Goal: Task Accomplishment & Management: Complete application form

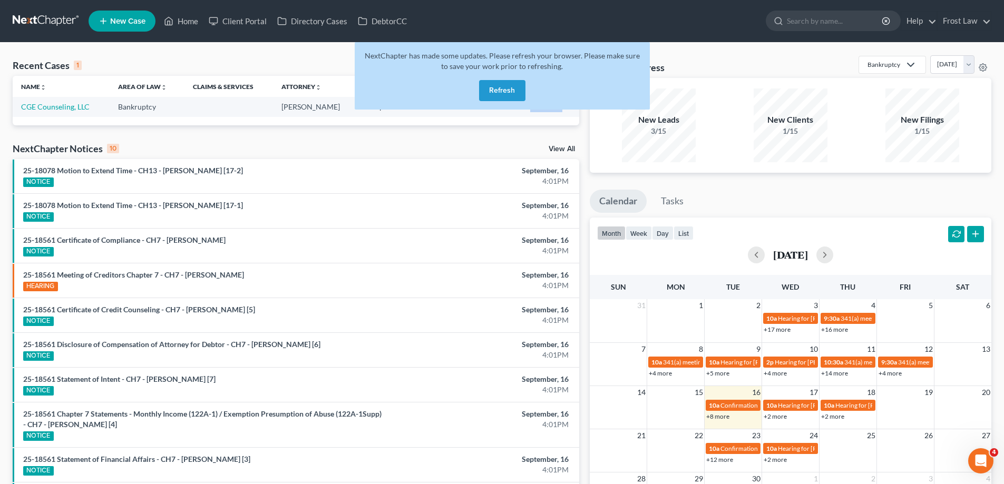
drag, startPoint x: 493, startPoint y: 86, endPoint x: 473, endPoint y: 85, distance: 20.1
click at [493, 86] on button "Refresh" at bounding box center [502, 90] width 46 height 21
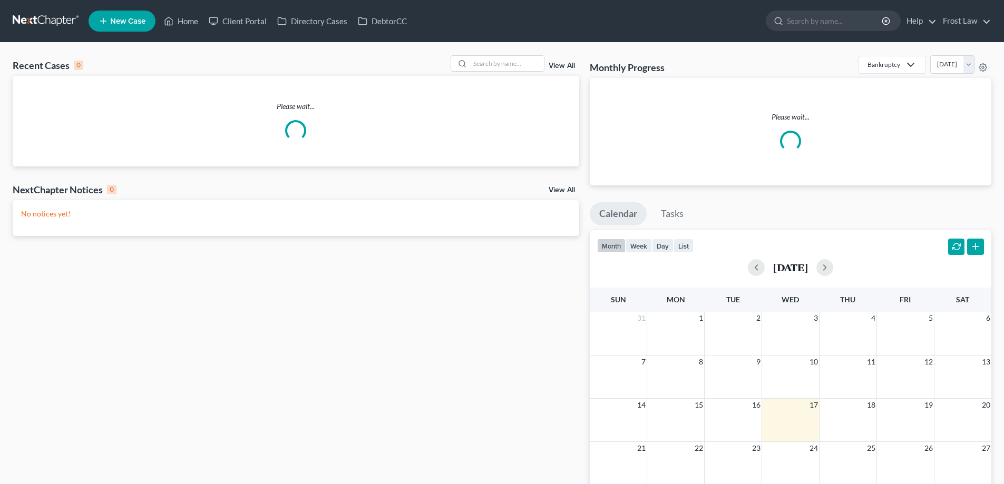
click at [190, 24] on link "Home" at bounding box center [181, 21] width 45 height 19
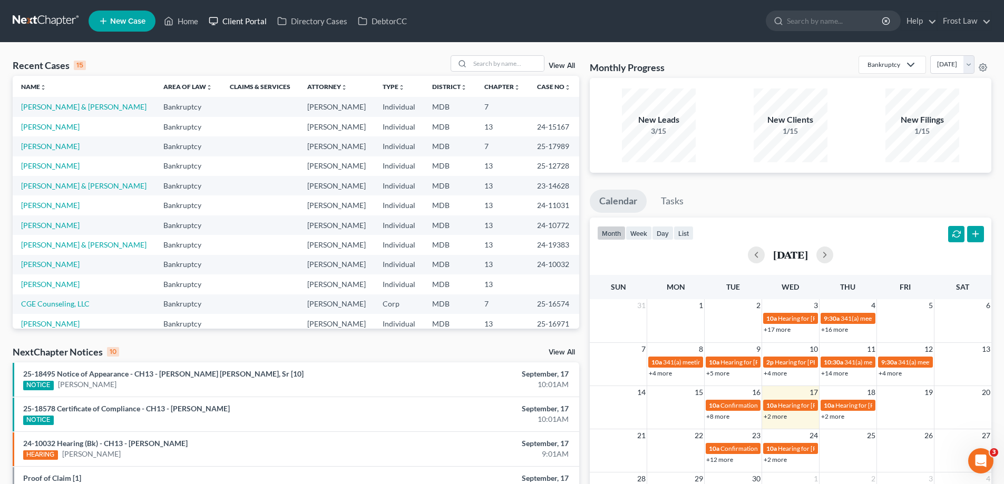
click at [240, 22] on link "Client Portal" at bounding box center [237, 21] width 69 height 19
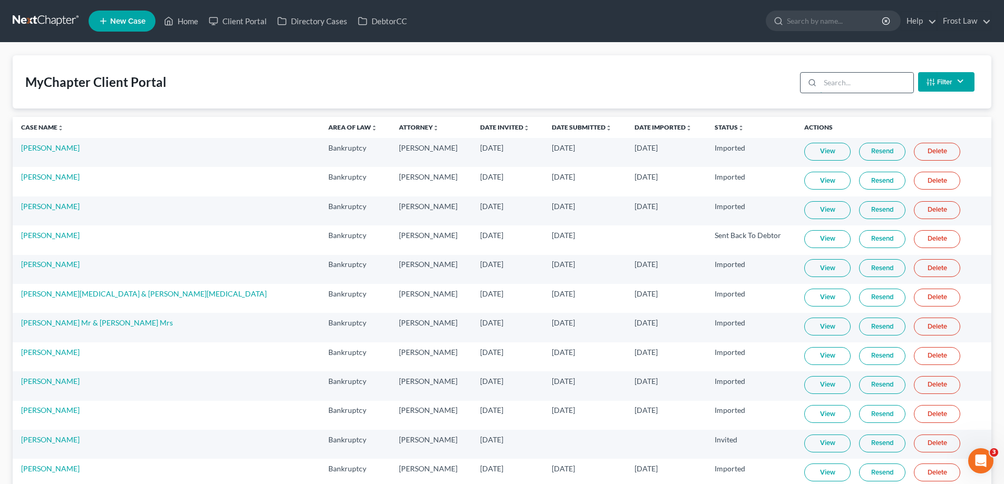
click at [866, 83] on input "search" at bounding box center [866, 83] width 93 height 20
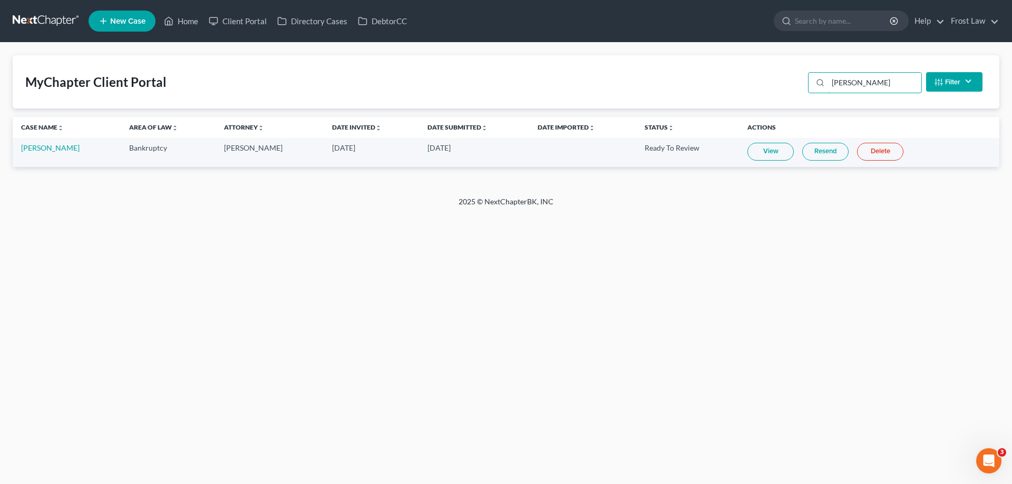
type input "[PERSON_NAME]"
click at [767, 146] on link "View" at bounding box center [770, 152] width 46 height 18
click at [184, 24] on link "Home" at bounding box center [181, 21] width 45 height 19
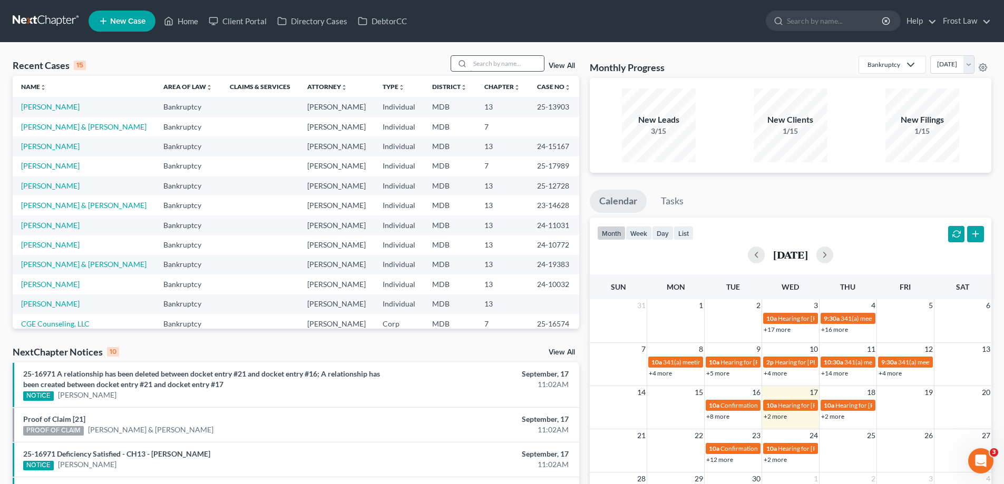
click at [480, 70] on input "search" at bounding box center [507, 63] width 74 height 15
click at [59, 100] on td "[PERSON_NAME]" at bounding box center [84, 106] width 142 height 19
click at [60, 108] on link "[PERSON_NAME]" at bounding box center [50, 106] width 58 height 9
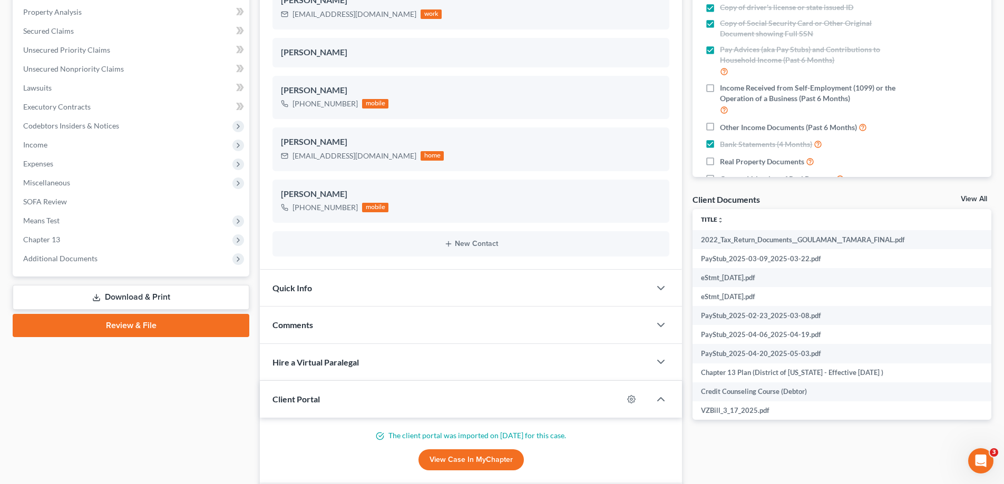
scroll to position [263, 0]
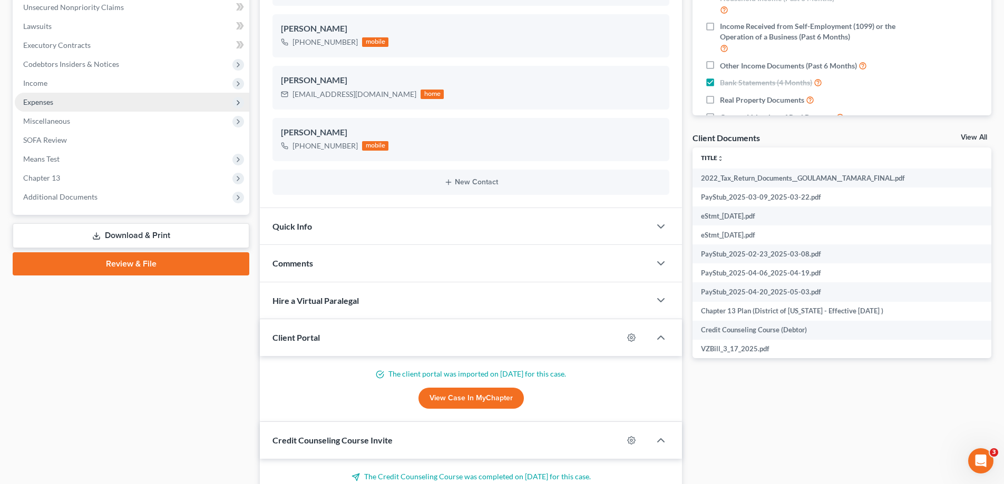
click at [72, 99] on span "Expenses" at bounding box center [132, 102] width 234 height 19
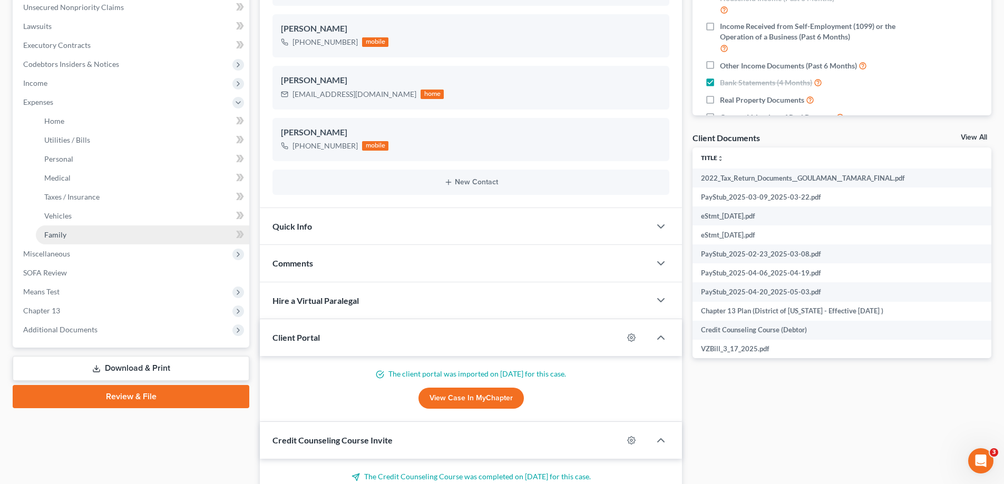
click at [101, 231] on link "Family" at bounding box center [142, 235] width 213 height 19
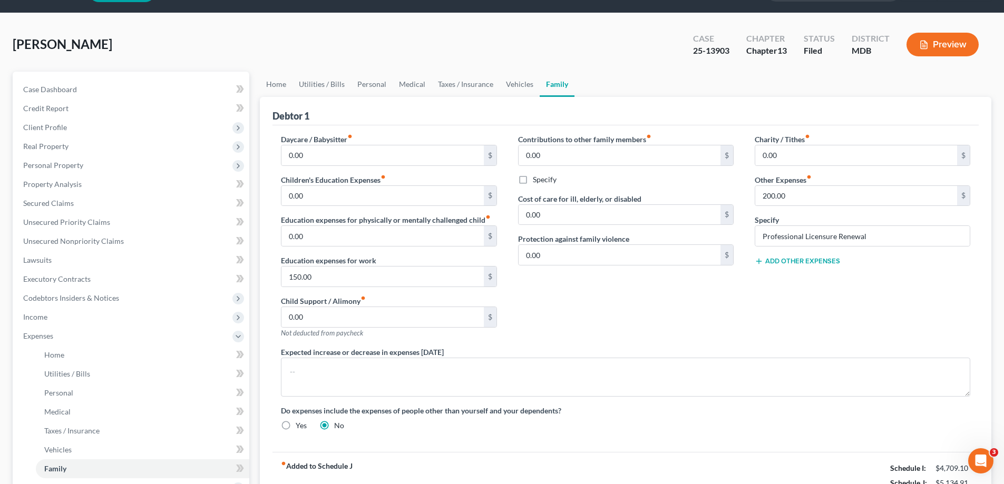
scroll to position [105, 0]
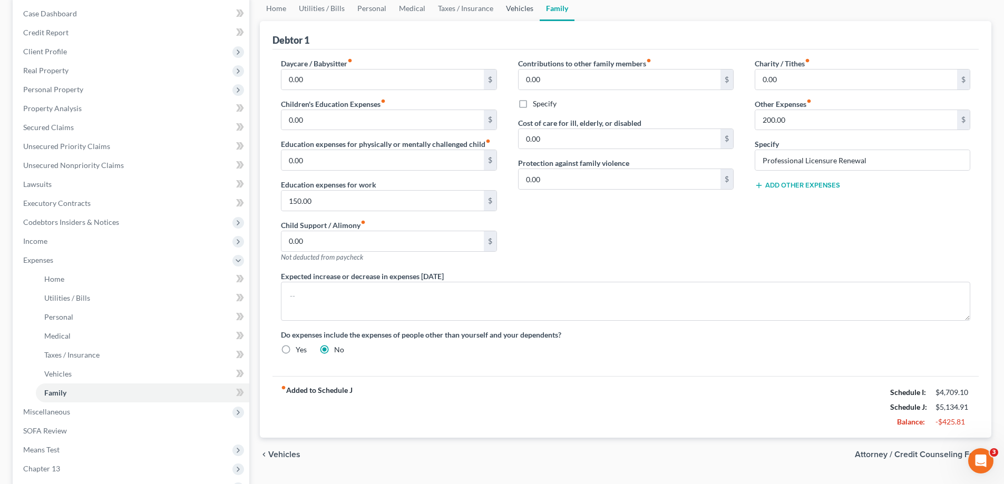
click at [503, 8] on link "Vehicles" at bounding box center [520, 8] width 40 height 25
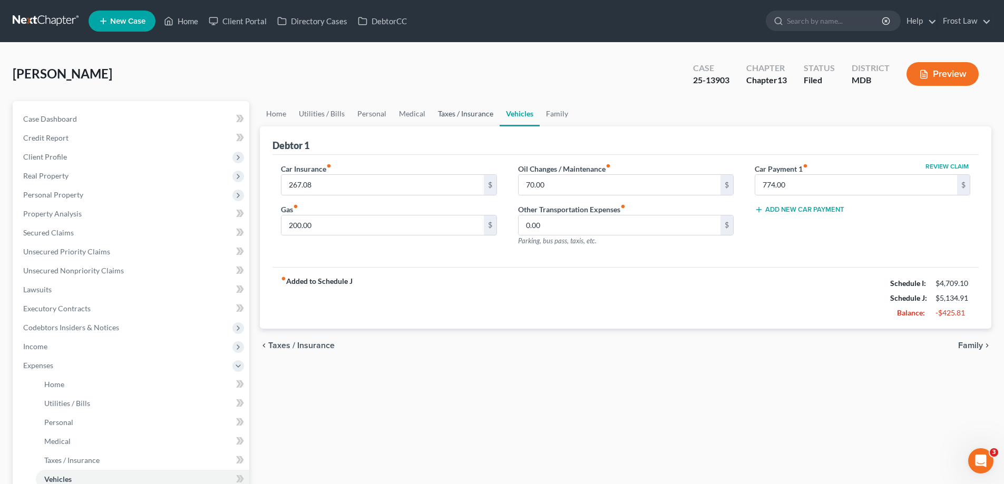
click at [469, 116] on link "Taxes / Insurance" at bounding box center [466, 113] width 68 height 25
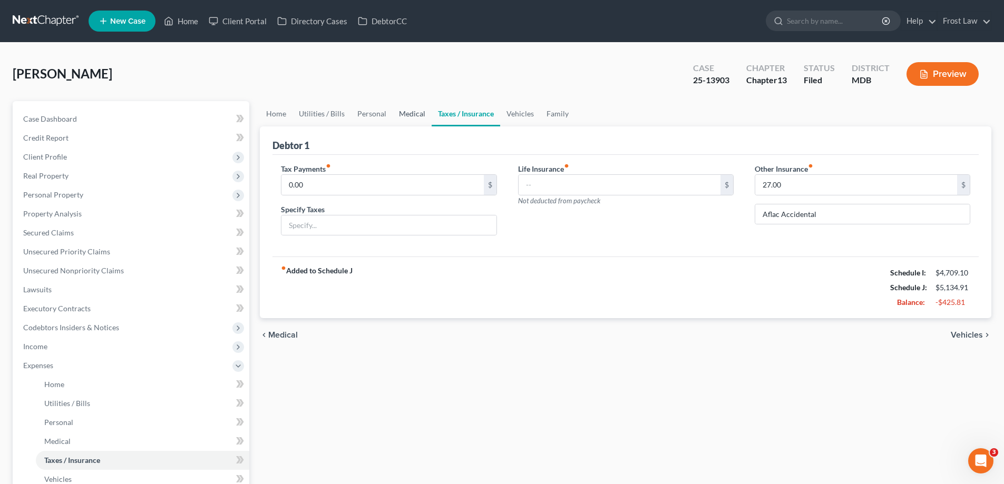
click at [394, 119] on link "Medical" at bounding box center [412, 113] width 39 height 25
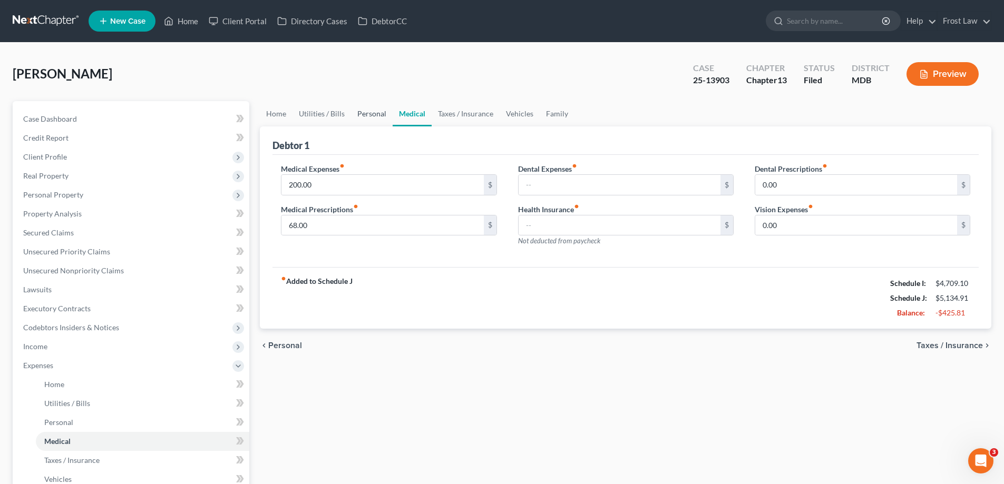
click at [364, 119] on link "Personal" at bounding box center [372, 113] width 42 height 25
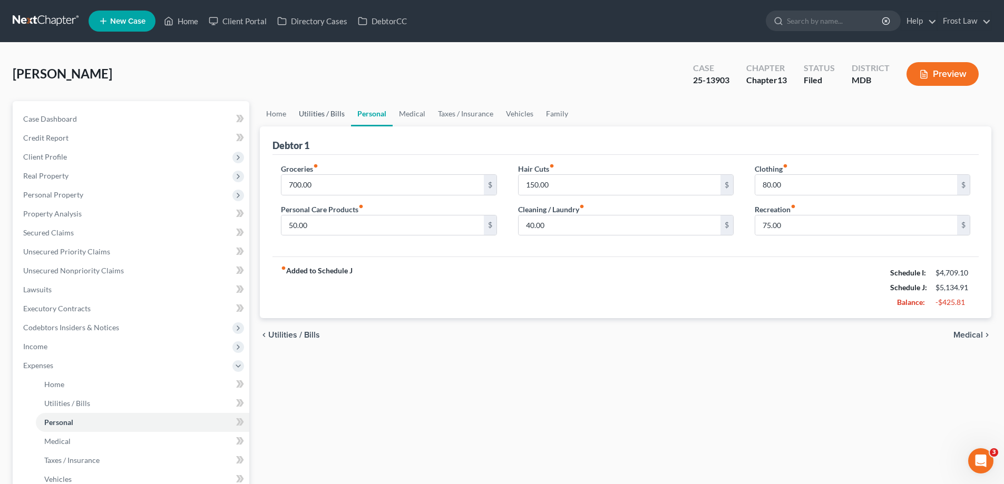
click at [340, 109] on link "Utilities / Bills" at bounding box center [321, 113] width 58 height 25
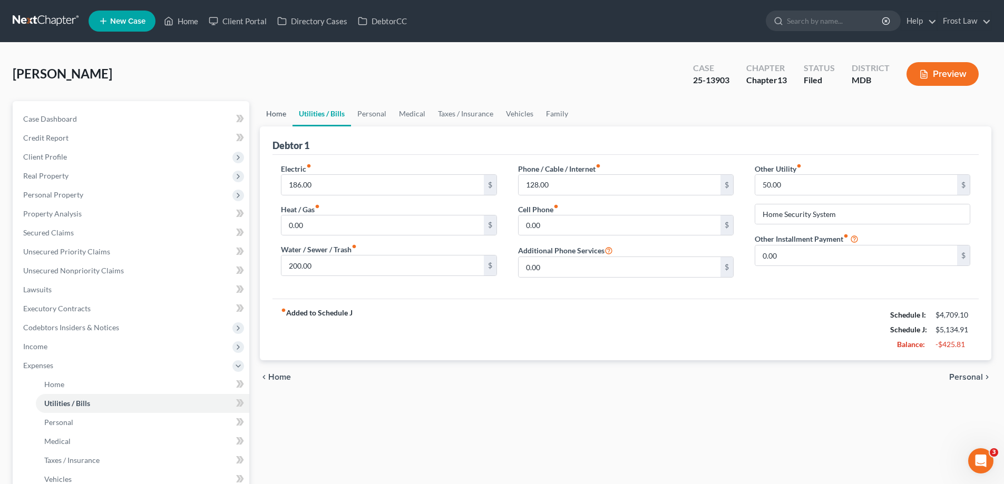
click at [279, 112] on link "Home" at bounding box center [276, 113] width 33 height 25
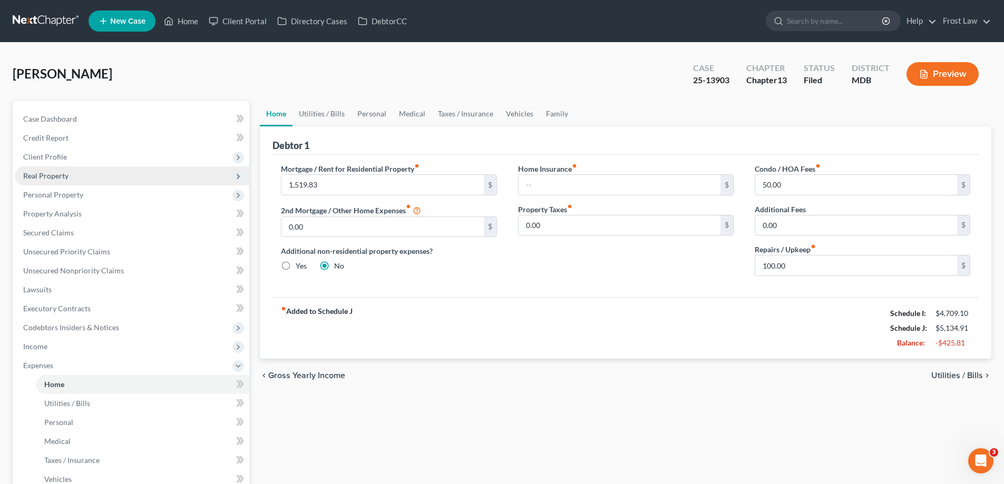
click at [82, 182] on span "Real Property" at bounding box center [132, 176] width 234 height 19
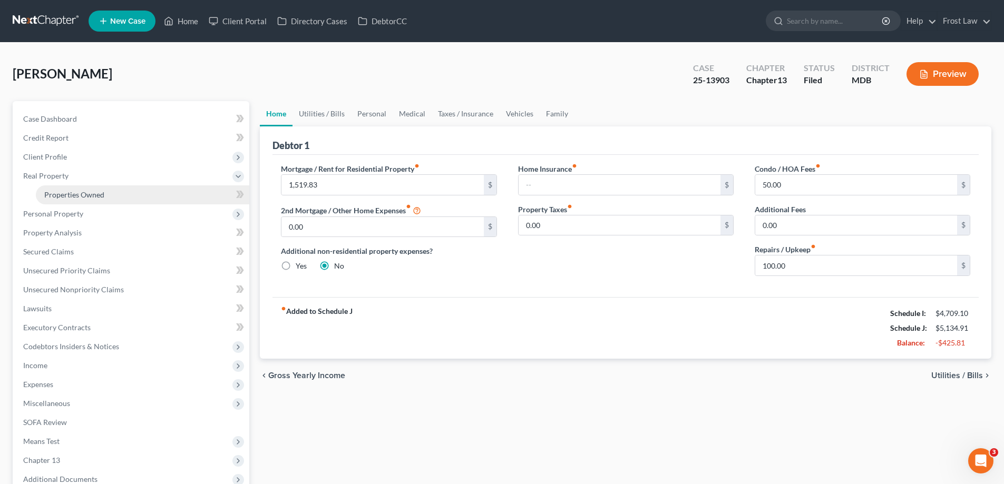
click at [90, 197] on span "Properties Owned" at bounding box center [74, 194] width 60 height 9
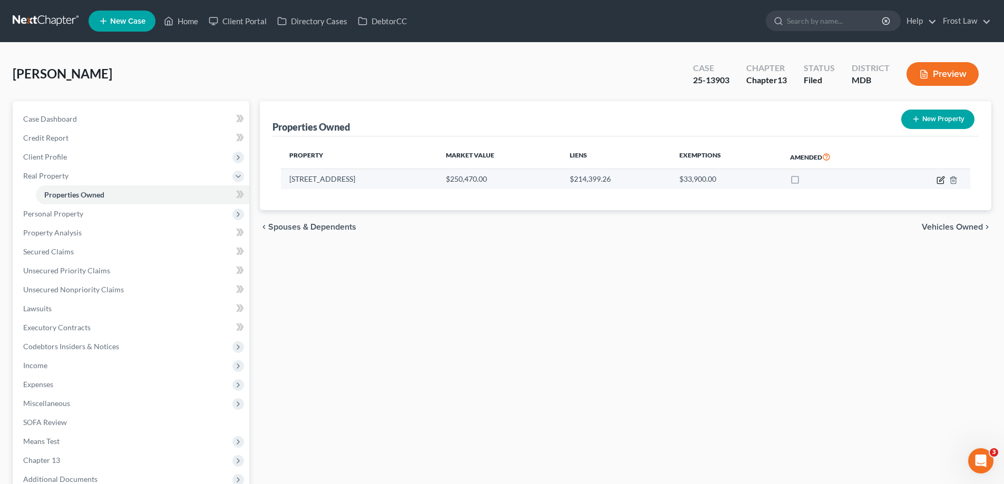
click at [937, 181] on icon "button" at bounding box center [940, 180] width 6 height 6
select select "21"
select select "0"
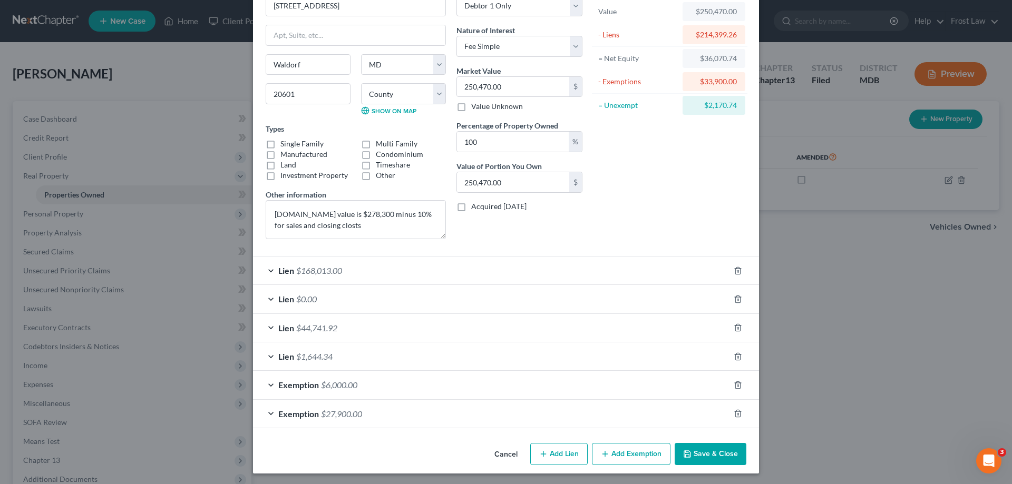
scroll to position [66, 0]
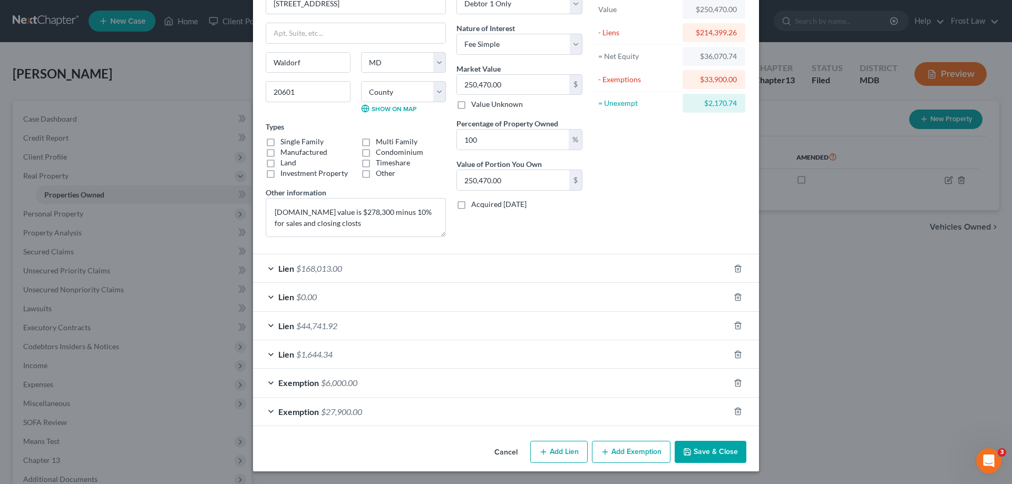
click at [318, 328] on span "$44,741.92" at bounding box center [316, 326] width 41 height 10
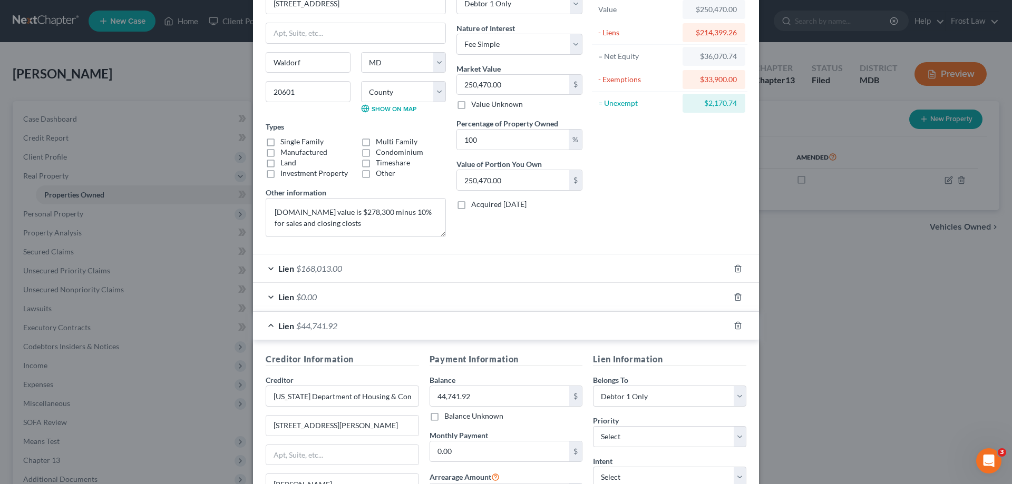
click at [324, 326] on span "$44,741.92" at bounding box center [316, 326] width 41 height 10
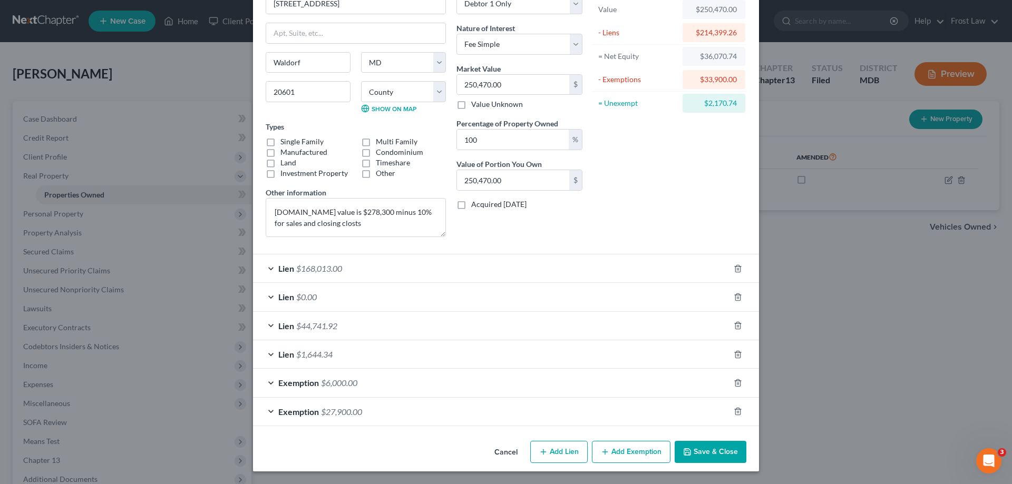
click at [288, 355] on span "Lien" at bounding box center [286, 354] width 16 height 10
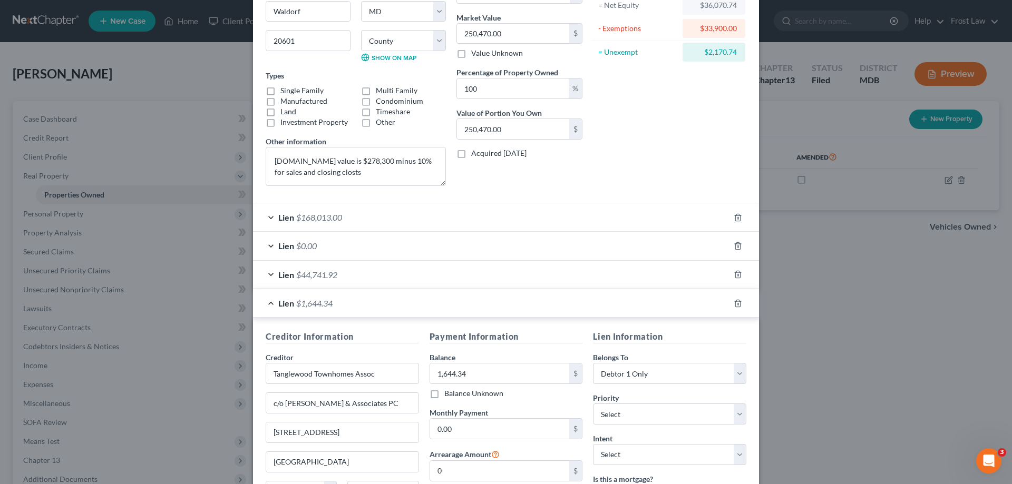
scroll to position [0, 0]
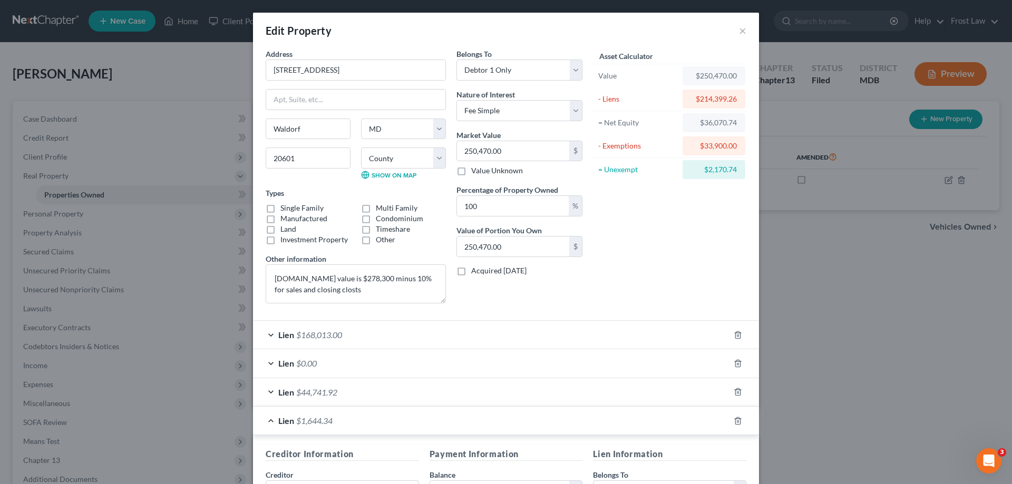
click at [270, 420] on div "Lien $1,644.34" at bounding box center [491, 421] width 476 height 28
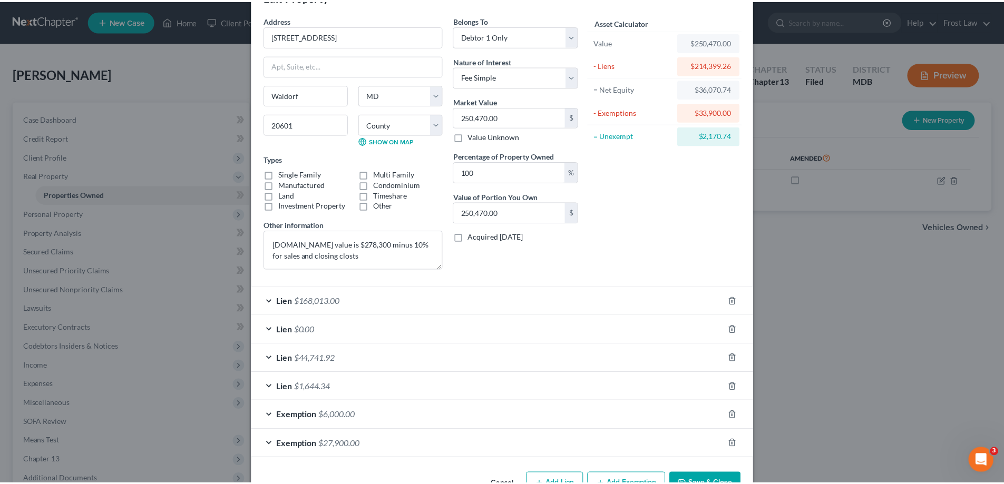
scroll to position [66, 0]
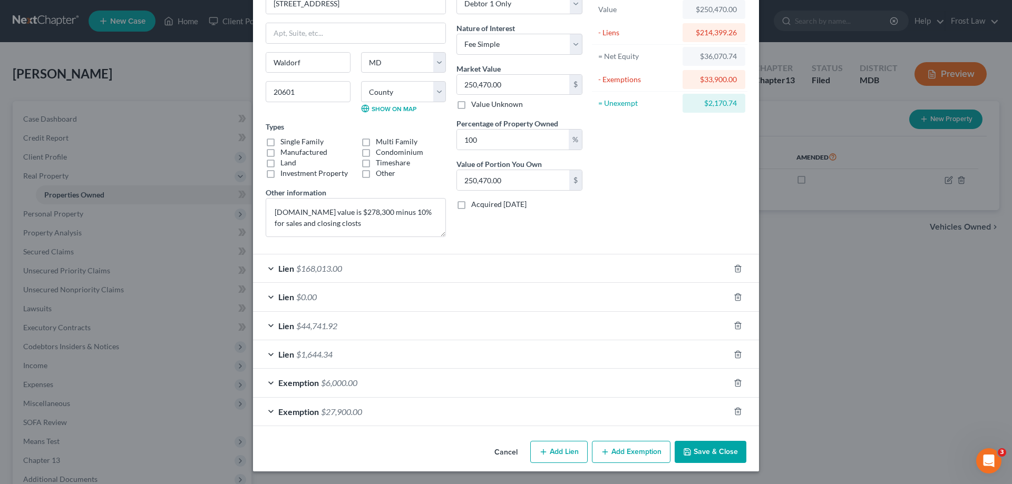
click at [722, 456] on button "Save & Close" at bounding box center [710, 452] width 72 height 22
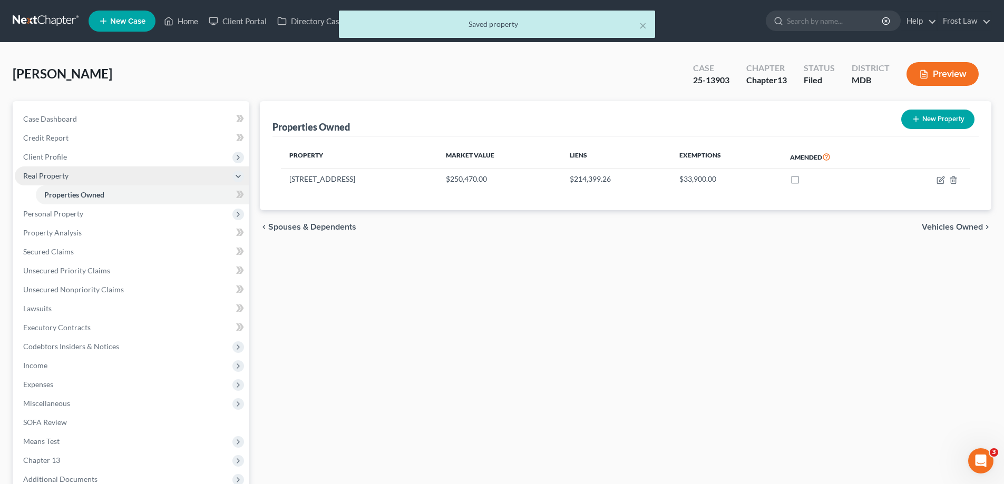
click at [21, 170] on span "Real Property" at bounding box center [132, 176] width 234 height 19
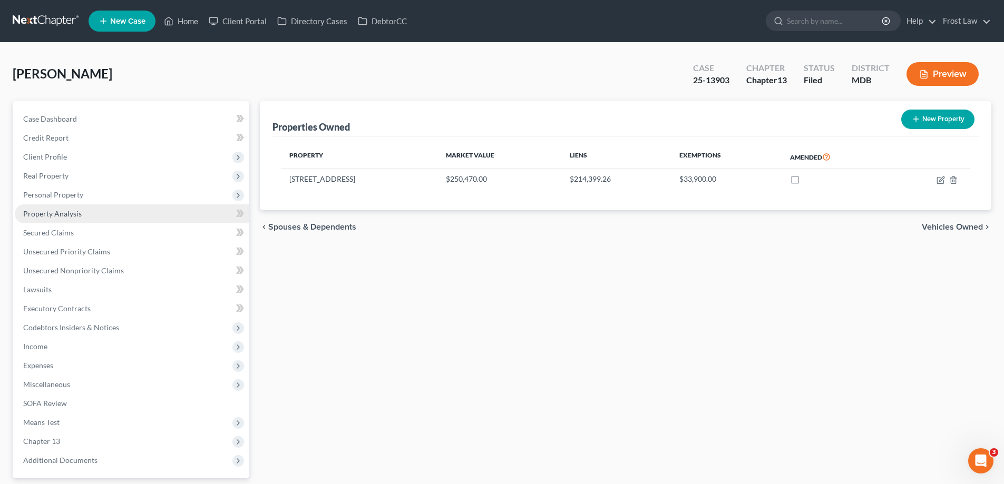
click at [68, 219] on link "Property Analysis" at bounding box center [132, 213] width 234 height 19
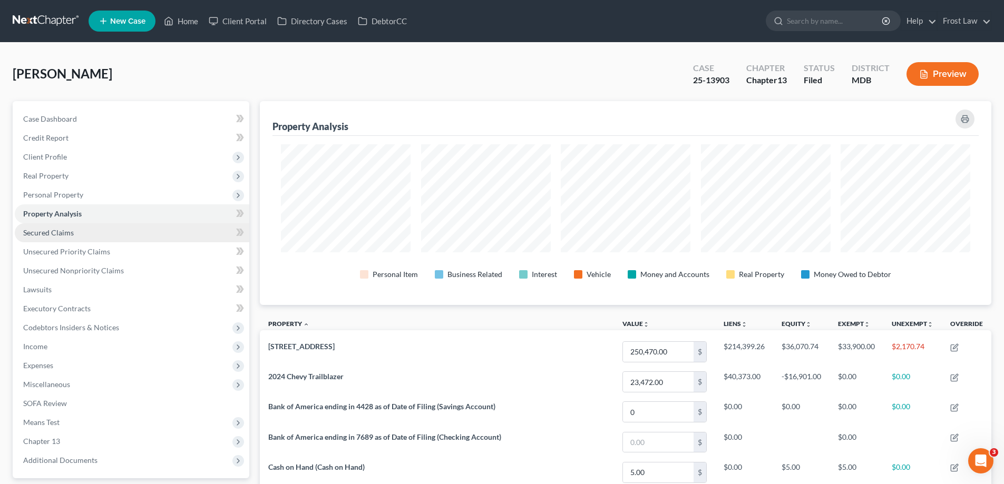
click at [99, 236] on link "Secured Claims" at bounding box center [132, 232] width 234 height 19
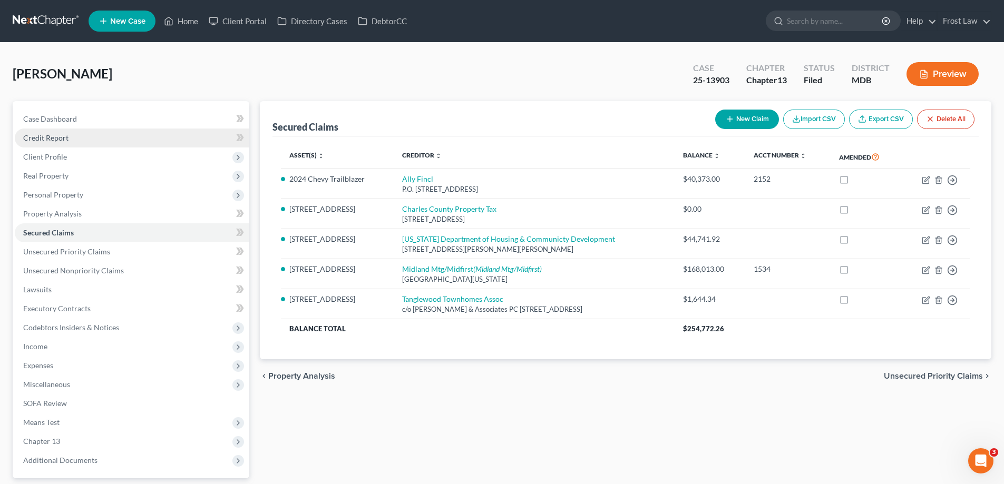
click at [157, 140] on link "Credit Report" at bounding box center [132, 138] width 234 height 19
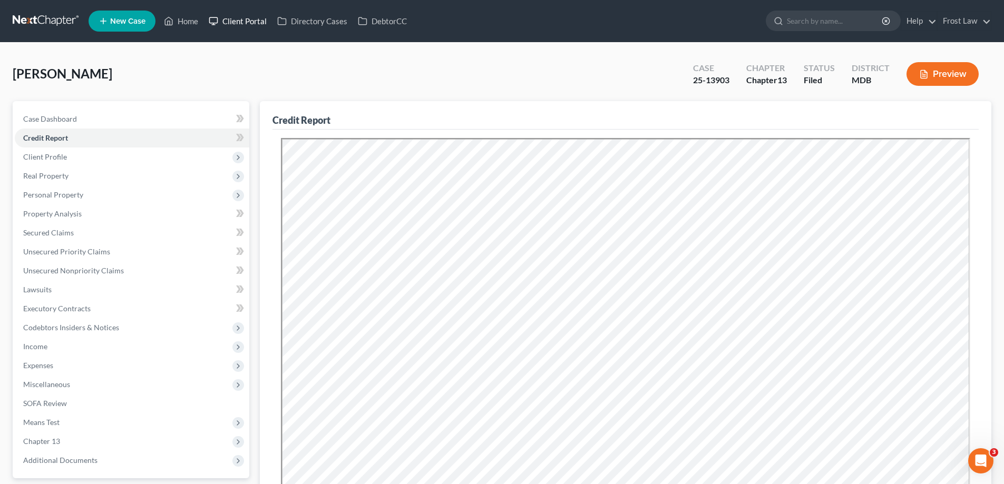
click at [228, 14] on link "Client Portal" at bounding box center [237, 21] width 69 height 19
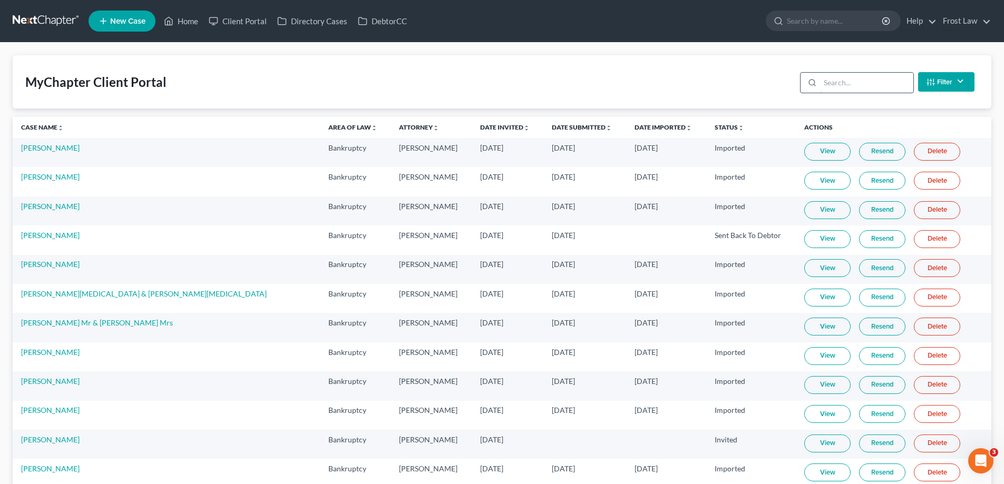
click at [842, 79] on input "search" at bounding box center [866, 83] width 93 height 20
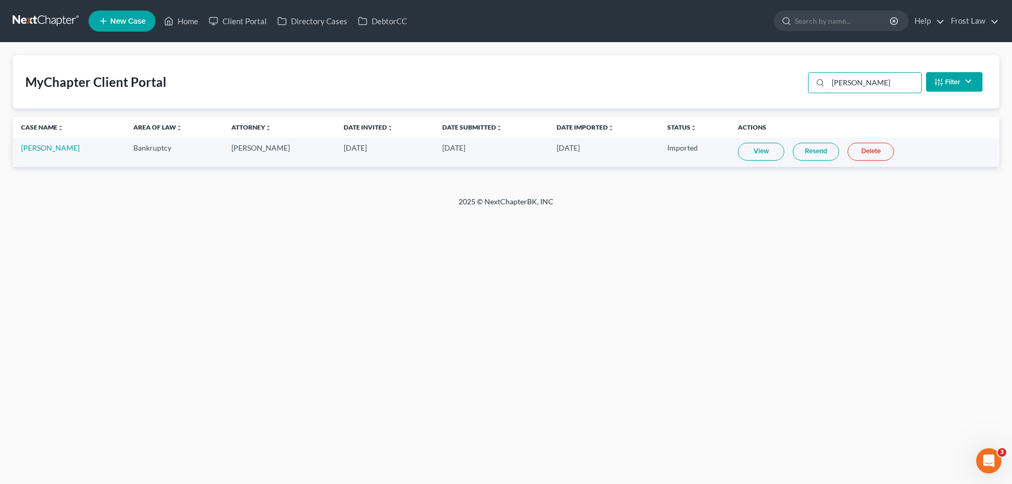
type input "[PERSON_NAME]"
click at [801, 155] on link "Resend" at bounding box center [816, 152] width 46 height 18
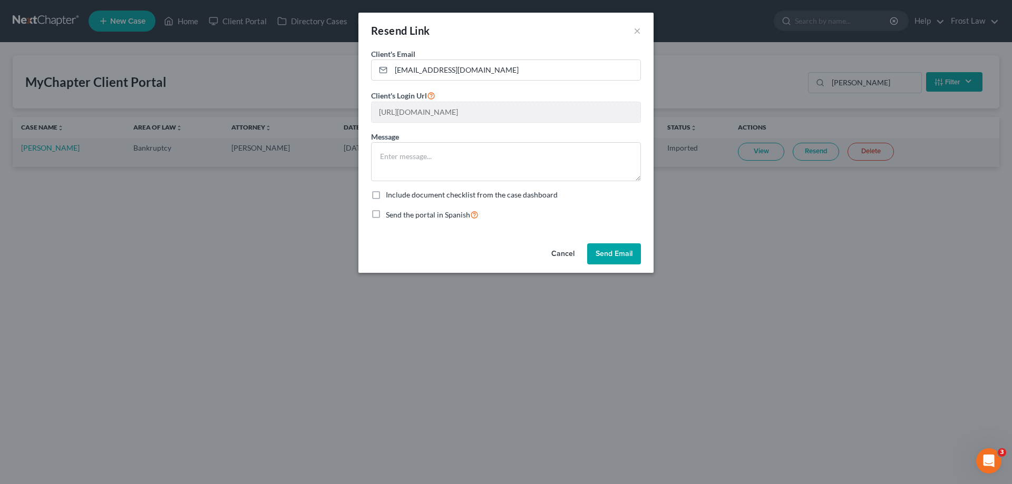
click at [608, 258] on button "Send Email" at bounding box center [614, 253] width 54 height 21
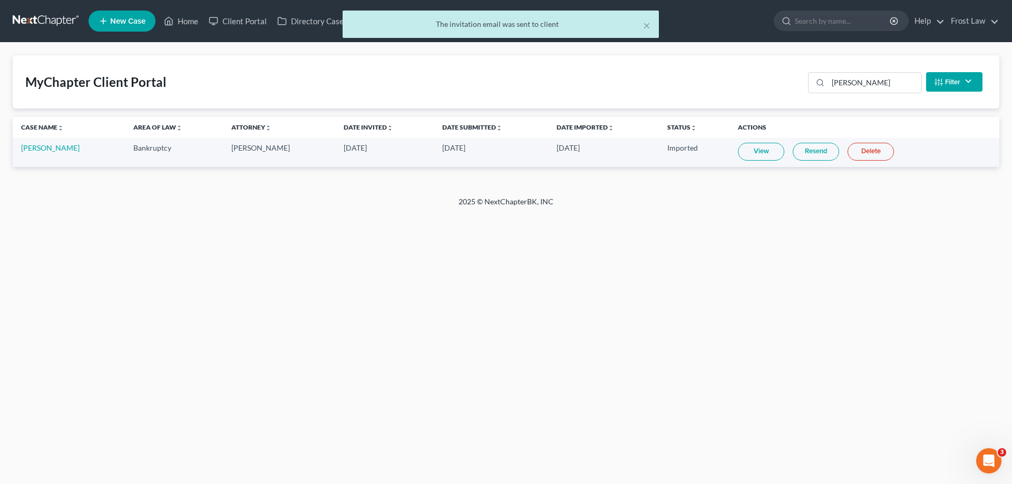
click at [181, 23] on div "× The invitation email was sent to client" at bounding box center [501, 27] width 1012 height 33
click at [646, 20] on button "×" at bounding box center [646, 25] width 7 height 13
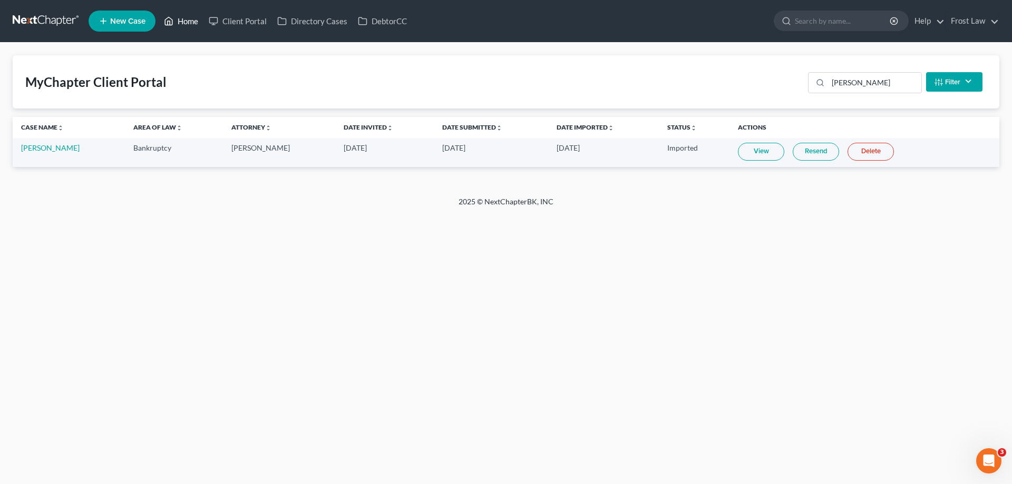
click at [173, 23] on icon at bounding box center [168, 21] width 9 height 13
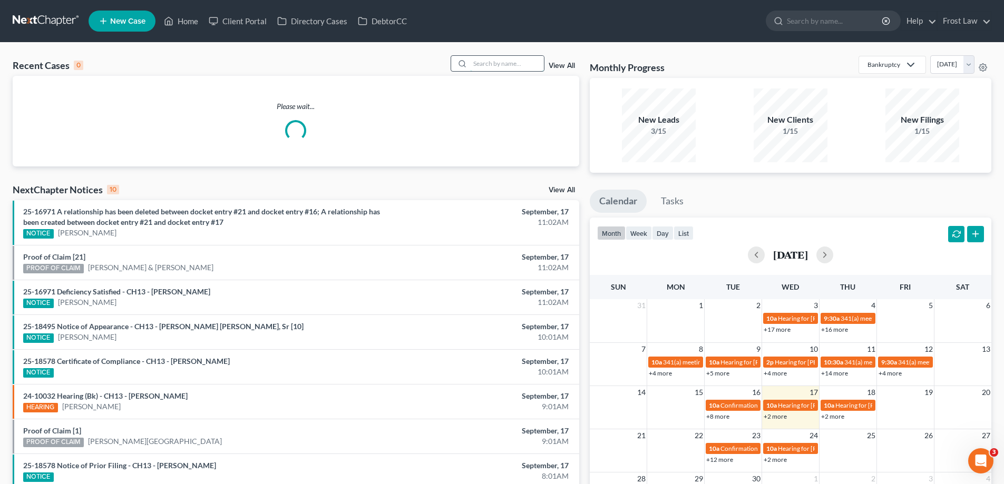
click at [499, 61] on input "search" at bounding box center [507, 63] width 74 height 15
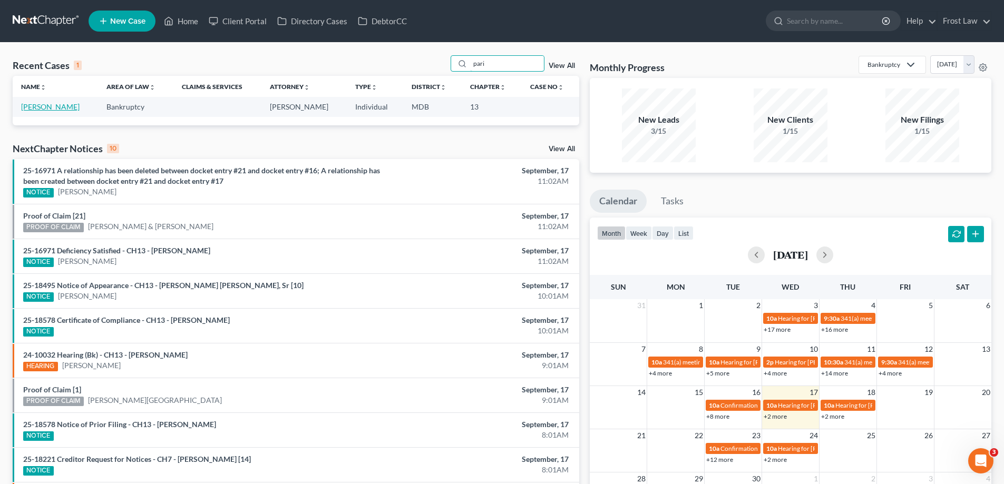
type input "pari"
click at [38, 109] on link "[PERSON_NAME]" at bounding box center [50, 106] width 58 height 9
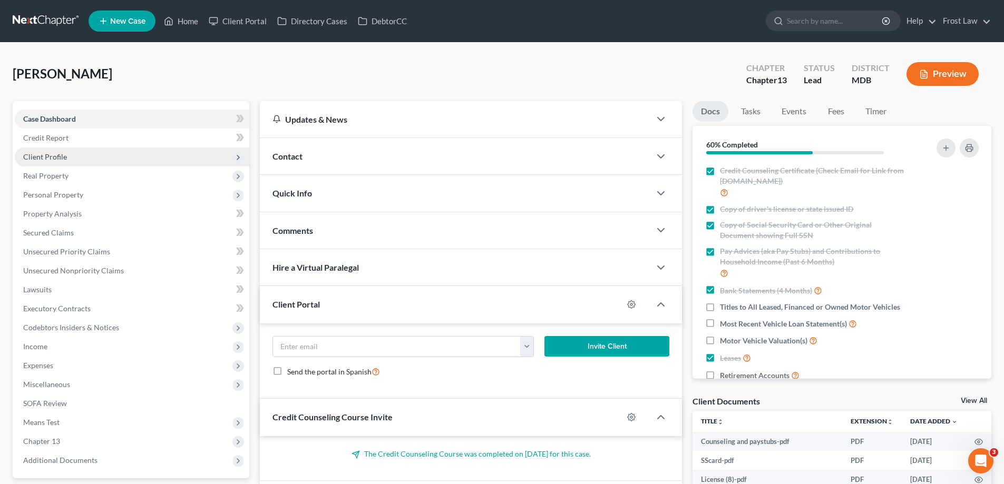
click at [109, 158] on span "Client Profile" at bounding box center [132, 157] width 234 height 19
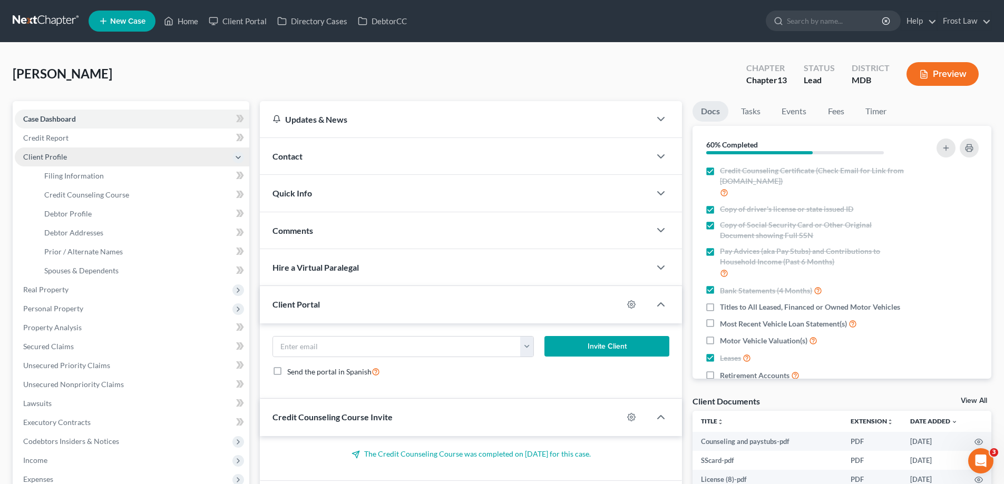
click at [31, 161] on span "Client Profile" at bounding box center [132, 157] width 234 height 19
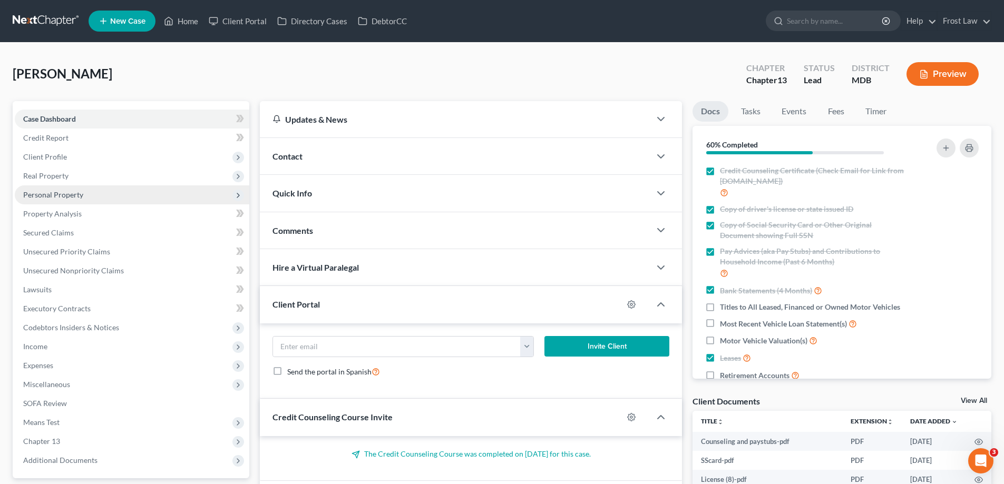
click at [53, 198] on span "Personal Property" at bounding box center [53, 194] width 60 height 9
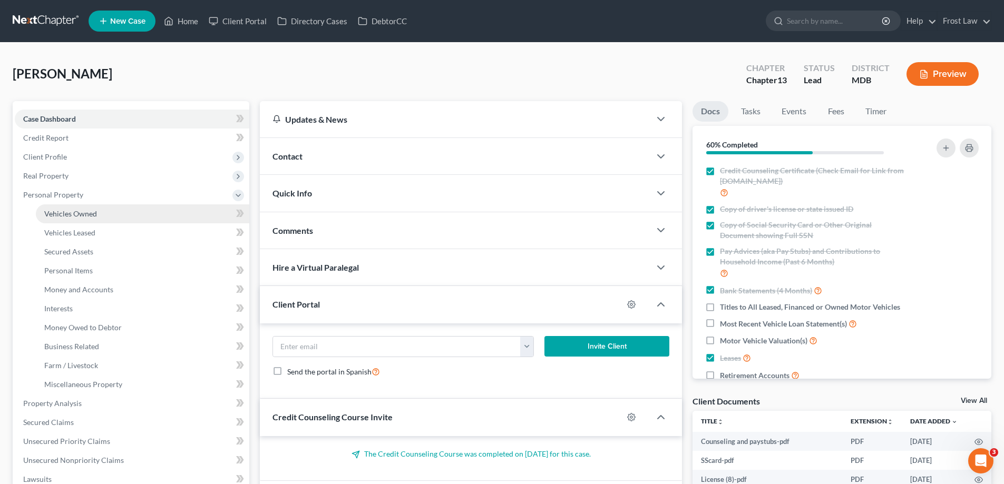
click at [104, 220] on link "Vehicles Owned" at bounding box center [142, 213] width 213 height 19
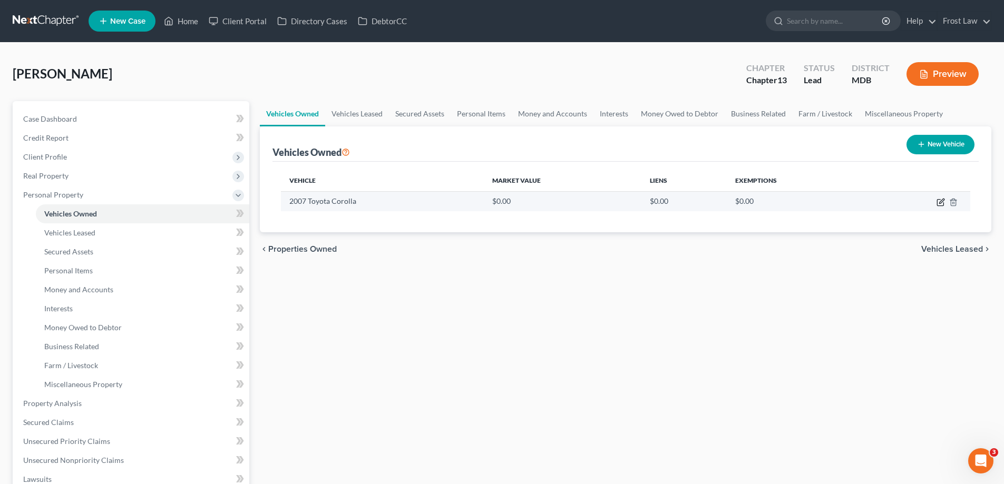
click at [942, 202] on icon "button" at bounding box center [940, 202] width 8 height 8
select select "0"
select select "19"
select select "2"
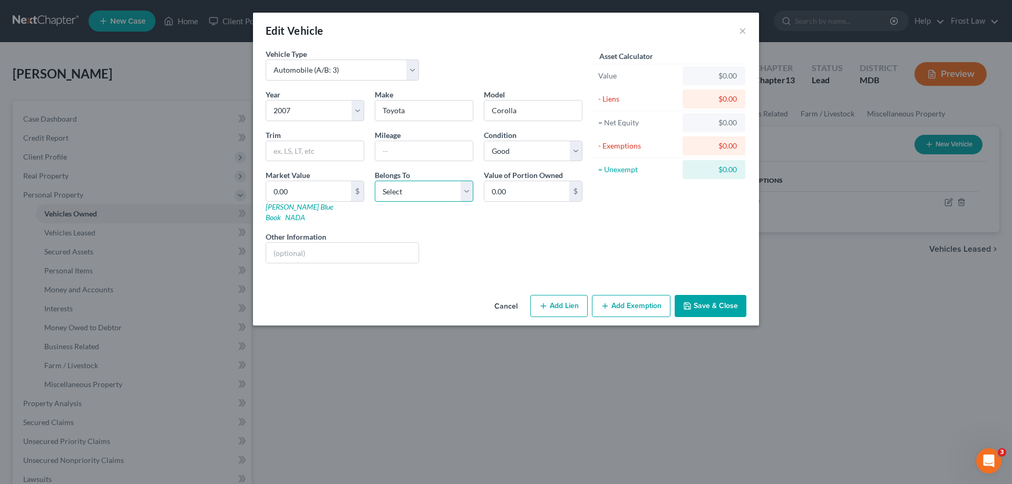
click at [428, 198] on select "Select Debtor 1 Only Debtor 2 Only Debtor 1 And Debtor 2 Only At Least One Of T…" at bounding box center [424, 191] width 99 height 21
select select "0"
click at [375, 181] on select "Select Debtor 1 Only Debtor 2 Only Debtor 1 And Debtor 2 Only At Least One Of T…" at bounding box center [424, 191] width 99 height 21
click at [548, 231] on div "Liens Select" at bounding box center [506, 247] width 164 height 32
click at [398, 147] on input "text" at bounding box center [423, 151] width 97 height 20
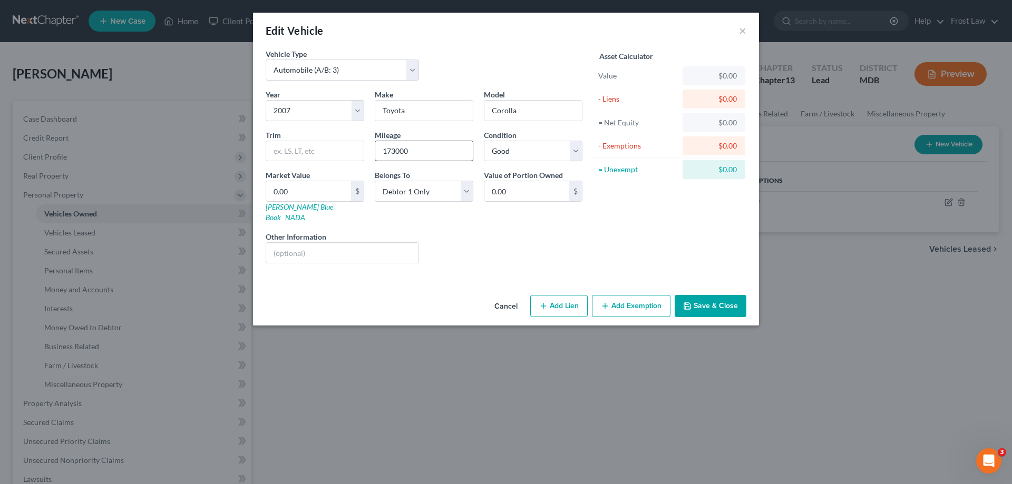
click at [396, 151] on input "173000" at bounding box center [423, 151] width 97 height 20
type input "173,000"
click at [720, 300] on button "Save & Close" at bounding box center [710, 306] width 72 height 22
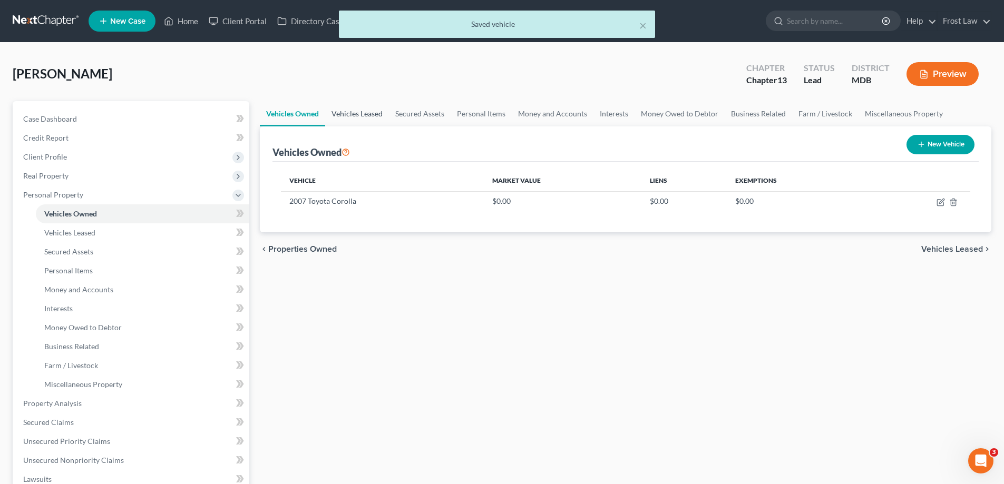
click at [346, 116] on link "Vehicles Leased" at bounding box center [357, 113] width 64 height 25
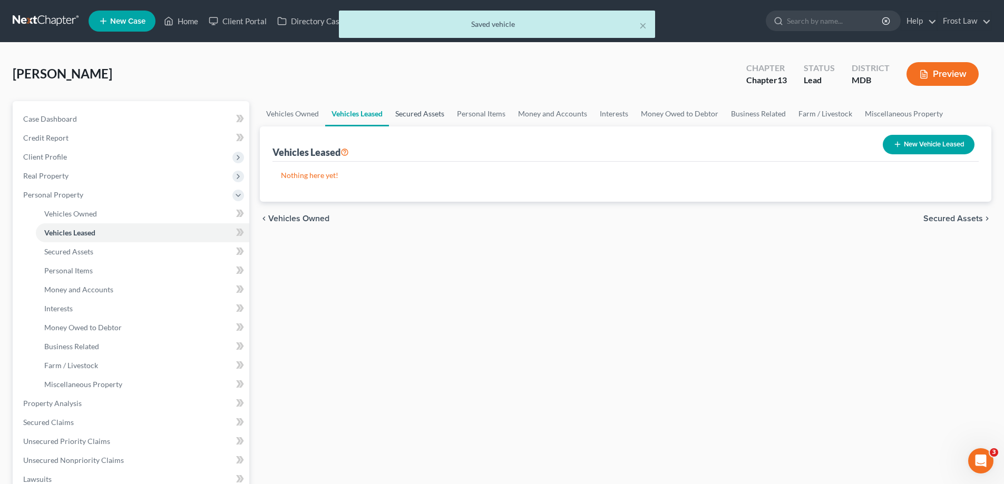
click at [427, 120] on link "Secured Assets" at bounding box center [420, 113] width 62 height 25
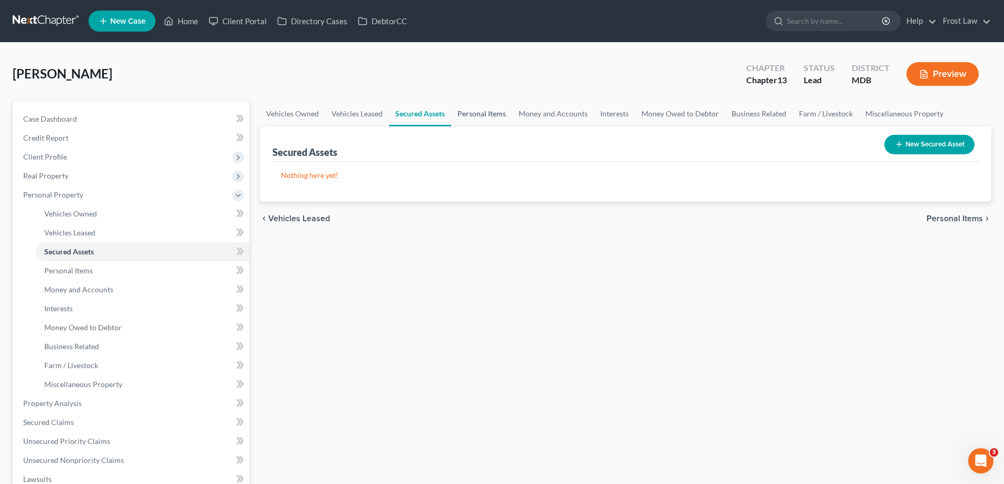
click at [487, 118] on link "Personal Items" at bounding box center [481, 113] width 61 height 25
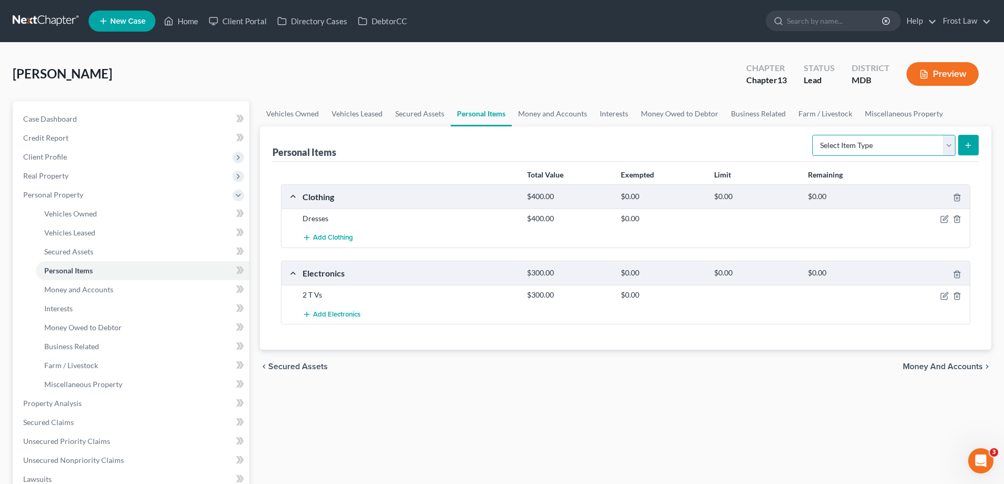
click at [875, 143] on select "Select Item Type Clothing (A/B: 11) Collectibles Of Value (A/B: 8) Electronics …" at bounding box center [883, 145] width 143 height 21
select select "household_goods"
click at [814, 135] on select "Select Item Type Clothing (A/B: 11) Collectibles Of Value (A/B: 8) Electronics …" at bounding box center [883, 145] width 143 height 21
click at [966, 146] on icon "submit" at bounding box center [968, 145] width 8 height 8
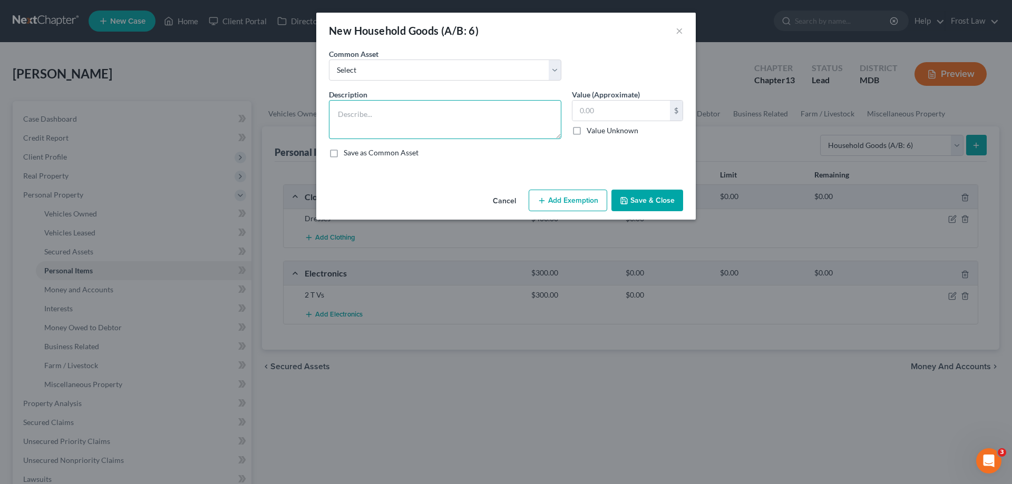
click at [387, 130] on textarea at bounding box center [445, 119] width 232 height 39
type textarea "Couch, Chair, Dining Room Table, Bed, Dresser, Fireplace, Storage"
click at [620, 110] on input "text" at bounding box center [620, 111] width 97 height 20
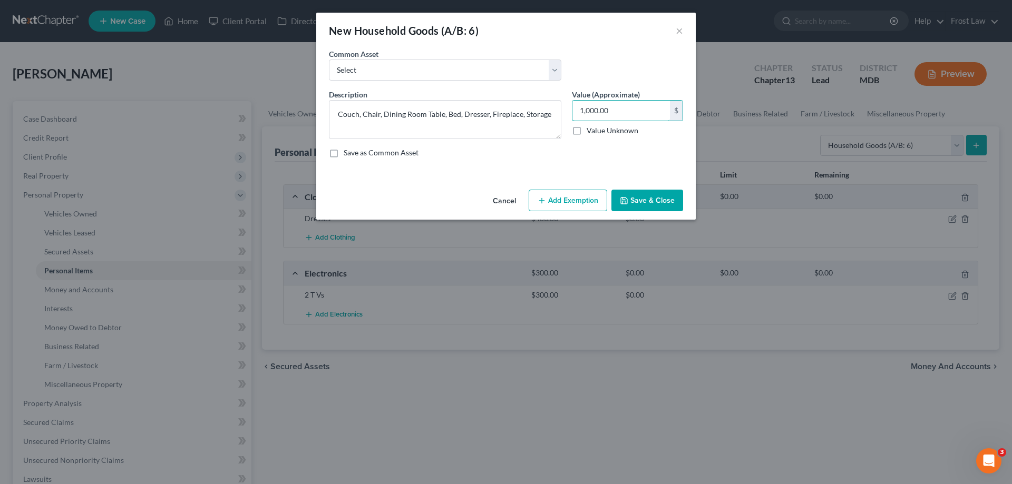
type input "1,000.00"
drag, startPoint x: 644, startPoint y: 196, endPoint x: 654, endPoint y: 197, distance: 10.1
click at [644, 196] on button "Save & Close" at bounding box center [647, 201] width 72 height 22
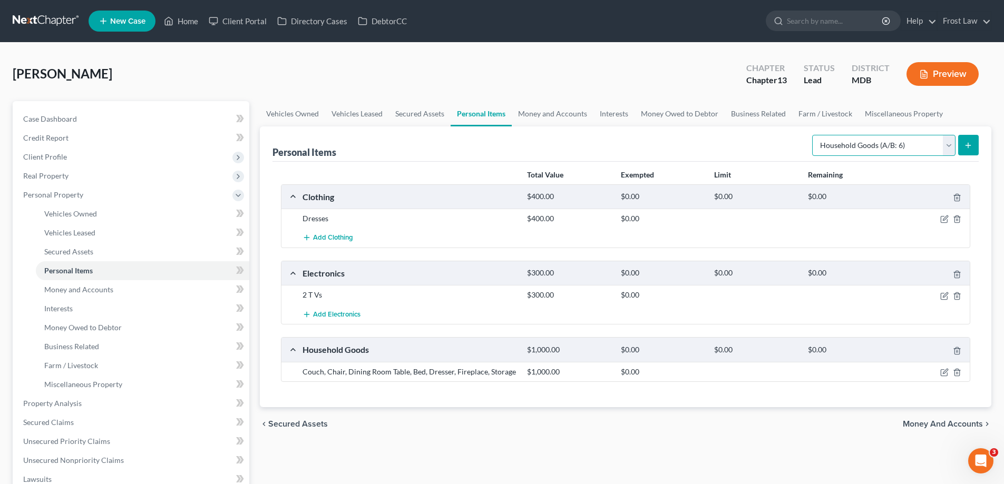
click at [842, 146] on select "Select Item Type Clothing (A/B: 11) Collectibles Of Value (A/B: 8) Electronics …" at bounding box center [883, 145] width 143 height 21
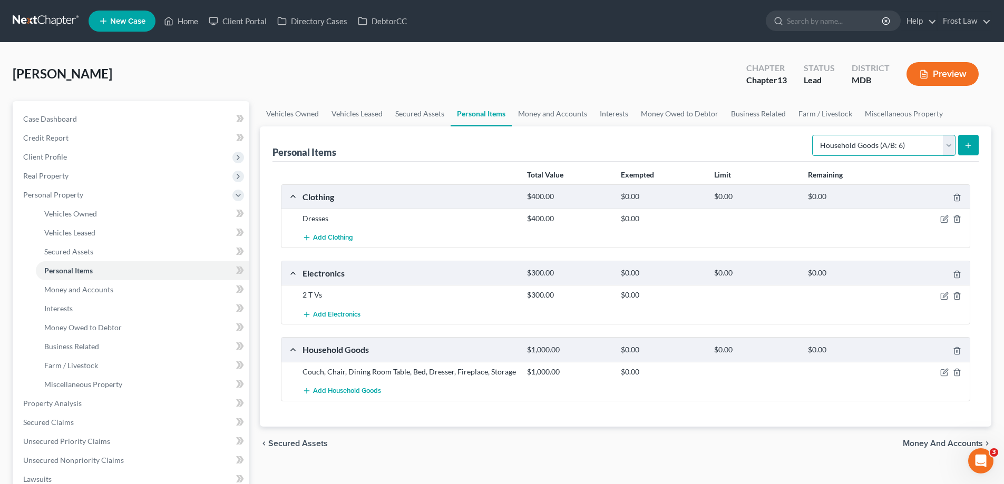
select select "jewelry"
click at [814, 135] on select "Select Item Type Clothing (A/B: 11) Collectibles Of Value (A/B: 8) Electronics …" at bounding box center [883, 145] width 143 height 21
click at [969, 149] on icon "submit" at bounding box center [968, 145] width 8 height 8
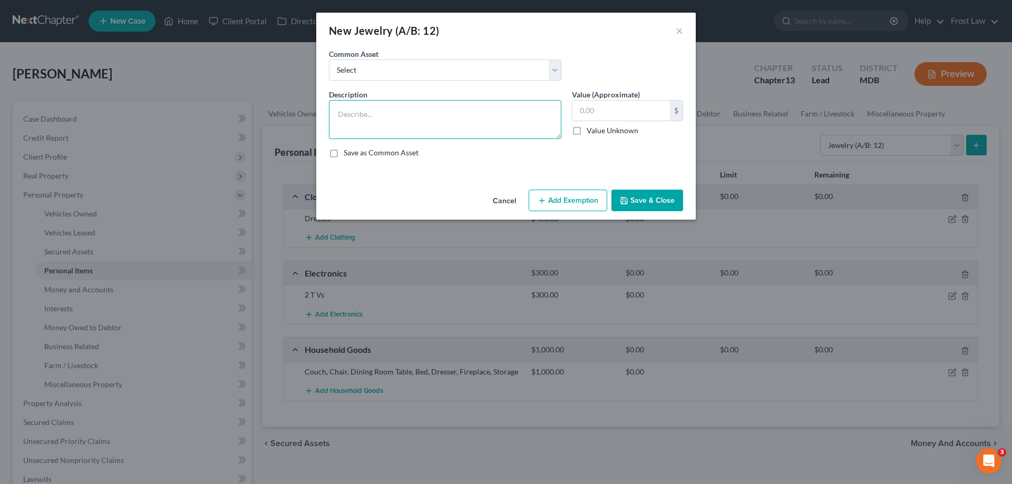
click at [487, 118] on textarea at bounding box center [445, 119] width 232 height 39
type textarea "Opal Rings, Silver Watch, and Gold Necklace"
click at [624, 116] on input "text" at bounding box center [620, 111] width 97 height 20
type input "300.00"
click at [635, 193] on button "Save & Close" at bounding box center [647, 201] width 72 height 22
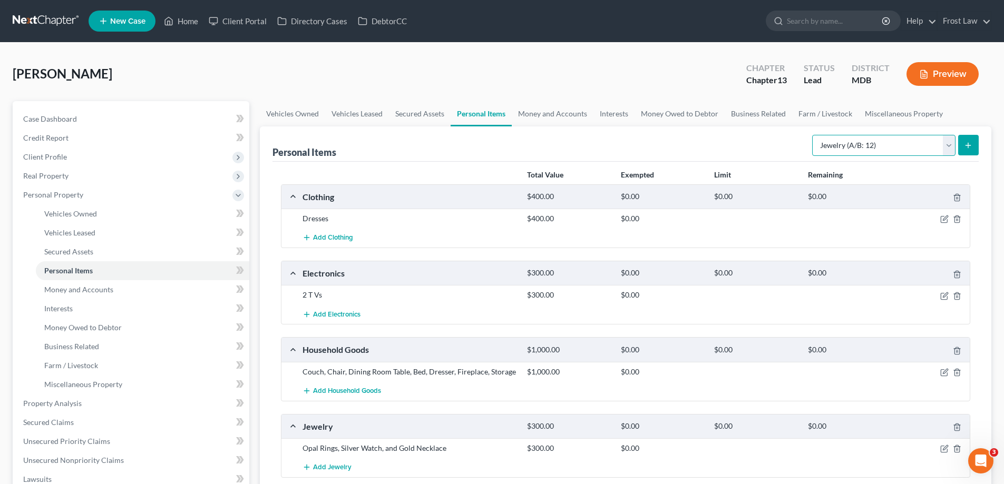
click at [849, 151] on select "Select Item Type Clothing (A/B: 11) Collectibles Of Value (A/B: 8) Electronics …" at bounding box center [883, 145] width 143 height 21
click at [460, 76] on div "[PERSON_NAME] Upgraded Chapter Chapter 13 Status Lead District MDB Preview" at bounding box center [502, 78] width 979 height 46
click at [943, 373] on icon "button" at bounding box center [944, 372] width 8 height 8
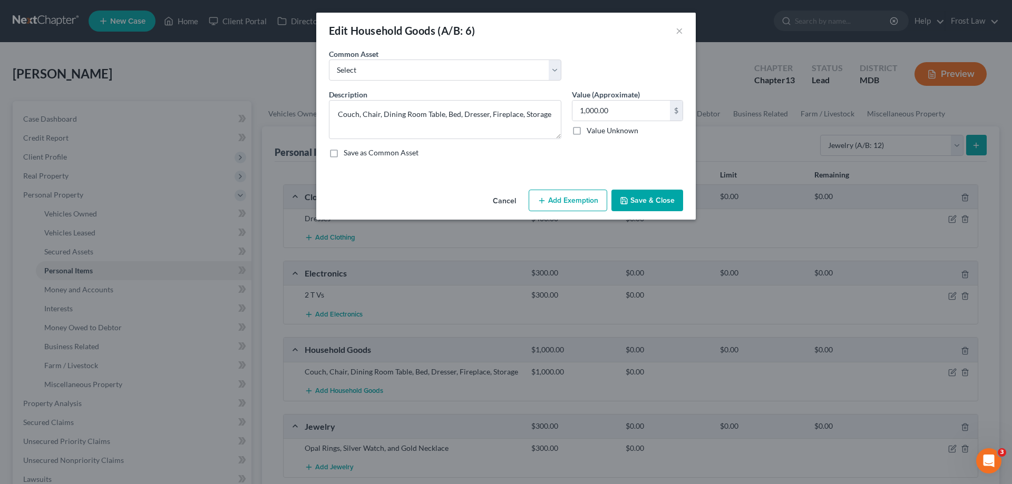
click at [566, 206] on button "Add Exemption" at bounding box center [568, 201] width 79 height 22
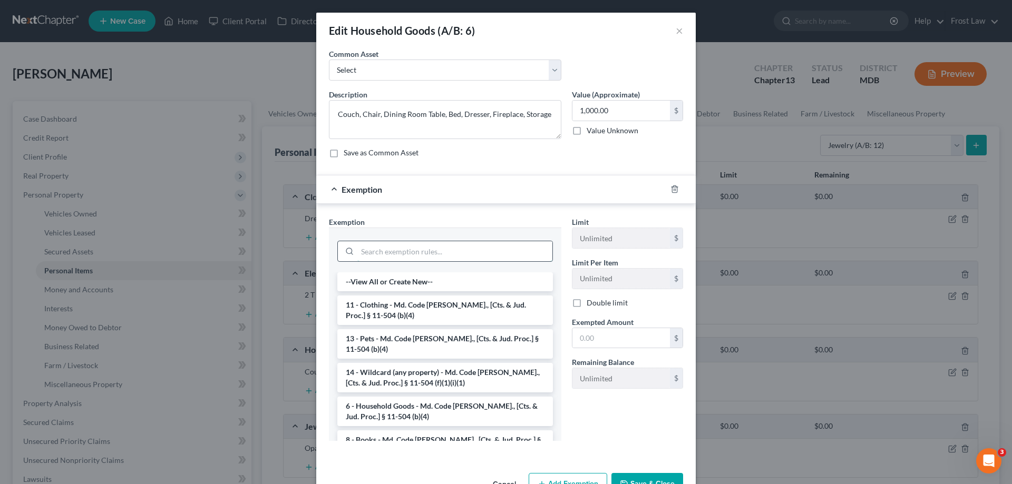
click at [405, 244] on input "search" at bounding box center [454, 251] width 195 height 20
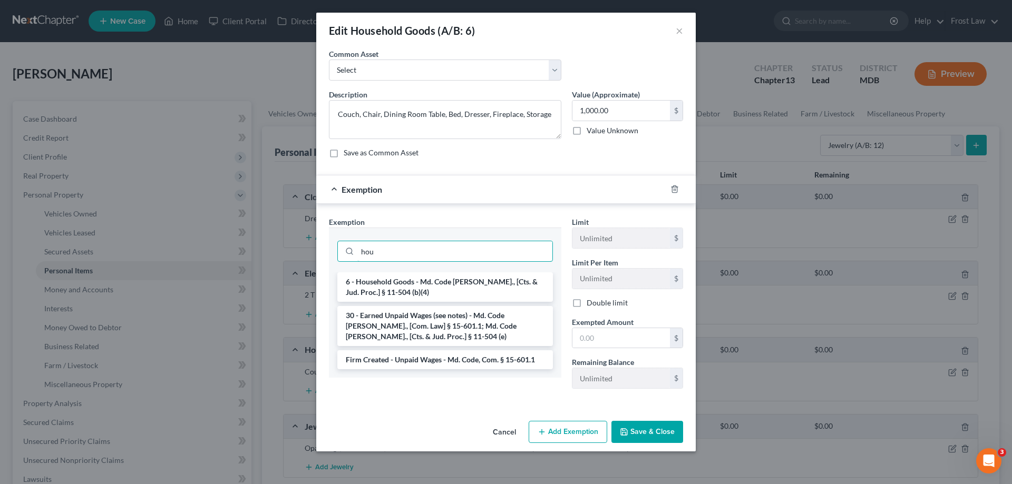
type input "hou"
click at [456, 293] on li "6 - Household Goods - Md. Code [PERSON_NAME]., [Cts. & Jud. Proc.] § 11-504 (b)…" at bounding box center [445, 287] width 216 height 30
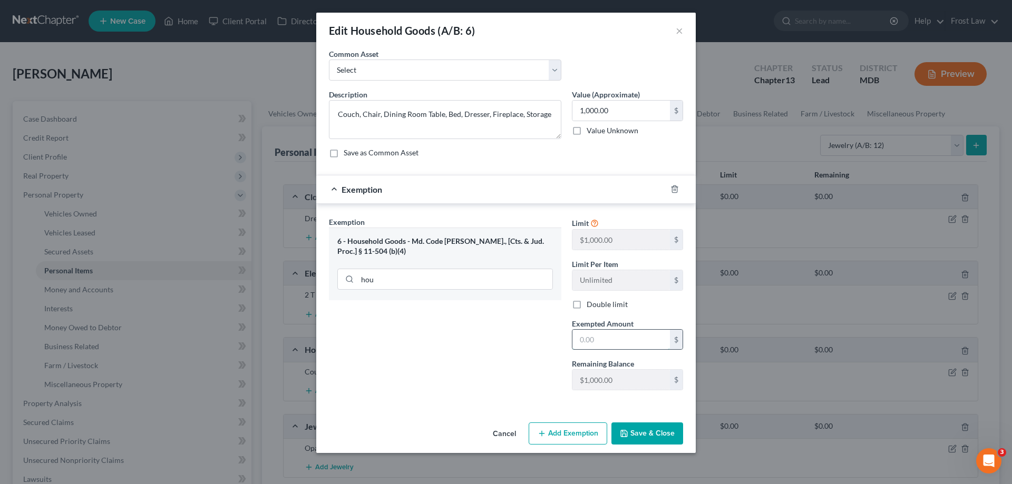
click at [623, 349] on input "text" at bounding box center [620, 340] width 97 height 20
type input "1,000.00"
click at [667, 429] on button "Save & Close" at bounding box center [647, 434] width 72 height 22
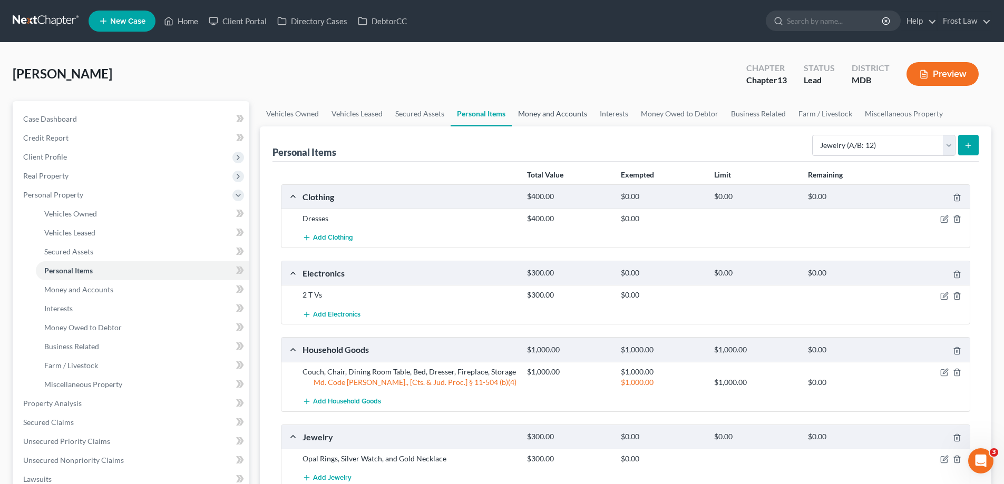
click at [522, 114] on link "Money and Accounts" at bounding box center [553, 113] width 82 height 25
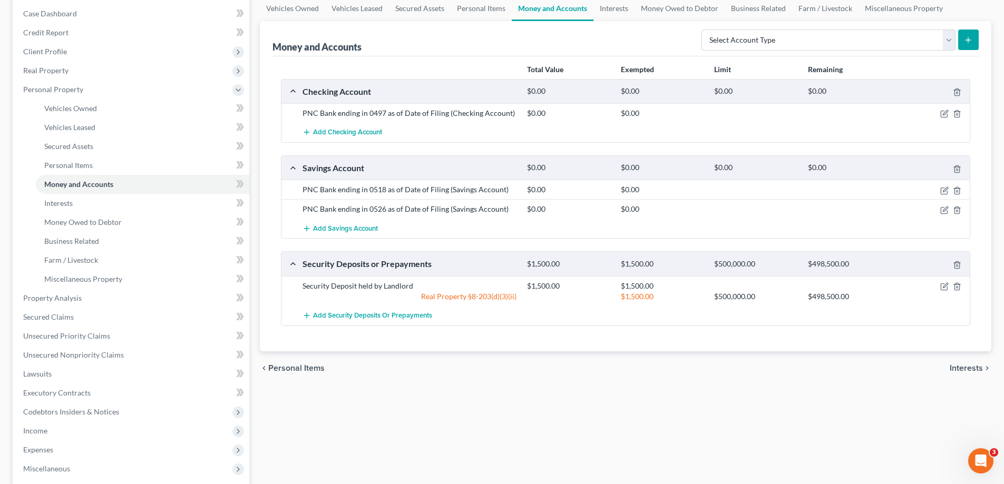
scroll to position [53, 0]
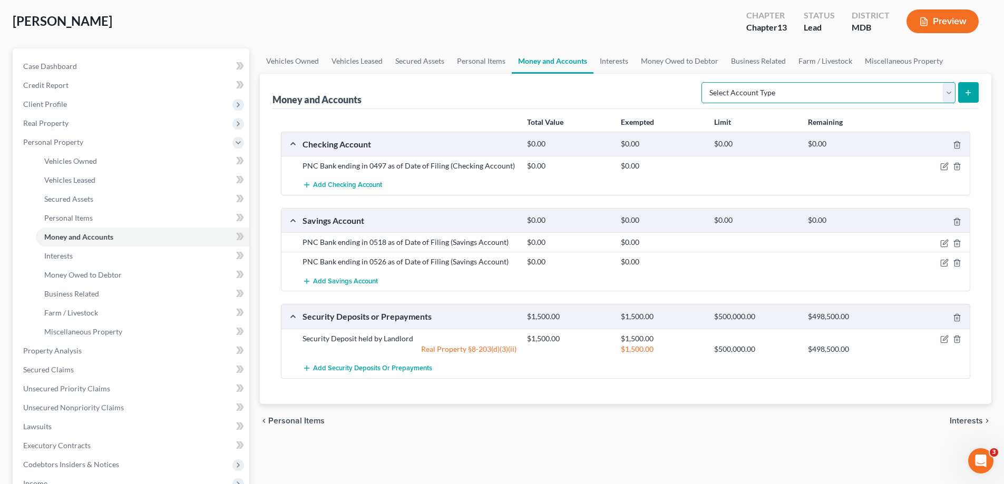
click at [726, 86] on select "Select Account Type Brokerage (A/B: 18, SOFA: 20) Cash on Hand (A/B: 16) Certif…" at bounding box center [828, 92] width 254 height 21
drag, startPoint x: 609, startPoint y: 61, endPoint x: 611, endPoint y: 75, distance: 13.9
click at [609, 61] on link "Interests" at bounding box center [613, 60] width 41 height 25
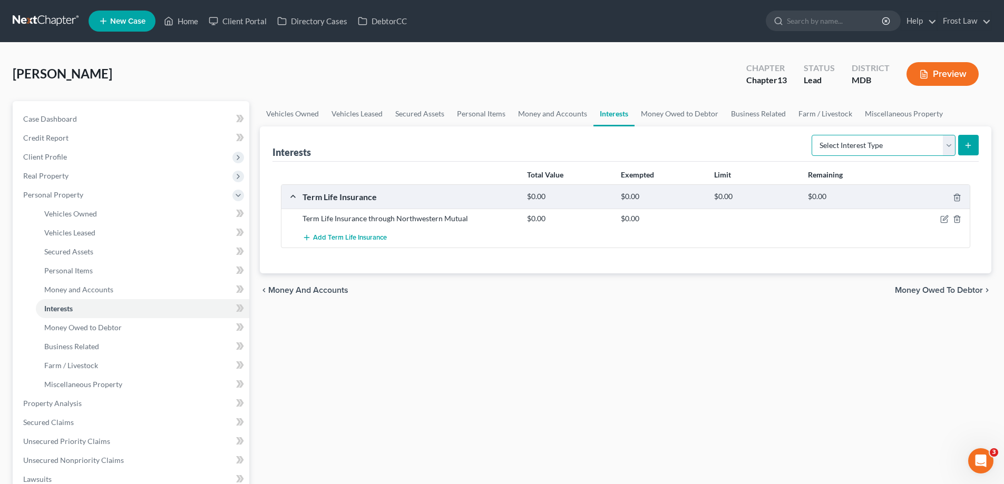
click at [830, 153] on select "Select Interest Type 401K (A/B: 21) Annuity (A/B: 23) Bond (A/B: 18) Education …" at bounding box center [883, 145] width 144 height 21
drag, startPoint x: 661, startPoint y: 113, endPoint x: 879, endPoint y: 209, distance: 237.6
click at [661, 113] on link "Money Owed to Debtor" at bounding box center [679, 113] width 90 height 25
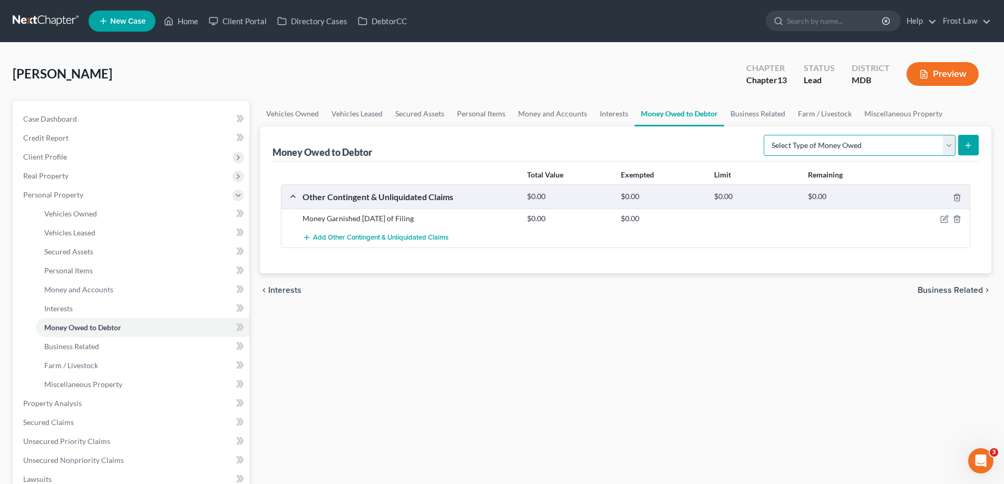
click at [821, 149] on select "Select Type of Money Owed Accounts Receivable (A/B: 38) Alimony (A/B: 29) Child…" at bounding box center [860, 145] width 192 height 21
drag, startPoint x: 740, startPoint y: 114, endPoint x: 806, endPoint y: 125, distance: 67.3
click at [740, 114] on link "Business Related" at bounding box center [757, 113] width 67 height 25
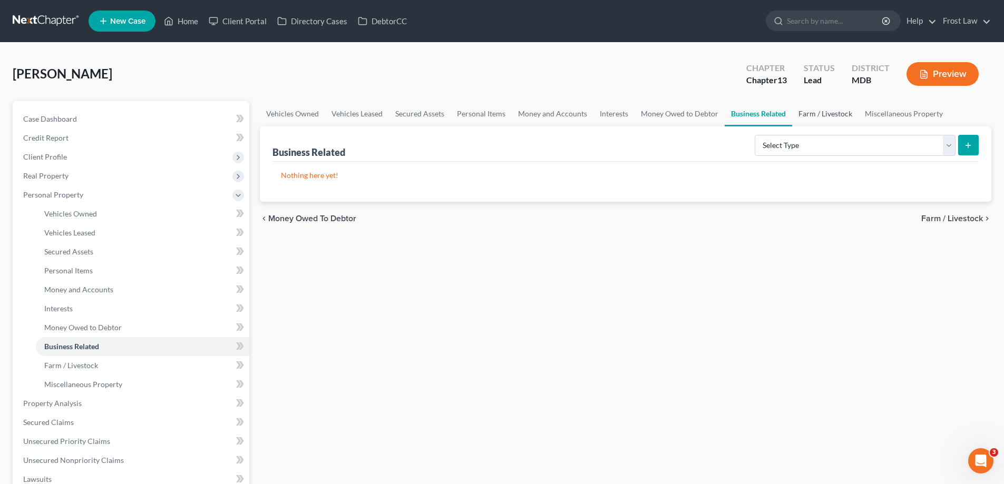
click at [827, 119] on link "Farm / Livestock" at bounding box center [825, 113] width 66 height 25
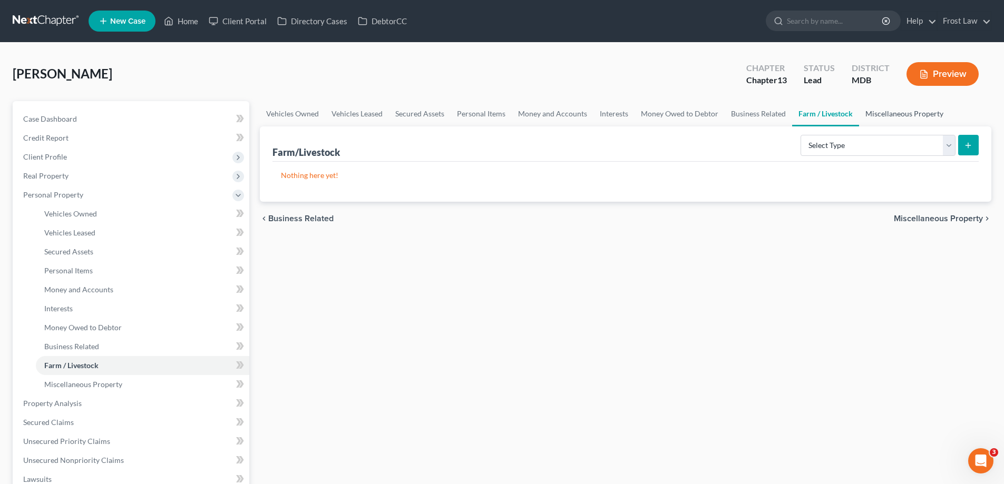
click at [881, 113] on link "Miscellaneous Property" at bounding box center [904, 113] width 91 height 25
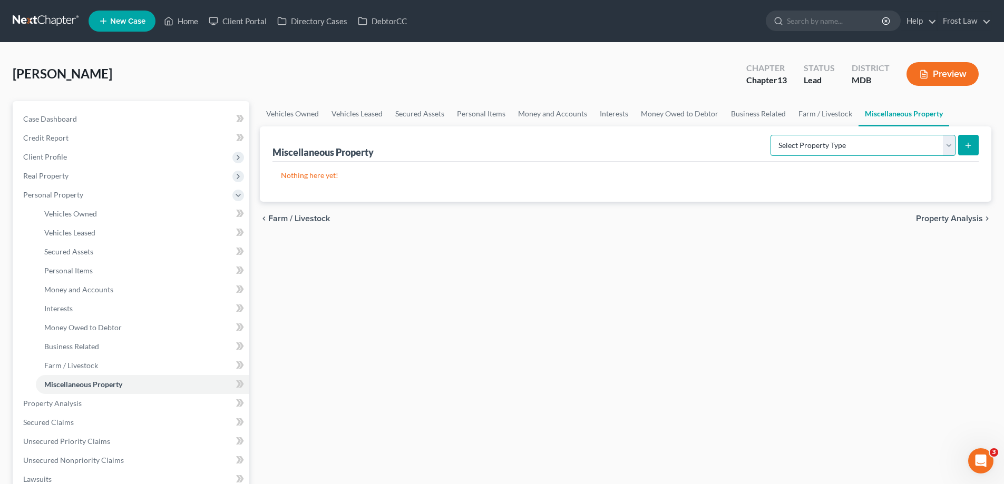
click at [786, 149] on select "Select Property Type Assigned for Creditor Benefit [DATE] (SOFA: 12) Holding fo…" at bounding box center [862, 145] width 185 height 21
click at [384, 272] on div "Vehicles Owned Vehicles Leased Secured Assets Personal Items Money and Accounts…" at bounding box center [626, 415] width 742 height 628
click at [58, 195] on span "Personal Property" at bounding box center [53, 194] width 60 height 9
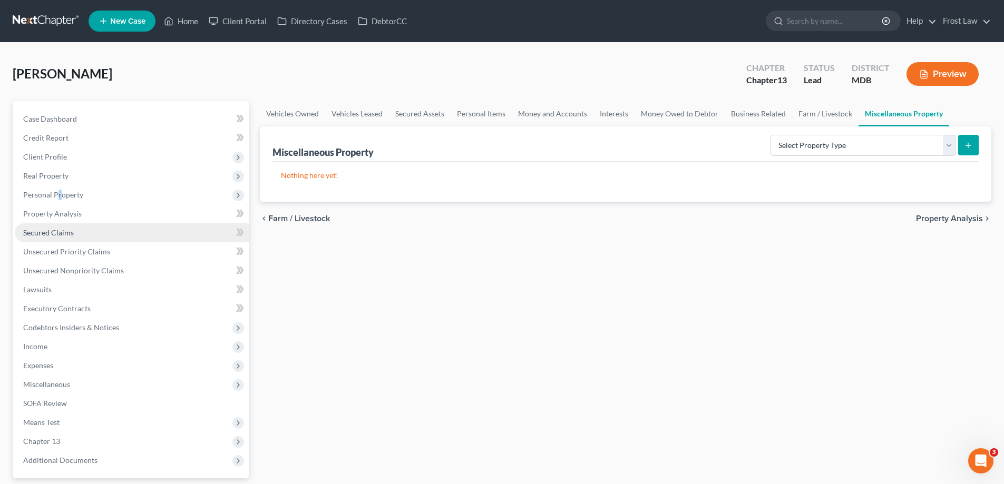
click at [91, 236] on link "Secured Claims" at bounding box center [132, 232] width 234 height 19
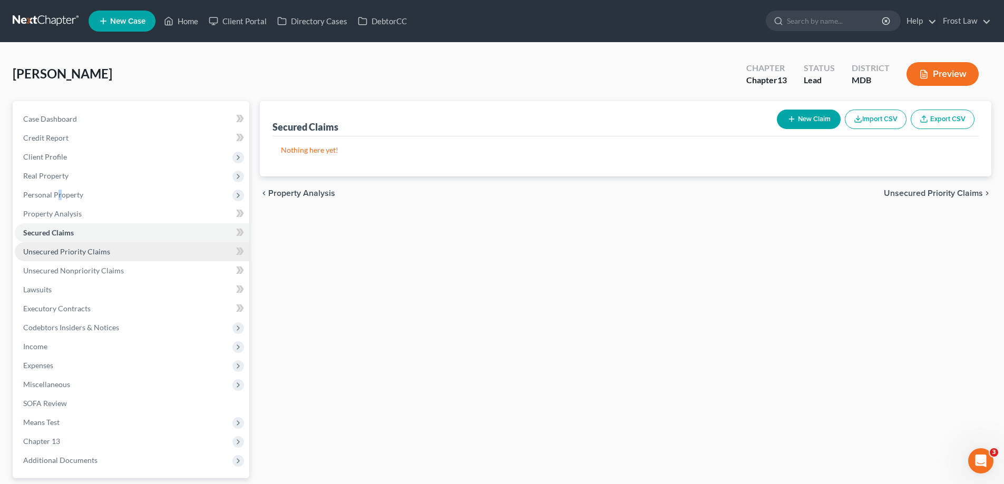
click at [97, 256] on span "Unsecured Priority Claims" at bounding box center [66, 251] width 87 height 9
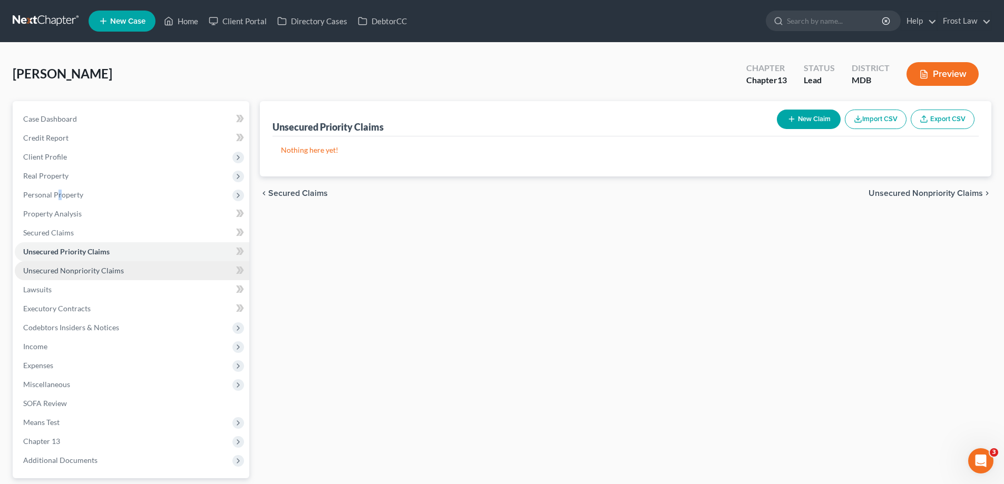
click at [111, 271] on span "Unsecured Nonpriority Claims" at bounding box center [73, 270] width 101 height 9
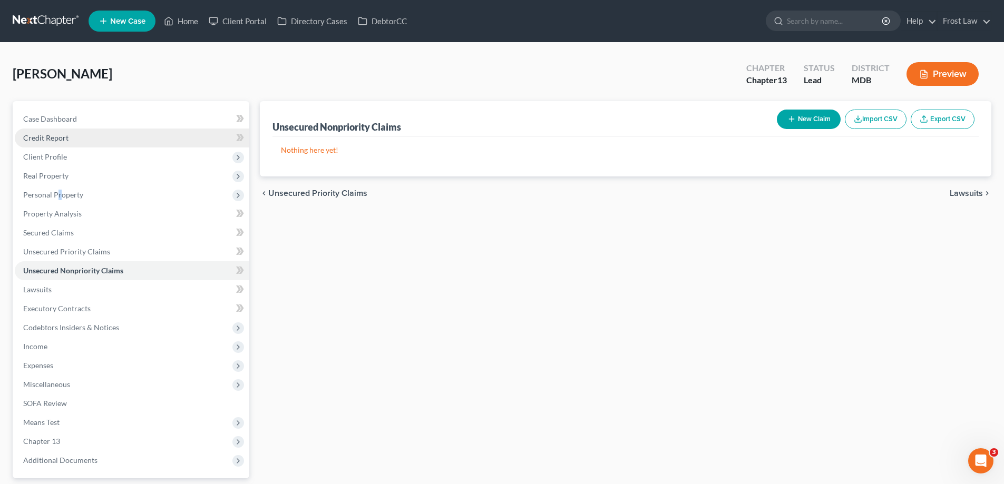
click at [81, 141] on link "Credit Report" at bounding box center [132, 138] width 234 height 19
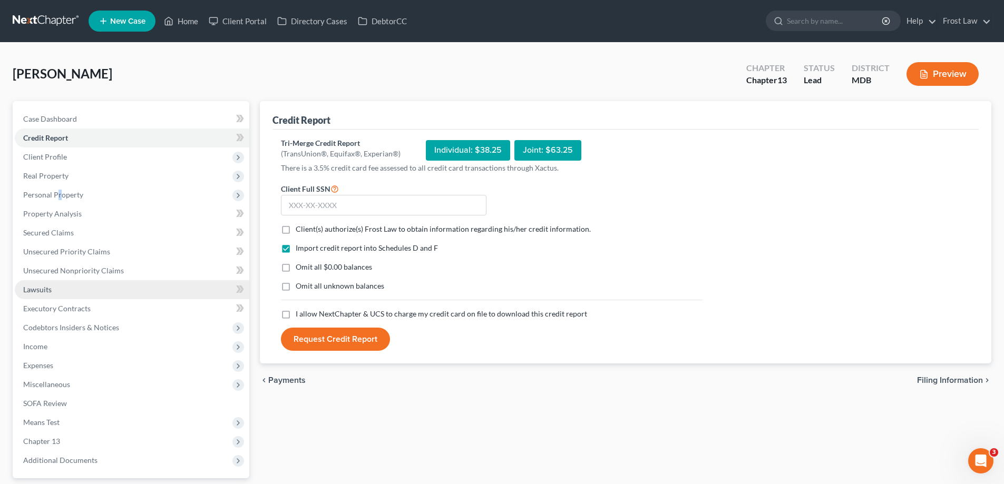
click at [72, 295] on link "Lawsuits" at bounding box center [132, 289] width 234 height 19
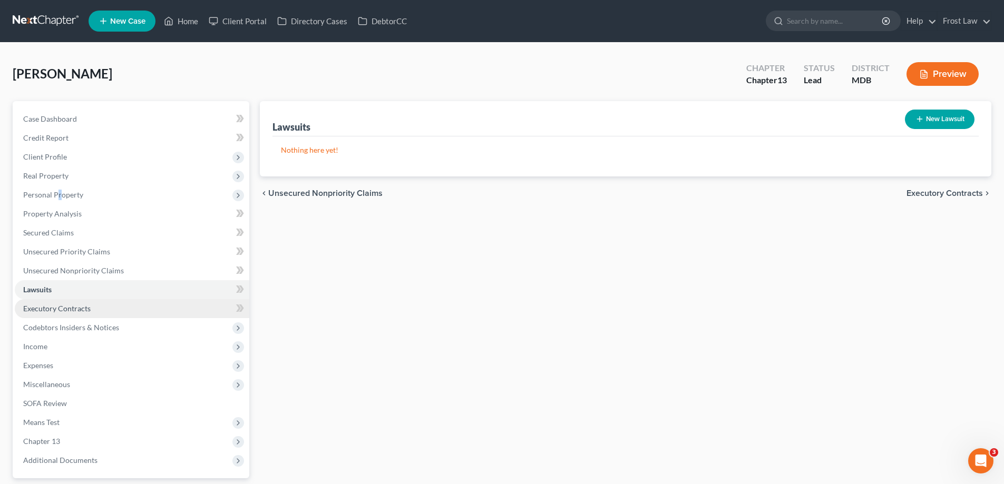
click at [132, 304] on link "Executory Contracts" at bounding box center [132, 308] width 234 height 19
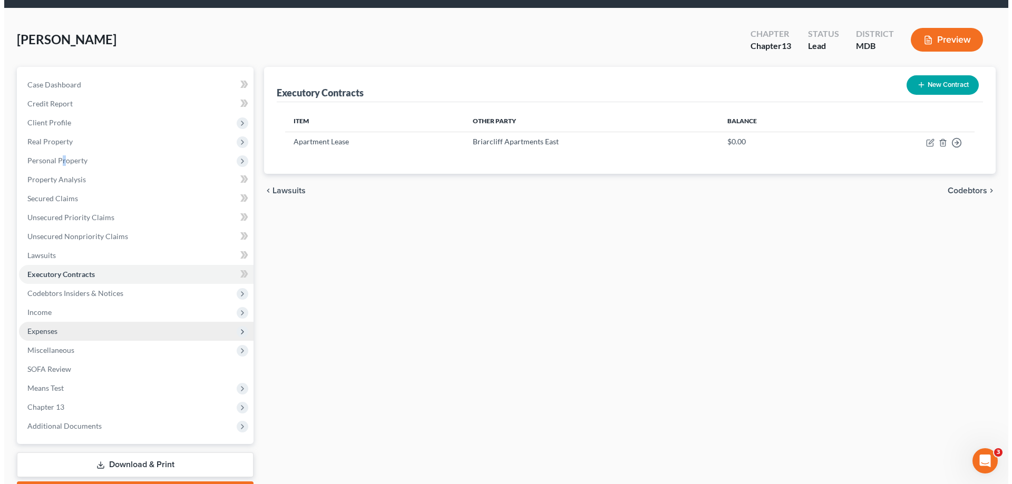
scroll to position [53, 0]
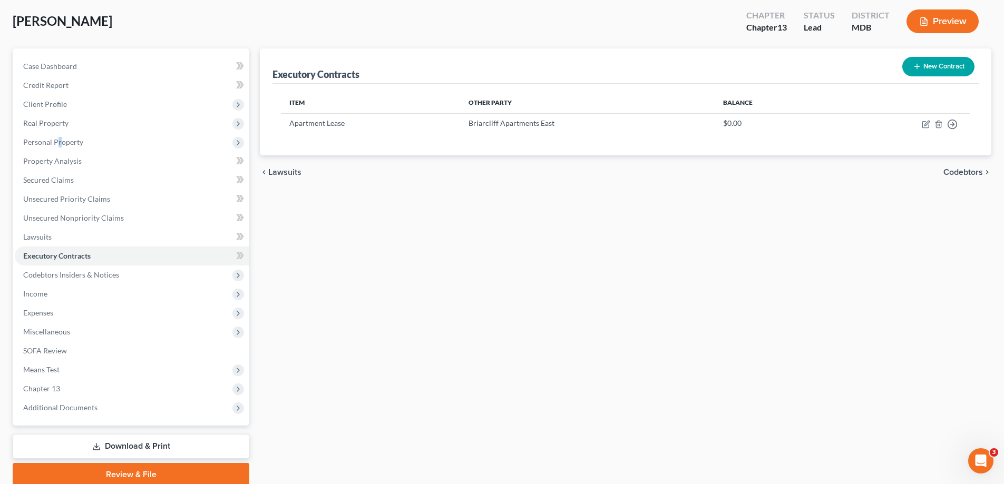
click at [951, 66] on button "New Contract" at bounding box center [938, 66] width 72 height 19
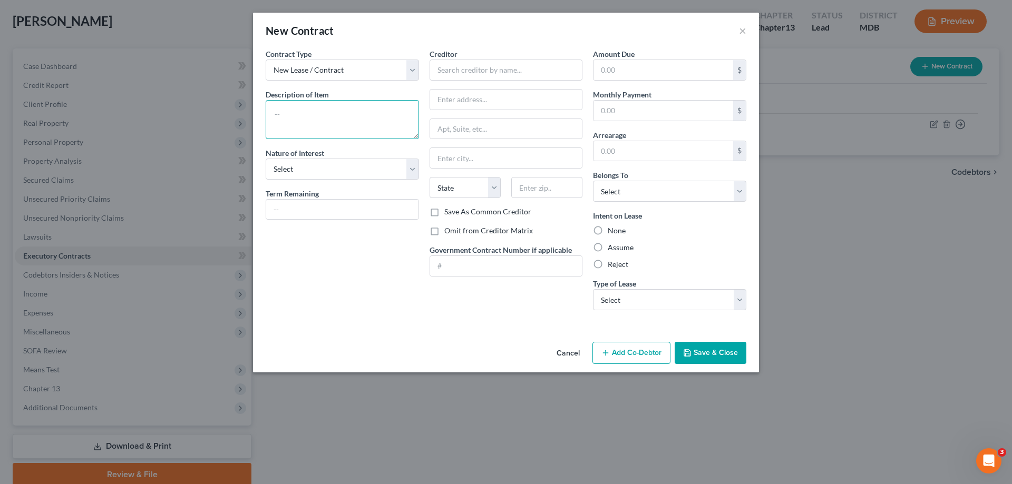
click at [324, 116] on textarea at bounding box center [342, 119] width 153 height 39
click at [490, 71] on input "text" at bounding box center [505, 70] width 153 height 21
click at [349, 120] on textarea at bounding box center [342, 119] width 153 height 39
click at [289, 114] on textarea "Co-Signed for a friend" at bounding box center [342, 119] width 153 height 39
click at [395, 120] on textarea "Cosigned for a friend" at bounding box center [342, 119] width 153 height 39
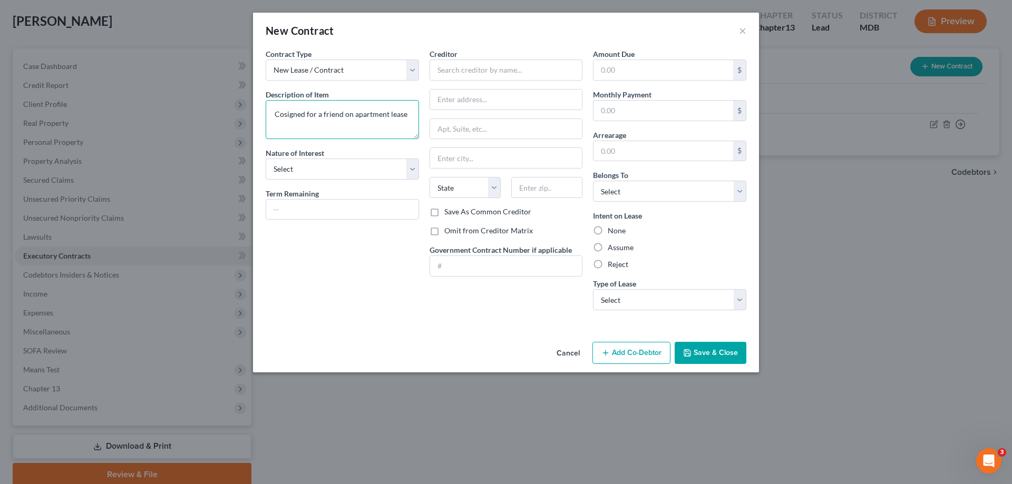
type textarea "Cosigned for a friend on apartment lease"
click at [504, 74] on input "text" at bounding box center [505, 70] width 153 height 21
paste input "RICHMAR II APARTMENTS LLC"
drag, startPoint x: 470, startPoint y: 70, endPoint x: 442, endPoint y: 74, distance: 28.2
click at [442, 74] on input "RICHMAR II APARTMENTS LLC" at bounding box center [505, 70] width 153 height 21
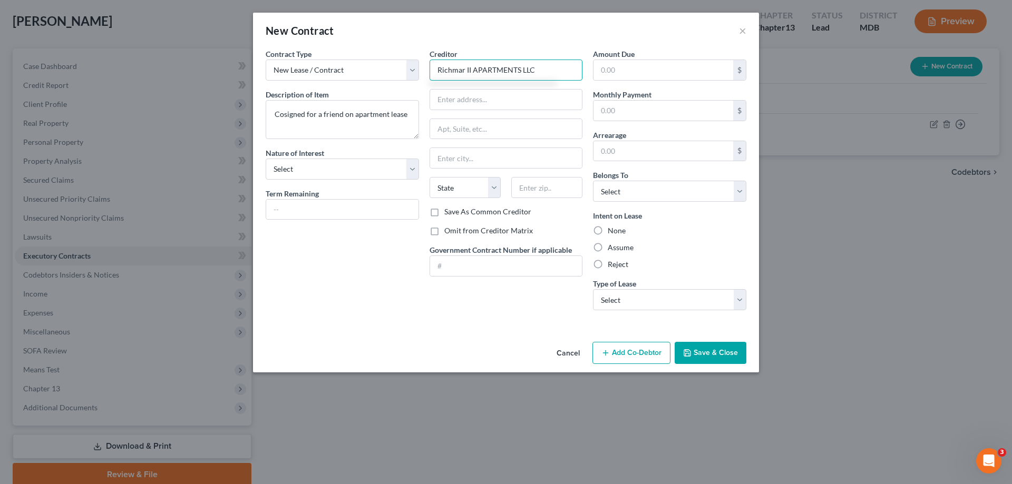
drag, startPoint x: 520, startPoint y: 72, endPoint x: 473, endPoint y: 70, distance: 46.9
click at [473, 70] on input "Richmar II APARTMENTS LLC" at bounding box center [505, 70] width 153 height 21
click at [542, 68] on input "Richmar II Apartments LLC" at bounding box center [505, 70] width 153 height 21
type input "Richmar II Apartments LLC"
click at [608, 249] on label "Assume" at bounding box center [621, 247] width 26 height 11
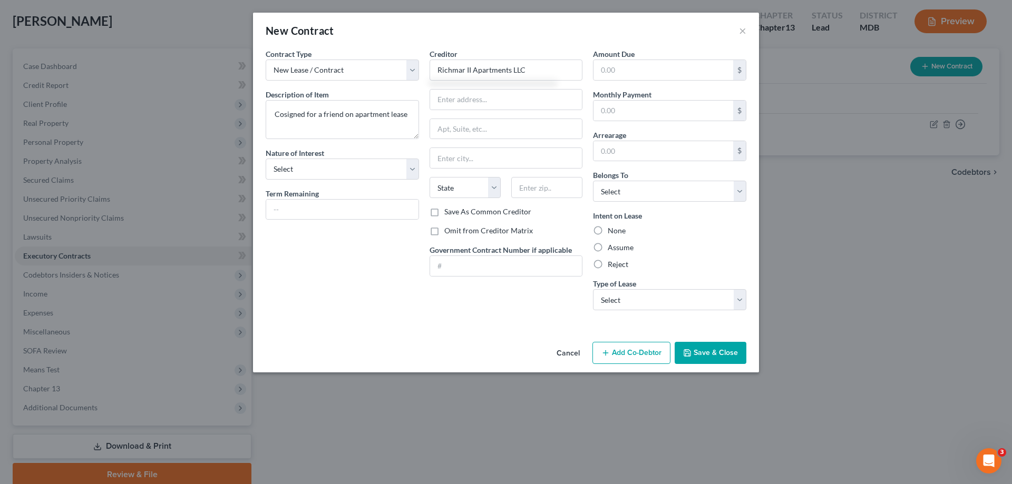
click at [612, 249] on input "Assume" at bounding box center [615, 245] width 7 height 7
radio input "true"
click at [631, 193] on select "Select Debtor 1 Only Debtor 2 Only Debtor 1 And Debtor 2 Only At Least One Of T…" at bounding box center [669, 191] width 153 height 21
select select "3"
click at [593, 181] on select "Select Debtor 1 Only Debtor 2 Only Debtor 1 And Debtor 2 Only At Least One Of T…" at bounding box center [669, 191] width 153 height 21
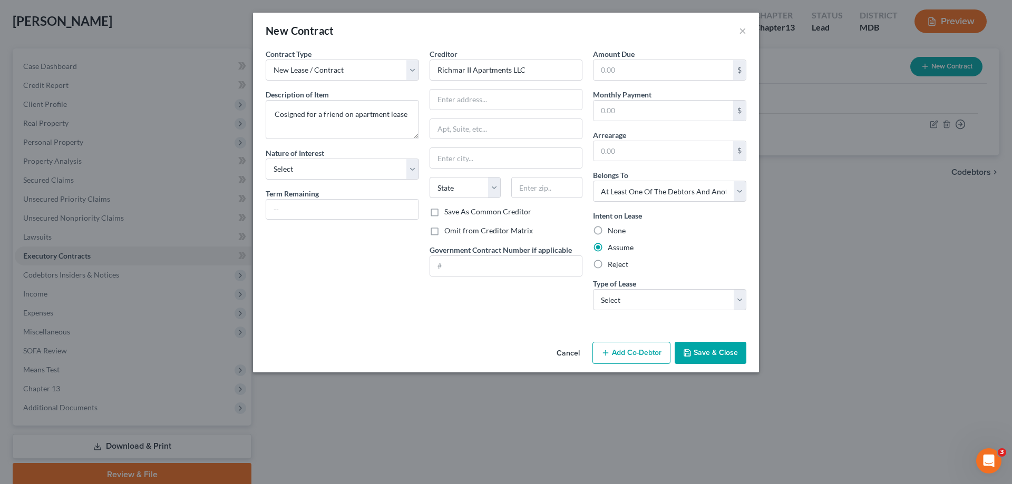
click at [631, 350] on button "Add Co-Debtor" at bounding box center [631, 353] width 78 height 22
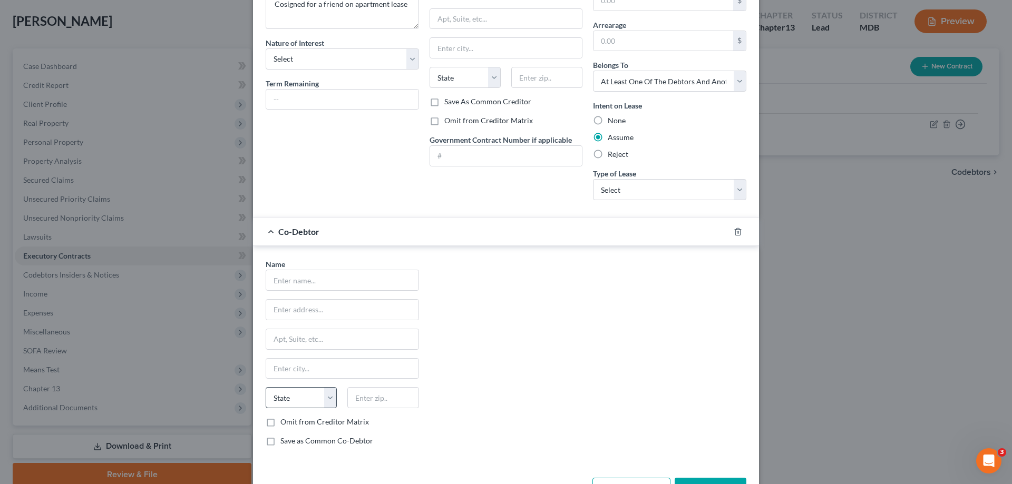
scroll to position [147, 0]
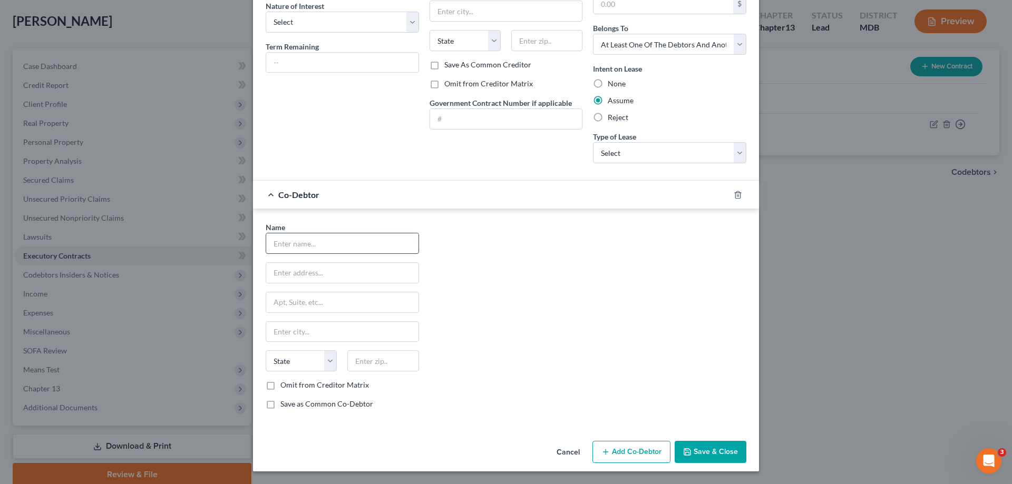
click at [296, 238] on input "text" at bounding box center [342, 243] width 152 height 20
type input "[PERSON_NAME]"
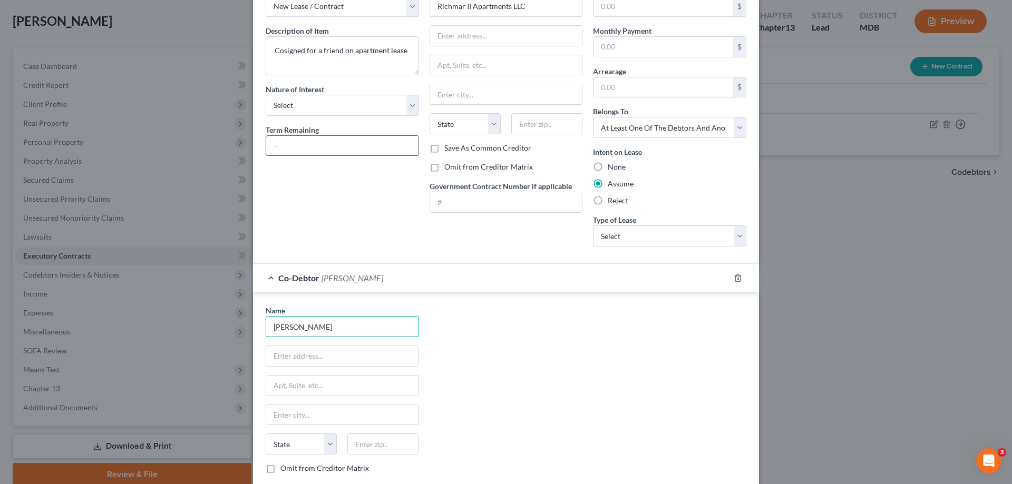
scroll to position [0, 0]
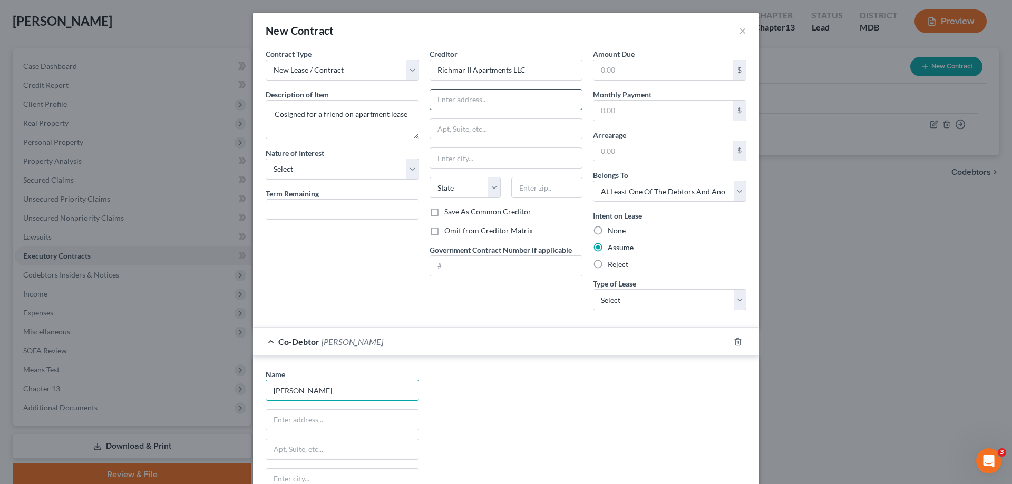
click at [481, 104] on input "text" at bounding box center [506, 100] width 152 height 20
paste input "[STREET_ADDRESS]"
click at [478, 101] on input "[STREET_ADDRESS]" at bounding box center [506, 100] width 152 height 20
drag, startPoint x: 481, startPoint y: 98, endPoint x: 452, endPoint y: 99, distance: 28.5
click at [452, 99] on input "[STREET_ADDRESS]" at bounding box center [506, 100] width 152 height 20
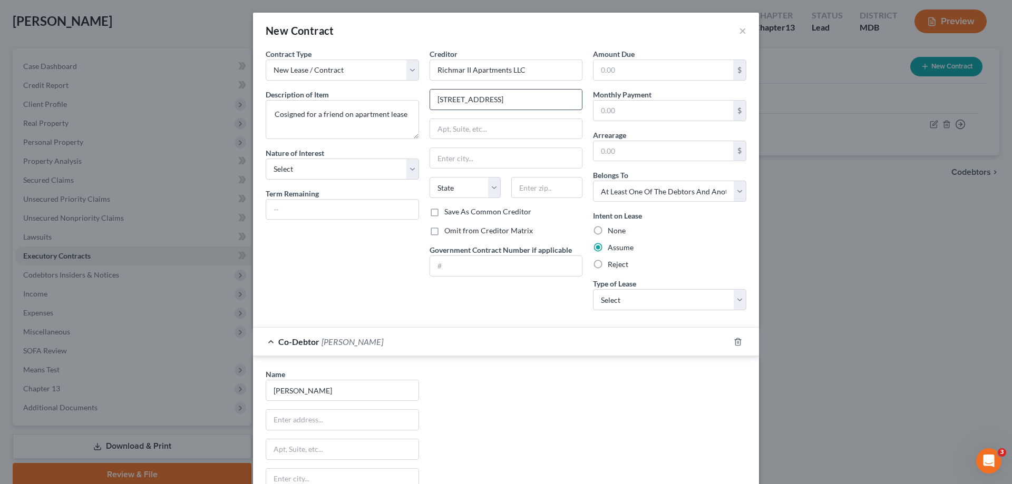
drag, startPoint x: 503, startPoint y: 99, endPoint x: 481, endPoint y: 99, distance: 22.1
click at [481, 99] on input "[STREET_ADDRESS]" at bounding box center [506, 100] width 152 height 20
type input "[STREET_ADDRESS]"
click at [470, 130] on input "text" at bounding box center [506, 129] width 152 height 20
click at [449, 161] on input "text" at bounding box center [506, 158] width 152 height 20
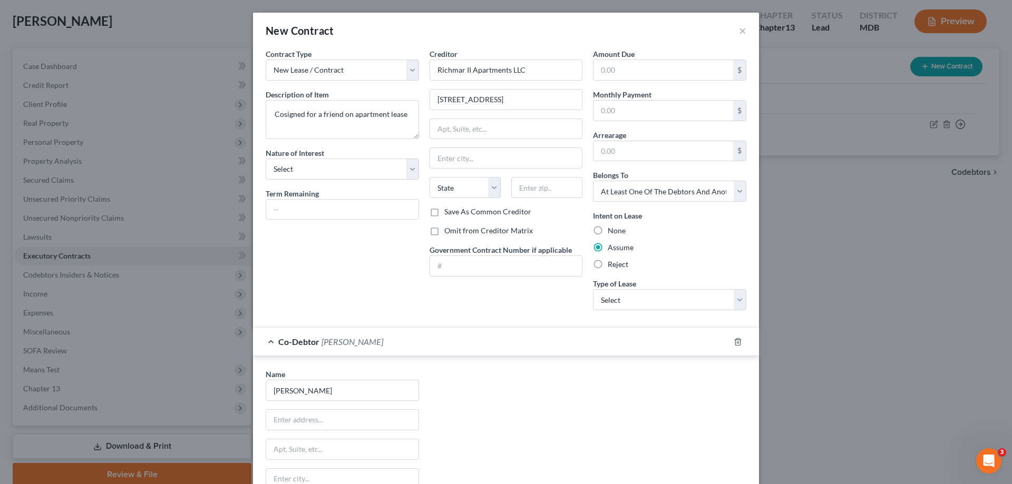
drag, startPoint x: 585, startPoint y: 212, endPoint x: 583, endPoint y: 201, distance: 11.4
click at [588, 212] on div "Amount Due $ Monthly Payment $ Arrearage $ Belongs To * Select Debtor 1 Only De…" at bounding box center [670, 183] width 164 height 270
click at [571, 189] on input "text" at bounding box center [546, 187] width 71 height 21
paste input "21117"
type input "21117"
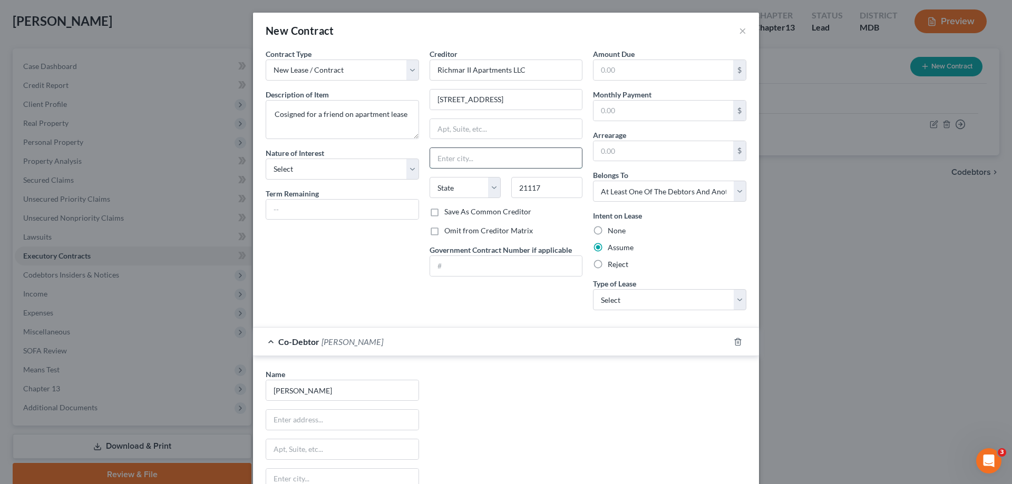
click at [473, 155] on input "text" at bounding box center [506, 158] width 152 height 20
type input "[PERSON_NAME] [PERSON_NAME]"
select select "21"
click at [541, 104] on input "[STREET_ADDRESS]" at bounding box center [506, 100] width 152 height 20
click at [539, 299] on div "Creditor * Richmar II Apartments LLC [GEOGRAPHIC_DATA][PERSON_NAME][PERSON_NAME…" at bounding box center [506, 183] width 164 height 270
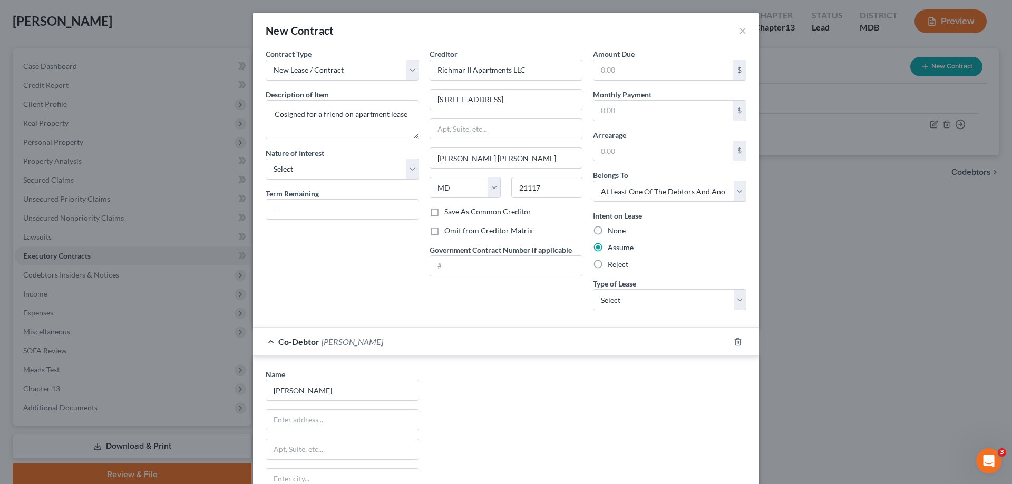
click at [608, 264] on label "Reject" at bounding box center [618, 264] width 21 height 11
click at [612, 264] on input "Reject" at bounding box center [615, 262] width 7 height 7
radio input "true"
click at [683, 241] on div "Intent on Lease None Assume Reject" at bounding box center [669, 240] width 153 height 60
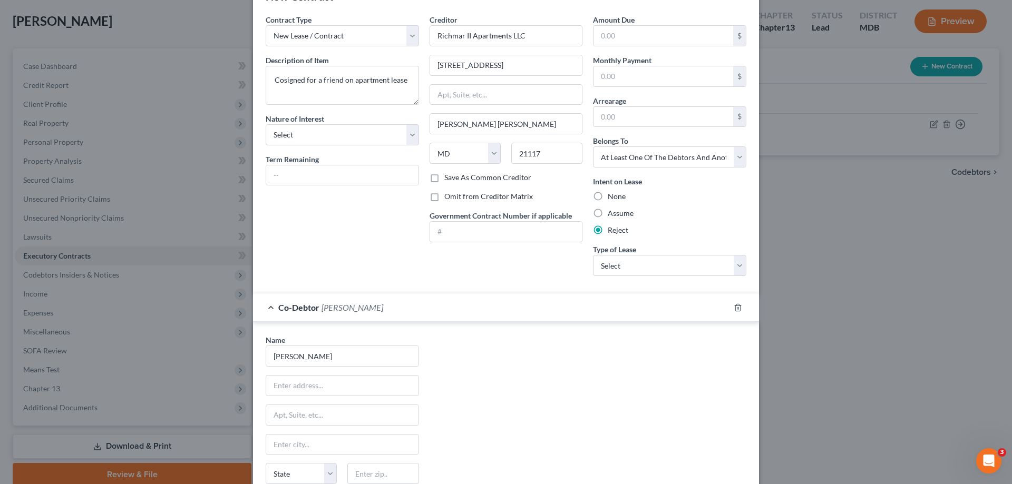
scroll to position [53, 0]
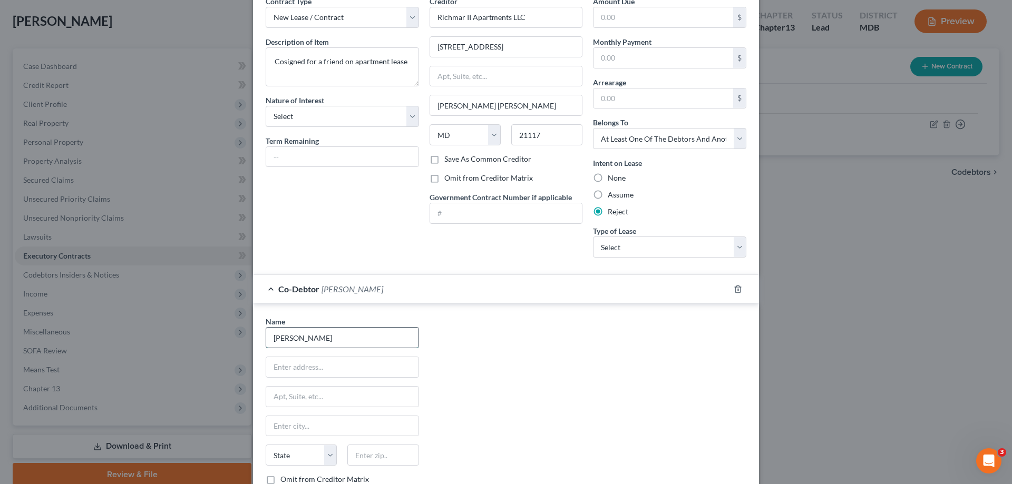
click at [314, 340] on input "[PERSON_NAME]" at bounding box center [342, 338] width 152 height 20
drag, startPoint x: 294, startPoint y: 339, endPoint x: 278, endPoint y: 338, distance: 15.8
click at [278, 338] on input "[PERSON_NAME]" at bounding box center [342, 338] width 152 height 20
drag, startPoint x: 279, startPoint y: 337, endPoint x: 285, endPoint y: 343, distance: 7.8
click at [280, 337] on input "Maeriah" at bounding box center [342, 338] width 152 height 20
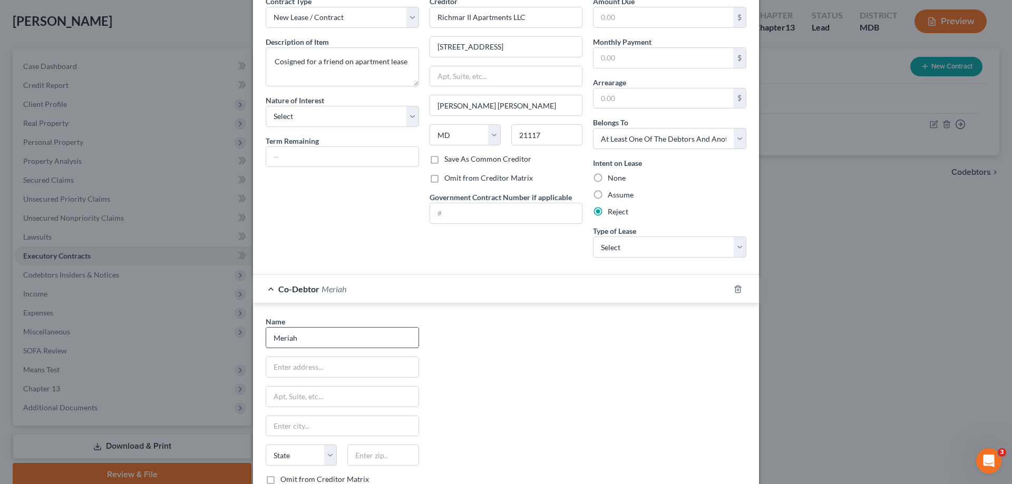
click at [311, 335] on input "Meriah" at bounding box center [342, 338] width 152 height 20
type input "Meriah"
click at [334, 366] on input "text" at bounding box center [342, 367] width 152 height 20
paste input "[STREET_ADDRESS]"
click at [281, 371] on input "[STREET_ADDRESS]" at bounding box center [342, 367] width 152 height 20
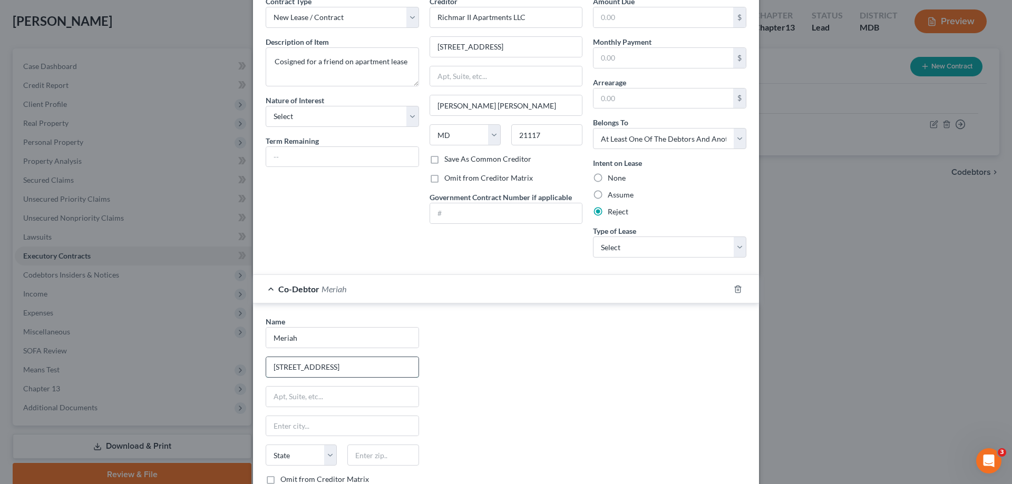
drag, startPoint x: 321, startPoint y: 367, endPoint x: 360, endPoint y: 370, distance: 39.2
click at [291, 366] on input "[STREET_ADDRESS]" at bounding box center [342, 367] width 152 height 20
click at [325, 376] on input "[STREET_ADDRESS]" at bounding box center [342, 367] width 152 height 20
type input "[STREET_ADDRESS]"
drag, startPoint x: 505, startPoint y: 389, endPoint x: 492, endPoint y: 389, distance: 12.6
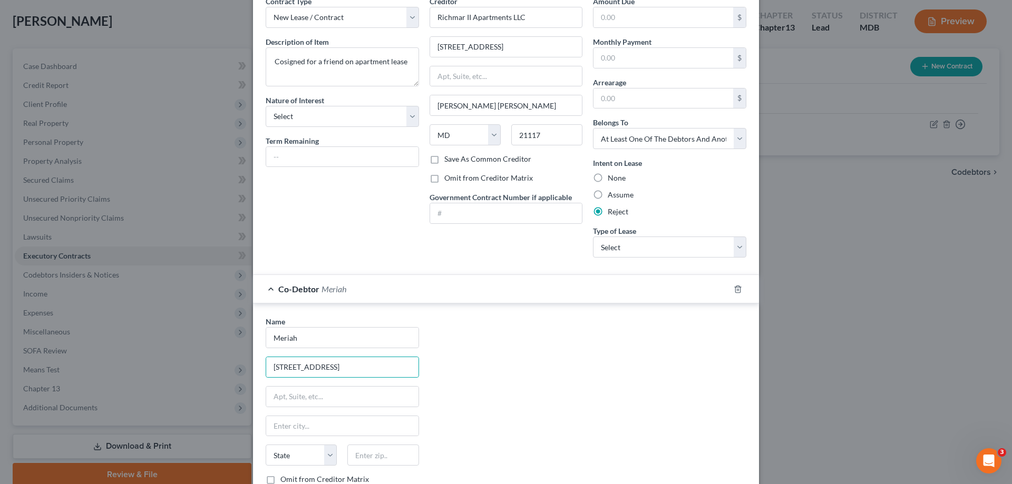
click at [505, 389] on div "Name * Meriah [GEOGRAPHIC_DATA] State [US_STATE] AK AR AZ CA CO CT DE DC [GEOGR…" at bounding box center [505, 414] width 491 height 196
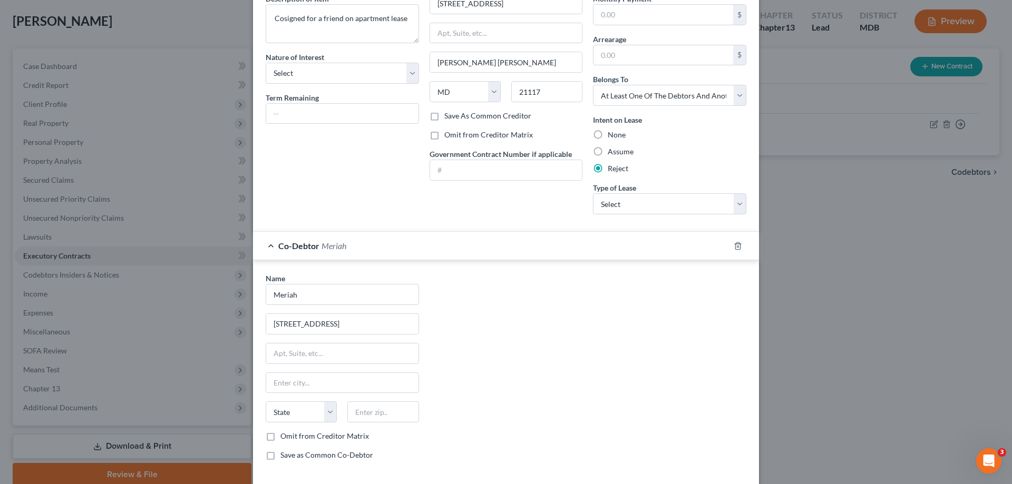
scroll to position [147, 0]
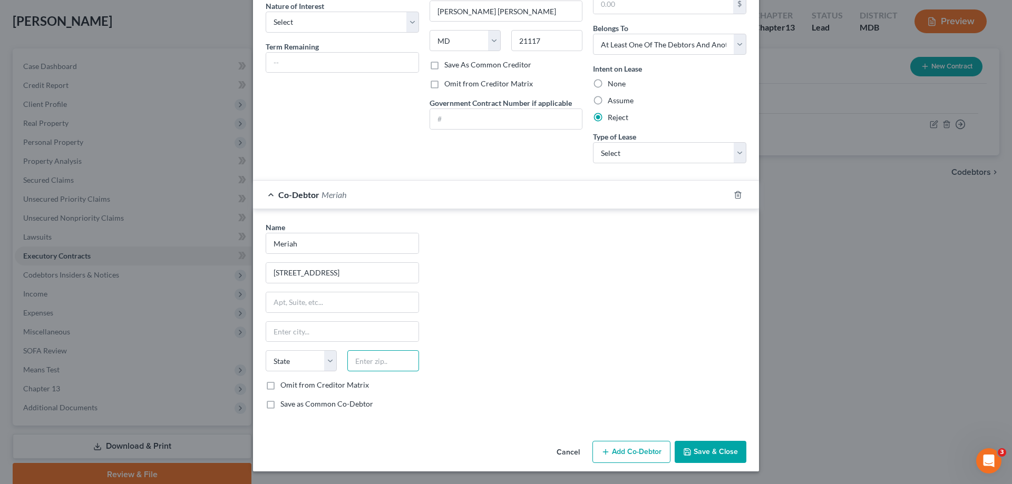
click at [387, 361] on input "text" at bounding box center [382, 360] width 71 height 21
type input "21117"
click at [355, 300] on input "text" at bounding box center [342, 302] width 152 height 20
type input "[PERSON_NAME] [PERSON_NAME]"
select select "21"
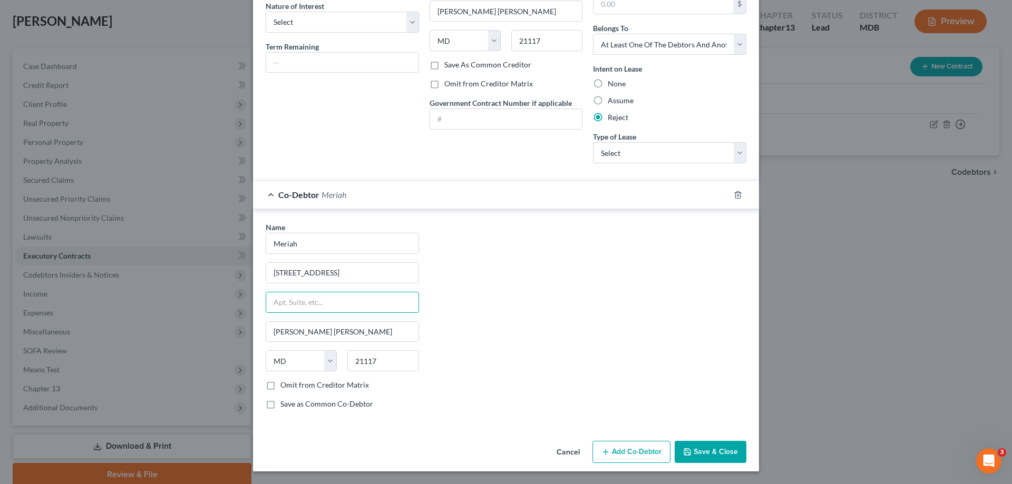
drag, startPoint x: 569, startPoint y: 291, endPoint x: 590, endPoint y: 284, distance: 22.8
click at [569, 291] on div "Name * Meriah [GEOGRAPHIC_DATA] [PERSON_NAME][GEOGRAPHIC_DATA][PERSON_NAME] [US…" at bounding box center [505, 320] width 491 height 196
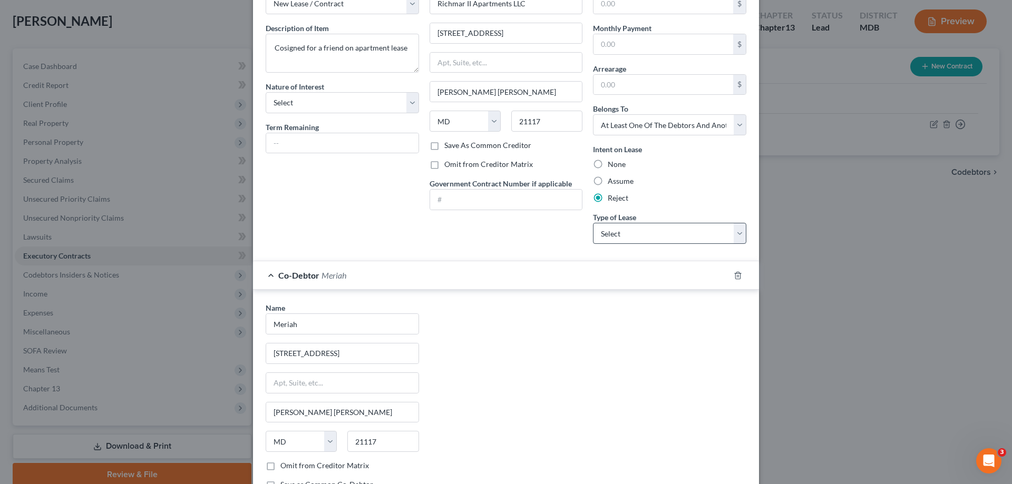
scroll to position [0, 0]
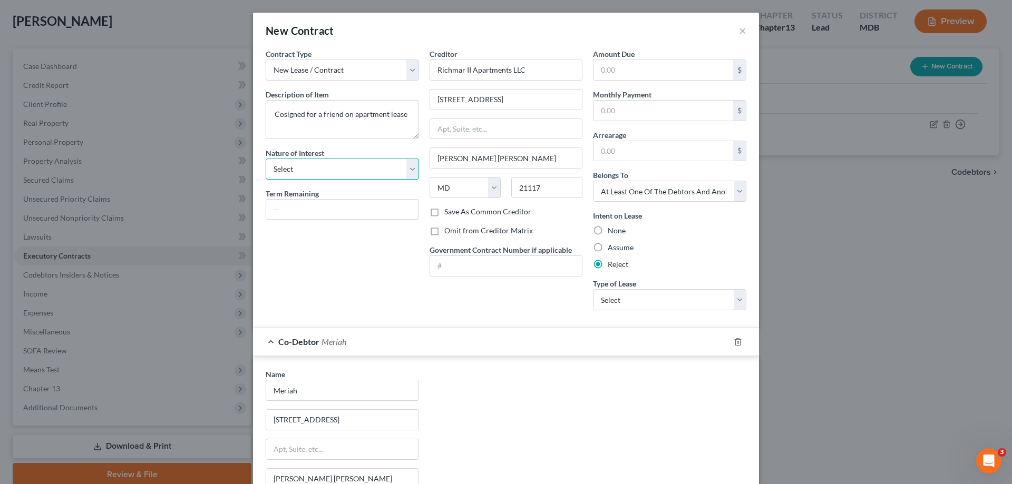
click at [334, 159] on select "Select Purchaser Agent Lessor Lessee" at bounding box center [342, 169] width 153 height 21
select select "3"
click at [266, 159] on select "Select Purchaser Agent Lessor Lessee" at bounding box center [342, 169] width 153 height 21
click at [363, 314] on div "Contract Type New Lease / Contract New Timeshare Description of non-residential…" at bounding box center [342, 183] width 164 height 270
drag, startPoint x: 681, startPoint y: 294, endPoint x: 684, endPoint y: 300, distance: 7.1
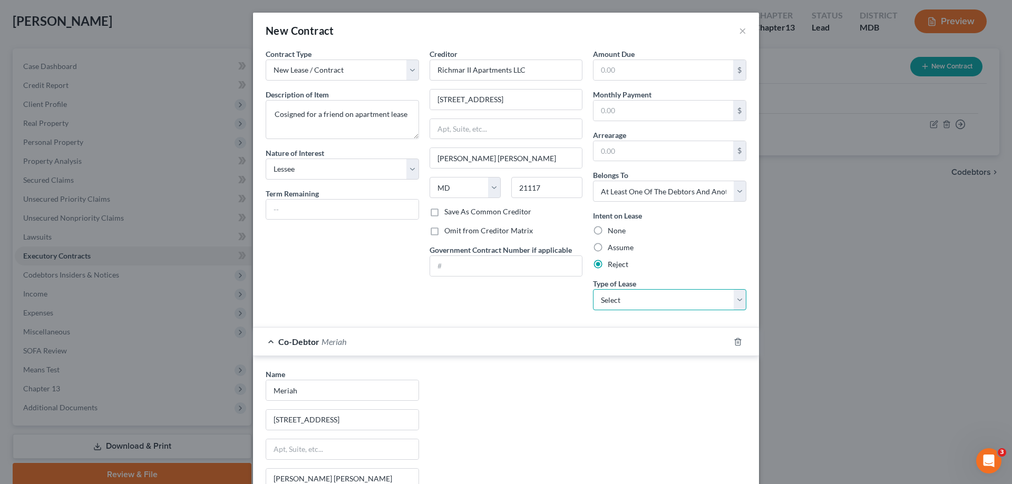
click at [681, 294] on select "Select Real Estate Car Other" at bounding box center [669, 299] width 153 height 21
select select "0"
click at [593, 289] on select "Select Real Estate Car Other" at bounding box center [669, 299] width 153 height 21
click at [703, 261] on div "Reject" at bounding box center [669, 264] width 153 height 11
click at [287, 265] on div "Contract Type New Lease / Contract New Timeshare Description of non-residential…" at bounding box center [342, 183] width 164 height 270
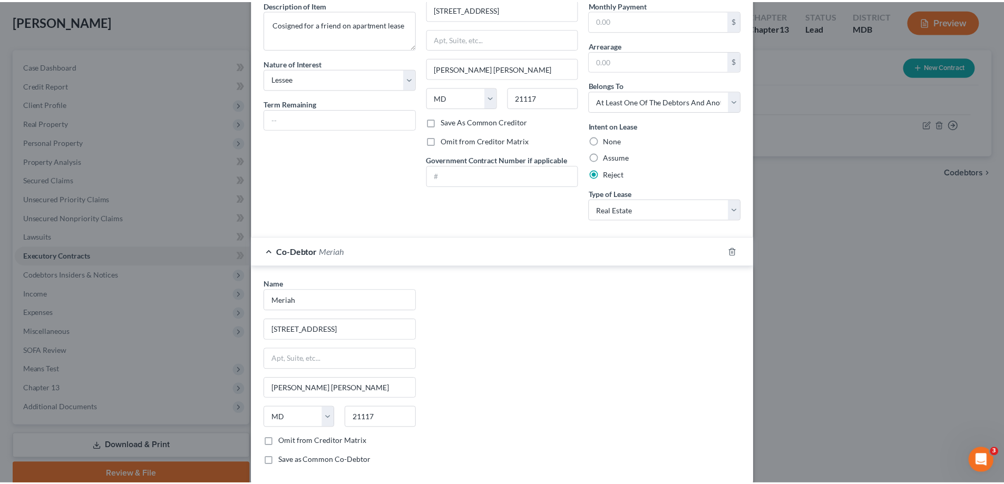
scroll to position [147, 0]
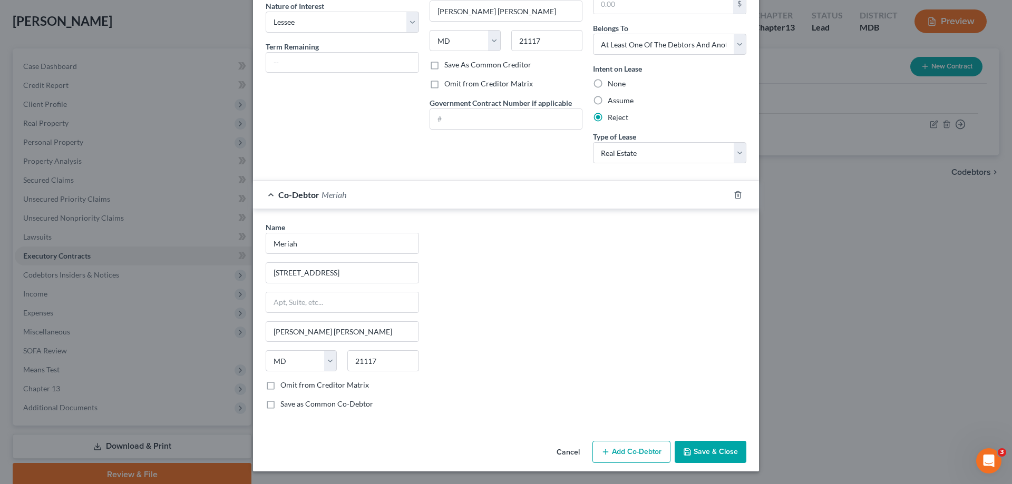
click at [702, 451] on button "Save & Close" at bounding box center [710, 452] width 72 height 22
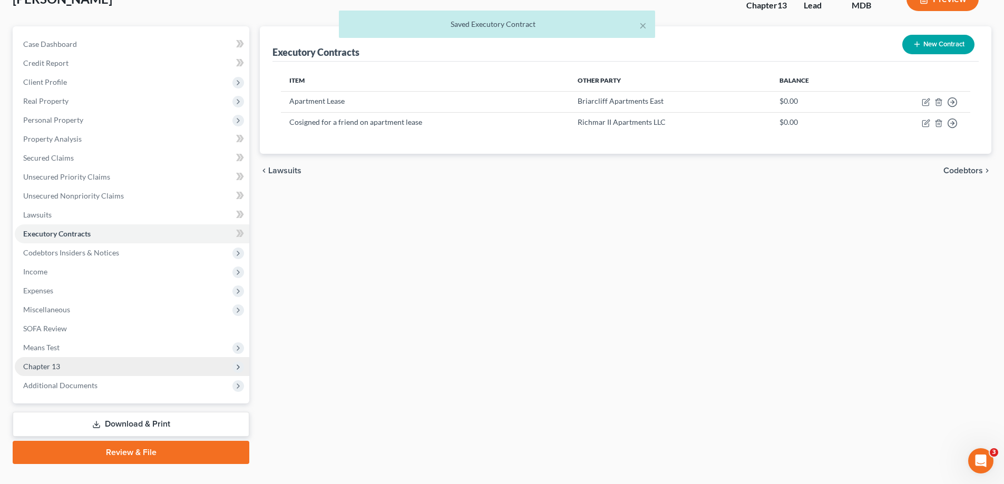
scroll to position [95, 0]
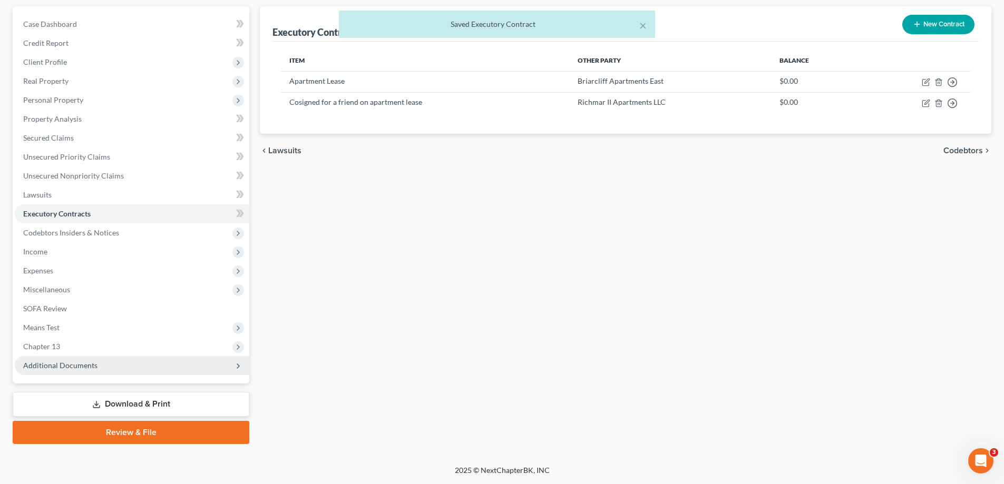
click at [122, 371] on span "Additional Documents" at bounding box center [132, 365] width 234 height 19
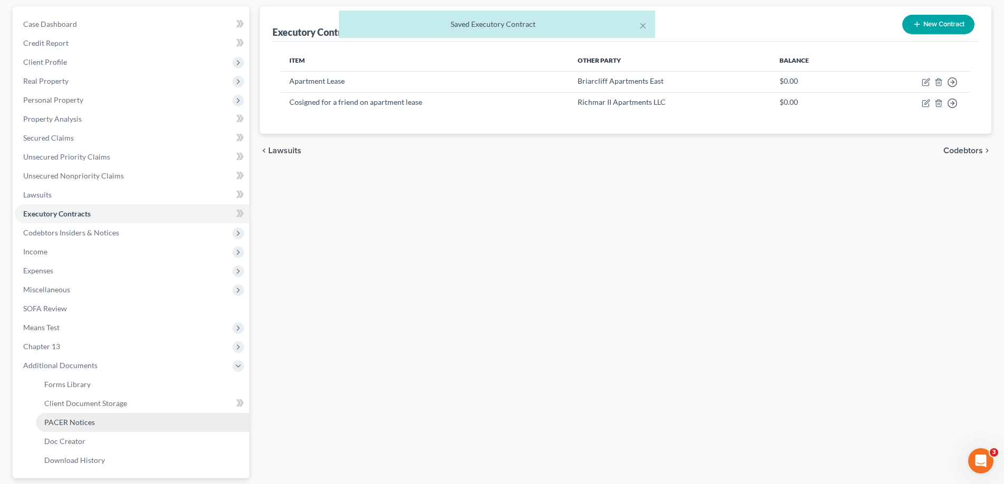
click at [148, 428] on link "PACER Notices" at bounding box center [142, 422] width 213 height 19
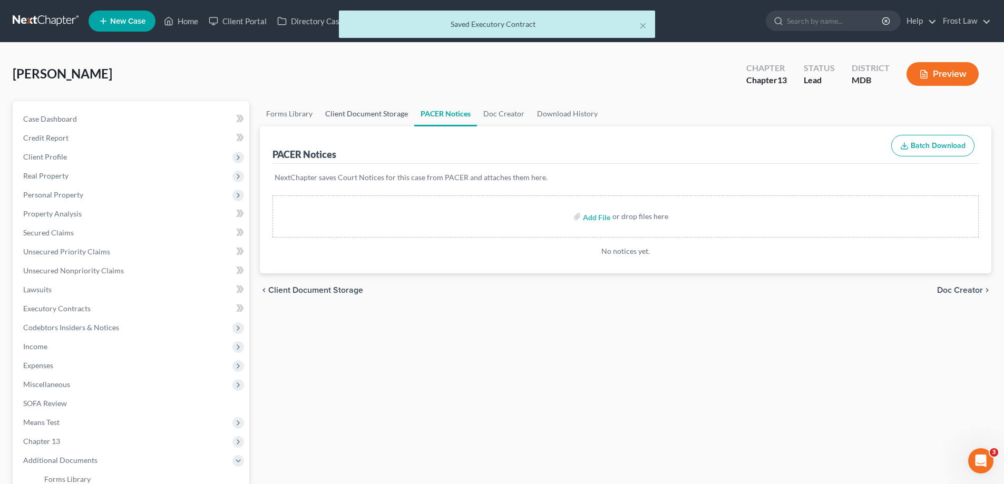
click at [364, 121] on link "Client Document Storage" at bounding box center [366, 113] width 95 height 25
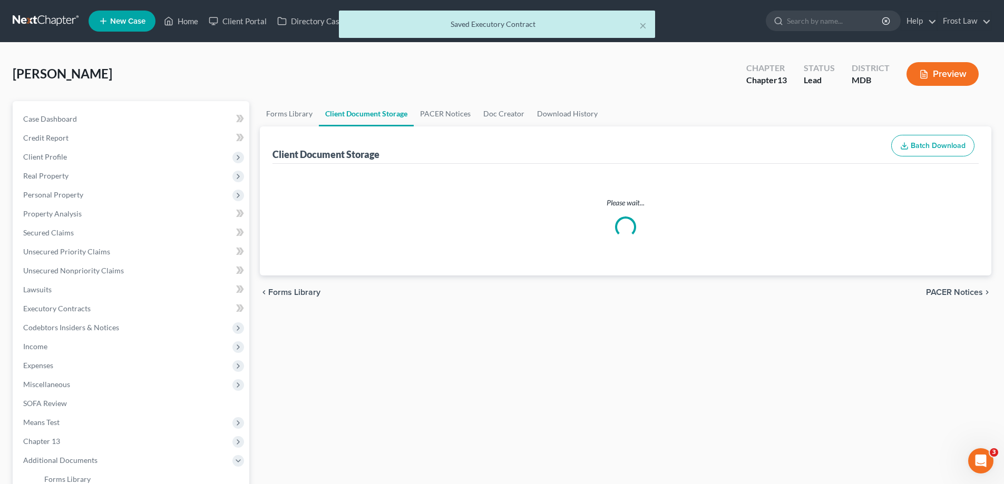
select select "14"
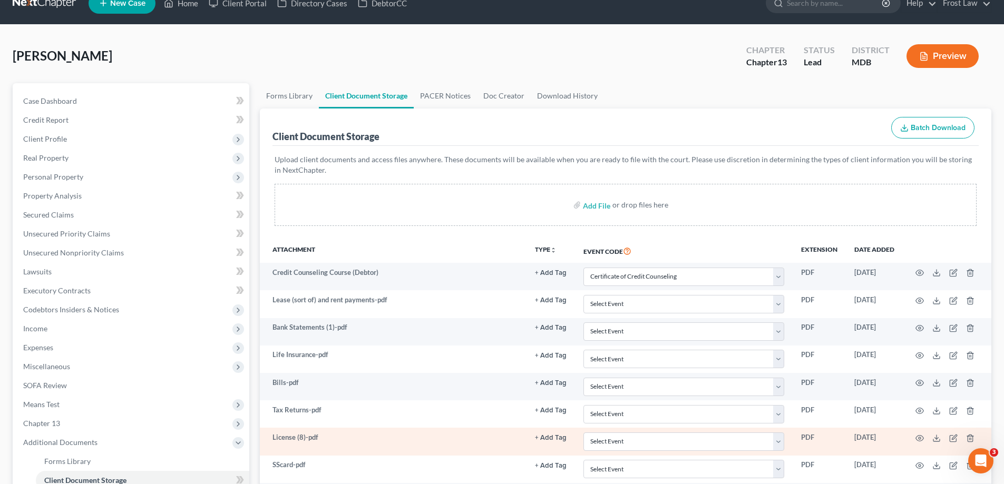
scroll to position [158, 0]
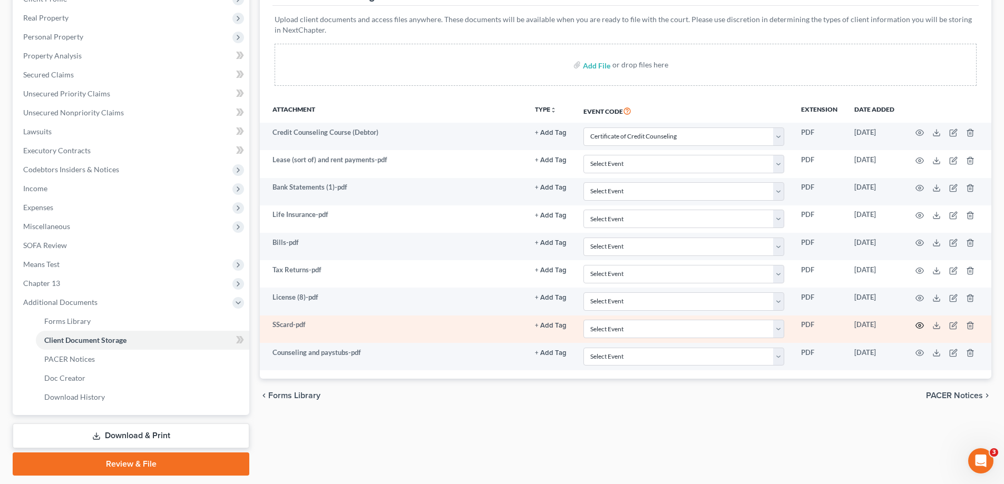
click at [919, 326] on icon "button" at bounding box center [919, 325] width 8 height 8
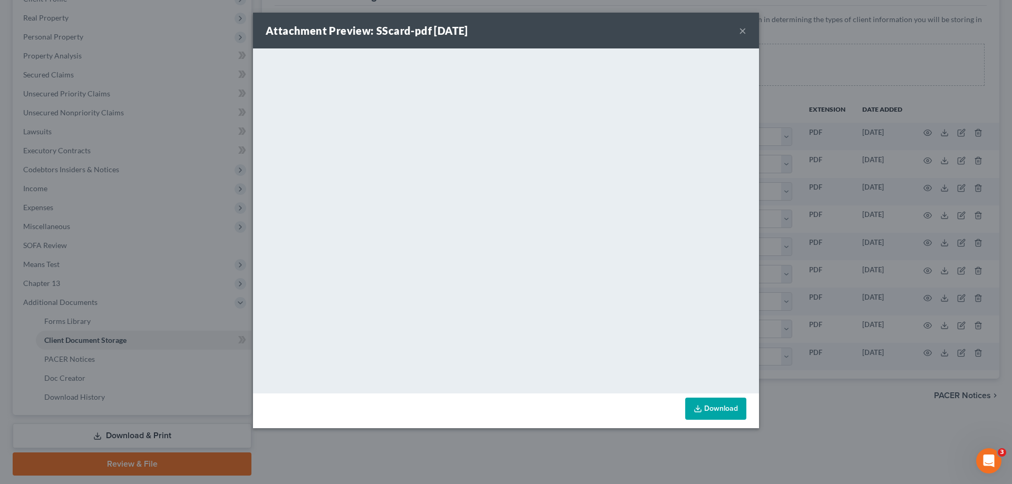
click at [742, 27] on button "×" at bounding box center [742, 30] width 7 height 13
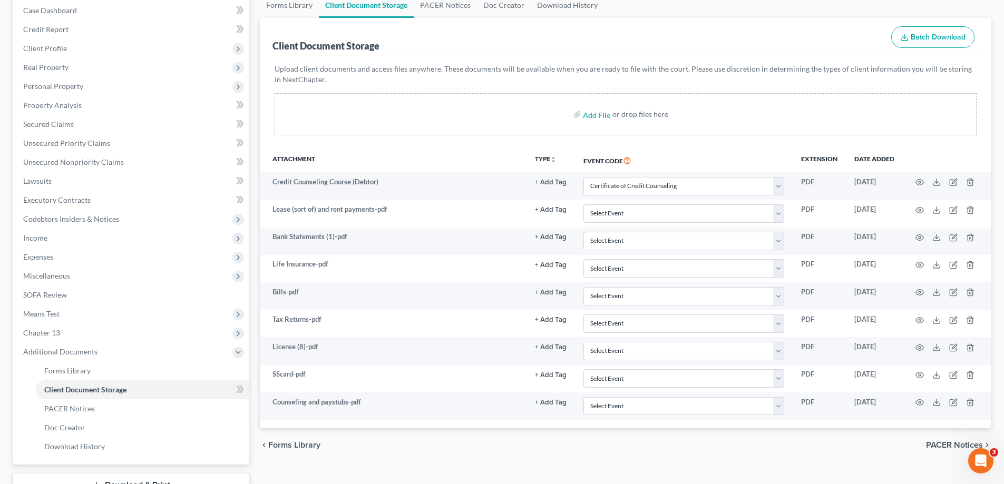
scroll to position [53, 0]
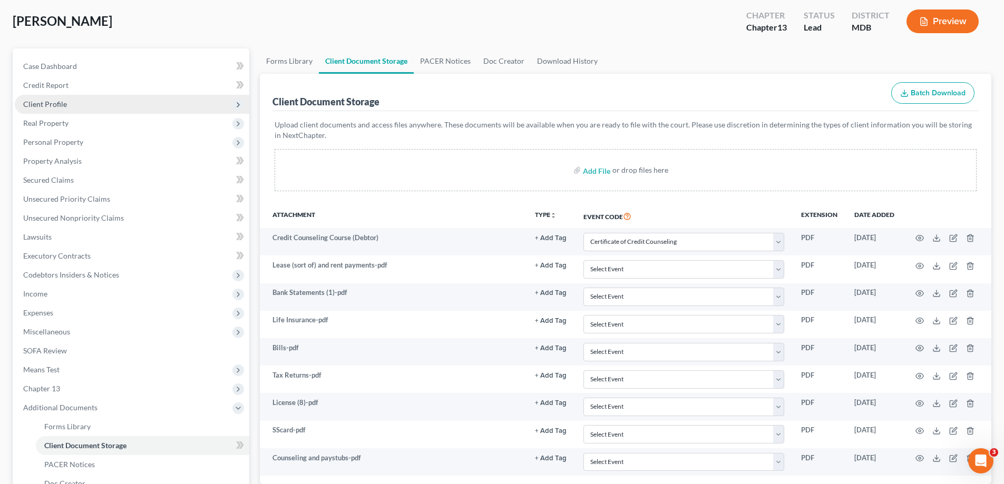
click at [87, 105] on span "Client Profile" at bounding box center [132, 104] width 234 height 19
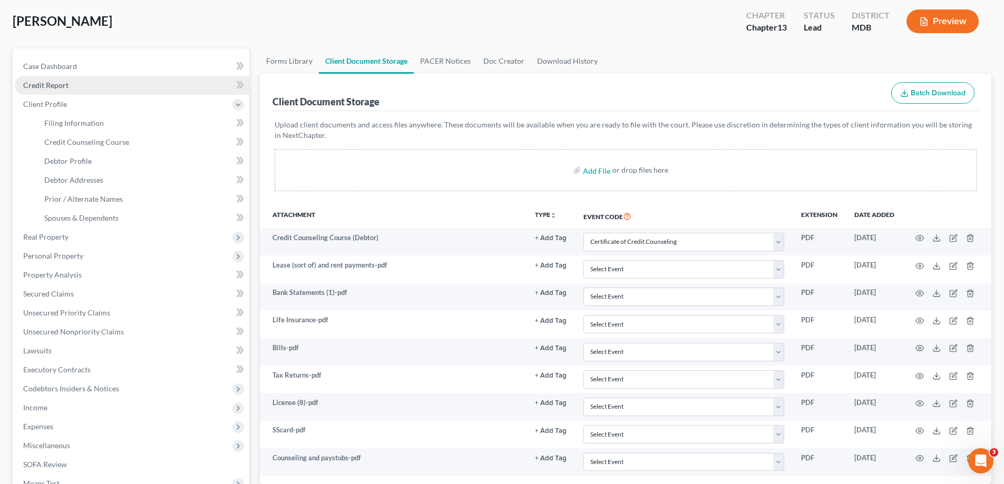
click at [83, 78] on link "Credit Report" at bounding box center [132, 85] width 234 height 19
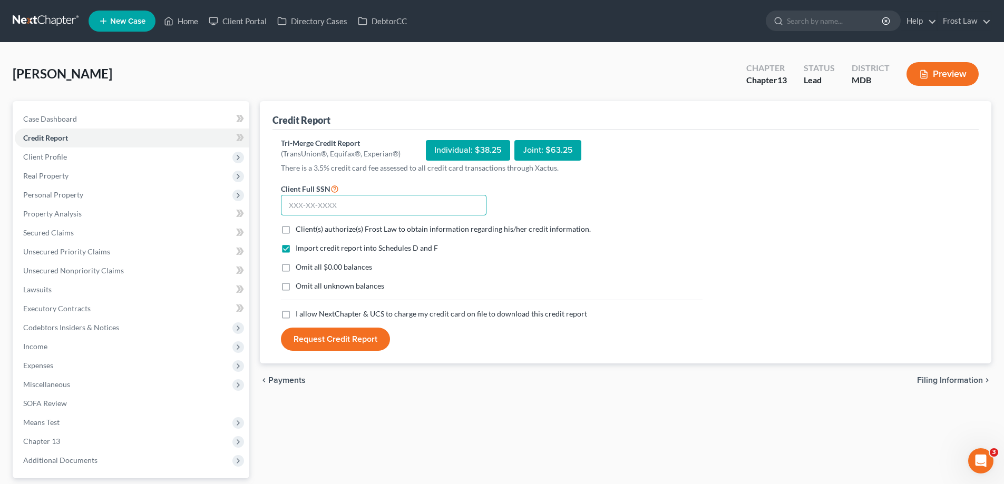
click at [356, 198] on input "text" at bounding box center [384, 205] width 206 height 21
type input "149-76-8224"
click at [296, 228] on label "Client(s) authorize(s) Frost Law to obtain information regarding his/her credit…" at bounding box center [443, 229] width 295 height 11
click at [300, 228] on input "Client(s) authorize(s) Frost Law to obtain information regarding his/her credit…" at bounding box center [303, 227] width 7 height 7
checkbox input "true"
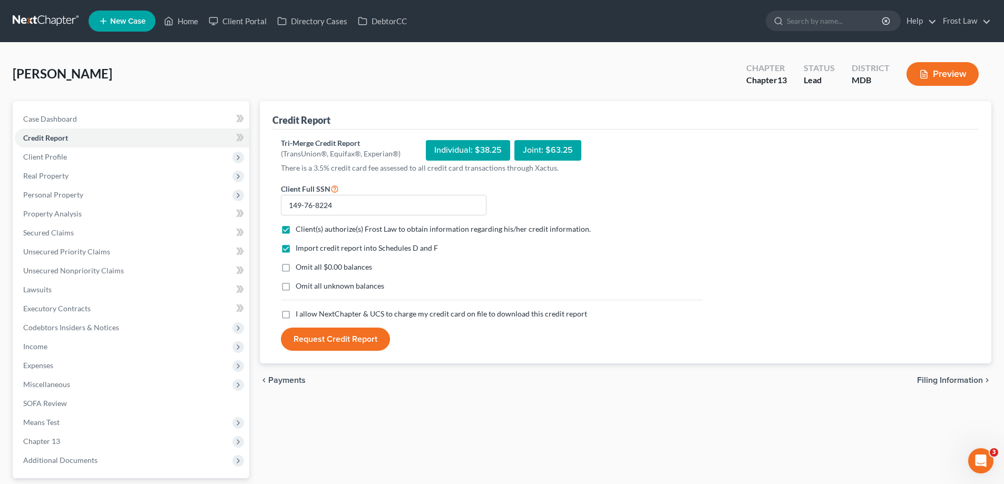
click at [296, 315] on label "I allow NextChapter & UCS to charge my credit card on file to download this cre…" at bounding box center [441, 314] width 291 height 11
click at [300, 315] on input "I allow NextChapter & UCS to charge my credit card on file to download this cre…" at bounding box center [303, 312] width 7 height 7
checkbox input "true"
click at [331, 338] on button "Request Credit Report" at bounding box center [335, 339] width 109 height 23
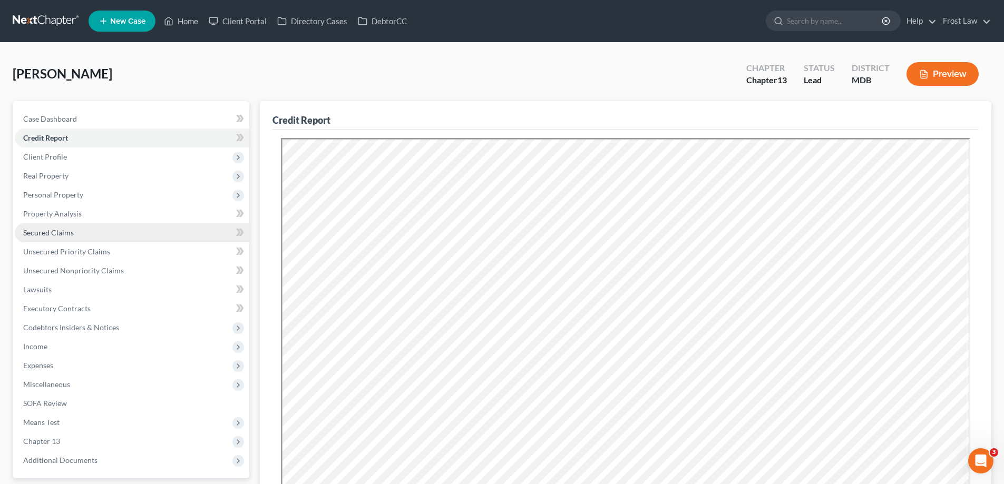
click at [48, 233] on span "Secured Claims" at bounding box center [48, 232] width 51 height 9
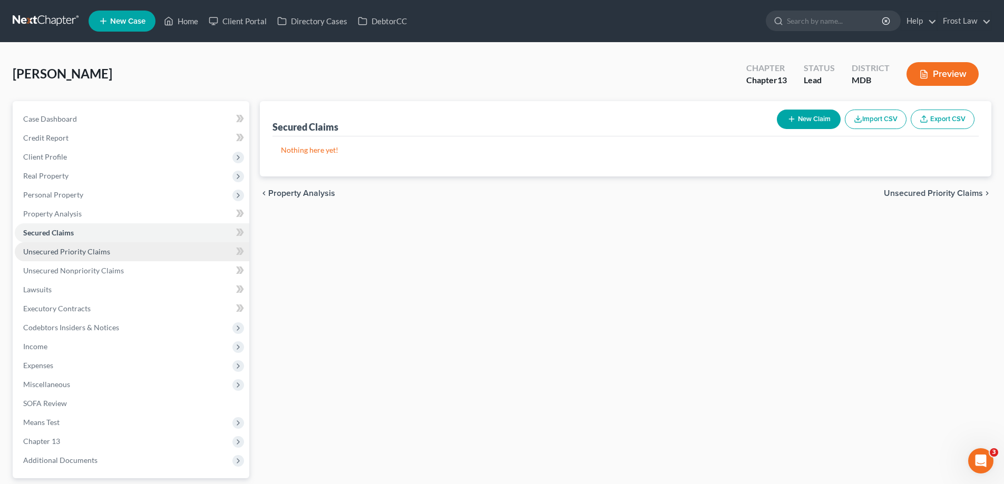
click at [73, 248] on span "Unsecured Priority Claims" at bounding box center [66, 251] width 87 height 9
click at [804, 116] on button "New Claim" at bounding box center [809, 119] width 64 height 19
select select "0"
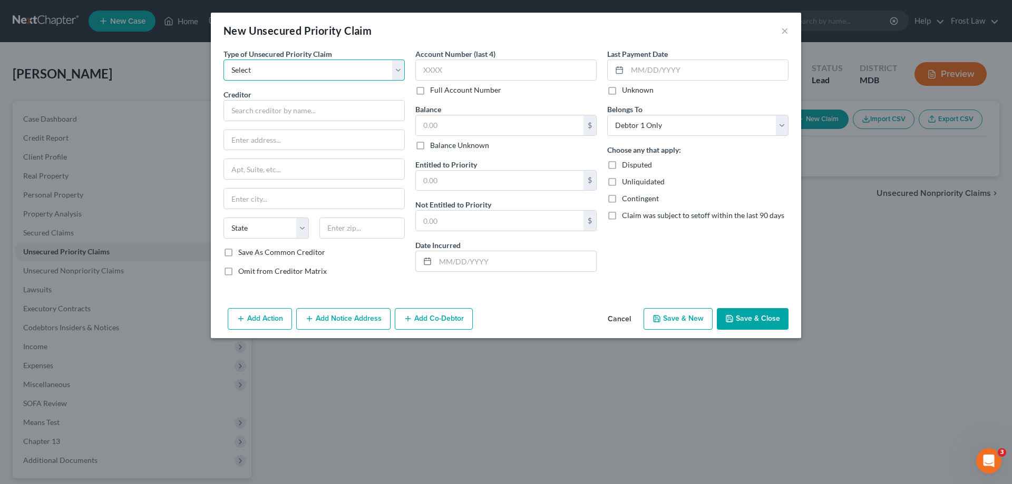
drag, startPoint x: 308, startPoint y: 69, endPoint x: 313, endPoint y: 80, distance: 12.0
click at [308, 70] on select "Select Taxes & Other Government Units Domestic Support Obligations Extensions o…" at bounding box center [313, 70] width 181 height 21
select select "0"
click at [223, 60] on select "Select Taxes & Other Government Units Domestic Support Obligations Extensions o…" at bounding box center [313, 70] width 181 height 21
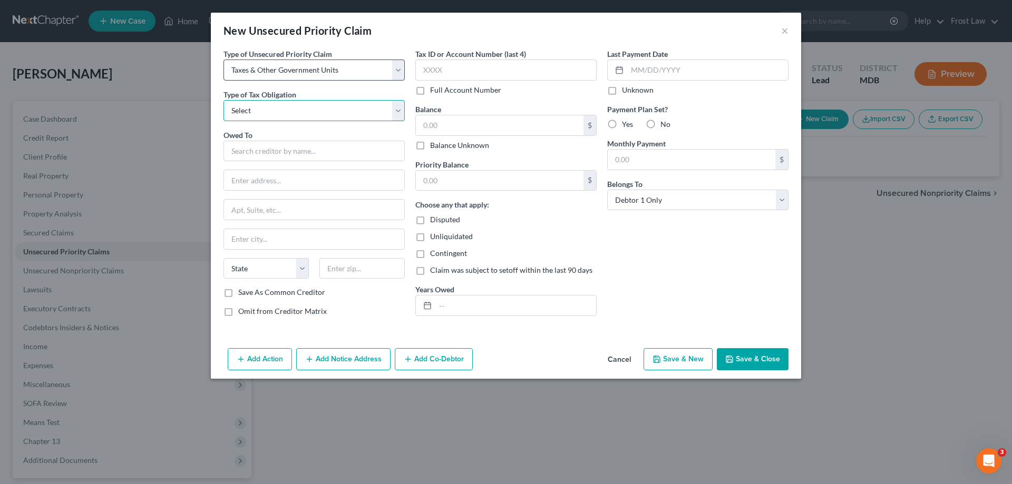
drag, startPoint x: 313, startPoint y: 80, endPoint x: 288, endPoint y: 121, distance: 47.5
click at [286, 114] on select "Select Federal City State Franchise Tax Board Other" at bounding box center [313, 110] width 181 height 21
select select "0"
click at [223, 100] on select "Select Federal City State Franchise Tax Board Other" at bounding box center [313, 110] width 181 height 21
click at [261, 149] on input "text" at bounding box center [313, 151] width 181 height 21
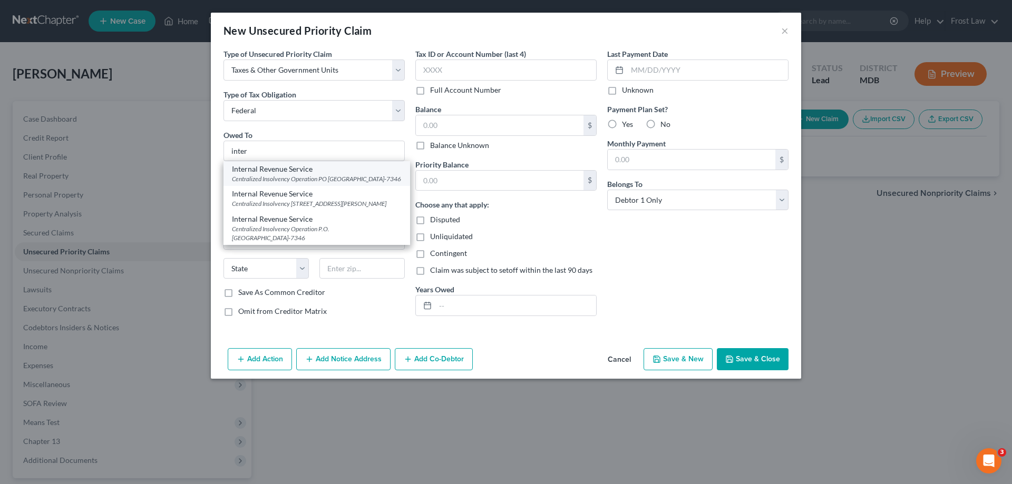
click at [285, 180] on div "Centralized Insolvency Operation PO [GEOGRAPHIC_DATA]-7346" at bounding box center [317, 178] width 170 height 9
type input "Internal Revenue Service"
type input "Centralized Insolvency Operation"
type input "PO Box 7346"
type input "[GEOGRAPHIC_DATA]"
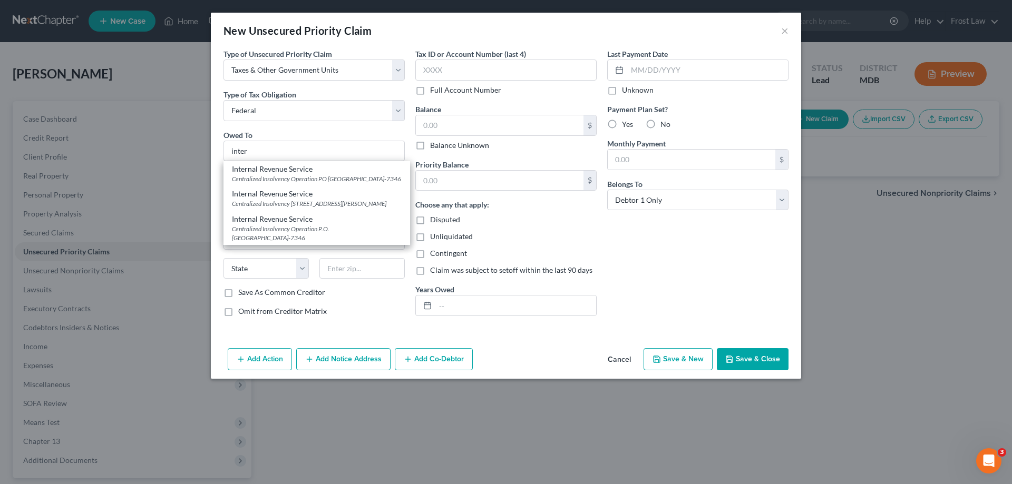
select select "39"
type input "19101-7346"
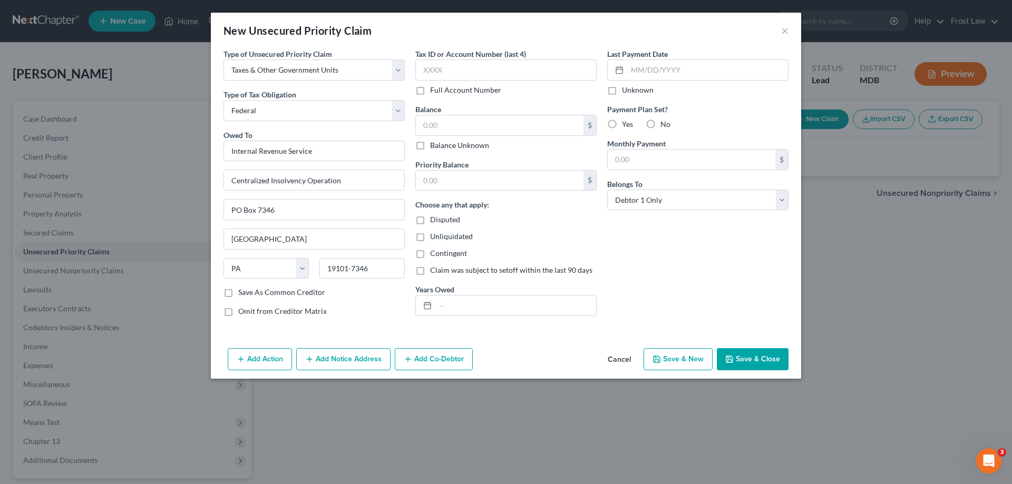
click at [331, 355] on button "Add Notice Address" at bounding box center [343, 359] width 94 height 22
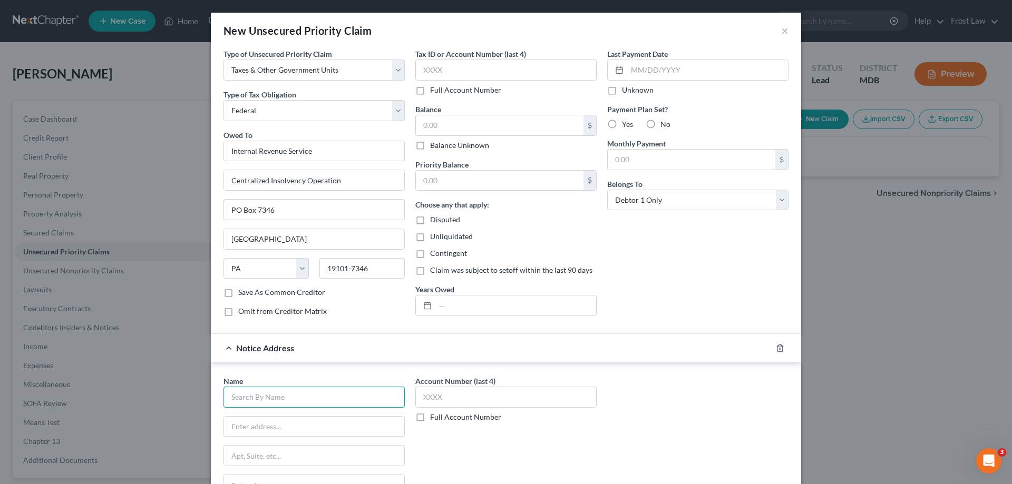
click at [284, 399] on input "text" at bounding box center [313, 397] width 181 height 21
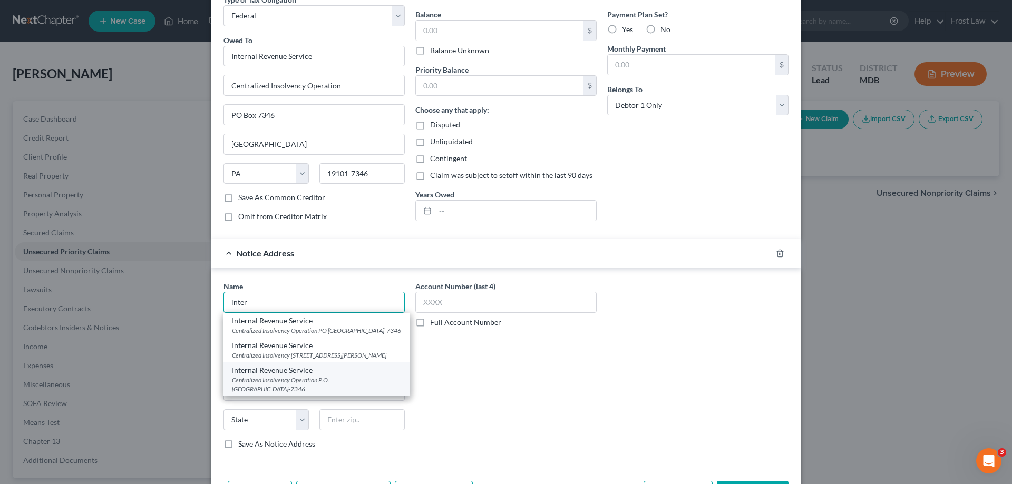
scroll to position [105, 0]
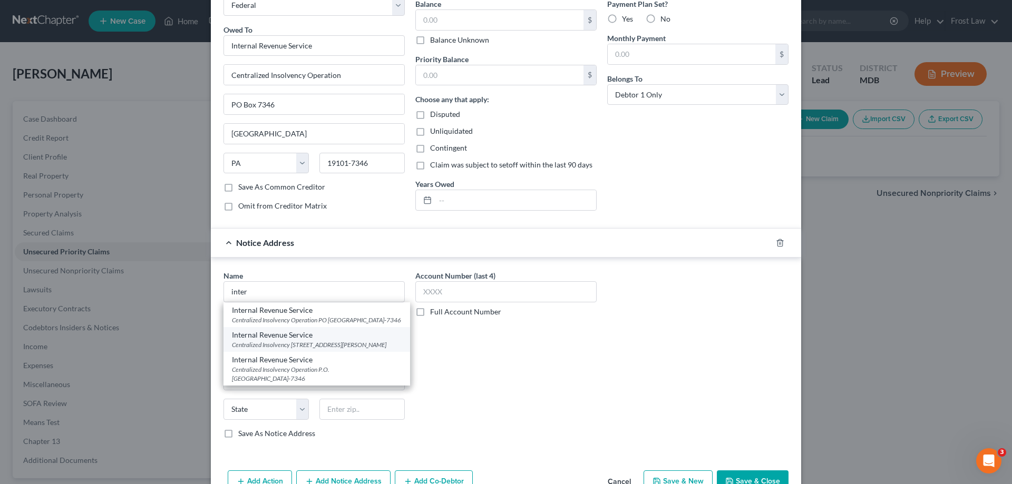
click at [323, 349] on div "Centralized Insolvency [STREET_ADDRESS][PERSON_NAME]" at bounding box center [317, 344] width 170 height 9
type input "Internal Revenue Service"
type input "Centralized Insolvency"
type input "[STREET_ADDRESS][PERSON_NAME]"
type input "[GEOGRAPHIC_DATA]"
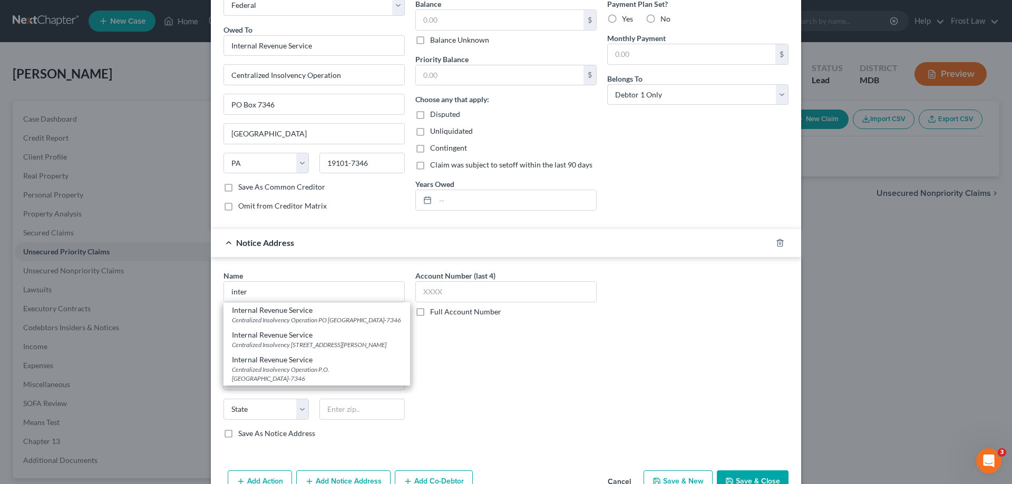
select select "21"
type input "21201"
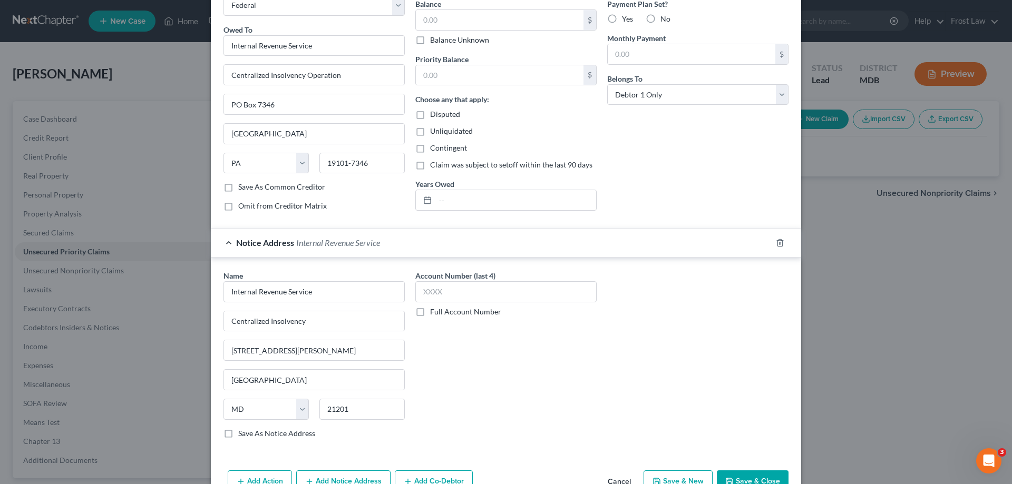
click at [572, 374] on div "Account Number (last 4) Full Account Number" at bounding box center [506, 358] width 192 height 177
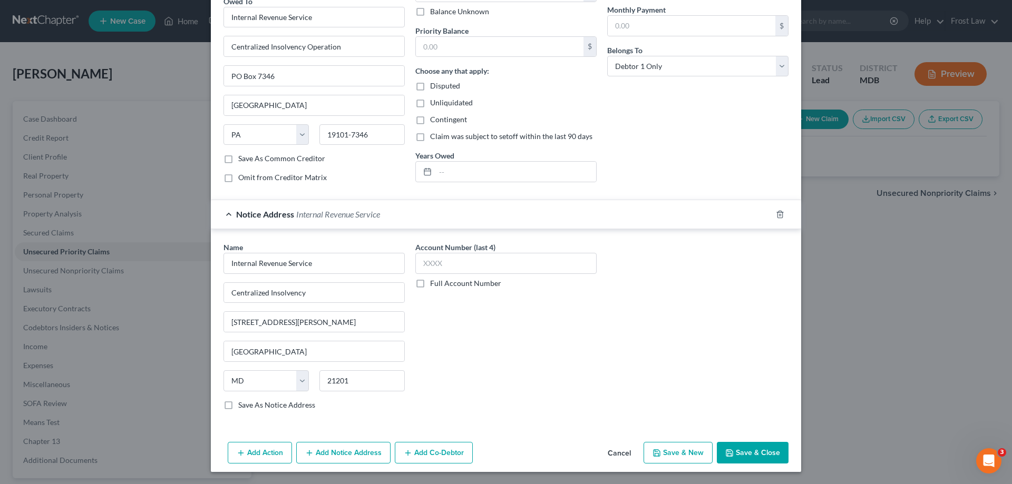
scroll to position [134, 0]
click at [733, 450] on button "Save & Close" at bounding box center [753, 453] width 72 height 22
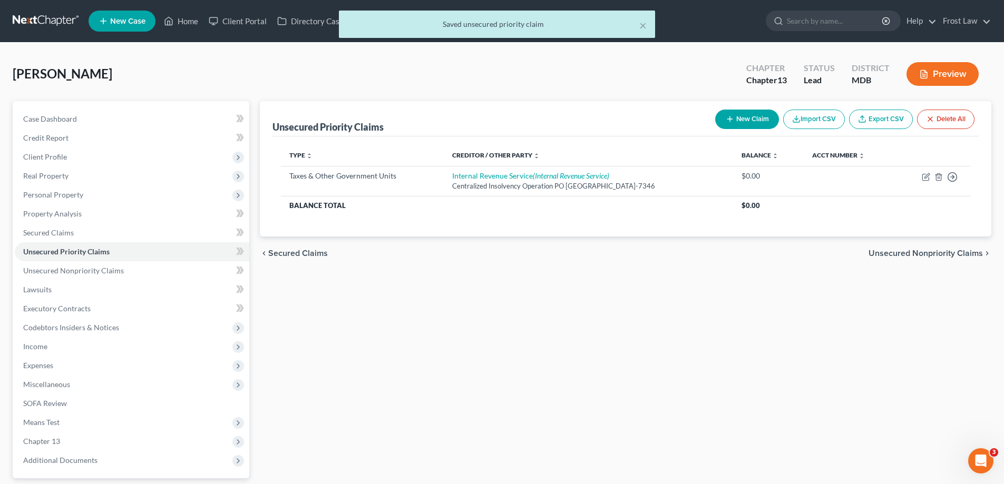
click at [755, 122] on button "New Claim" at bounding box center [747, 119] width 64 height 19
select select "0"
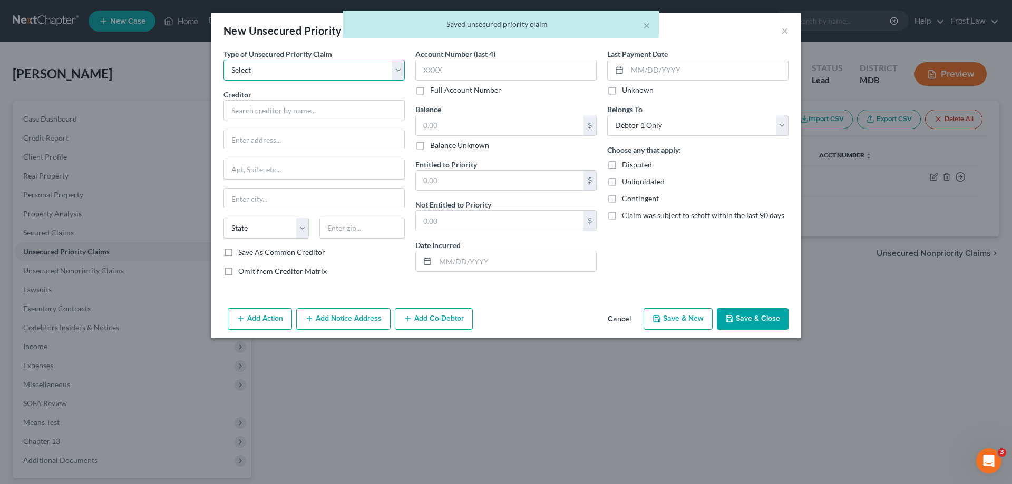
click at [343, 71] on select "Select Taxes & Other Government Units Domestic Support Obligations Extensions o…" at bounding box center [313, 70] width 181 height 21
select select "0"
click at [223, 60] on select "Select Taxes & Other Government Units Domestic Support Obligations Extensions o…" at bounding box center [313, 70] width 181 height 21
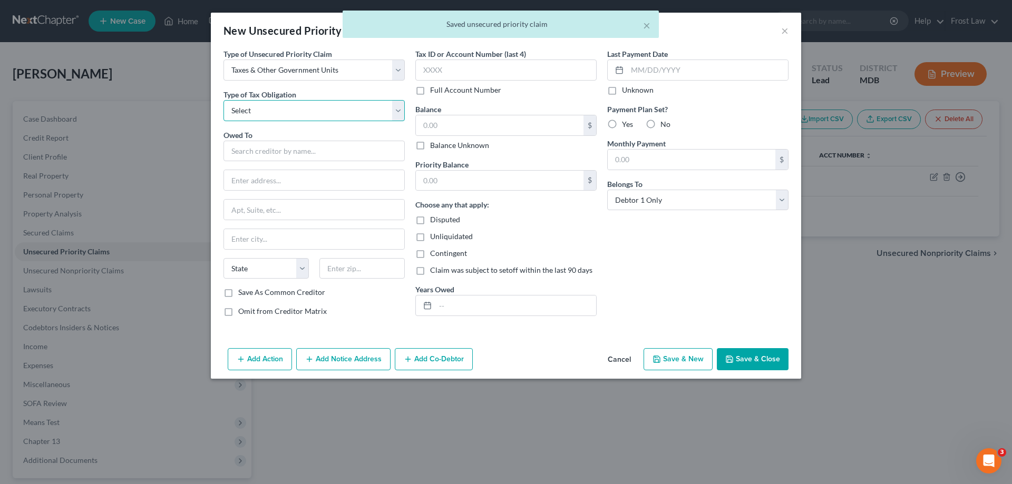
drag, startPoint x: 288, startPoint y: 111, endPoint x: 292, endPoint y: 118, distance: 7.8
click at [288, 111] on select "Select Federal City State Franchise Tax Board Other" at bounding box center [313, 110] width 181 height 21
select select "2"
click at [223, 100] on select "Select Federal City State Franchise Tax Board Other" at bounding box center [313, 110] width 181 height 21
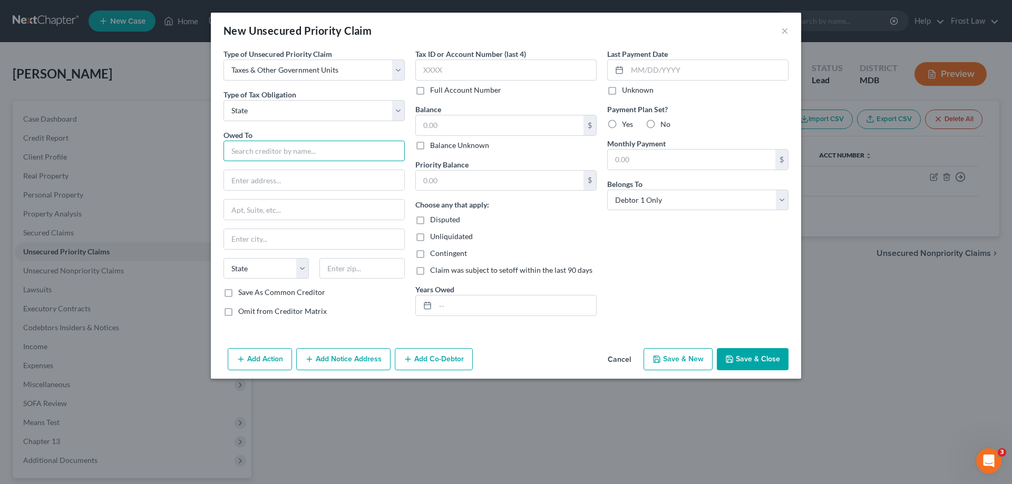
click at [271, 151] on input "text" at bounding box center [313, 151] width 181 height 21
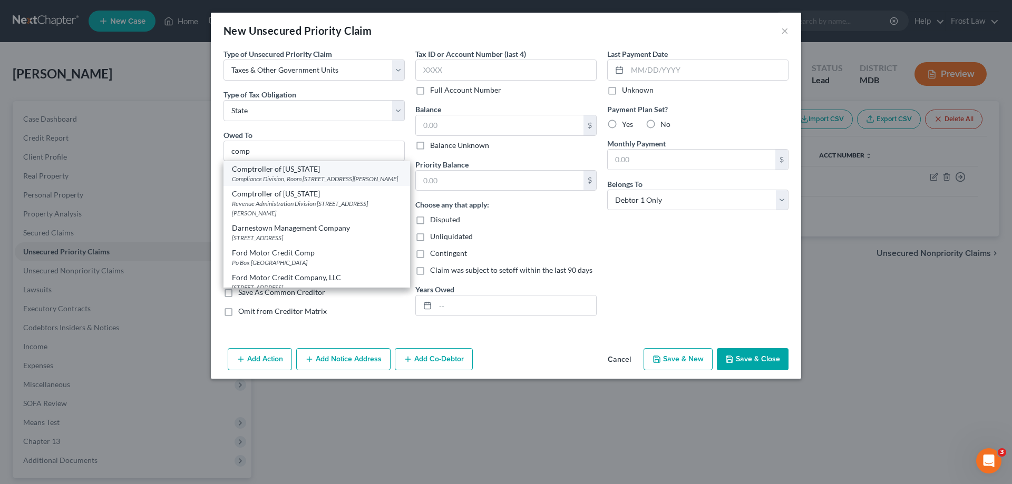
click at [319, 181] on div "Compliance Division, Room [STREET_ADDRESS][PERSON_NAME]" at bounding box center [317, 178] width 170 height 9
type input "Comptroller of [US_STATE]"
type input "Compliance Division, Room 409"
type input "[STREET_ADDRESS][PERSON_NAME]"
type input "[GEOGRAPHIC_DATA]"
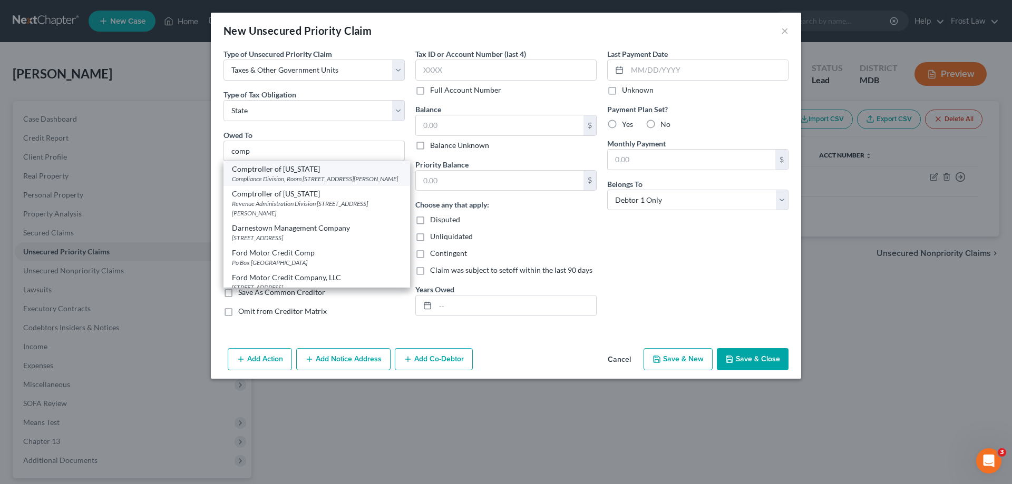
select select "21"
type input "21201"
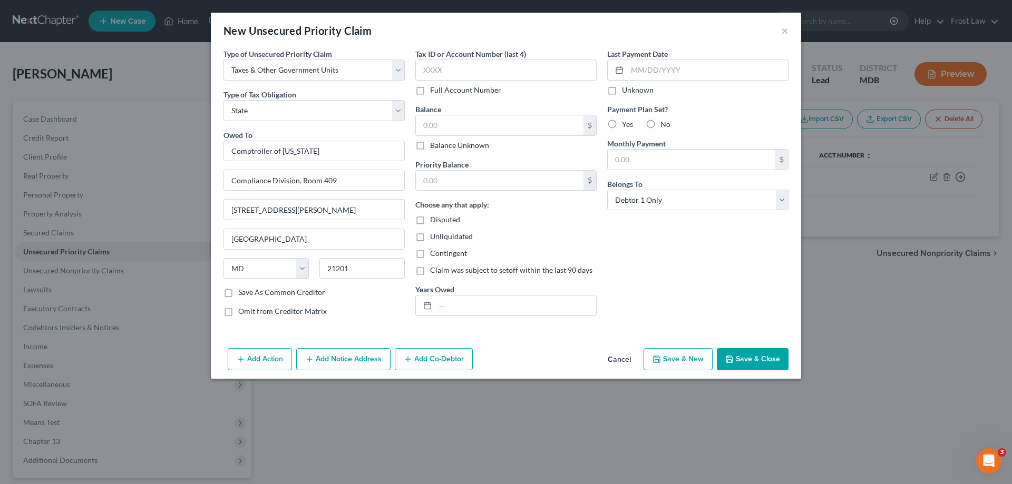
click at [345, 362] on button "Add Notice Address" at bounding box center [343, 359] width 94 height 22
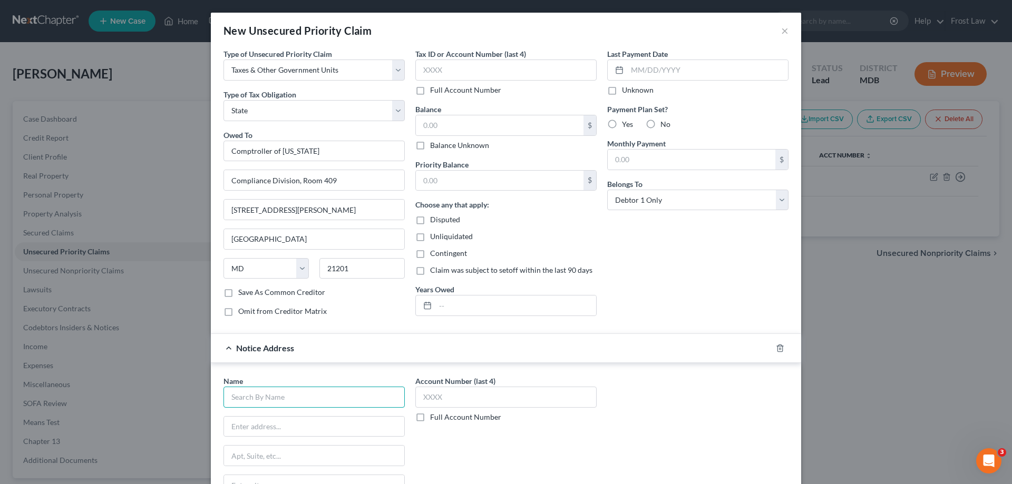
click at [282, 399] on input "text" at bounding box center [313, 397] width 181 height 21
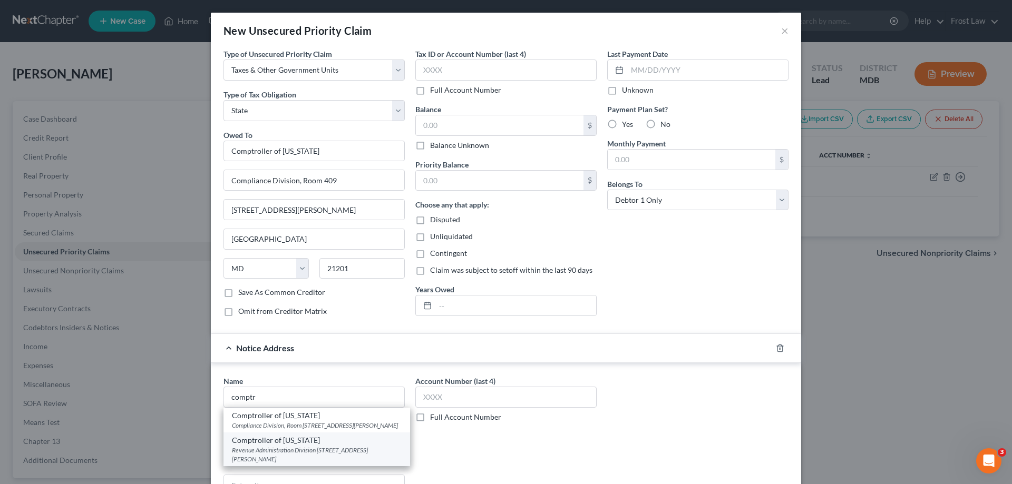
click at [329, 457] on div "Revenue Administration Division [STREET_ADDRESS][PERSON_NAME]" at bounding box center [317, 455] width 170 height 18
type input "Comptroller of [US_STATE]"
type input "Revenue Administration Division"
type input "[STREET_ADDRESS][PERSON_NAME]"
type input "[GEOGRAPHIC_DATA]"
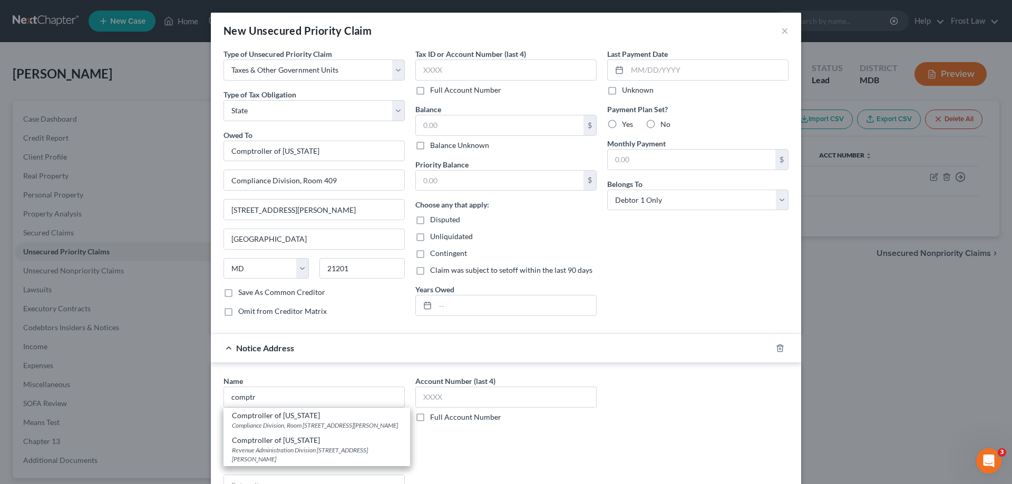
select select "21"
type input "21411-0001"
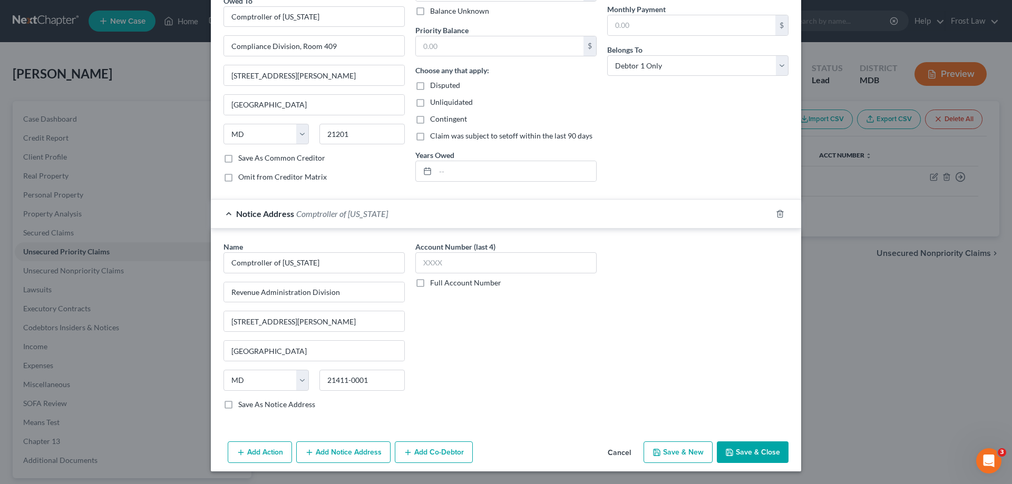
click at [747, 448] on button "Save & Close" at bounding box center [753, 453] width 72 height 22
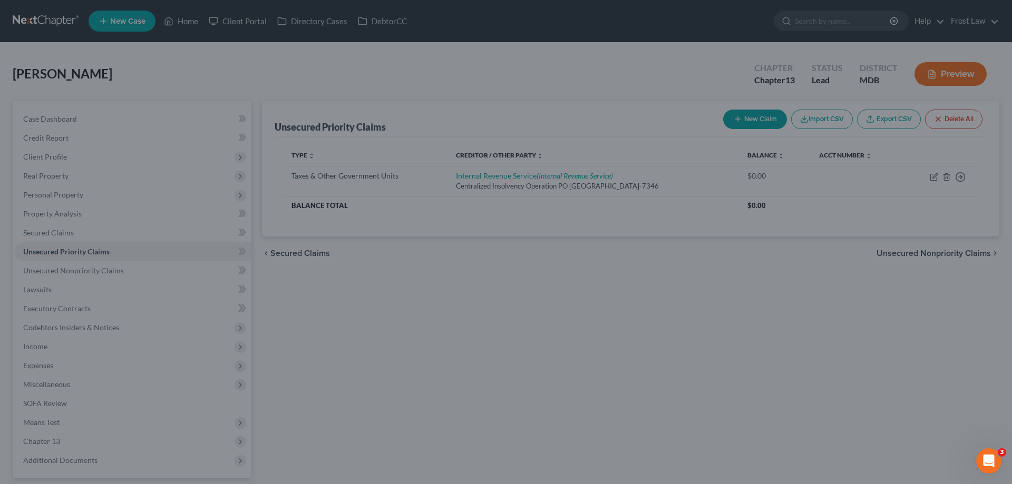
type input "0.00"
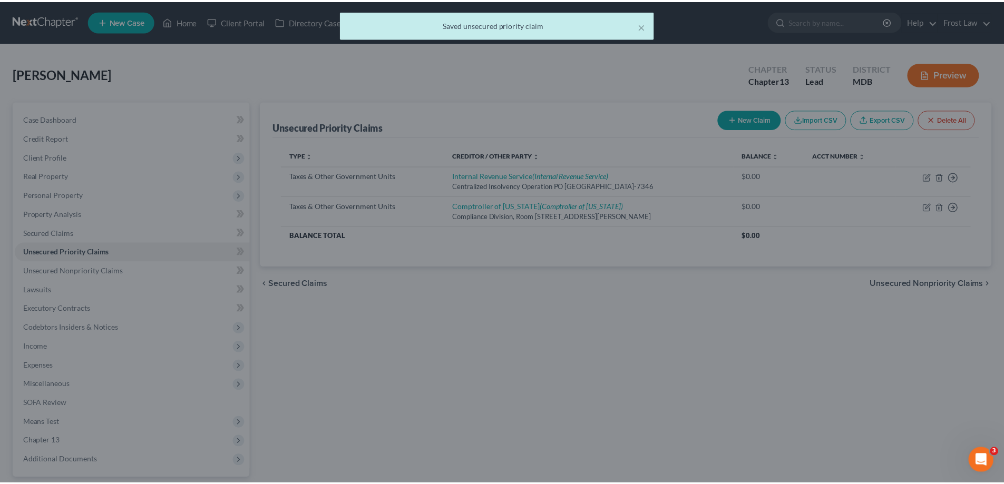
scroll to position [0, 0]
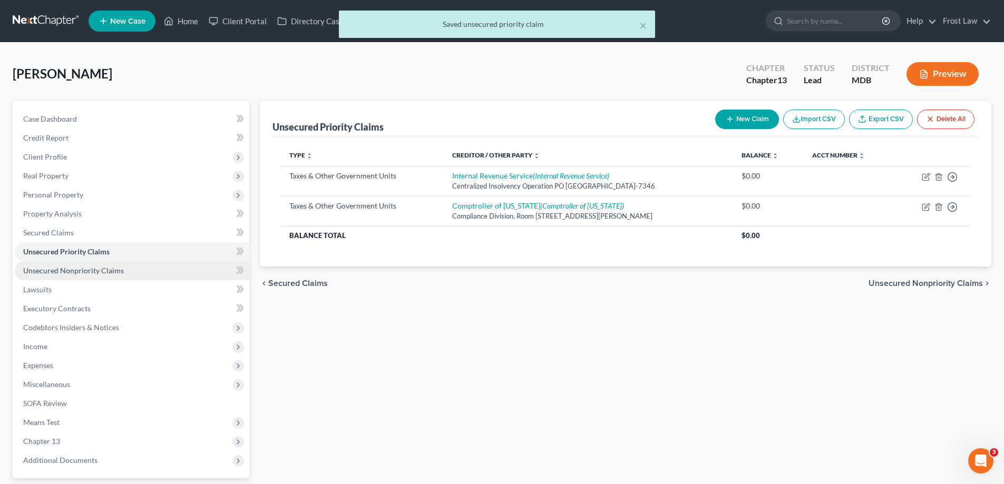
click at [119, 269] on span "Unsecured Nonpriority Claims" at bounding box center [73, 270] width 101 height 9
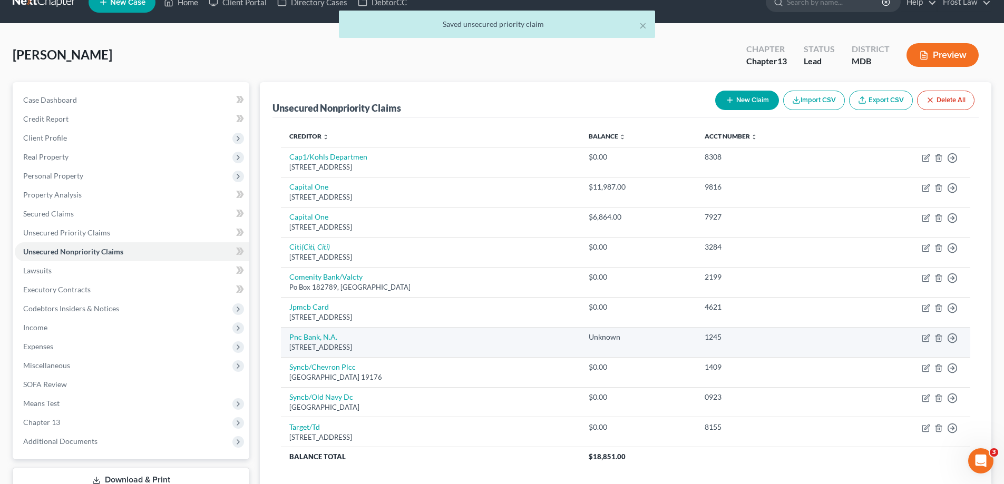
scroll to position [53, 0]
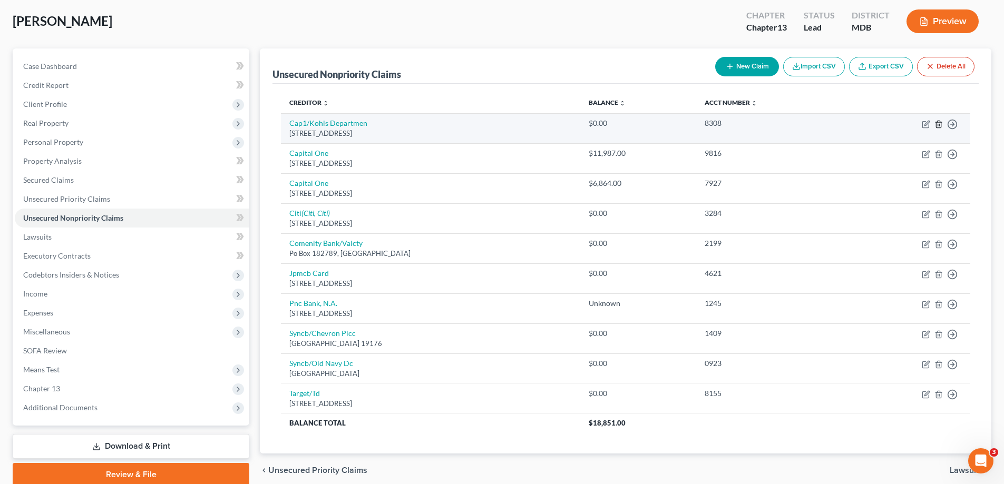
click at [940, 123] on icon "button" at bounding box center [938, 124] width 8 height 8
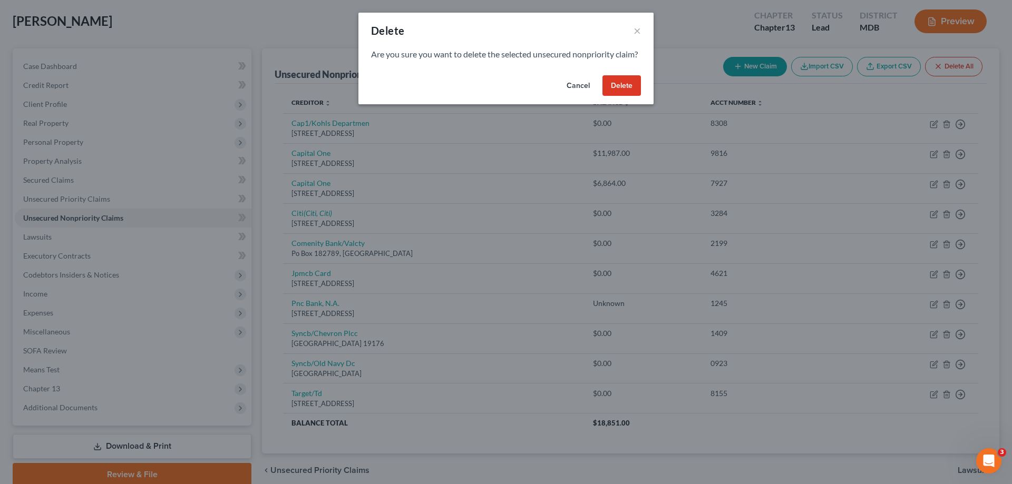
click at [622, 96] on button "Delete" at bounding box center [621, 85] width 38 height 21
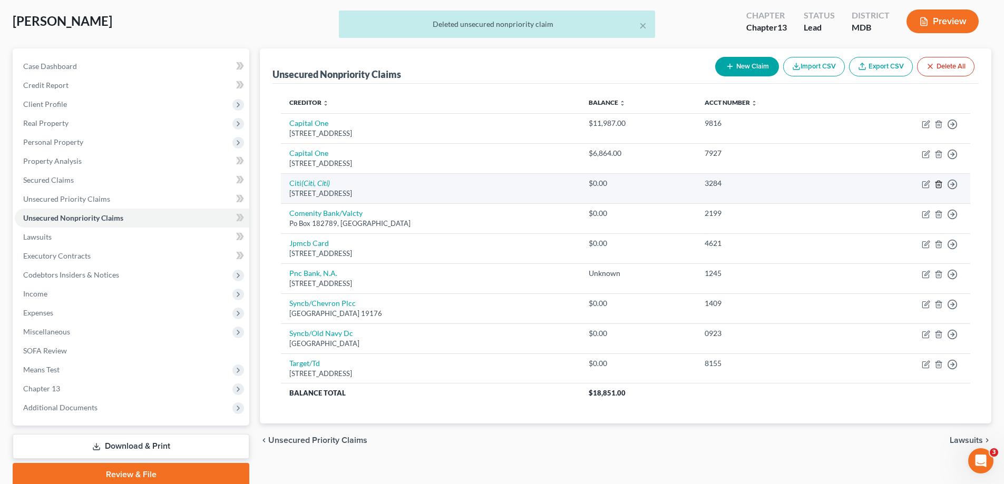
click at [937, 185] on icon "button" at bounding box center [938, 184] width 8 height 8
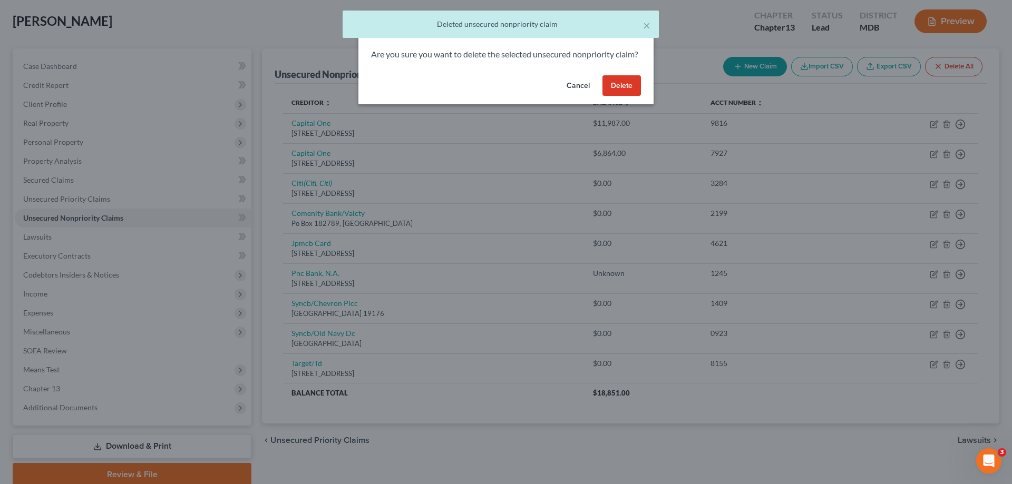
click at [619, 90] on button "Delete" at bounding box center [621, 85] width 38 height 21
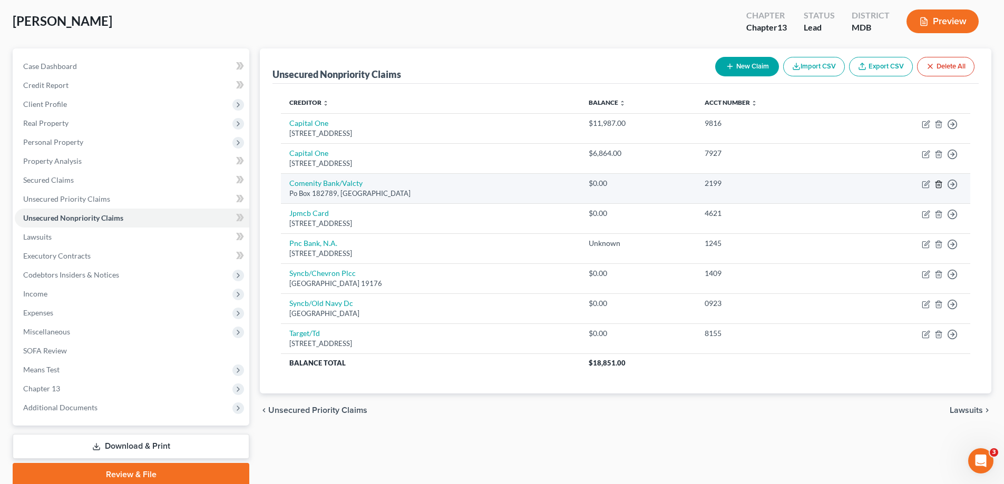
click at [937, 184] on icon "button" at bounding box center [938, 184] width 8 height 8
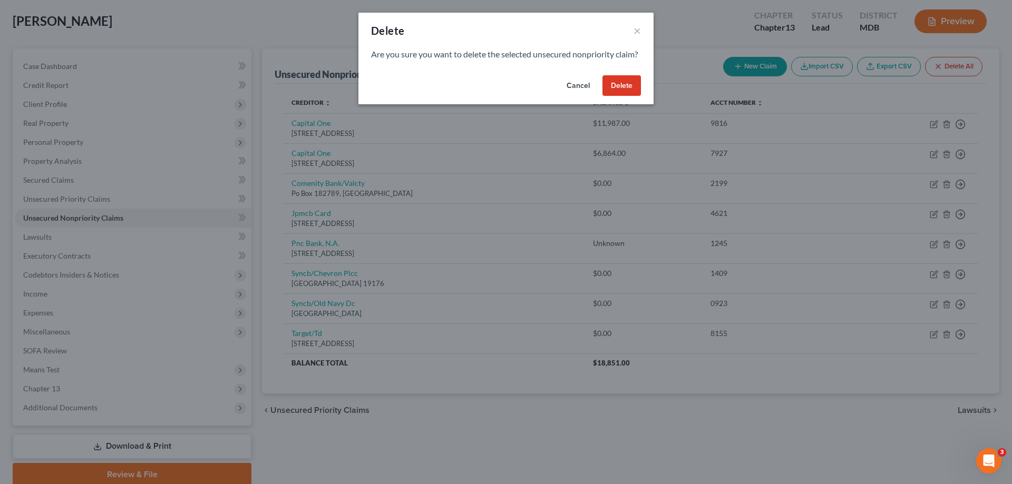
click at [626, 96] on button "Delete" at bounding box center [621, 85] width 38 height 21
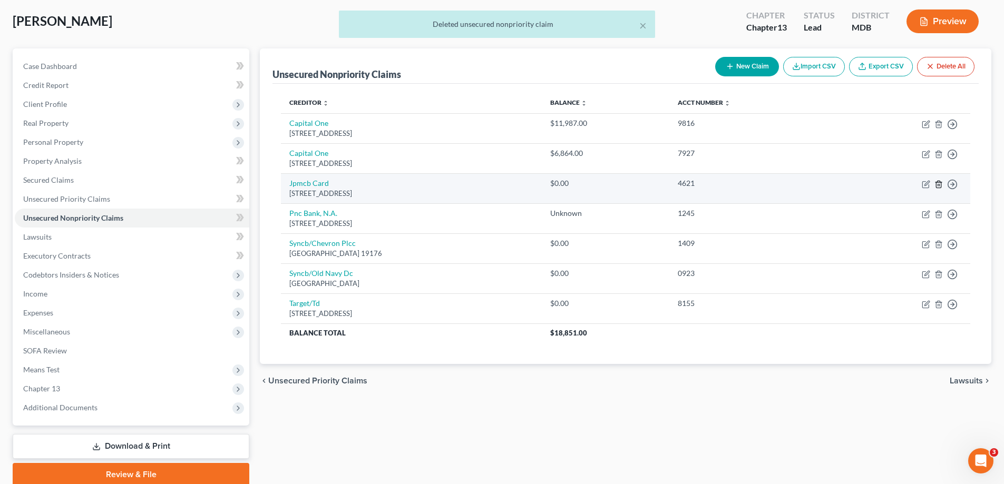
click at [939, 185] on line "button" at bounding box center [939, 185] width 0 height 2
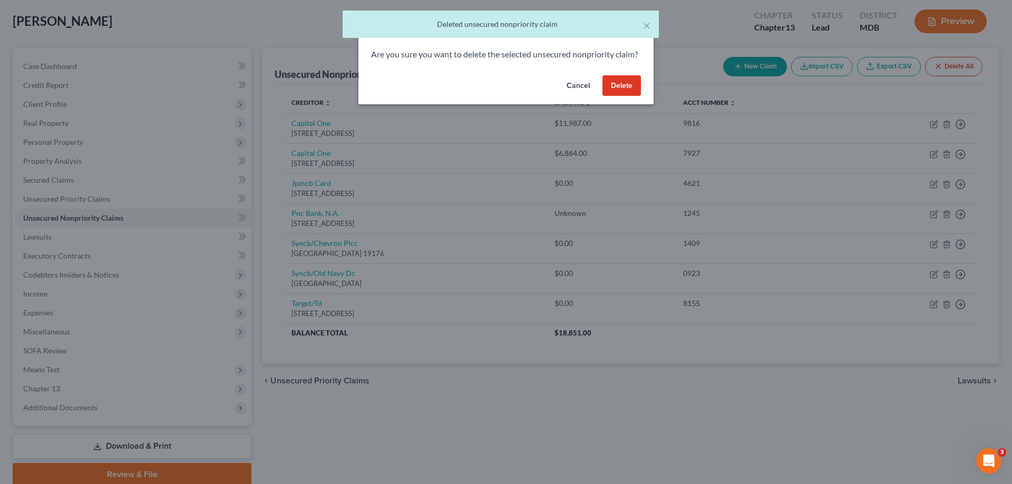
click at [627, 94] on button "Delete" at bounding box center [621, 85] width 38 height 21
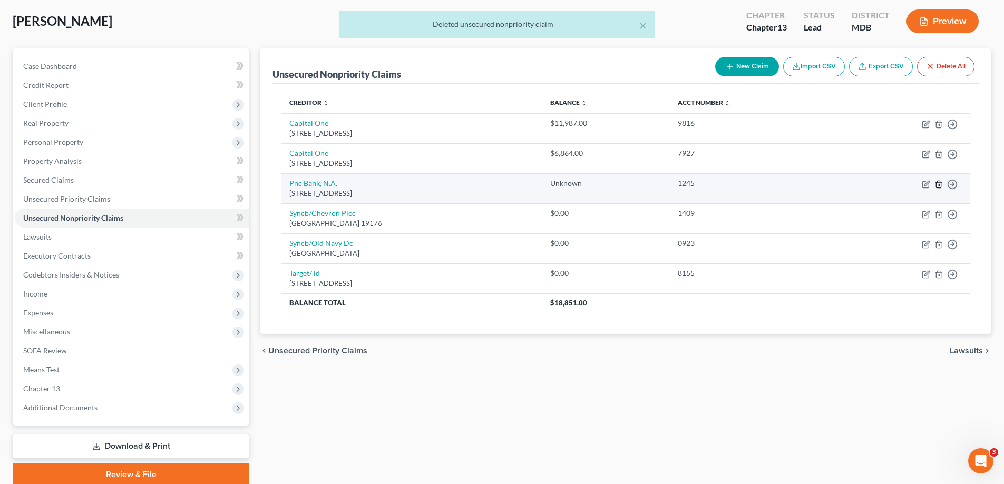
click at [940, 184] on icon "button" at bounding box center [938, 184] width 8 height 8
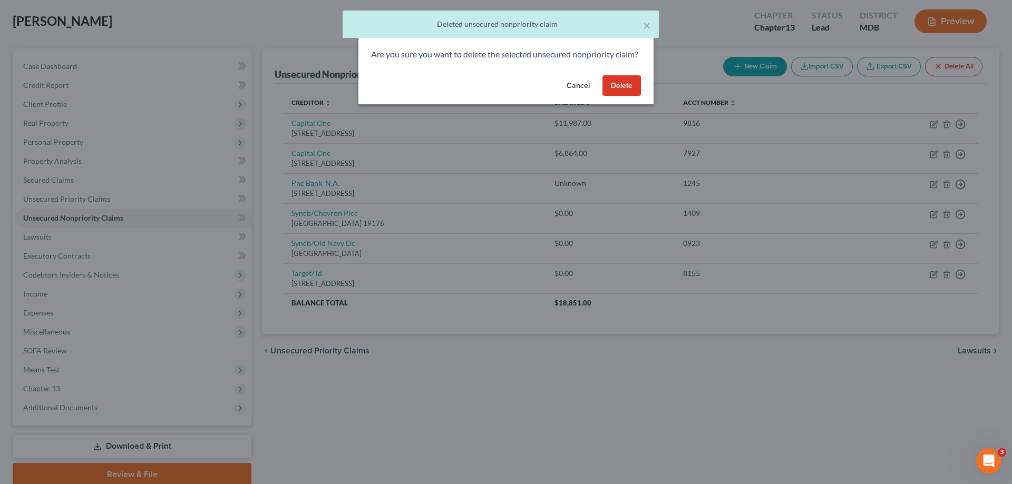
click at [627, 96] on button "Delete" at bounding box center [621, 85] width 38 height 21
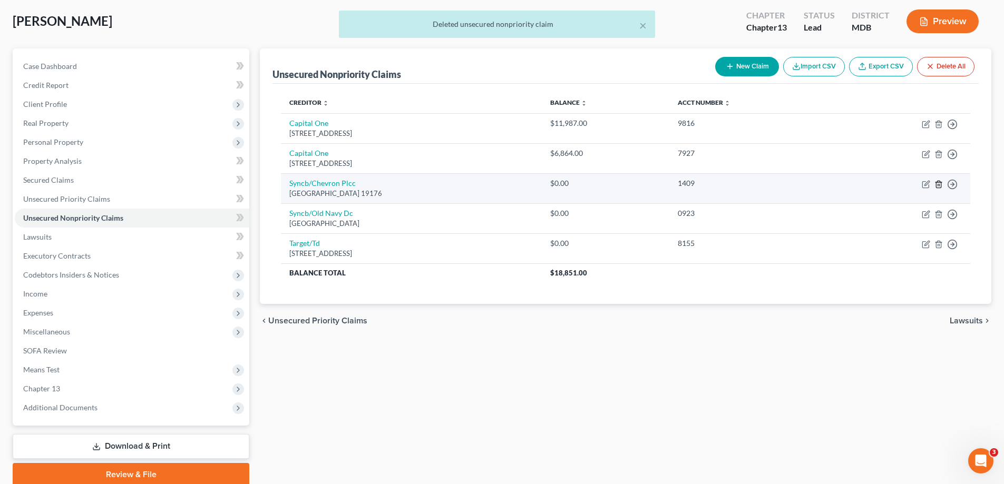
click at [938, 185] on icon "button" at bounding box center [938, 184] width 8 height 8
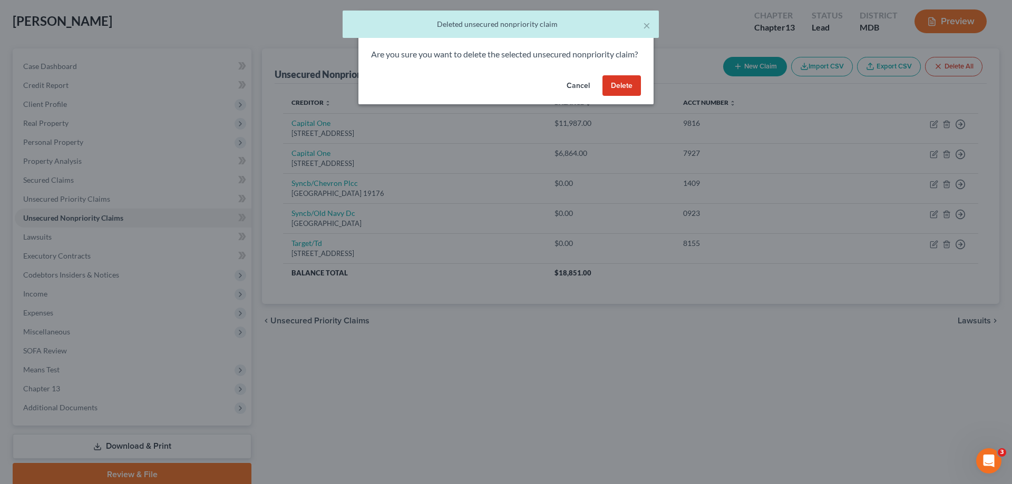
click at [637, 96] on button "Delete" at bounding box center [621, 85] width 38 height 21
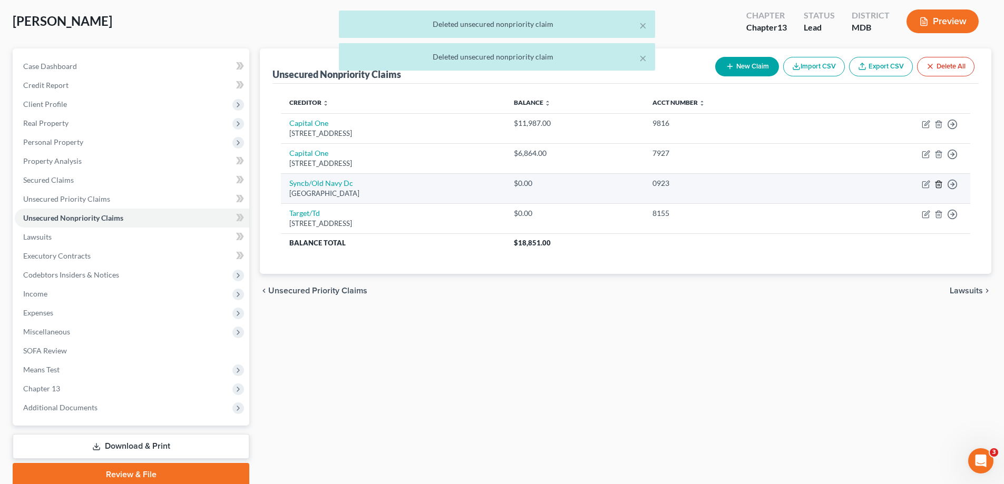
click at [937, 185] on icon "button" at bounding box center [938, 184] width 8 height 8
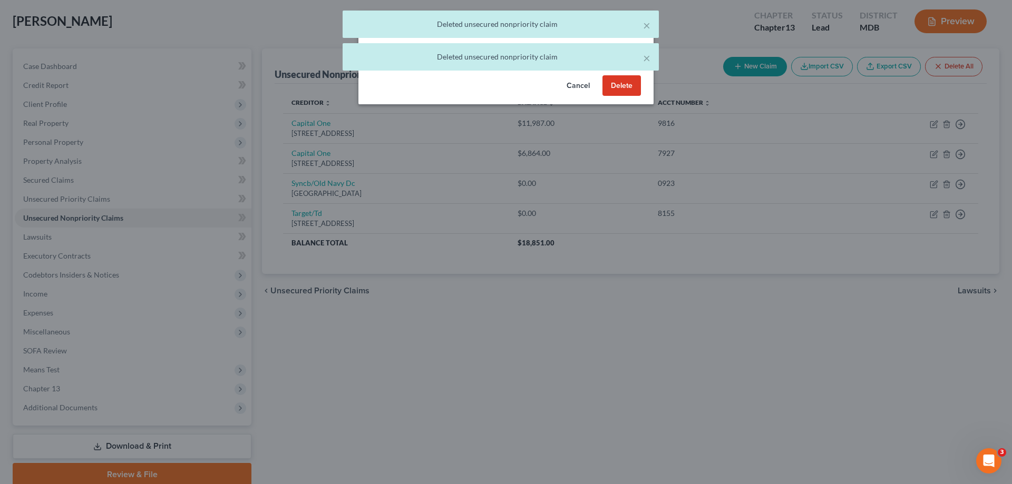
click at [625, 96] on button "Delete" at bounding box center [621, 85] width 38 height 21
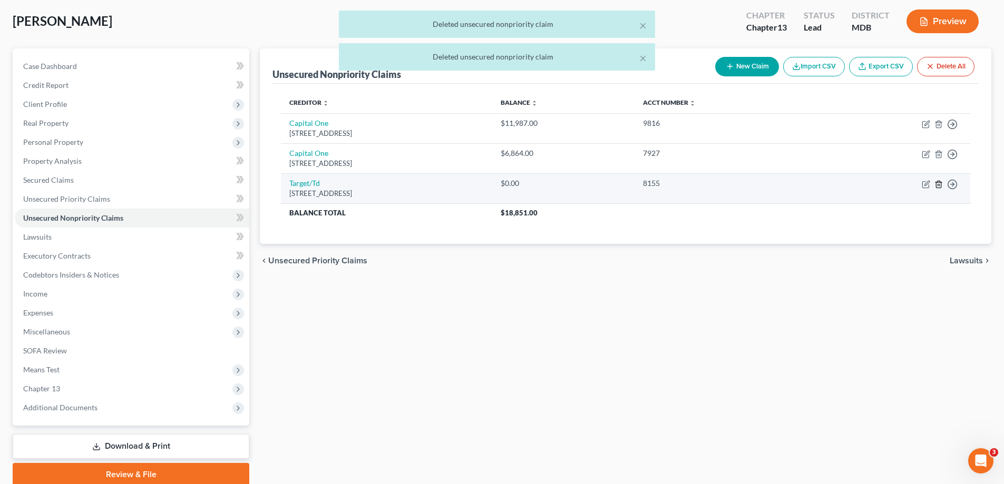
click at [939, 185] on line "button" at bounding box center [939, 185] width 0 height 2
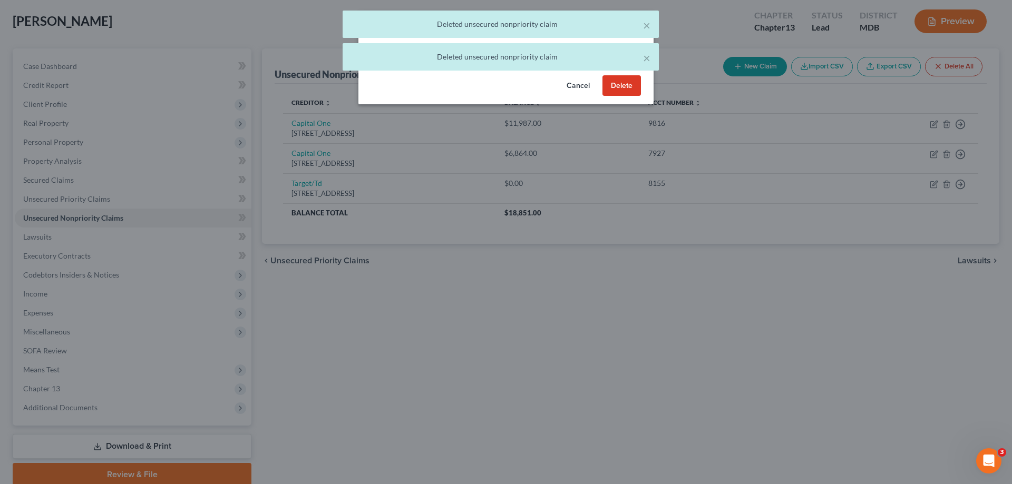
click at [624, 96] on button "Delete" at bounding box center [621, 85] width 38 height 21
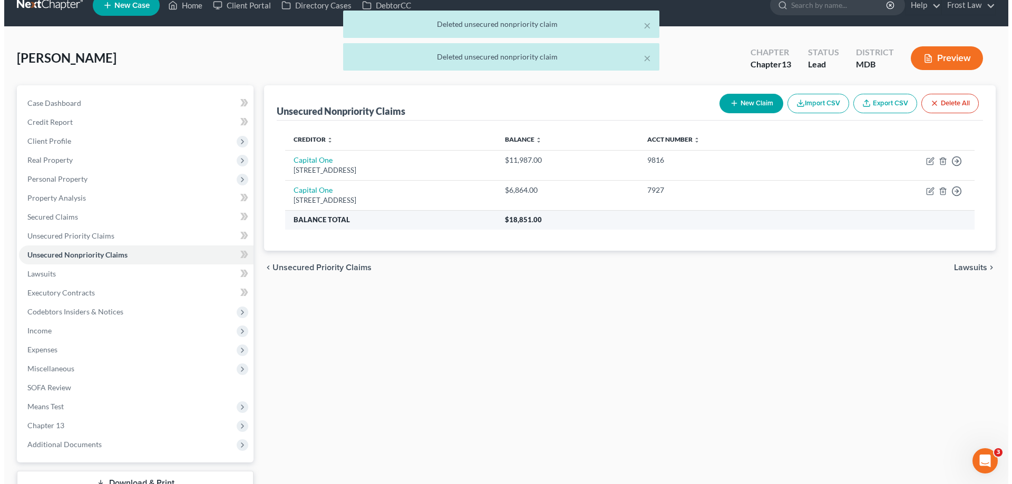
scroll to position [0, 0]
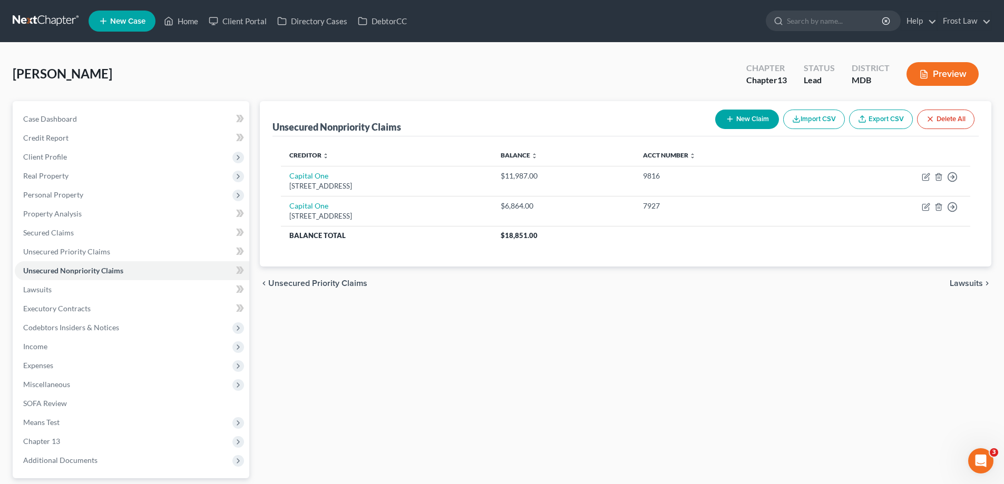
click at [745, 115] on button "New Claim" at bounding box center [747, 119] width 64 height 19
select select "0"
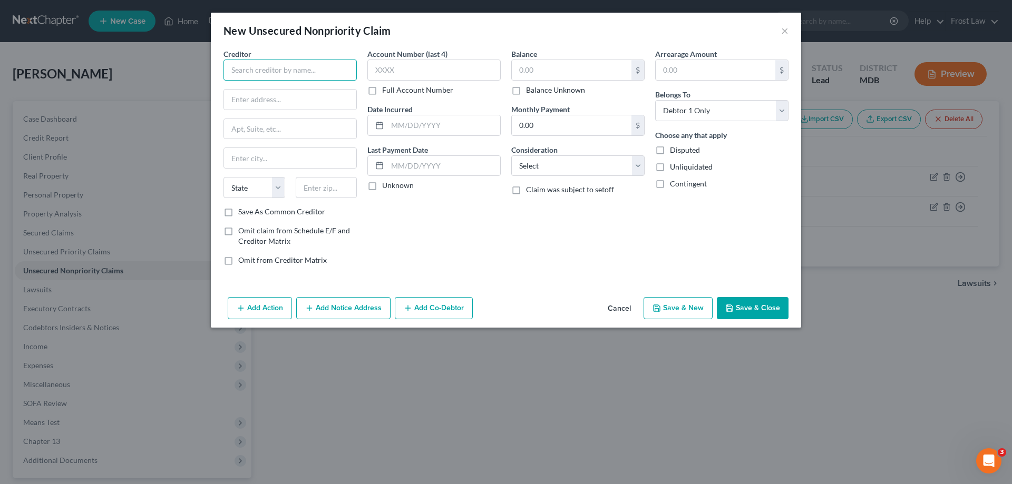
click at [273, 71] on input "text" at bounding box center [289, 70] width 133 height 21
paste input "RICHMAR II APARTMENTS LLC"
click at [245, 74] on input "RICHMAR II APARTMENTS LLC" at bounding box center [289, 70] width 133 height 21
drag, startPoint x: 265, startPoint y: 71, endPoint x: 235, endPoint y: 71, distance: 30.0
click at [235, 71] on input "RICHMAR II APARTMENTS LLC" at bounding box center [289, 70] width 133 height 21
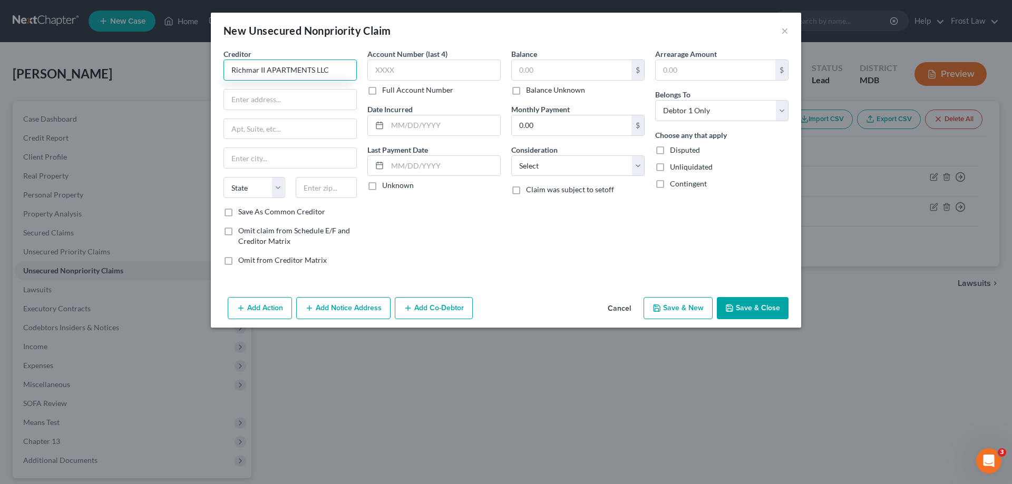
drag, startPoint x: 312, startPoint y: 71, endPoint x: 272, endPoint y: 78, distance: 41.2
click at [272, 78] on input "Richmar II APARTMENTS LLC" at bounding box center [289, 70] width 133 height 21
type input "Richmar II Apartments LLC"
click at [275, 102] on input "text" at bounding box center [290, 100] width 132 height 20
paste input "[STREET_ADDRESS]"
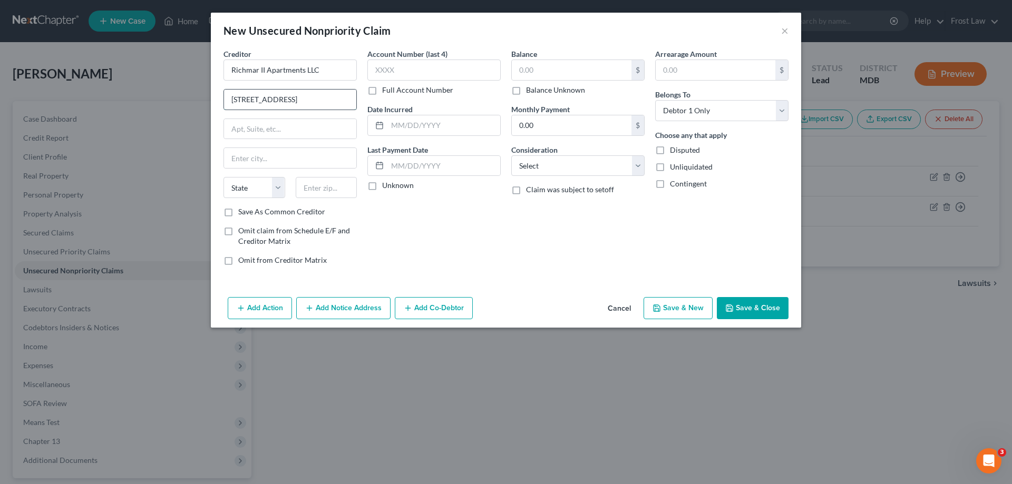
type input "[STREET_ADDRESS]"
drag, startPoint x: 324, startPoint y: 190, endPoint x: 335, endPoint y: 193, distance: 11.7
click at [324, 190] on input "text" at bounding box center [327, 187] width 62 height 21
type input "21117"
click at [282, 139] on div at bounding box center [289, 129] width 133 height 21
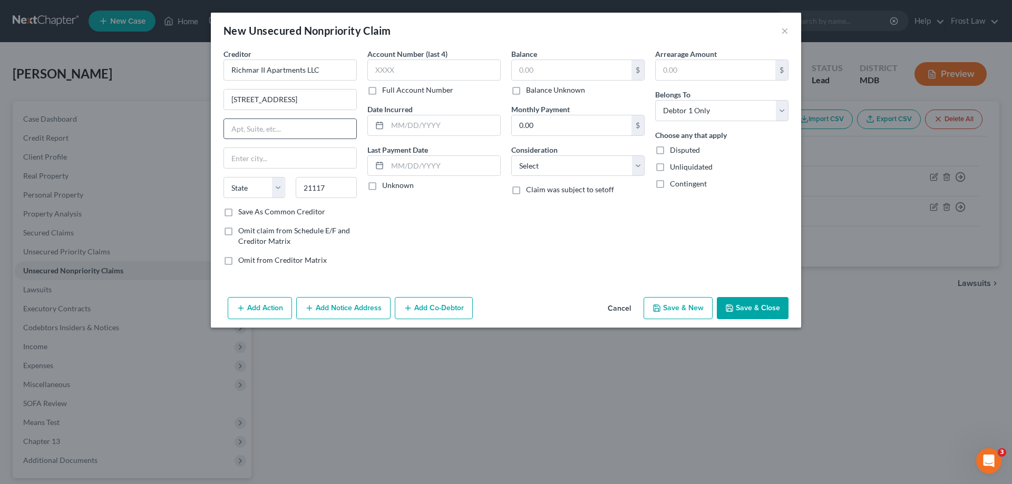
type input "[PERSON_NAME] [PERSON_NAME]"
select select "21"
click at [281, 133] on input "text" at bounding box center [290, 129] width 132 height 20
click at [705, 106] on select "Select Debtor 1 Only Debtor 2 Only Debtor 1 And Debtor 2 Only At Least One Of T…" at bounding box center [721, 110] width 133 height 21
select select "3"
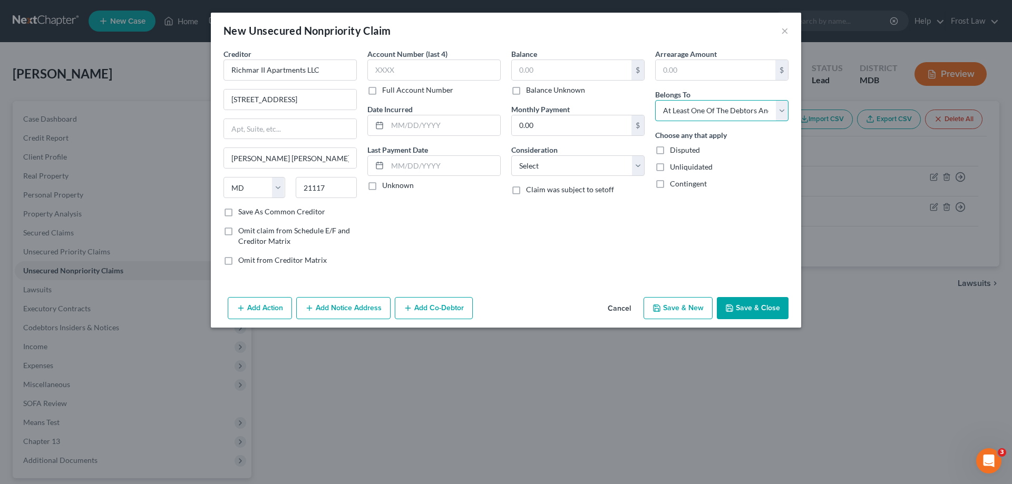
click at [655, 100] on select "Select Debtor 1 Only Debtor 2 Only Debtor 1 And Debtor 2 Only At Least One Of T…" at bounding box center [721, 110] width 133 height 21
drag, startPoint x: 368, startPoint y: 222, endPoint x: 354, endPoint y: 290, distance: 69.3
click at [369, 223] on div "Account Number (last 4) Full Account Number Date Incurred Last Payment Date Unk…" at bounding box center [434, 161] width 144 height 226
click at [437, 310] on button "Add Co-Debtor" at bounding box center [434, 308] width 78 height 22
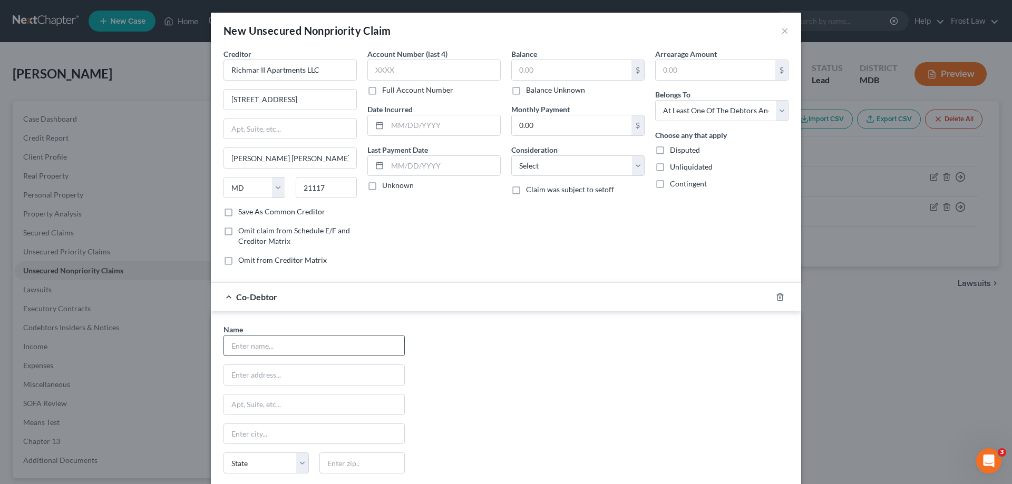
click at [358, 344] on input "text" at bounding box center [314, 346] width 180 height 20
type input "Meriah"
click at [351, 370] on input "text" at bounding box center [314, 375] width 180 height 20
type input "[STREET_ADDRESS]"
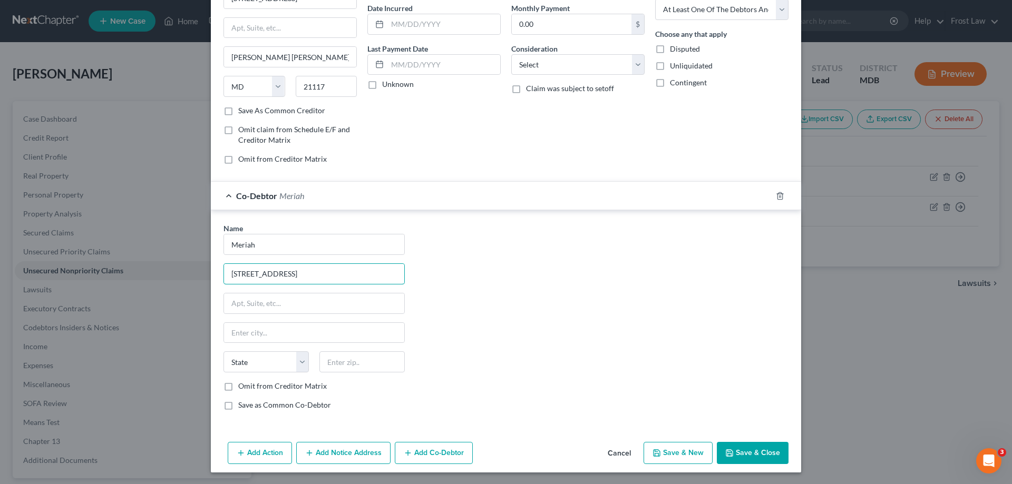
scroll to position [102, 0]
click at [325, 356] on input "text" at bounding box center [361, 360] width 85 height 21
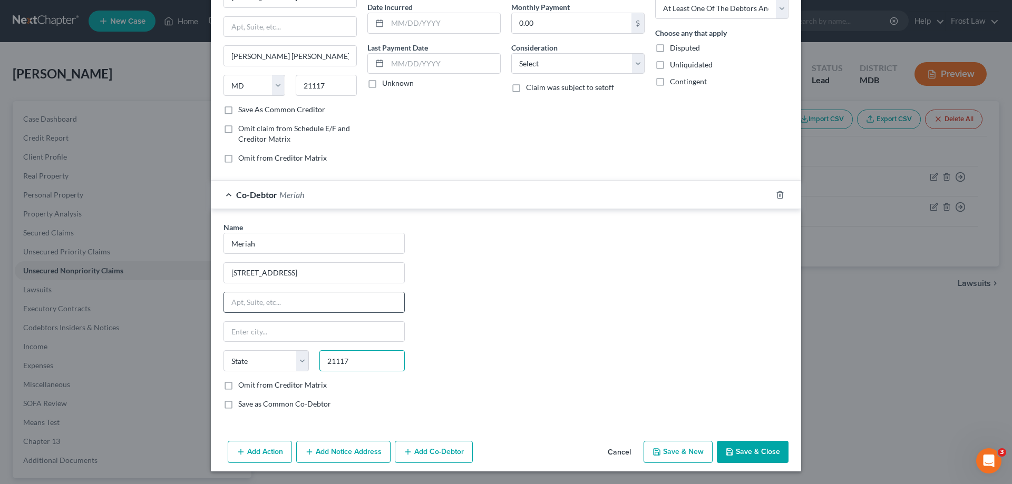
type input "21117"
drag, startPoint x: 311, startPoint y: 299, endPoint x: 334, endPoint y: 304, distance: 22.8
click at [311, 299] on input "text" at bounding box center [314, 302] width 180 height 20
type input "[PERSON_NAME] [PERSON_NAME]"
select select "21"
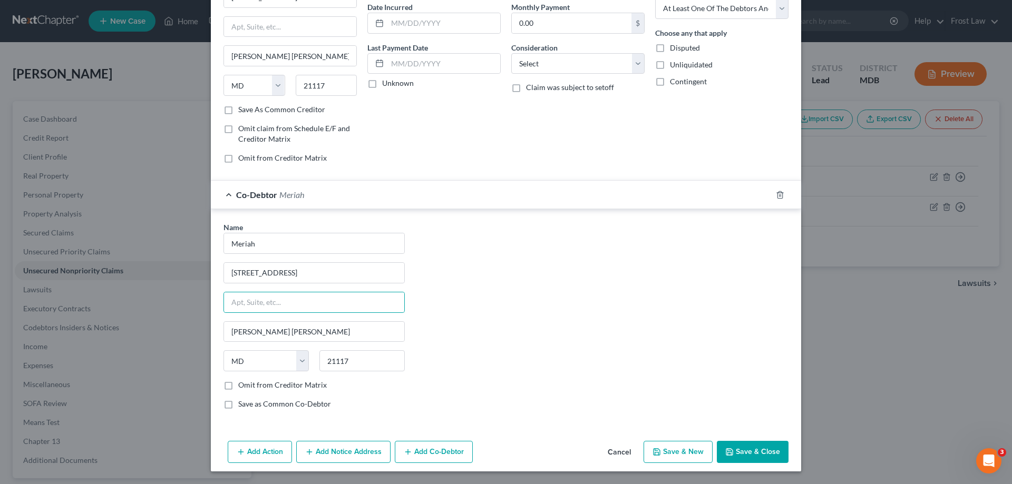
click at [545, 320] on div "Name * Meriah [GEOGRAPHIC_DATA] [PERSON_NAME][GEOGRAPHIC_DATA][PERSON_NAME] [US…" at bounding box center [505, 320] width 575 height 196
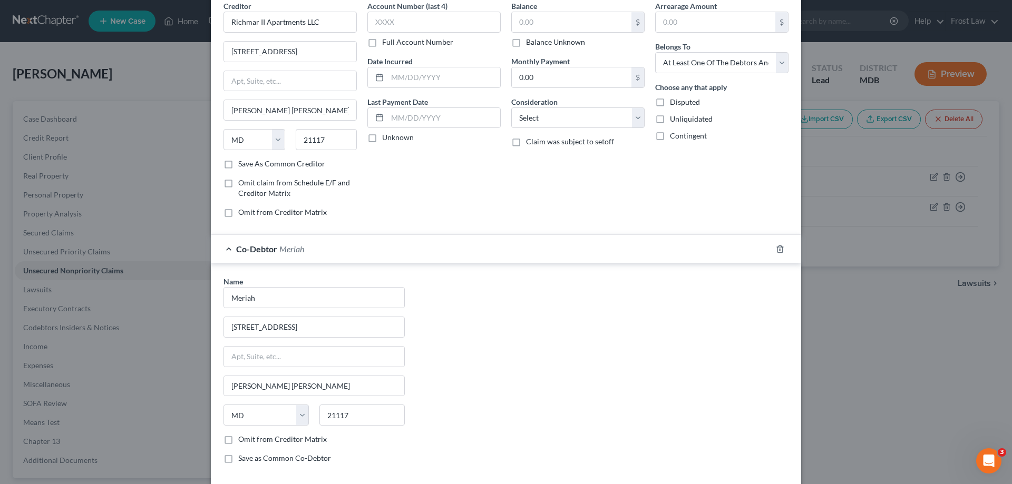
scroll to position [0, 0]
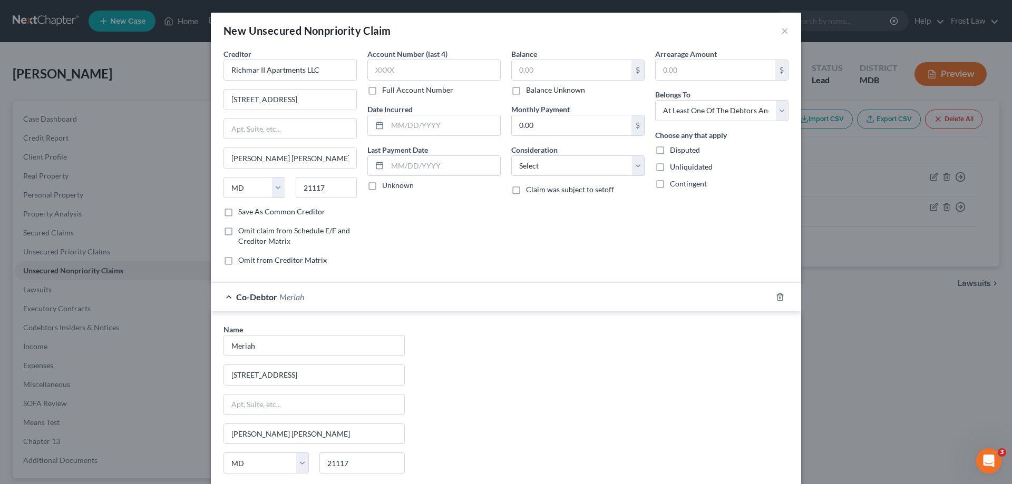
click at [526, 90] on label "Balance Unknown" at bounding box center [555, 90] width 59 height 11
click at [530, 90] on input "Balance Unknown" at bounding box center [533, 88] width 7 height 7
checkbox input "true"
type input "0.00"
click at [555, 176] on select "Select Cable / Satellite Services Collection Agency Credit Card Debt Debt Couns…" at bounding box center [577, 165] width 133 height 21
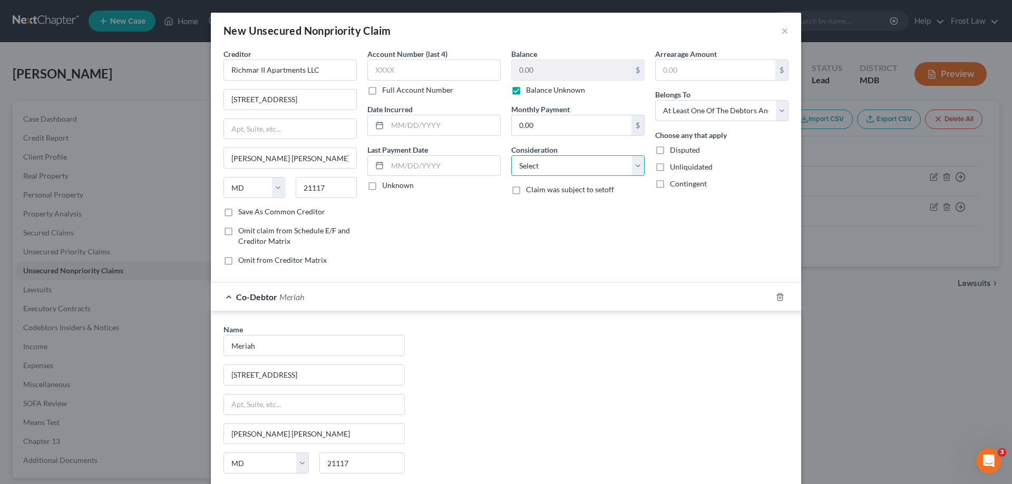
select select "14"
click at [511, 155] on select "Select Cable / Satellite Services Collection Agency Credit Card Debt Debt Couns…" at bounding box center [577, 165] width 133 height 21
click at [537, 209] on input "text" at bounding box center [578, 206] width 132 height 20
type input "Co-signed lease"
click at [703, 376] on div "Name * Meriah [GEOGRAPHIC_DATA] [PERSON_NAME][GEOGRAPHIC_DATA][PERSON_NAME] [US…" at bounding box center [505, 422] width 575 height 196
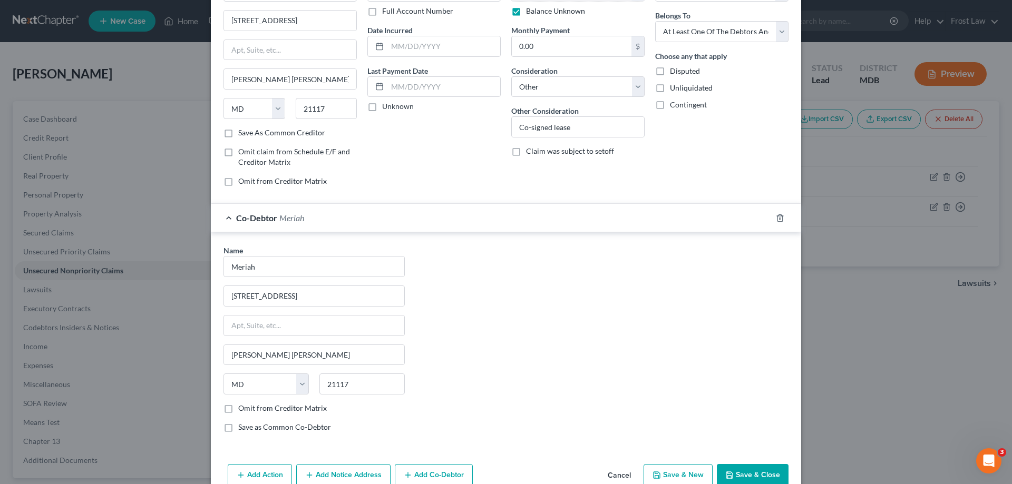
scroll to position [102, 0]
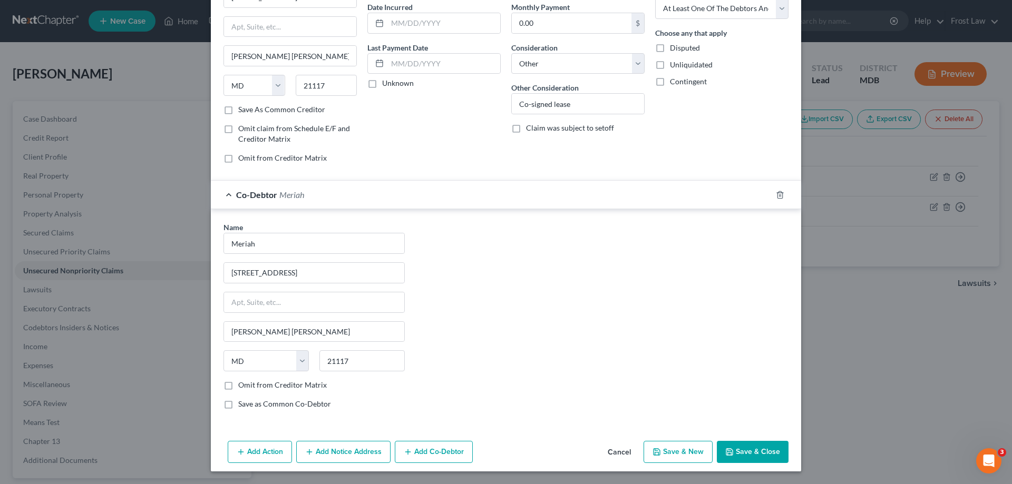
click at [743, 451] on button "Save & Close" at bounding box center [753, 452] width 72 height 22
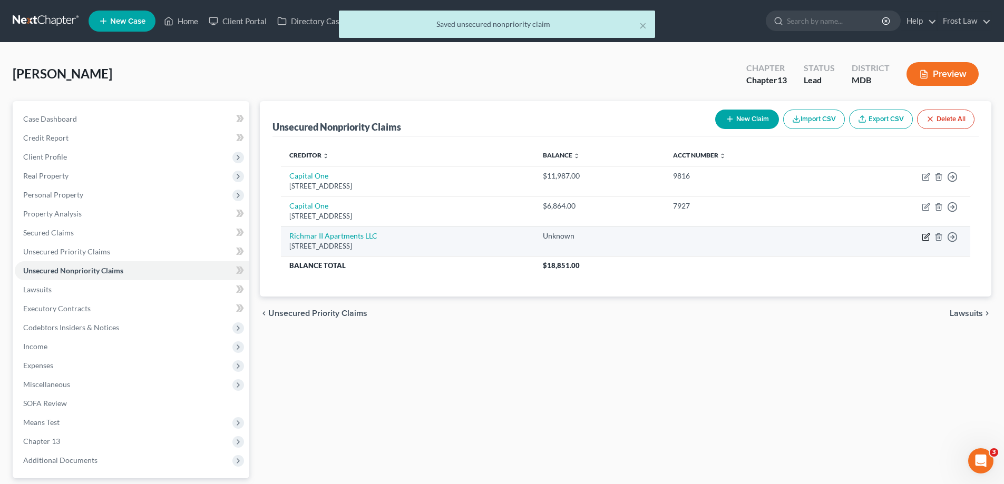
click at [924, 237] on icon "button" at bounding box center [926, 237] width 8 height 8
select select "21"
select select "14"
select select "3"
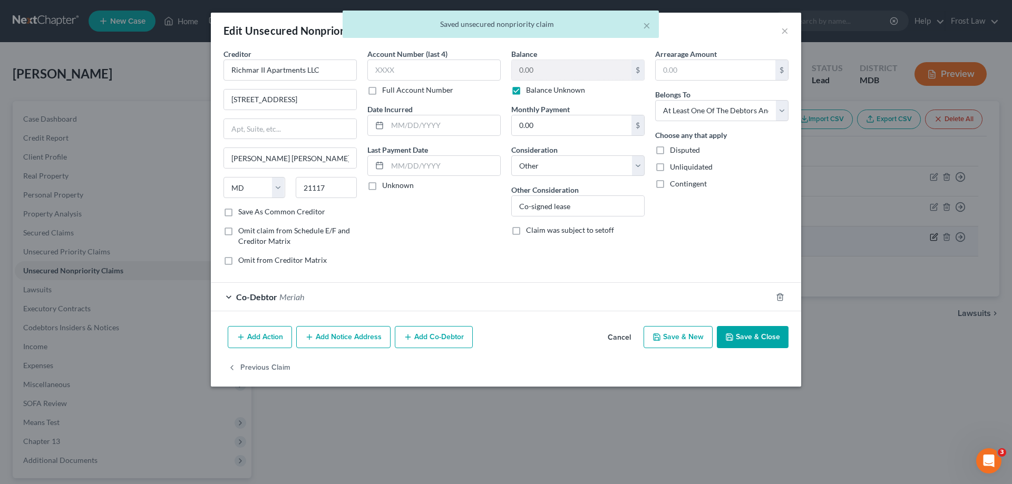
click at [927, 237] on div "Edit Unsecured Nonpriority Claim × Creditor * Richmar II Apartments LLC [GEOGRA…" at bounding box center [506, 242] width 1012 height 484
drag, startPoint x: 355, startPoint y: 337, endPoint x: 584, endPoint y: 162, distance: 287.9
click at [356, 337] on button "Add Notice Address" at bounding box center [343, 337] width 94 height 22
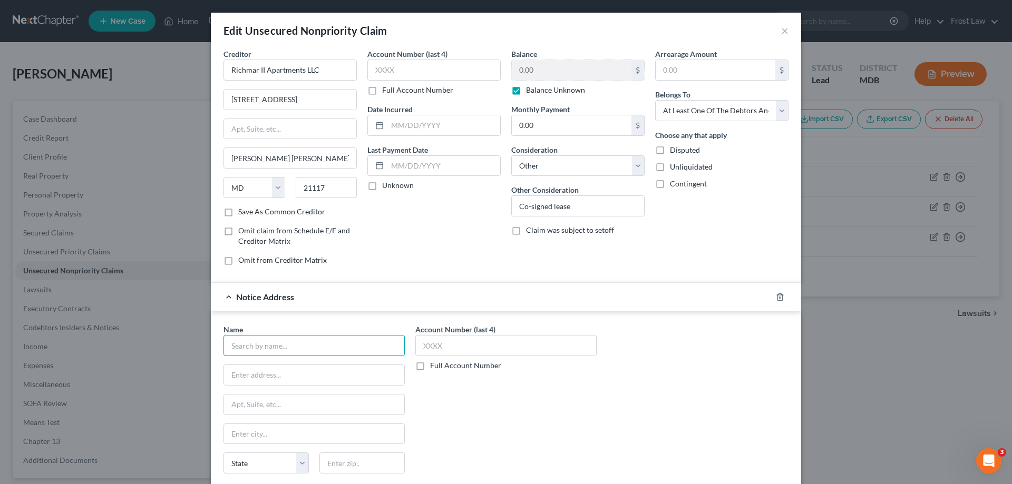
click at [321, 335] on div "Name *" at bounding box center [313, 340] width 181 height 32
paste input "THE [US_STATE] MANAGEMENT COMPANY"
type input "THE [US_STATE] MANAGEMENT COMPANY"
click at [328, 375] on input "text" at bounding box center [314, 375] width 180 height 20
paste input "PO BOX 15308"
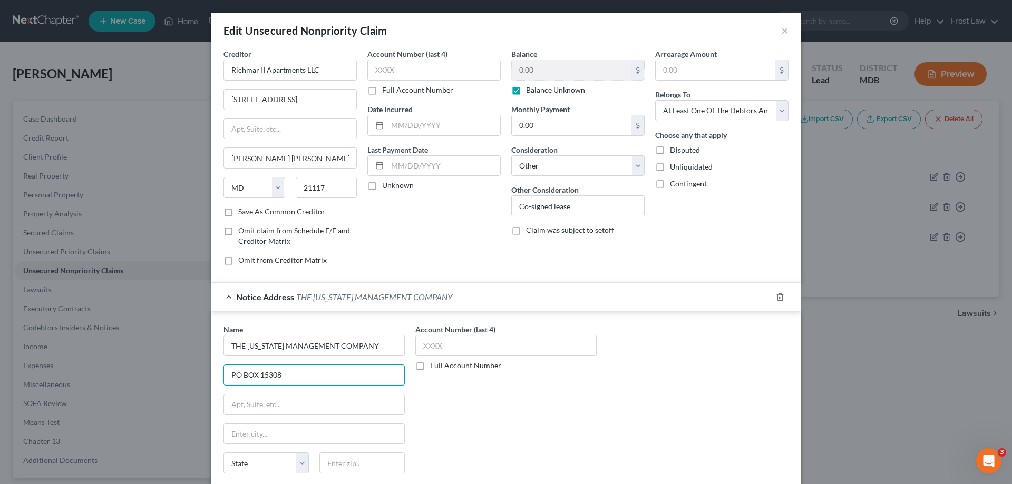
type input "PO BOX 15308"
click at [585, 455] on div "Account Number (last 4) Full Account Number" at bounding box center [506, 412] width 192 height 177
click at [361, 457] on input "text" at bounding box center [361, 463] width 85 height 21
type input "21220"
drag, startPoint x: 280, startPoint y: 406, endPoint x: 329, endPoint y: 415, distance: 49.9
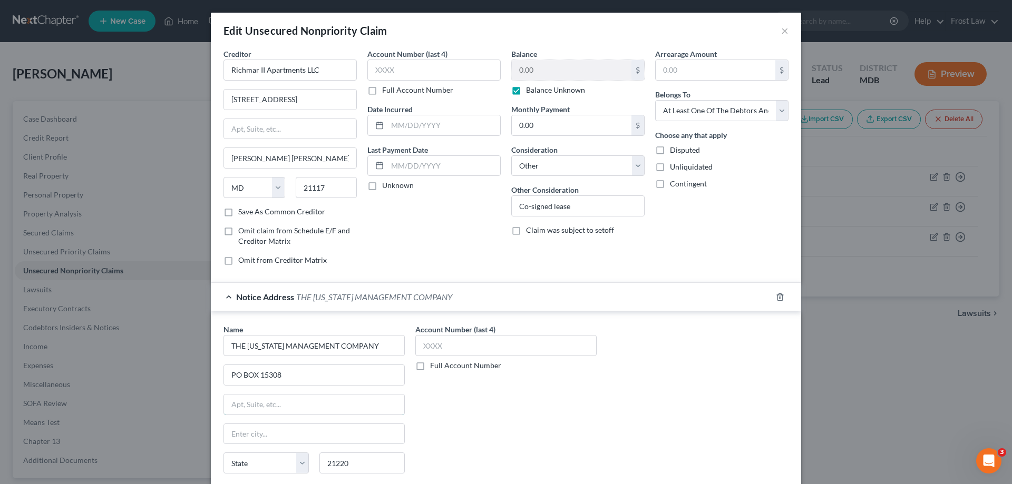
click at [280, 406] on input "text" at bounding box center [314, 405] width 180 height 20
type input "Middle River"
select select "21"
click at [657, 438] on div "Name * THE [US_STATE] MANAGEMENT COMPANY PO BOX [GEOGRAPHIC_DATA] [US_STATE] AK…" at bounding box center [505, 412] width 575 height 177
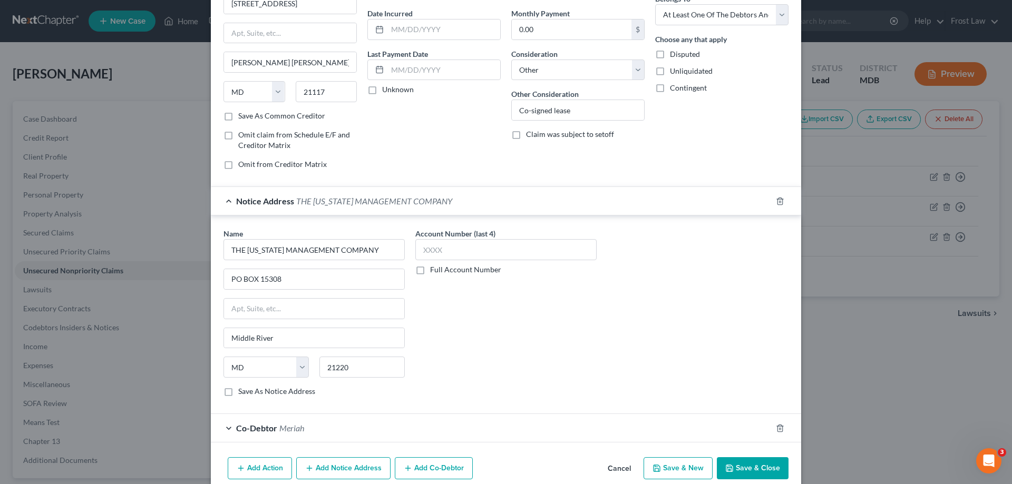
scroll to position [143, 0]
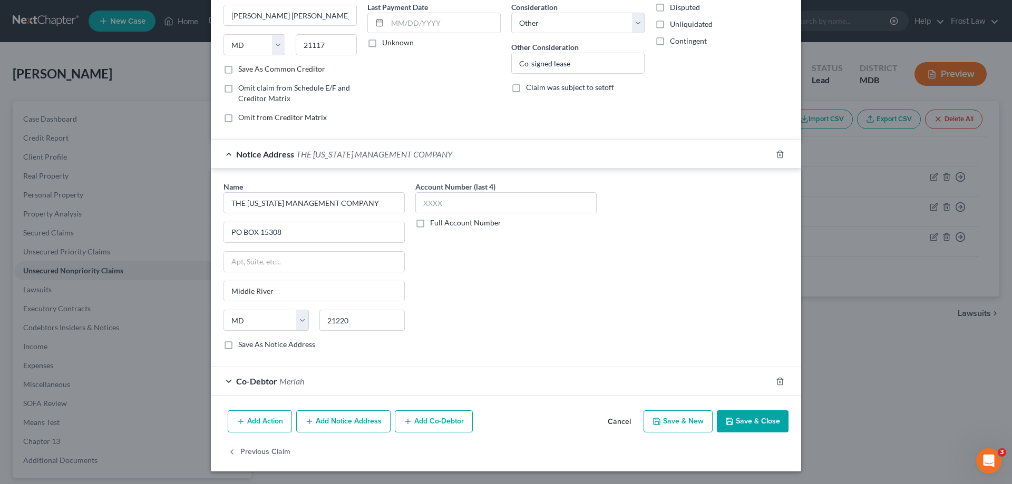
click at [739, 422] on button "Save & Close" at bounding box center [753, 421] width 72 height 22
type input "0"
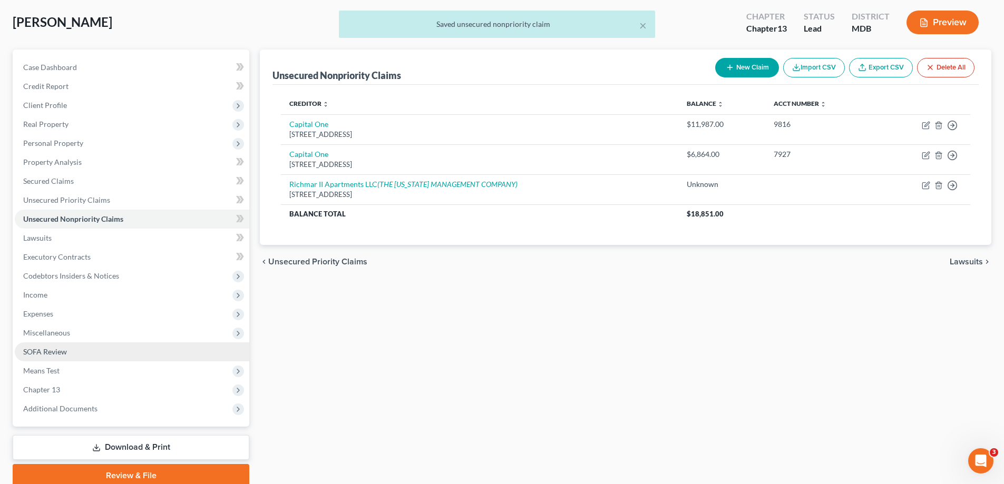
scroll to position [95, 0]
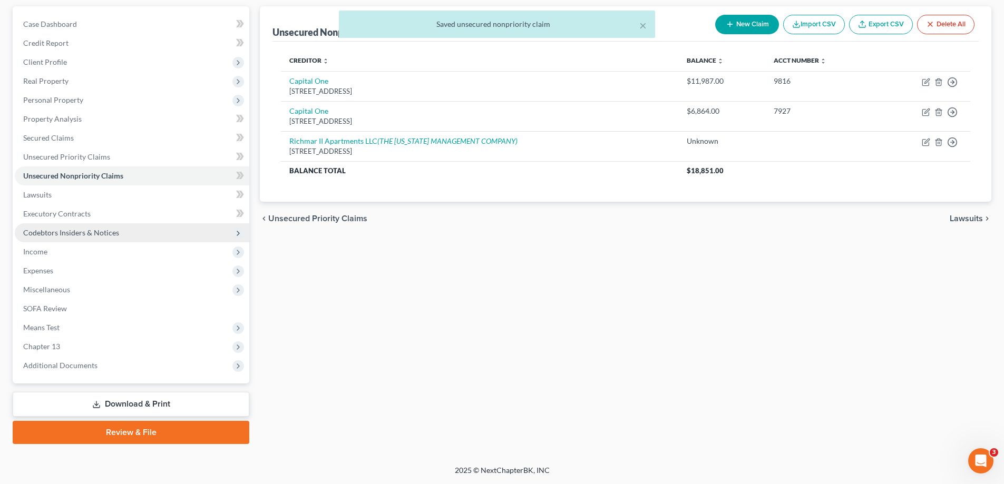
click at [70, 229] on span "Codebtors Insiders & Notices" at bounding box center [71, 232] width 96 height 9
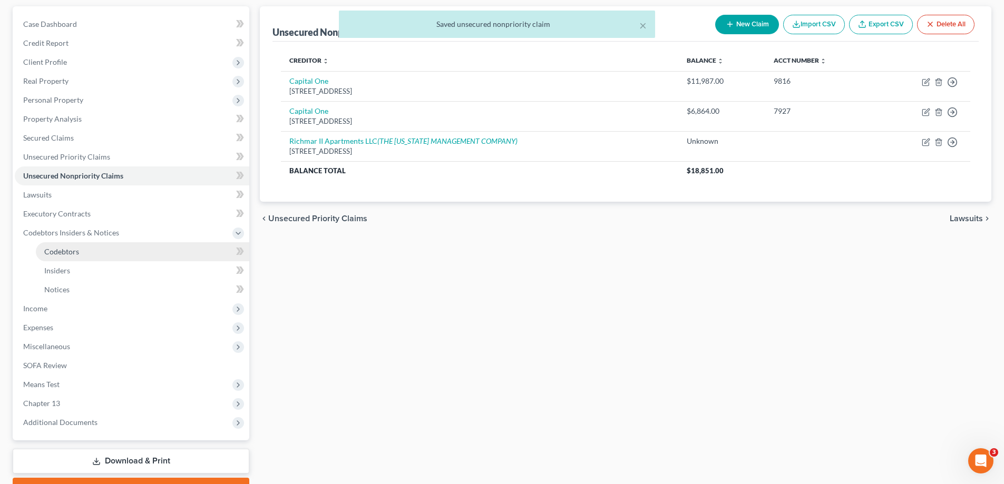
click at [82, 252] on link "Codebtors" at bounding box center [142, 251] width 213 height 19
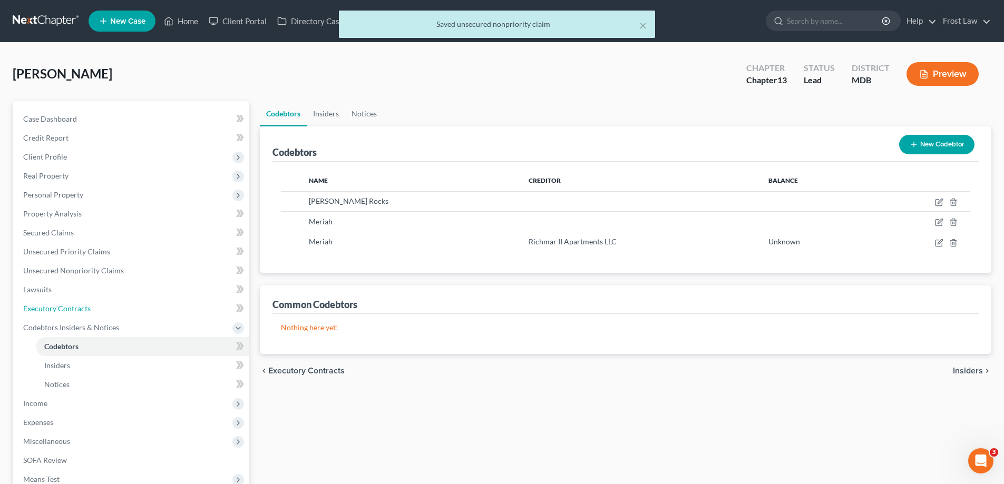
drag, startPoint x: 72, startPoint y: 310, endPoint x: 499, endPoint y: 297, distance: 427.6
click at [73, 311] on span "Executory Contracts" at bounding box center [56, 308] width 67 height 9
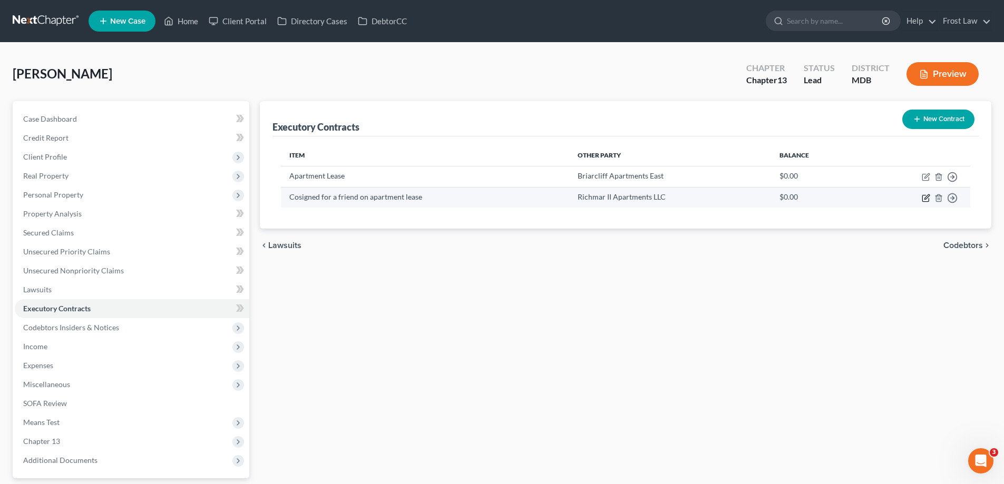
click at [923, 198] on icon "button" at bounding box center [925, 198] width 6 height 6
select select "3"
select select "21"
select select "3"
select select "0"
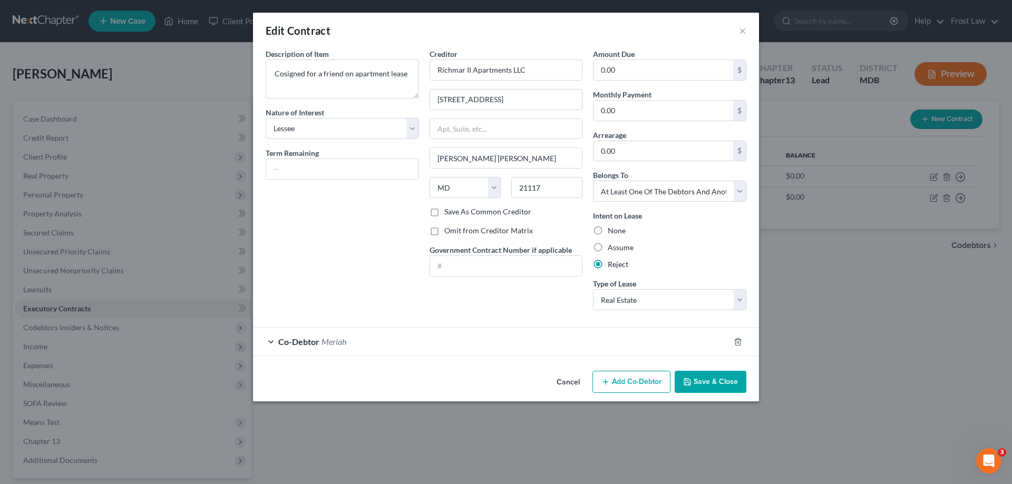
click at [703, 376] on button "Save & Close" at bounding box center [710, 382] width 72 height 22
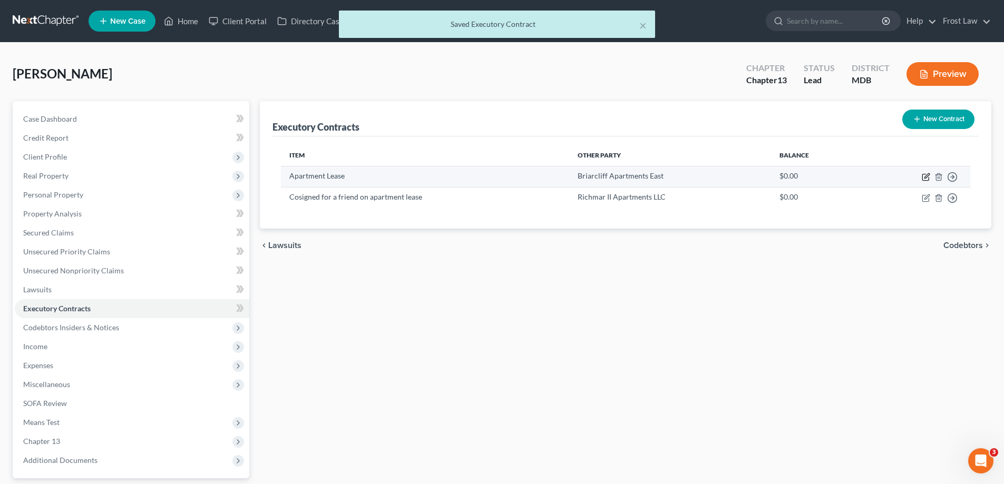
click at [927, 178] on icon "button" at bounding box center [926, 177] width 8 height 8
select select "3"
select select "21"
select select "3"
select select "0"
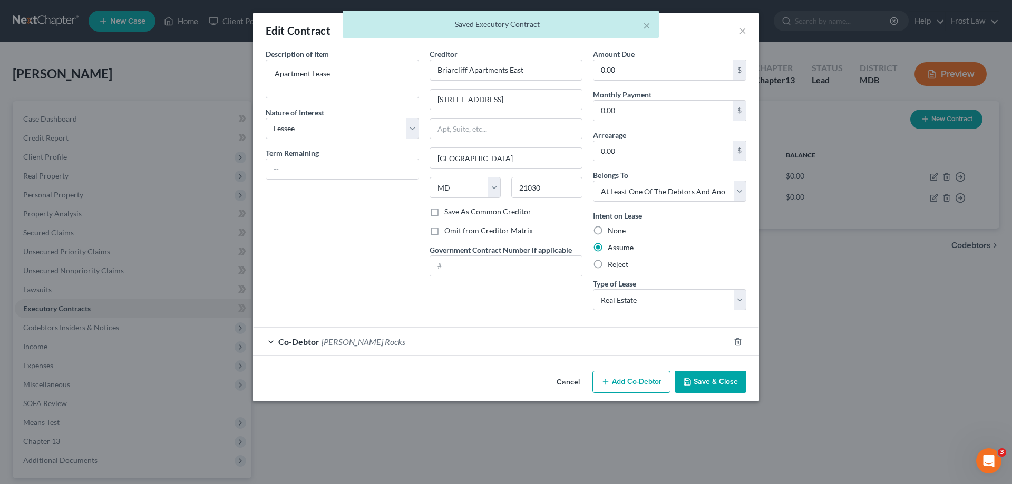
click at [715, 378] on button "Save & Close" at bounding box center [710, 382] width 72 height 22
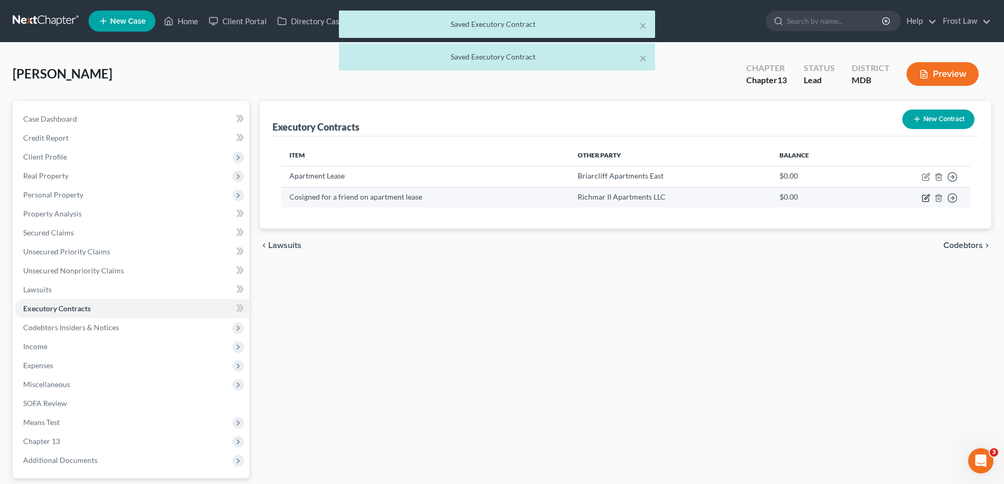
click at [926, 197] on icon "button" at bounding box center [926, 198] width 8 height 8
select select "3"
select select "21"
select select "3"
select select "0"
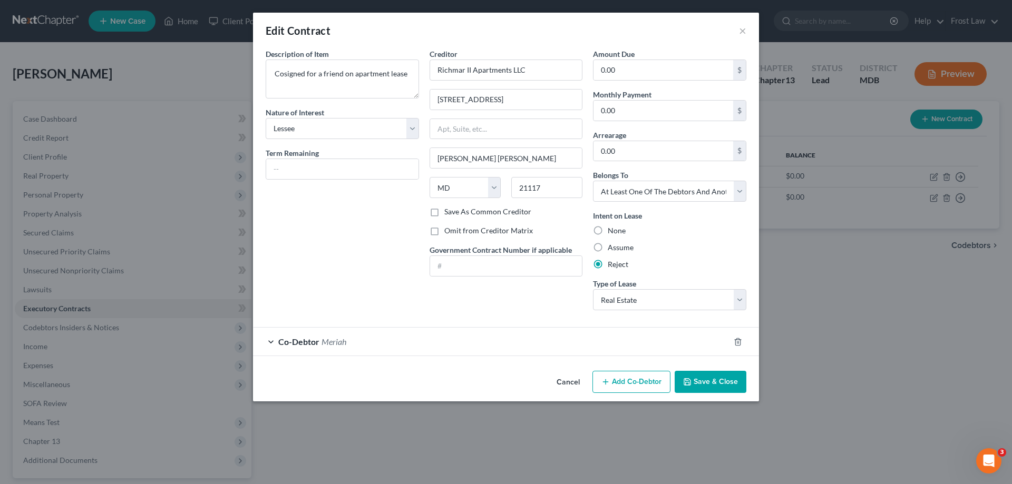
click at [724, 376] on button "Save & Close" at bounding box center [710, 382] width 72 height 22
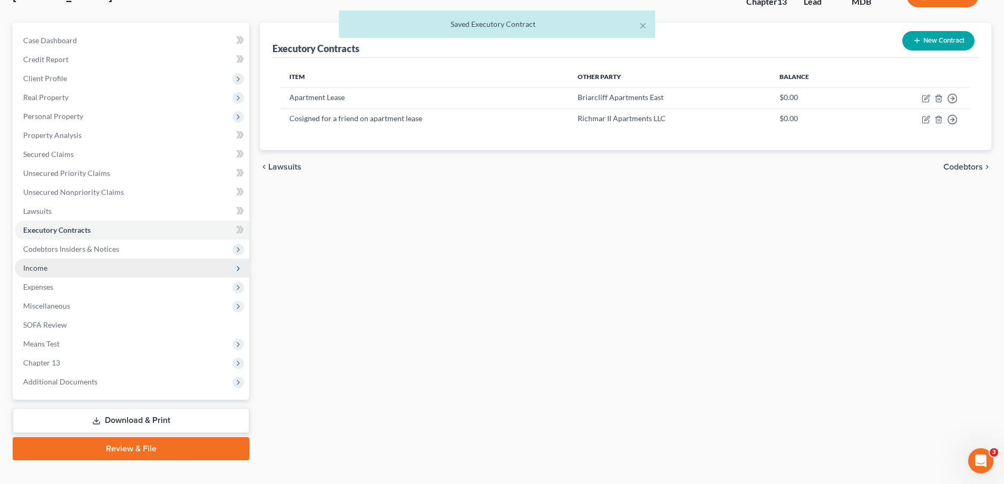
scroll to position [95, 0]
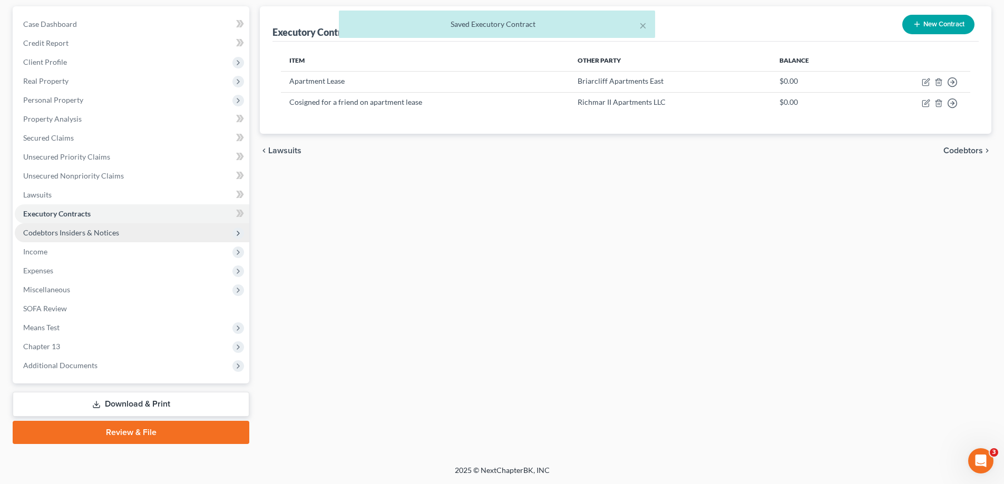
click at [66, 233] on span "Codebtors Insiders & Notices" at bounding box center [71, 232] width 96 height 9
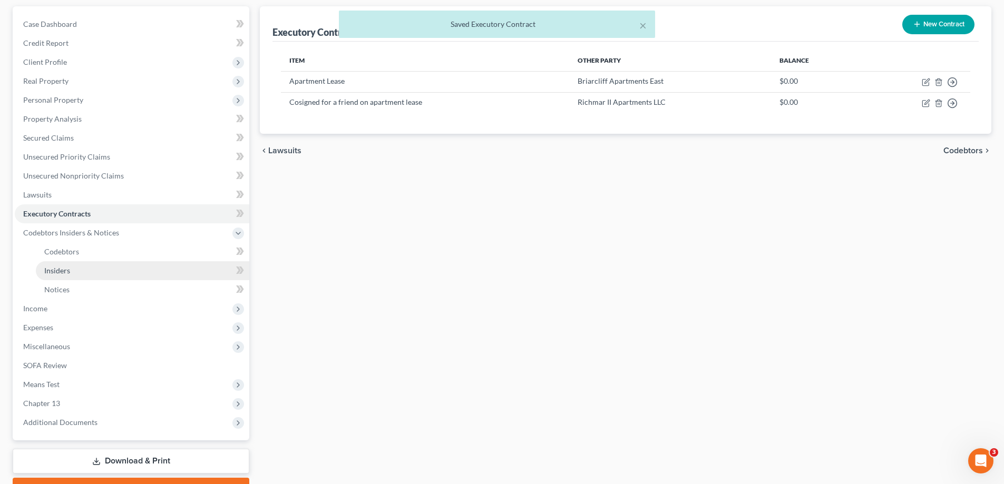
click at [96, 271] on link "Insiders" at bounding box center [142, 270] width 213 height 19
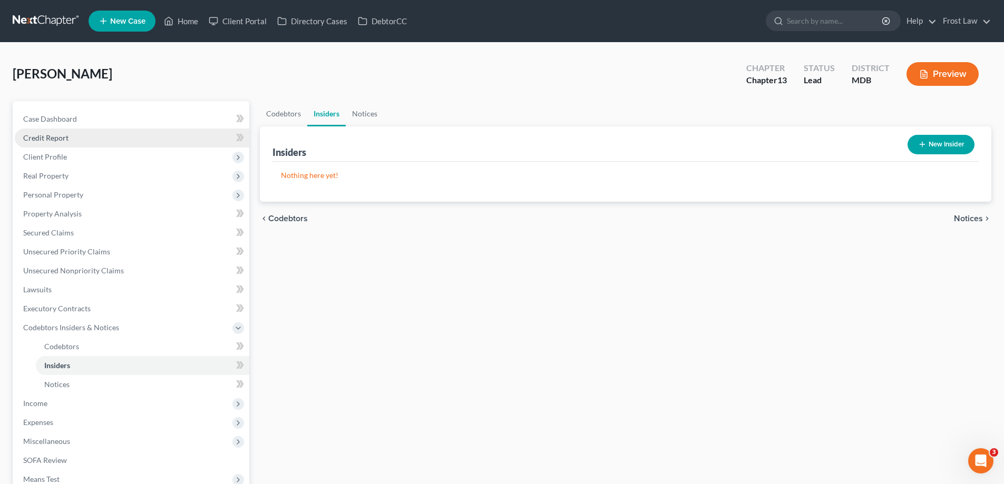
click at [105, 136] on link "Credit Report" at bounding box center [132, 138] width 234 height 19
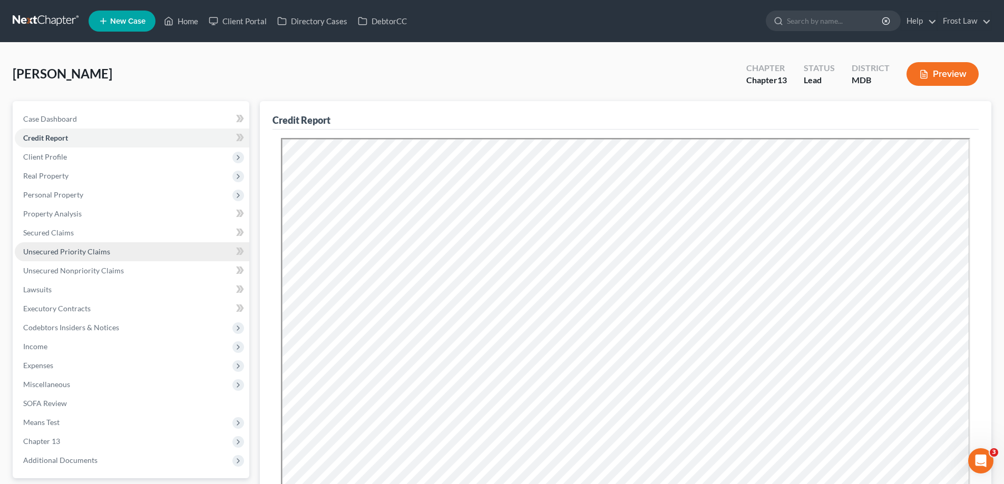
click at [91, 244] on link "Unsecured Priority Claims" at bounding box center [132, 251] width 234 height 19
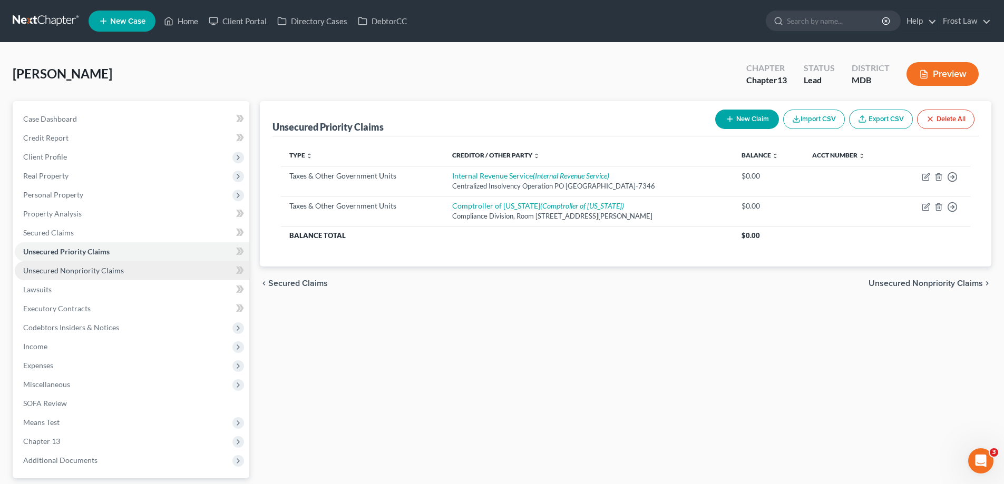
click at [103, 266] on span "Unsecured Nonpriority Claims" at bounding box center [73, 270] width 101 height 9
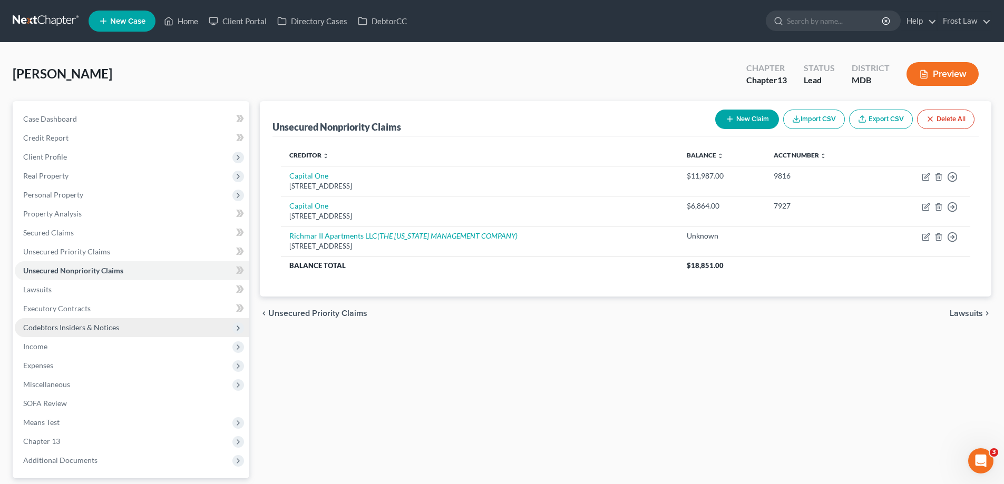
click at [82, 329] on span "Codebtors Insiders & Notices" at bounding box center [71, 327] width 96 height 9
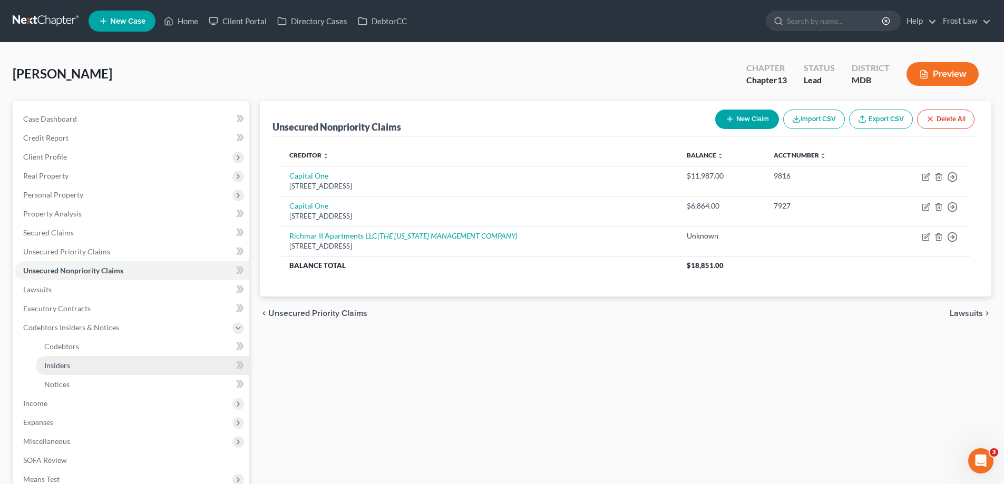
click at [93, 366] on link "Insiders" at bounding box center [142, 365] width 213 height 19
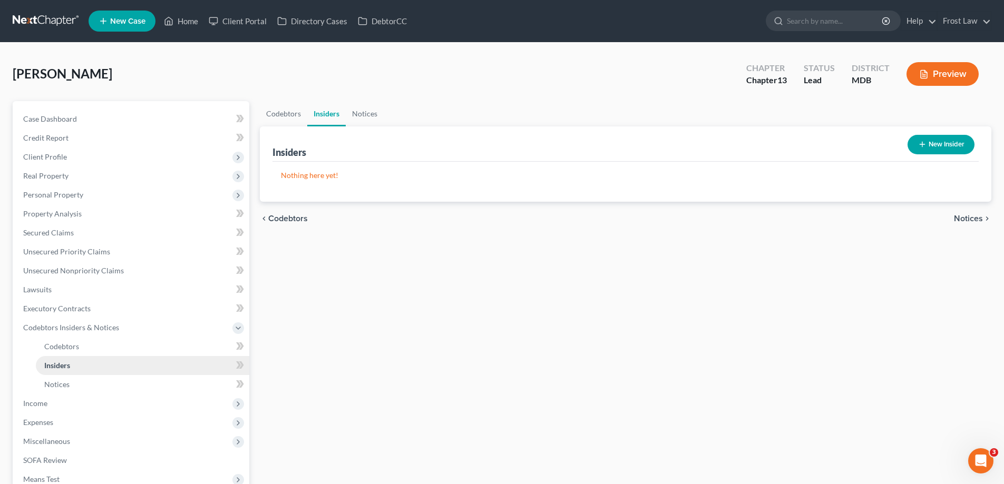
click at [151, 368] on link "Insiders" at bounding box center [142, 365] width 213 height 19
click at [956, 145] on button "New Insider" at bounding box center [940, 144] width 67 height 19
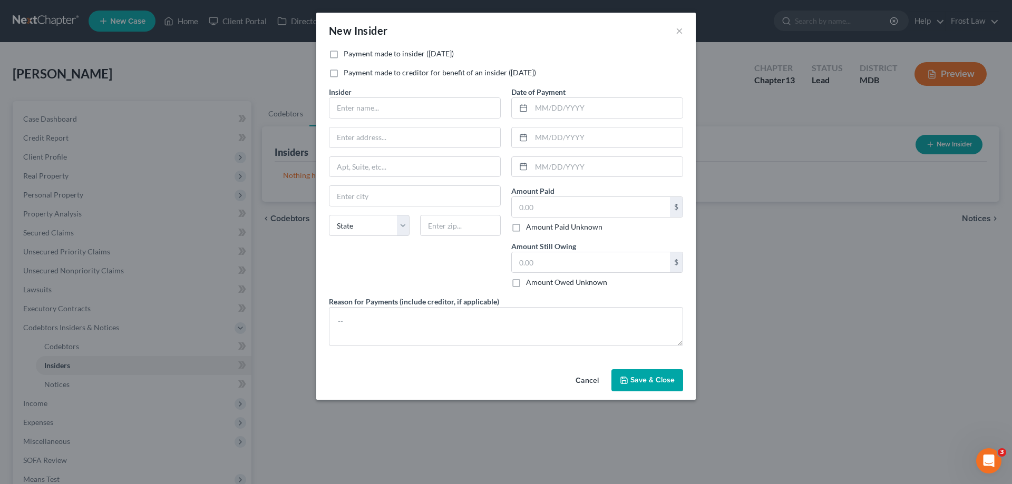
click at [344, 54] on label "Payment made to insider ([DATE])" at bounding box center [399, 53] width 110 height 11
click at [348, 54] on input "Payment made to insider ([DATE])" at bounding box center [351, 51] width 7 height 7
checkbox input "true"
click at [383, 112] on input "text" at bounding box center [414, 108] width 171 height 20
type input "[PERSON_NAME]"
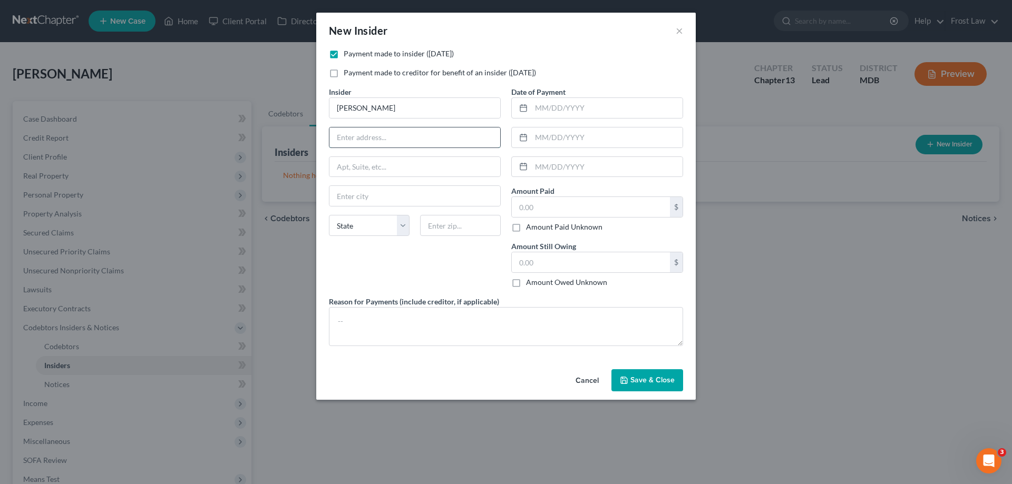
click at [388, 134] on input "text" at bounding box center [414, 138] width 171 height 20
type input "[STREET_ADDRESS]"
click at [443, 227] on input "text" at bounding box center [460, 225] width 81 height 21
type input "21784"
type input "[GEOGRAPHIC_DATA]"
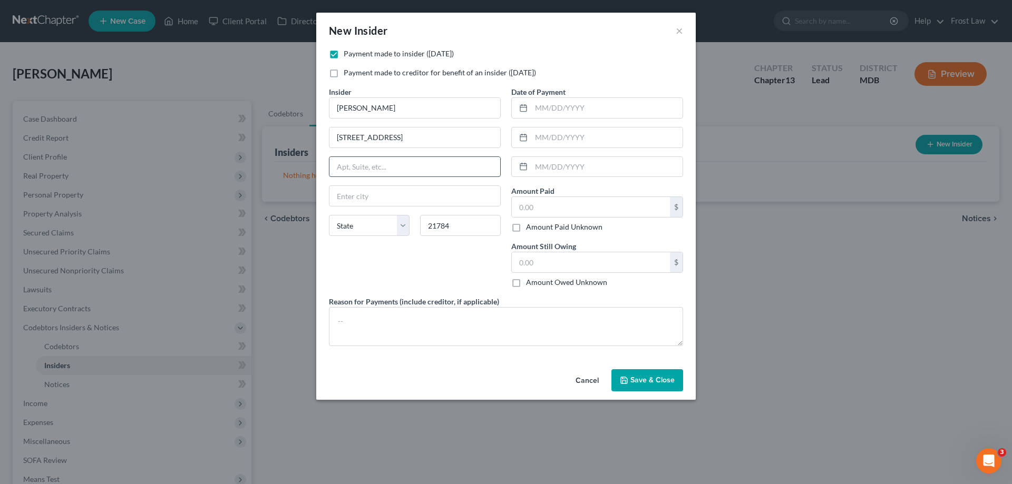
select select "21"
click at [389, 161] on input "text" at bounding box center [414, 167] width 171 height 20
drag, startPoint x: 345, startPoint y: 259, endPoint x: 359, endPoint y: 265, distance: 14.9
click at [345, 259] on div "Insider * [PERSON_NAME] [GEOGRAPHIC_DATA] [GEOGRAPHIC_DATA] [US_STATE] AK AR AZ…" at bounding box center [415, 191] width 182 height 210
click at [554, 210] on input "text" at bounding box center [591, 207] width 158 height 20
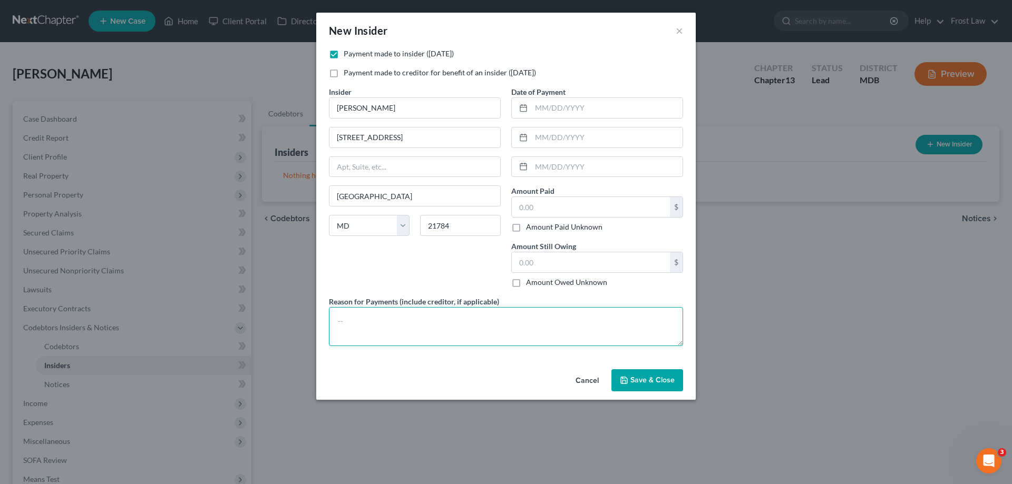
click at [435, 322] on textarea at bounding box center [506, 326] width 354 height 39
type textarea "Debtor borrowed"
click at [570, 200] on input "text" at bounding box center [591, 207] width 158 height 20
type input "4,000.00"
click at [423, 315] on textarea "Debtor borrowed" at bounding box center [506, 326] width 354 height 39
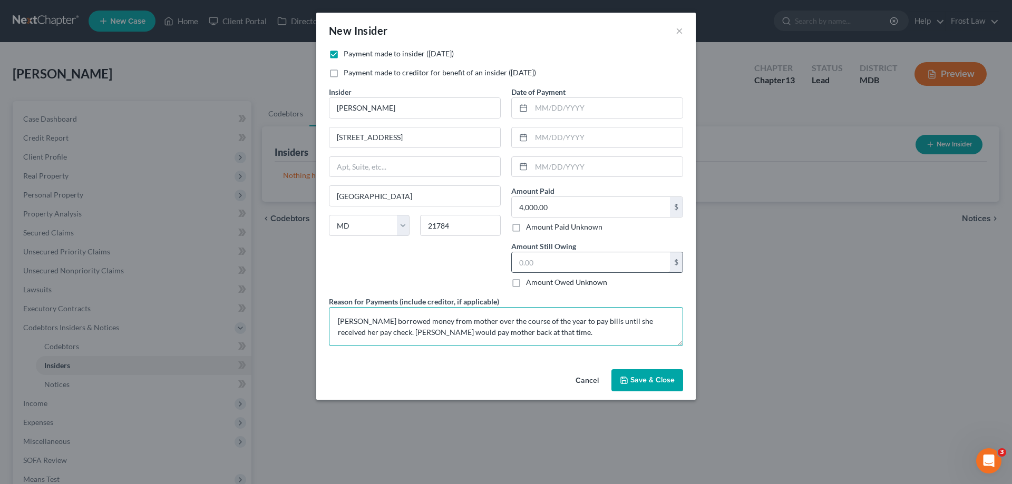
type textarea "[PERSON_NAME] borrowed money from mother over the course of the year to pay bil…"
click at [544, 255] on input "text" at bounding box center [591, 262] width 158 height 20
type input "0.00"
click at [544, 107] on input "text" at bounding box center [606, 108] width 151 height 20
type input "09/"
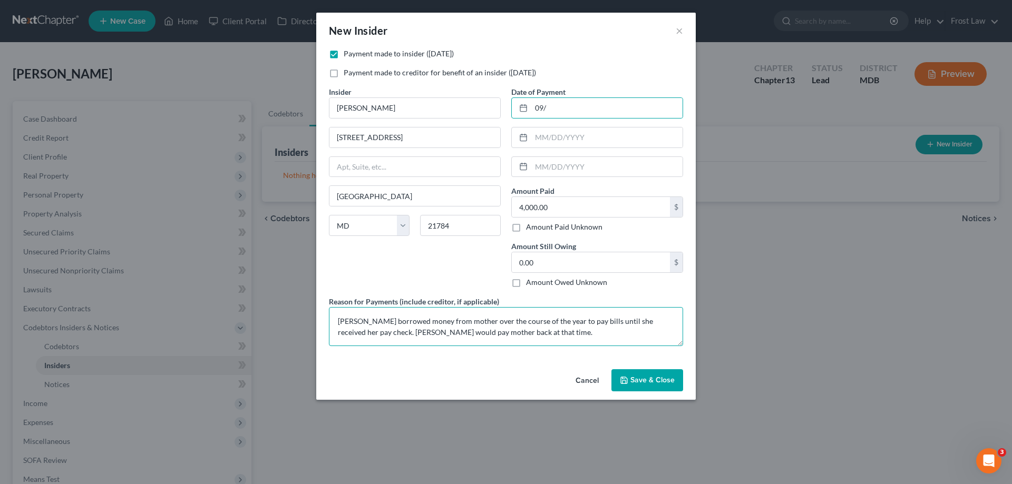
click at [498, 331] on textarea "[PERSON_NAME] borrowed money from mother over the course of the year to pay bil…" at bounding box center [506, 326] width 354 height 39
type textarea "[PERSON_NAME] borrowed money from mother over the course of the year to pay bil…"
click at [568, 109] on input "09/" at bounding box center [606, 108] width 151 height 20
type input "[DATE]"
click at [566, 138] on input "text" at bounding box center [606, 138] width 151 height 20
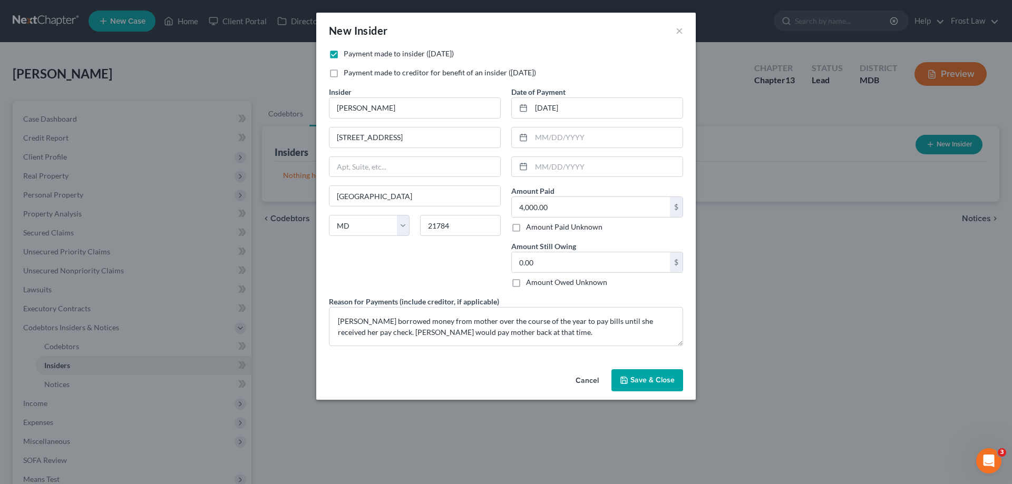
click at [466, 252] on div "Insider * [PERSON_NAME] [GEOGRAPHIC_DATA] [GEOGRAPHIC_DATA] [US_STATE] AK AR AZ…" at bounding box center [415, 191] width 182 height 210
click at [512, 338] on textarea "[PERSON_NAME] borrowed money from mother over the course of the year to pay bil…" at bounding box center [506, 326] width 354 height 39
click at [584, 324] on textarea "[PERSON_NAME] borrowed money from mother over the course of the year to pay bil…" at bounding box center [506, 326] width 354 height 39
click at [520, 333] on textarea "Debtor borrowed money from mother over the course of the year to pay bills and …" at bounding box center [506, 326] width 354 height 39
type textarea "Debtor borrowed money from mother over the course of the year to pay bills and …"
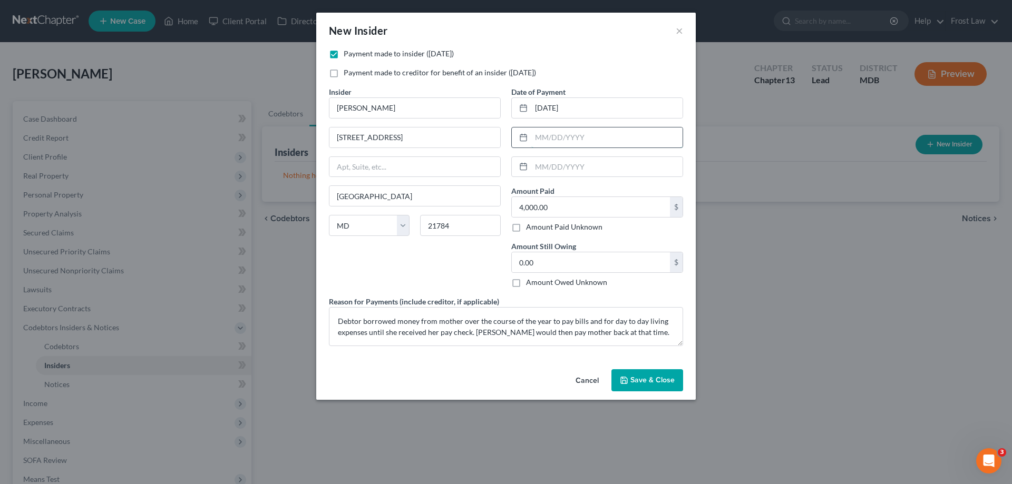
click at [552, 132] on input "text" at bounding box center [606, 138] width 151 height 20
drag, startPoint x: 514, startPoint y: 341, endPoint x: 531, endPoint y: 340, distance: 16.9
click at [514, 341] on textarea "Debtor borrowed money from mother over the course of the year to pay bills and …" at bounding box center [506, 326] width 354 height 39
click at [641, 386] on button "Save & Close" at bounding box center [647, 380] width 72 height 22
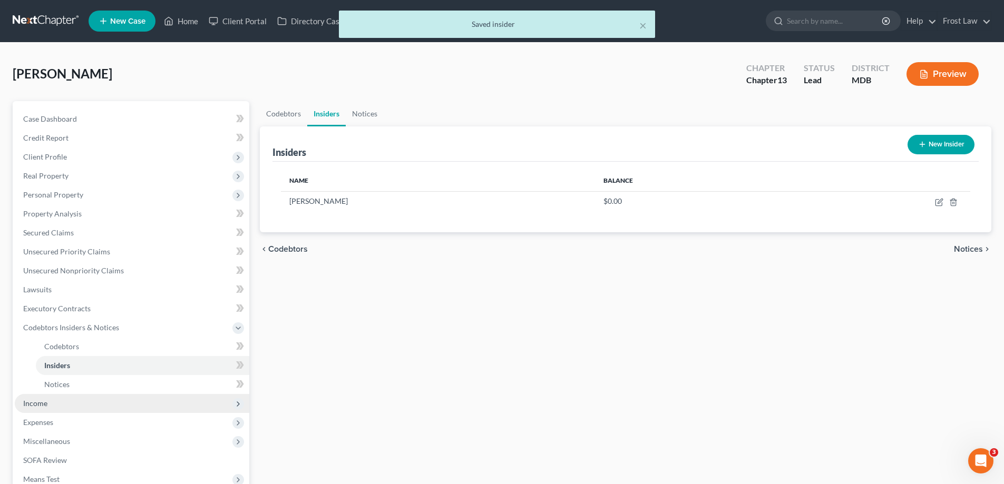
click at [73, 398] on span "Income" at bounding box center [132, 403] width 234 height 19
click at [75, 367] on span "Employment Income" at bounding box center [77, 365] width 67 height 9
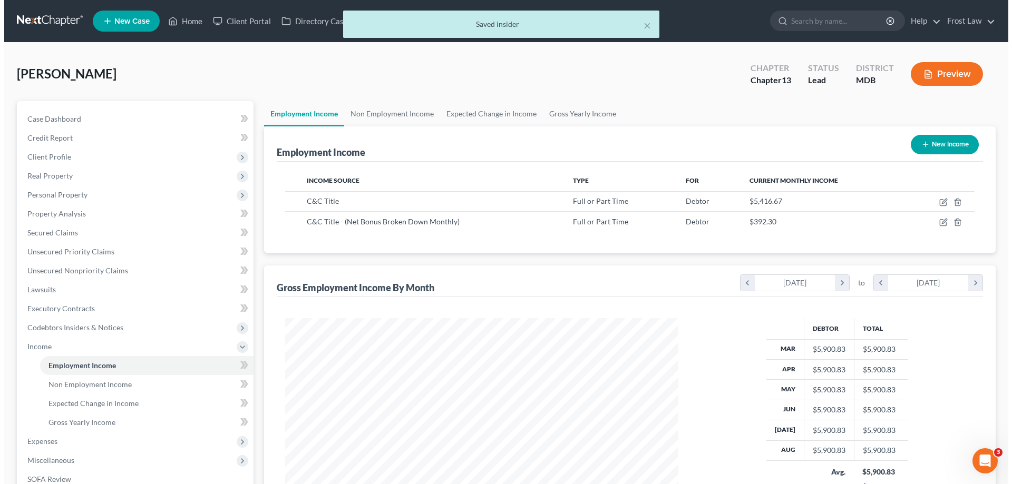
scroll to position [197, 414]
click at [357, 115] on link "Non Employment Income" at bounding box center [388, 113] width 96 height 25
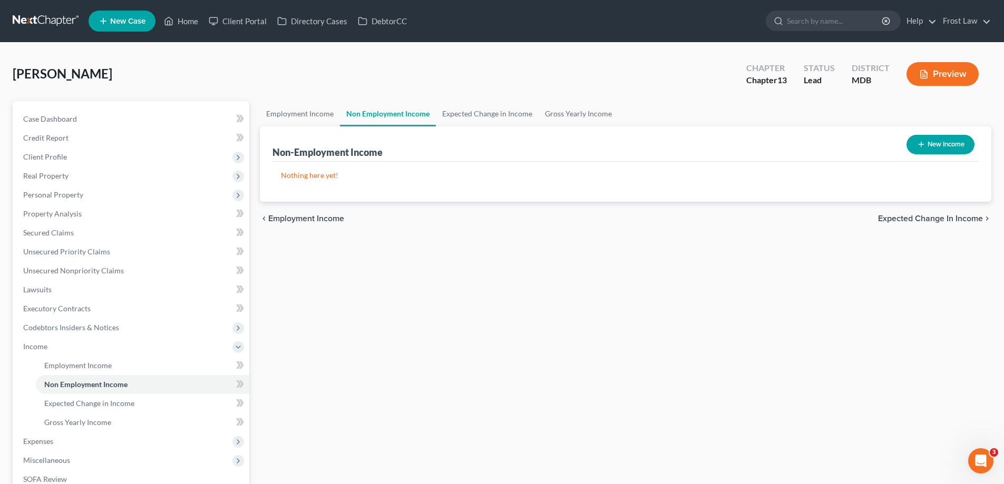
click at [936, 135] on button "New Income" at bounding box center [940, 144] width 68 height 19
select select "0"
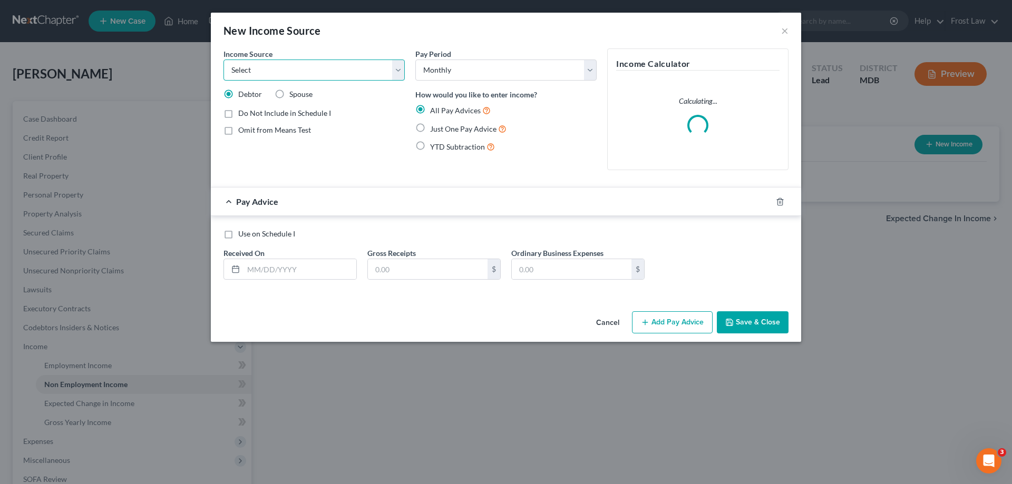
click at [318, 64] on select "Select Unemployment Disability (from employer) Pension Retirement Social Securi…" at bounding box center [313, 70] width 181 height 21
select select "8"
click at [223, 60] on select "Select Unemployment Disability (from employer) Pension Retirement Social Securi…" at bounding box center [313, 70] width 181 height 21
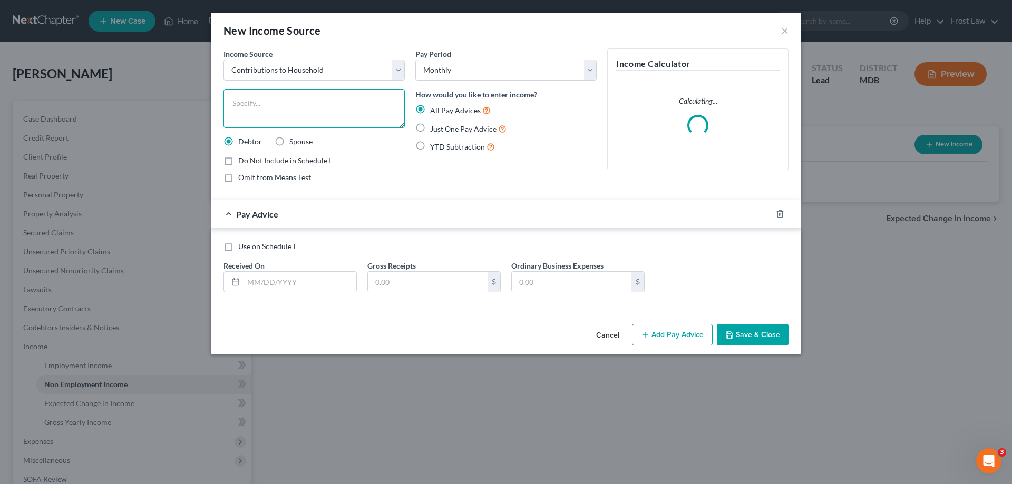
click at [331, 115] on textarea at bounding box center [313, 108] width 181 height 39
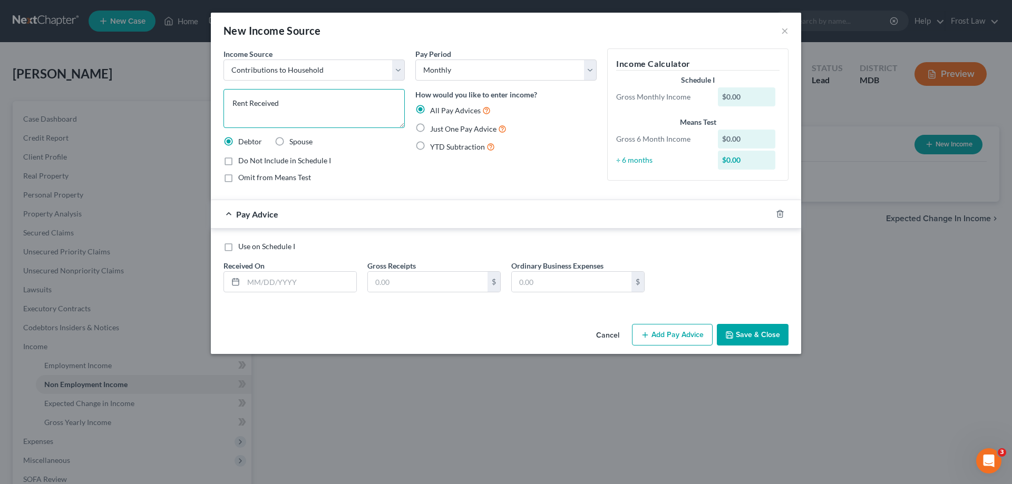
type textarea "Rent Received"
click at [343, 116] on textarea "Rent Received" at bounding box center [313, 108] width 181 height 39
click at [430, 129] on label "Just One Pay Advice" at bounding box center [468, 129] width 76 height 12
click at [434, 129] on input "Just One Pay Advice" at bounding box center [437, 126] width 7 height 7
radio input "true"
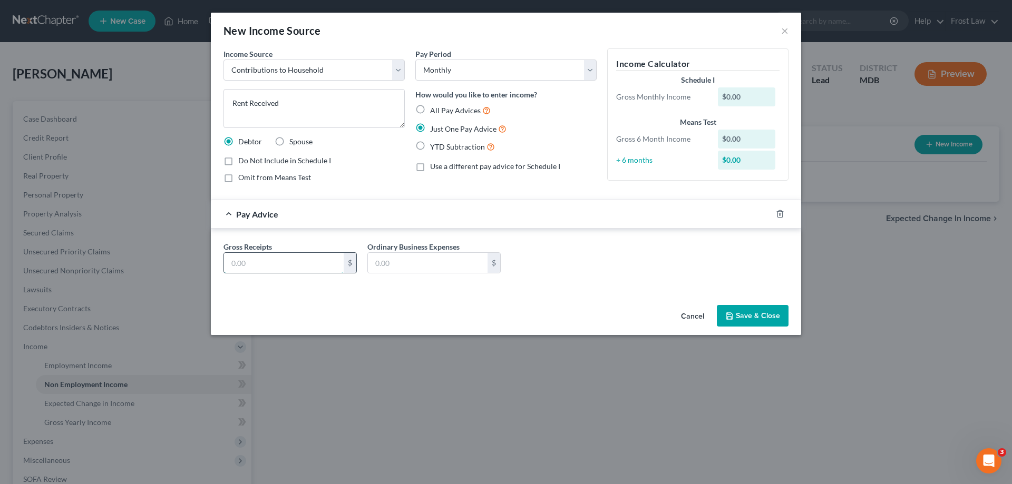
click at [290, 265] on input "text" at bounding box center [284, 263] width 120 height 20
type input "500.00"
click at [746, 314] on button "Save & Close" at bounding box center [753, 316] width 72 height 22
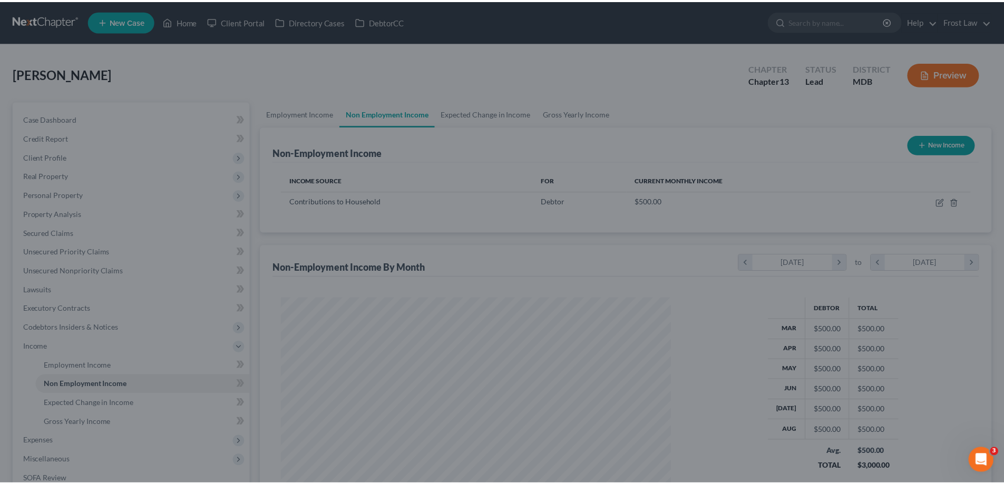
scroll to position [526745, 526527]
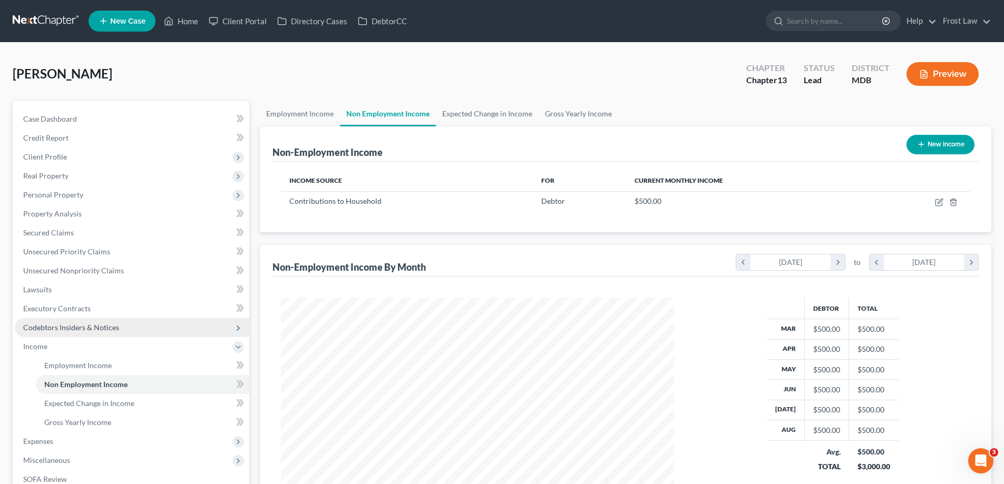
drag, startPoint x: 86, startPoint y: 330, endPoint x: 92, endPoint y: 334, distance: 6.6
click at [87, 330] on span "Codebtors Insiders & Notices" at bounding box center [71, 327] width 96 height 9
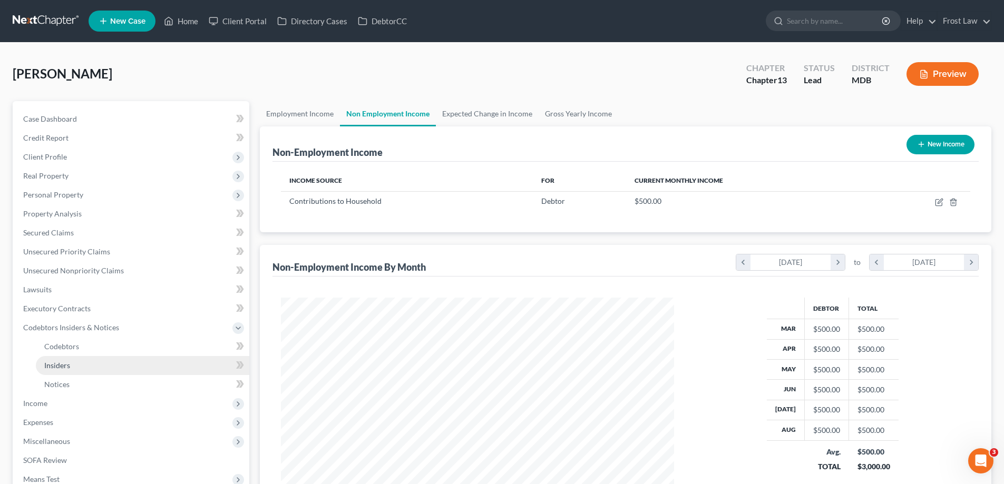
click at [105, 365] on link "Insiders" at bounding box center [142, 365] width 213 height 19
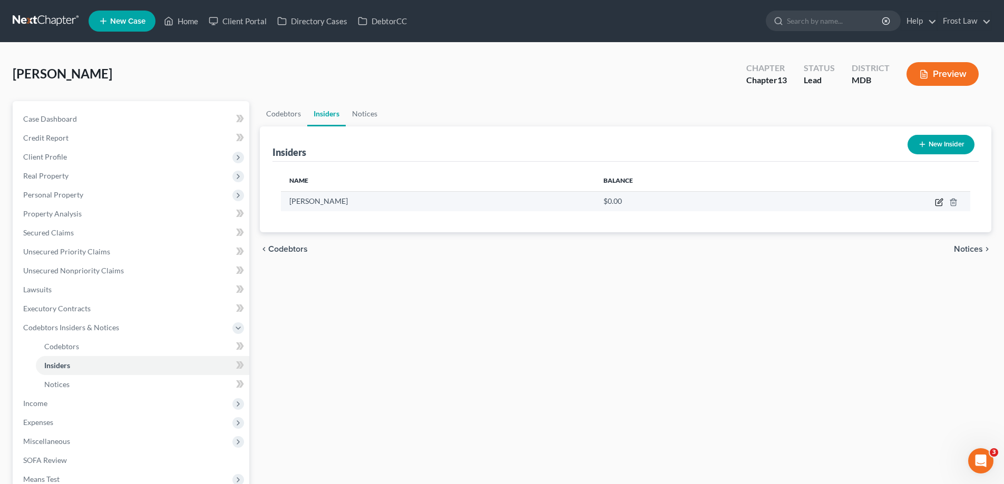
click at [938, 200] on icon "button" at bounding box center [938, 203] width 6 height 6
select select "21"
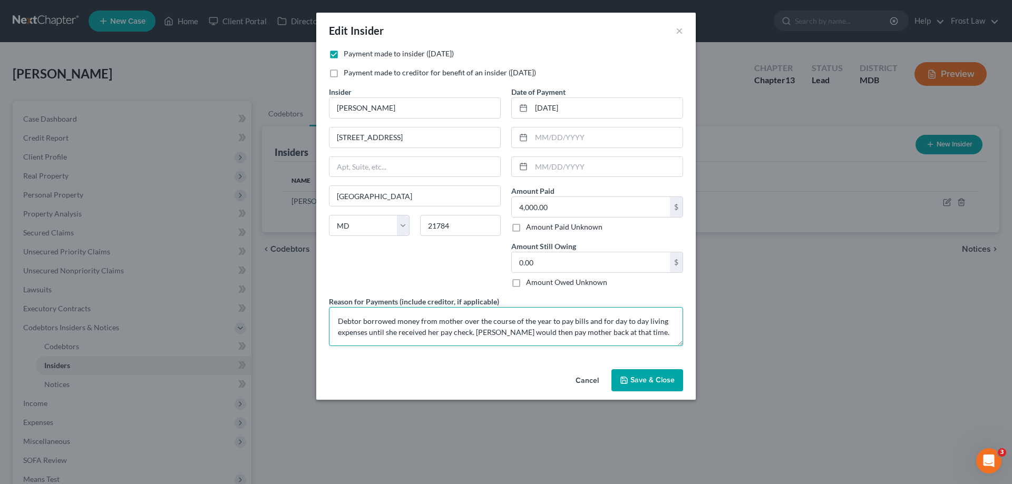
click at [647, 336] on textarea "Debtor borrowed money from mother over the course of the year to pay bills and …" at bounding box center [506, 326] width 354 height 39
drag, startPoint x: 566, startPoint y: 135, endPoint x: 571, endPoint y: 136, distance: 5.4
click at [566, 135] on input "text" at bounding box center [606, 138] width 151 height 20
type input "[DATE]"
click at [649, 392] on div "Cancel Save & Close" at bounding box center [505, 382] width 379 height 35
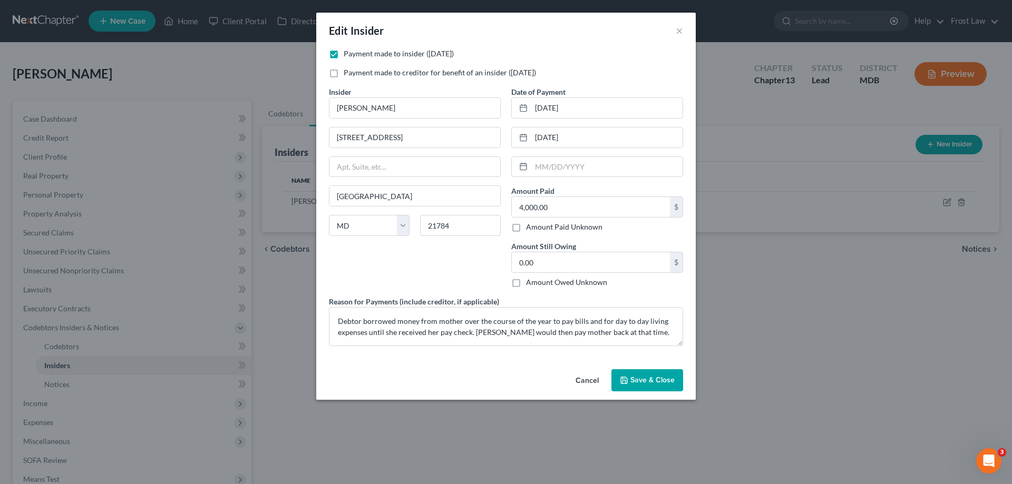
click at [652, 378] on span "Save & Close" at bounding box center [652, 380] width 44 height 9
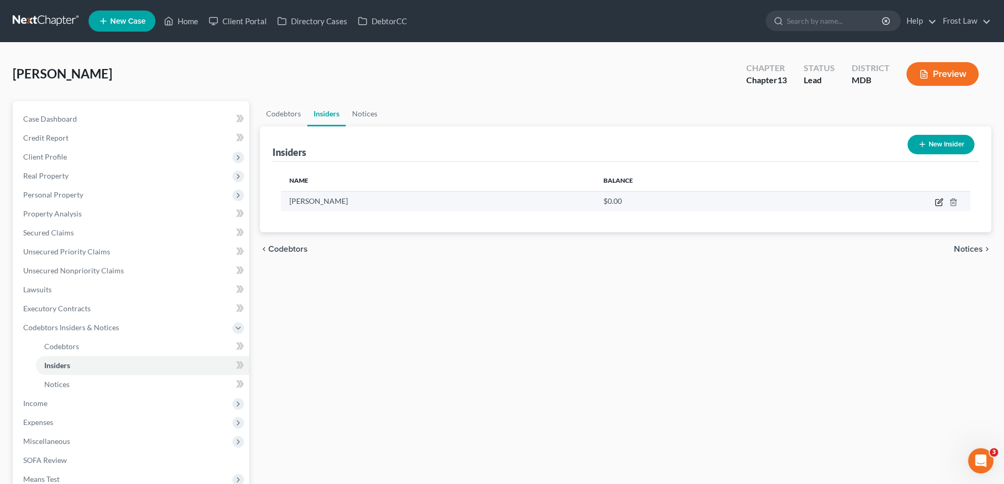
click at [937, 206] on icon "button" at bounding box center [938, 203] width 6 height 6
select select "21"
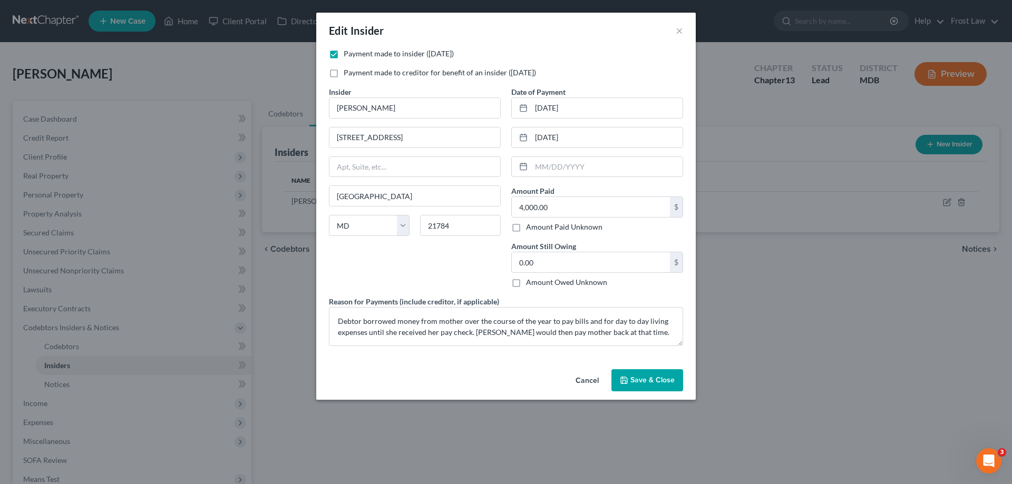
click at [666, 383] on span "Save & Close" at bounding box center [652, 380] width 44 height 9
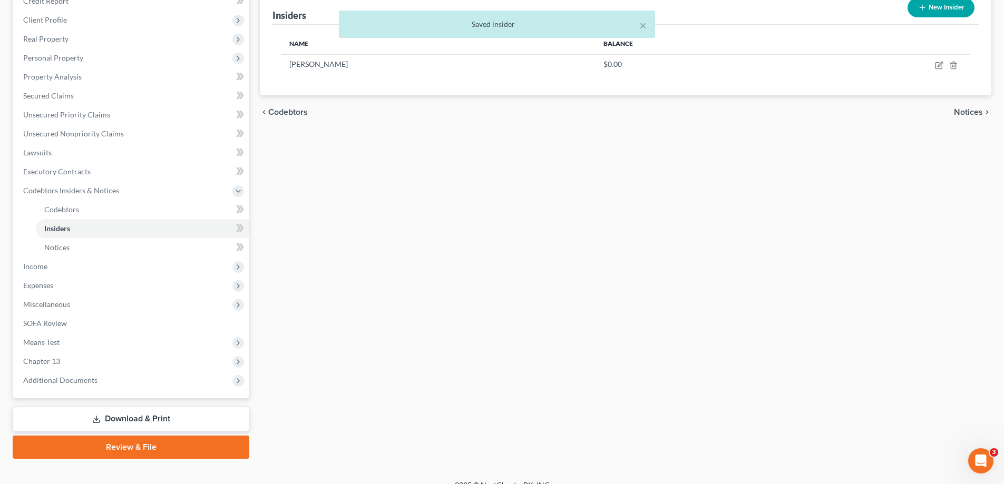
scroll to position [152, 0]
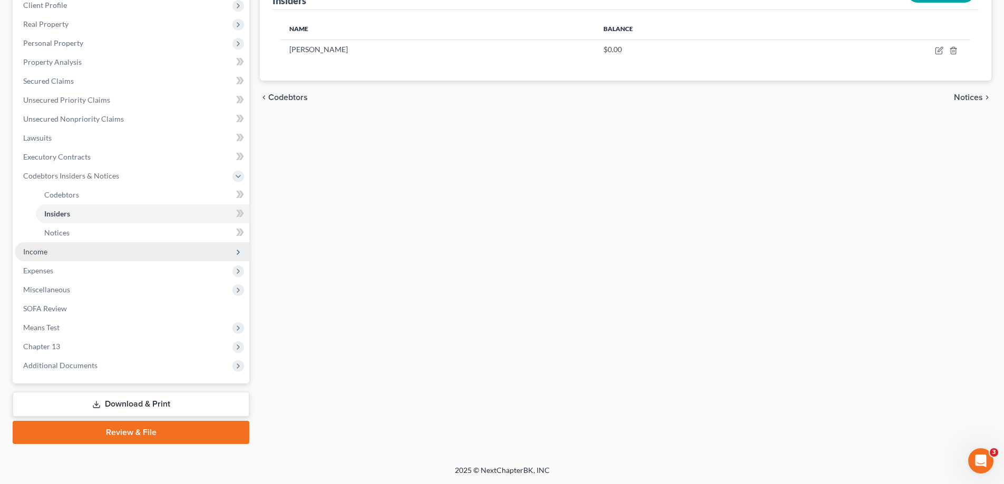
drag, startPoint x: 27, startPoint y: 253, endPoint x: 30, endPoint y: 258, distance: 5.7
click at [27, 253] on span "Income" at bounding box center [35, 251] width 24 height 9
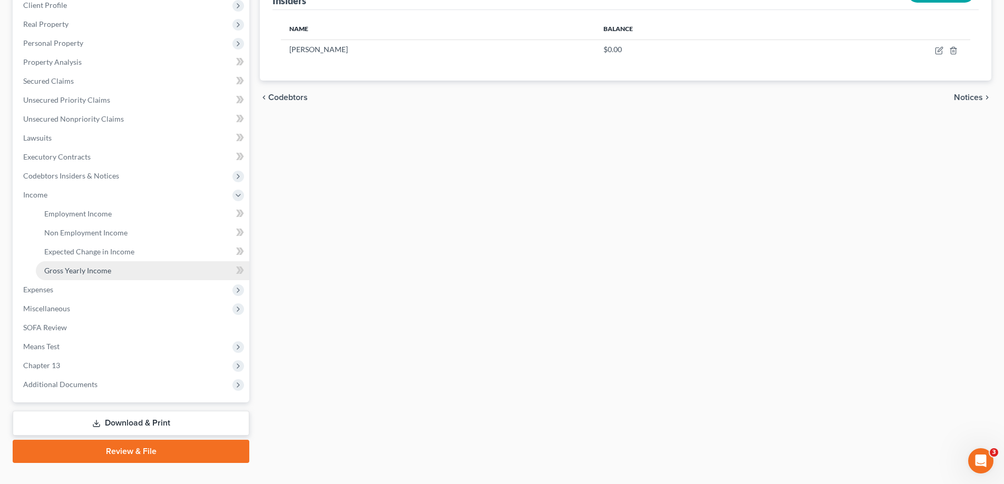
click at [62, 277] on link "Gross Yearly Income" at bounding box center [142, 270] width 213 height 19
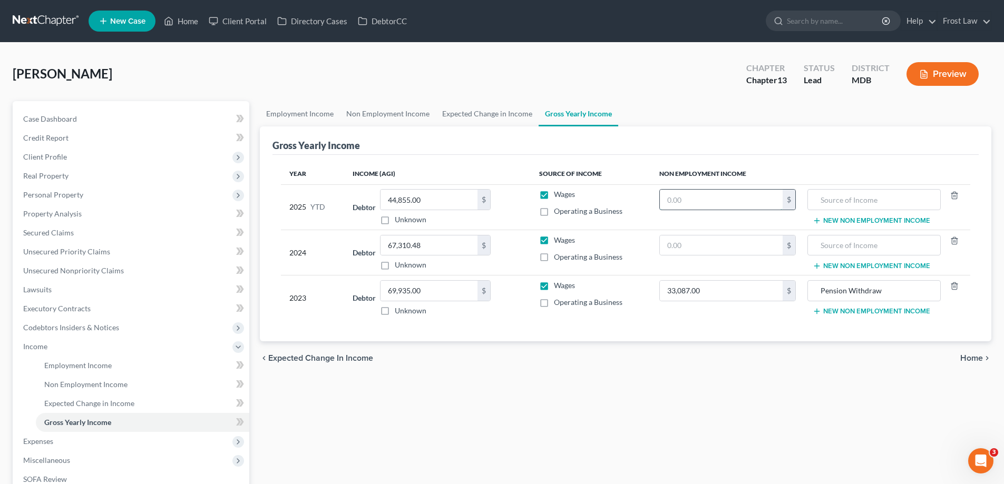
click at [696, 204] on input "text" at bounding box center [721, 200] width 123 height 20
type input "2,500.00"
click at [843, 197] on input "text" at bounding box center [873, 200] width 121 height 20
type input "Rent"
click at [451, 371] on div "chevron_left Expected Change in Income Home chevron_right" at bounding box center [625, 358] width 731 height 34
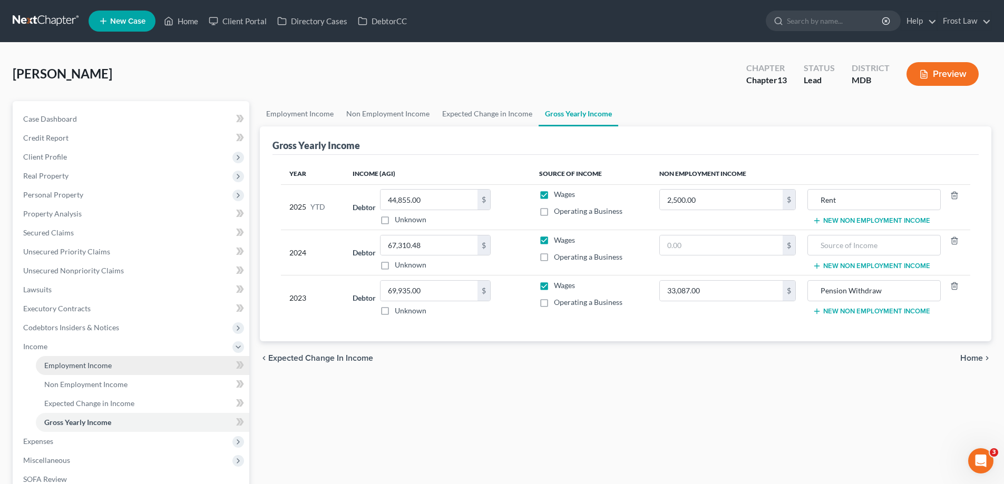
click at [100, 370] on link "Employment Income" at bounding box center [142, 365] width 213 height 19
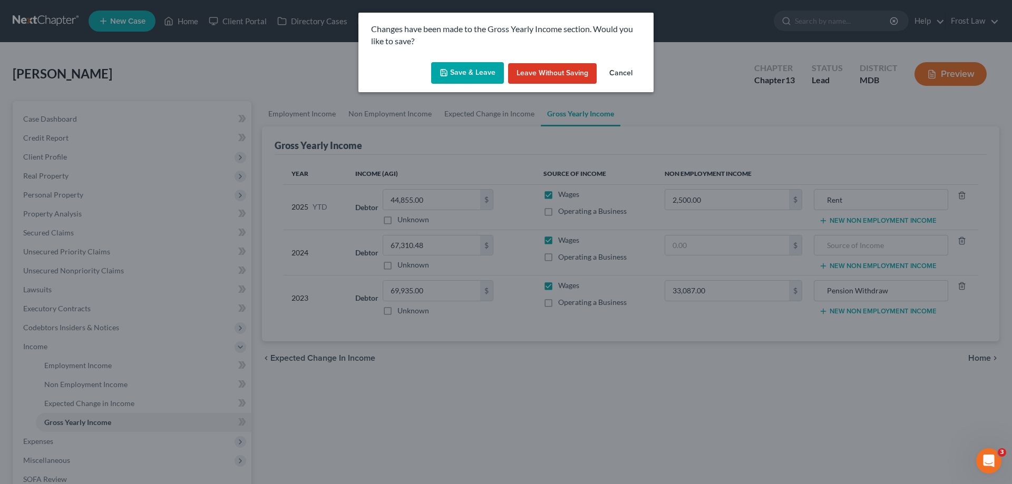
click at [456, 73] on button "Save & Leave" at bounding box center [467, 73] width 73 height 22
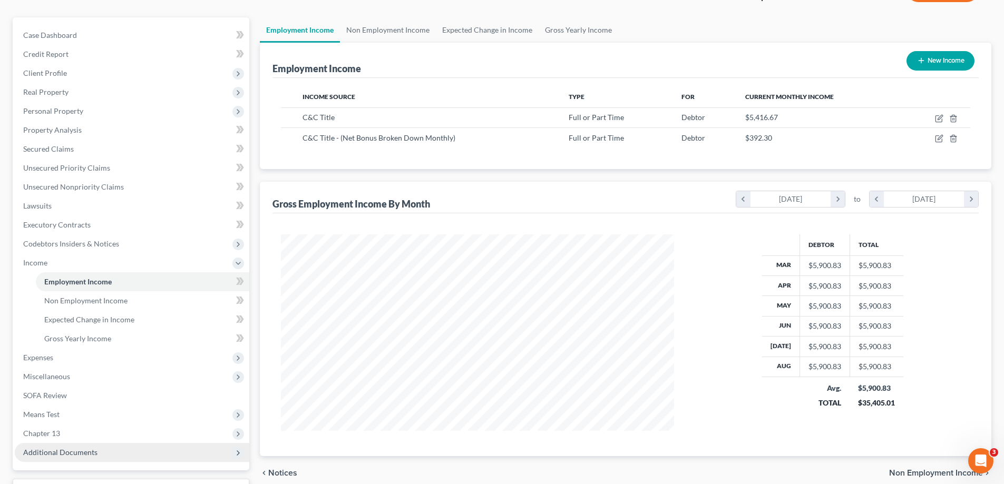
scroll to position [158, 0]
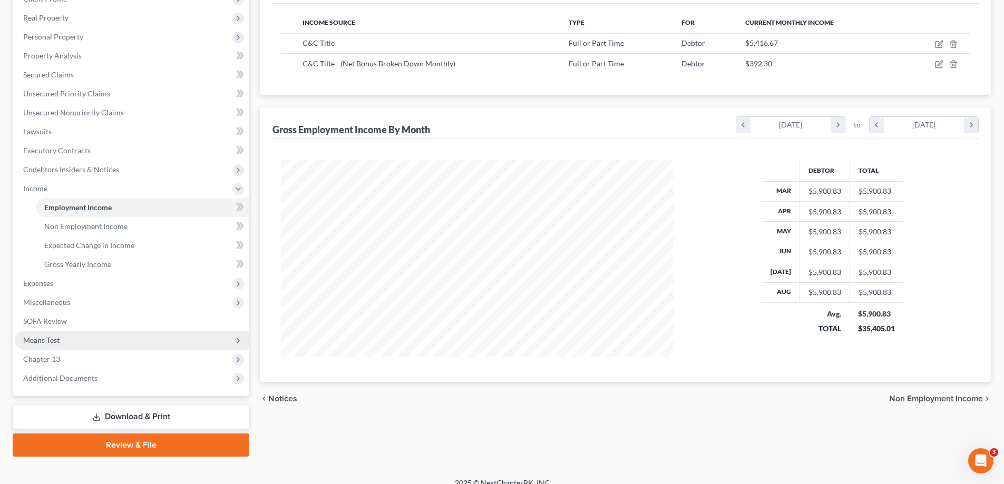
click at [53, 282] on span "Expenses" at bounding box center [38, 283] width 30 height 9
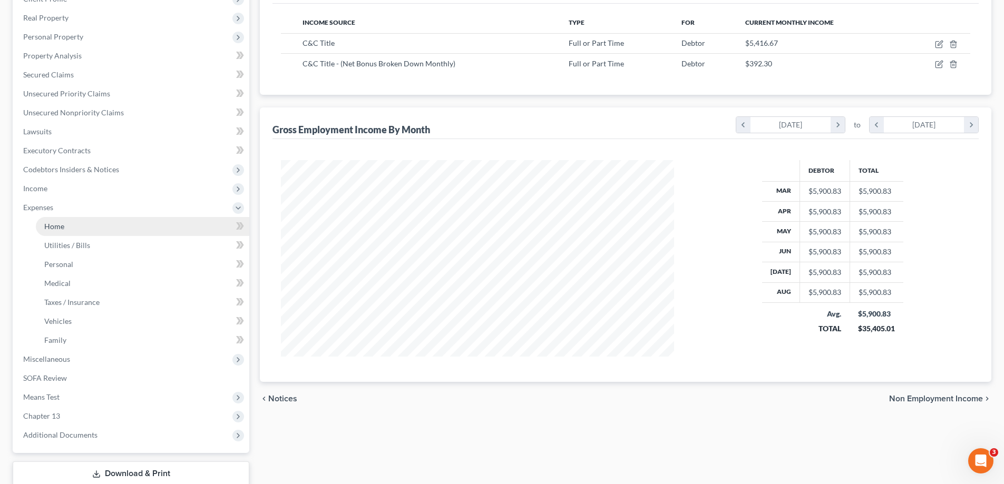
click at [80, 229] on link "Home" at bounding box center [142, 226] width 213 height 19
drag, startPoint x: 80, startPoint y: 229, endPoint x: 181, endPoint y: 261, distance: 106.0
click at [181, 261] on ul "Home Utilities / Bills Personal Medical" at bounding box center [132, 283] width 234 height 133
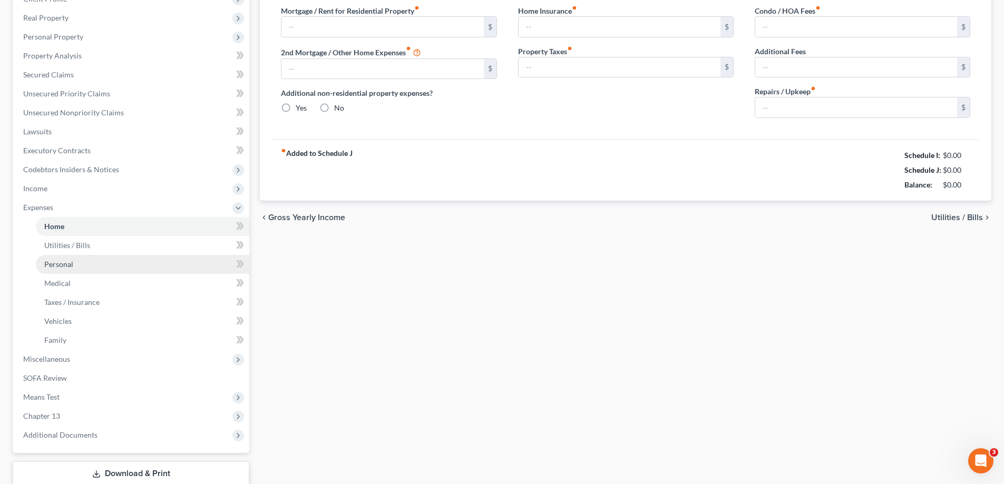
type input "1,407.00"
type input "0.00"
radio input "true"
type input "30.00"
type input "0.00"
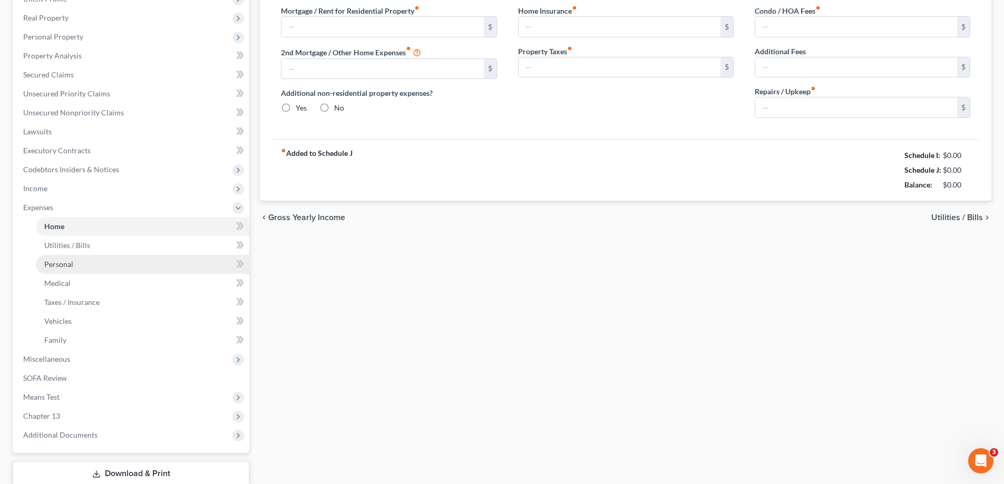
type input "0.00"
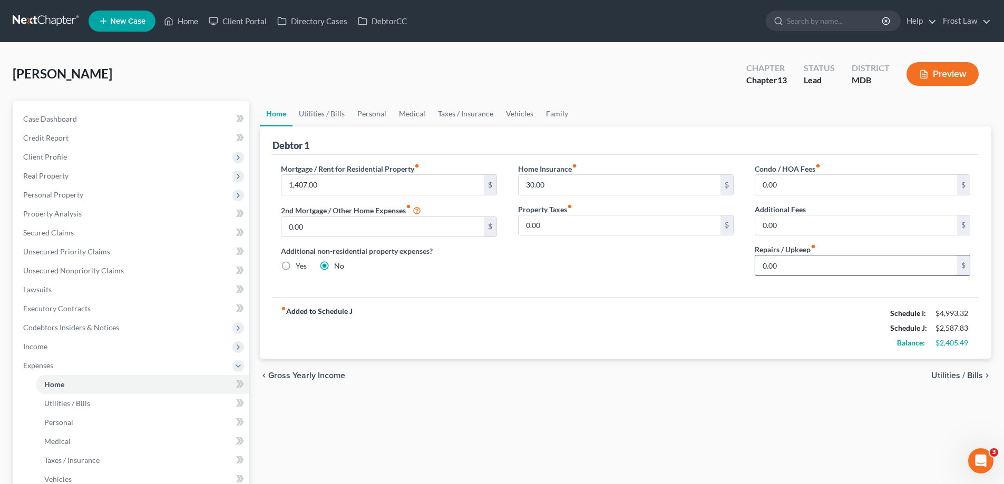
click at [842, 269] on input "0.00" at bounding box center [856, 266] width 202 height 20
click at [833, 262] on input "0.00" at bounding box center [856, 266] width 202 height 20
click at [723, 284] on div "Home Insurance fiber_manual_record 30.00 $ Property Taxes fiber_manual_record 0…" at bounding box center [625, 223] width 237 height 121
click at [327, 120] on link "Utilities / Bills" at bounding box center [321, 113] width 58 height 25
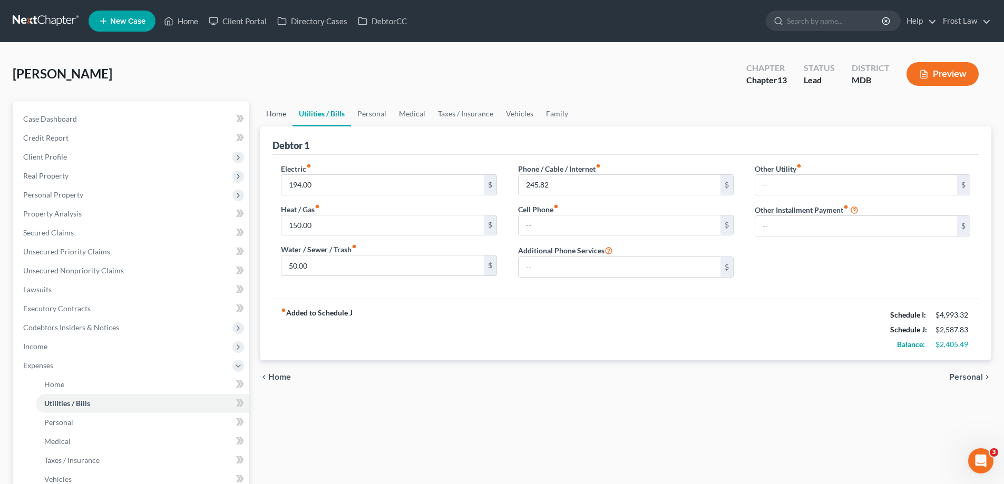
click at [261, 113] on link "Home" at bounding box center [276, 113] width 33 height 25
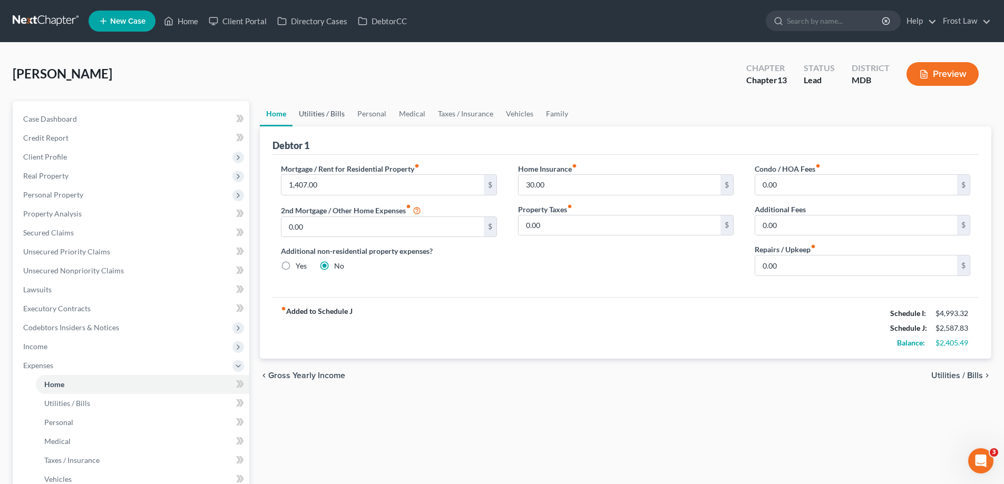
click at [319, 115] on link "Utilities / Bills" at bounding box center [321, 113] width 58 height 25
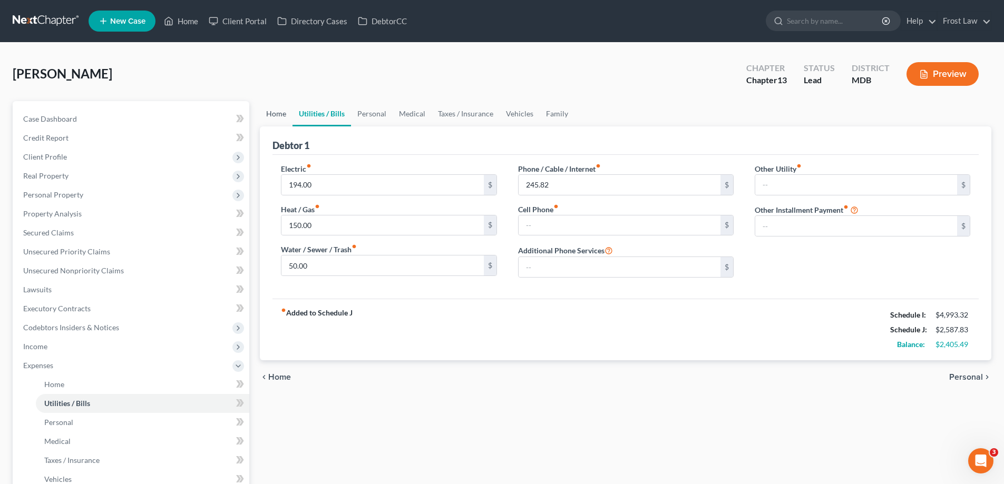
click at [286, 115] on link "Home" at bounding box center [276, 113] width 33 height 25
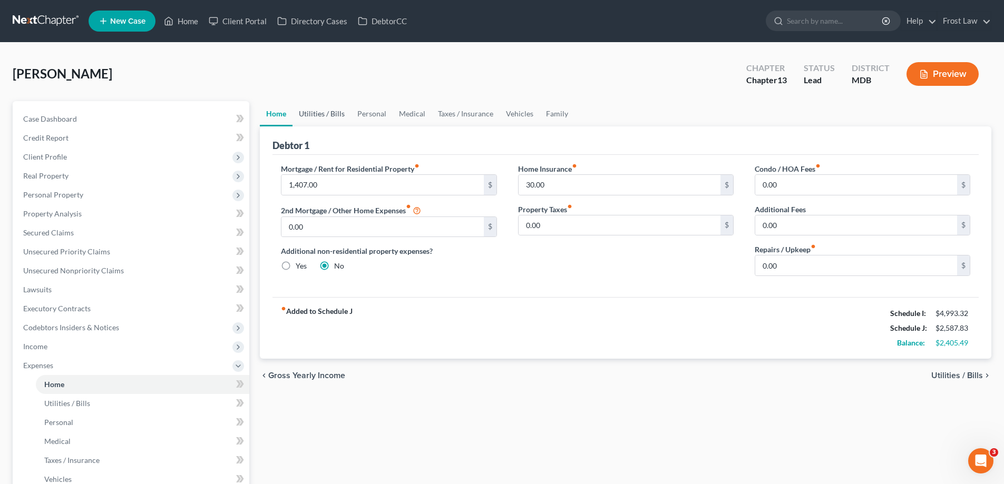
click at [327, 121] on link "Utilities / Bills" at bounding box center [321, 113] width 58 height 25
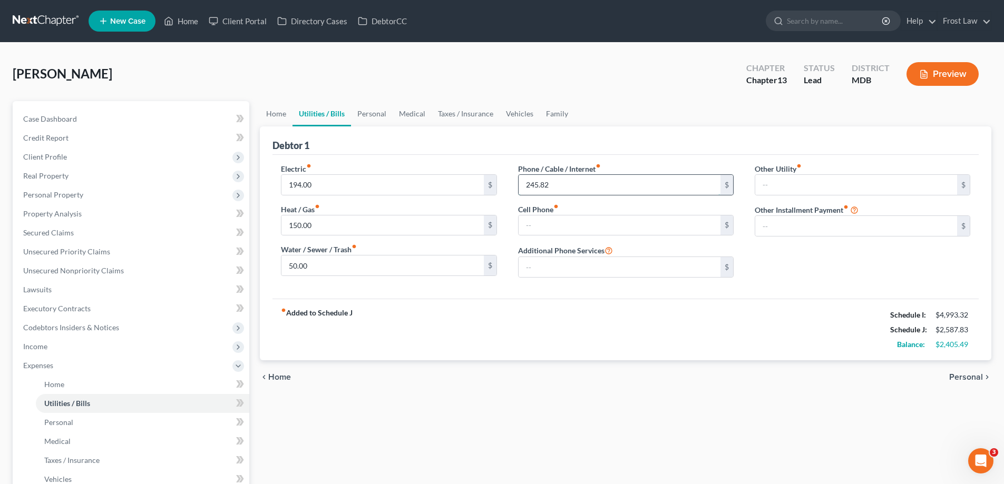
click at [567, 176] on input "245.82" at bounding box center [620, 185] width 202 height 20
paste input "70"
type input "270.82"
click at [567, 231] on input "text" at bounding box center [620, 226] width 202 height 20
click at [368, 115] on link "Personal" at bounding box center [372, 113] width 42 height 25
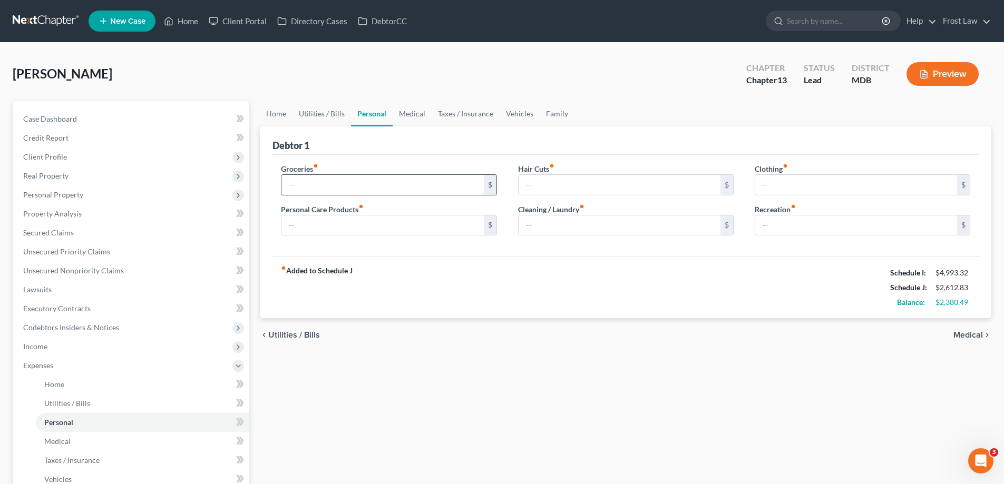
click at [400, 184] on input "text" at bounding box center [382, 185] width 202 height 20
type input "875.00"
click at [541, 189] on input "text" at bounding box center [620, 185] width 202 height 20
click at [561, 177] on input "text" at bounding box center [620, 185] width 202 height 20
type input "10.00"
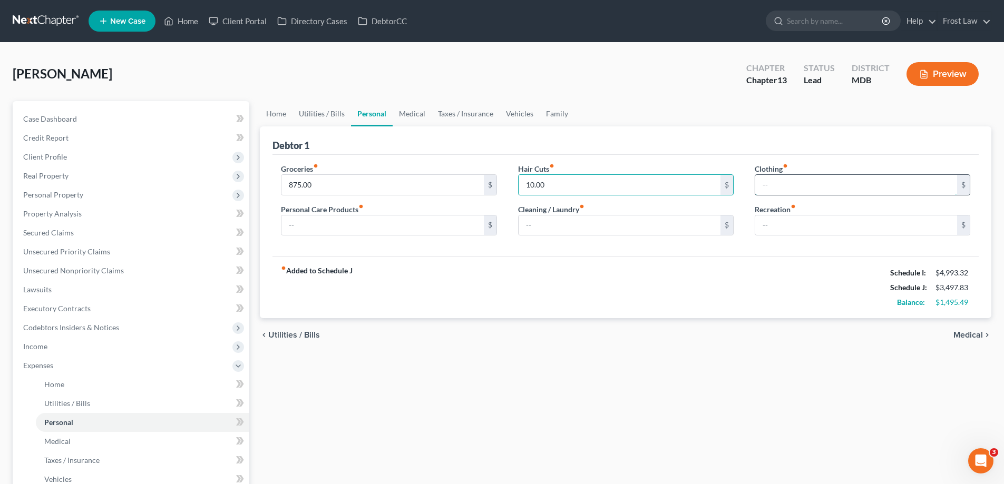
click at [795, 185] on input "text" at bounding box center [856, 185] width 202 height 20
click at [688, 301] on div "fiber_manual_record Added to Schedule J Schedule I: $4,993.32 Schedule J: $3,49…" at bounding box center [625, 288] width 706 height 62
click at [779, 230] on input "text" at bounding box center [856, 226] width 202 height 20
drag, startPoint x: 786, startPoint y: 184, endPoint x: 781, endPoint y: 181, distance: 5.7
click at [786, 184] on input "text" at bounding box center [856, 185] width 202 height 20
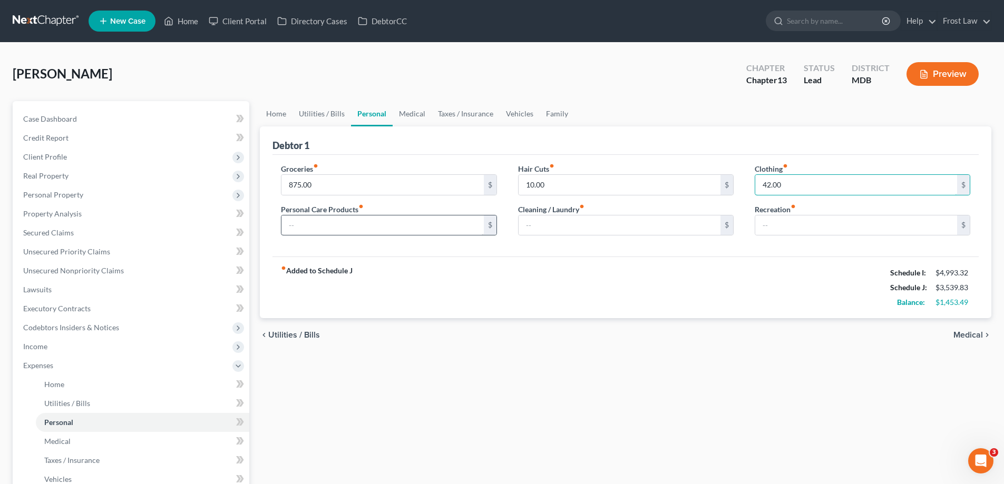
type input "42.00"
drag, startPoint x: 397, startPoint y: 220, endPoint x: 401, endPoint y: 225, distance: 6.3
click at [397, 220] on input "text" at bounding box center [382, 226] width 202 height 20
click at [445, 227] on input "text" at bounding box center [382, 226] width 202 height 20
type input "50.00"
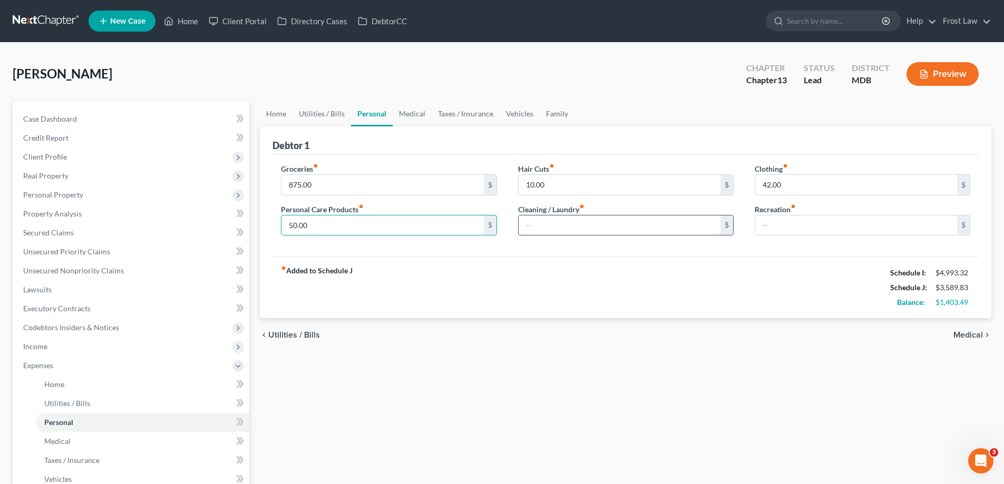
drag, startPoint x: 627, startPoint y: 230, endPoint x: 634, endPoint y: 220, distance: 12.0
click at [627, 230] on input "text" at bounding box center [620, 226] width 202 height 20
type input "100.00"
click at [794, 218] on input "text" at bounding box center [856, 226] width 202 height 20
type input "50.00"
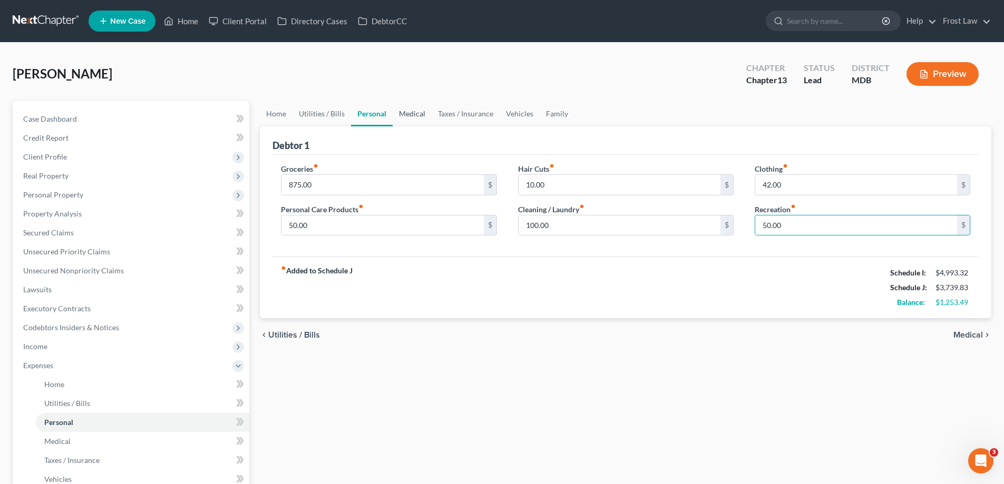
click at [417, 110] on link "Medical" at bounding box center [412, 113] width 39 height 25
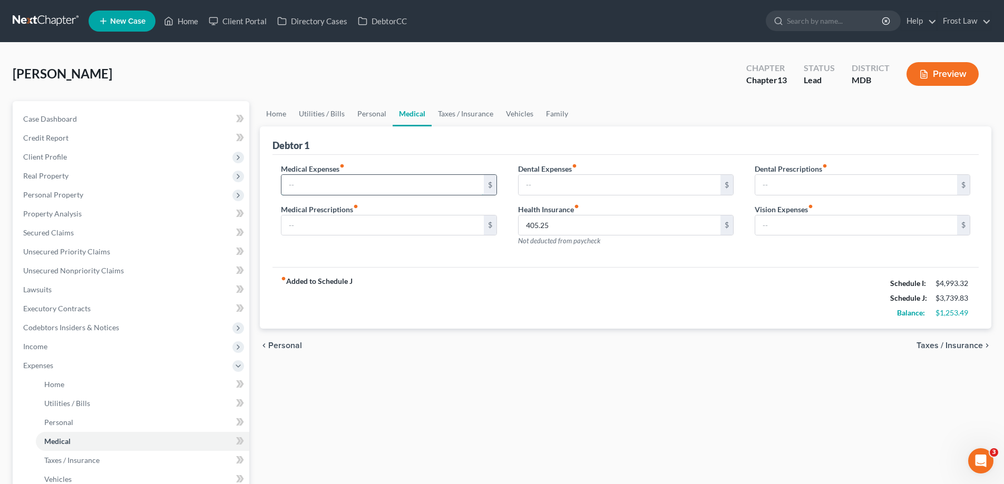
click at [363, 181] on input "text" at bounding box center [382, 185] width 202 height 20
drag, startPoint x: 455, startPoint y: 115, endPoint x: 439, endPoint y: 115, distance: 15.3
click at [455, 115] on link "Taxes / Insurance" at bounding box center [466, 113] width 68 height 25
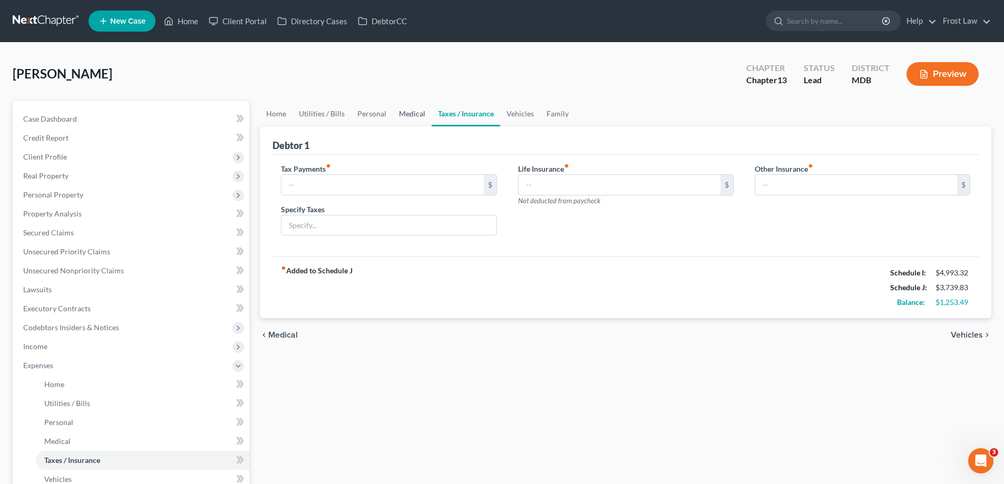
click at [399, 114] on link "Medical" at bounding box center [412, 113] width 39 height 25
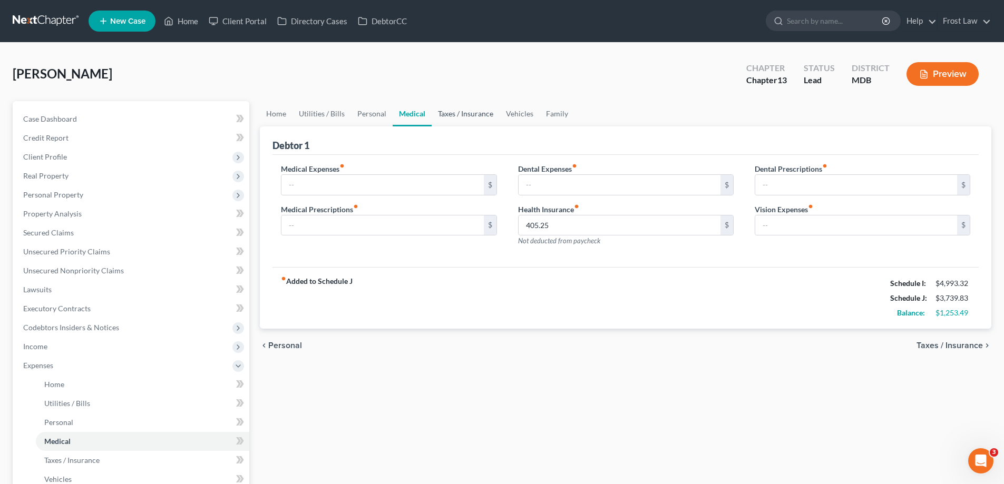
click at [451, 122] on link "Taxes / Insurance" at bounding box center [466, 113] width 68 height 25
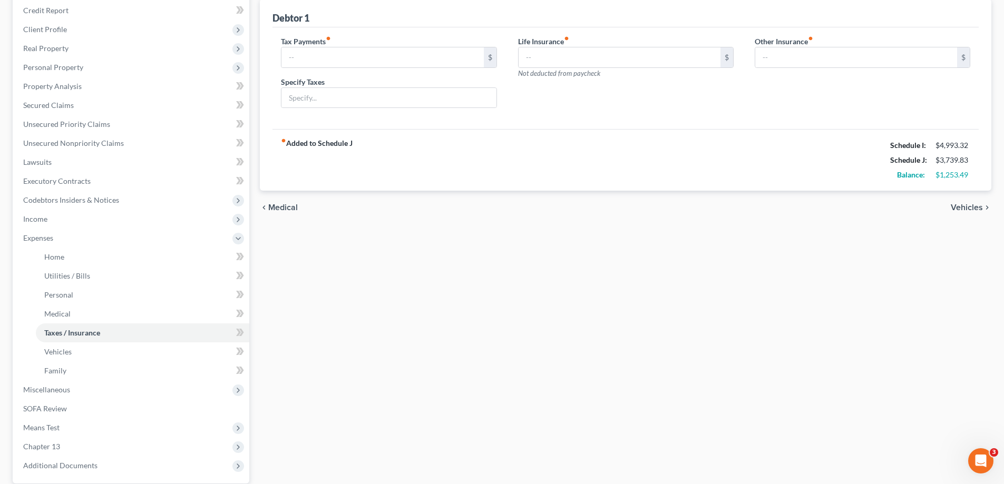
scroll to position [228, 0]
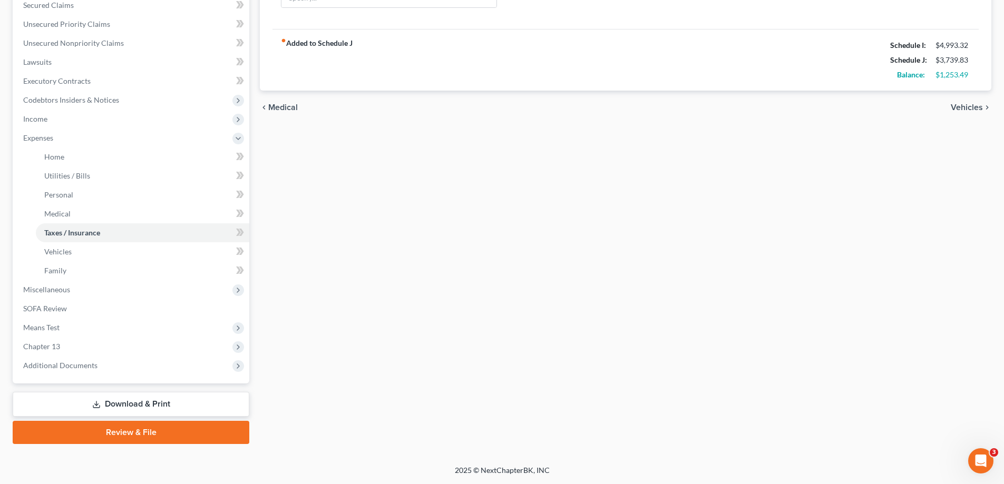
click at [126, 376] on div "Case Dashboard Payments Invoices Payments Payments Credit Report Client Profile…" at bounding box center [131, 129] width 237 height 510
click at [124, 368] on span "Additional Documents" at bounding box center [132, 365] width 234 height 19
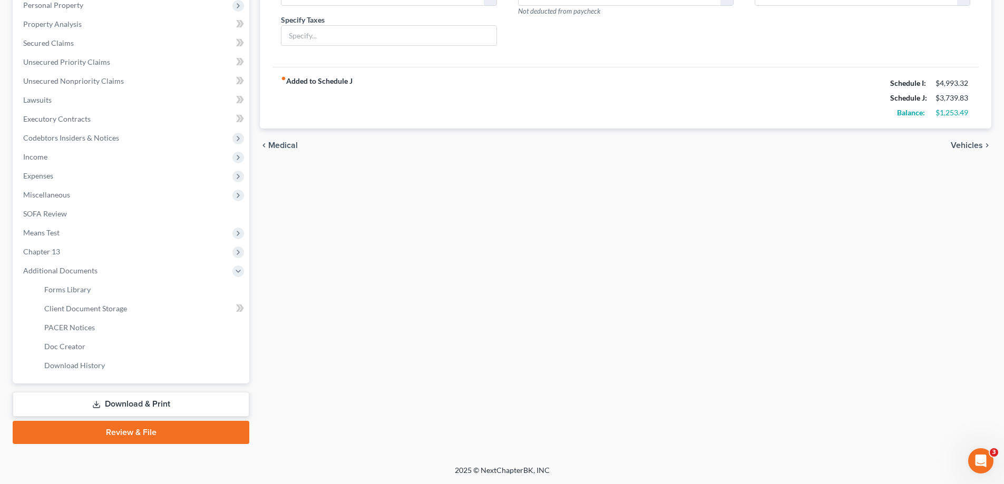
scroll to position [190, 0]
click at [118, 314] on link "Client Document Storage" at bounding box center [142, 308] width 213 height 19
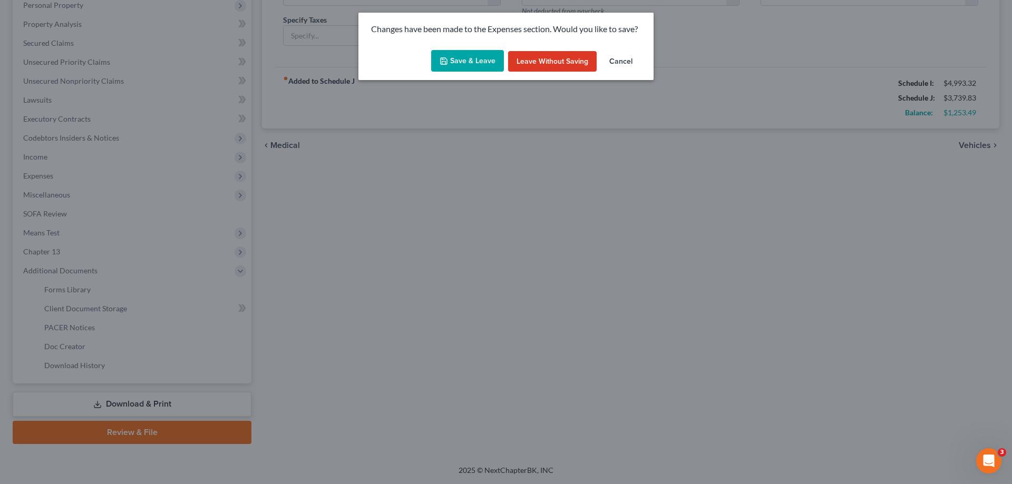
click at [455, 64] on button "Save & Leave" at bounding box center [467, 61] width 73 height 22
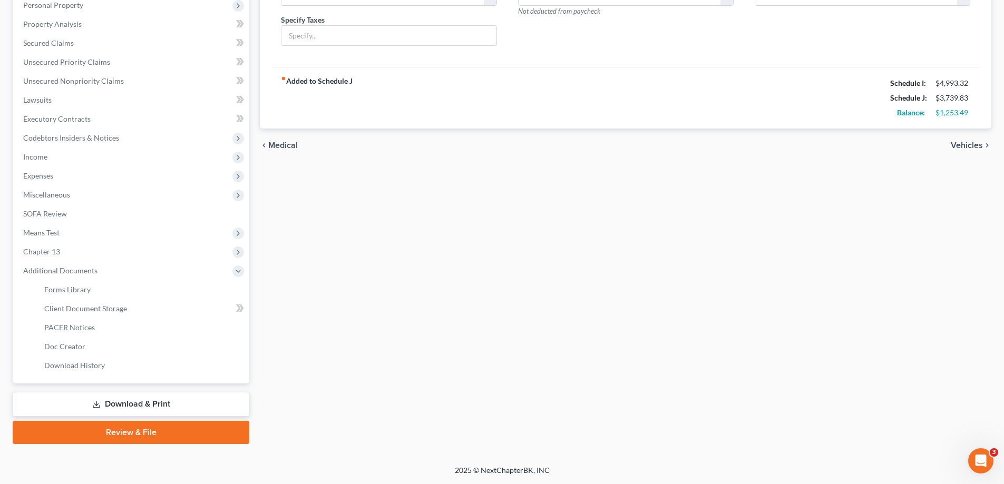
select select "14"
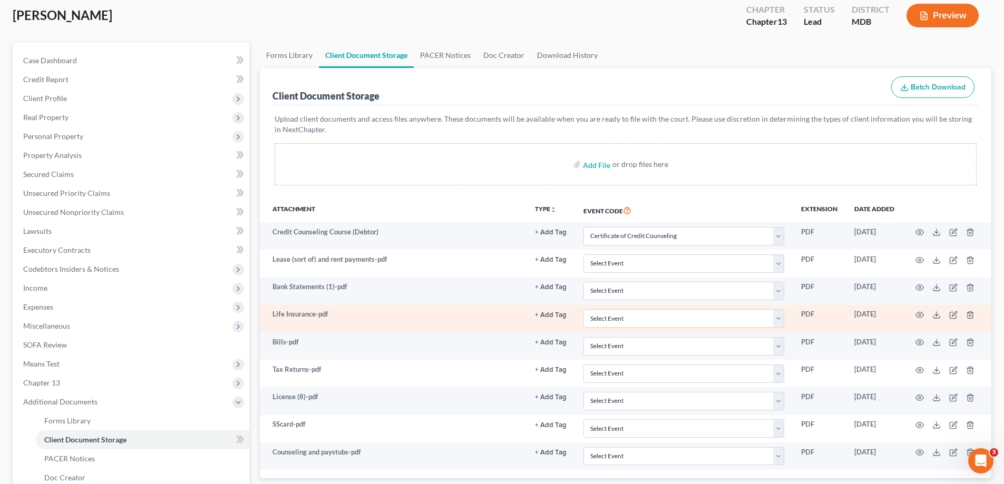
scroll to position [158, 0]
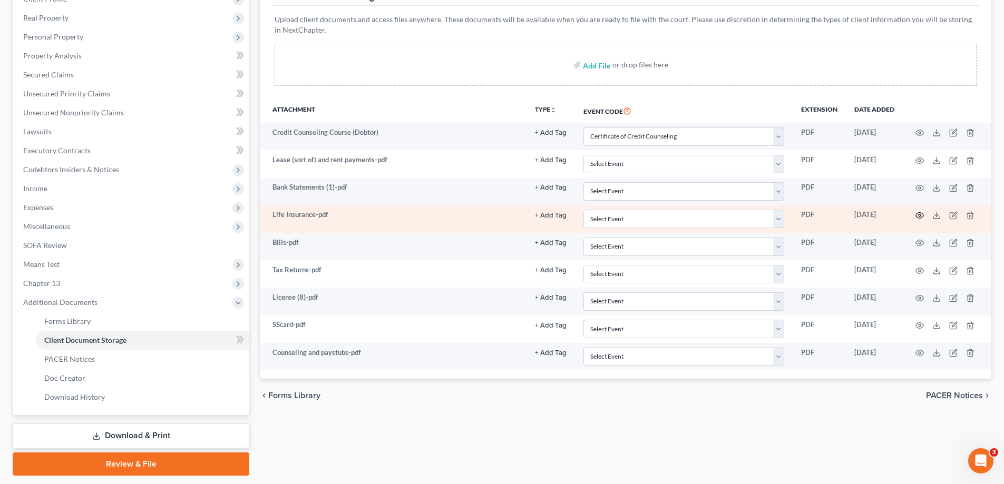
click at [915, 214] on icon "button" at bounding box center [919, 215] width 8 height 8
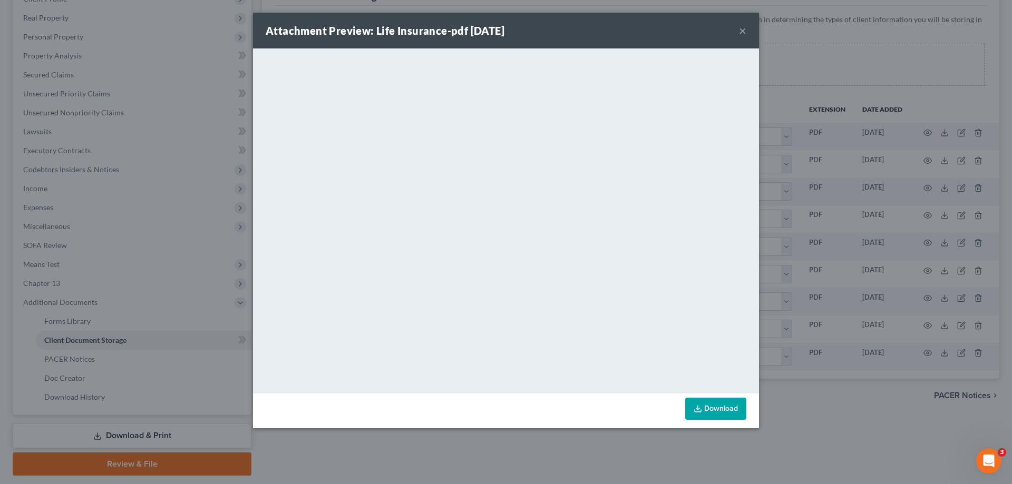
click at [740, 27] on button "×" at bounding box center [742, 30] width 7 height 13
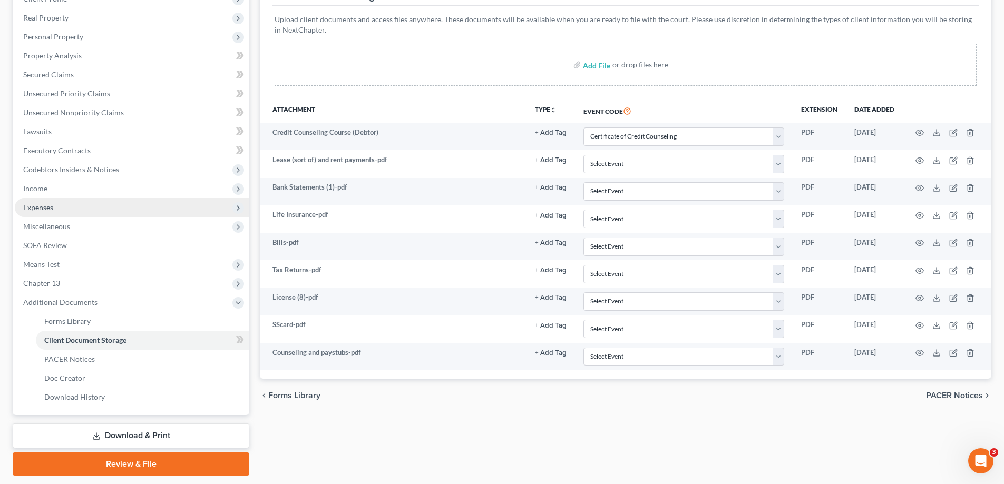
click at [109, 211] on span "Expenses" at bounding box center [132, 207] width 234 height 19
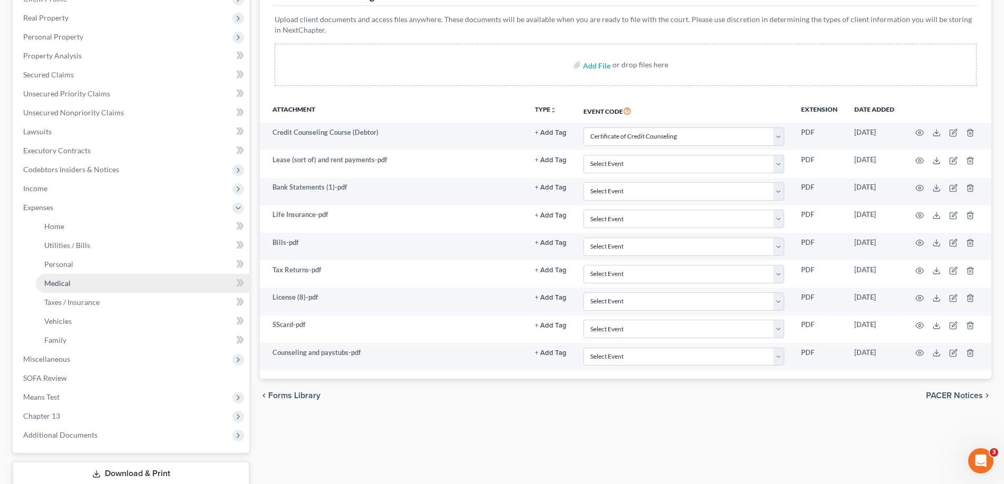
click at [105, 285] on link "Medical" at bounding box center [142, 283] width 213 height 19
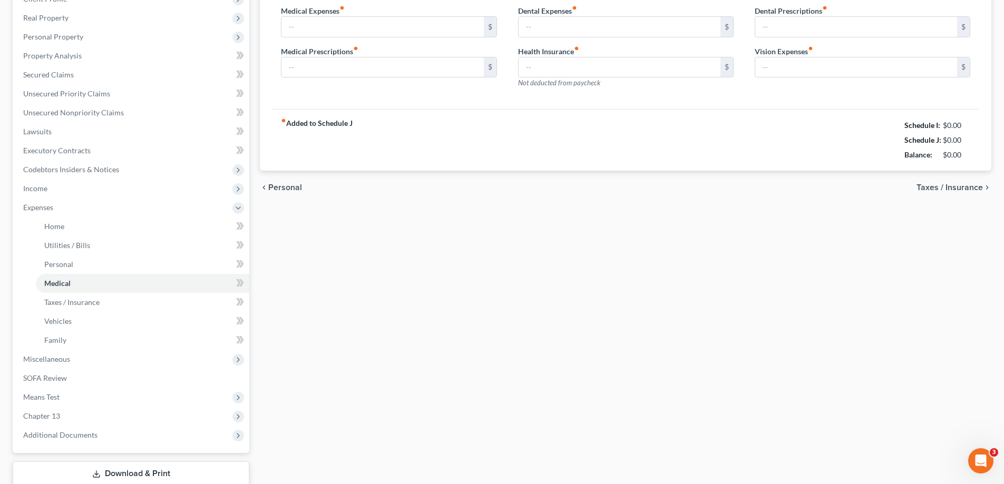
scroll to position [1, 0]
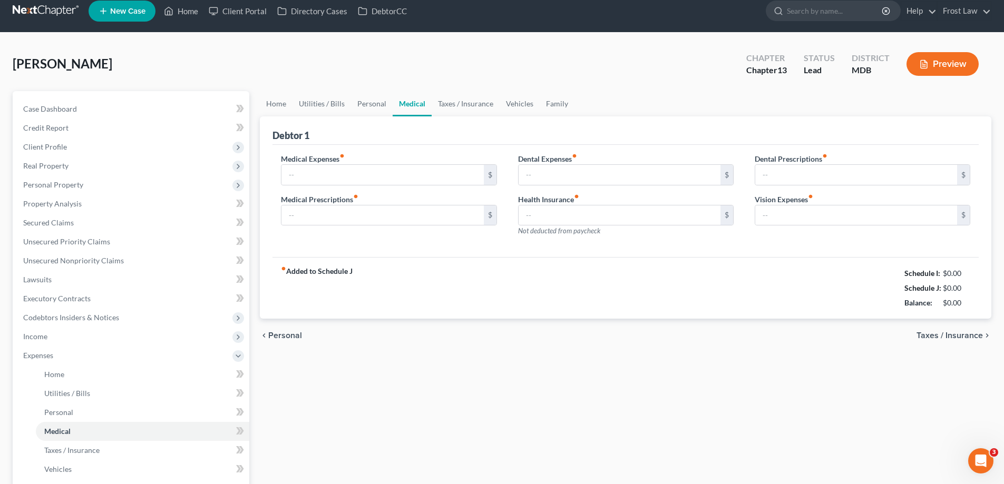
type input "405.25"
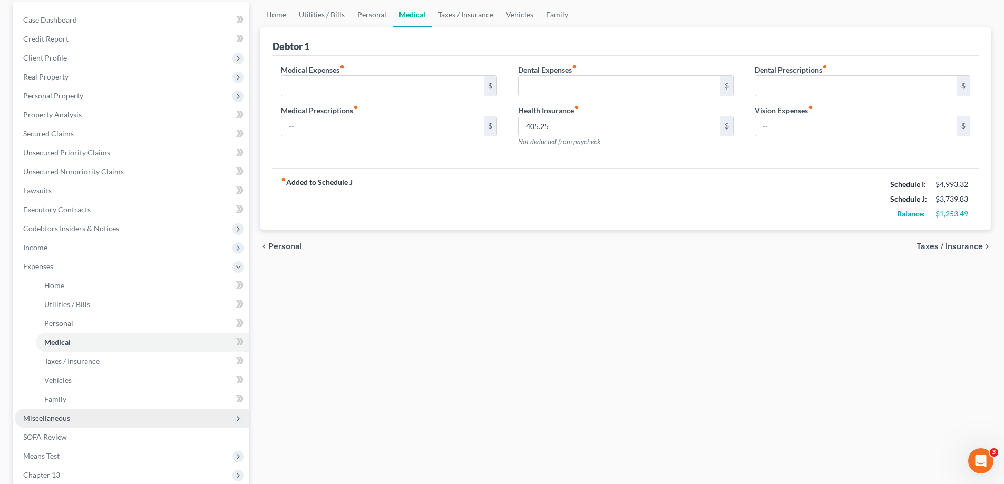
scroll to position [211, 0]
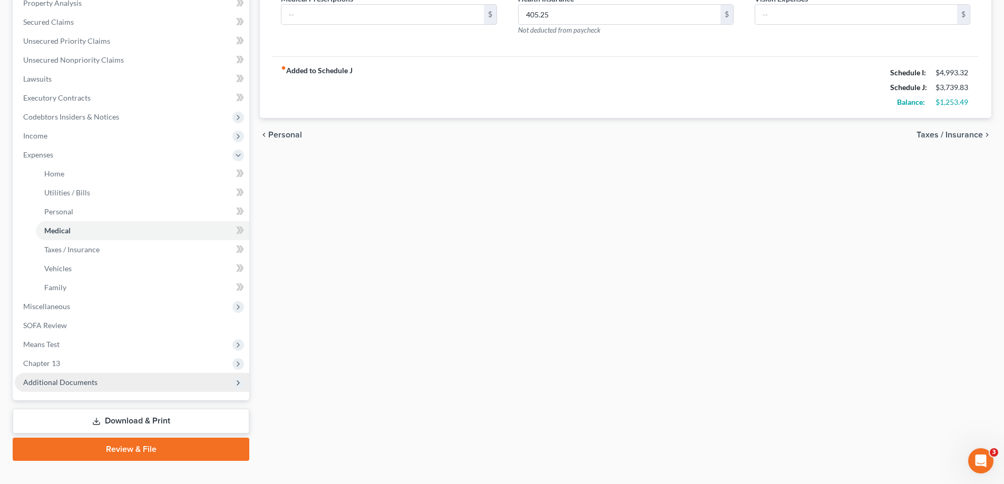
click at [134, 386] on span "Additional Documents" at bounding box center [132, 382] width 234 height 19
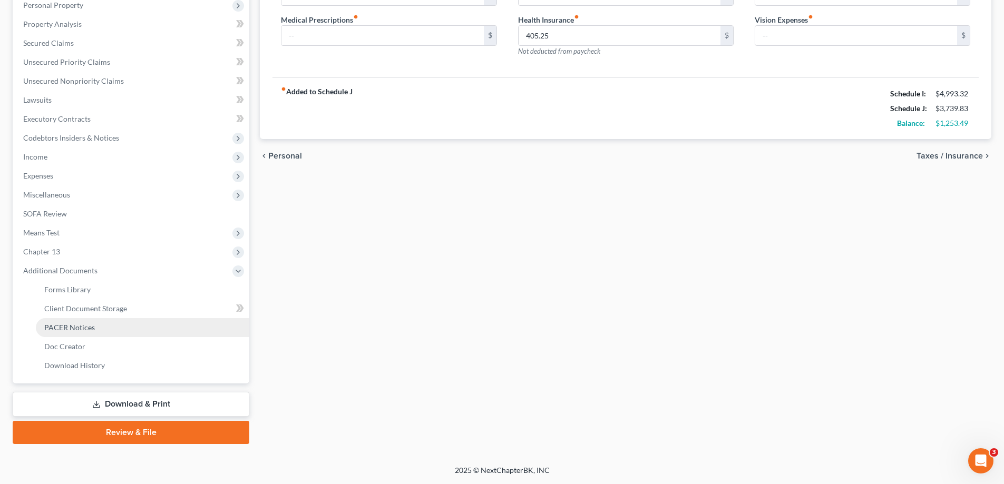
click at [104, 329] on link "PACER Notices" at bounding box center [142, 327] width 213 height 19
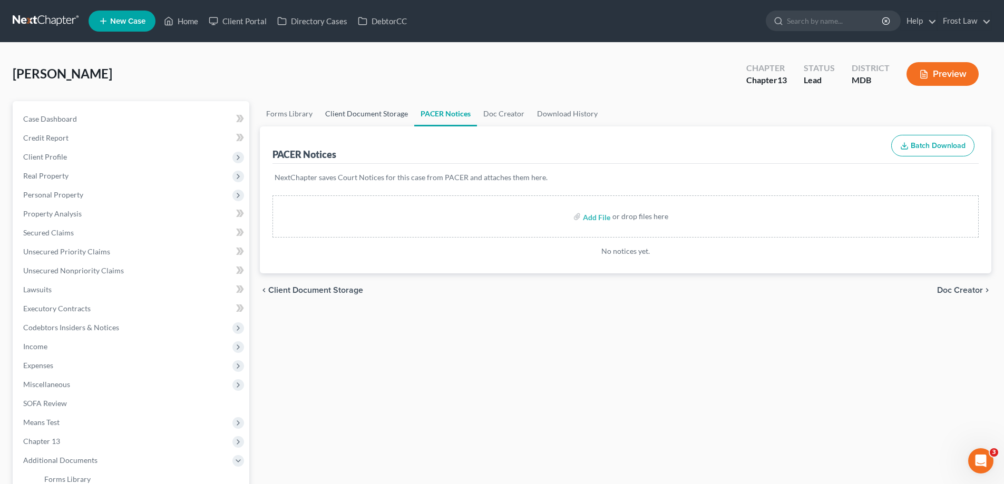
click at [379, 116] on link "Client Document Storage" at bounding box center [366, 113] width 95 height 25
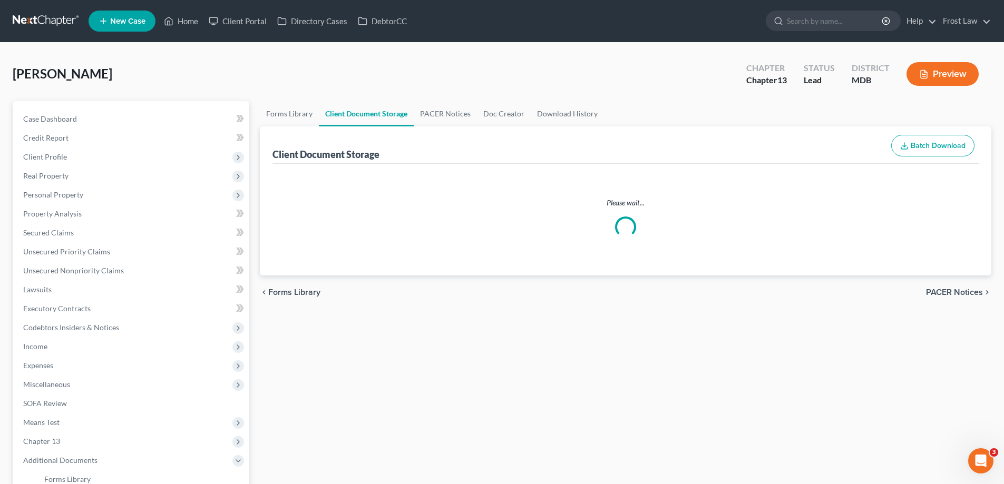
select select "14"
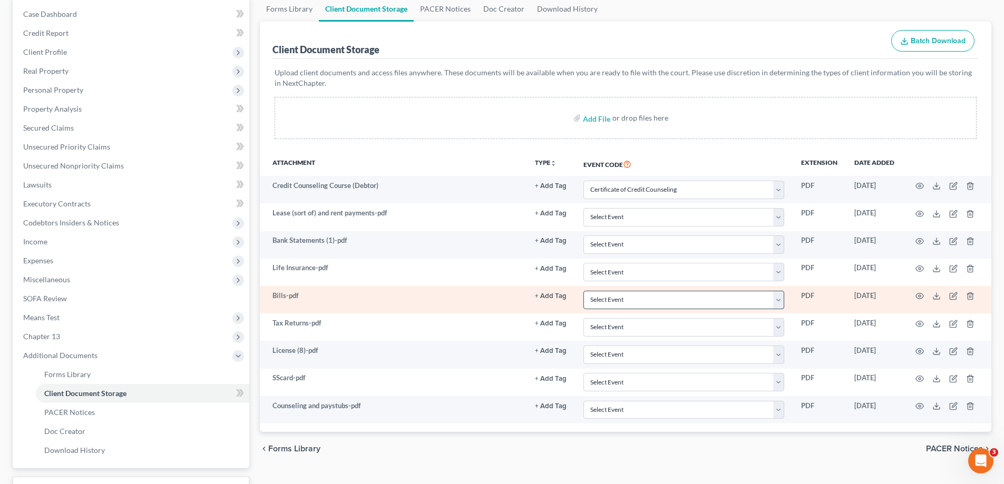
scroll to position [105, 0]
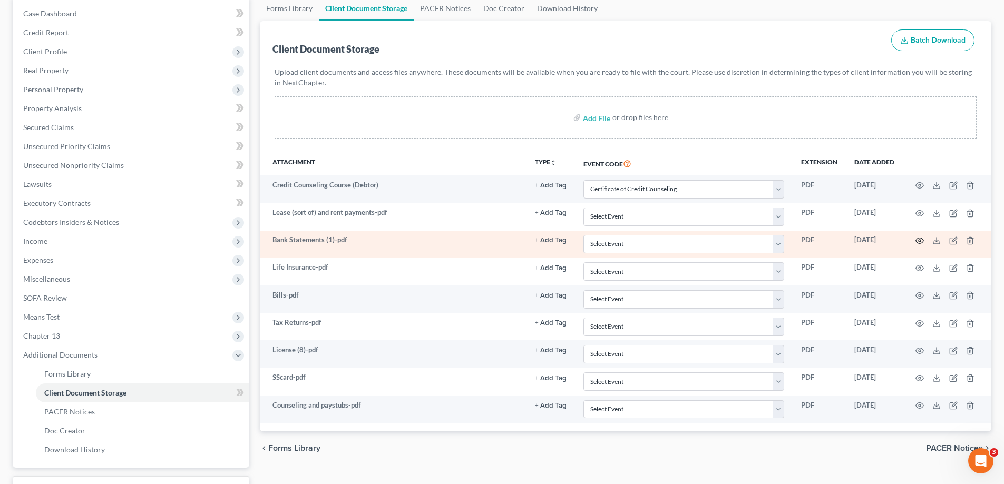
click at [919, 241] on icon "button" at bounding box center [919, 241] width 8 height 8
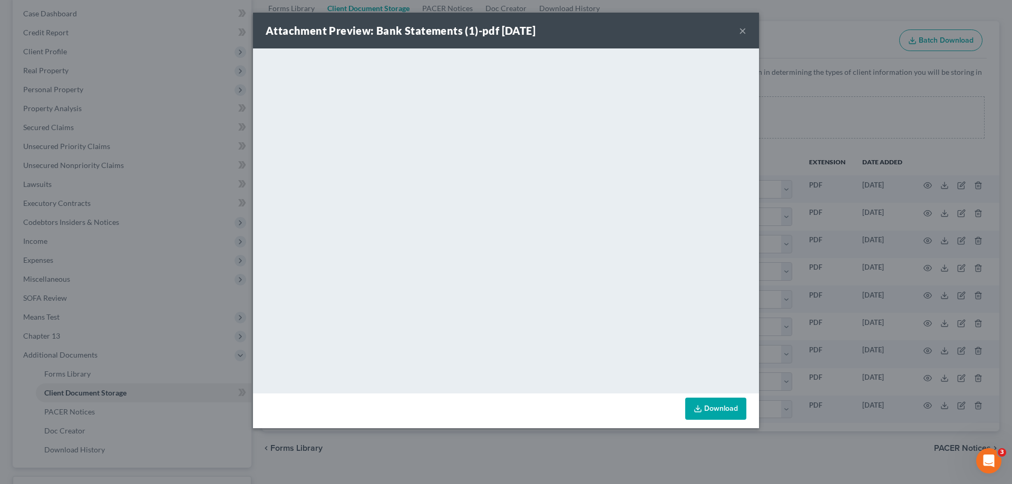
click at [743, 30] on button "×" at bounding box center [742, 30] width 7 height 13
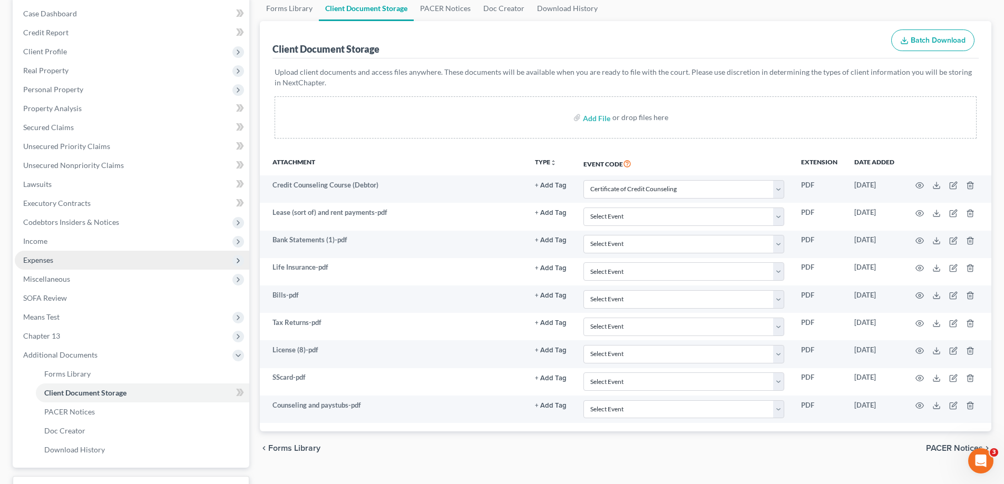
click at [84, 261] on span "Expenses" at bounding box center [132, 260] width 234 height 19
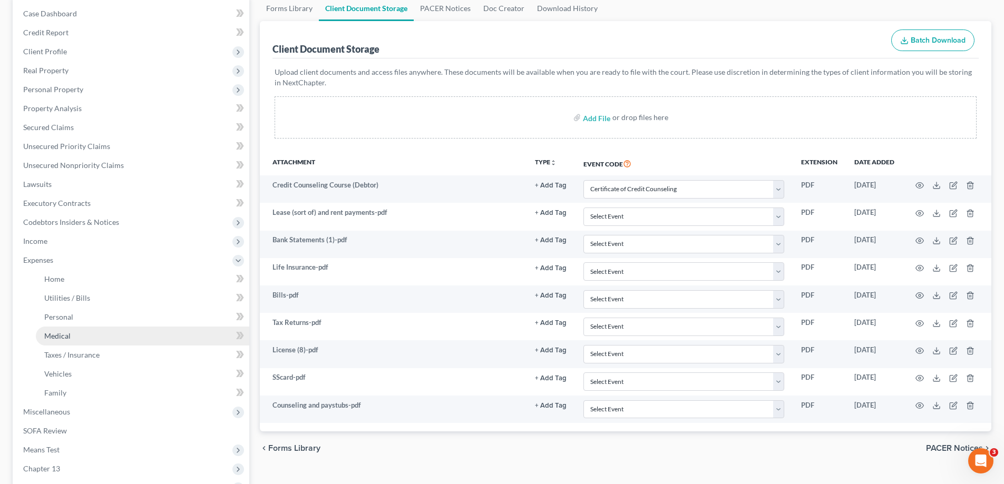
click at [93, 337] on link "Medical" at bounding box center [142, 336] width 213 height 19
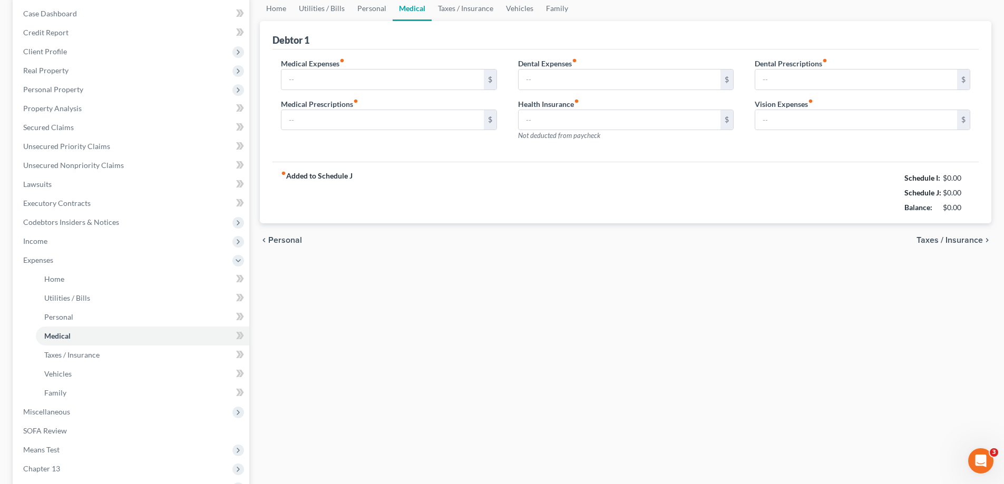
type input "405.25"
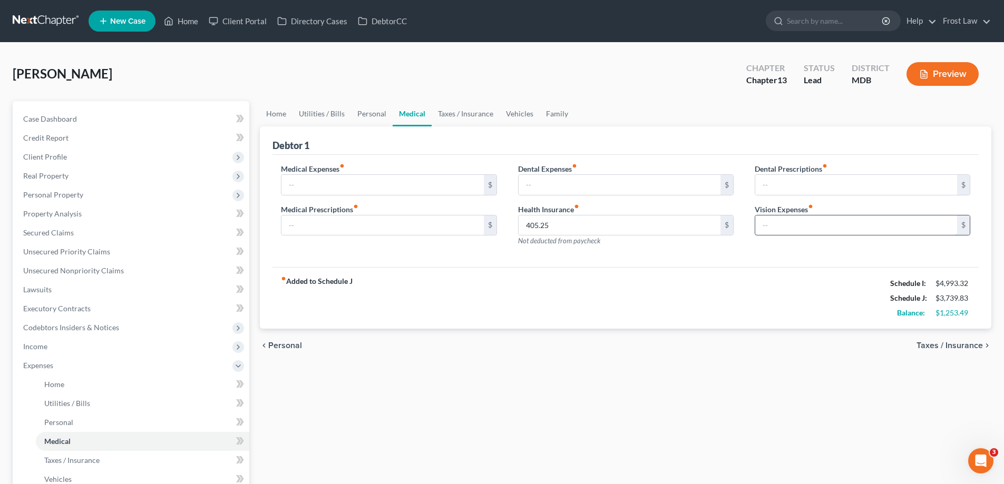
click at [809, 225] on input "text" at bounding box center [856, 226] width 202 height 20
click at [854, 221] on input "text" at bounding box center [856, 226] width 202 height 20
type input "65.00"
click at [816, 312] on div "fiber_manual_record Added to Schedule J Schedule I: $4,993.32 Schedule J: $3,80…" at bounding box center [625, 298] width 706 height 62
click at [350, 224] on input "text" at bounding box center [382, 226] width 202 height 20
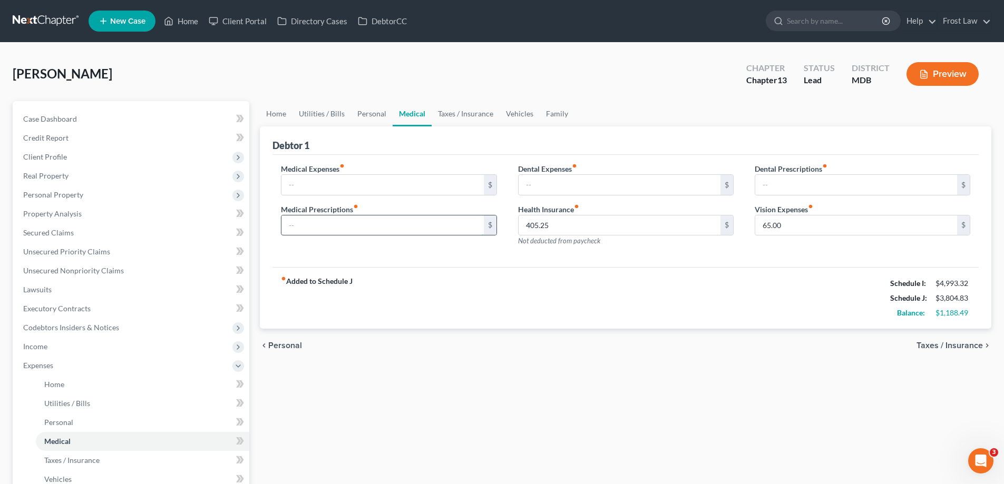
click at [405, 227] on input "text" at bounding box center [382, 226] width 202 height 20
type input "30.00"
click at [667, 246] on div "Health Insurance fiber_manual_record 405.25 $ Not deducted from paycheck" at bounding box center [626, 225] width 216 height 43
click at [394, 185] on input "text" at bounding box center [382, 185] width 202 height 20
type input "20.00"
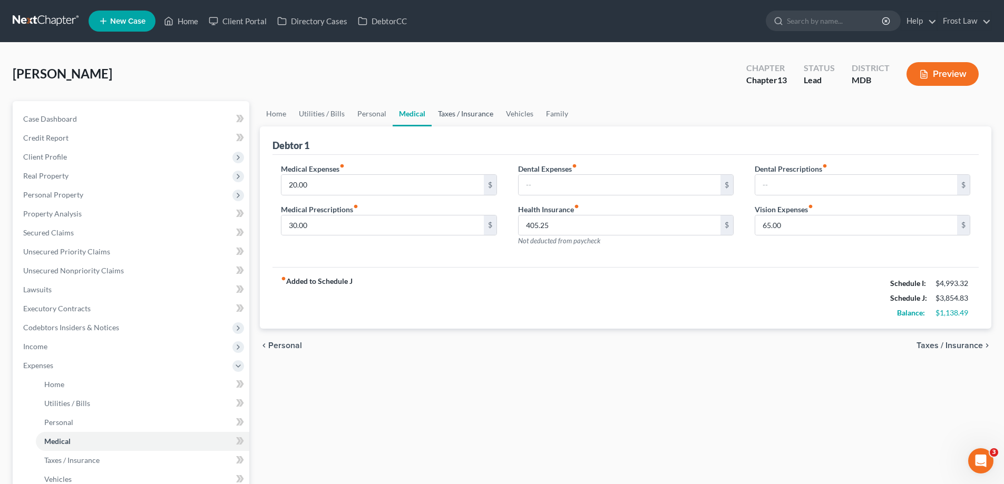
click at [451, 110] on link "Taxes / Insurance" at bounding box center [466, 113] width 68 height 25
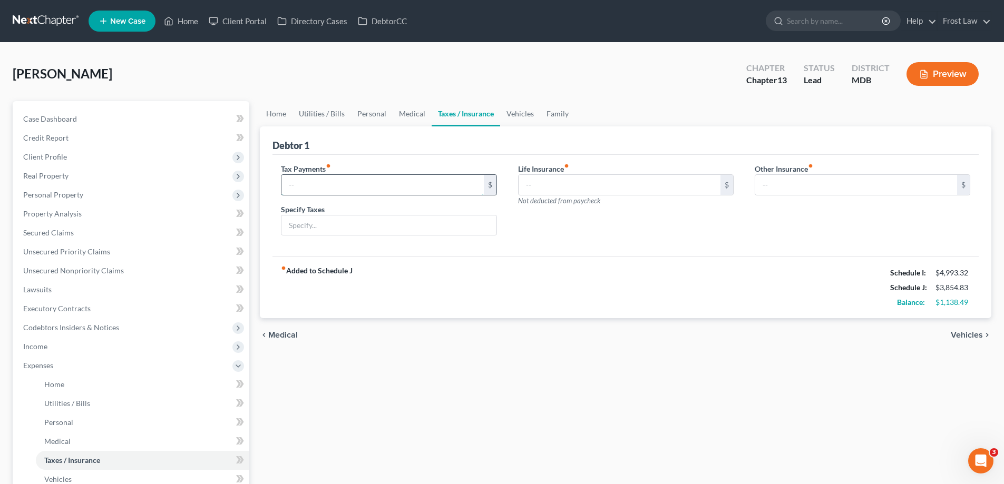
click at [396, 183] on input "text" at bounding box center [382, 185] width 202 height 20
drag, startPoint x: 495, startPoint y: 285, endPoint x: 431, endPoint y: 225, distance: 88.0
click at [495, 283] on div "fiber_manual_record Added to Schedule J Schedule I: $4,993.32 Schedule J: $3,85…" at bounding box center [625, 288] width 706 height 62
drag, startPoint x: 382, startPoint y: 183, endPoint x: 592, endPoint y: 165, distance: 211.6
click at [382, 183] on input "text" at bounding box center [382, 185] width 202 height 20
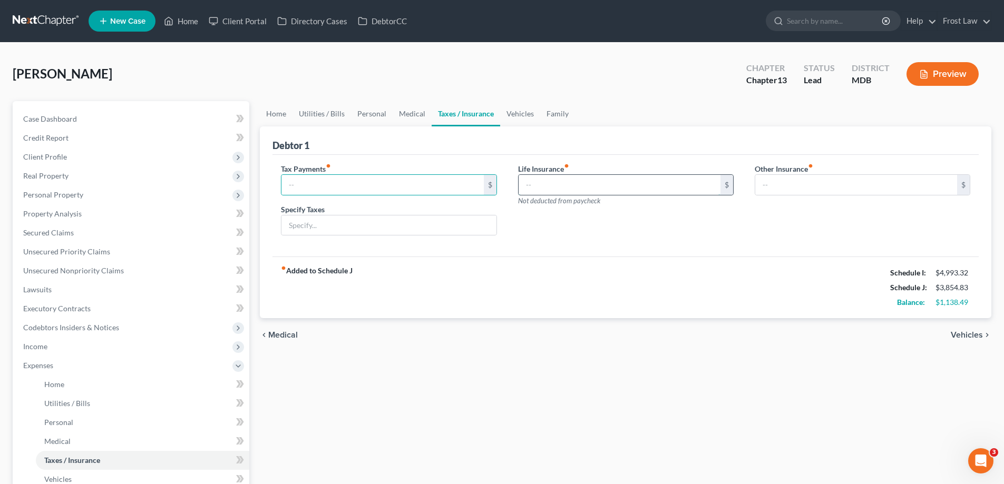
click at [593, 187] on input "text" at bounding box center [620, 185] width 202 height 20
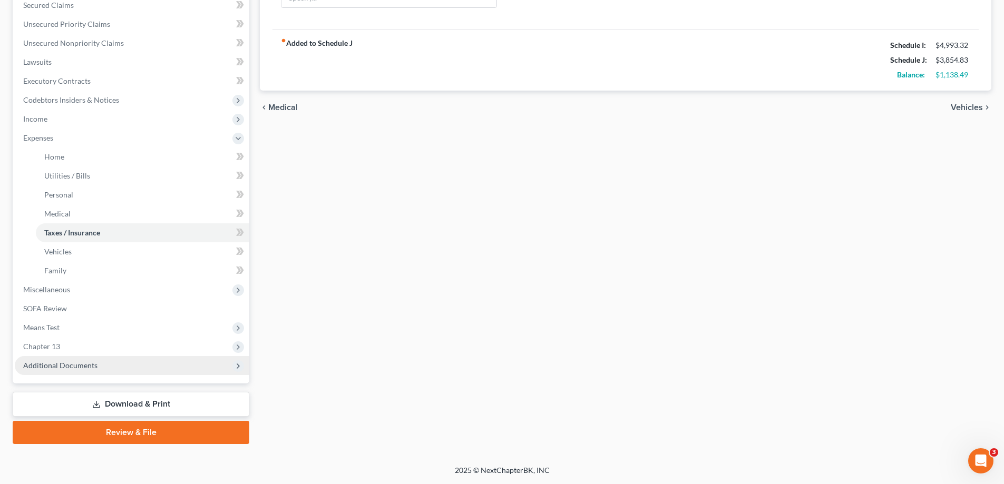
click at [113, 364] on span "Additional Documents" at bounding box center [132, 365] width 234 height 19
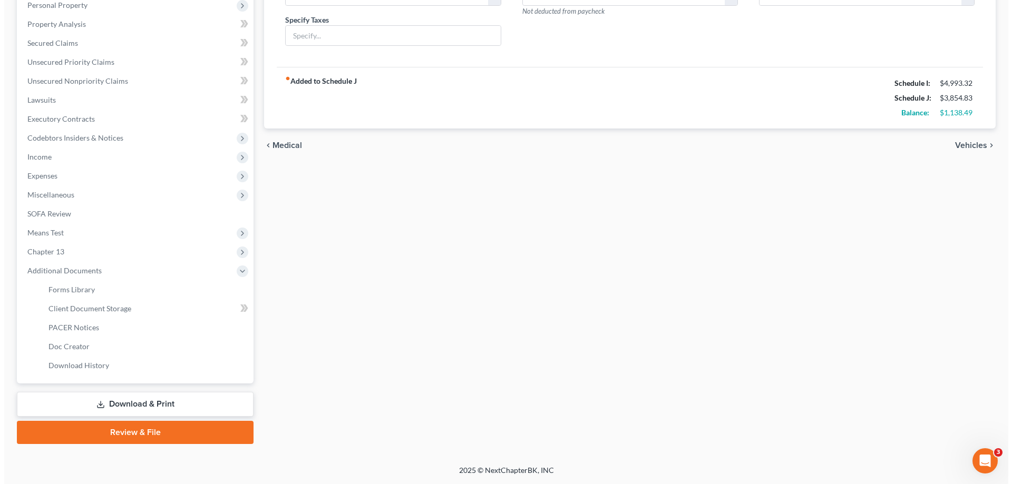
scroll to position [190, 0]
click at [94, 329] on link "PACER Notices" at bounding box center [142, 327] width 213 height 19
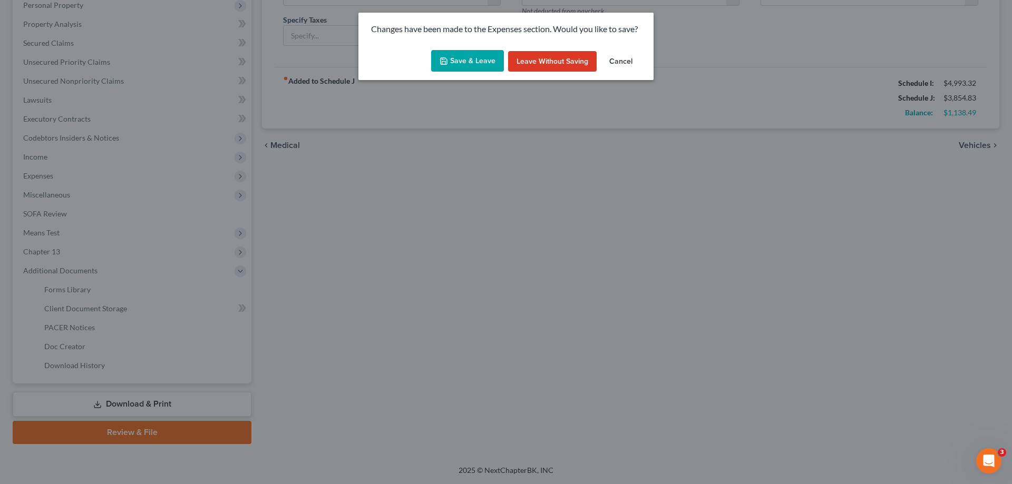
click at [463, 60] on button "Save & Leave" at bounding box center [467, 61] width 73 height 22
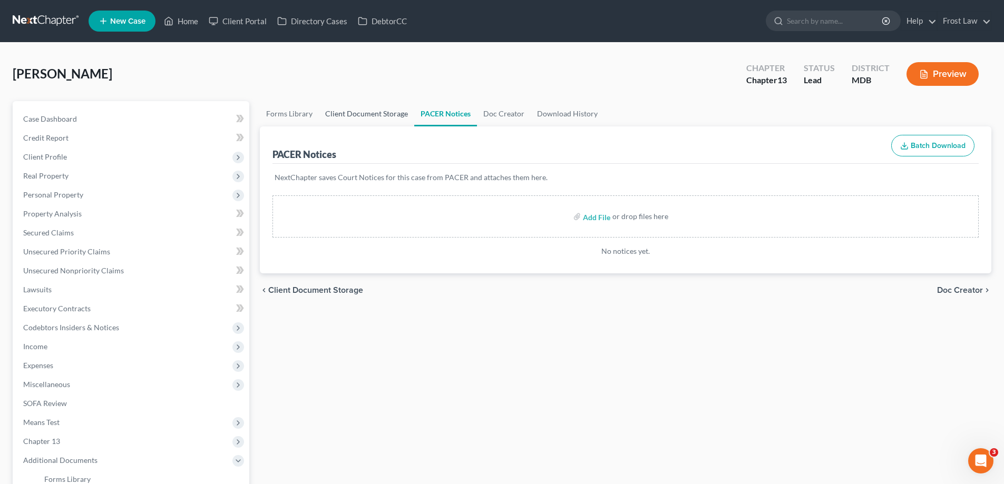
click at [381, 122] on link "Client Document Storage" at bounding box center [366, 113] width 95 height 25
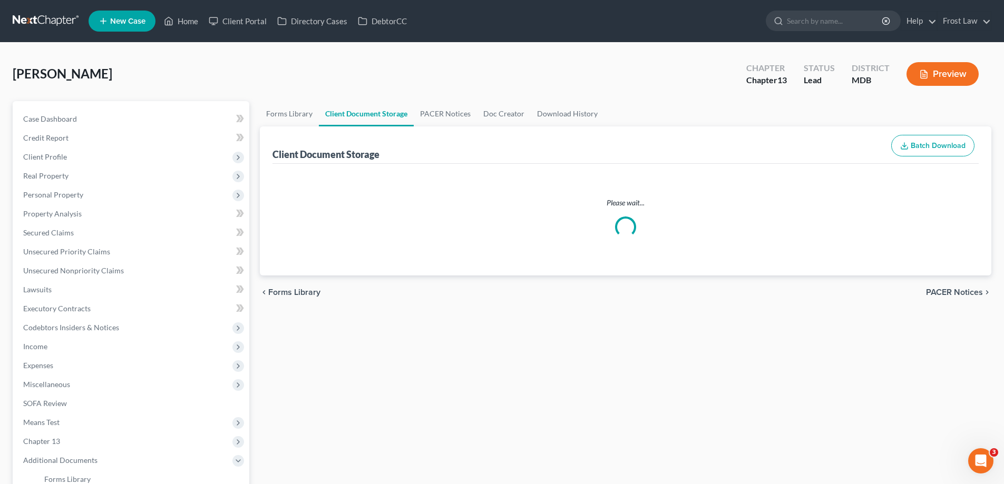
select select "14"
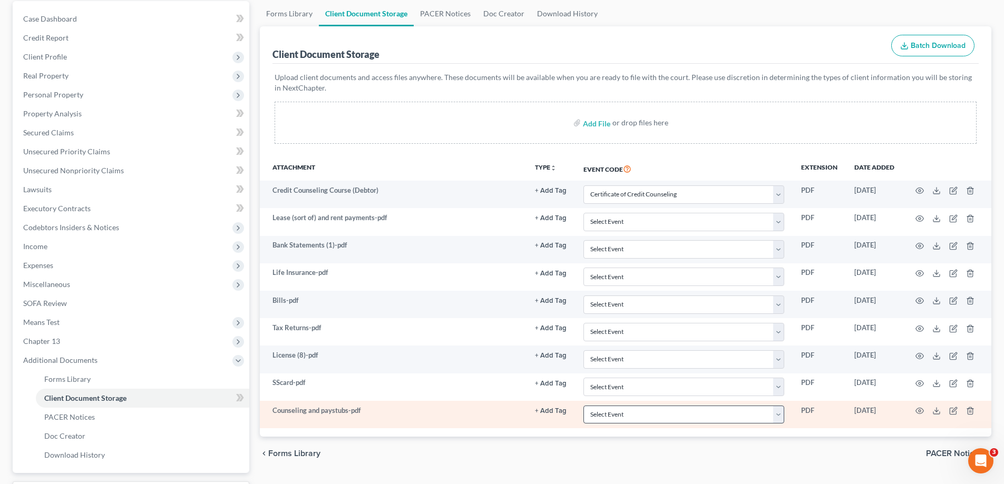
scroll to position [190, 0]
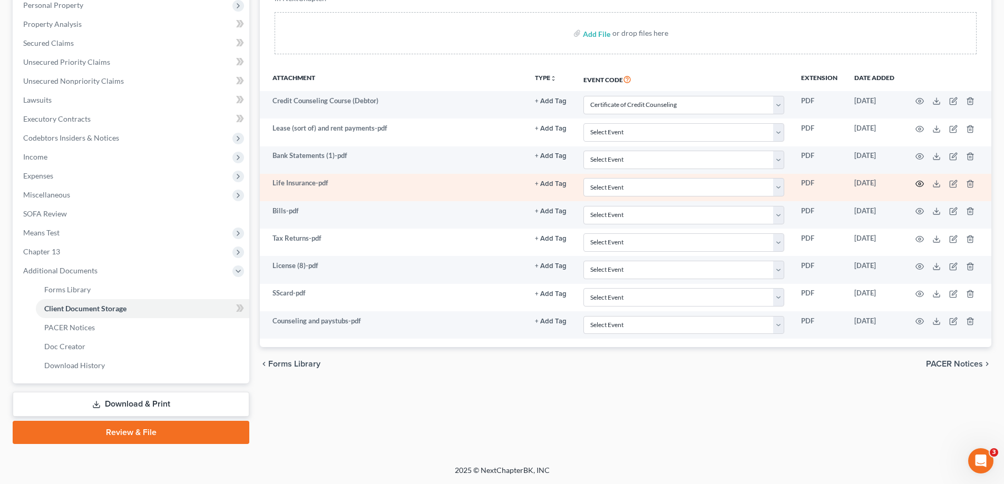
click at [920, 181] on icon "button" at bounding box center [920, 184] width 8 height 6
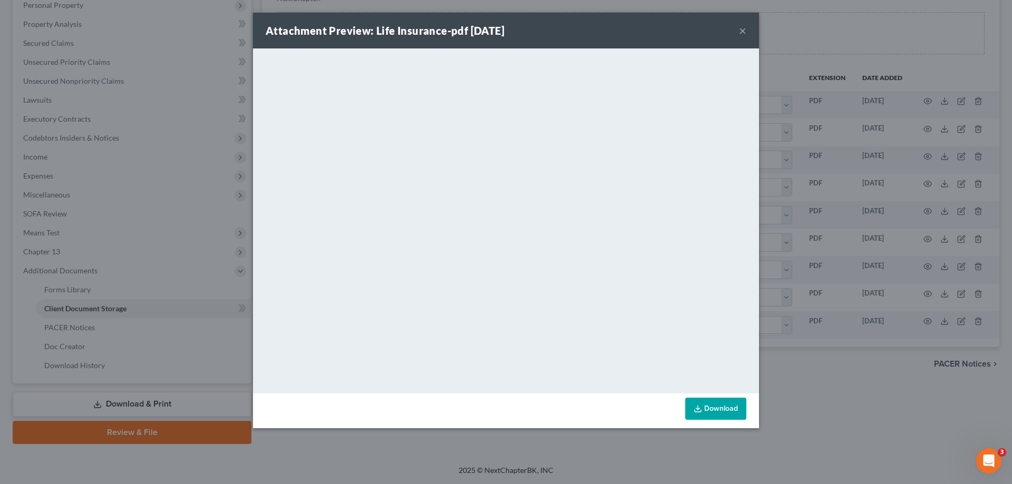
drag, startPoint x: 741, startPoint y: 30, endPoint x: 9, endPoint y: 242, distance: 762.0
click at [741, 30] on button "×" at bounding box center [742, 30] width 7 height 13
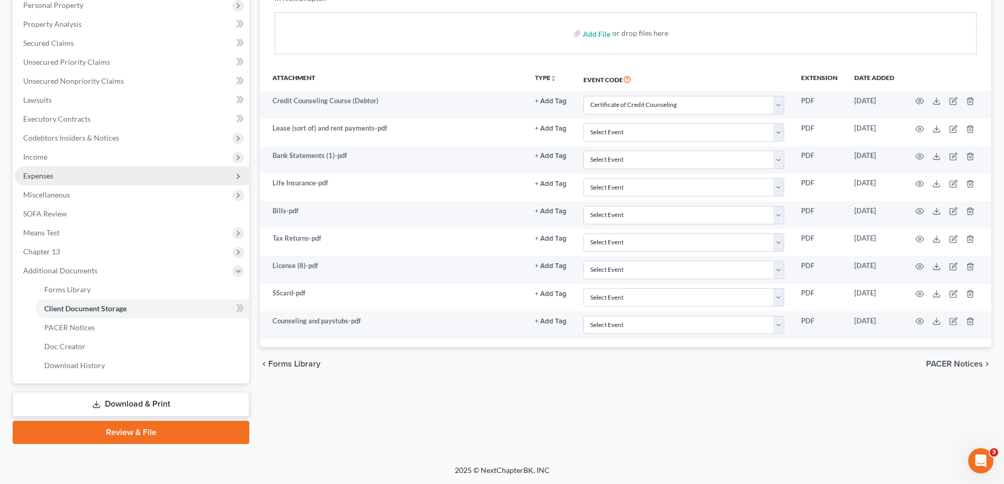
click at [45, 172] on span "Expenses" at bounding box center [38, 175] width 30 height 9
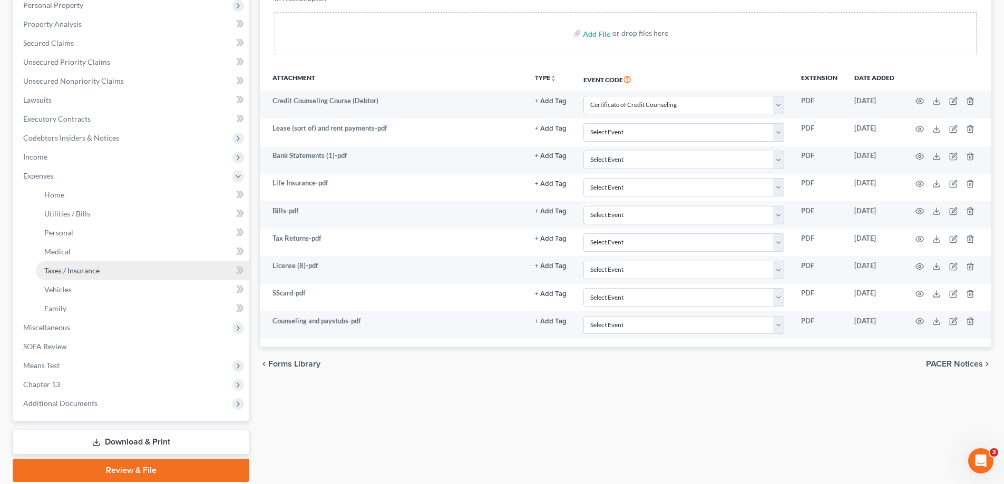
click at [75, 264] on link "Taxes / Insurance" at bounding box center [142, 270] width 213 height 19
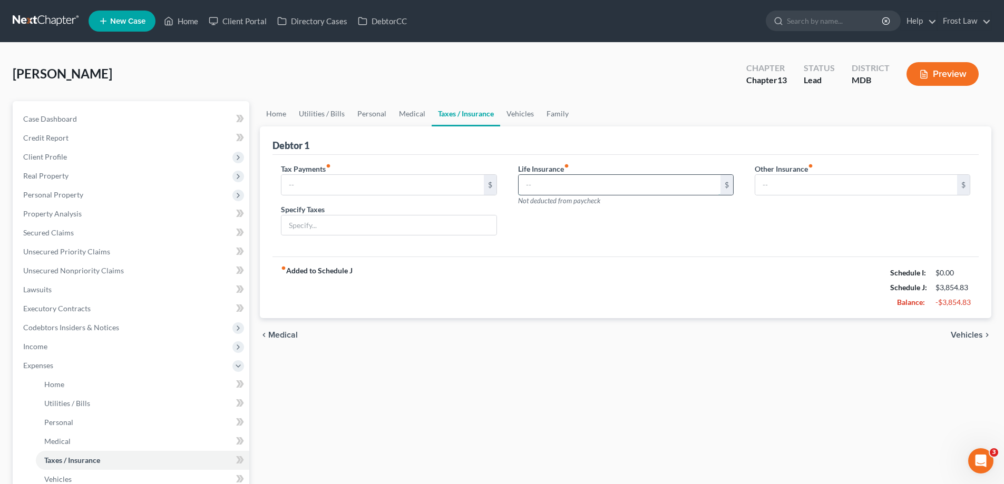
click at [666, 190] on input "text" at bounding box center [620, 185] width 202 height 20
type input "42.20"
click at [800, 178] on input "text" at bounding box center [856, 185] width 202 height 20
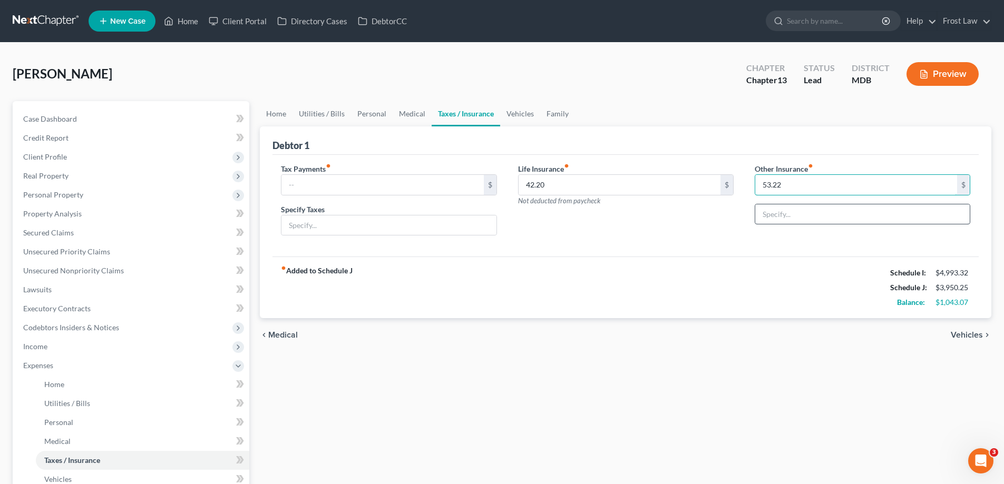
type input "53.22"
click at [799, 209] on input "text" at bounding box center [862, 214] width 214 height 20
type input "Disability Insurance"
click at [744, 261] on div "fiber_manual_record Added to Schedule J Schedule I: $4,993.32 Schedule J: $3,95…" at bounding box center [625, 288] width 706 height 62
click at [525, 124] on link "Vehicles" at bounding box center [520, 113] width 40 height 25
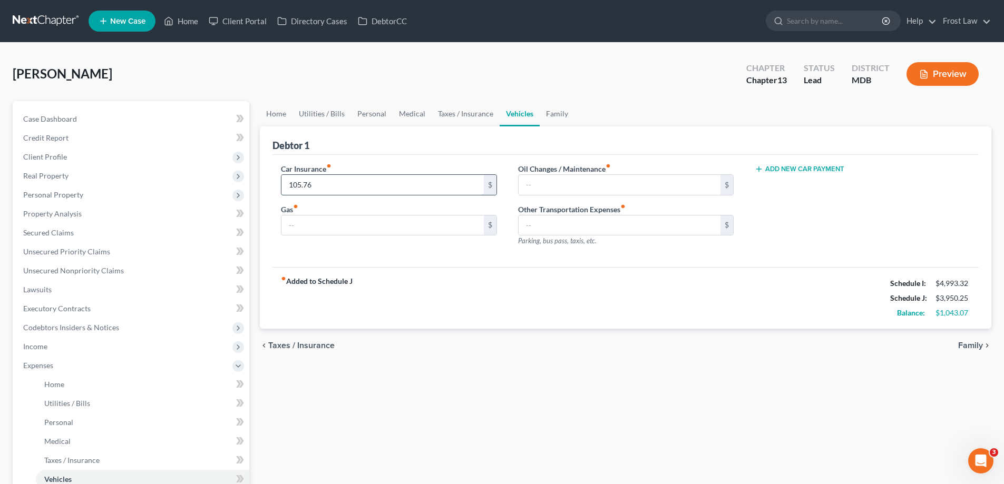
click at [346, 184] on input "105.76" at bounding box center [382, 185] width 202 height 20
click at [386, 221] on input "text" at bounding box center [382, 226] width 202 height 20
click at [711, 308] on div "fiber_manual_record Added to Schedule J Schedule I: $4,993.32 Schedule J: $3,95…" at bounding box center [625, 298] width 706 height 62
click at [586, 179] on input "text" at bounding box center [620, 185] width 202 height 20
type input "175.00"
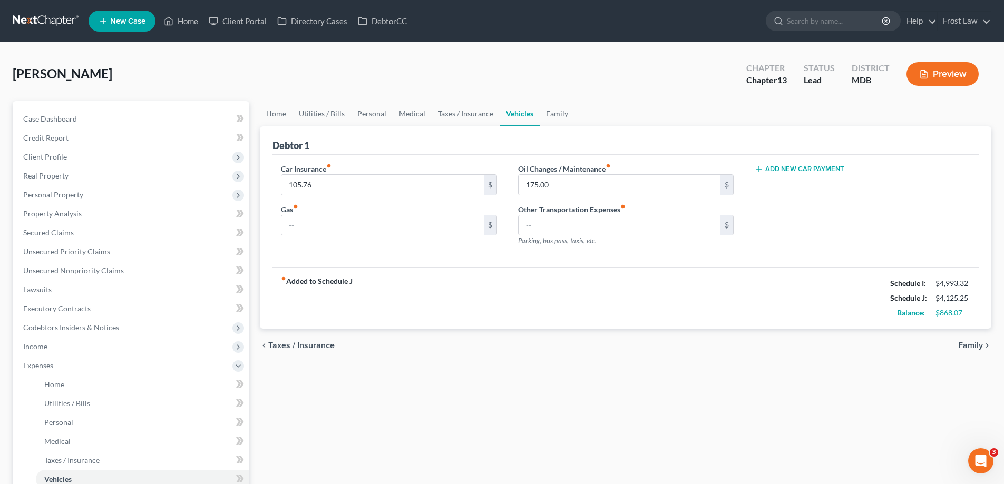
click at [544, 267] on div "fiber_manual_record Added to Schedule J Schedule I: $4,993.32 Schedule J: $4,12…" at bounding box center [625, 298] width 706 height 62
click at [422, 223] on input "text" at bounding box center [382, 226] width 202 height 20
drag, startPoint x: 424, startPoint y: 225, endPoint x: 426, endPoint y: 230, distance: 5.7
click at [424, 227] on input "text" at bounding box center [382, 226] width 202 height 20
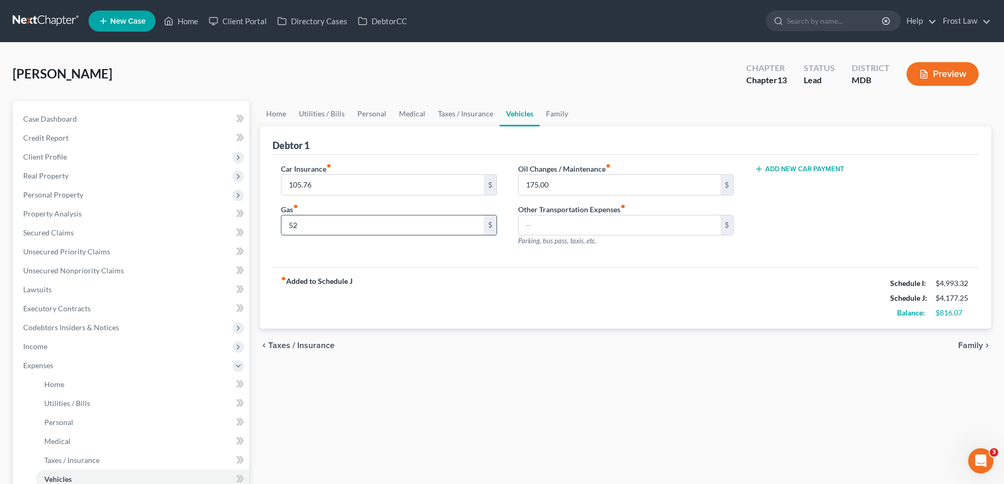
click at [304, 222] on input "52" at bounding box center [382, 226] width 202 height 20
type input "5"
type input "36,510"
drag, startPoint x: 339, startPoint y: 231, endPoint x: 243, endPoint y: 222, distance: 96.3
click at [245, 222] on div "Petition Navigation Case Dashboard Payments Invoices Payments Payments Credit R…" at bounding box center [501, 386] width 989 height 571
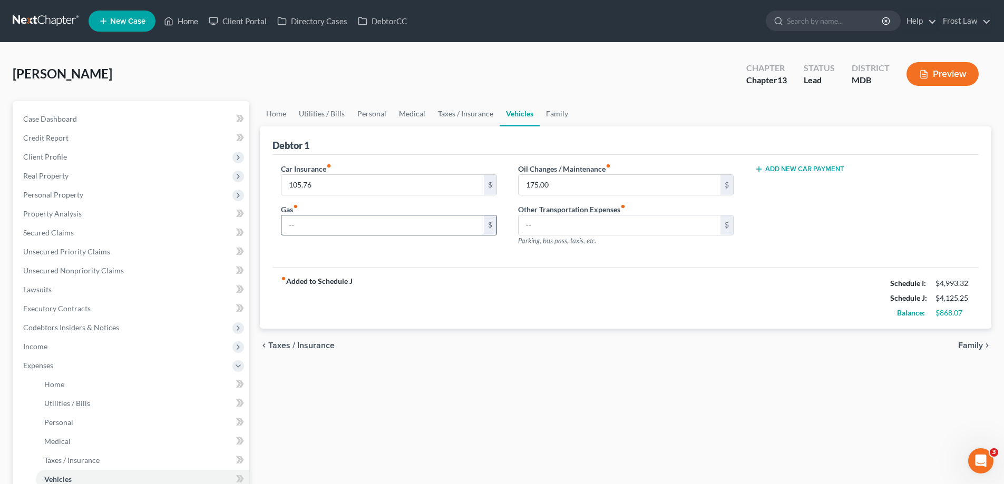
click at [422, 231] on input "text" at bounding box center [382, 226] width 202 height 20
type input "125.00"
click at [644, 275] on div "fiber_manual_record Added to Schedule J Schedule I: $4,993.32 Schedule J: $4,25…" at bounding box center [625, 298] width 706 height 62
click at [607, 230] on input "text" at bounding box center [620, 226] width 202 height 20
click at [735, 299] on div "fiber_manual_record Added to Schedule J Schedule I: $4,993.32 Schedule J: $4,25…" at bounding box center [625, 298] width 706 height 62
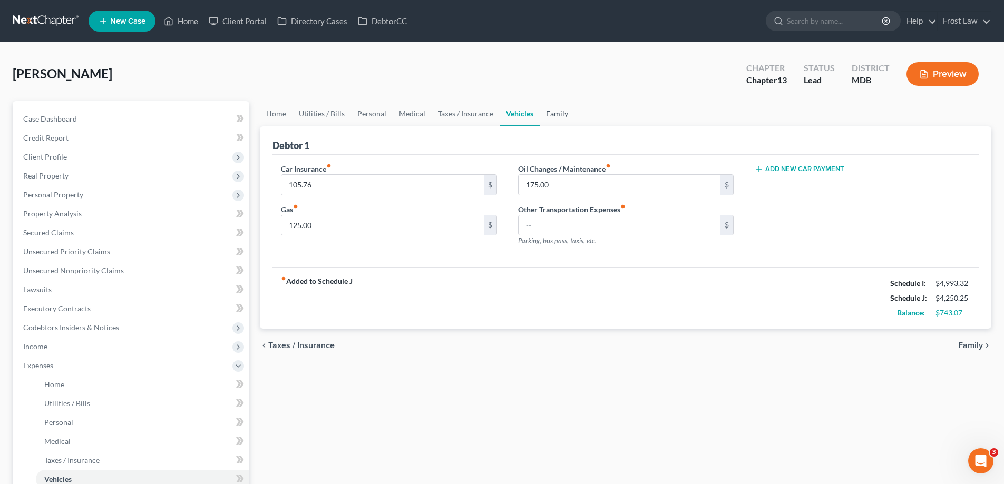
click at [544, 117] on link "Family" at bounding box center [557, 113] width 35 height 25
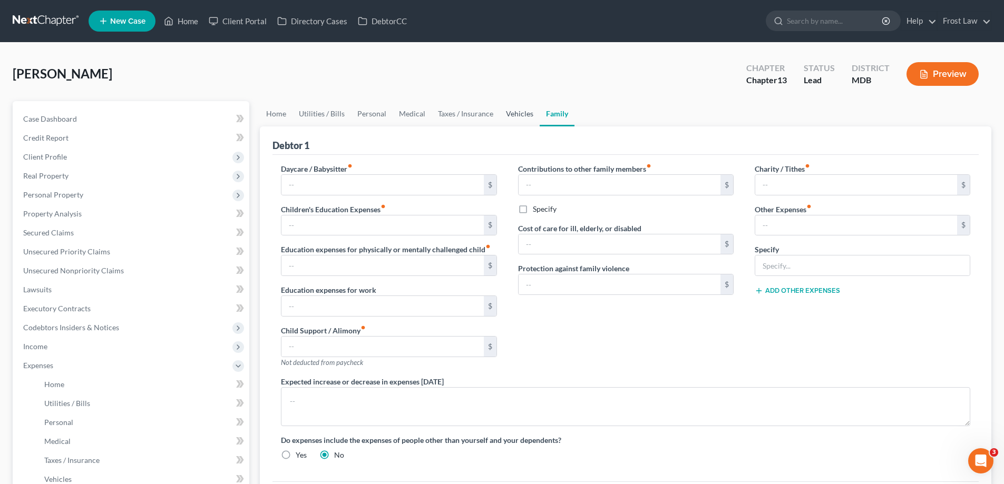
click at [512, 117] on link "Vehicles" at bounding box center [520, 113] width 40 height 25
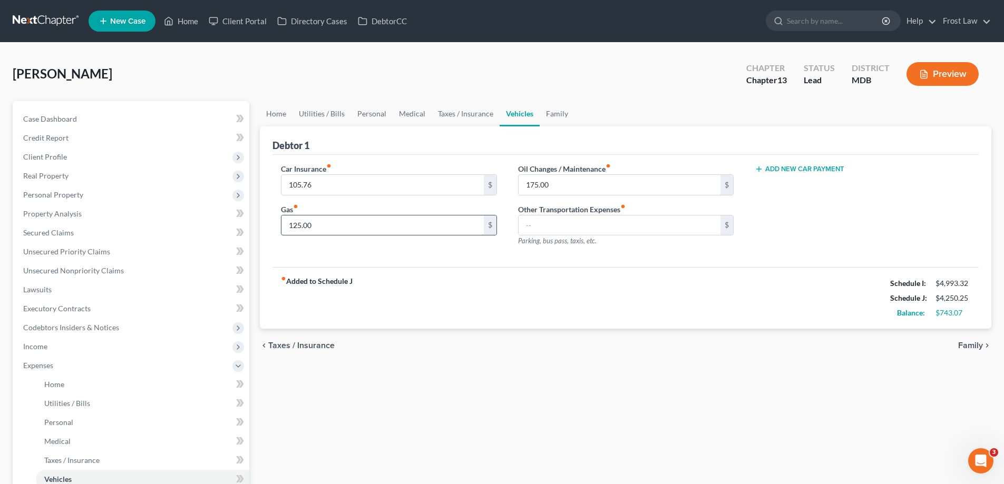
click at [334, 223] on input "125.00" at bounding box center [382, 226] width 202 height 20
type input "150.00"
click at [676, 270] on div "fiber_manual_record Added to Schedule J Schedule I: $4,993.32 Schedule J: $4,27…" at bounding box center [625, 298] width 706 height 62
click at [478, 116] on link "Taxes / Insurance" at bounding box center [466, 113] width 68 height 25
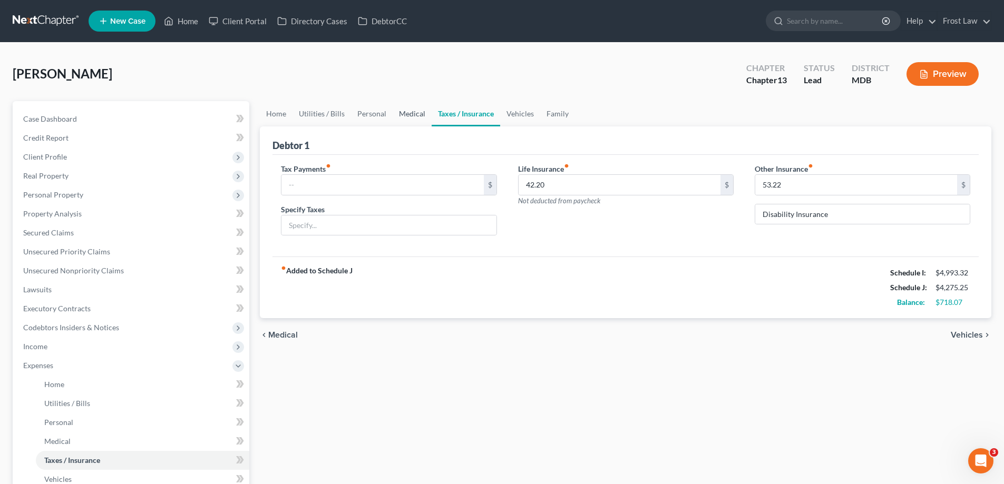
click at [405, 111] on link "Medical" at bounding box center [412, 113] width 39 height 25
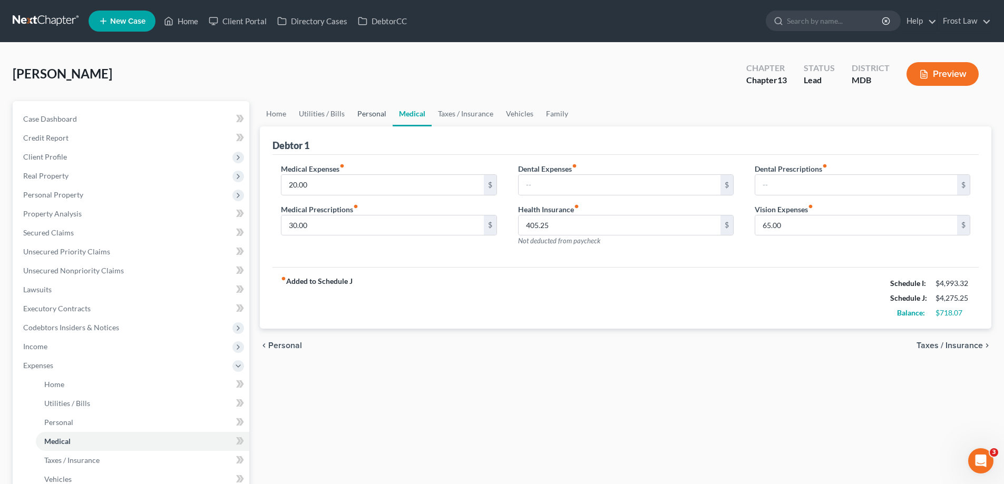
click at [366, 114] on link "Personal" at bounding box center [372, 113] width 42 height 25
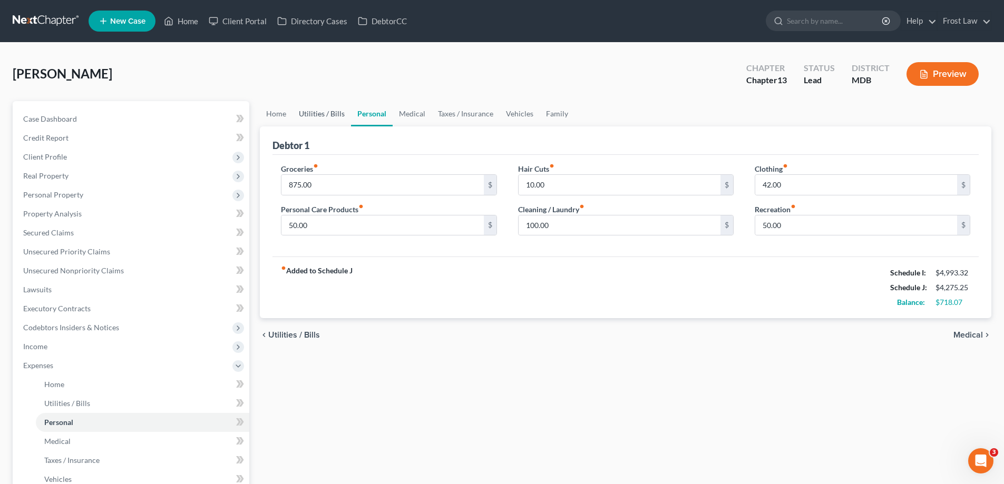
click at [316, 118] on link "Utilities / Bills" at bounding box center [321, 113] width 58 height 25
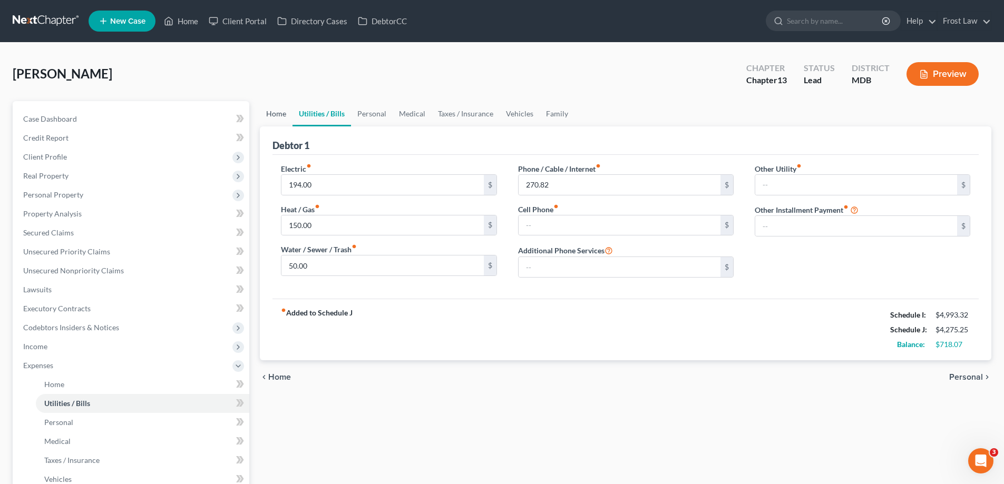
click at [268, 121] on link "Home" at bounding box center [276, 113] width 33 height 25
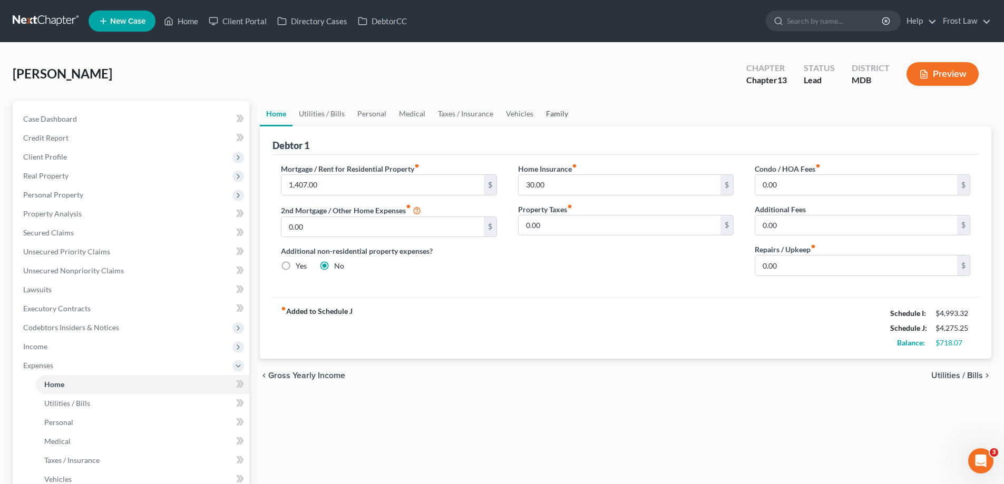
click at [551, 114] on link "Family" at bounding box center [557, 113] width 35 height 25
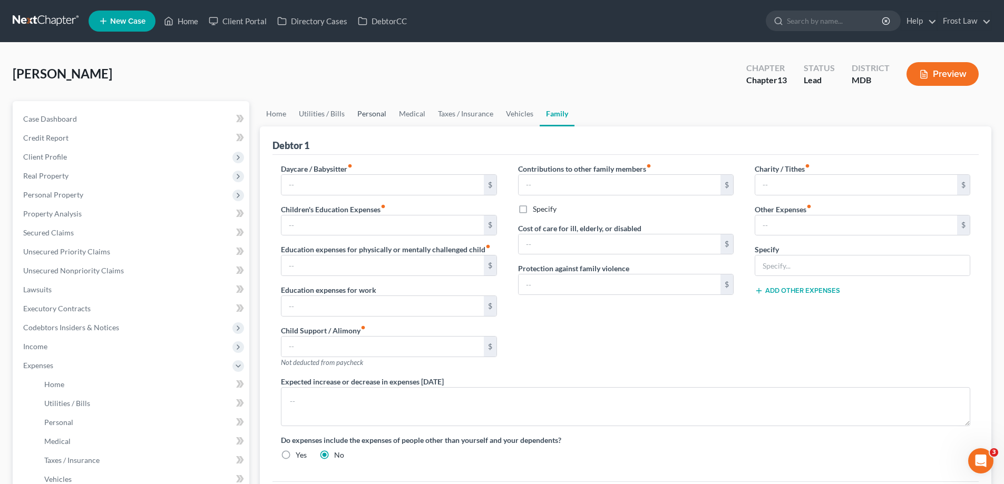
click at [356, 120] on link "Personal" at bounding box center [372, 113] width 42 height 25
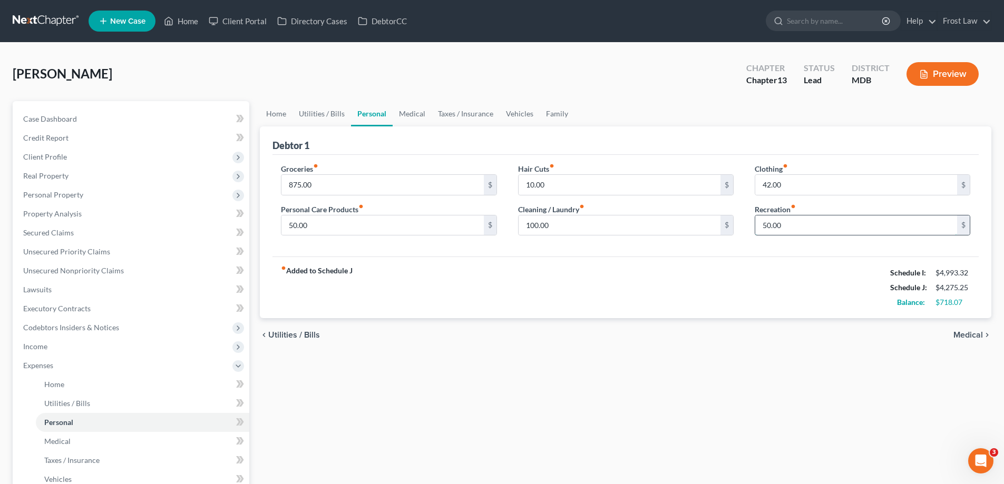
click at [786, 227] on input "50.00" at bounding box center [856, 226] width 202 height 20
click at [738, 266] on div "fiber_manual_record Added to Schedule J Schedule I: $4,993.32 Schedule J: $4,27…" at bounding box center [625, 288] width 706 height 62
click at [405, 113] on link "Medical" at bounding box center [412, 113] width 39 height 25
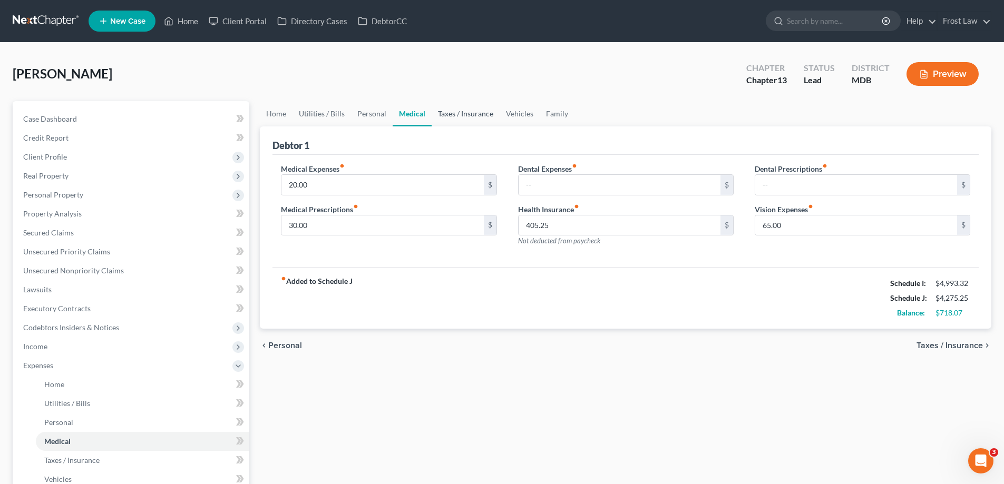
click at [453, 114] on link "Taxes / Insurance" at bounding box center [466, 113] width 68 height 25
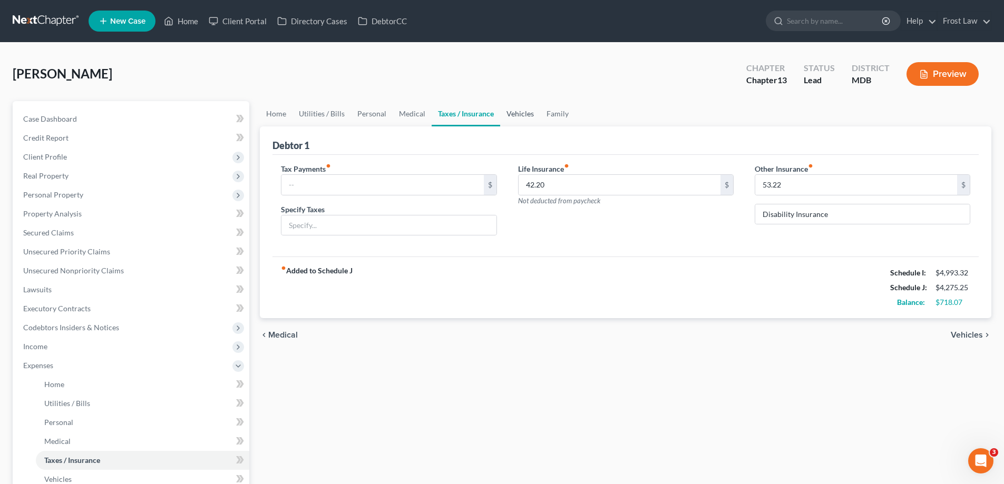
click at [523, 119] on link "Vehicles" at bounding box center [520, 113] width 40 height 25
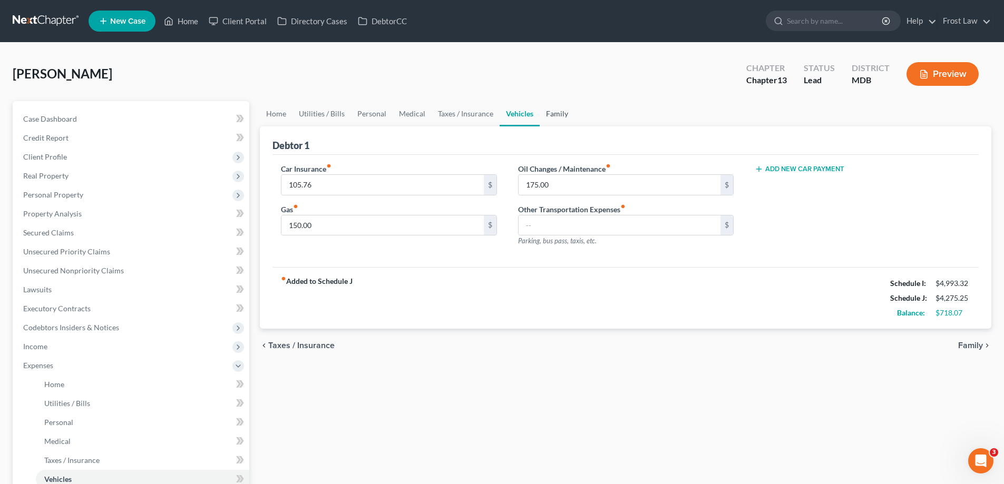
click at [560, 112] on link "Family" at bounding box center [557, 113] width 35 height 25
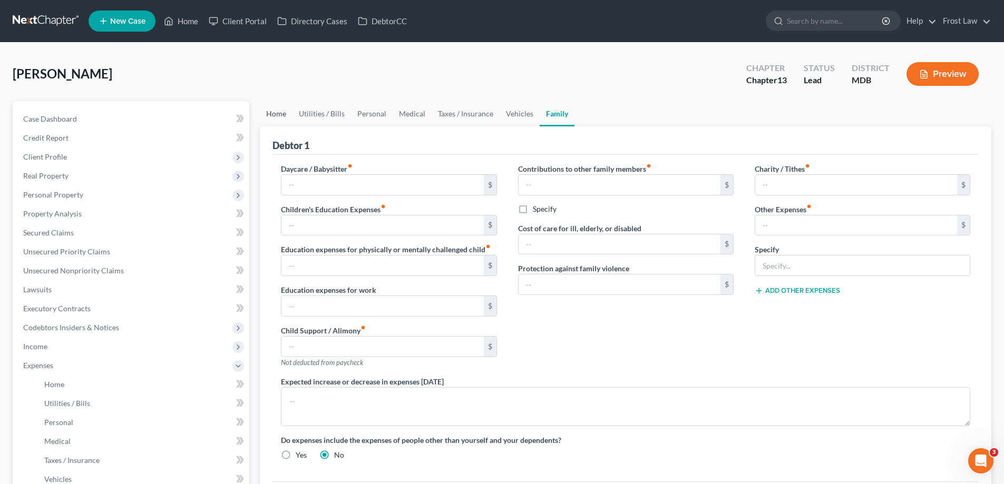
click at [273, 105] on link "Home" at bounding box center [276, 113] width 33 height 25
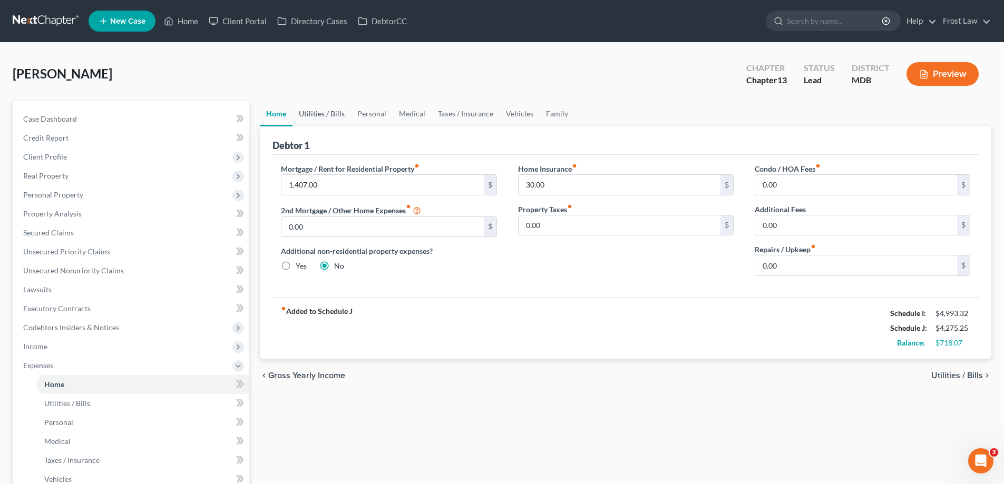
click at [318, 116] on link "Utilities / Bills" at bounding box center [321, 113] width 58 height 25
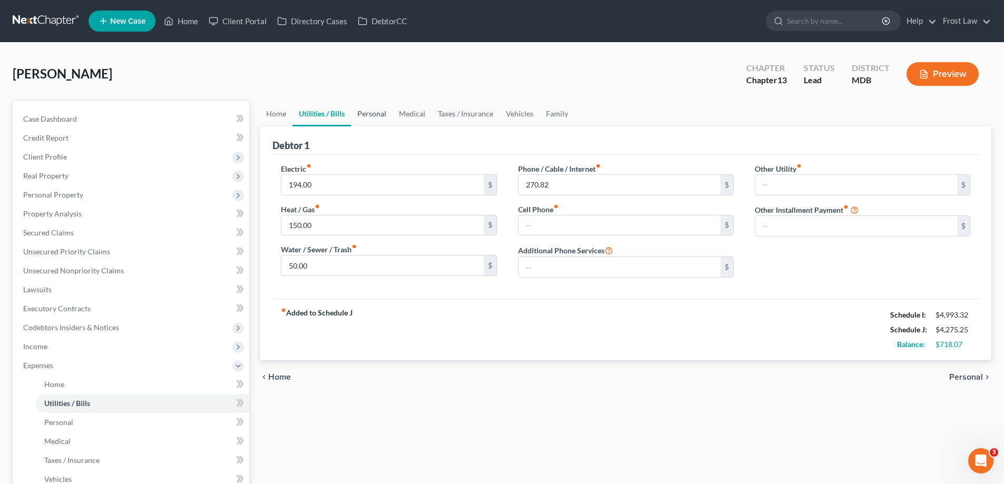
click at [378, 119] on link "Personal" at bounding box center [372, 113] width 42 height 25
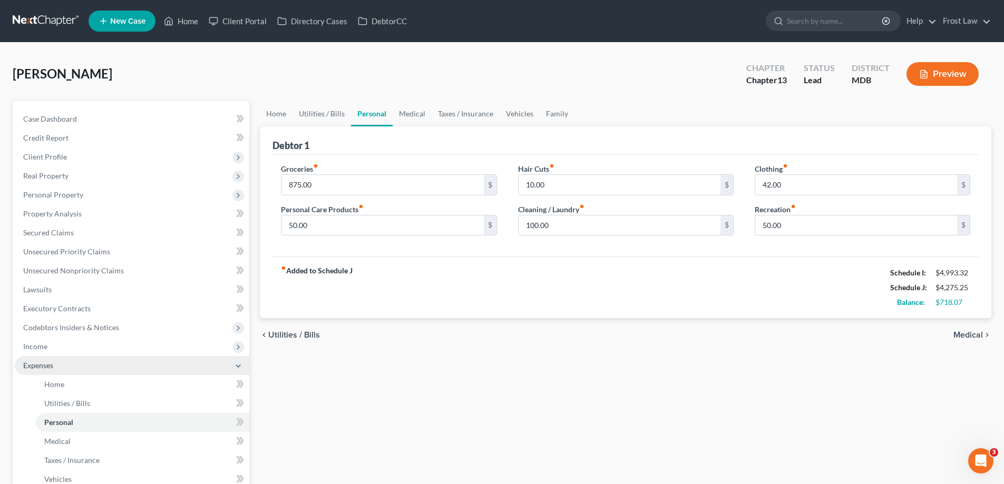
click at [82, 369] on span "Expenses" at bounding box center [132, 365] width 234 height 19
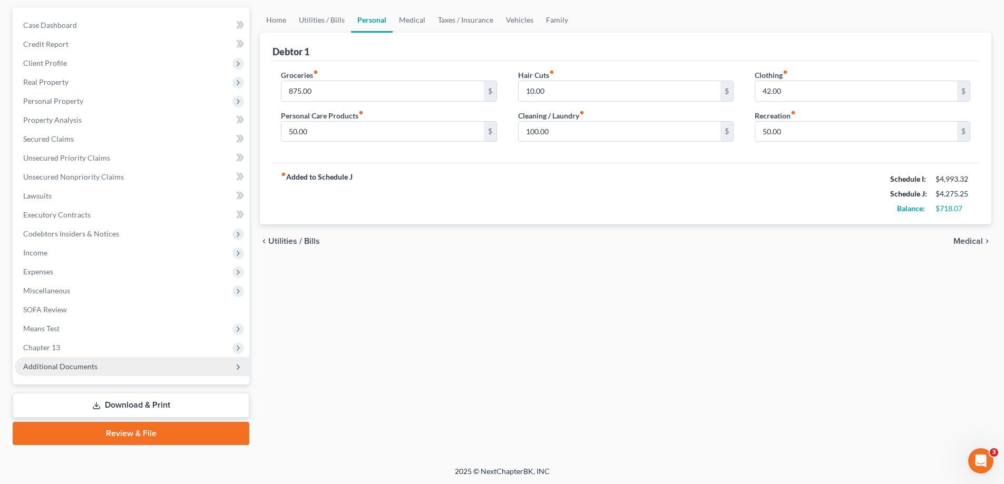
scroll to position [95, 0]
click at [95, 369] on span "Additional Documents" at bounding box center [60, 365] width 74 height 9
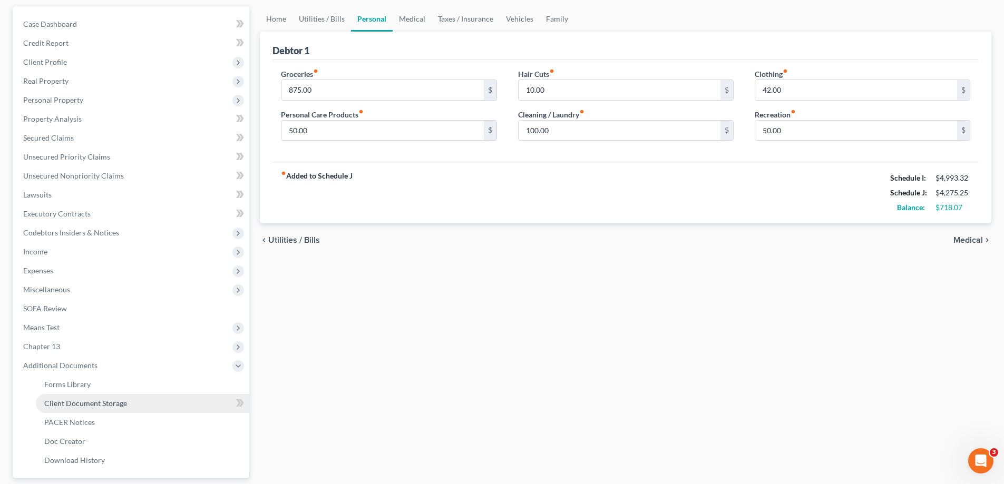
click at [107, 405] on span "Client Document Storage" at bounding box center [85, 403] width 83 height 9
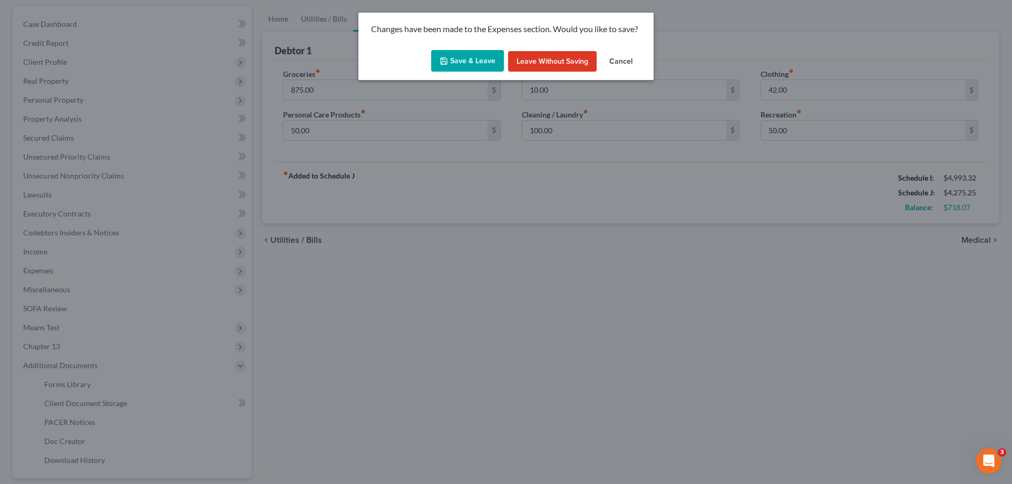
click at [471, 65] on button "Save & Leave" at bounding box center [467, 61] width 73 height 22
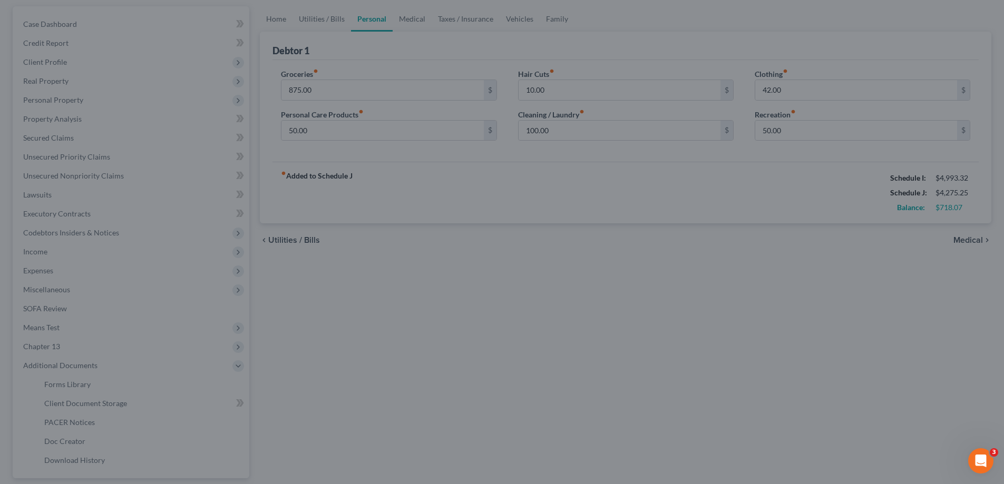
select select "14"
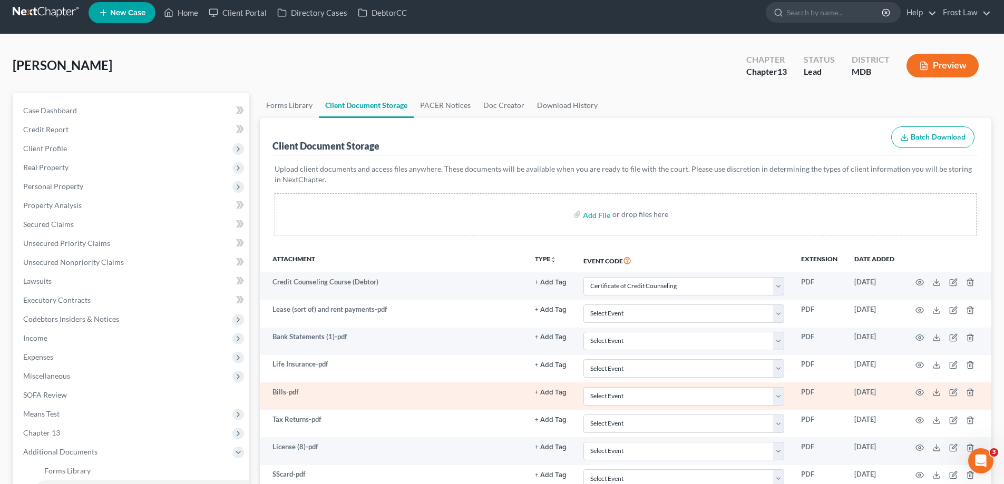
scroll to position [105, 0]
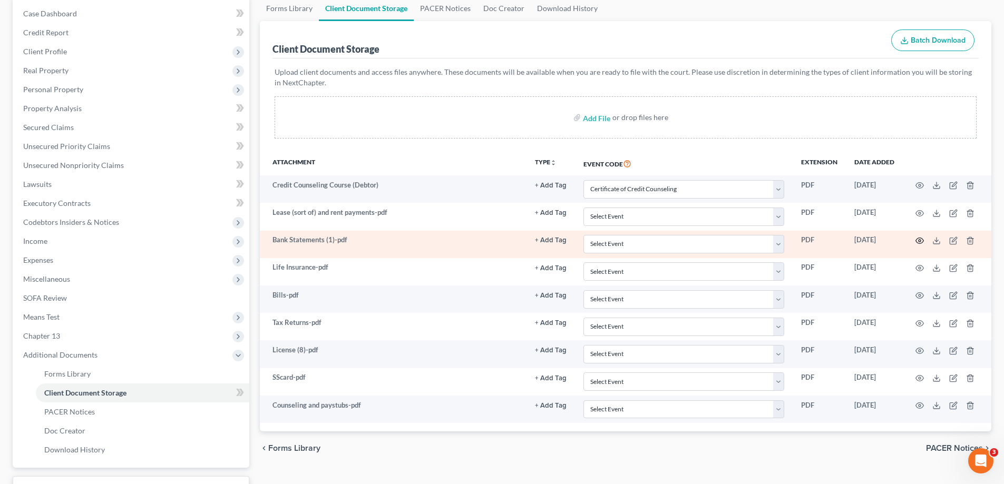
click at [919, 239] on icon "button" at bounding box center [919, 241] width 8 height 8
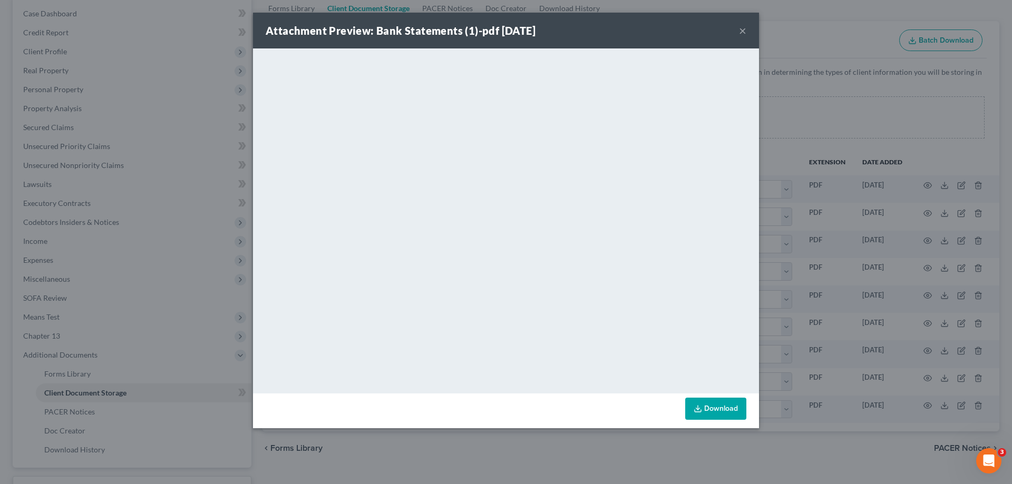
click at [740, 33] on button "×" at bounding box center [742, 30] width 7 height 13
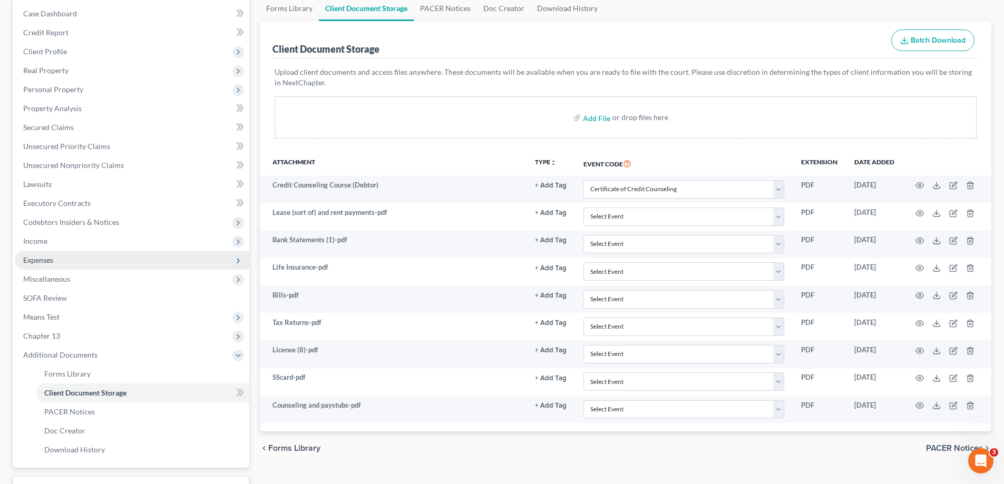
click at [101, 255] on span "Expenses" at bounding box center [132, 260] width 234 height 19
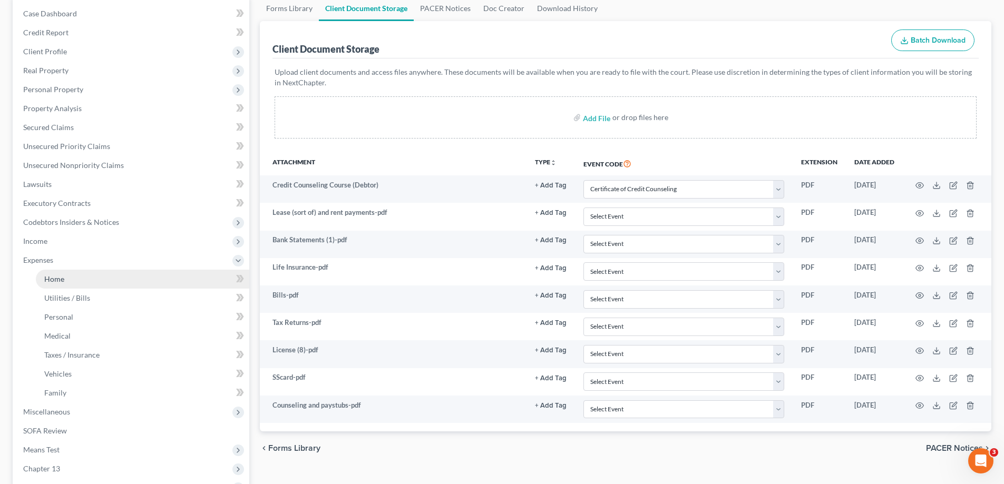
click at [104, 272] on link "Home" at bounding box center [142, 279] width 213 height 19
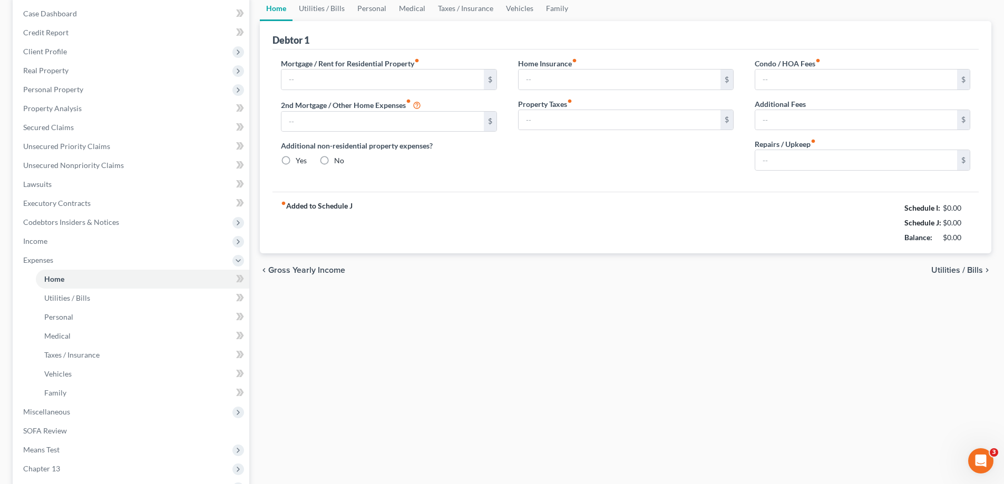
scroll to position [22, 0]
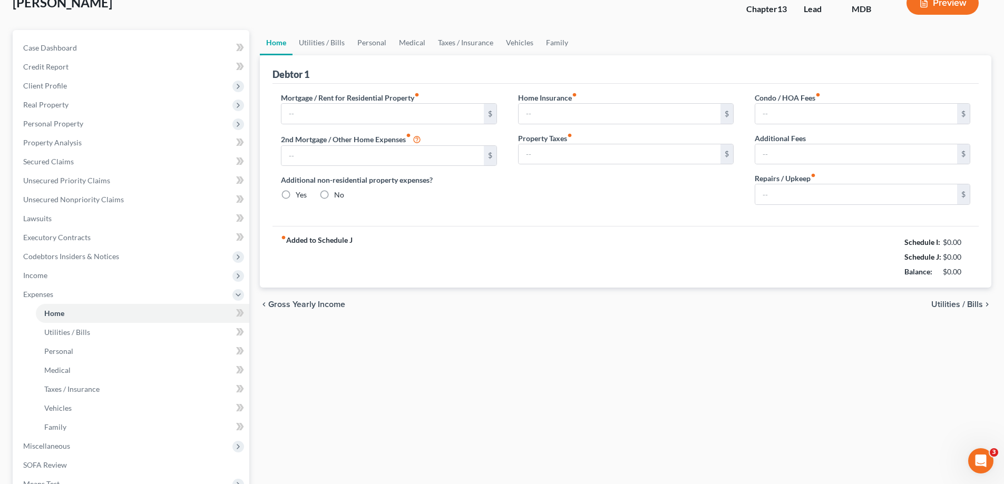
type input "1,407.00"
type input "0.00"
radio input "true"
type input "30.00"
type input "0.00"
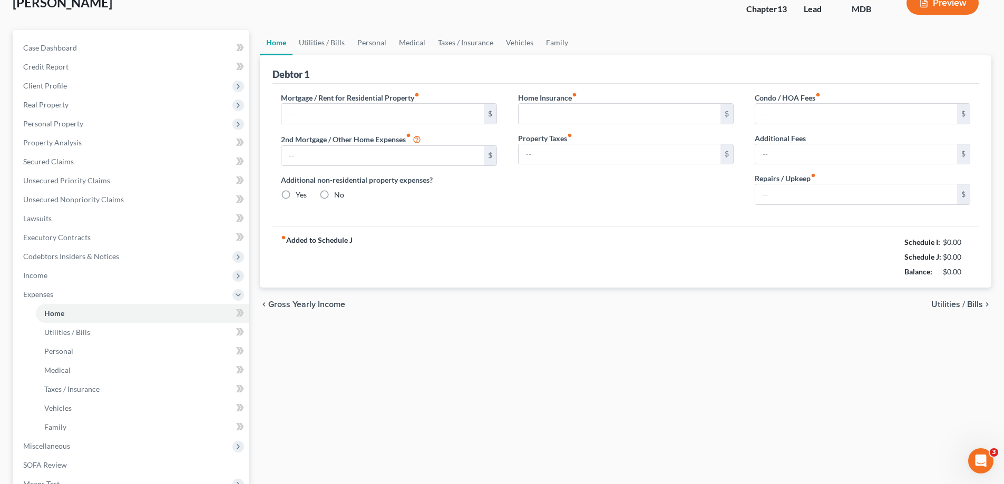
type input "0.00"
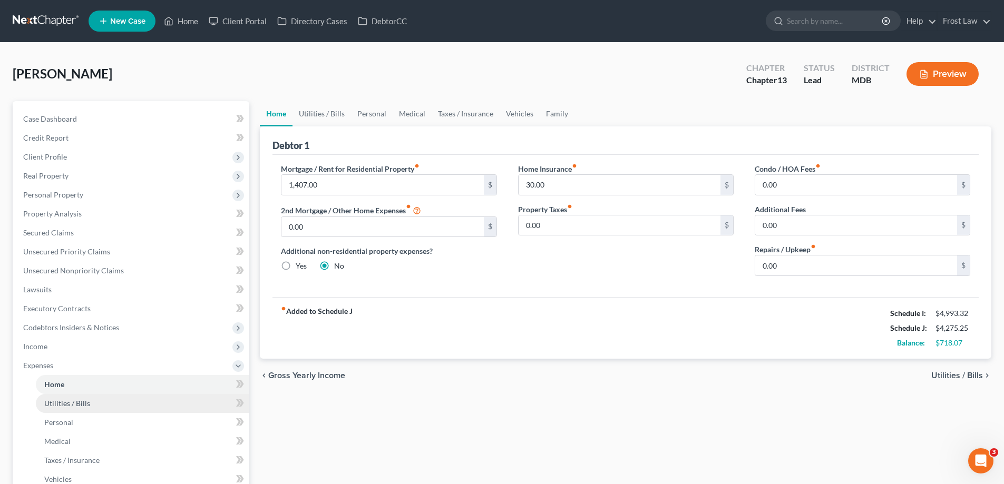
scroll to position [228, 0]
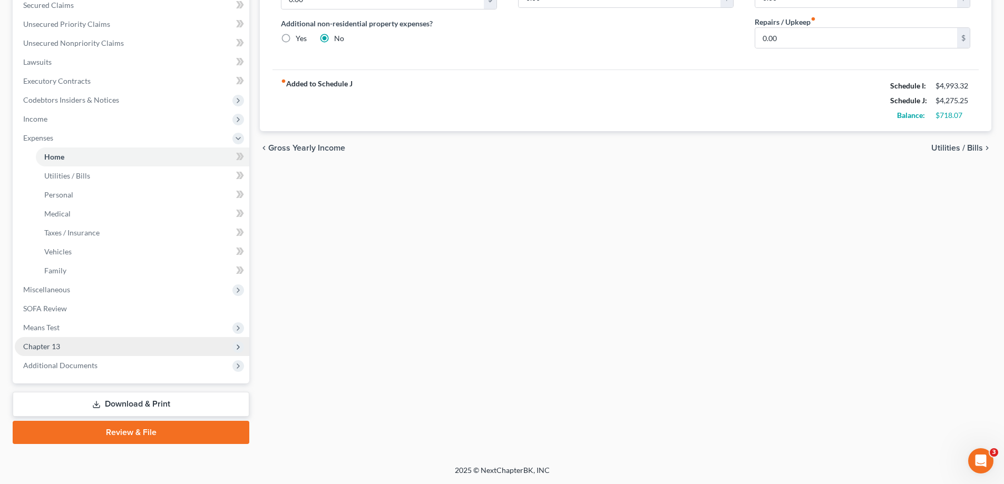
click at [67, 348] on span "Chapter 13" at bounding box center [132, 346] width 234 height 19
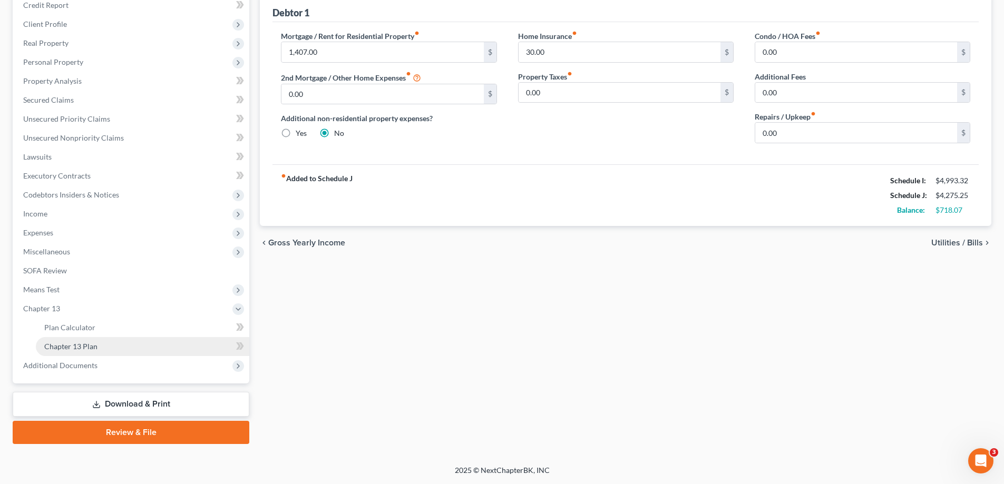
scroll to position [133, 0]
click at [132, 354] on link "Chapter 13 Plan" at bounding box center [142, 346] width 213 height 19
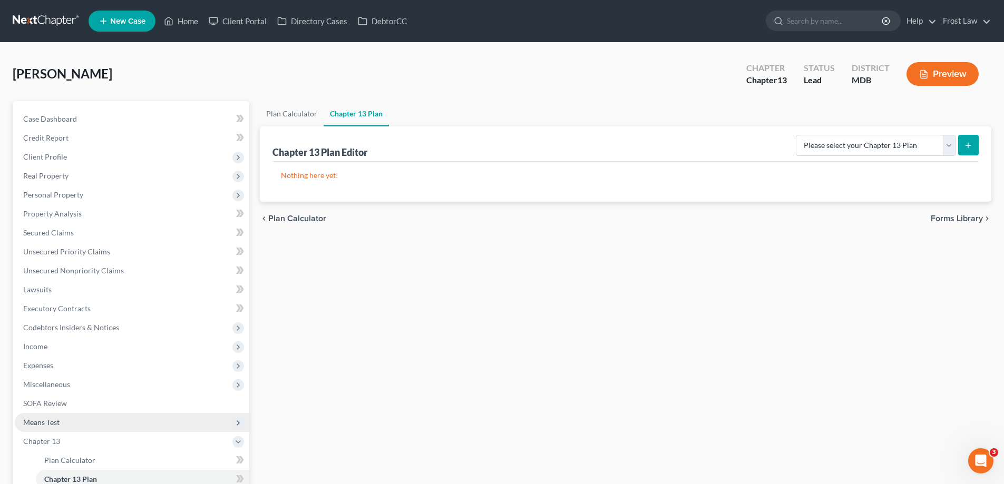
click at [101, 416] on span "Means Test" at bounding box center [132, 422] width 234 height 19
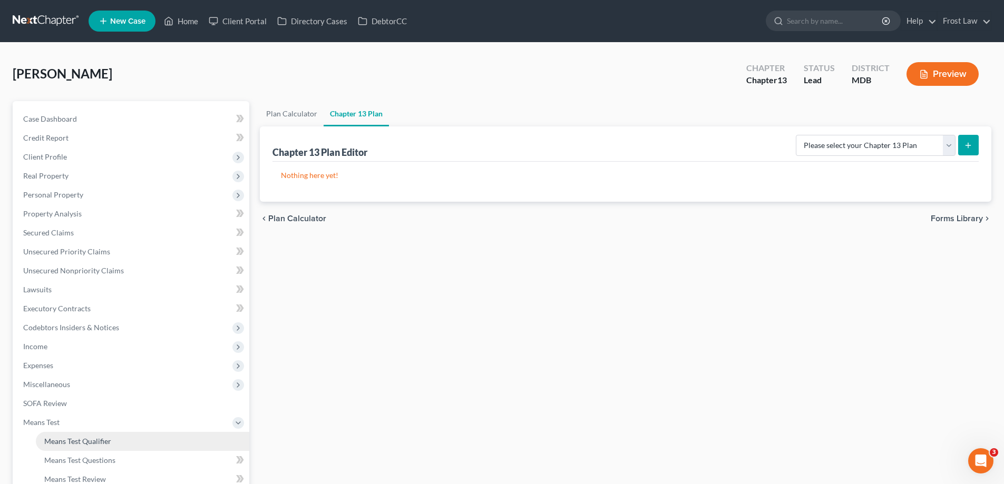
click at [121, 432] on link "Means Test Qualifier" at bounding box center [142, 441] width 213 height 19
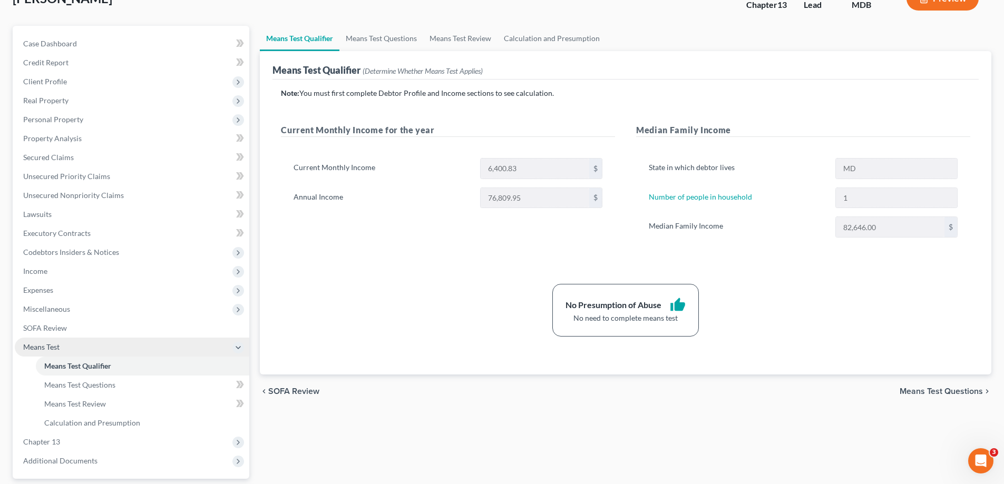
scroll to position [105, 0]
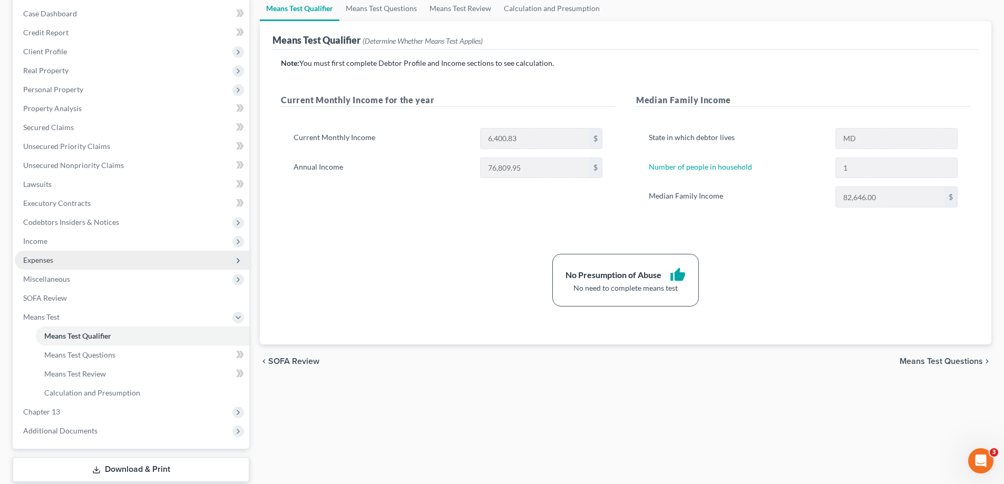
click at [81, 262] on span "Expenses" at bounding box center [132, 260] width 234 height 19
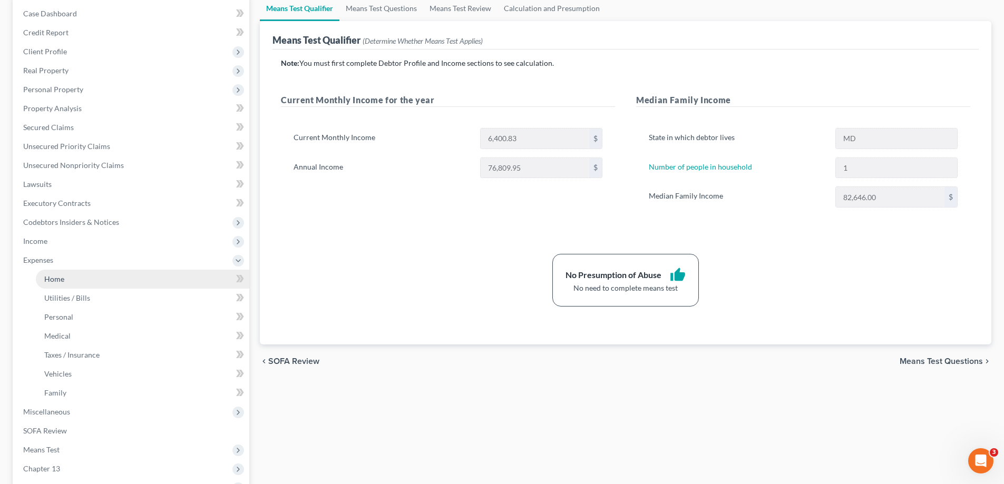
drag, startPoint x: 104, startPoint y: 277, endPoint x: 116, endPoint y: 281, distance: 13.3
click at [104, 277] on link "Home" at bounding box center [142, 279] width 213 height 19
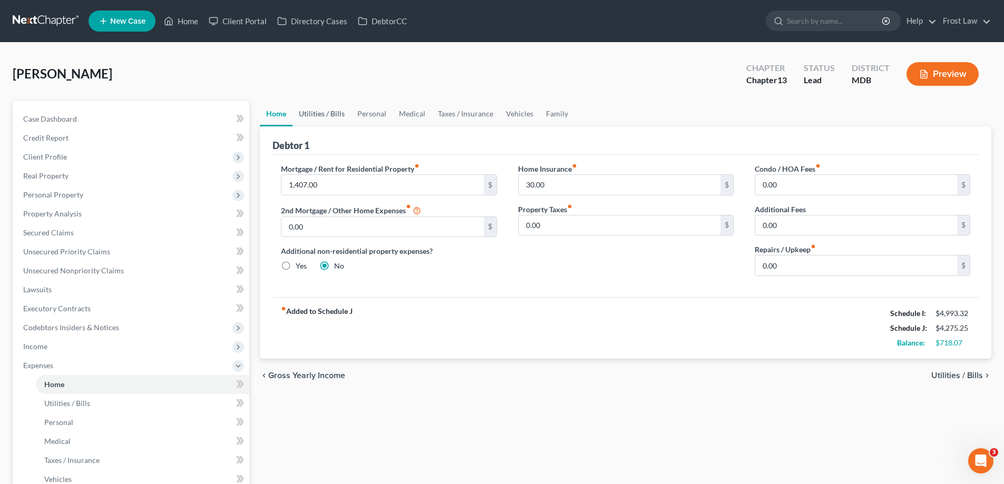
click at [333, 117] on link "Utilities / Bills" at bounding box center [321, 113] width 58 height 25
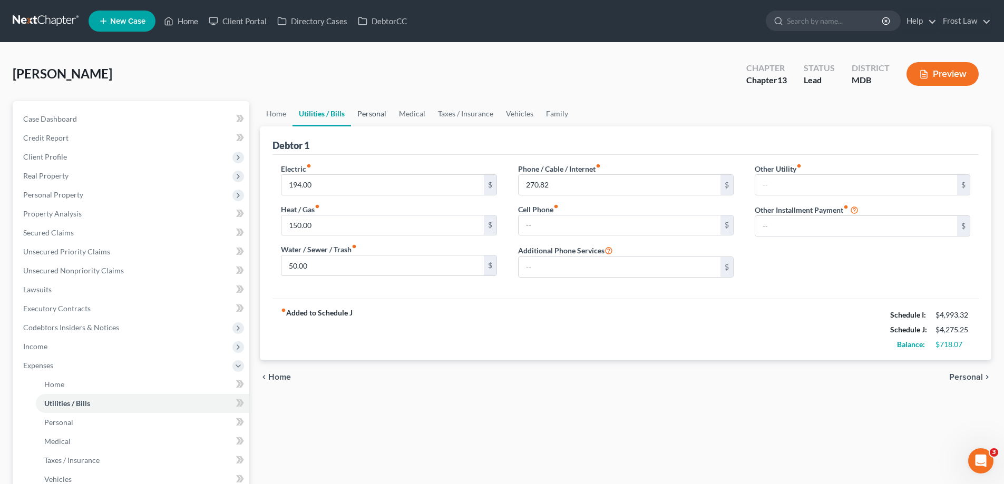
click at [369, 118] on link "Personal" at bounding box center [372, 113] width 42 height 25
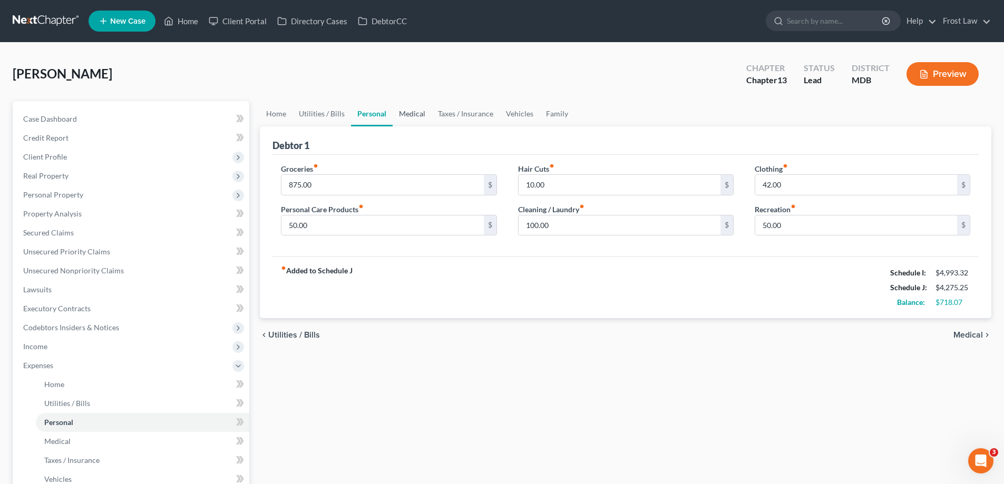
click at [417, 118] on link "Medical" at bounding box center [412, 113] width 39 height 25
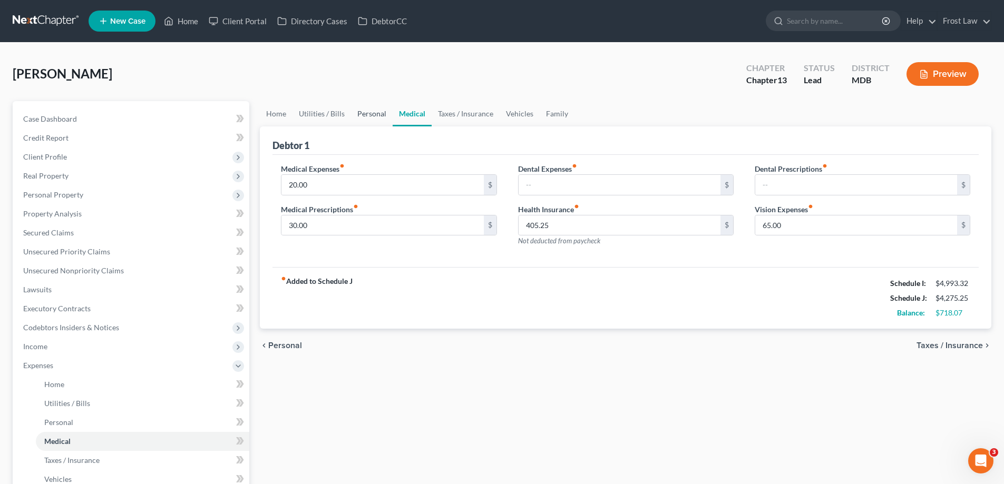
click at [379, 118] on link "Personal" at bounding box center [372, 113] width 42 height 25
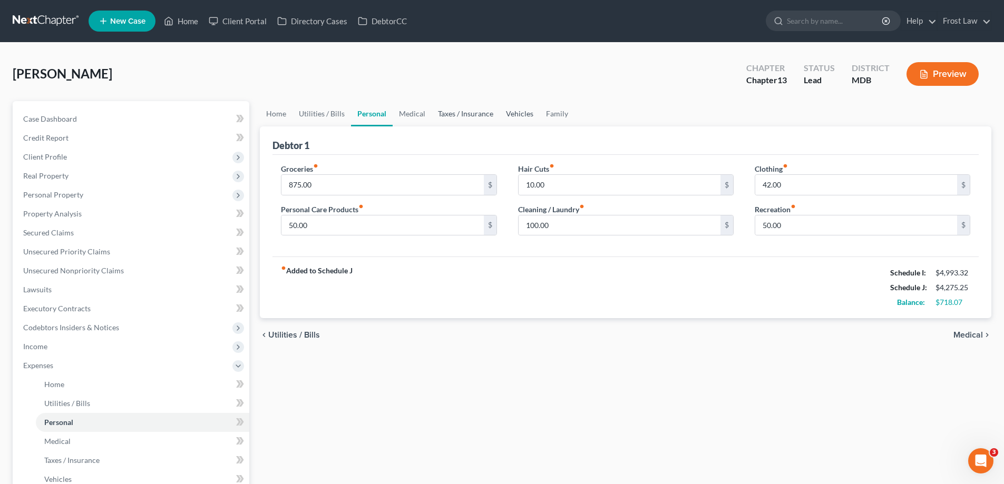
drag, startPoint x: 452, startPoint y: 116, endPoint x: 527, endPoint y: 111, distance: 75.5
click at [452, 115] on link "Taxes / Insurance" at bounding box center [466, 113] width 68 height 25
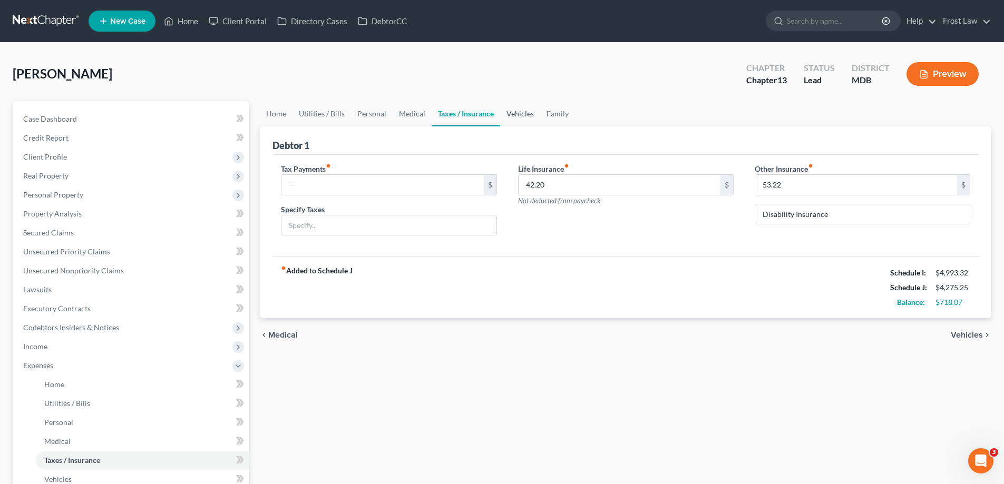
click at [527, 111] on link "Vehicles" at bounding box center [520, 113] width 40 height 25
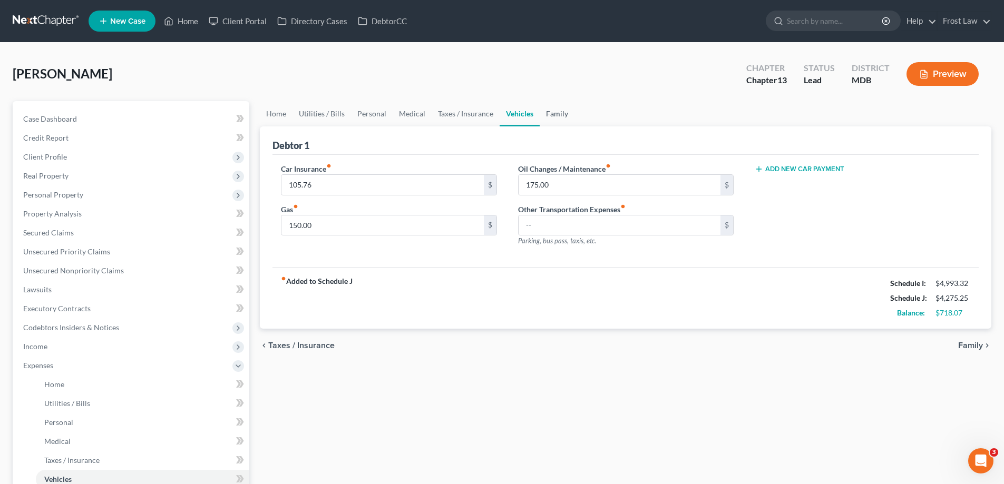
click at [547, 118] on link "Family" at bounding box center [557, 113] width 35 height 25
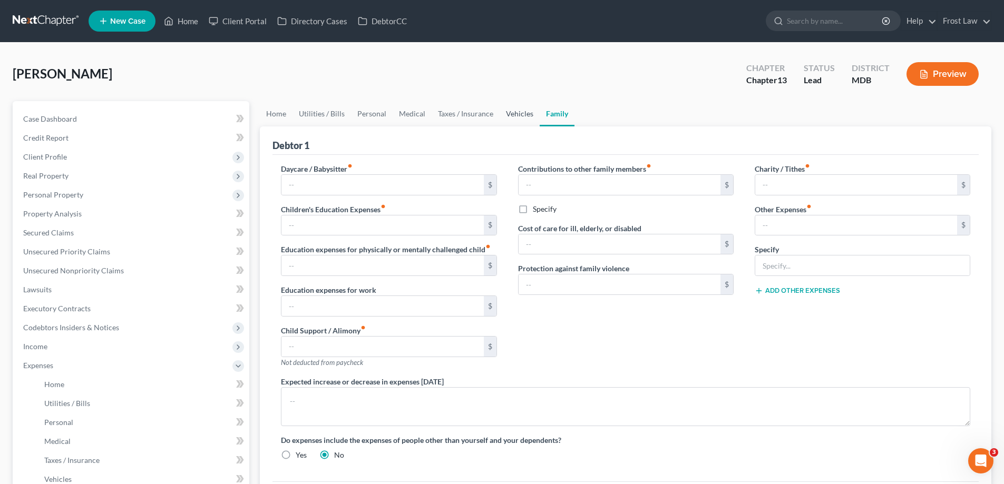
click at [516, 116] on link "Vehicles" at bounding box center [520, 113] width 40 height 25
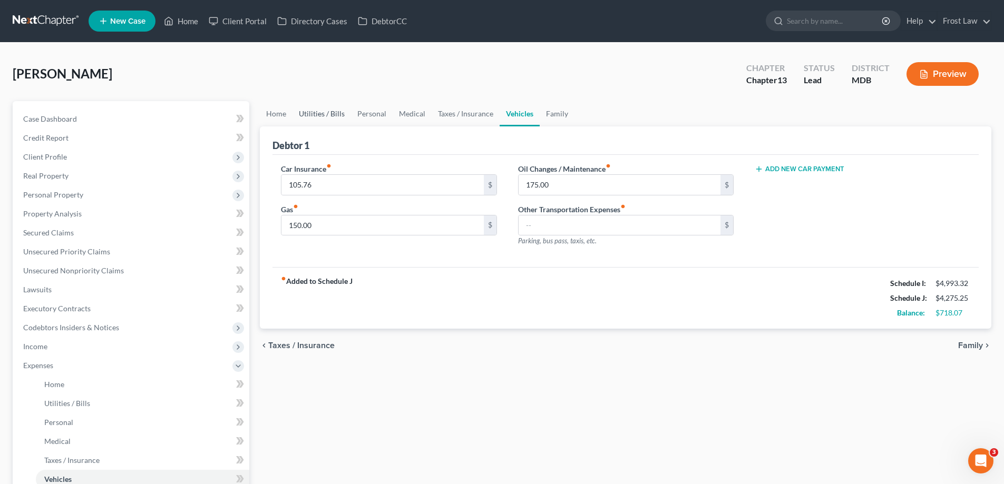
click at [308, 116] on link "Utilities / Bills" at bounding box center [321, 113] width 58 height 25
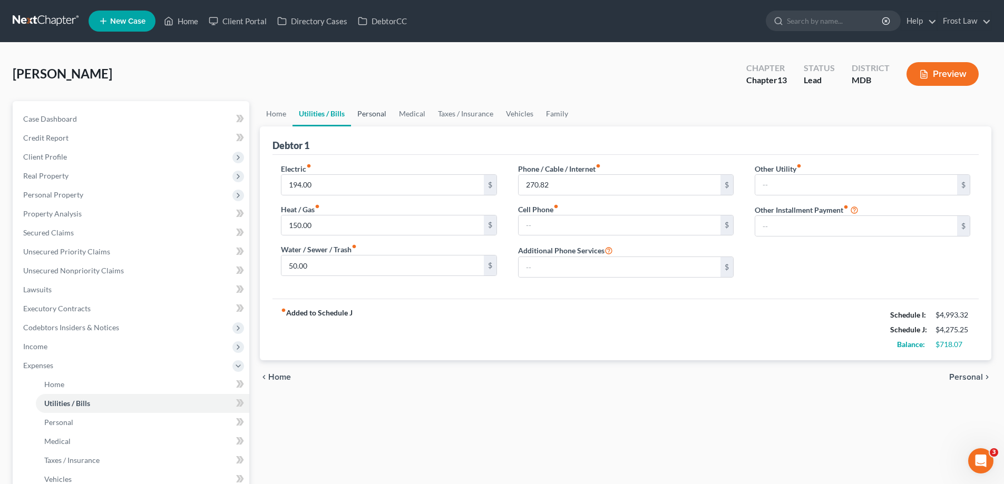
click at [385, 115] on link "Personal" at bounding box center [372, 113] width 42 height 25
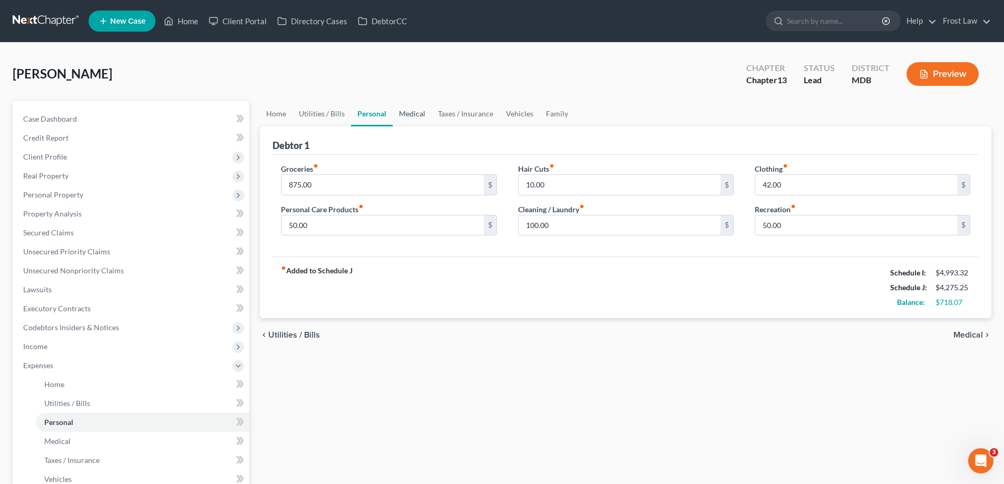
click at [402, 116] on link "Medical" at bounding box center [412, 113] width 39 height 25
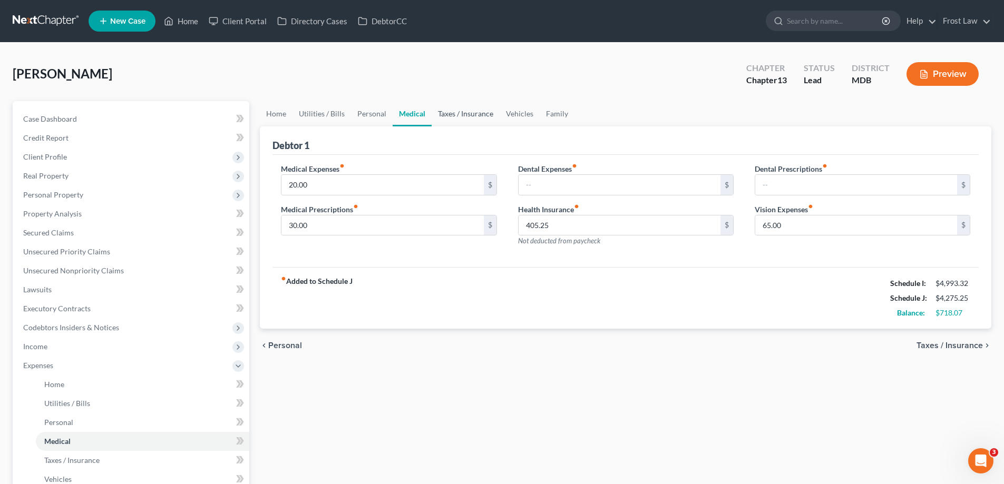
click at [474, 119] on link "Taxes / Insurance" at bounding box center [466, 113] width 68 height 25
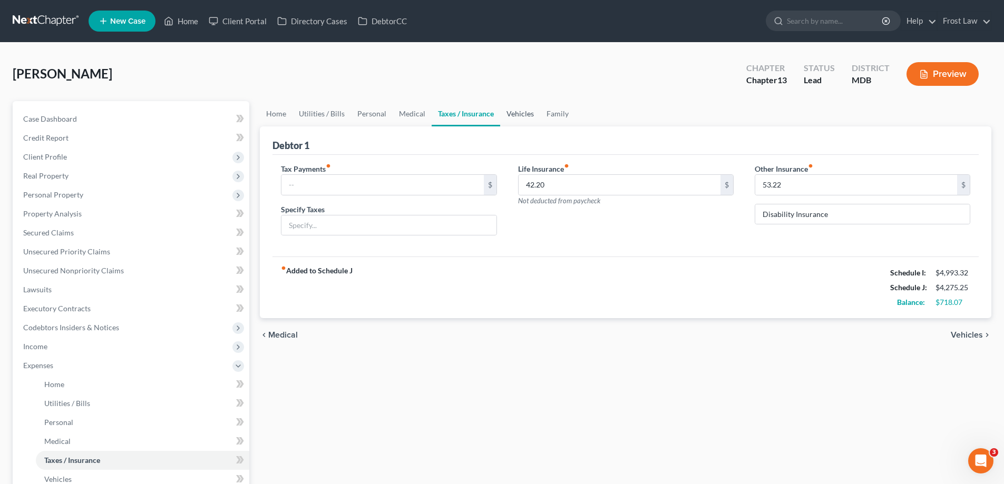
click at [518, 120] on link "Vehicles" at bounding box center [520, 113] width 40 height 25
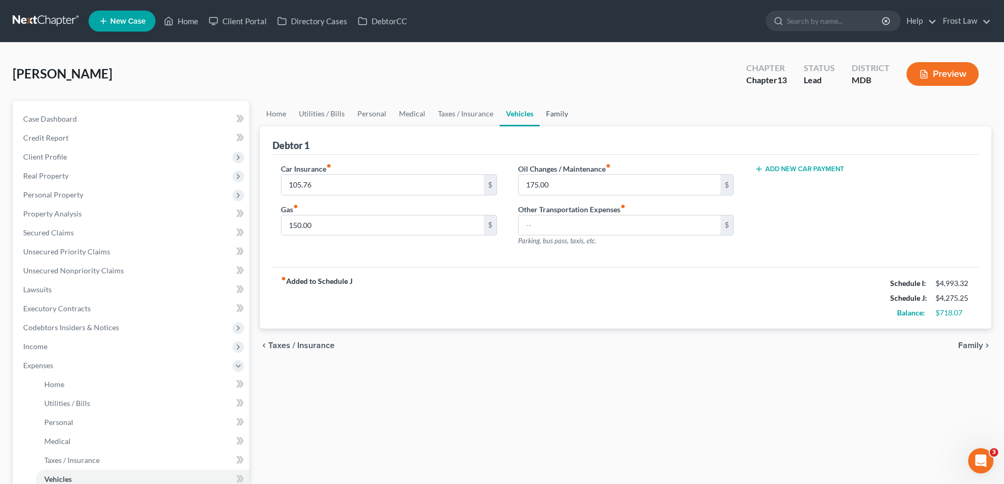
click at [554, 119] on link "Family" at bounding box center [557, 113] width 35 height 25
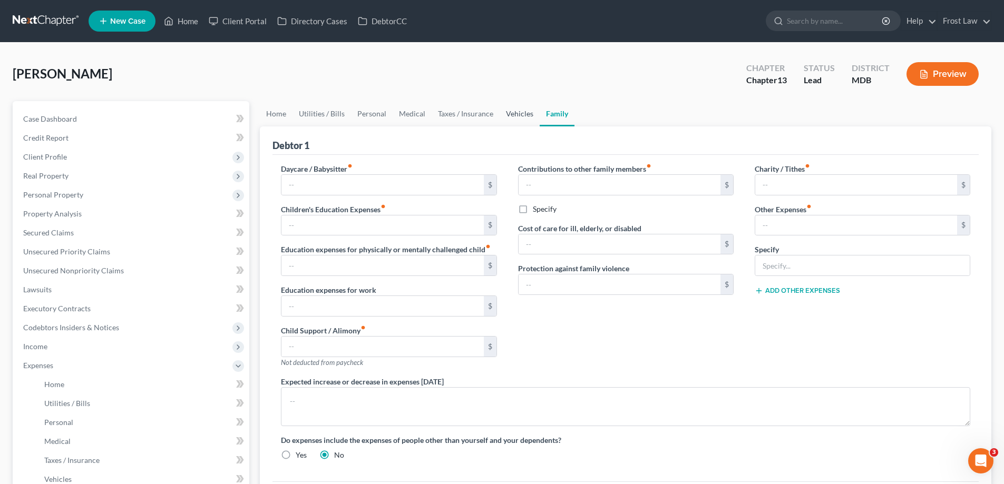
click at [525, 123] on link "Vehicles" at bounding box center [520, 113] width 40 height 25
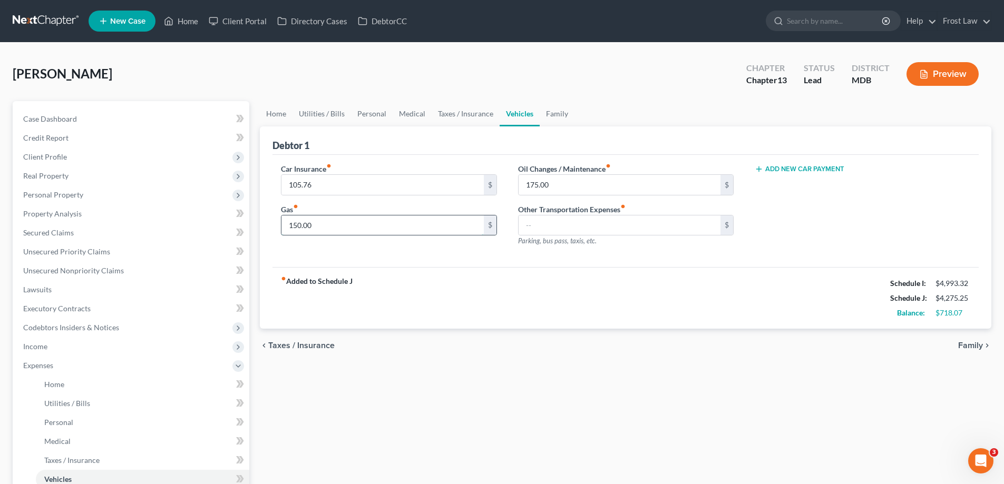
click at [361, 222] on input "150.00" at bounding box center [382, 226] width 202 height 20
type input "200.00"
click at [412, 260] on div "Car Insurance fiber_manual_record 105.76 $ Gas fiber_manual_record 200.00 $ Oil…" at bounding box center [625, 211] width 706 height 113
click at [795, 236] on div "Add New Car Payment" at bounding box center [862, 209] width 237 height 92
click at [275, 106] on link "Home" at bounding box center [276, 113] width 33 height 25
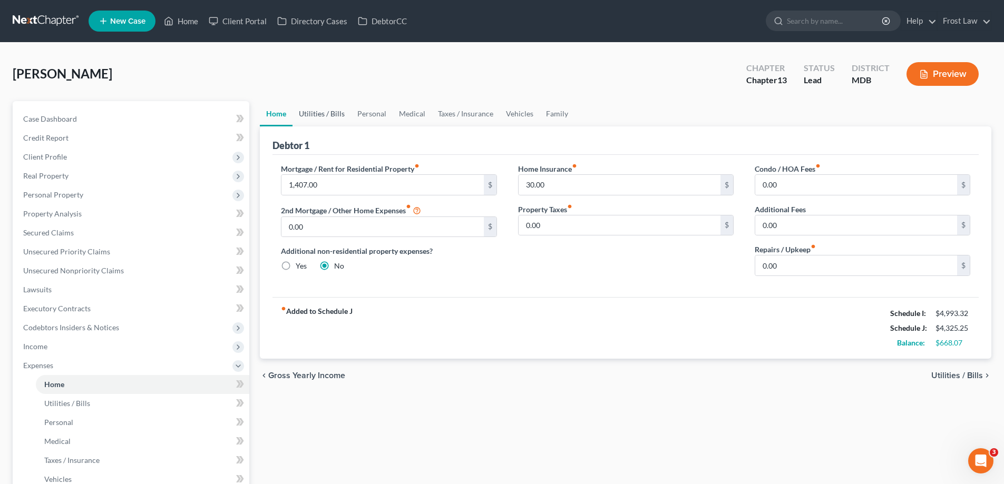
click at [311, 121] on link "Utilities / Bills" at bounding box center [321, 113] width 58 height 25
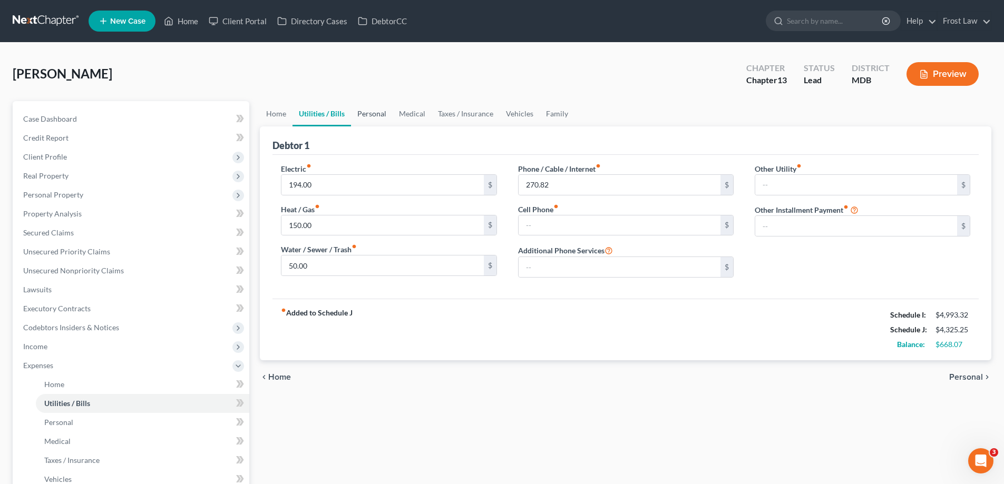
click at [367, 120] on link "Personal" at bounding box center [372, 113] width 42 height 25
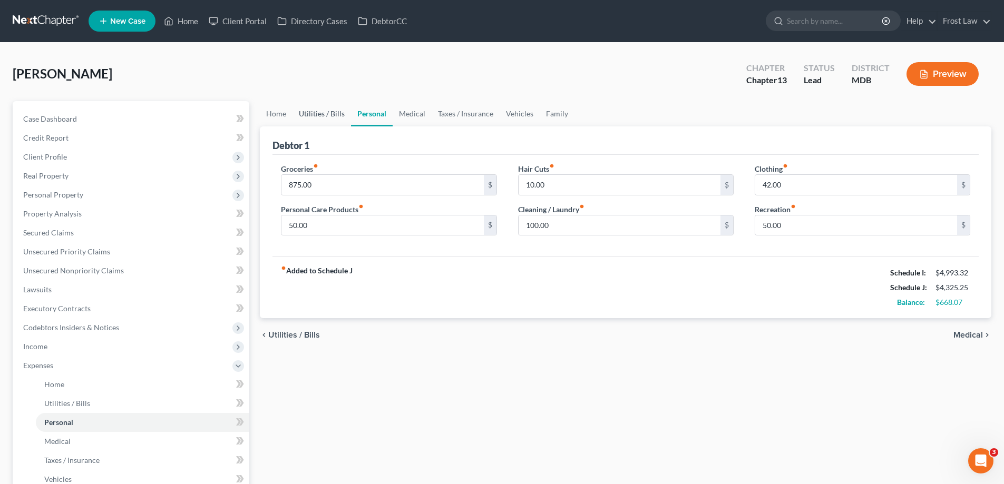
click at [337, 116] on link "Utilities / Bills" at bounding box center [321, 113] width 58 height 25
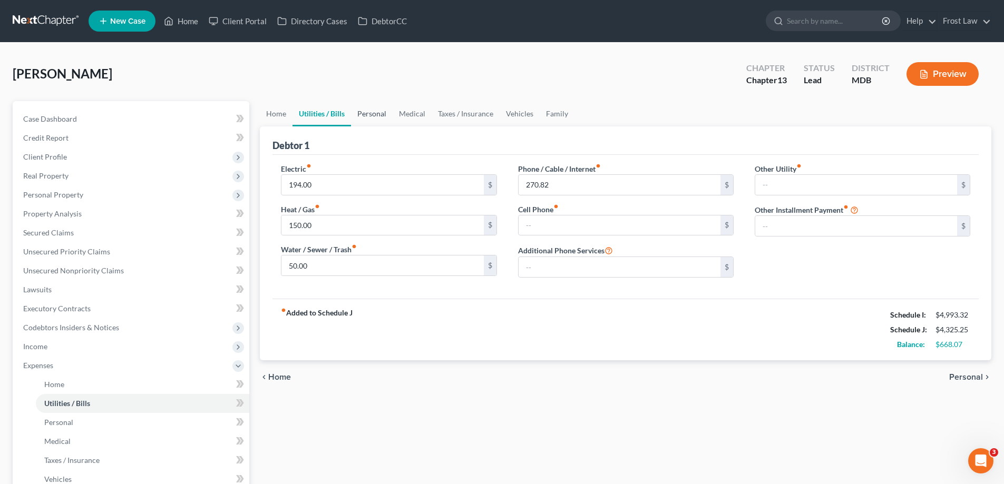
click at [382, 115] on link "Personal" at bounding box center [372, 113] width 42 height 25
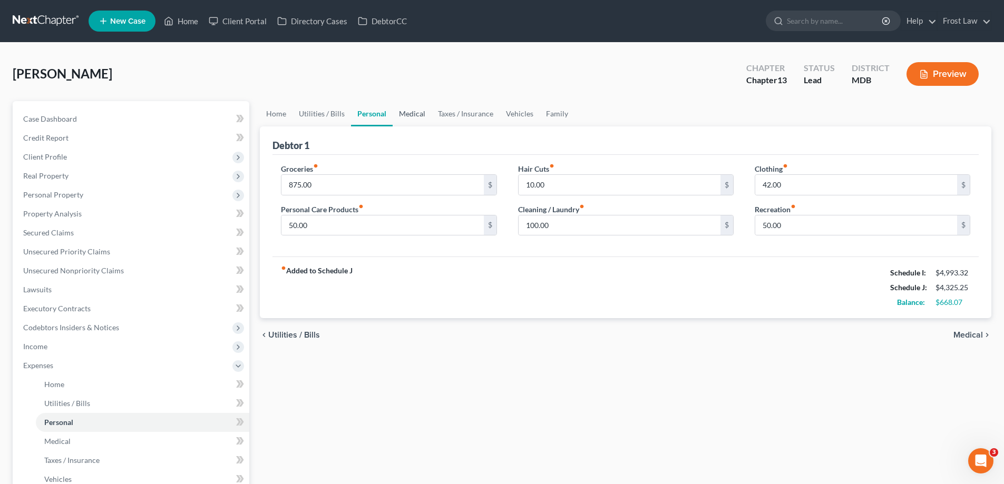
click at [416, 112] on link "Medical" at bounding box center [412, 113] width 39 height 25
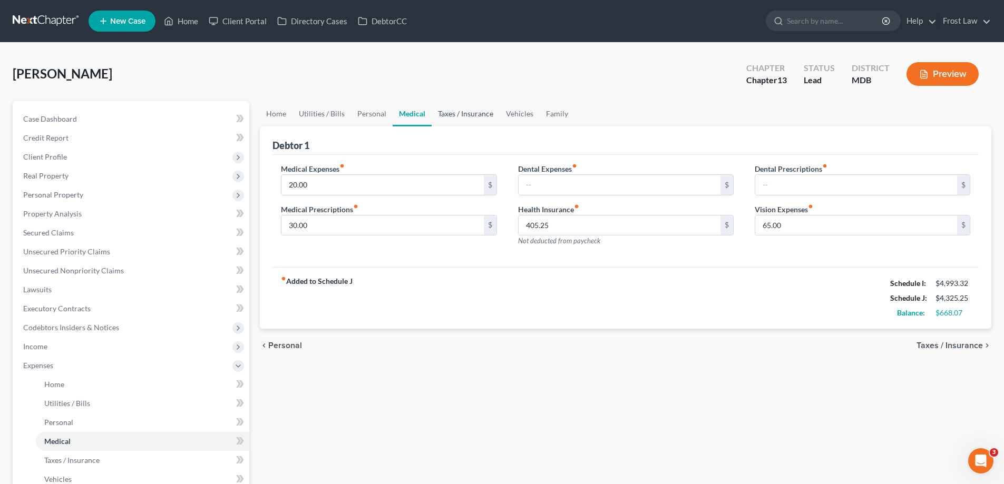
click at [443, 116] on link "Taxes / Insurance" at bounding box center [466, 113] width 68 height 25
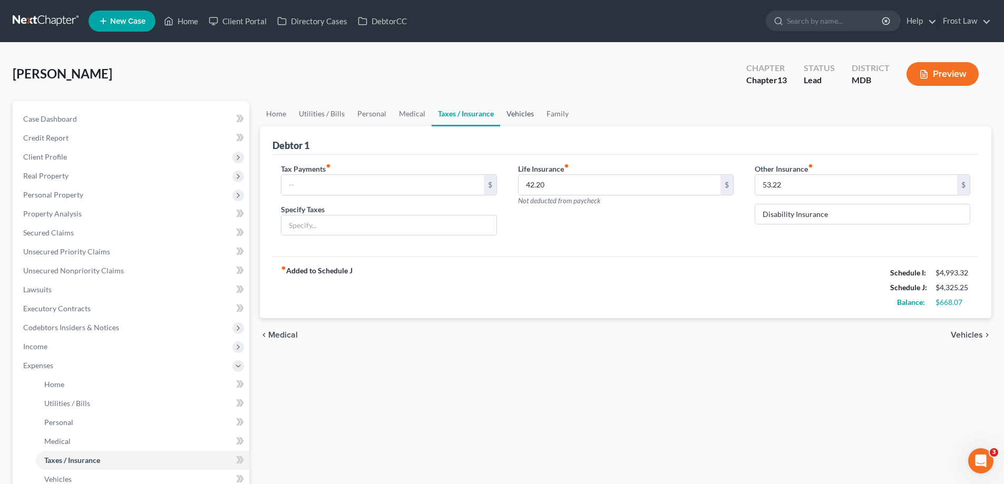
click at [508, 120] on link "Vehicles" at bounding box center [520, 113] width 40 height 25
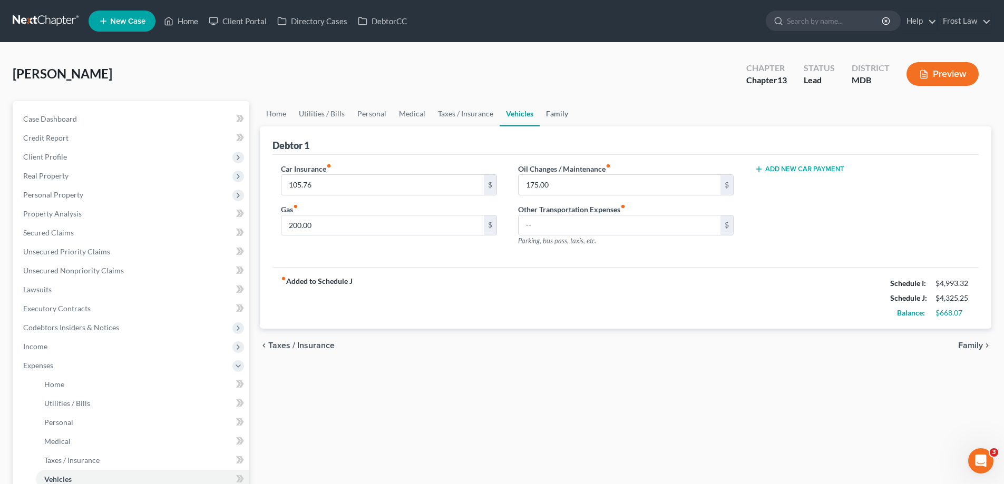
click at [545, 118] on link "Family" at bounding box center [557, 113] width 35 height 25
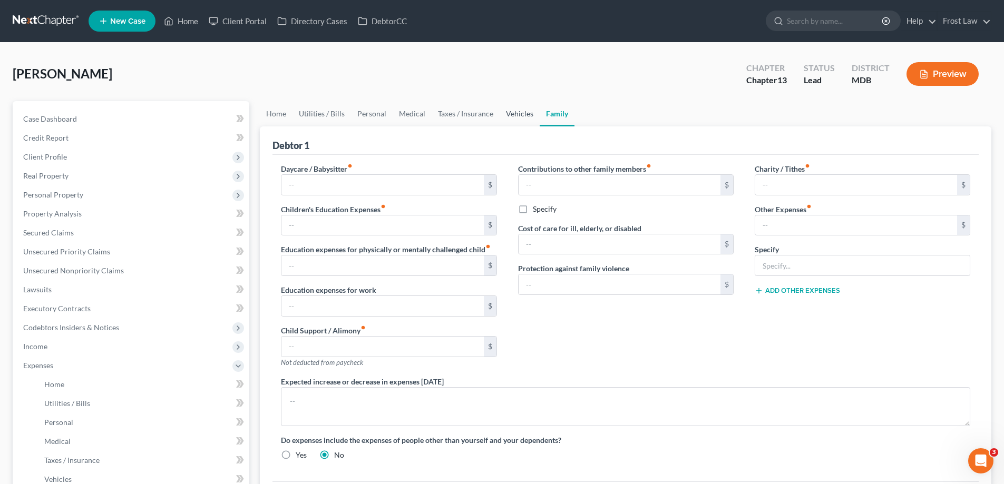
click at [500, 113] on link "Vehicles" at bounding box center [520, 113] width 40 height 25
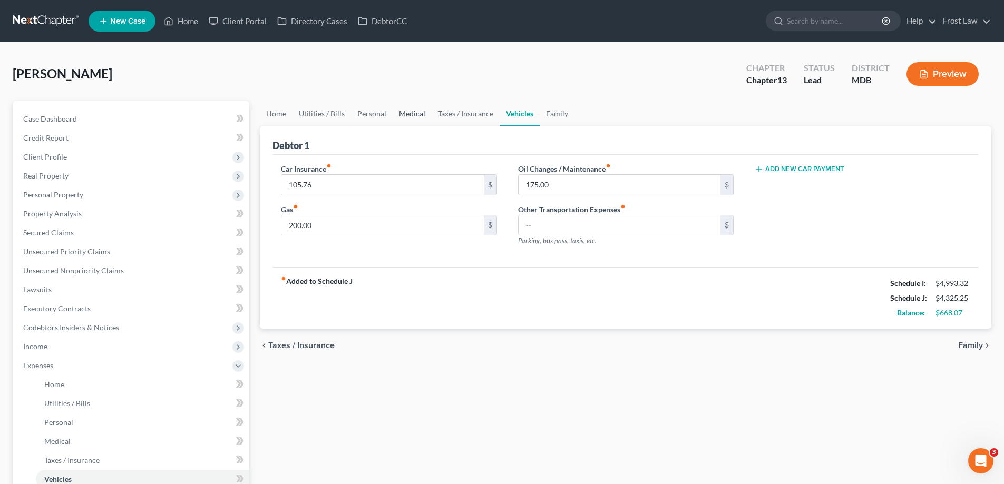
click at [405, 117] on link "Medical" at bounding box center [412, 113] width 39 height 25
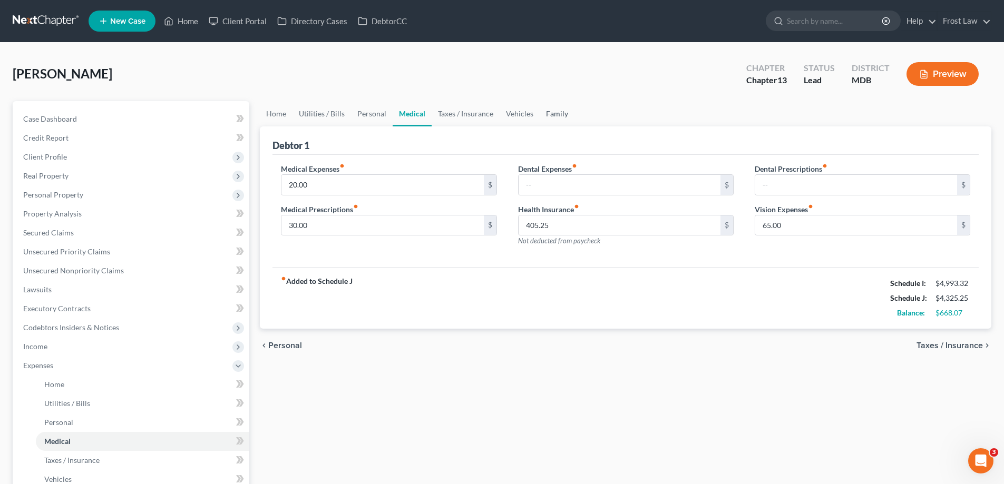
click at [558, 121] on link "Family" at bounding box center [557, 113] width 35 height 25
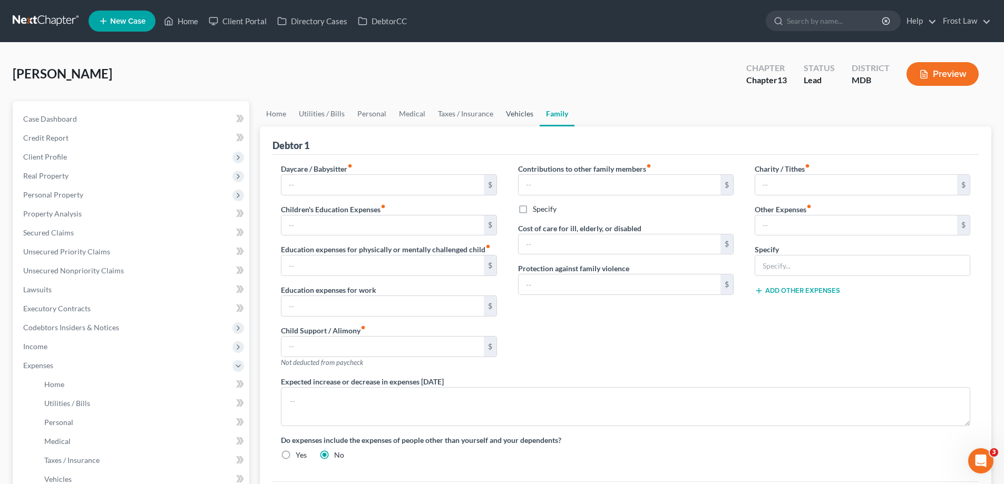
click at [527, 120] on link "Vehicles" at bounding box center [520, 113] width 40 height 25
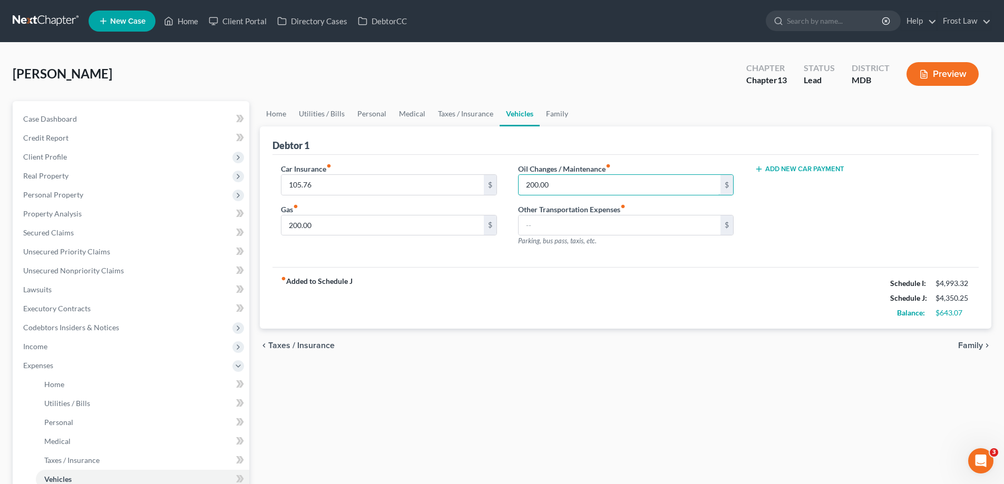
type input "200.00"
click at [857, 200] on div "Add New Car Payment" at bounding box center [862, 209] width 237 height 92
click at [470, 120] on link "Taxes / Insurance" at bounding box center [466, 113] width 68 height 25
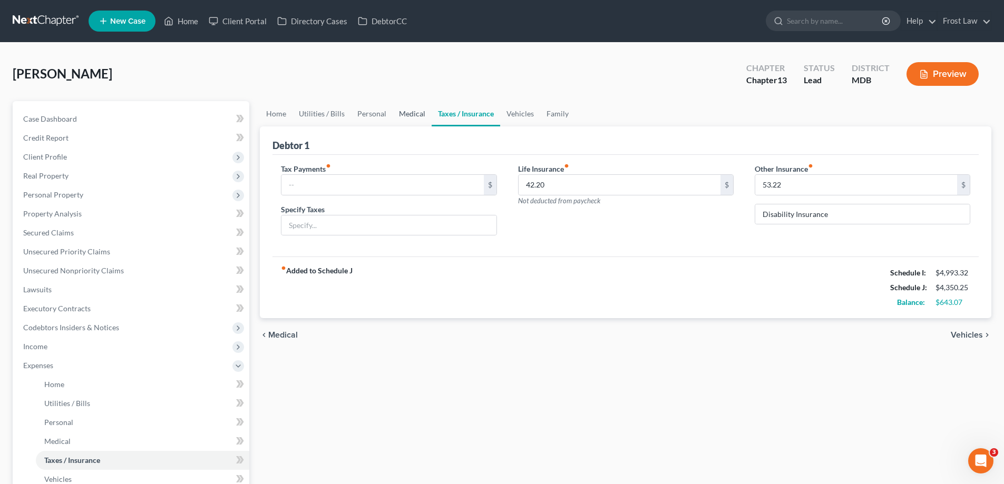
click at [415, 119] on link "Medical" at bounding box center [412, 113] width 39 height 25
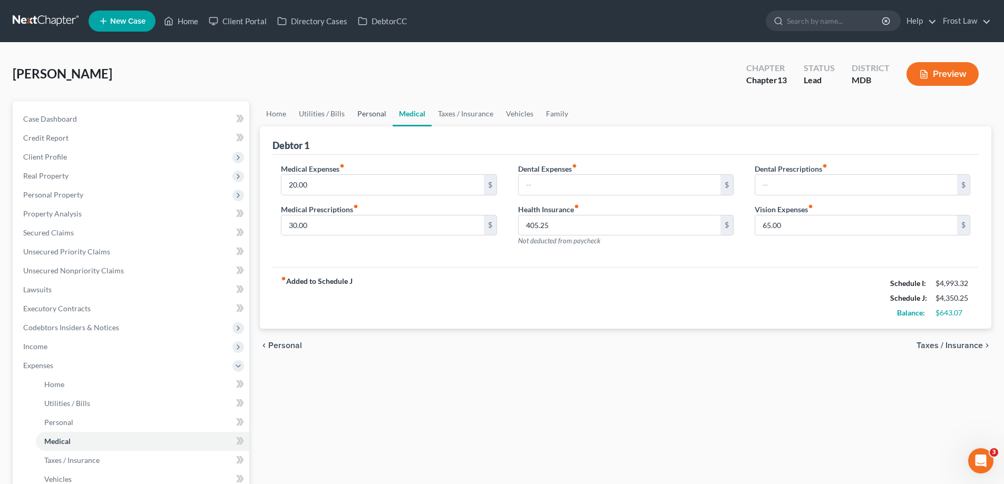
click at [368, 118] on link "Personal" at bounding box center [372, 113] width 42 height 25
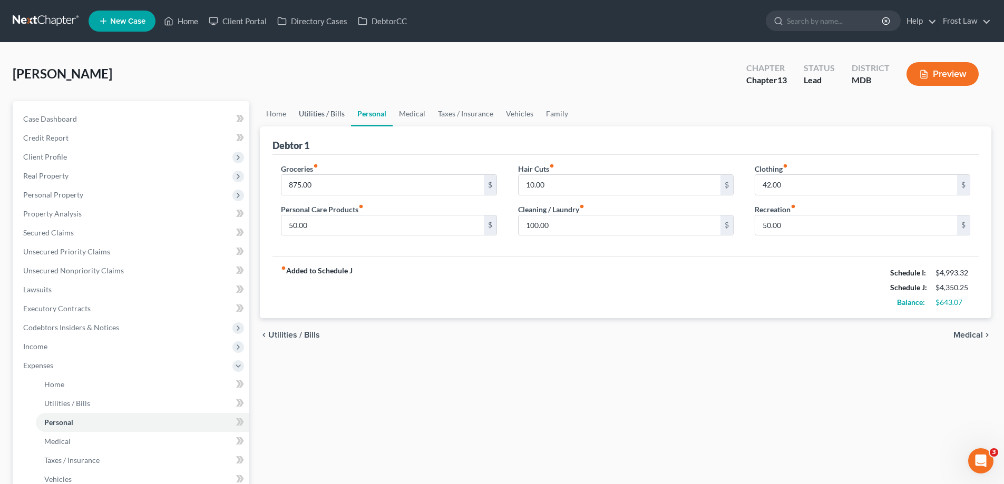
click at [324, 116] on link "Utilities / Bills" at bounding box center [321, 113] width 58 height 25
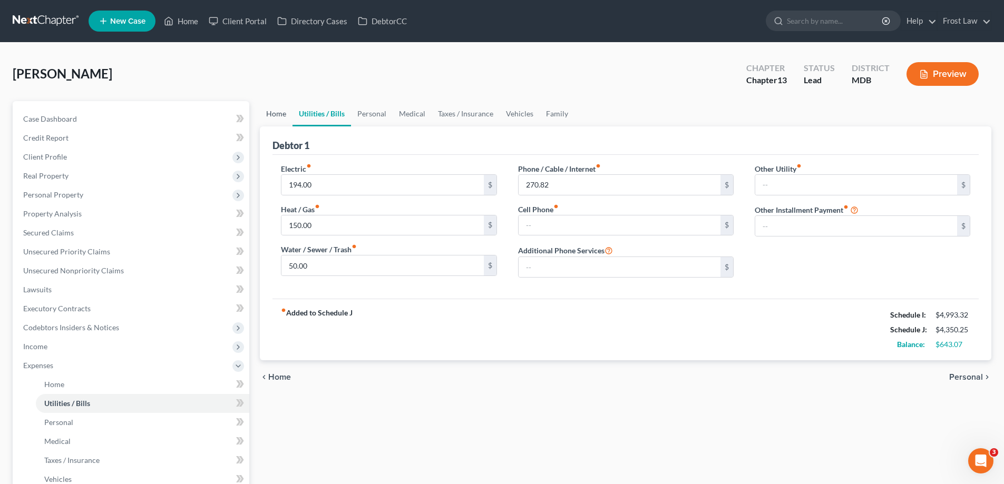
click at [268, 113] on link "Home" at bounding box center [276, 113] width 33 height 25
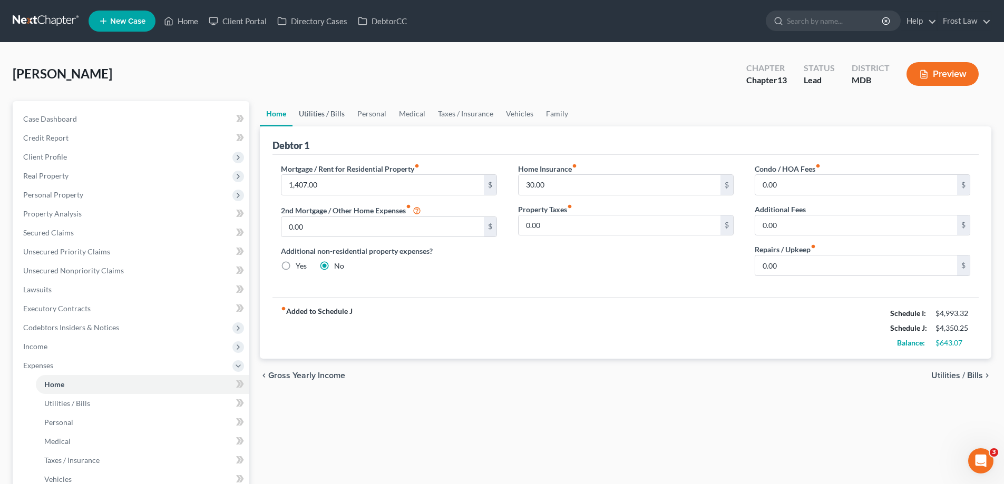
click at [324, 116] on link "Utilities / Bills" at bounding box center [321, 113] width 58 height 25
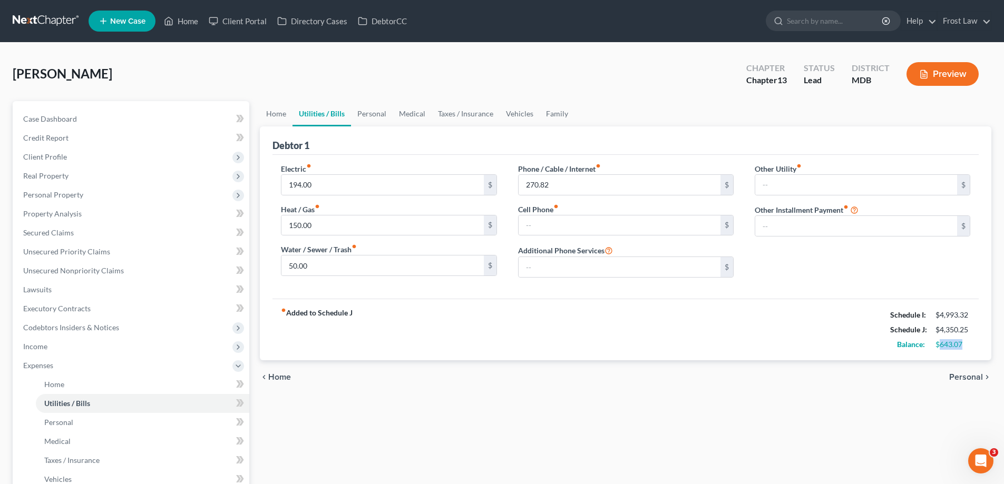
drag, startPoint x: 969, startPoint y: 348, endPoint x: 941, endPoint y: 346, distance: 28.5
click at [941, 346] on div "$643.07" at bounding box center [952, 344] width 35 height 11
click at [797, 355] on div "fiber_manual_record Added to Schedule J Schedule I: $4,993.32 Schedule J: $4,35…" at bounding box center [625, 330] width 706 height 62
click at [385, 118] on link "Personal" at bounding box center [372, 113] width 42 height 25
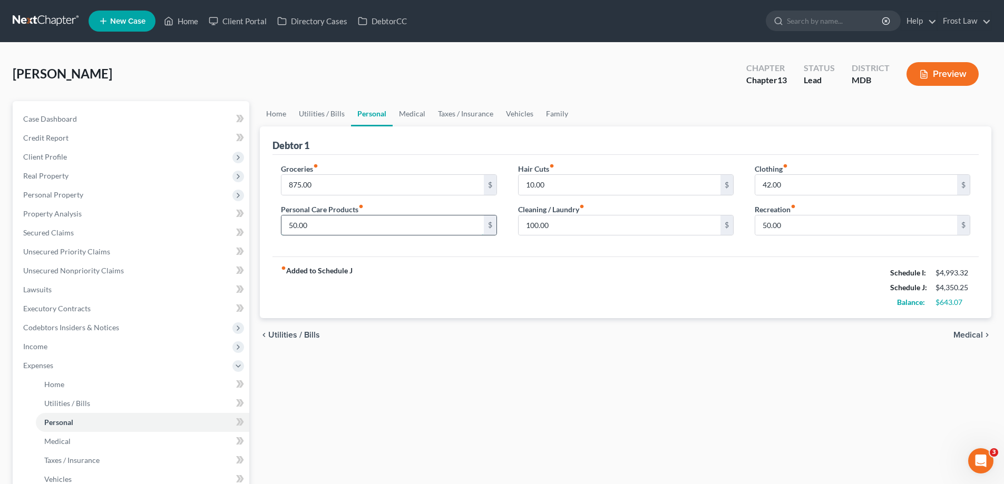
click at [322, 234] on input "50.00" at bounding box center [382, 226] width 202 height 20
type input "75.00"
click at [859, 185] on input "42.00" at bounding box center [856, 185] width 202 height 20
type input "50.00"
click at [789, 280] on div "fiber_manual_record Added to Schedule J Schedule I: $4,993.32 Schedule J: $4,38…" at bounding box center [625, 288] width 706 height 62
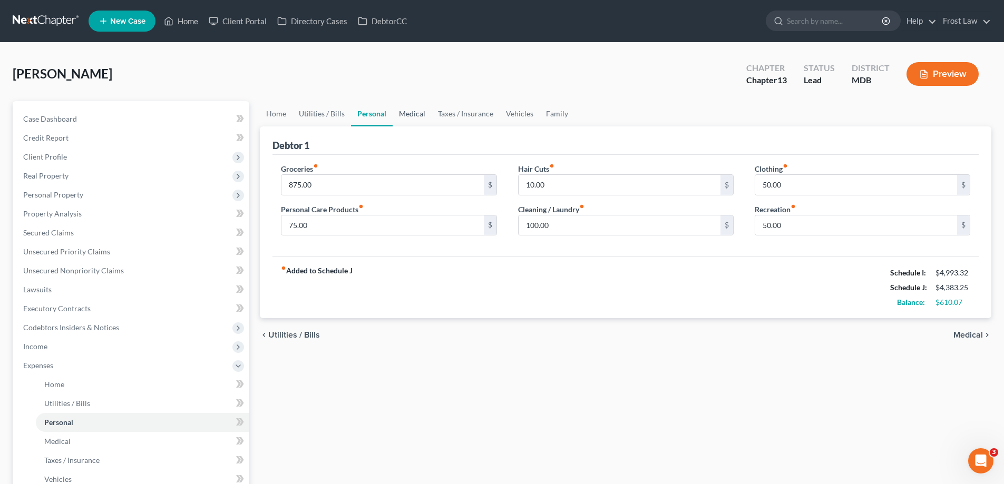
click at [426, 121] on link "Medical" at bounding box center [412, 113] width 39 height 25
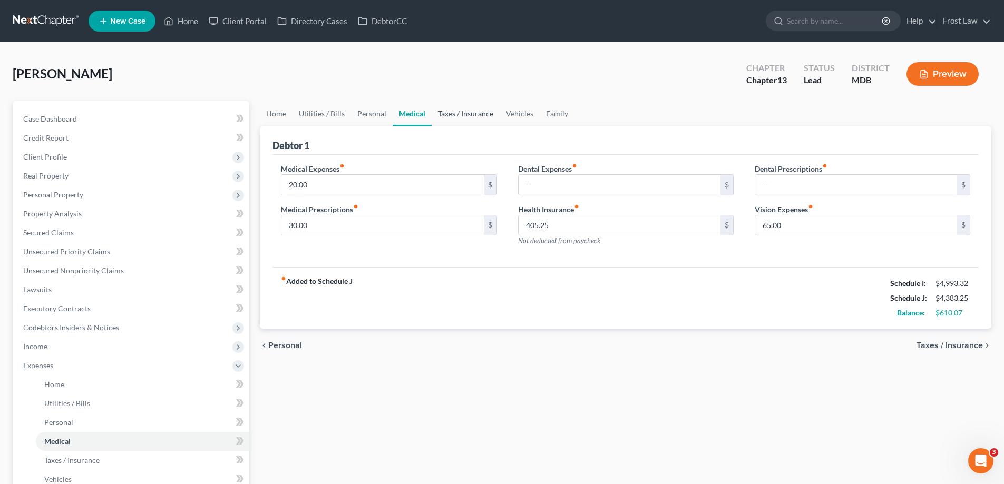
click at [461, 120] on link "Taxes / Insurance" at bounding box center [466, 113] width 68 height 25
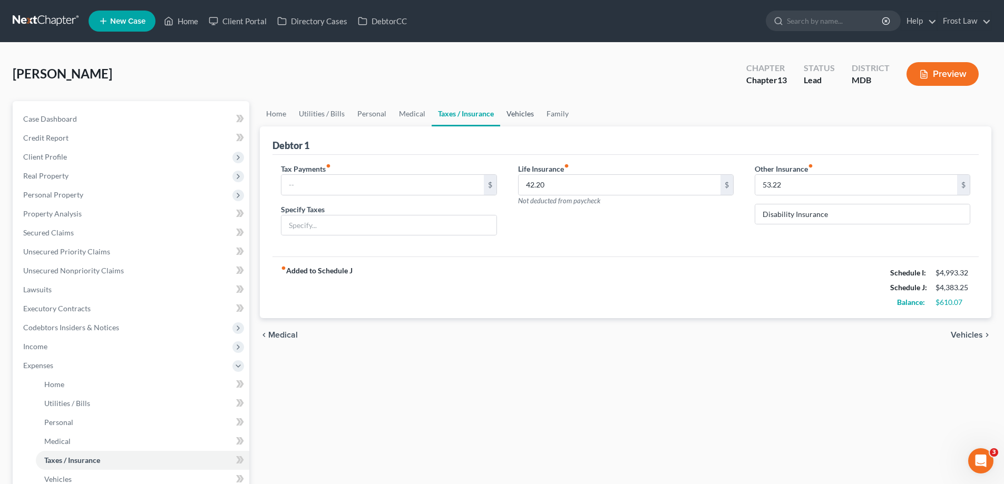
click at [519, 122] on link "Vehicles" at bounding box center [520, 113] width 40 height 25
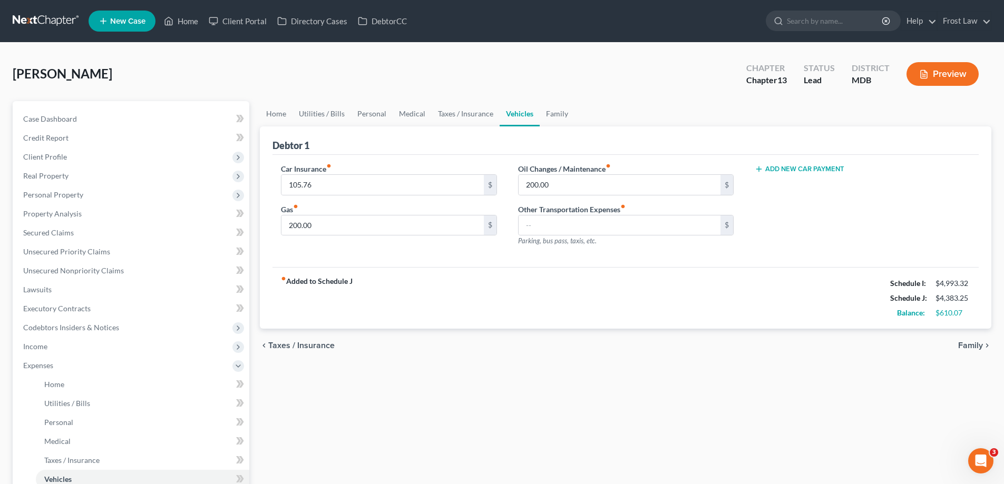
scroll to position [211, 0]
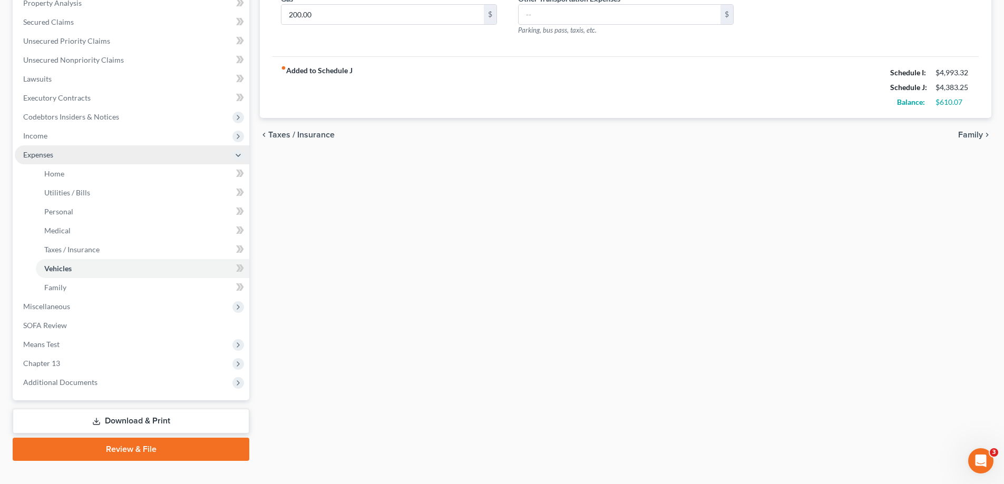
click at [63, 153] on span "Expenses" at bounding box center [132, 154] width 234 height 19
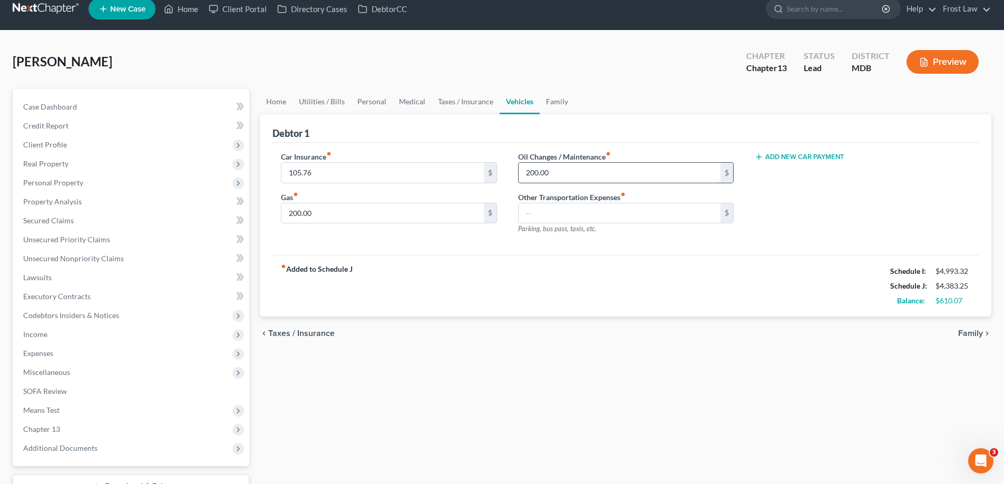
scroll to position [0, 0]
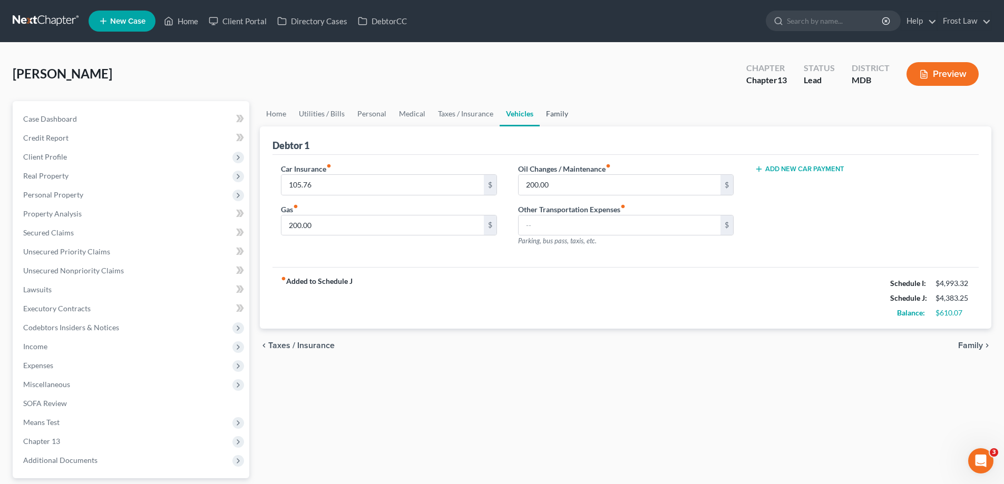
click at [561, 116] on link "Family" at bounding box center [557, 113] width 35 height 25
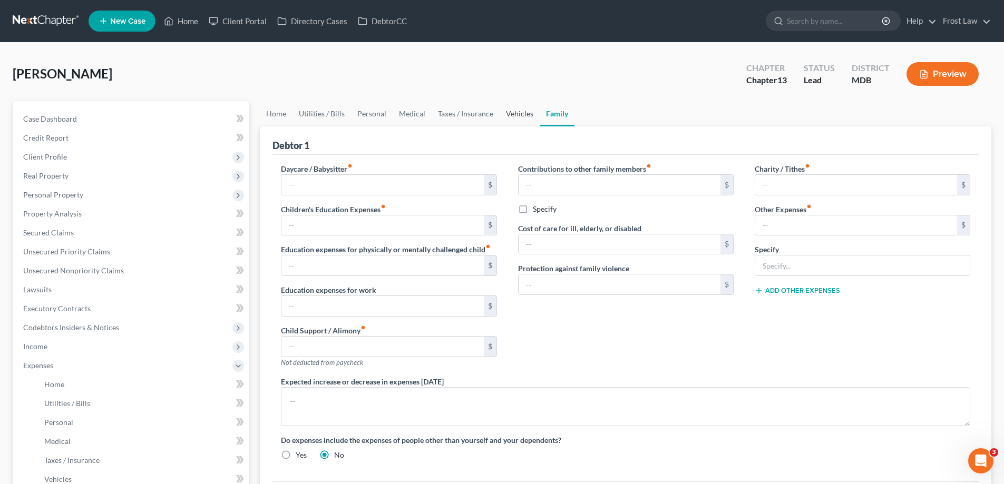
click at [515, 121] on link "Vehicles" at bounding box center [520, 113] width 40 height 25
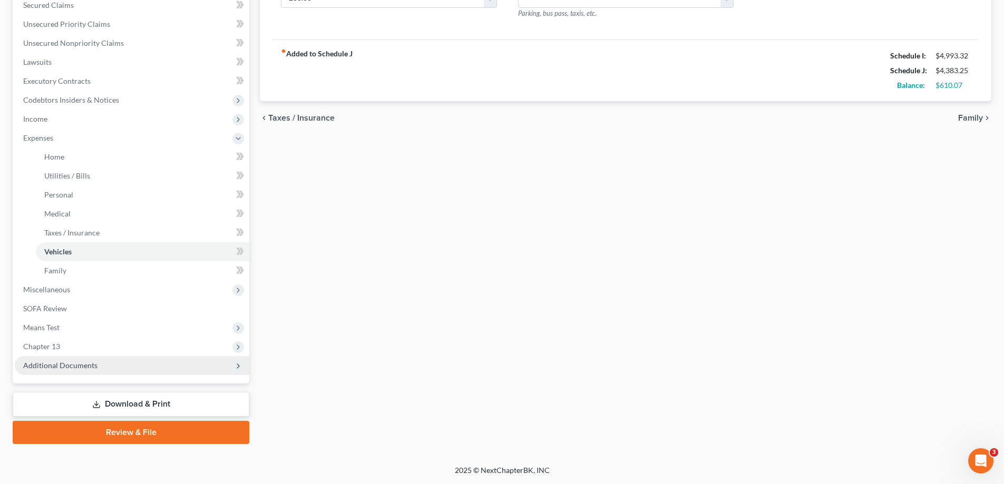
click at [145, 367] on span "Additional Documents" at bounding box center [132, 365] width 234 height 19
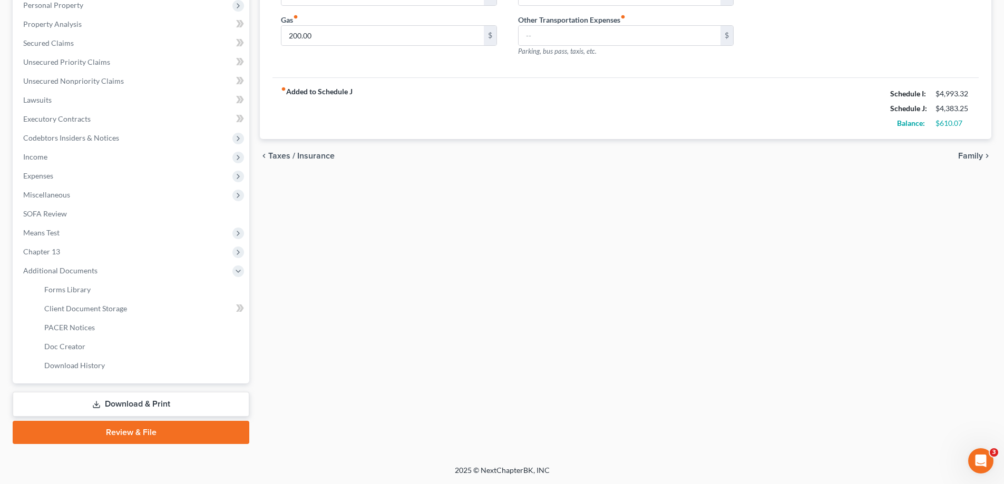
scroll to position [190, 0]
click at [102, 334] on link "PACER Notices" at bounding box center [142, 327] width 213 height 19
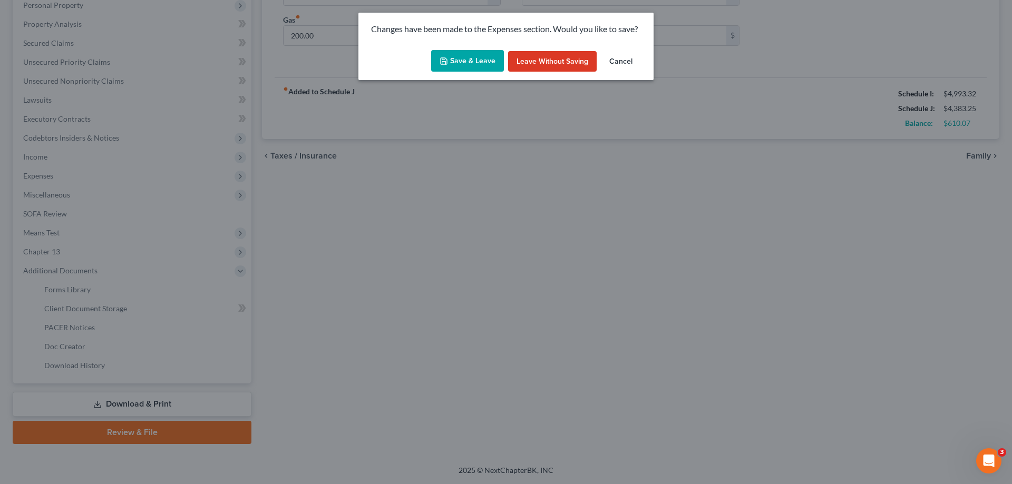
click at [478, 56] on button "Save & Leave" at bounding box center [467, 61] width 73 height 22
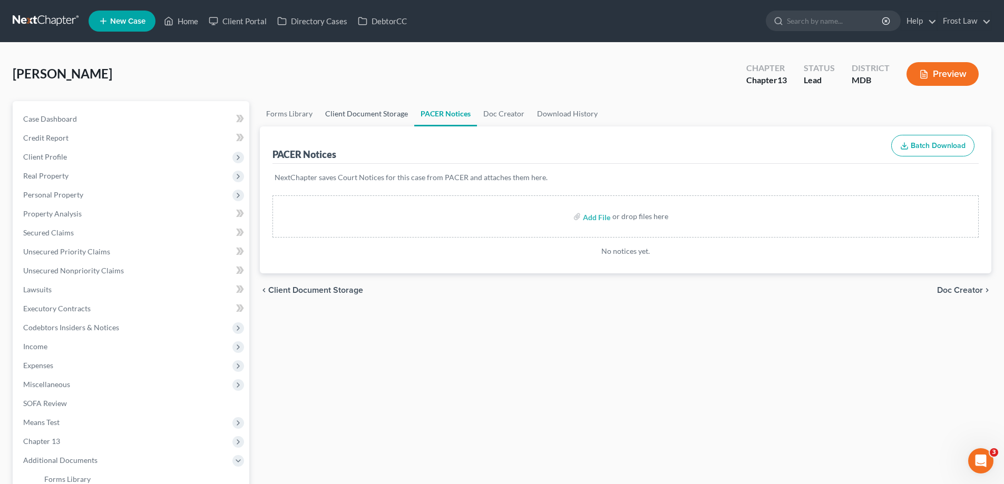
click at [370, 124] on link "Client Document Storage" at bounding box center [366, 113] width 95 height 25
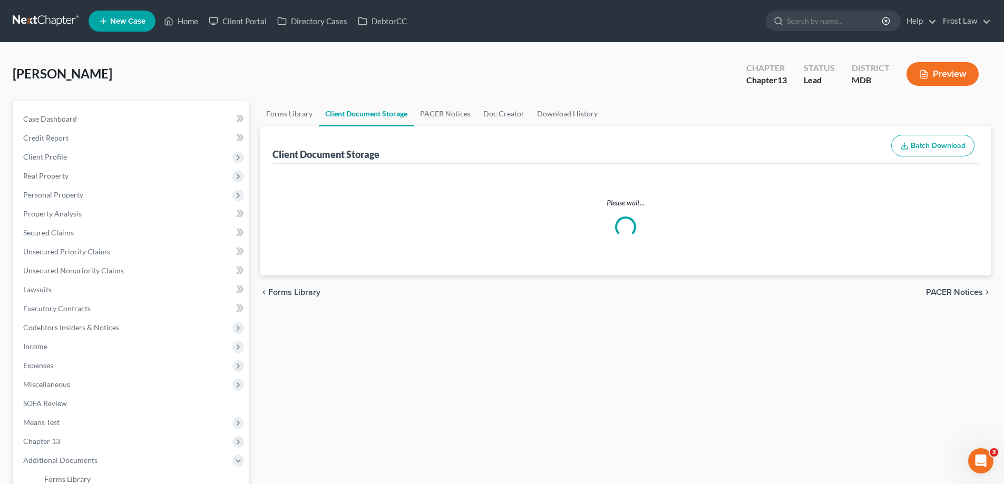
select select "14"
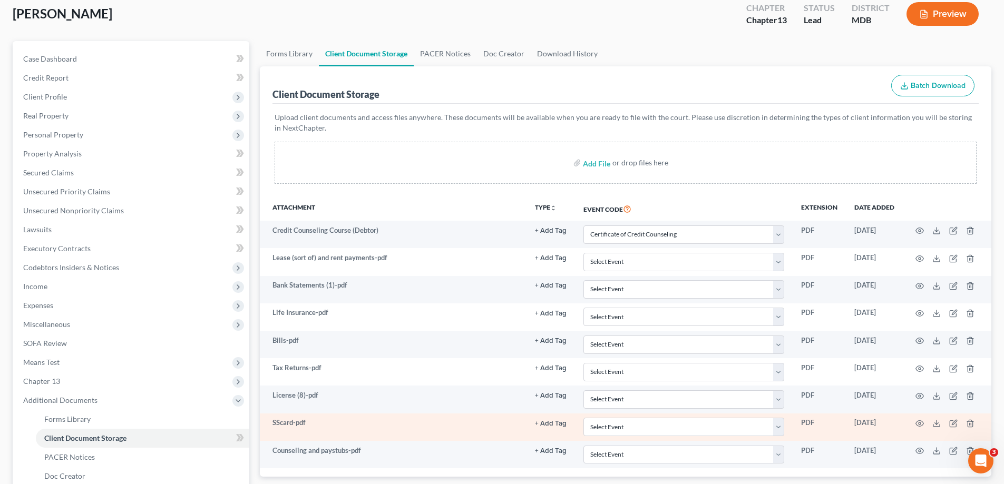
scroll to position [190, 0]
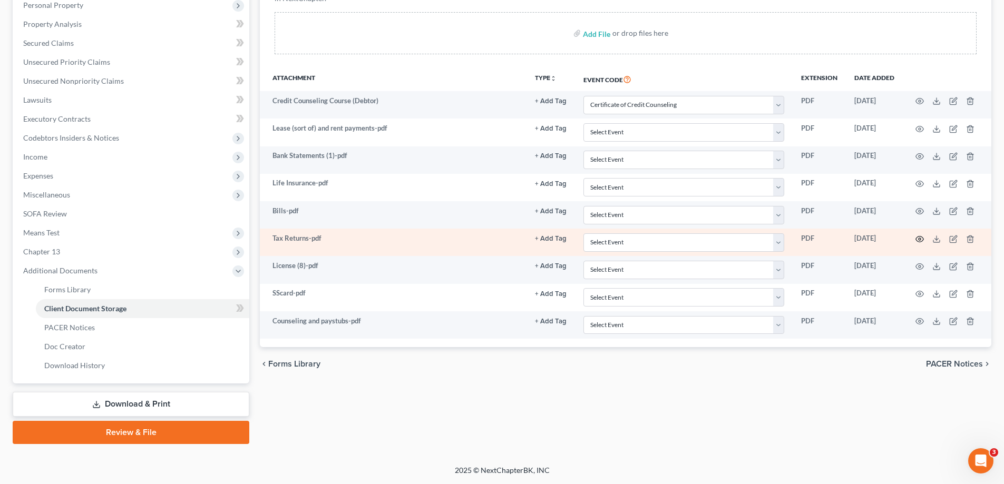
click at [922, 239] on icon "button" at bounding box center [919, 239] width 8 height 8
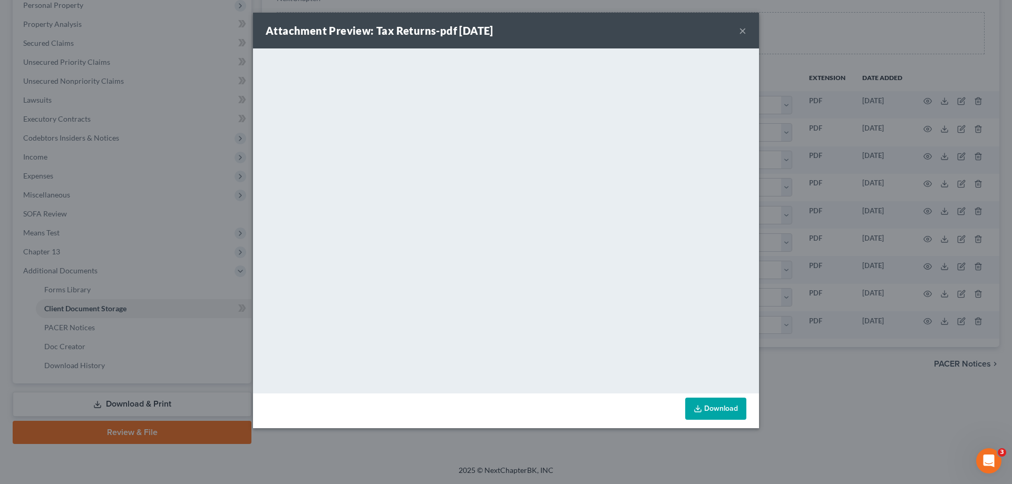
drag, startPoint x: 741, startPoint y: 28, endPoint x: 20, endPoint y: 210, distance: 743.3
click at [741, 28] on button "×" at bounding box center [742, 30] width 7 height 13
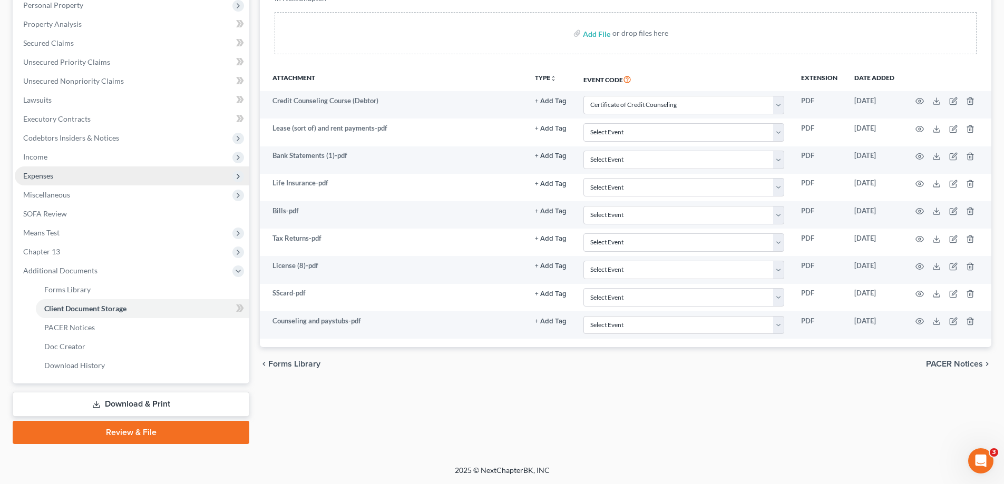
click at [67, 180] on span "Expenses" at bounding box center [132, 176] width 234 height 19
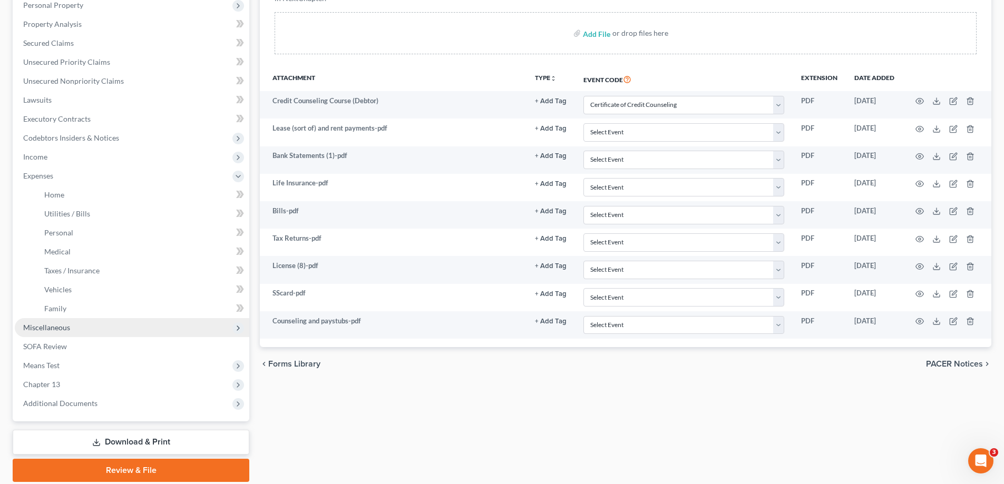
click at [67, 329] on span "Miscellaneous" at bounding box center [46, 327] width 47 height 9
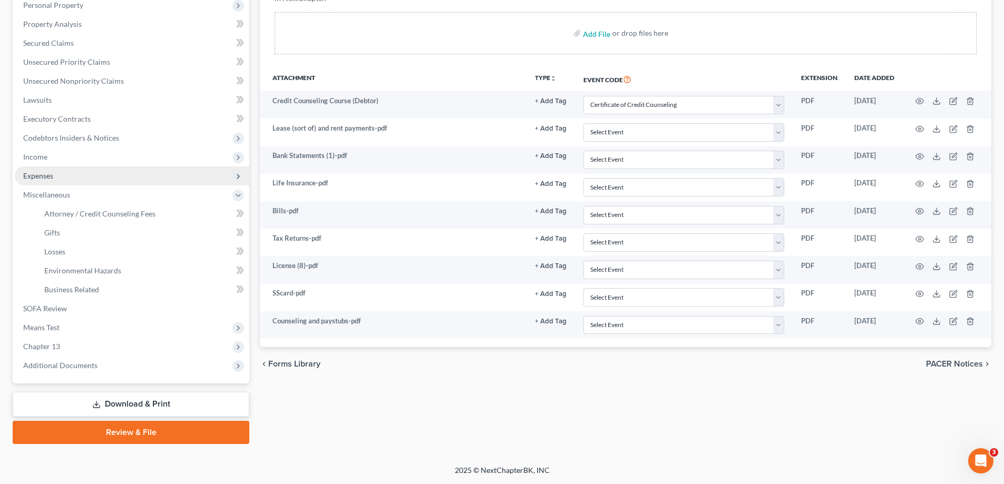
click at [54, 177] on span "Expenses" at bounding box center [132, 176] width 234 height 19
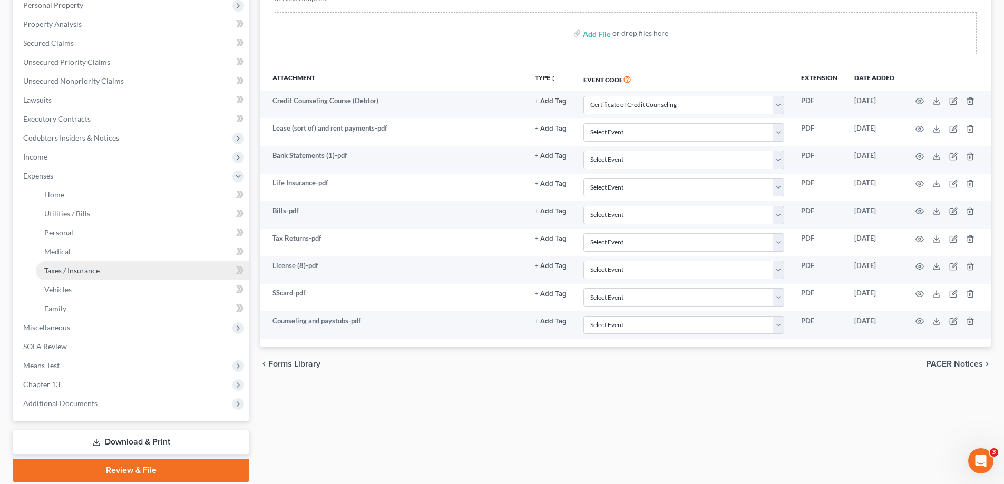
click at [83, 269] on span "Taxes / Insurance" at bounding box center [71, 270] width 55 height 9
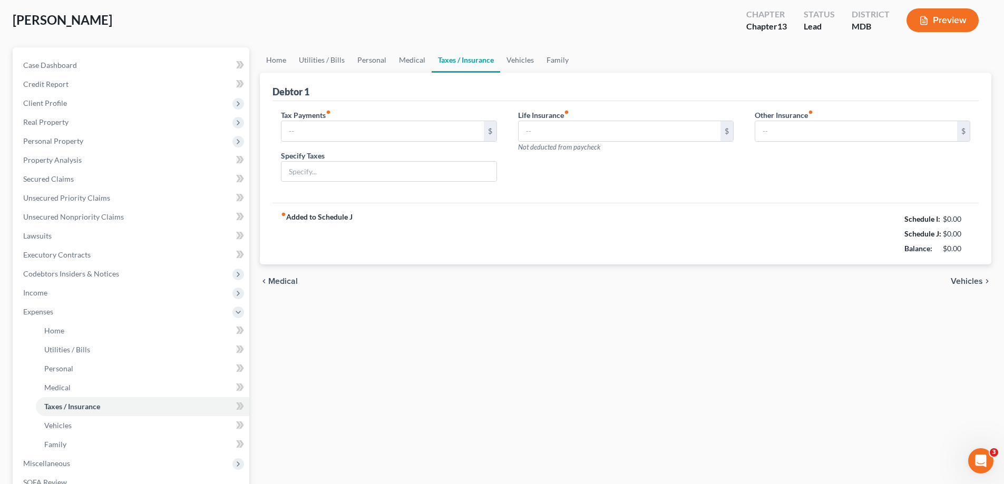
scroll to position [5, 0]
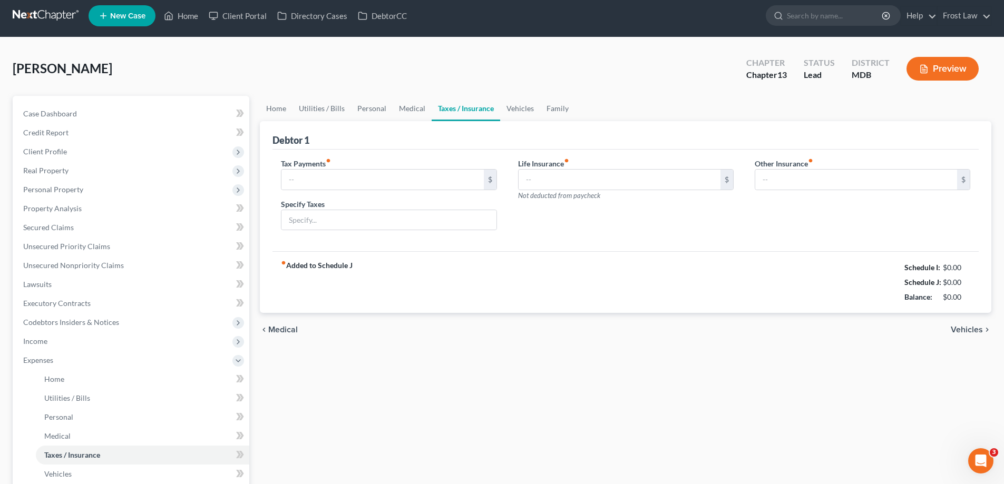
type input "42.20"
type input "53.22"
type input "Disability Insurance"
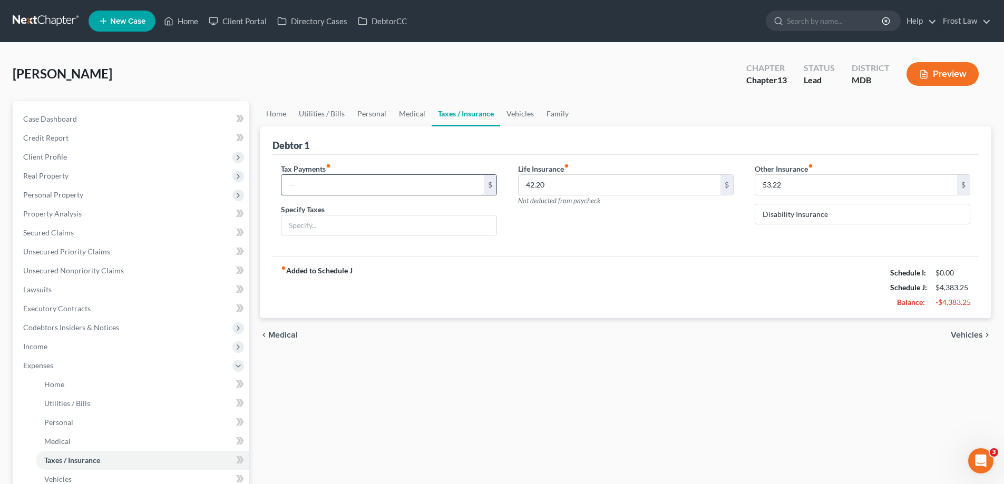
click at [336, 181] on input "text" at bounding box center [382, 185] width 202 height 20
click at [417, 231] on input "text" at bounding box center [388, 226] width 214 height 20
click at [439, 221] on input "Additional W2 taxes - Debtor may need to withold additional to prevent owing go…" at bounding box center [388, 226] width 214 height 20
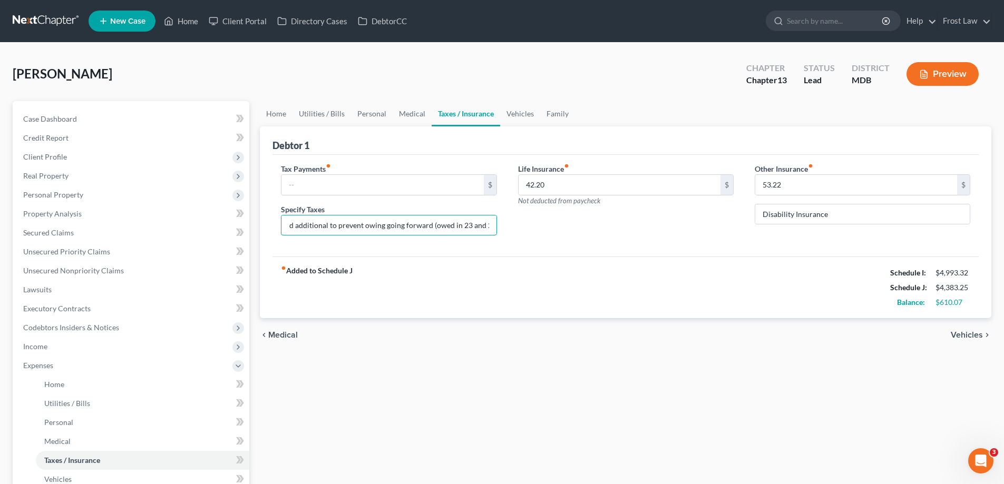
scroll to position [0, 161]
type input "Additional W2 taxes - Debtor may need to withold additional to prevent owing go…"
click at [408, 194] on input "text" at bounding box center [382, 185] width 202 height 20
type input "210.00"
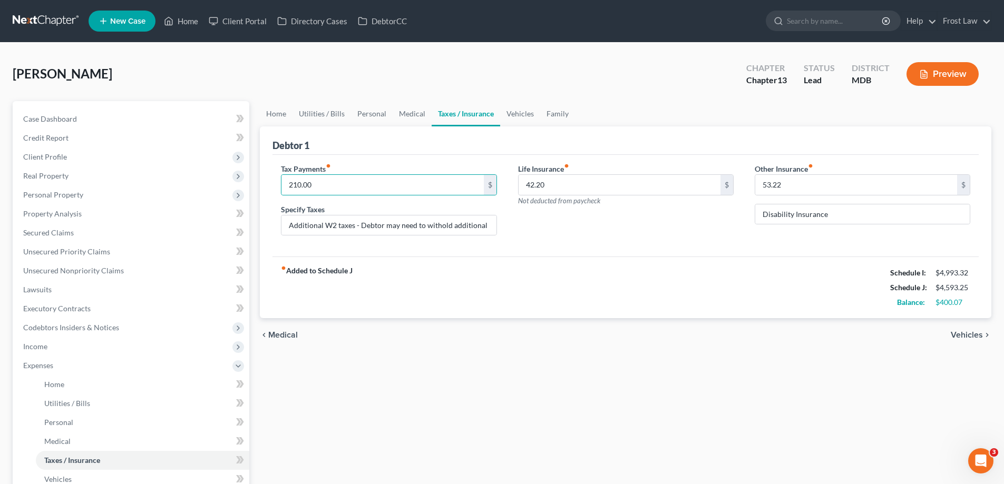
click at [686, 249] on div "Tax Payments fiber_manual_record 210.00 $ Specify Taxes Additional W2 taxes - D…" at bounding box center [625, 206] width 706 height 102
click at [528, 110] on link "Vehicles" at bounding box center [520, 113] width 40 height 25
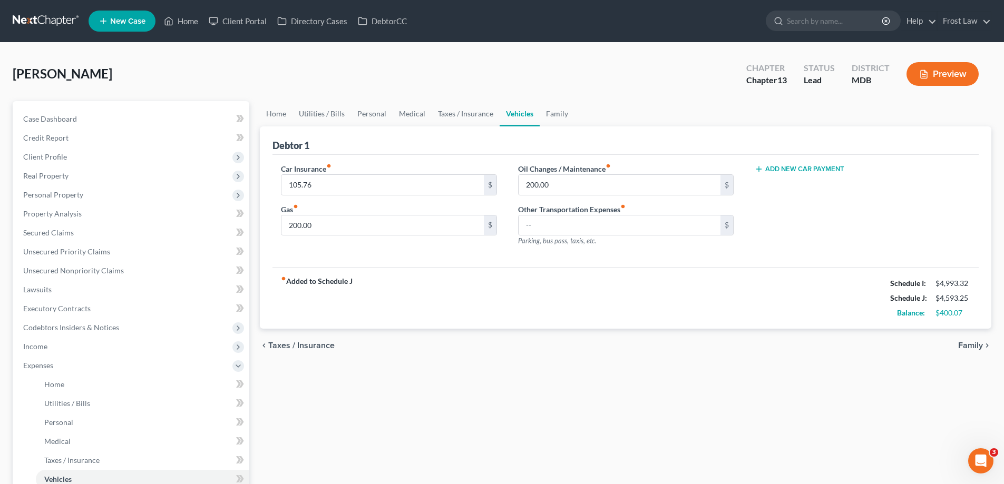
click at [523, 281] on div "fiber_manual_record Added to Schedule J Schedule I: $4,993.32 Schedule J: $4,59…" at bounding box center [625, 298] width 706 height 62
drag, startPoint x: 540, startPoint y: 117, endPoint x: 538, endPoint y: 123, distance: 6.2
click at [540, 117] on link "Family" at bounding box center [557, 113] width 35 height 25
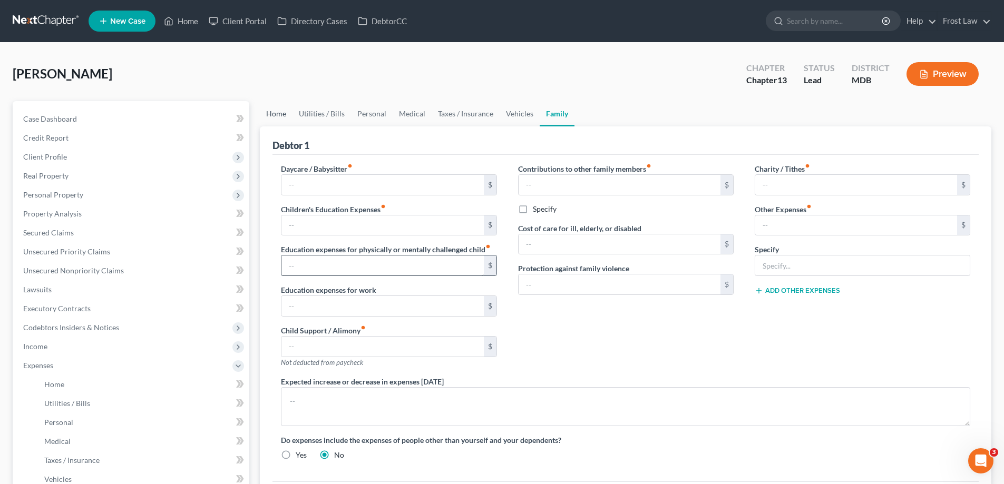
drag, startPoint x: 274, startPoint y: 116, endPoint x: 470, endPoint y: 258, distance: 241.6
click at [274, 116] on link "Home" at bounding box center [276, 113] width 33 height 25
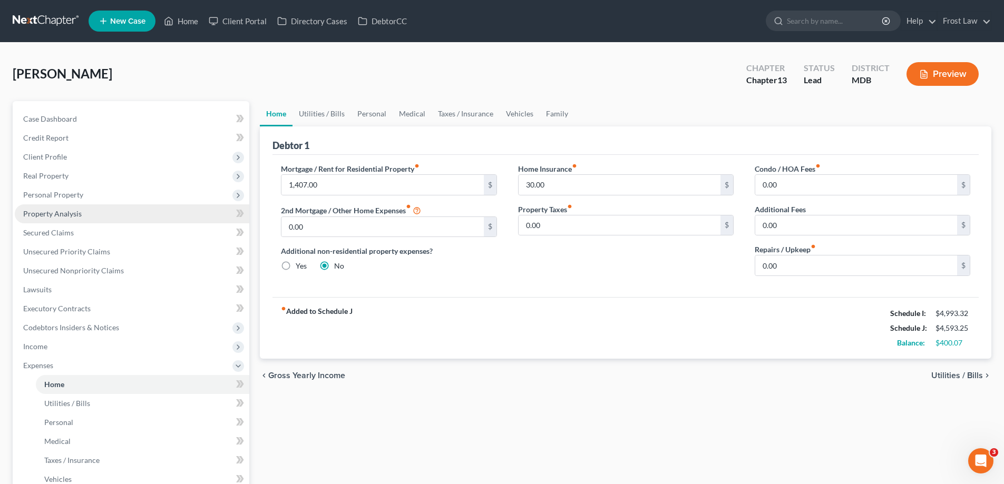
drag, startPoint x: 84, startPoint y: 194, endPoint x: 93, endPoint y: 207, distance: 15.2
click at [85, 194] on span "Personal Property" at bounding box center [132, 194] width 234 height 19
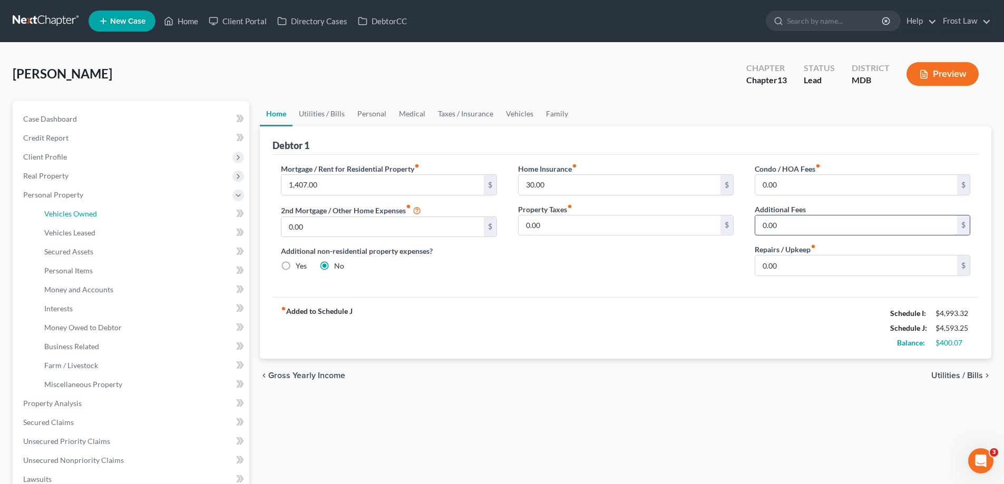
click at [97, 214] on link "Vehicles Owned" at bounding box center [142, 213] width 213 height 19
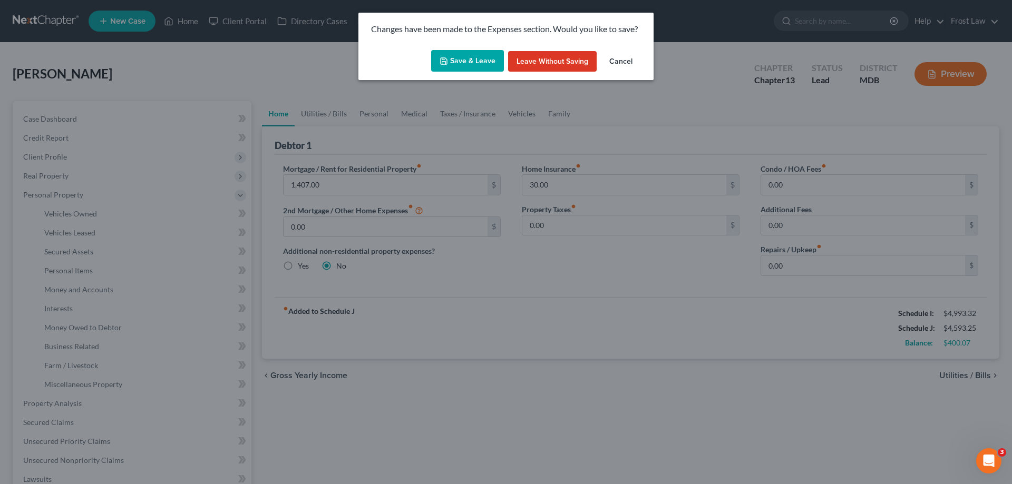
click at [473, 62] on button "Save & Leave" at bounding box center [467, 61] width 73 height 22
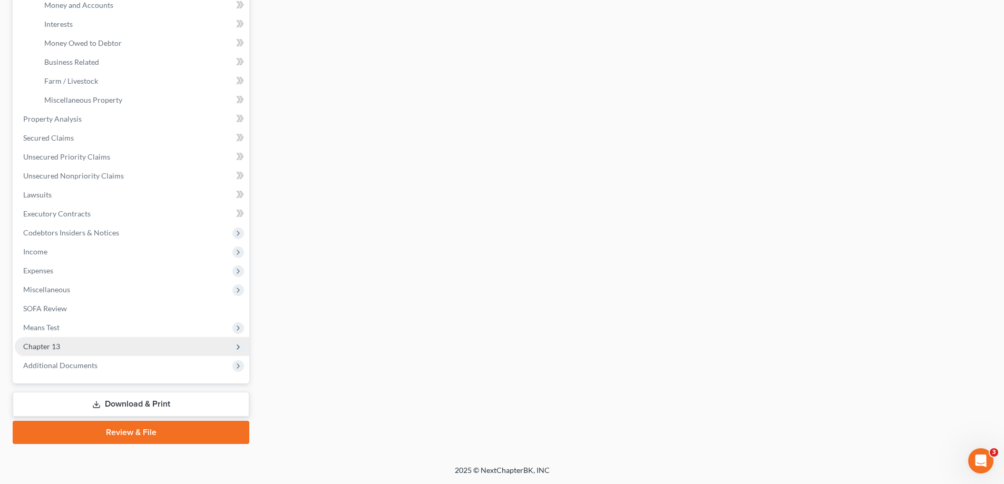
click at [51, 349] on span "Chapter 13" at bounding box center [41, 346] width 37 height 9
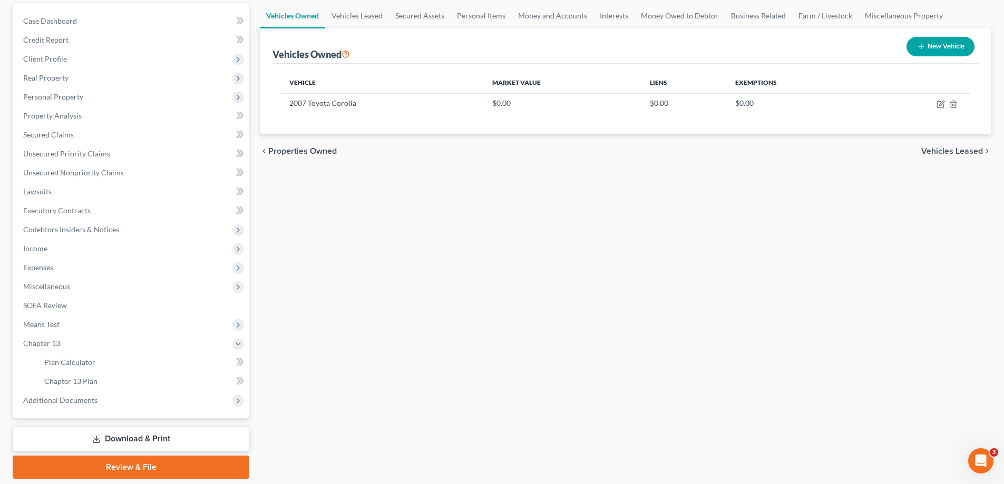
scroll to position [80, 0]
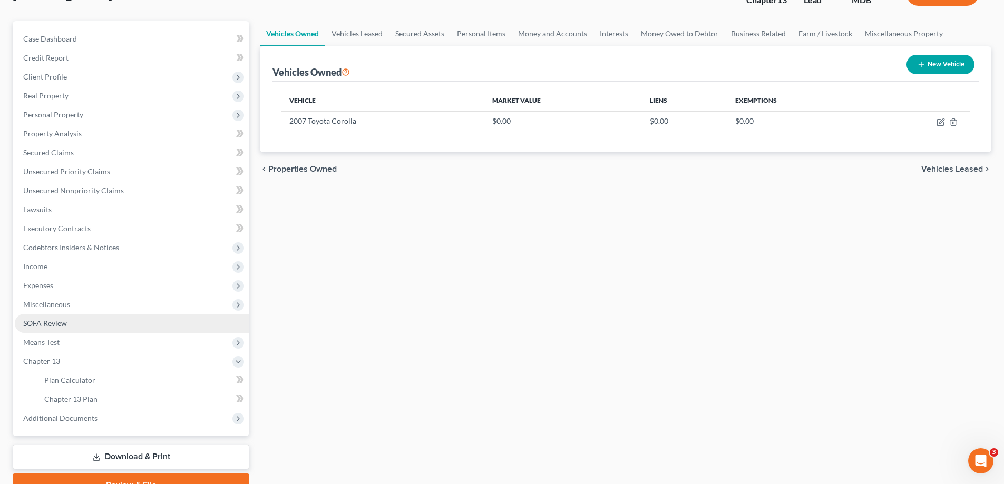
drag, startPoint x: 102, startPoint y: 298, endPoint x: 116, endPoint y: 321, distance: 27.2
click at [102, 298] on span "Miscellaneous" at bounding box center [132, 304] width 234 height 19
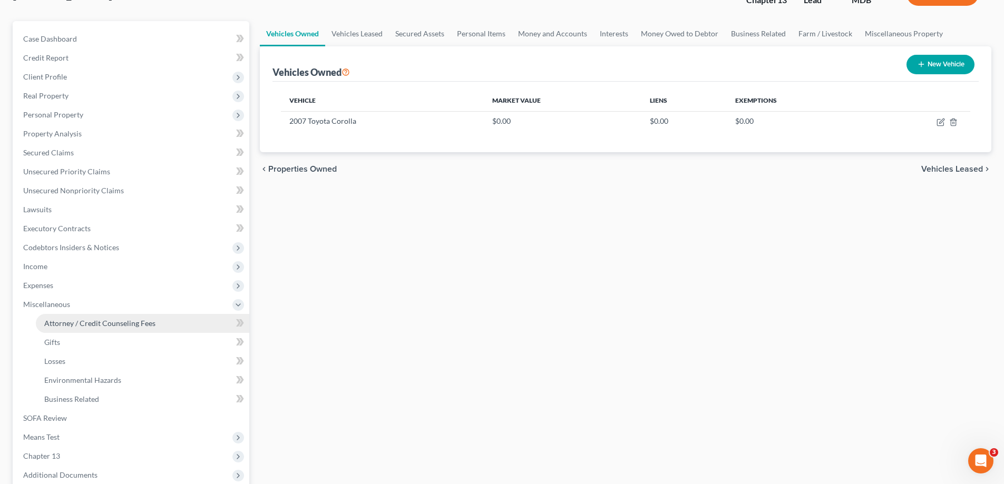
click at [114, 321] on span "Attorney / Credit Counseling Fees" at bounding box center [99, 323] width 111 height 9
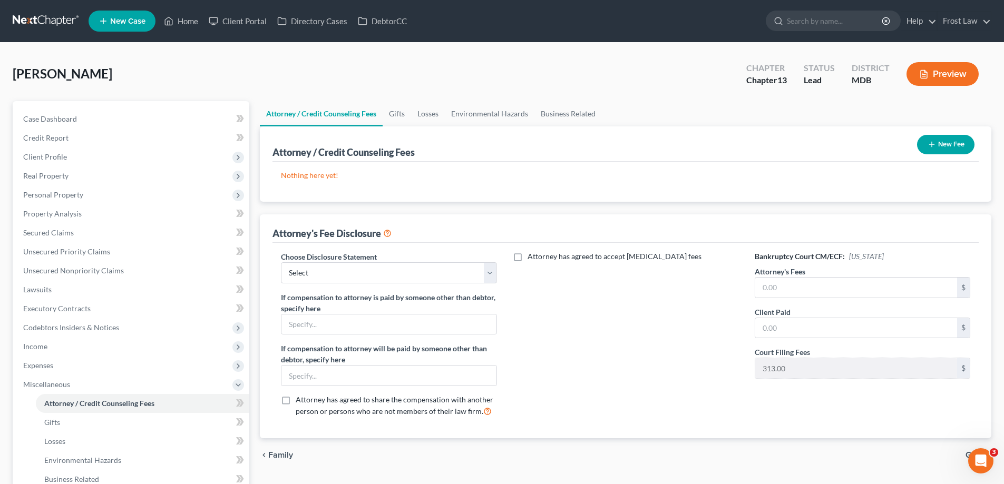
click at [957, 142] on button "New Fee" at bounding box center [945, 144] width 57 height 19
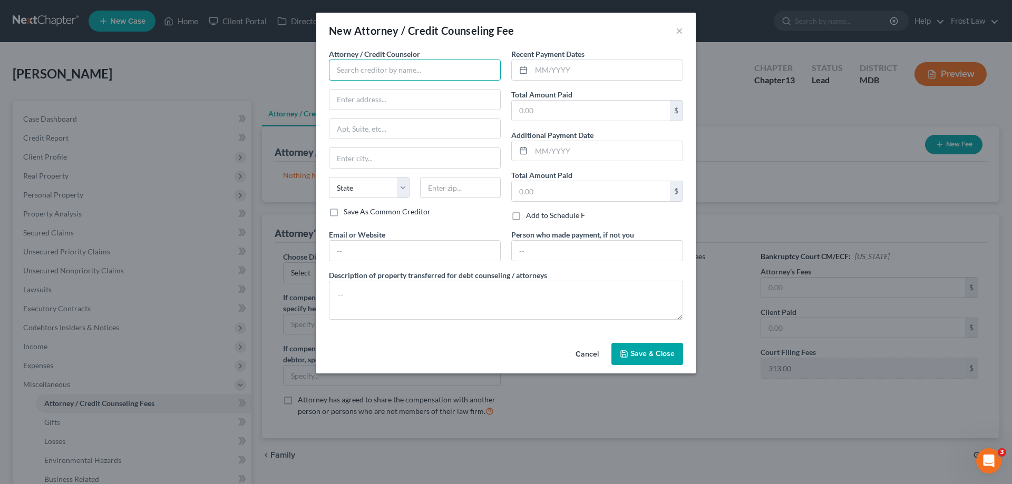
click at [426, 66] on input "text" at bounding box center [415, 70] width 172 height 21
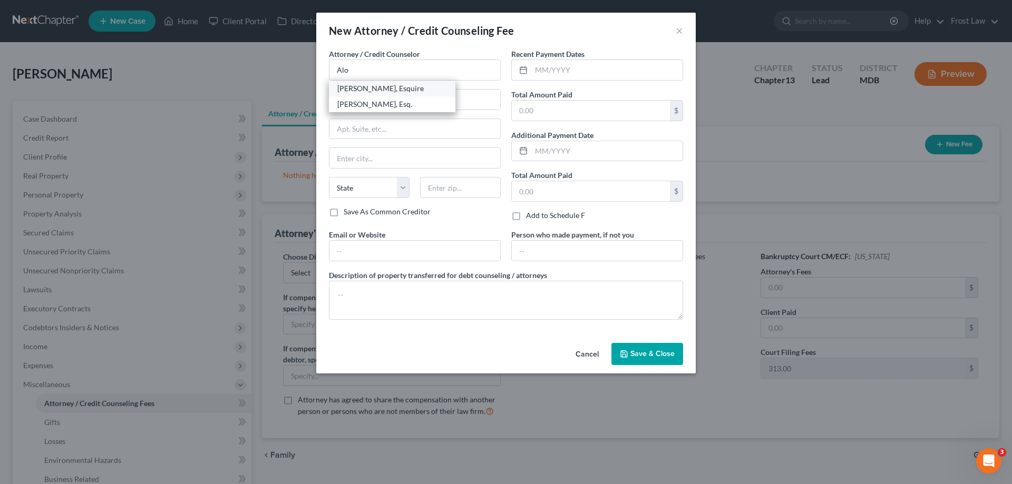
click at [393, 87] on div "[PERSON_NAME], Esquire" at bounding box center [392, 88] width 110 height 11
type input "[PERSON_NAME], Esquire"
type input "[PERSON_NAME] Law Group, LLC"
type input "[STREET_ADDRESS]"
type input "Columbia"
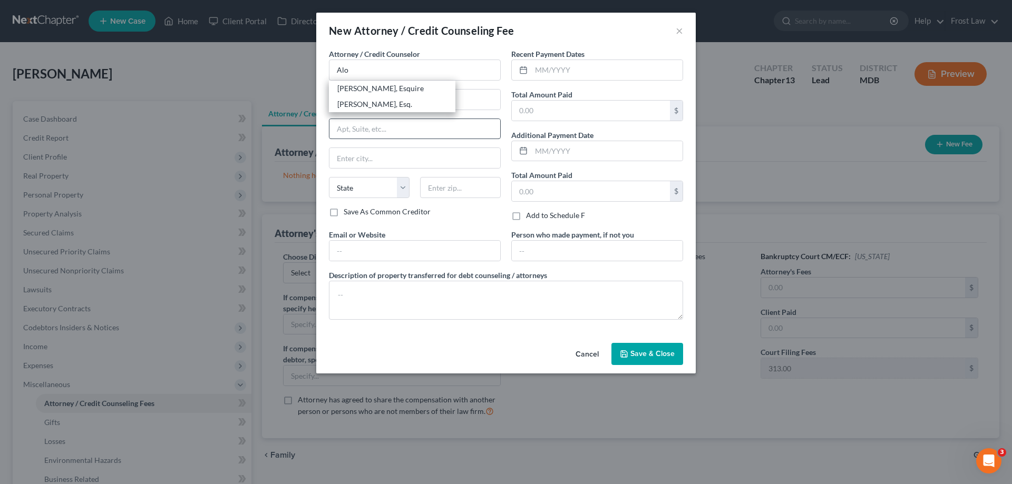
select select "21"
type input "21046"
click at [474, 131] on input "[STREET_ADDRESS]" at bounding box center [414, 129] width 171 height 20
drag, startPoint x: 410, startPoint y: 99, endPoint x: 292, endPoint y: 102, distance: 118.1
click at [292, 102] on div "New Attorney / Credit Counseling Fee × Attorney / Credit Counselor * [PERSON_NA…" at bounding box center [506, 242] width 1012 height 484
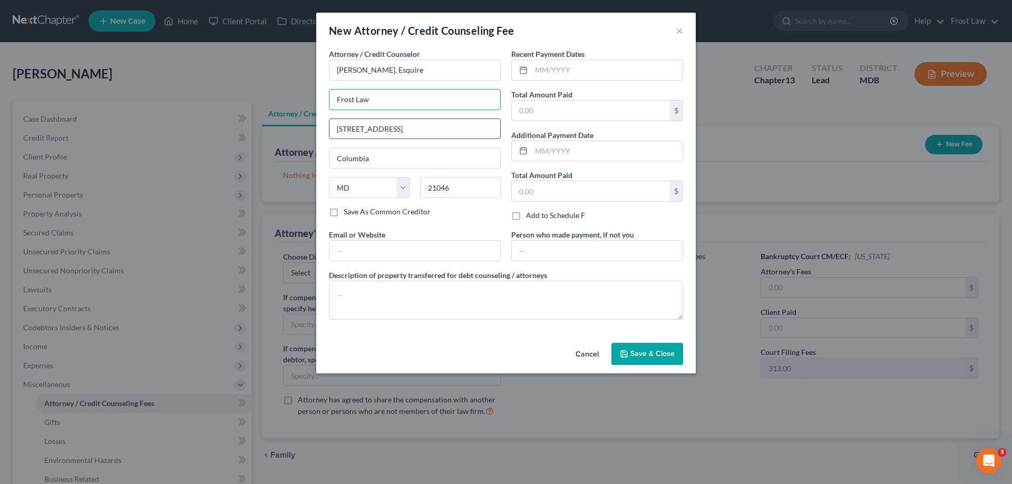
type input "Frost Law"
drag, startPoint x: 489, startPoint y: 129, endPoint x: 246, endPoint y: 145, distance: 244.0
click at [245, 144] on div "New Attorney / Credit Counseling Fee × Attorney / Credit Counselor * [PERSON_NA…" at bounding box center [506, 242] width 1012 height 484
type input "839 [GEOGRAPHIC_DATA]"
type input "21401"
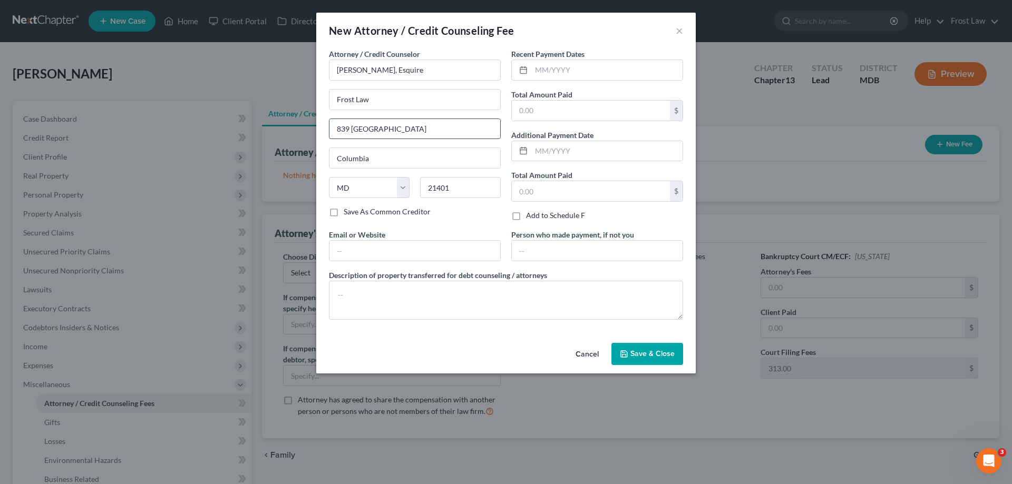
type input "[GEOGRAPHIC_DATA]"
click at [438, 128] on input "839 [GEOGRAPHIC_DATA]" at bounding box center [414, 129] width 171 height 20
type input "[STREET_ADDRESS]"
click at [598, 56] on div "Recent Payment Dates" at bounding box center [597, 64] width 172 height 32
drag, startPoint x: 571, startPoint y: 118, endPoint x: 572, endPoint y: 102, distance: 16.4
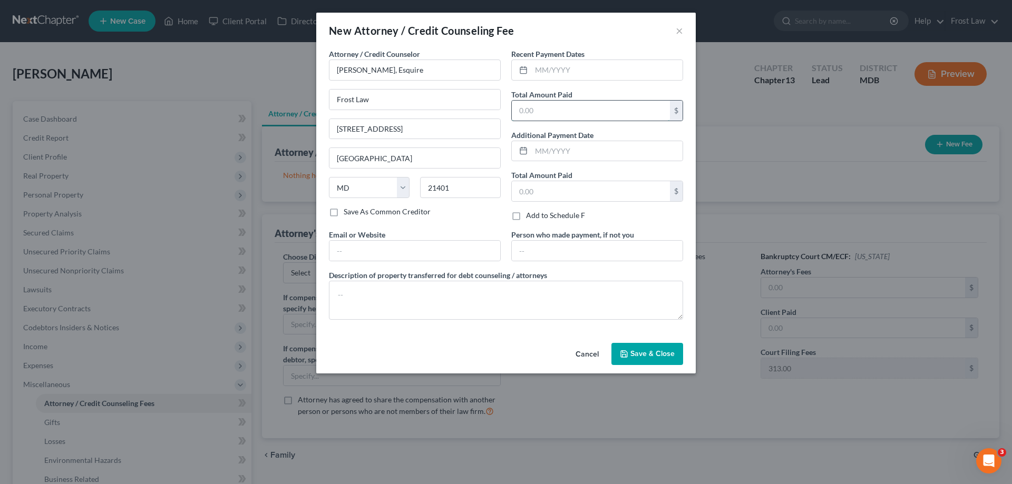
click at [571, 118] on input "text" at bounding box center [591, 111] width 158 height 20
paste input "2,352.95"
type input "2,352.95"
click at [575, 71] on input "text" at bounding box center [606, 70] width 151 height 20
type input "08/2025"
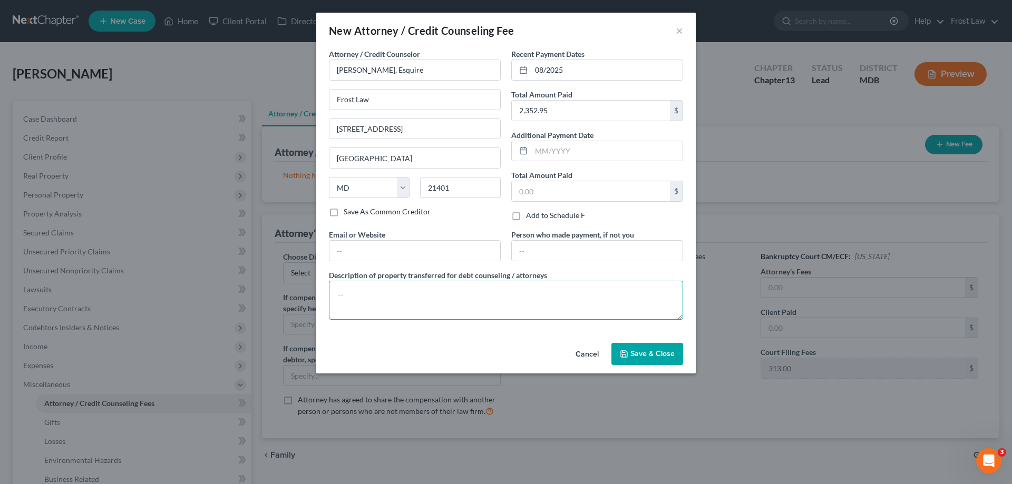
drag, startPoint x: 470, startPoint y: 301, endPoint x: 476, endPoint y: 301, distance: 6.9
click at [471, 301] on textarea at bounding box center [506, 300] width 354 height 39
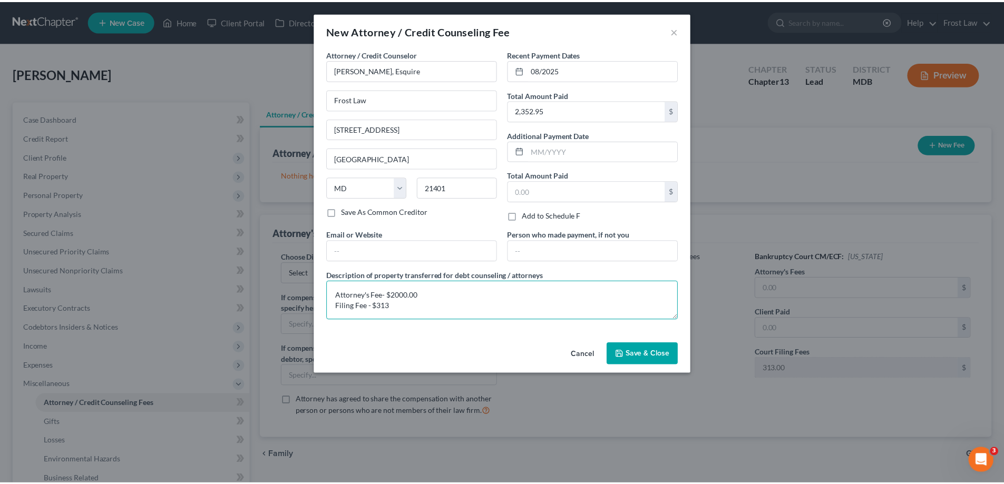
scroll to position [2, 0]
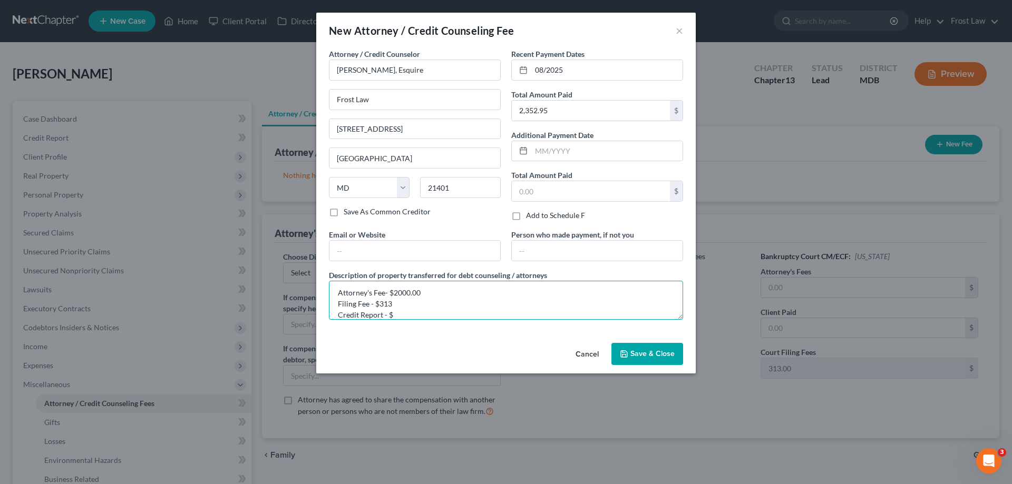
click at [419, 315] on textarea "Attorney's Fee- $2000.00 Filing Fee - $313 Credit Report - $" at bounding box center [506, 300] width 354 height 39
type textarea "Attorney's Fee- $2000.00 Filing Fee - $313 Credit Report - $39.95"
click at [642, 354] on span "Save & Close" at bounding box center [652, 353] width 44 height 9
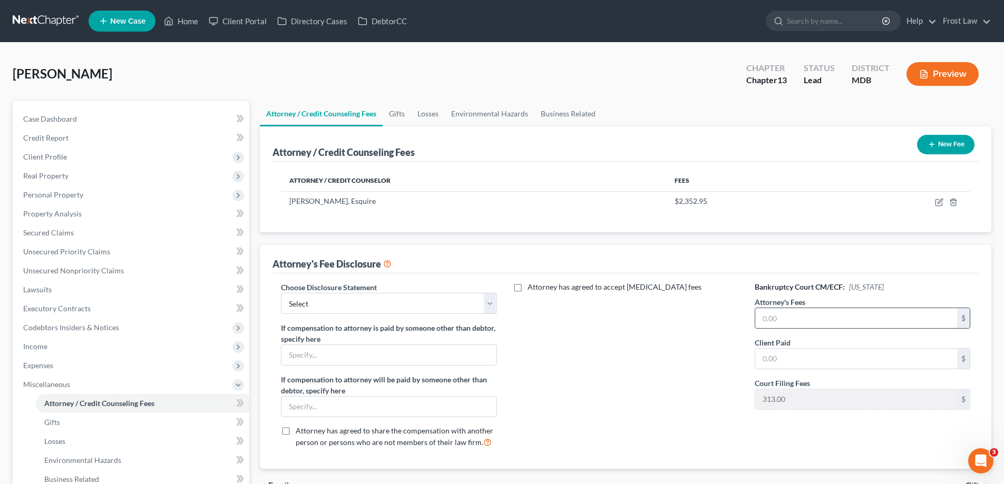
click at [815, 320] on input "text" at bounding box center [856, 318] width 202 height 20
type input "6,800.00"
click at [798, 358] on input "text" at bounding box center [856, 359] width 202 height 20
type input "2,000.00"
click at [311, 306] on select "Select Local Rule 2016-2(a)(2)(A) Chapter 13 Hourly Fee Disclosure Subchapter V…" at bounding box center [389, 303] width 216 height 21
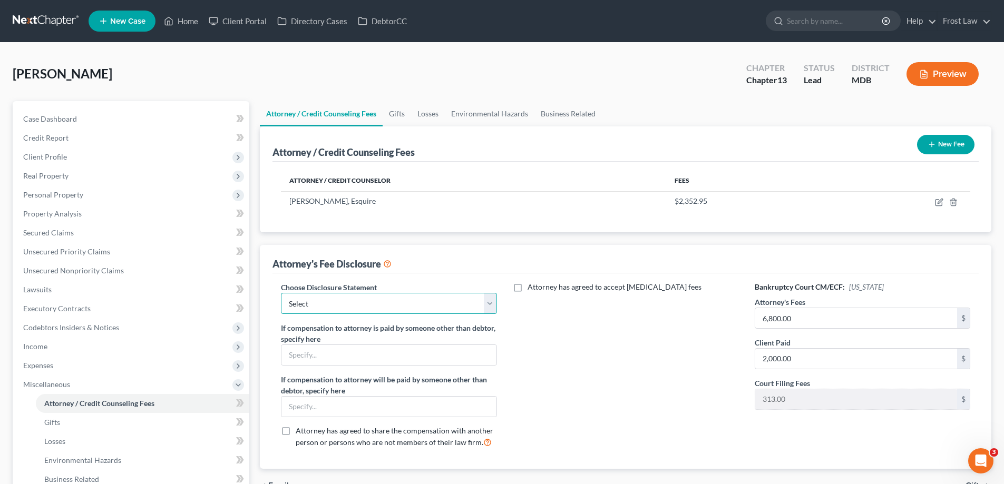
select select "5"
click at [281, 293] on select "Select Local Rule 2016-2(a)(2)(A) Chapter 13 Hourly Fee Disclosure Subchapter V…" at bounding box center [389, 303] width 216 height 21
drag, startPoint x: 346, startPoint y: 355, endPoint x: 367, endPoint y: 363, distance: 21.8
click at [346, 355] on input "text" at bounding box center [388, 355] width 214 height 20
click at [478, 307] on select "Select Local Rule 2016-2(a)(2)(A) Chapter 13 Hourly Fee Disclosure Subchapter V…" at bounding box center [389, 303] width 216 height 21
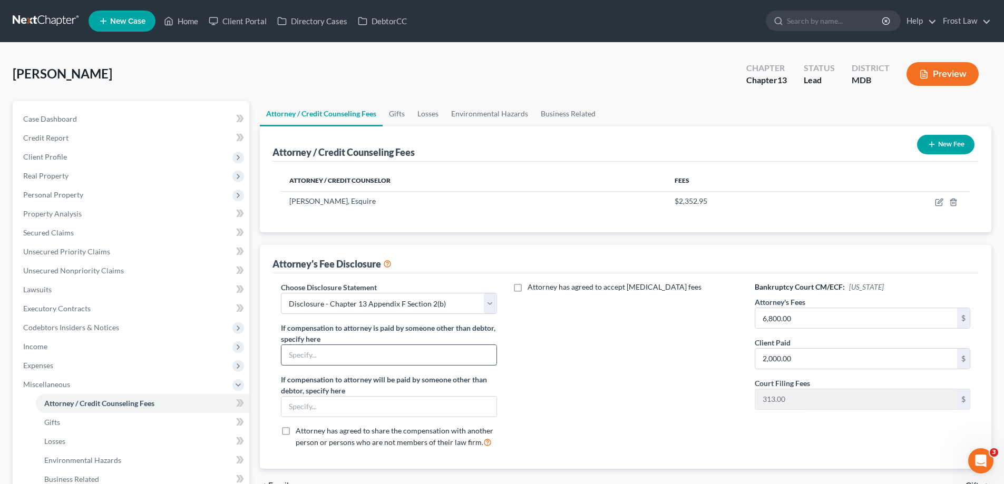
click at [590, 357] on div "Attorney has agreed to accept [MEDICAL_DATA] fees" at bounding box center [625, 369] width 237 height 174
click at [320, 354] on input "text" at bounding box center [388, 355] width 214 height 20
click at [393, 417] on div at bounding box center [389, 406] width 216 height 21
drag, startPoint x: 391, startPoint y: 408, endPoint x: 370, endPoint y: 384, distance: 32.1
click at [391, 407] on input "text" at bounding box center [388, 407] width 214 height 20
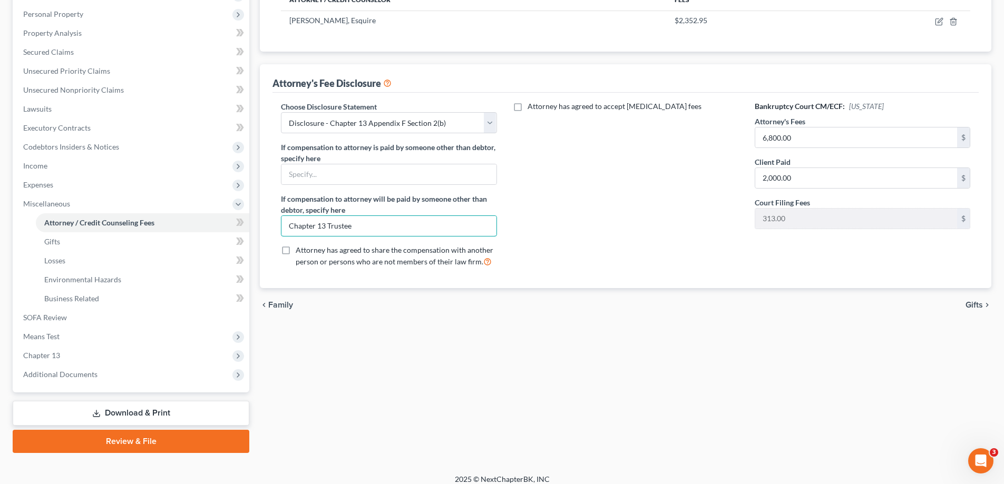
scroll to position [190, 0]
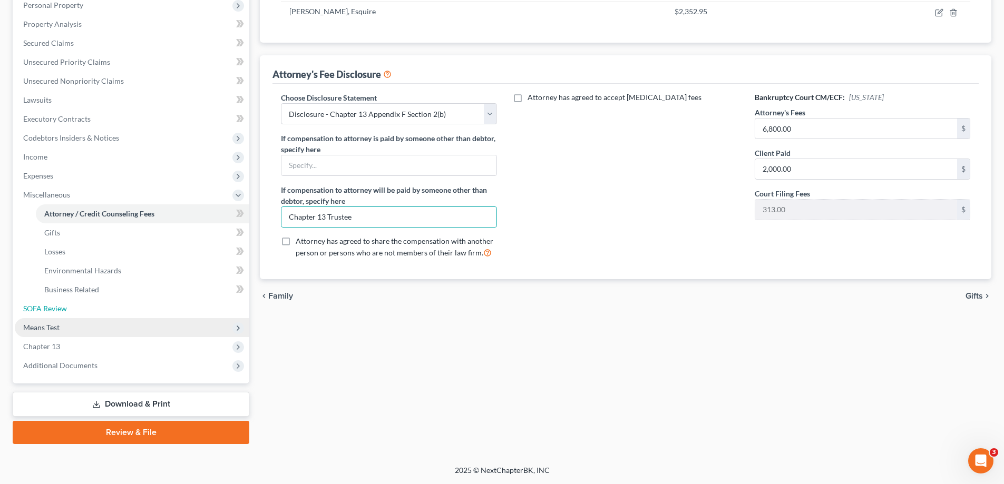
drag, startPoint x: 54, startPoint y: 312, endPoint x: 89, endPoint y: 331, distance: 39.8
click at [54, 312] on span "SOFA Review" at bounding box center [45, 308] width 44 height 9
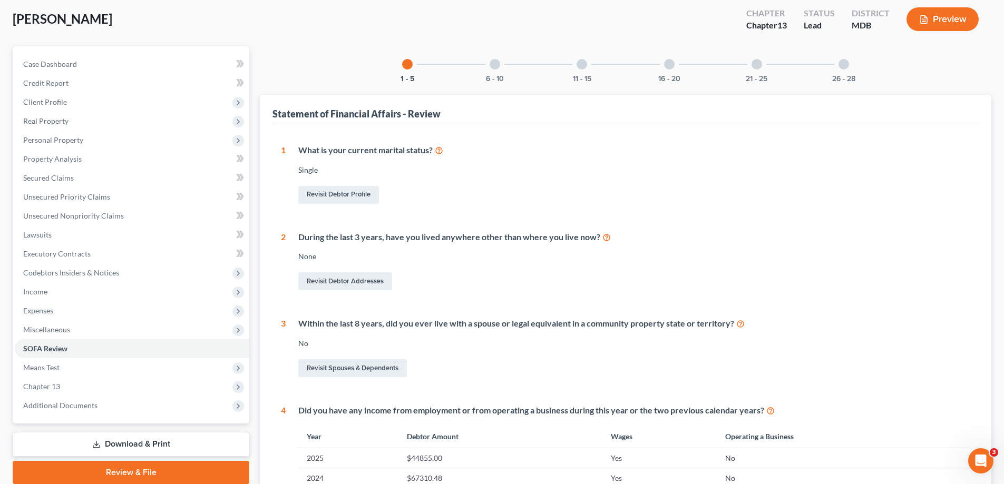
scroll to position [53, 0]
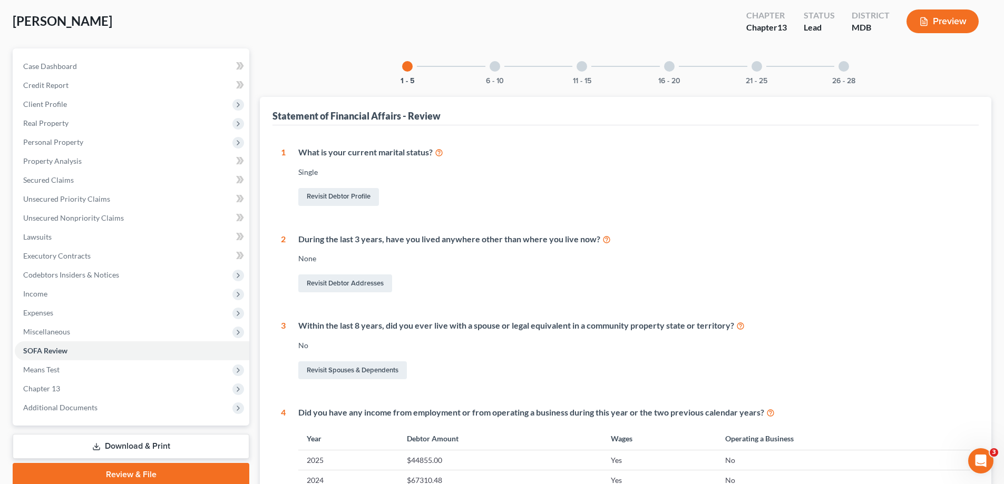
click at [495, 65] on div at bounding box center [495, 66] width 11 height 11
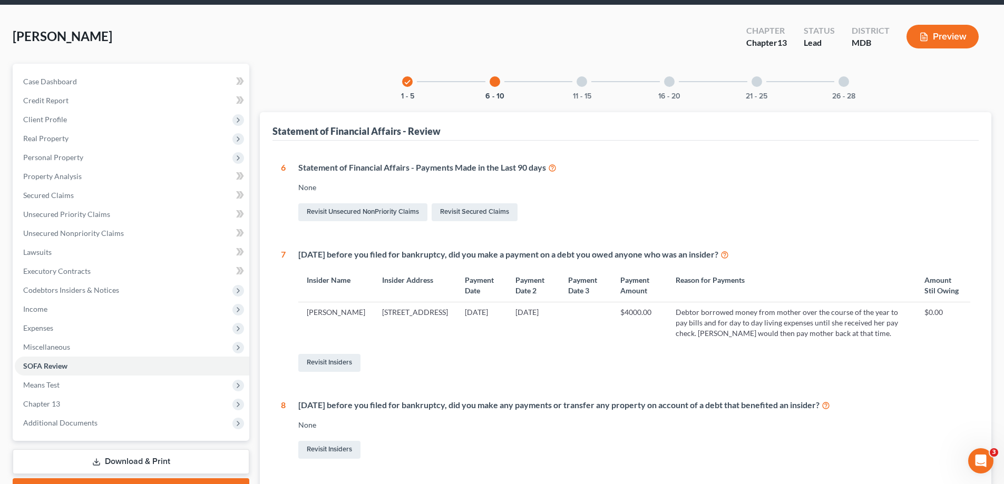
scroll to position [0, 0]
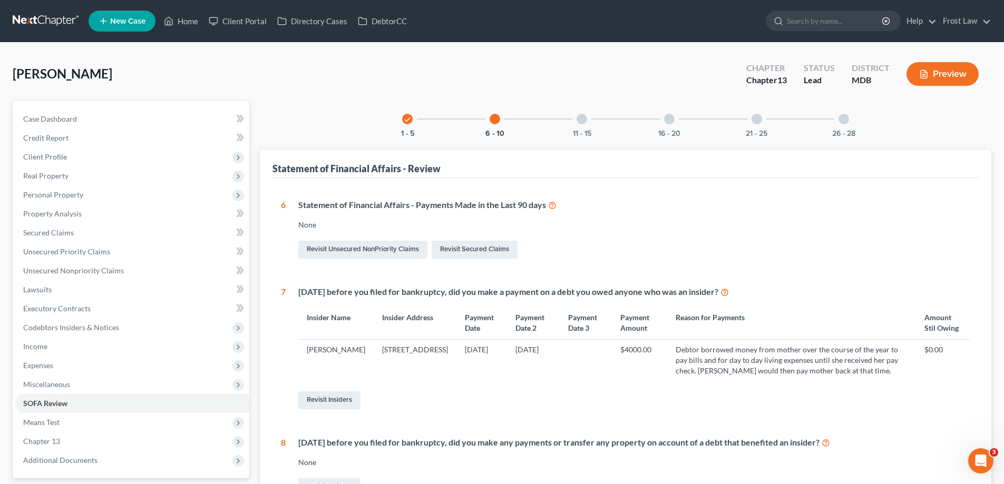
click at [580, 125] on div "11 - 15" at bounding box center [582, 119] width 36 height 36
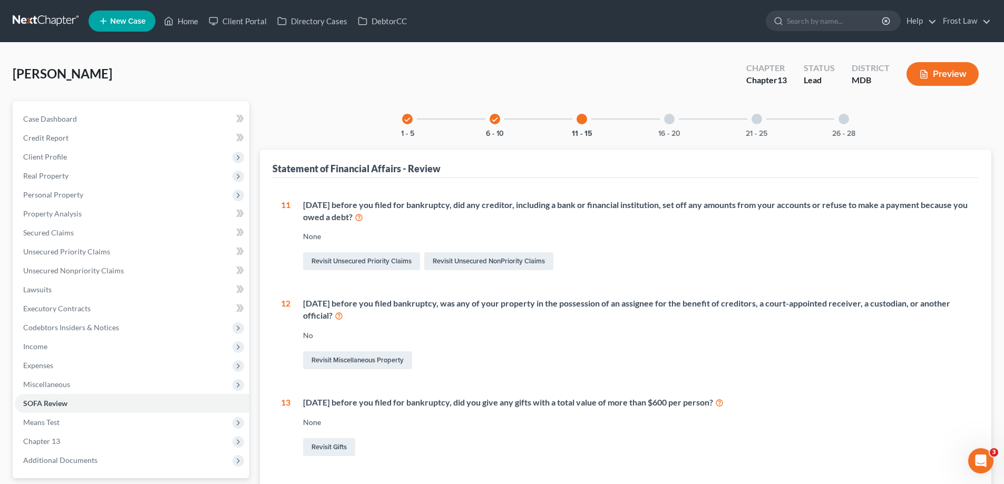
click at [667, 120] on div at bounding box center [669, 119] width 11 height 11
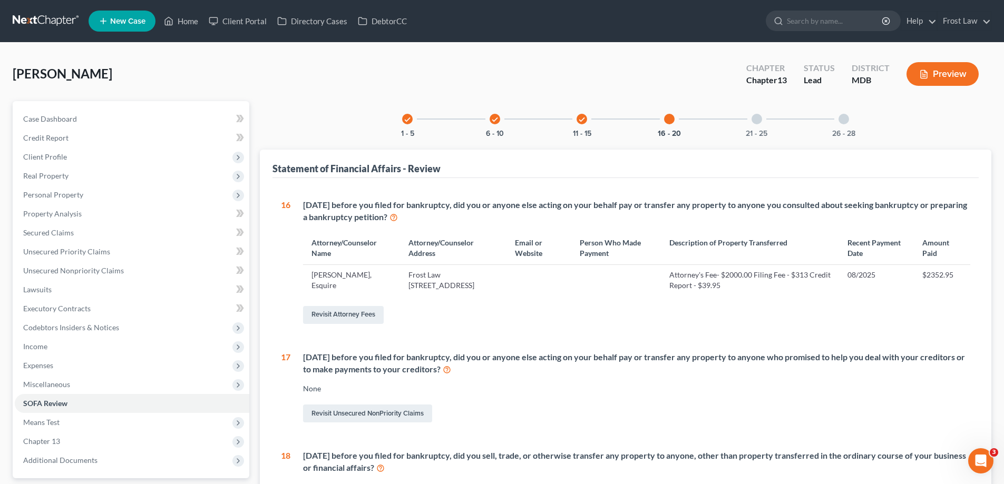
click at [757, 122] on div at bounding box center [756, 119] width 11 height 11
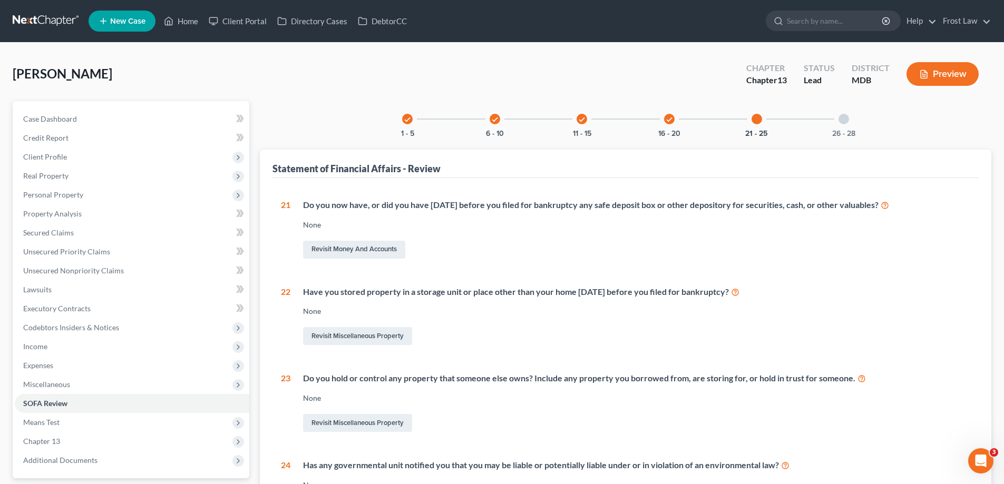
click at [842, 115] on div at bounding box center [843, 119] width 11 height 11
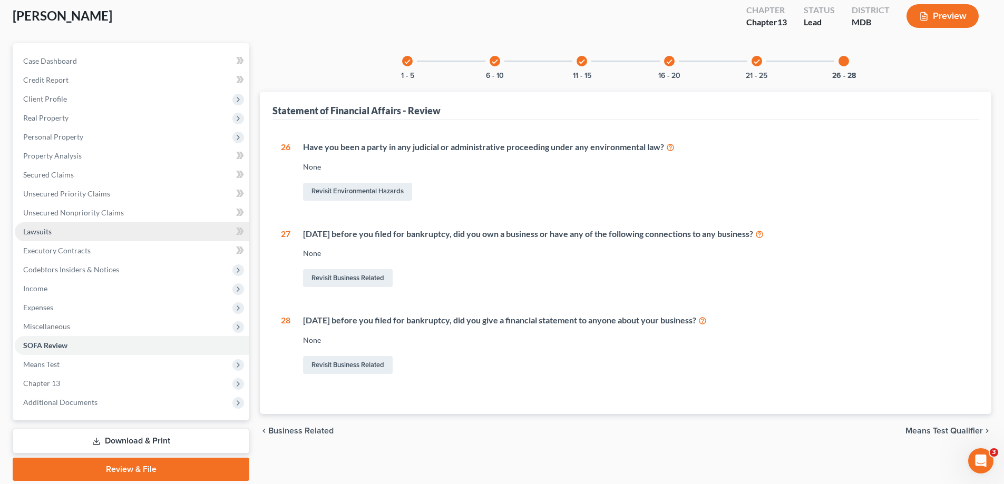
scroll to position [95, 0]
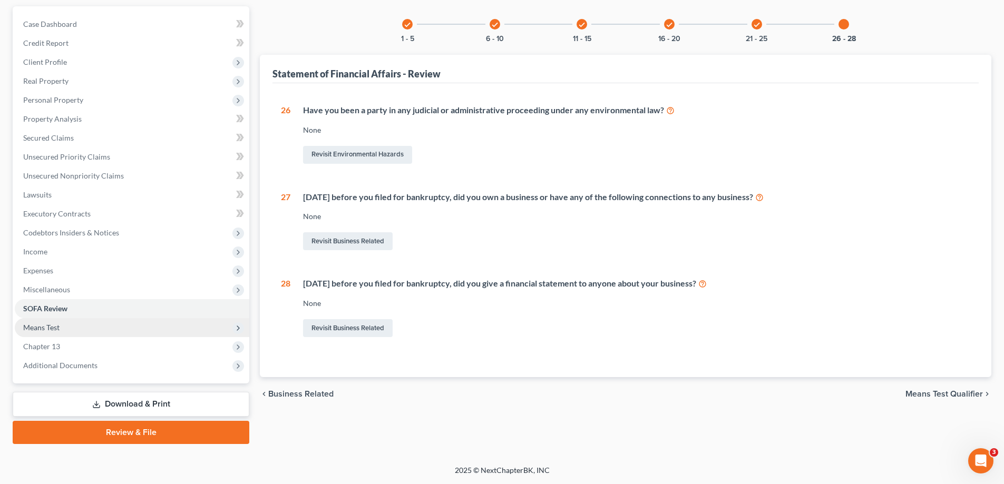
click at [54, 330] on span "Means Test" at bounding box center [41, 327] width 36 height 9
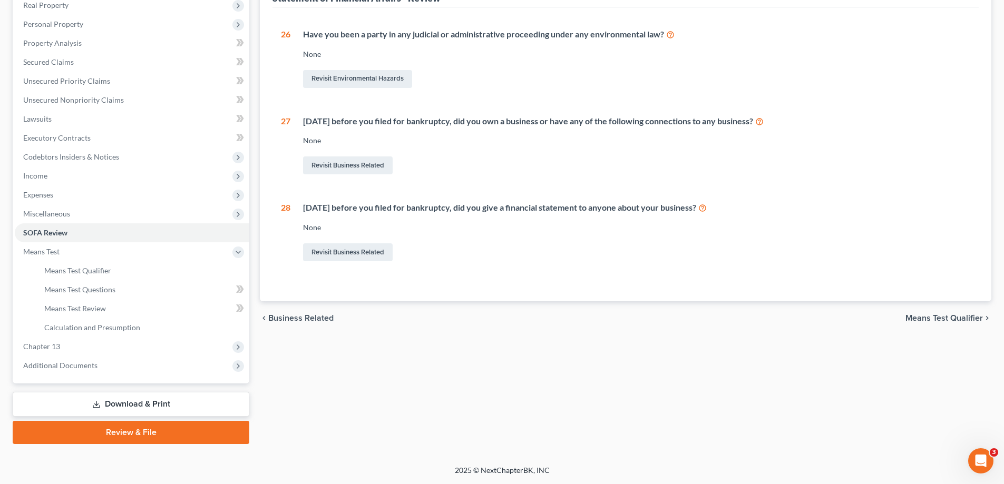
drag, startPoint x: 66, startPoint y: 347, endPoint x: 569, endPoint y: 348, distance: 502.2
click at [67, 347] on span "Chapter 13" at bounding box center [132, 346] width 234 height 19
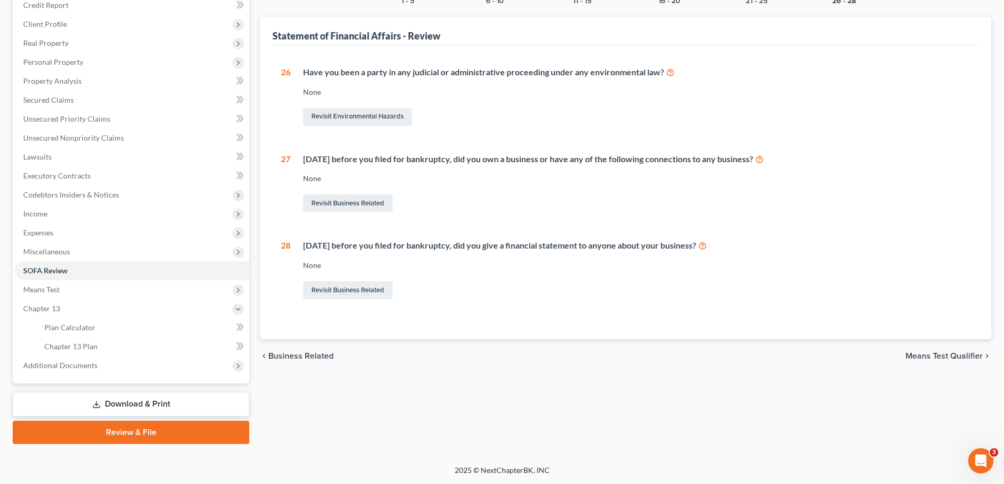
scroll to position [133, 0]
click at [104, 330] on link "Plan Calculator" at bounding box center [142, 327] width 213 height 19
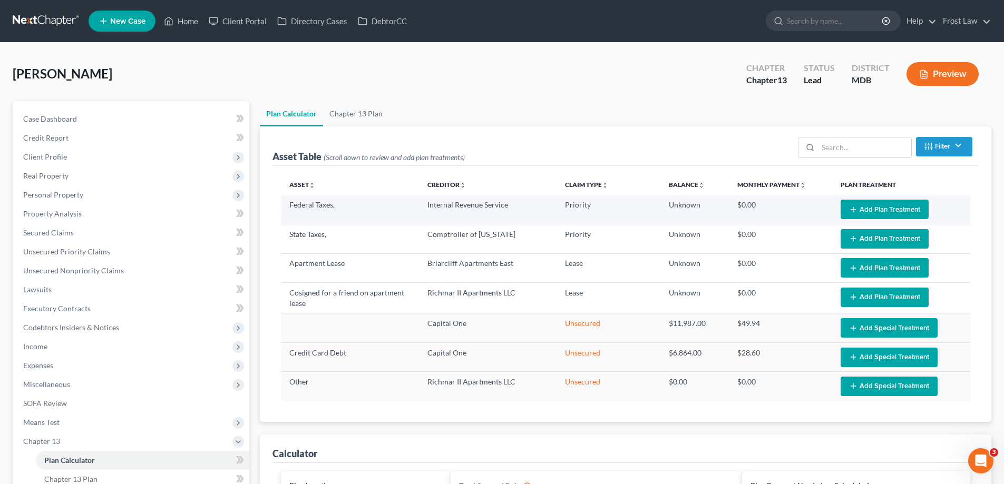
click at [895, 204] on button "Add Plan Treatment" at bounding box center [884, 209] width 88 height 19
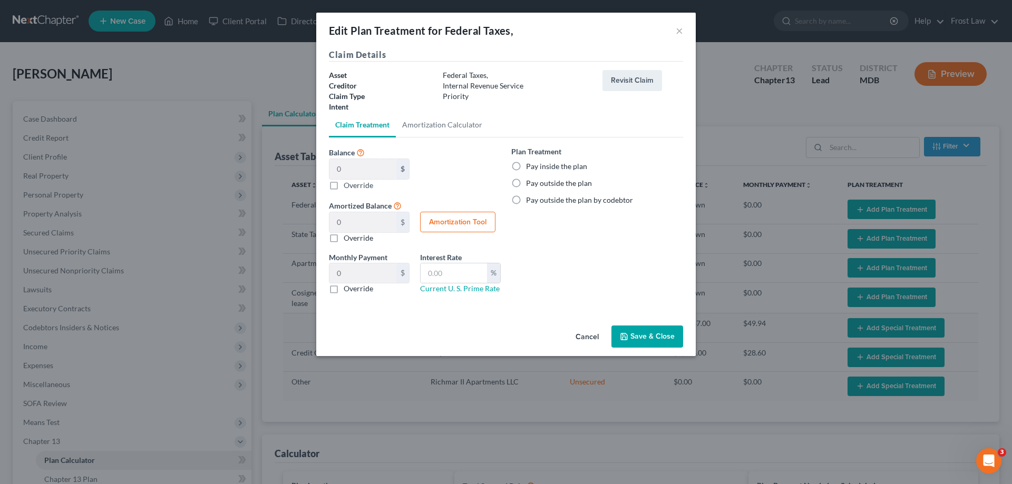
click at [560, 169] on label "Pay inside the plan" at bounding box center [556, 166] width 61 height 11
click at [537, 168] on input "Pay inside the plan" at bounding box center [533, 164] width 7 height 7
click at [639, 338] on button "Save & Close" at bounding box center [647, 337] width 72 height 22
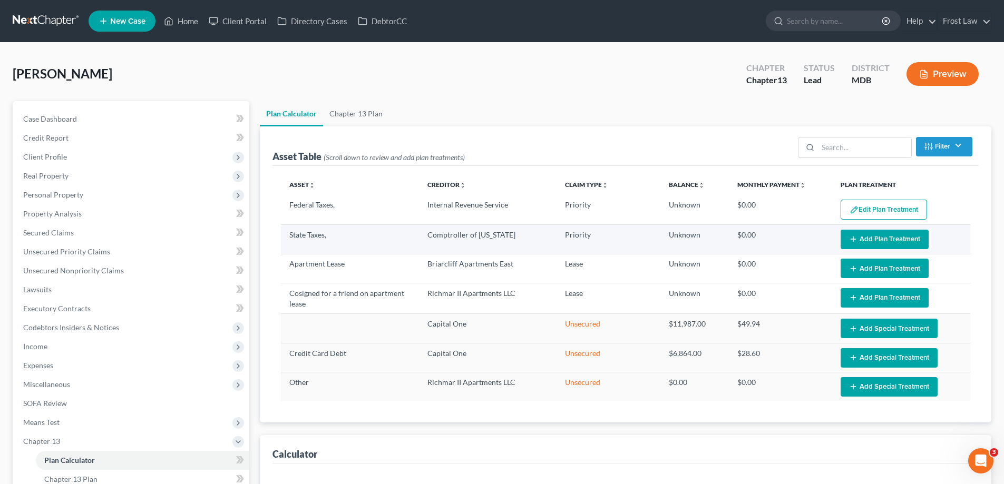
click at [860, 232] on button "Add Plan Treatment" at bounding box center [884, 239] width 88 height 19
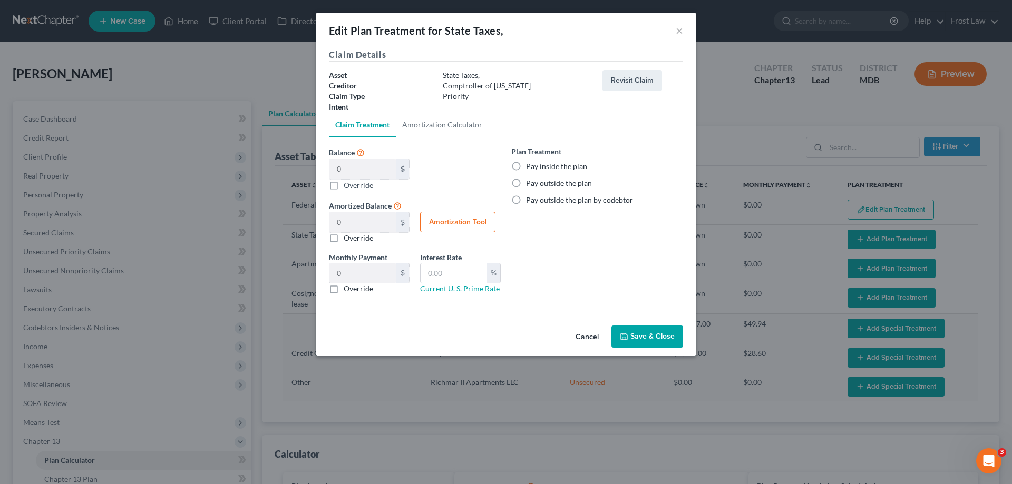
click at [568, 165] on label "Pay inside the plan" at bounding box center [556, 166] width 61 height 11
click at [537, 165] on input "Pay inside the plan" at bounding box center [533, 164] width 7 height 7
click at [628, 338] on icon "button" at bounding box center [624, 337] width 8 height 8
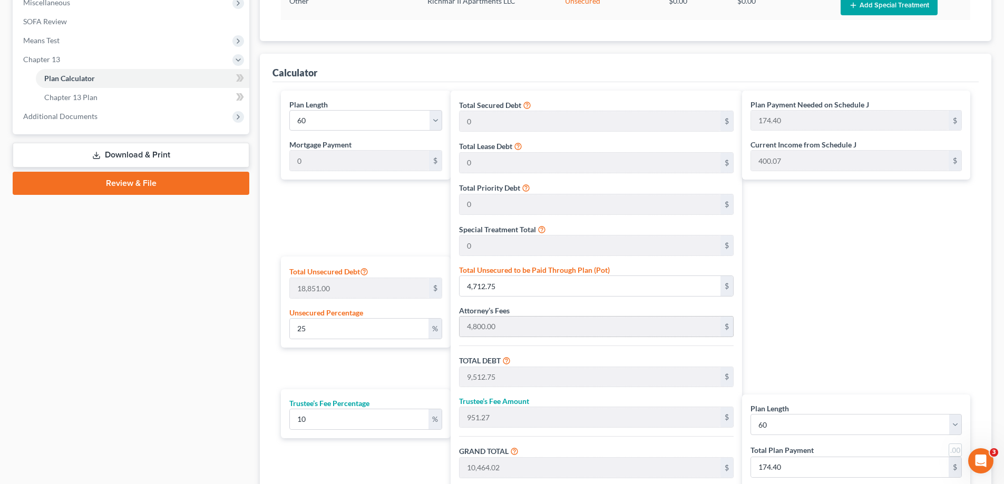
scroll to position [369, 0]
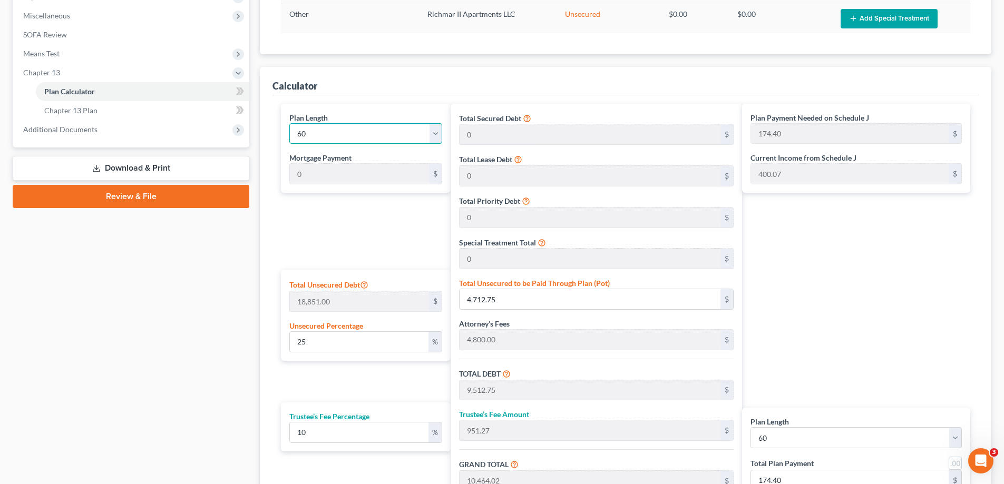
drag, startPoint x: 332, startPoint y: 133, endPoint x: 331, endPoint y: 140, distance: 6.9
click at [332, 133] on select "1 2 3 4 5 6 7 8 9 10 11 12 13 14 15 16 17 18 19 20 21 22 23 24 25 26 27 28 29 3…" at bounding box center [365, 133] width 153 height 21
click at [289, 123] on select "1 2 3 4 5 6 7 8 9 10 11 12 13 14 15 16 17 18 19 20 21 22 23 24 25 26 27 28 29 3…" at bounding box center [365, 133] width 153 height 21
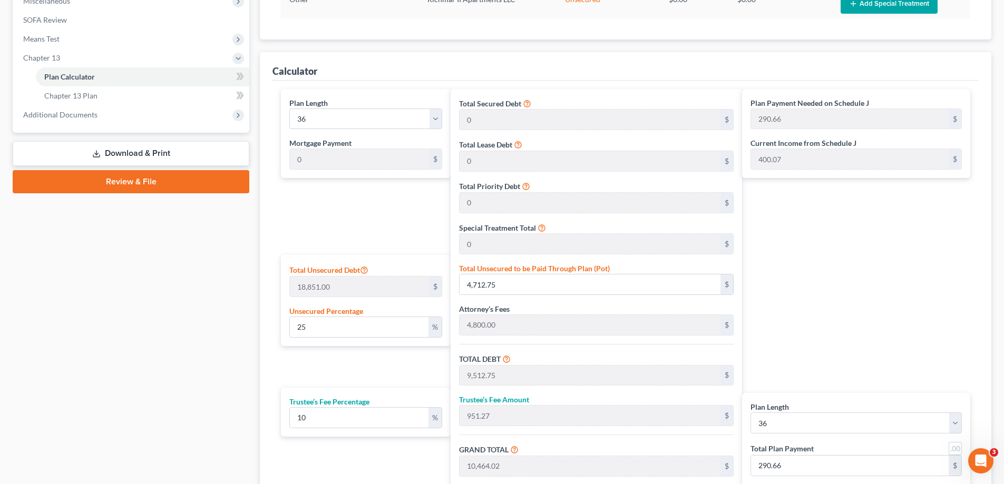
scroll to position [482, 0]
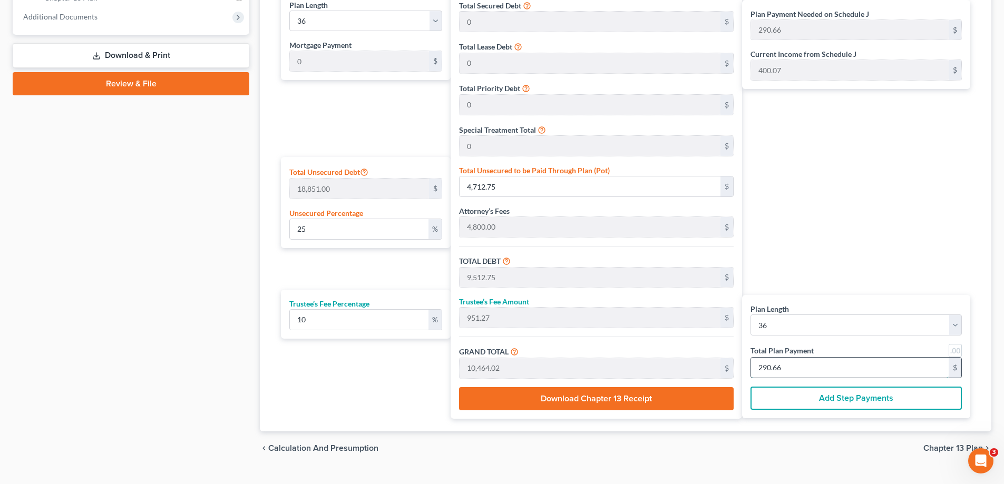
click at [794, 365] on input "290.66" at bounding box center [850, 368] width 198 height 20
click at [879, 231] on div "Plan Payment Needed on Schedule J 290.66 $ Current Income from Schedule J 400.0…" at bounding box center [858, 205] width 233 height 428
click at [836, 180] on div "Plan Payment Needed on Schedule J 290.66 $ Current Income from Schedule J 400.0…" at bounding box center [858, 205] width 233 height 428
click at [934, 225] on div "Plan Payment Needed on Schedule J 290.66 $ Current Income from Schedule J 400.0…" at bounding box center [858, 205] width 233 height 428
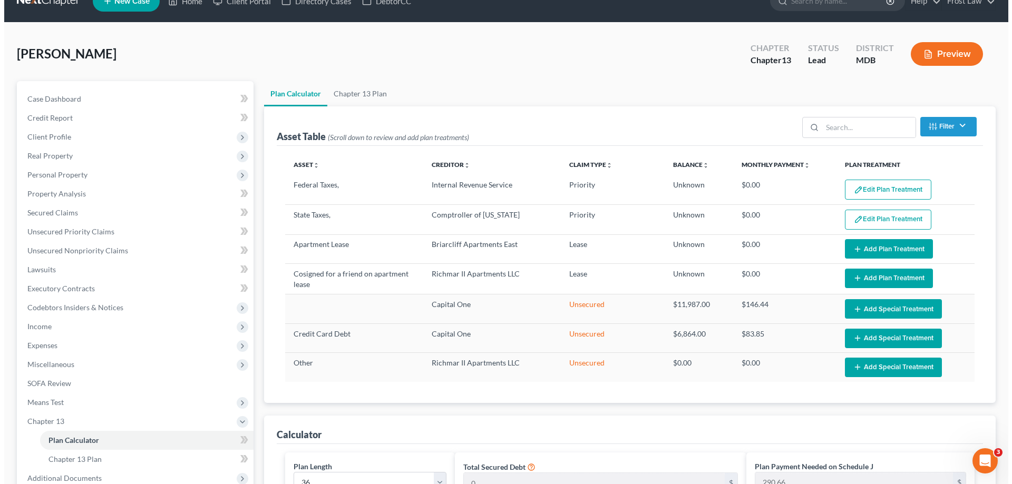
scroll to position [0, 0]
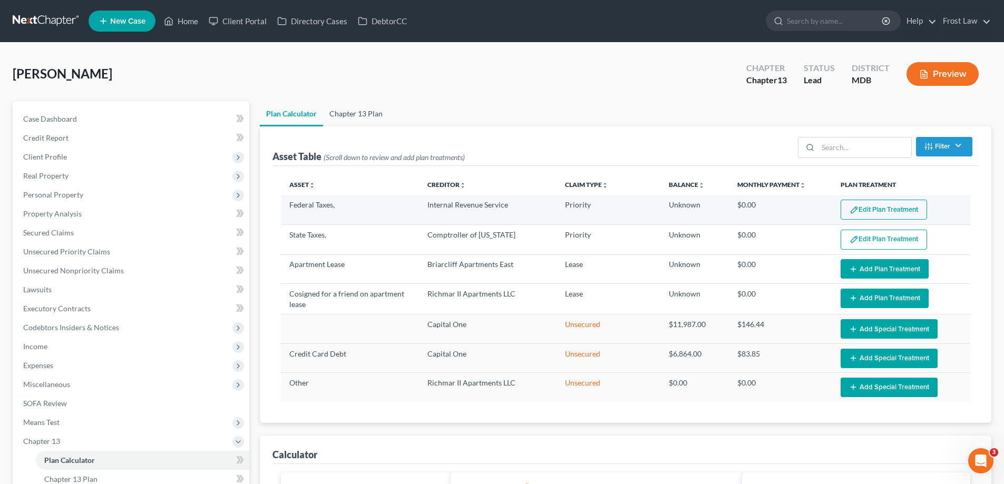
click at [346, 119] on link "Chapter 13 Plan" at bounding box center [356, 113] width 66 height 25
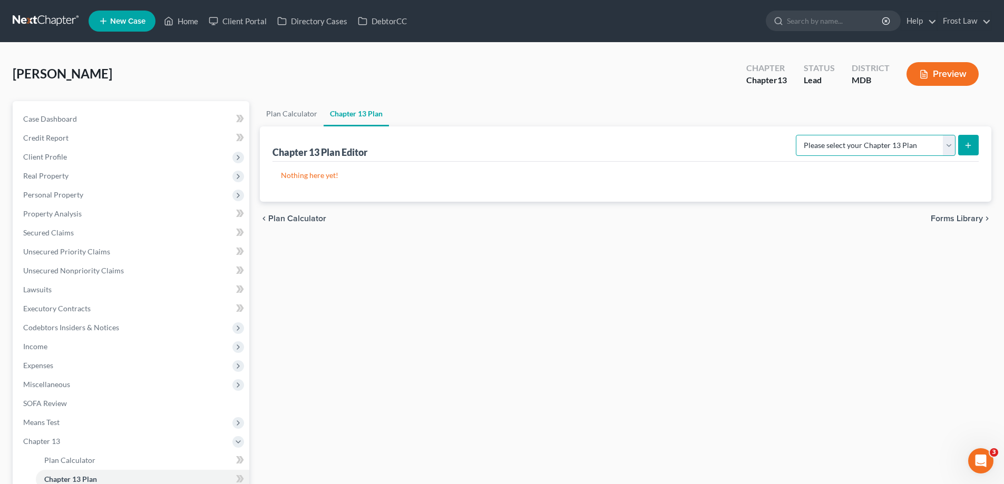
drag, startPoint x: 928, startPoint y: 144, endPoint x: 932, endPoint y: 155, distance: 12.2
click at [930, 144] on select "Please select your Chapter 13 Plan District of [US_STATE][GEOGRAPHIC_DATA] of […" at bounding box center [876, 145] width 160 height 21
click at [799, 135] on select "Please select your Chapter 13 Plan District of [US_STATE][GEOGRAPHIC_DATA] of […" at bounding box center [876, 145] width 160 height 21
click at [970, 141] on icon "submit" at bounding box center [968, 145] width 8 height 8
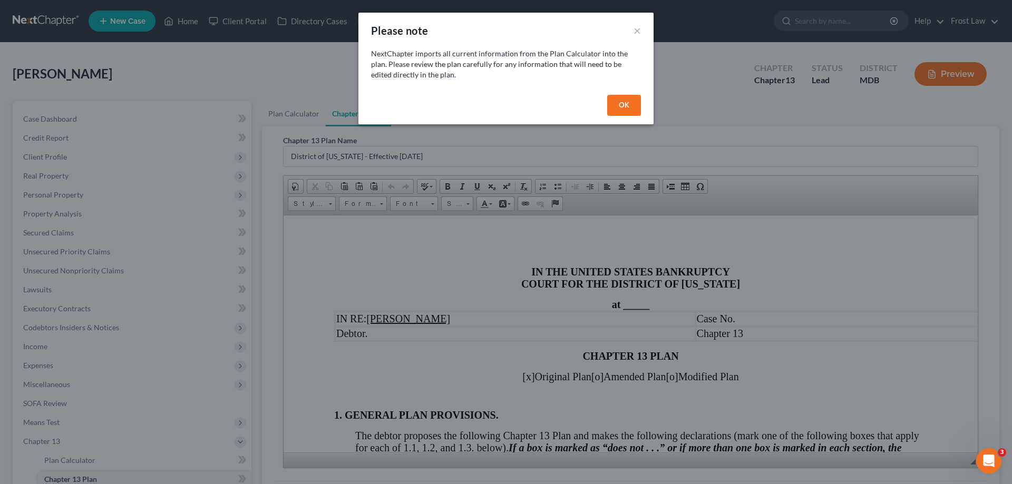
click at [635, 107] on button "OK" at bounding box center [624, 105] width 34 height 21
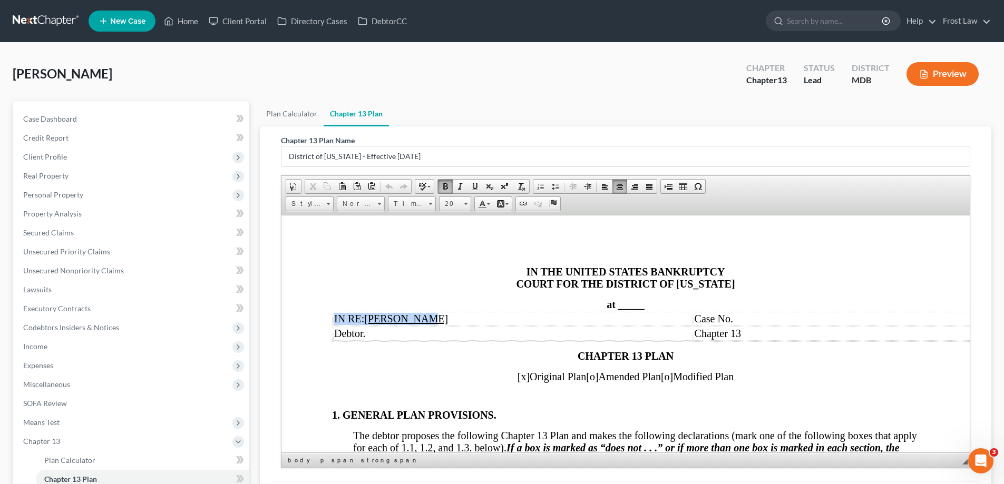
drag, startPoint x: 649, startPoint y: 309, endPoint x: 613, endPoint y: 310, distance: 35.3
click at [625, 301] on span "_____" at bounding box center [631, 304] width 26 height 12
drag, startPoint x: 646, startPoint y: 306, endPoint x: 617, endPoint y: 308, distance: 28.5
click at [617, 308] on div "at _____" at bounding box center [625, 304] width 587 height 12
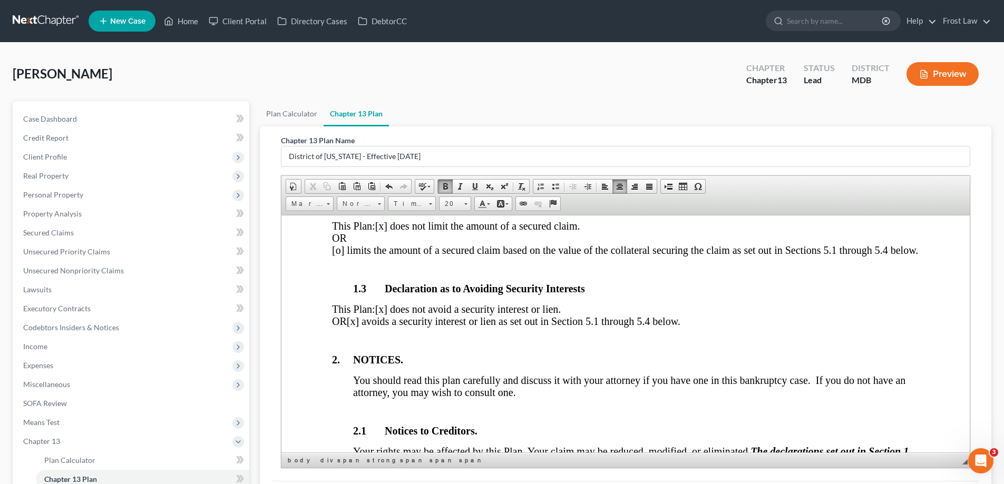
scroll to position [369, 0]
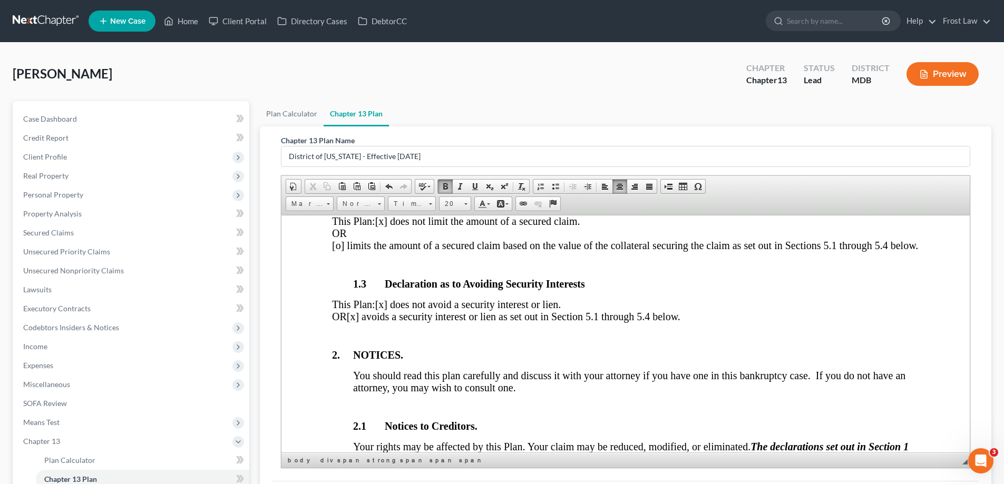
click at [399, 322] on span "[x] avoids a security interest or lien as set out in Section 5.1 through 5.4 be…" at bounding box center [514, 316] width 334 height 12
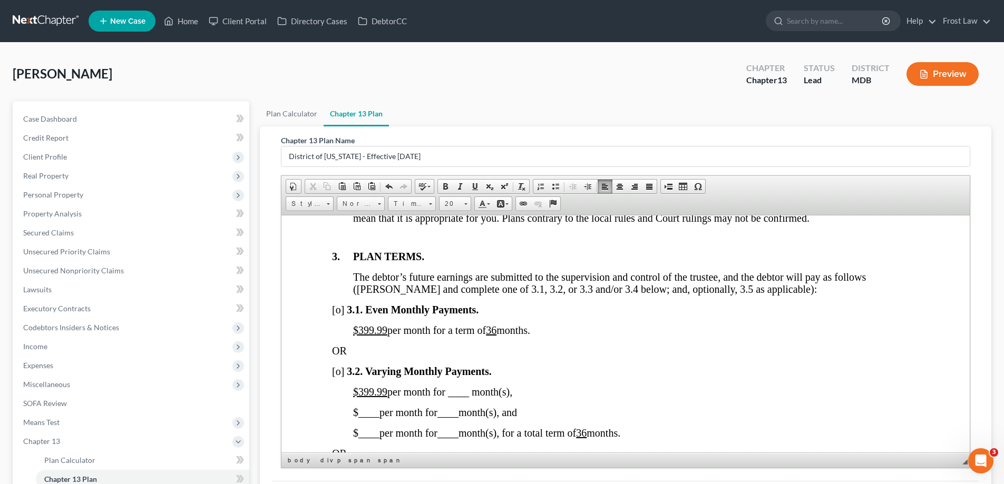
scroll to position [738, 0]
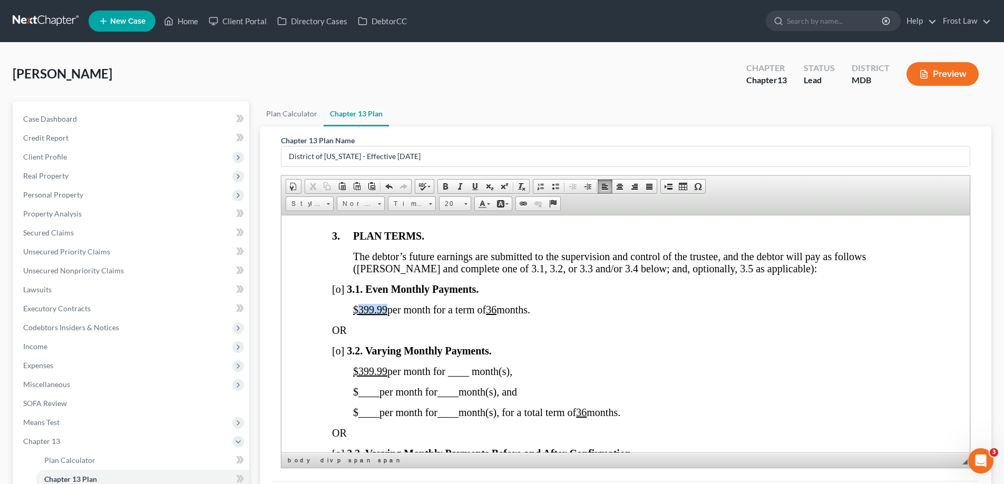
drag, startPoint x: 385, startPoint y: 321, endPoint x: 356, endPoint y: 319, distance: 29.1
click at [356, 315] on u "$399.99" at bounding box center [370, 310] width 34 height 12
click at [338, 295] on span "[o]" at bounding box center [338, 289] width 12 height 12
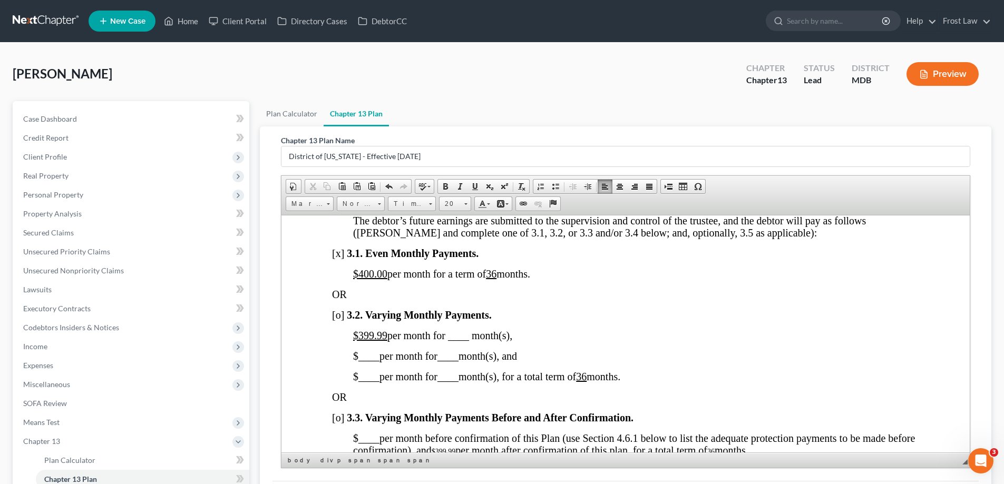
scroll to position [790, 0]
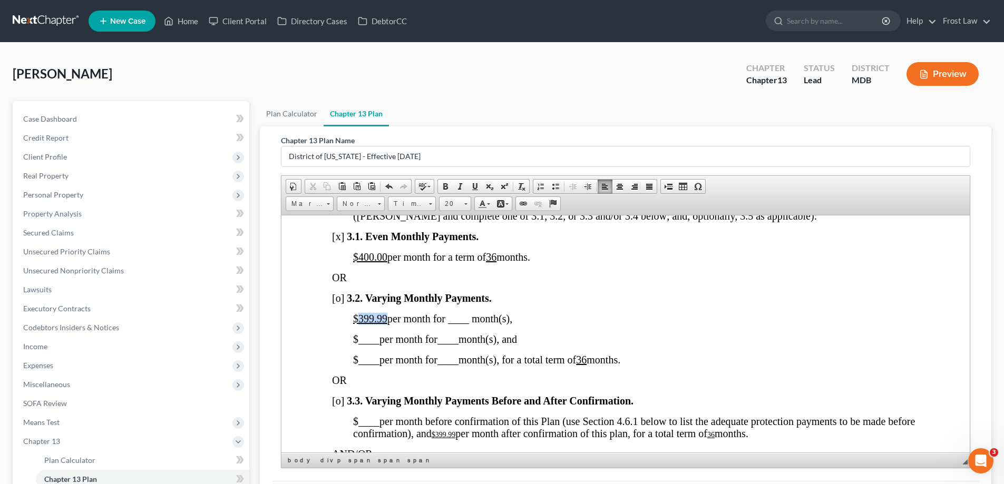
drag, startPoint x: 385, startPoint y: 329, endPoint x: 357, endPoint y: 331, distance: 28.0
click at [357, 324] on u "$399.99" at bounding box center [370, 318] width 34 height 12
click at [586, 365] on u "36" at bounding box center [581, 360] width 11 height 12
click at [591, 365] on u "3 6" at bounding box center [586, 360] width 21 height 12
click at [581, 365] on u "6" at bounding box center [578, 360] width 5 height 12
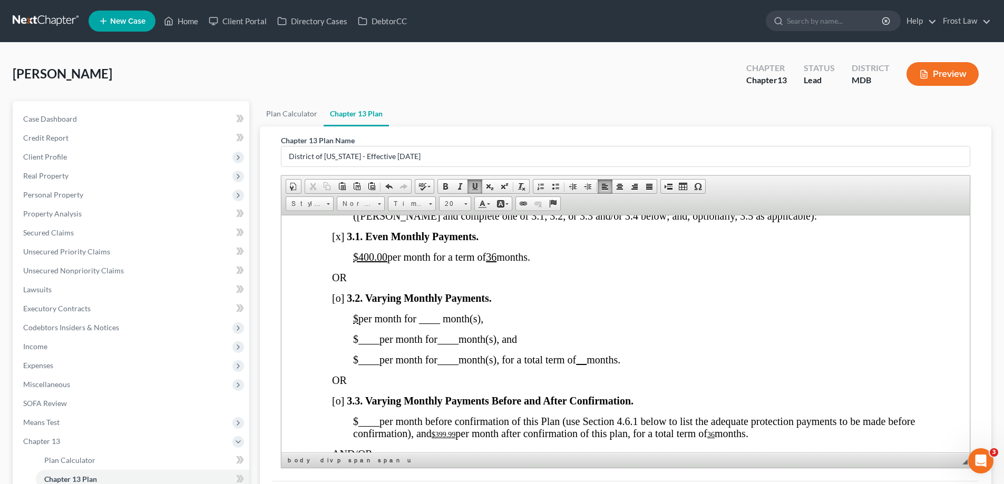
click at [586, 365] on u at bounding box center [581, 360] width 11 height 12
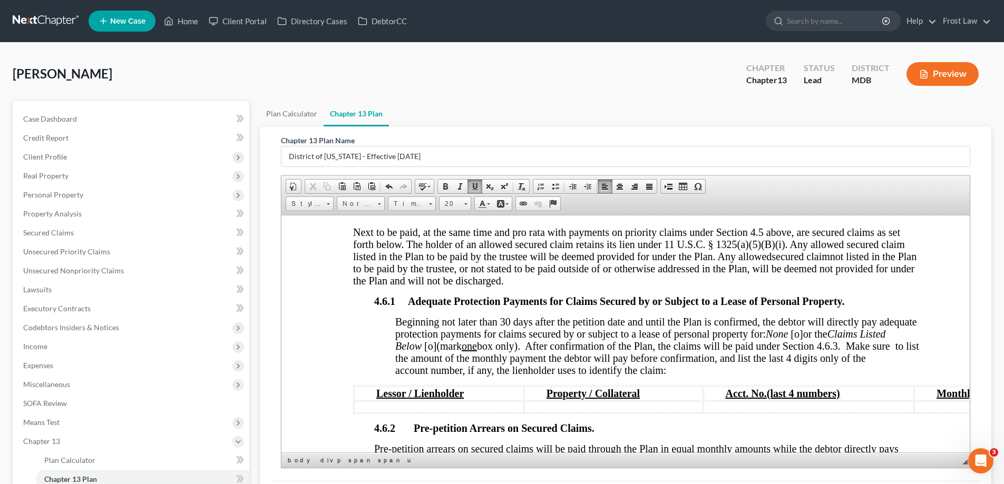
scroll to position [1739, 0]
click at [803, 338] on span "[o]" at bounding box center [796, 333] width 12 height 12
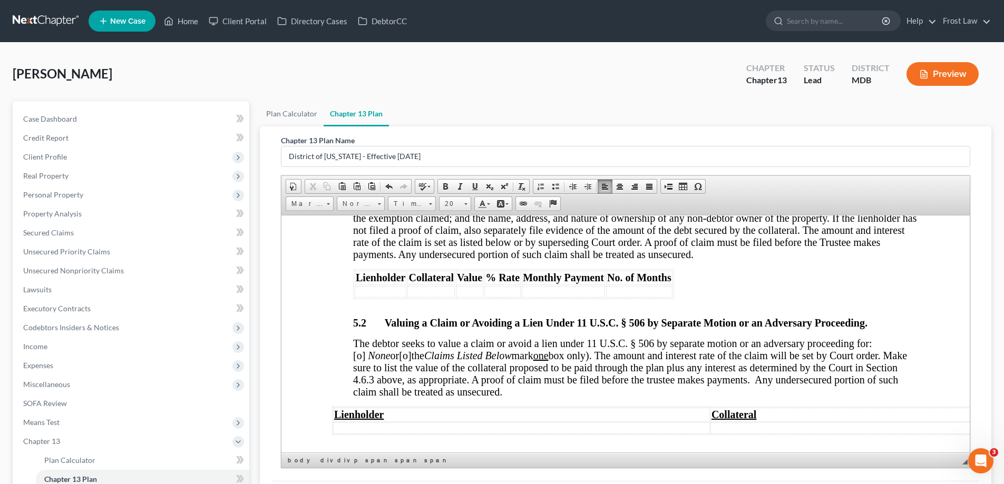
scroll to position [3056, 0]
click at [365, 360] on span "[o]" at bounding box center [359, 354] width 12 height 12
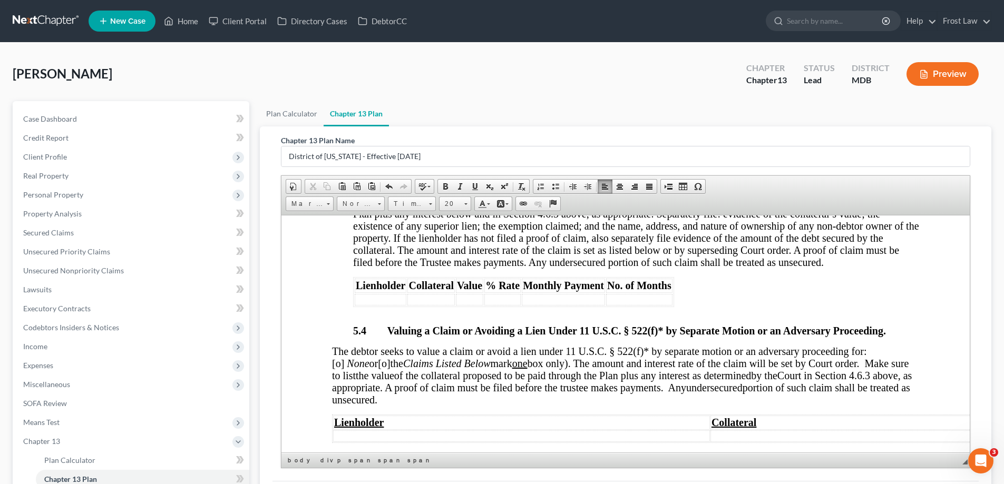
scroll to position [3372, 0]
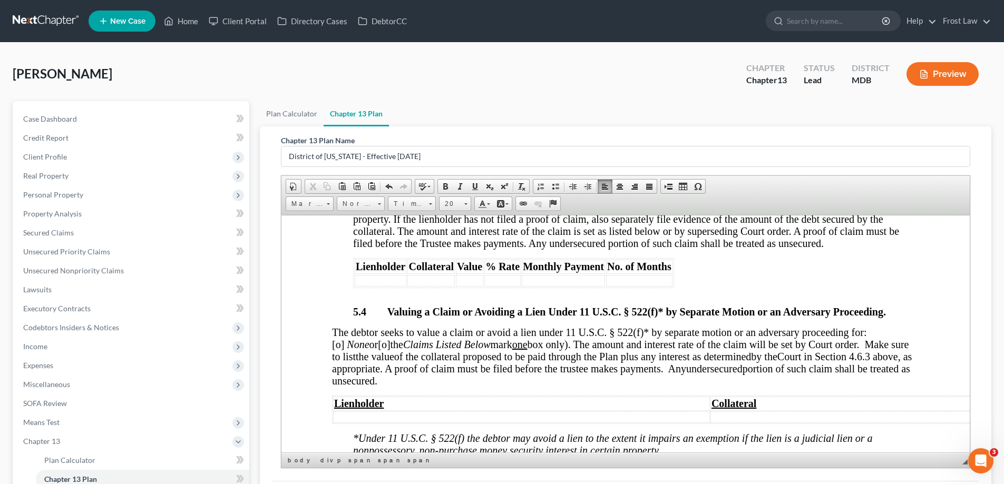
click at [344, 350] on span "[o]" at bounding box center [338, 344] width 12 height 12
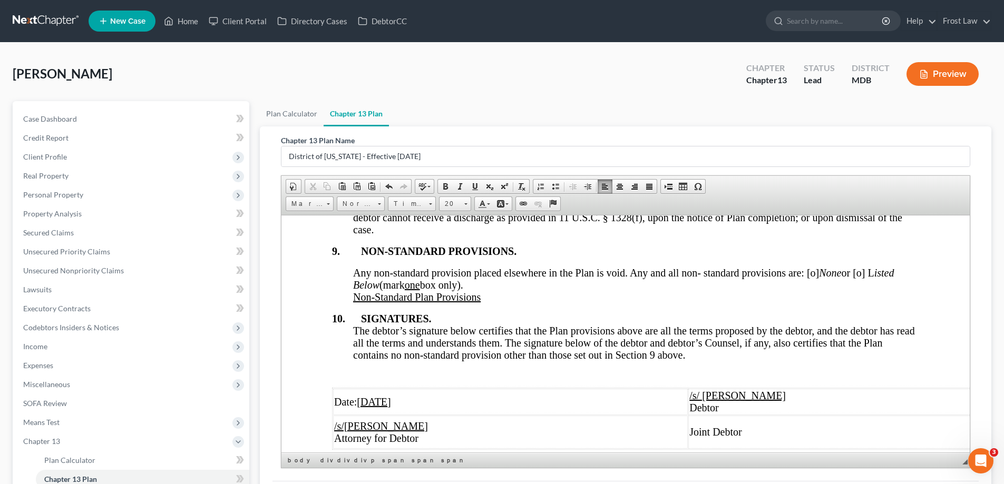
scroll to position [4163, 0]
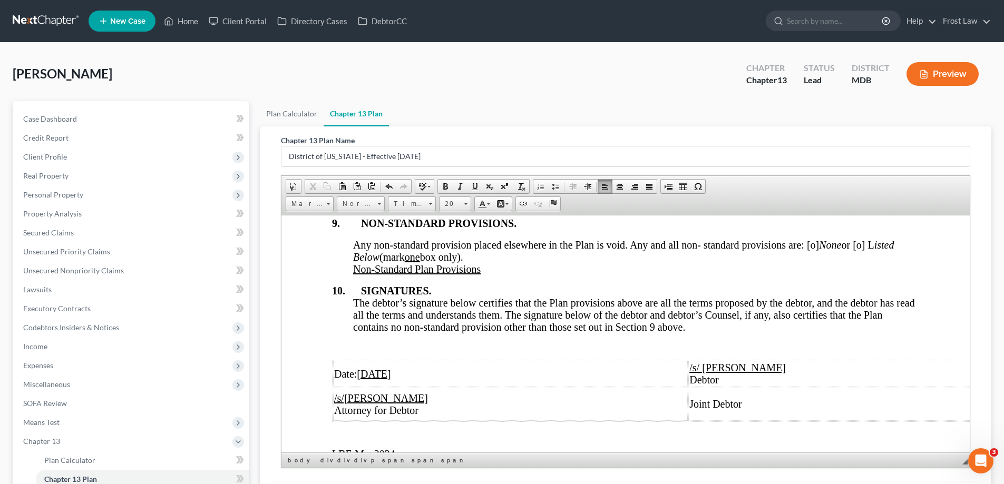
click at [815, 261] on span "Any non-standard provision placed elsewhere in the Plan is void. Any and all no…" at bounding box center [623, 251] width 541 height 24
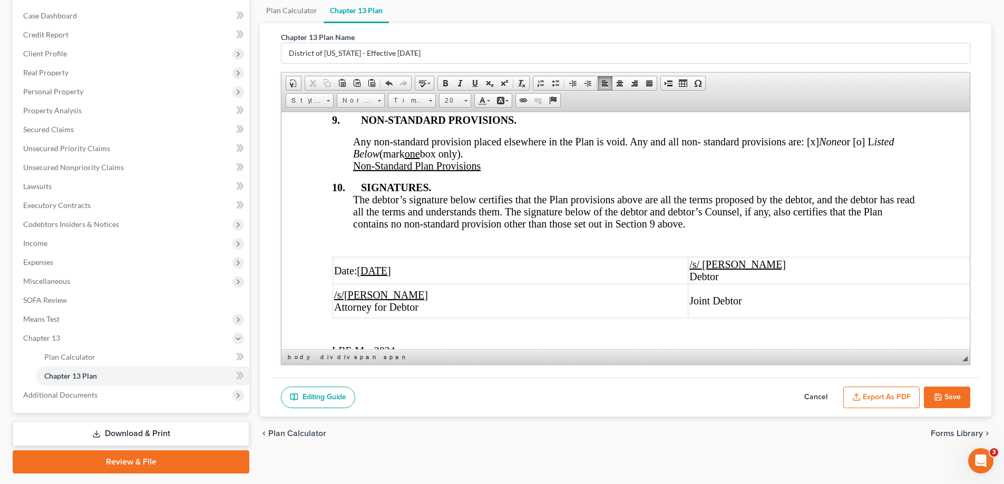
scroll to position [105, 0]
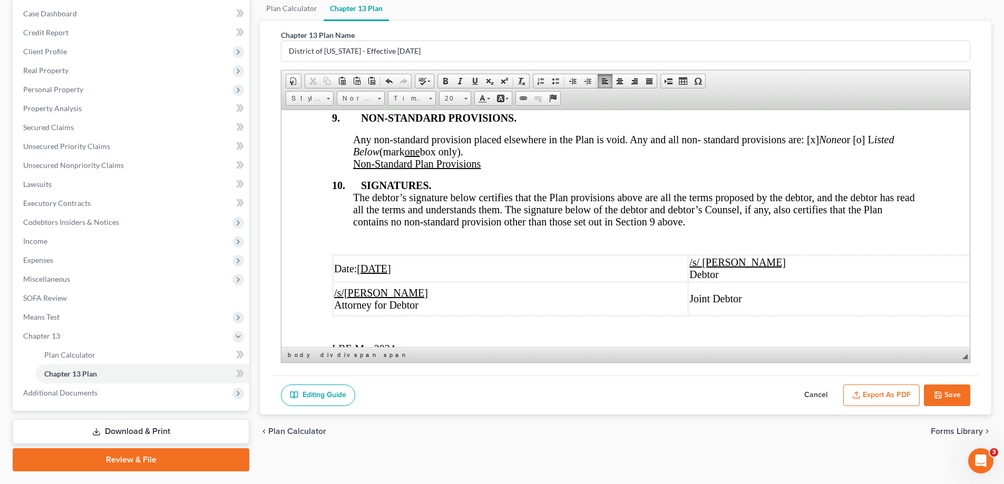
click at [946, 398] on button "Save" at bounding box center [947, 396] width 46 height 22
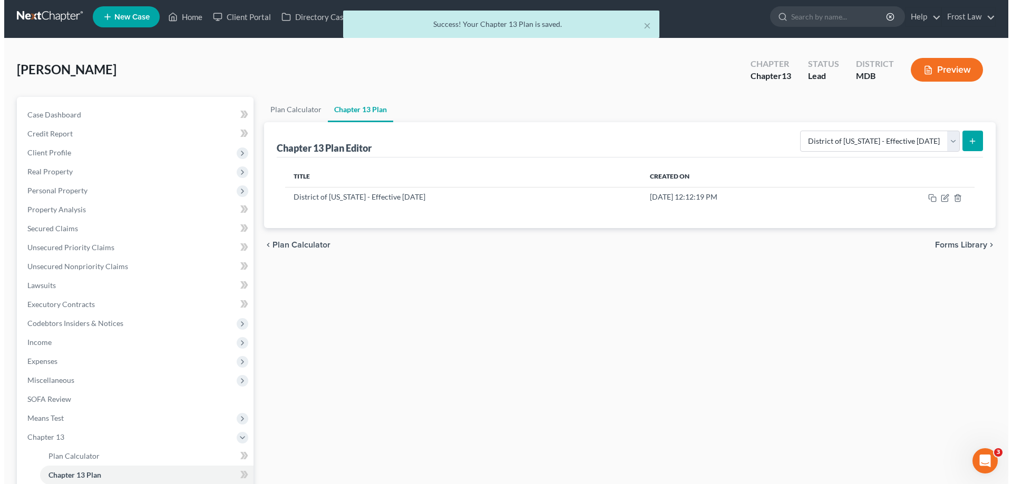
scroll to position [0, 0]
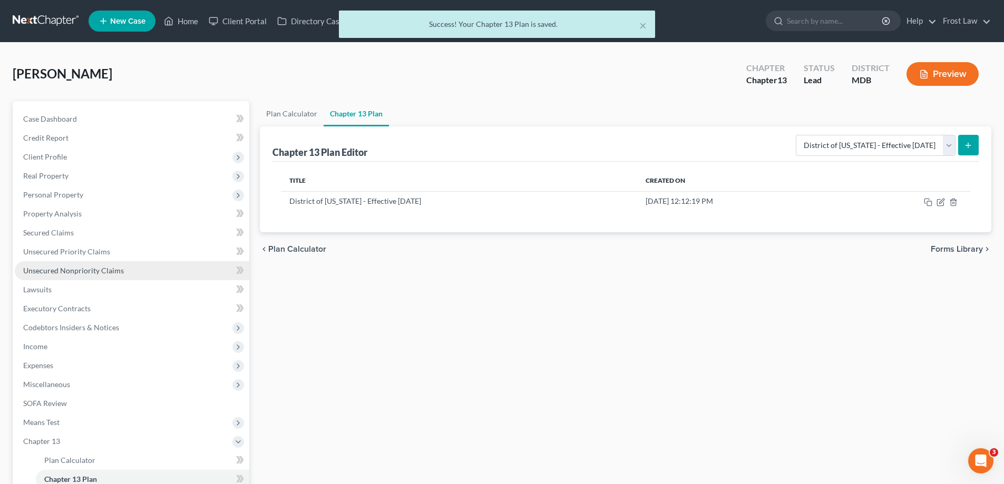
click at [84, 267] on span "Unsecured Nonpriority Claims" at bounding box center [73, 270] width 101 height 9
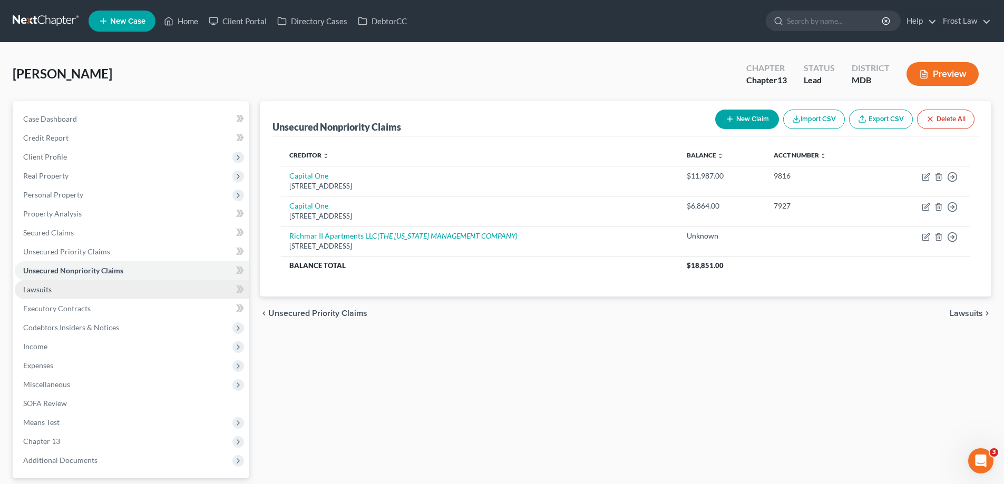
click at [72, 297] on link "Lawsuits" at bounding box center [132, 289] width 234 height 19
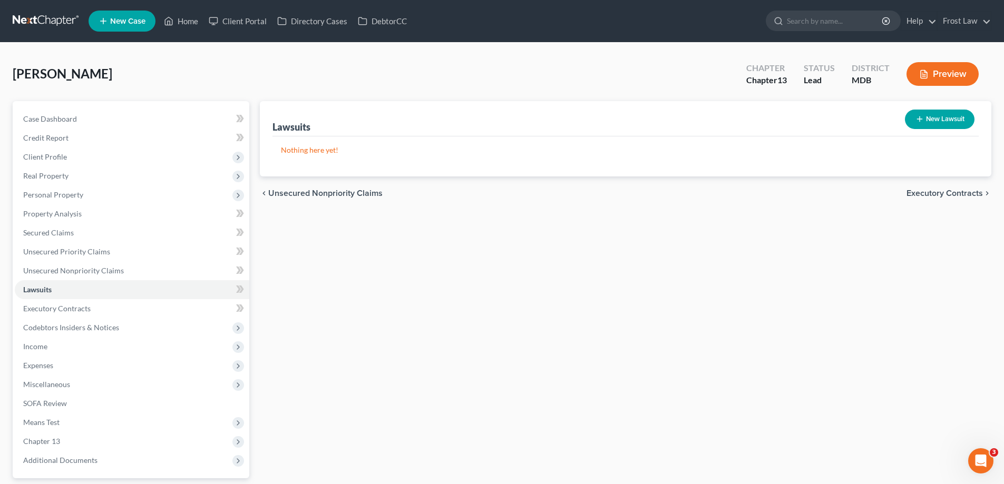
click at [948, 123] on button "New Lawsuit" at bounding box center [940, 119] width 70 height 19
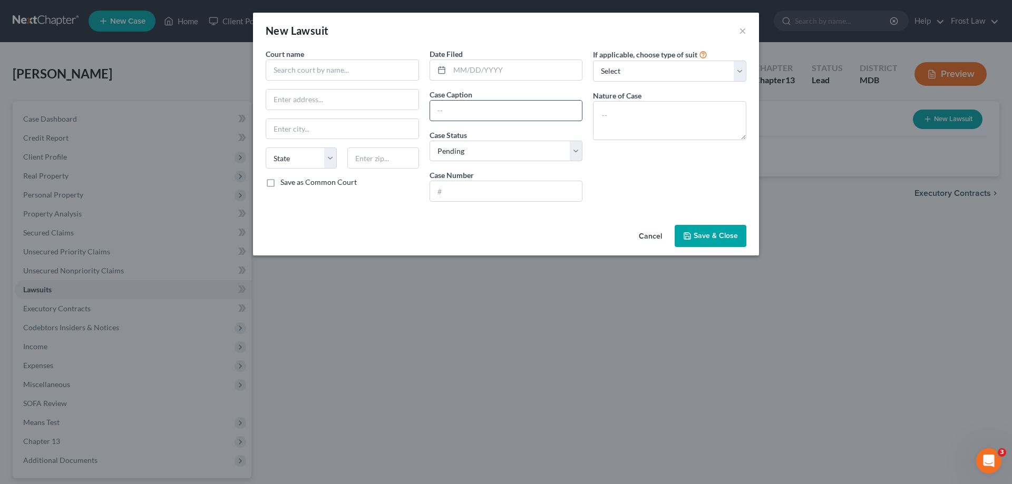
drag, startPoint x: 461, startPoint y: 105, endPoint x: 465, endPoint y: 112, distance: 8.8
click at [461, 105] on input "text" at bounding box center [506, 111] width 152 height 20
paste input "CAPITAL ONE, N.A. vs. [PERSON_NAME]"
click at [664, 113] on textarea at bounding box center [669, 120] width 153 height 39
click at [686, 111] on textarea at bounding box center [669, 120] width 153 height 39
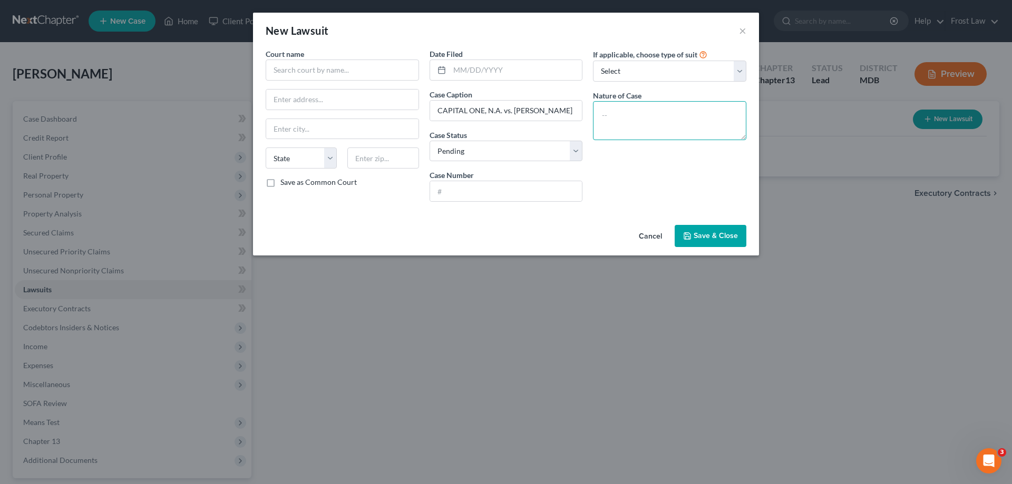
paste textarea "Contract - Large Claims Consumer Debt - Original"
click at [490, 193] on input "text" at bounding box center [506, 191] width 152 height 20
paste input "D-08-CV-24-024158"
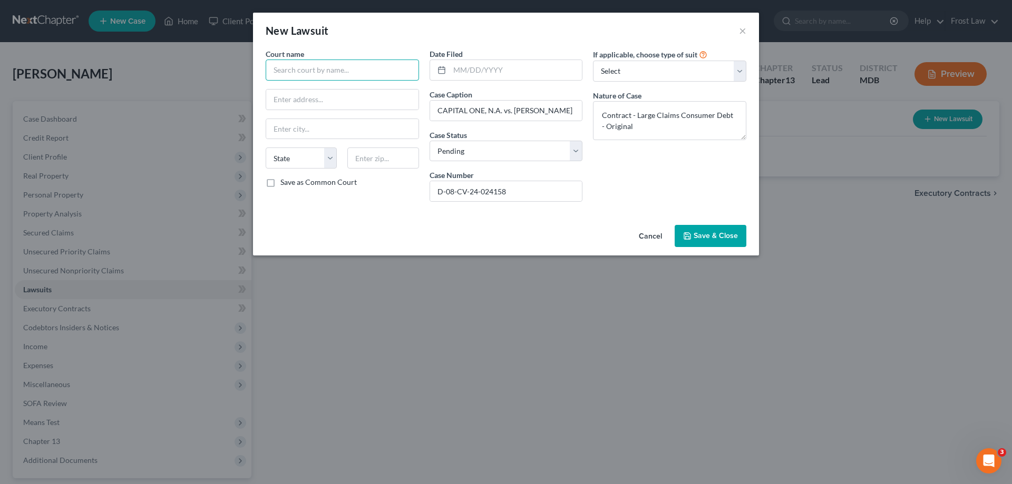
click at [314, 69] on input "text" at bounding box center [342, 70] width 153 height 21
paste input "District Court For [GEOGRAPHIC_DATA]"
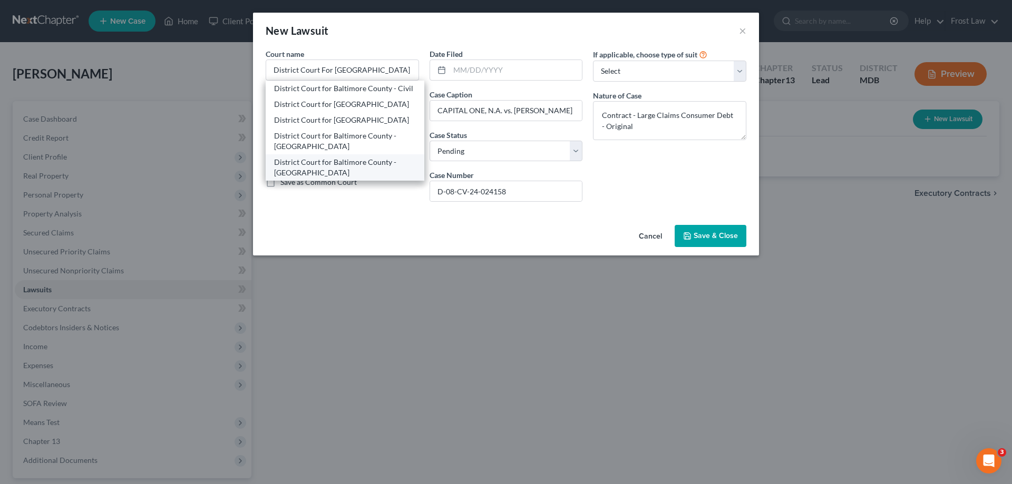
click at [352, 178] on div "District Court for Baltimore County - [GEOGRAPHIC_DATA]" at bounding box center [345, 167] width 142 height 21
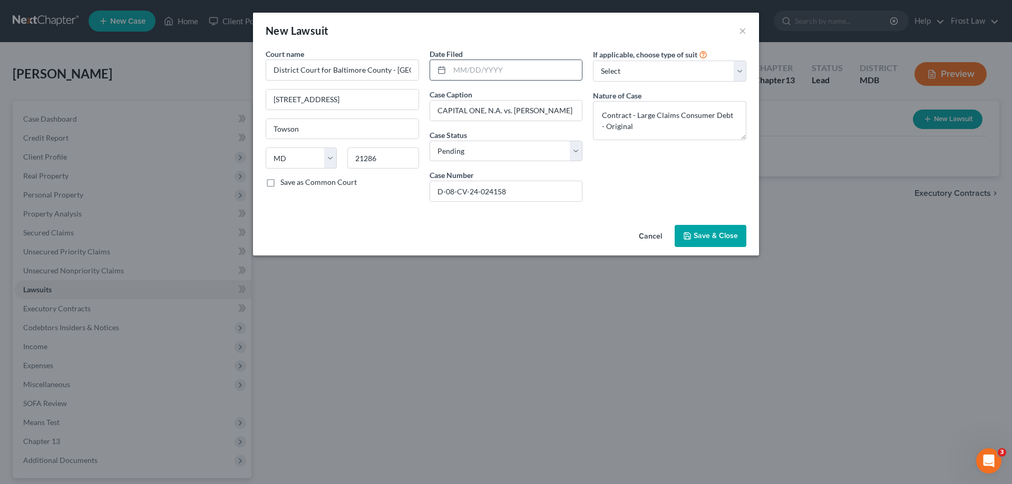
click at [458, 66] on input "text" at bounding box center [515, 70] width 133 height 20
paste input "[DATE]"
click at [700, 235] on span "Save & Close" at bounding box center [715, 235] width 44 height 9
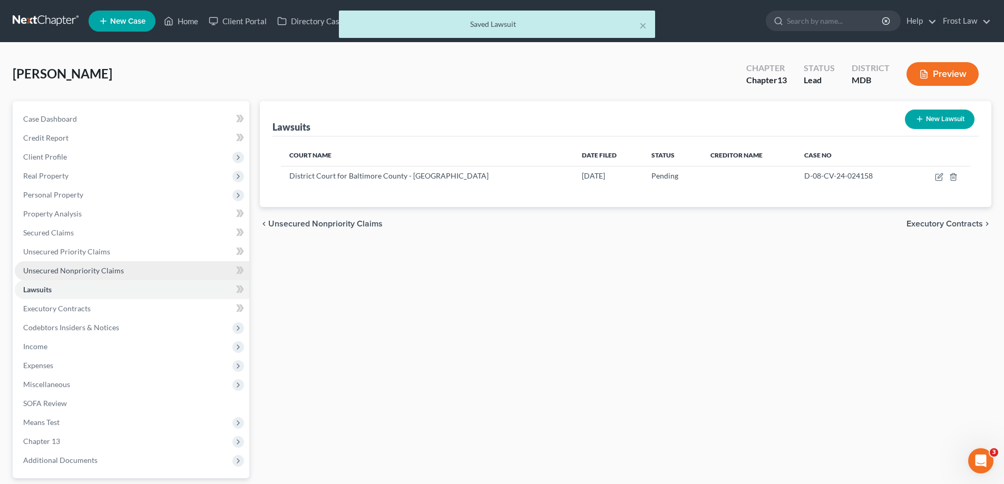
click at [86, 271] on span "Unsecured Nonpriority Claims" at bounding box center [73, 270] width 101 height 9
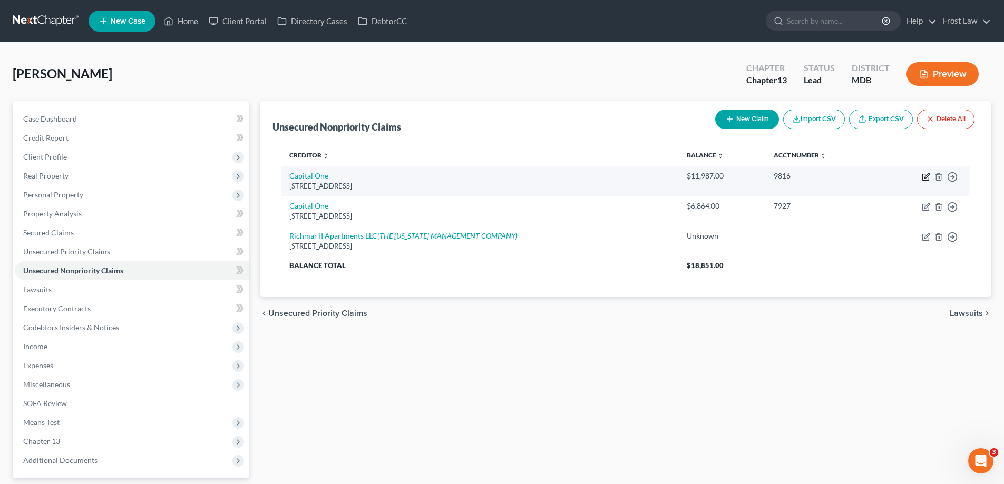
click at [923, 176] on icon "button" at bounding box center [926, 177] width 8 height 8
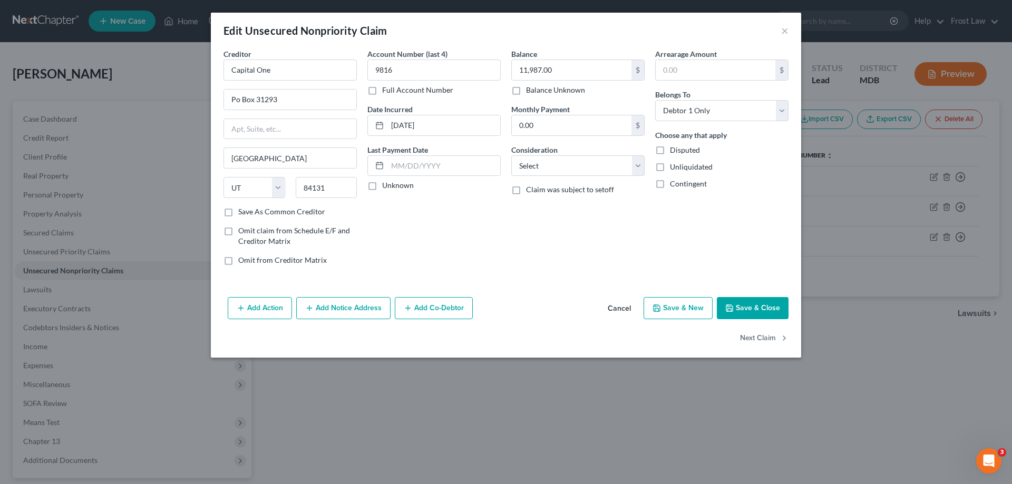
click at [341, 315] on button "Add Notice Address" at bounding box center [343, 308] width 94 height 22
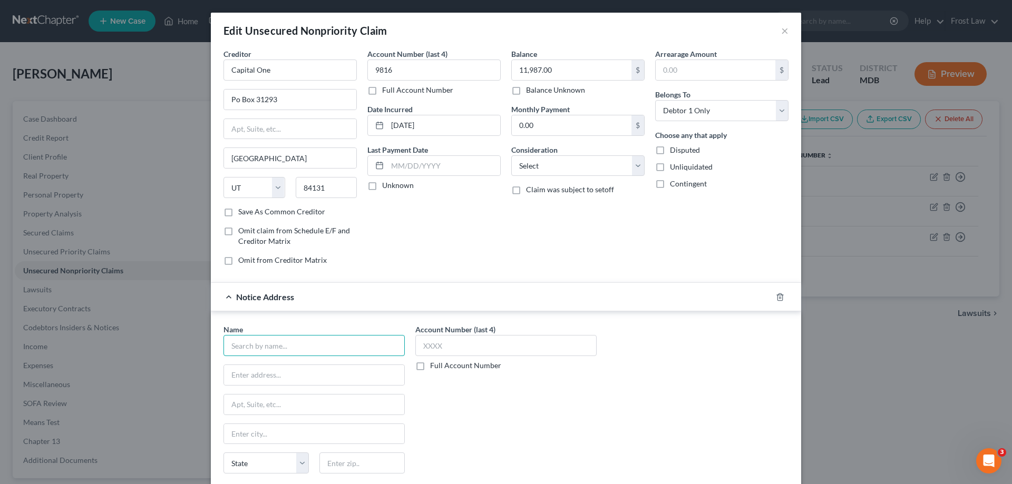
click at [344, 348] on input "text" at bounding box center [313, 345] width 181 height 21
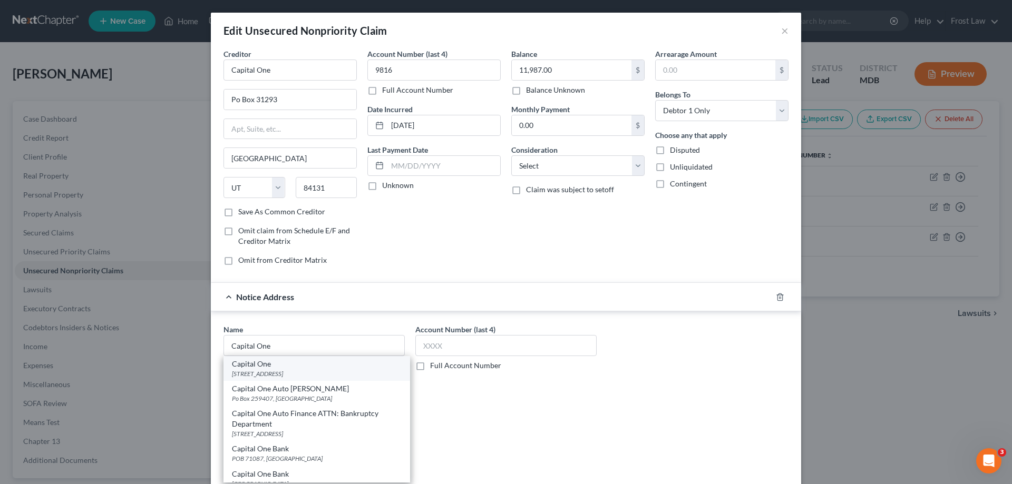
click at [525, 387] on div "Account Number (last 4) Full Account Number" at bounding box center [506, 412] width 192 height 177
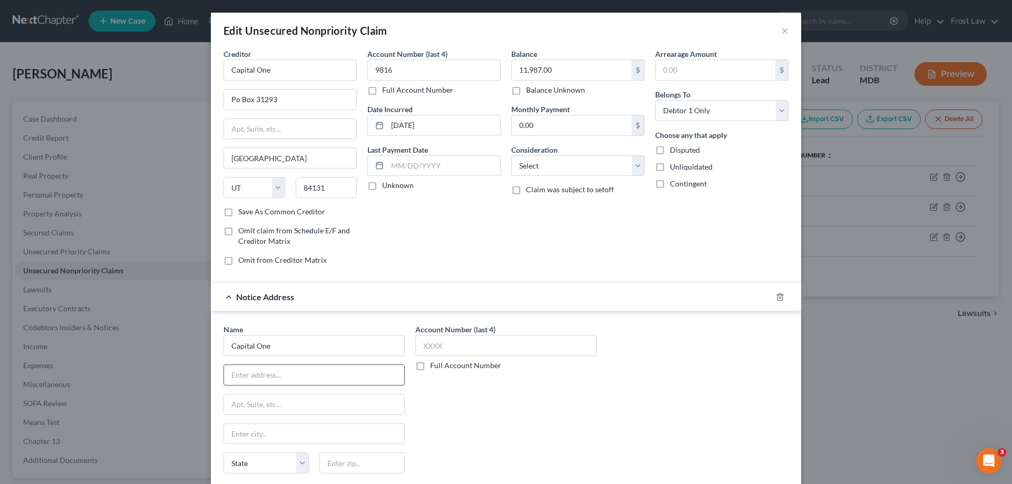
click at [312, 377] on input "text" at bounding box center [314, 375] width 180 height 20
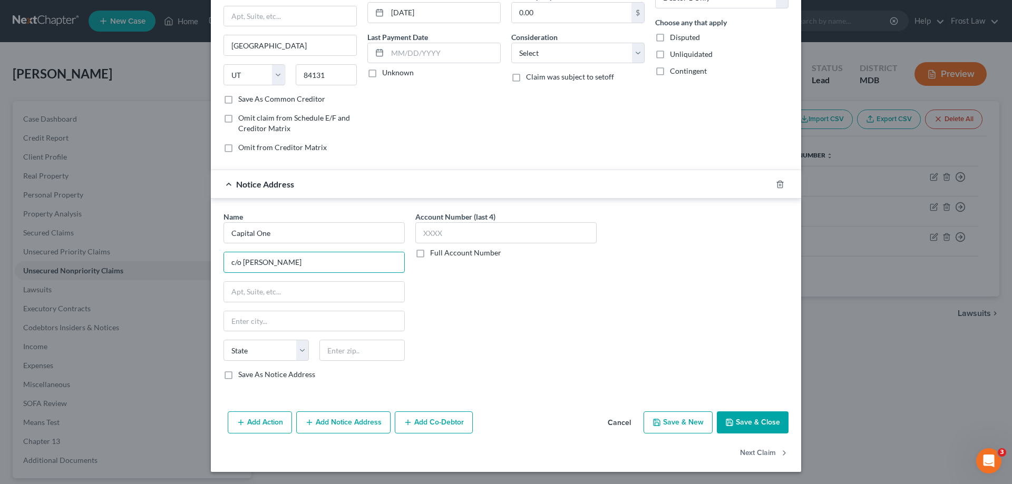
scroll to position [113, 0]
click at [351, 299] on input "text" at bounding box center [314, 291] width 180 height 20
paste input "PO Box 987"
drag, startPoint x: 561, startPoint y: 334, endPoint x: 364, endPoint y: 357, distance: 198.9
click at [562, 334] on div "Account Number (last 4) Full Account Number" at bounding box center [506, 299] width 192 height 177
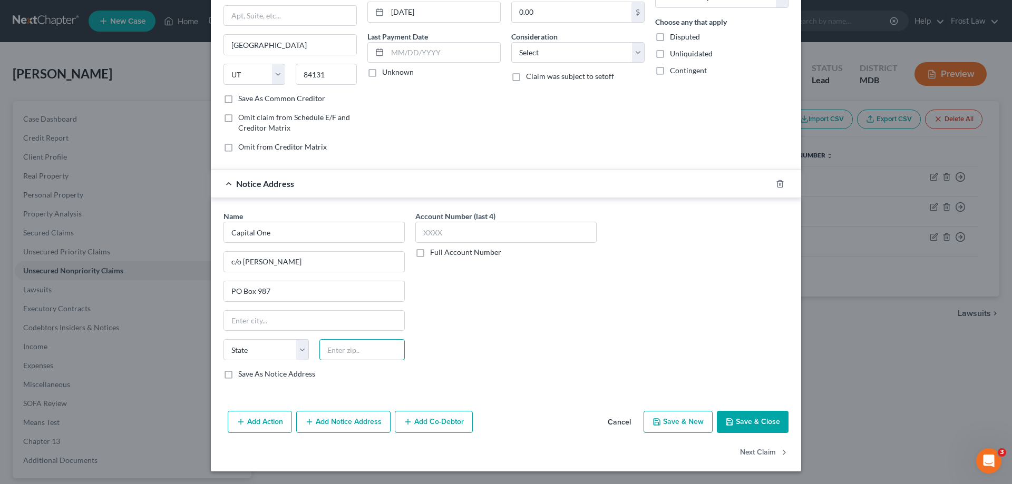
drag, startPoint x: 367, startPoint y: 352, endPoint x: 372, endPoint y: 353, distance: 5.4
click at [367, 353] on input "text" at bounding box center [361, 349] width 85 height 21
click at [334, 316] on input "text" at bounding box center [314, 321] width 180 height 20
drag, startPoint x: 656, startPoint y: 351, endPoint x: 739, endPoint y: 435, distance: 118.1
click at [656, 351] on div "Name * Capital One c/o [PERSON_NAME] PO Box 987 Marlton State [US_STATE] AK AR …" at bounding box center [505, 299] width 575 height 177
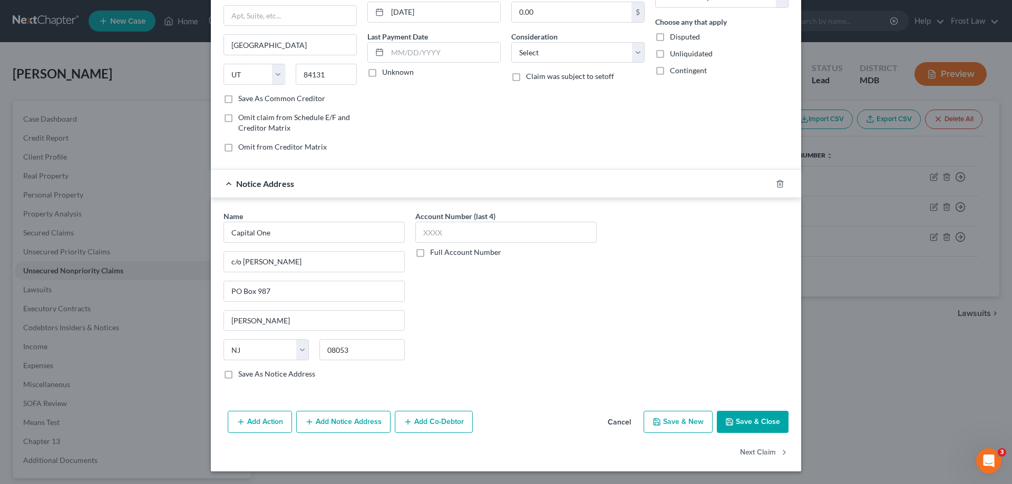
click at [748, 416] on button "Save & Close" at bounding box center [753, 422] width 72 height 22
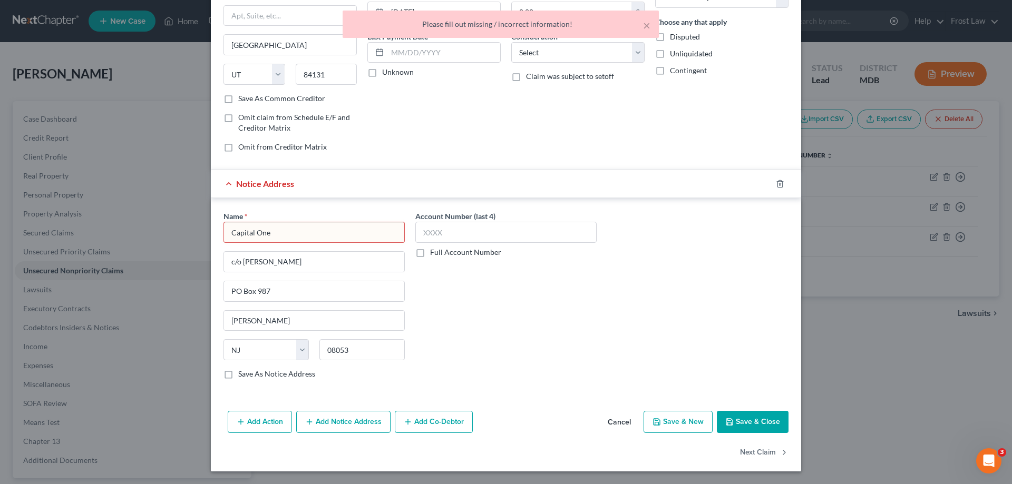
click at [331, 238] on input "Capital One" at bounding box center [313, 232] width 181 height 21
click at [228, 234] on input "Capital One" at bounding box center [313, 232] width 181 height 21
click at [517, 320] on div "Account Number (last 4) Full Account Number" at bounding box center [506, 299] width 192 height 177
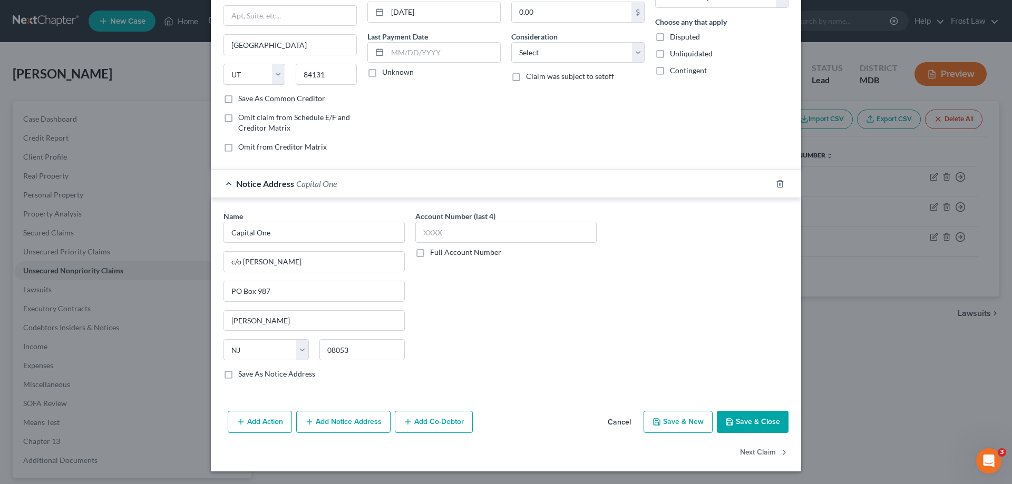
scroll to position [0, 0]
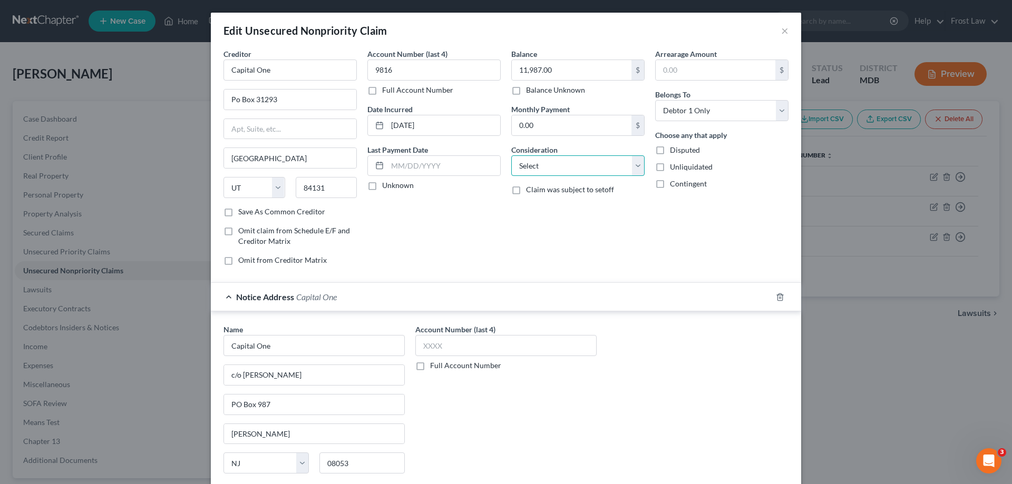
drag, startPoint x: 539, startPoint y: 164, endPoint x: 545, endPoint y: 175, distance: 12.5
click at [539, 164] on select "Select Cable / Satellite Services Collection Agency Credit Card Debt Debt Couns…" at bounding box center [577, 165] width 133 height 21
click at [511, 155] on select "Select Cable / Satellite Services Collection Agency Credit Card Debt Debt Couns…" at bounding box center [577, 165] width 133 height 21
click at [712, 406] on div "Name * Capital One c/o [PERSON_NAME] PO Box 987 Marlton State [US_STATE] AK AR …" at bounding box center [505, 412] width 575 height 177
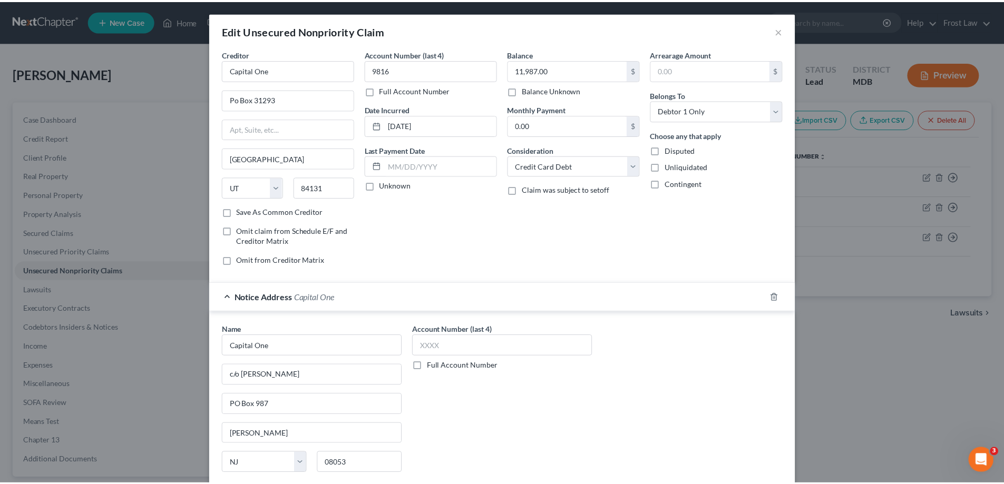
scroll to position [113, 0]
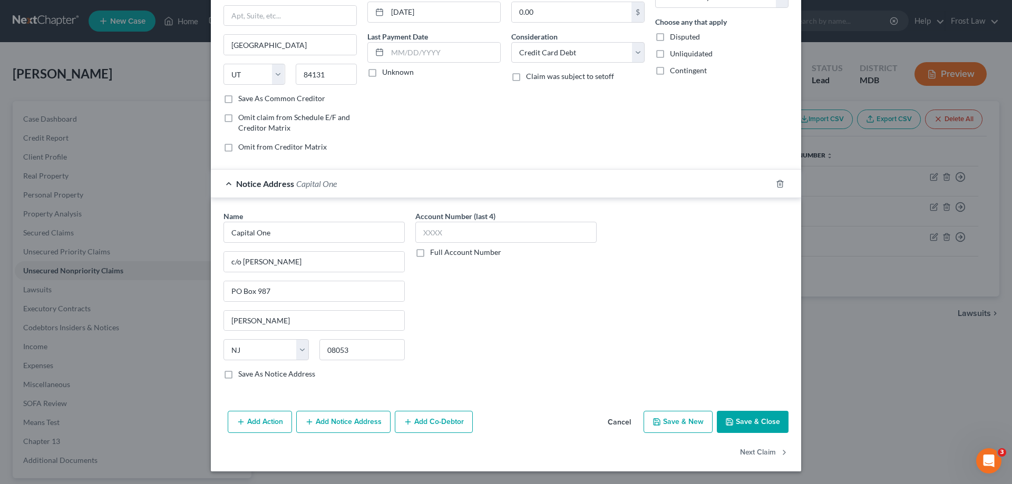
click at [754, 424] on button "Save & Close" at bounding box center [753, 422] width 72 height 22
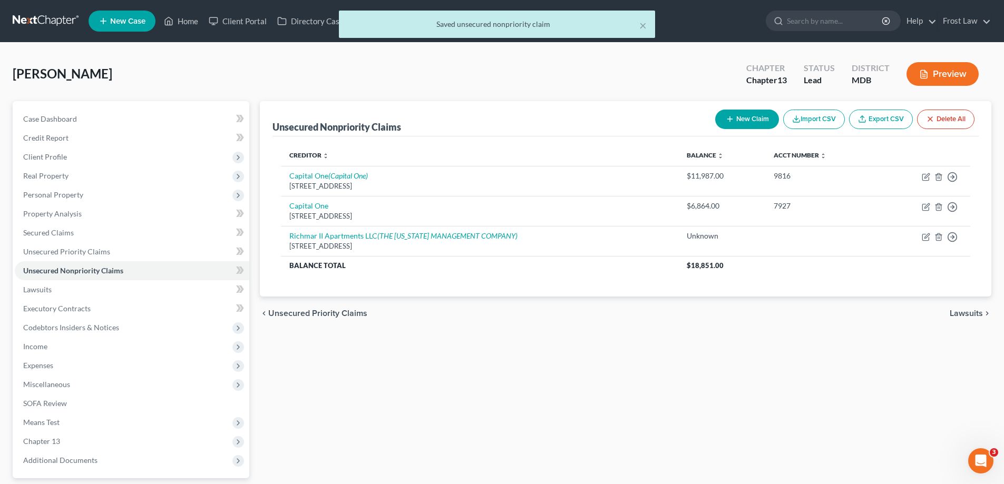
click at [184, 18] on div "× Saved unsecured nonpriority claim" at bounding box center [497, 27] width 1004 height 33
click at [644, 27] on button "×" at bounding box center [642, 25] width 7 height 13
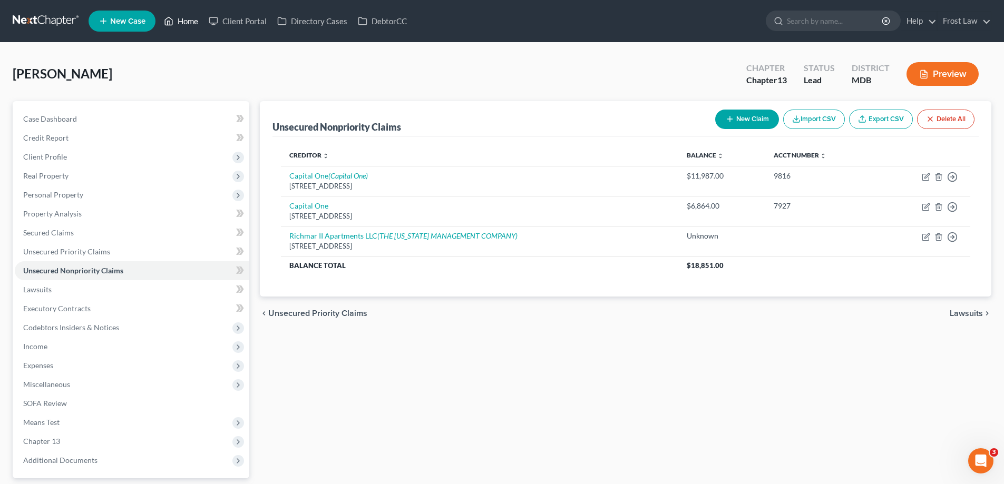
drag, startPoint x: 180, startPoint y: 21, endPoint x: 318, endPoint y: 69, distance: 146.1
click at [180, 21] on link "Home" at bounding box center [181, 21] width 45 height 19
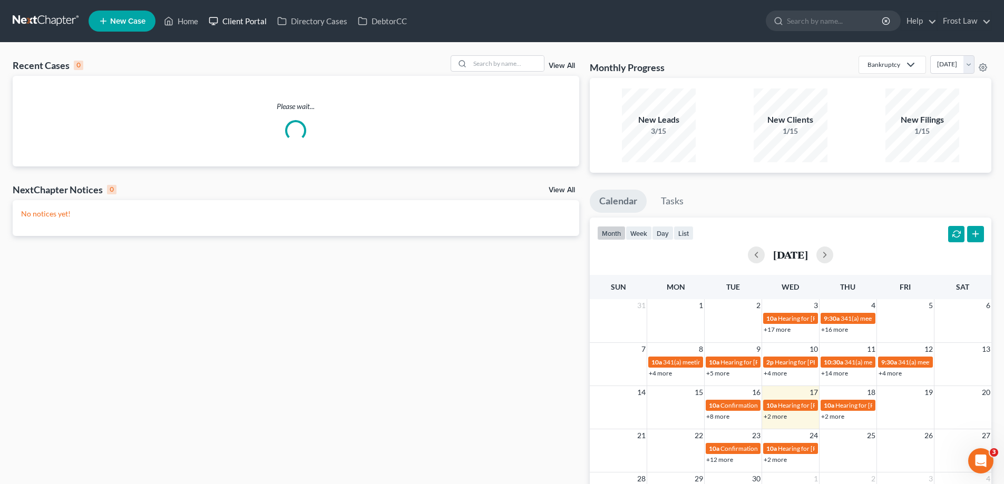
click at [238, 24] on link "Client Portal" at bounding box center [237, 21] width 69 height 19
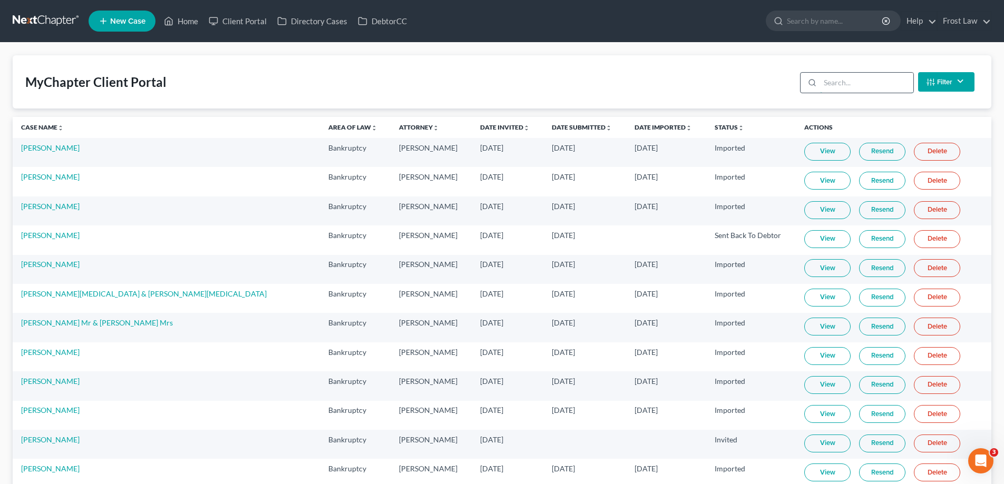
click at [879, 84] on input "search" at bounding box center [866, 83] width 93 height 20
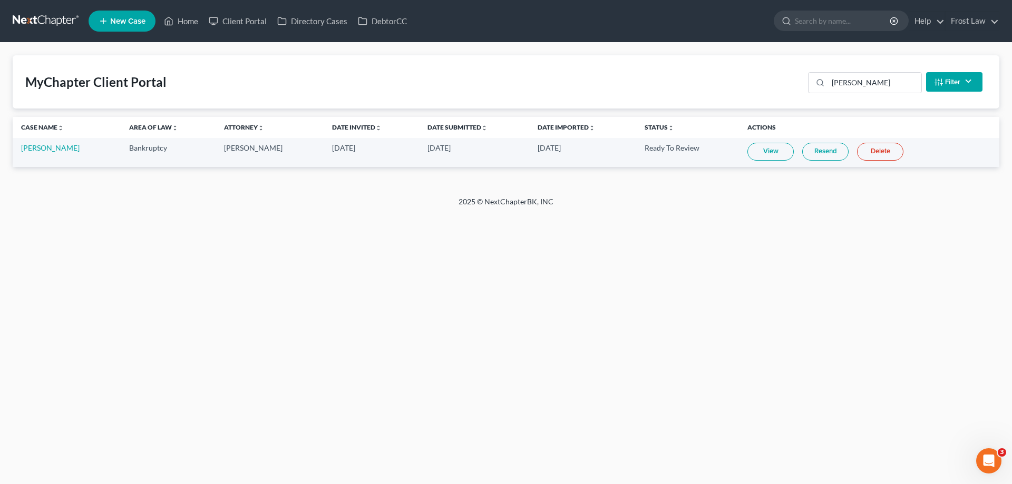
click at [810, 158] on link "Resend" at bounding box center [825, 152] width 46 height 18
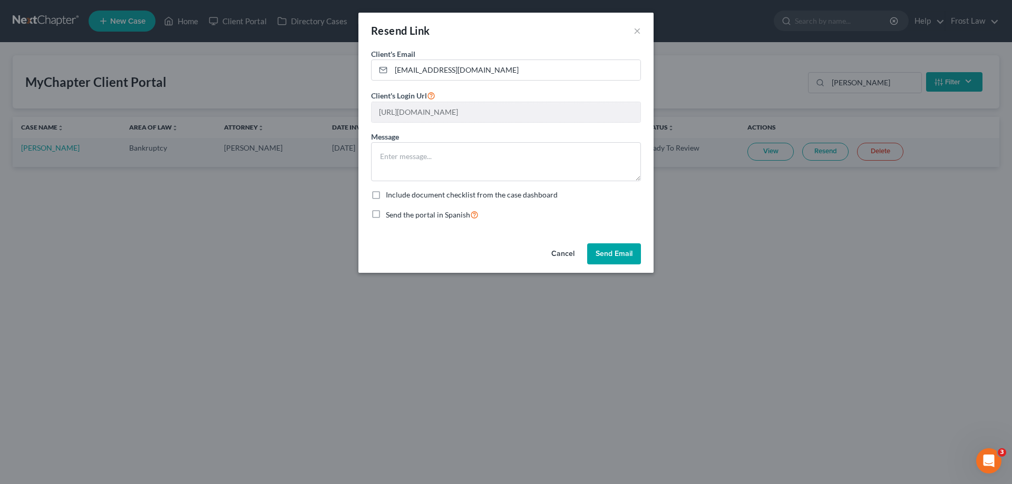
click at [618, 257] on button "Send Email" at bounding box center [614, 253] width 54 height 21
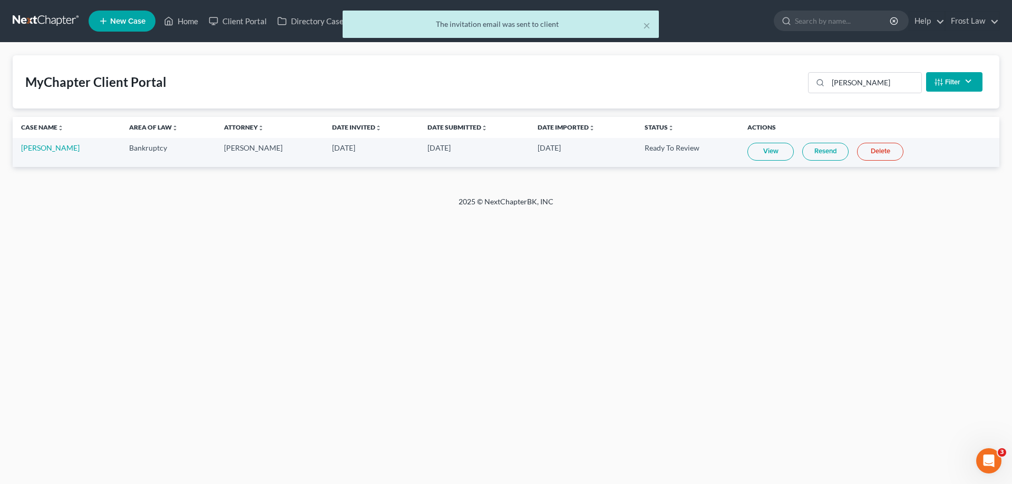
click at [759, 154] on link "View" at bounding box center [770, 152] width 46 height 18
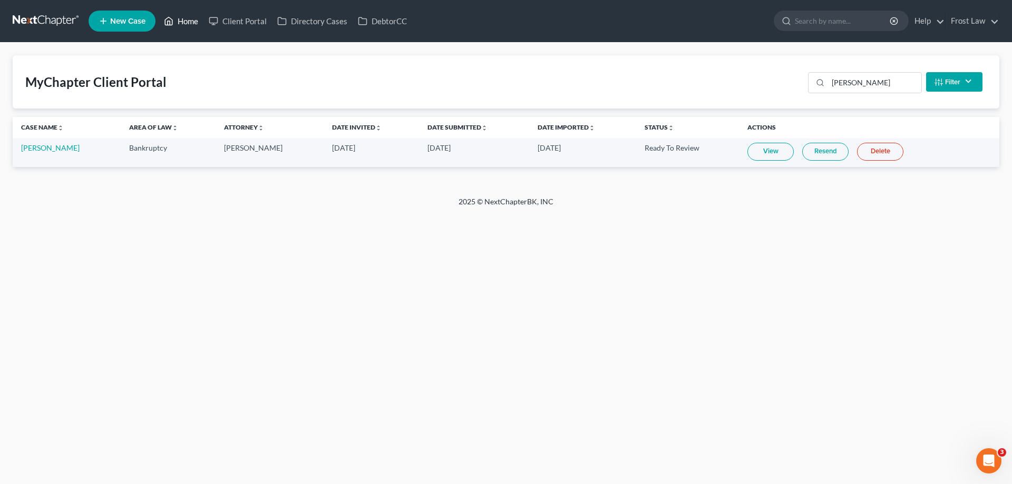
click at [198, 22] on link "Home" at bounding box center [181, 21] width 45 height 19
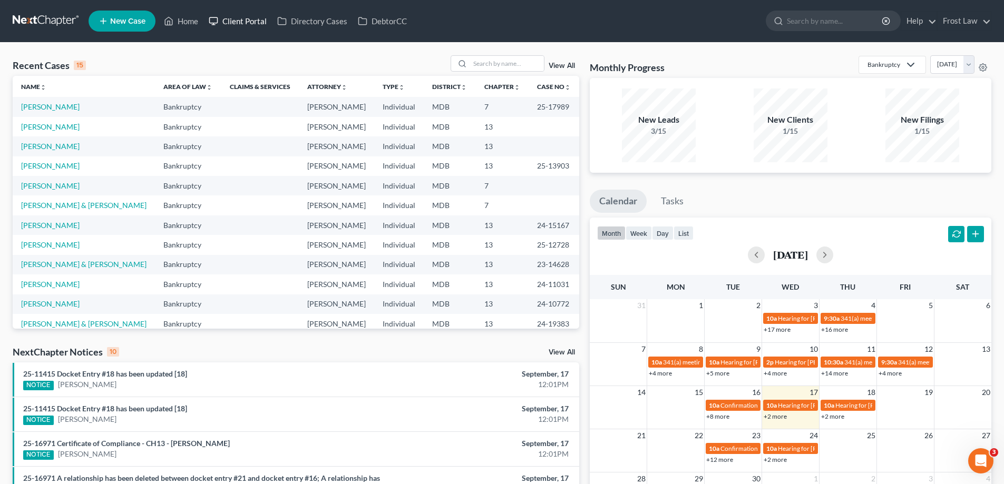
click at [229, 17] on link "Client Portal" at bounding box center [237, 21] width 69 height 19
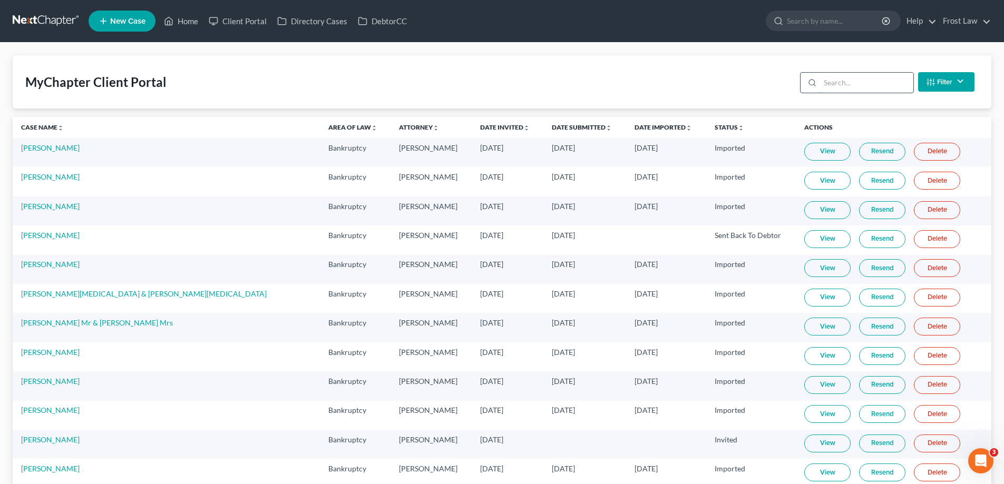
click at [869, 81] on input "search" at bounding box center [866, 83] width 93 height 20
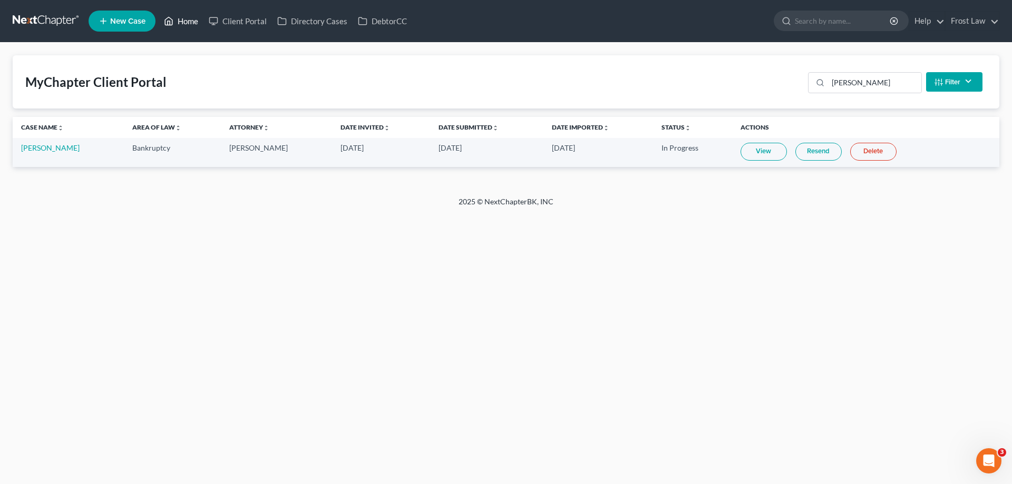
click at [185, 23] on link "Home" at bounding box center [181, 21] width 45 height 19
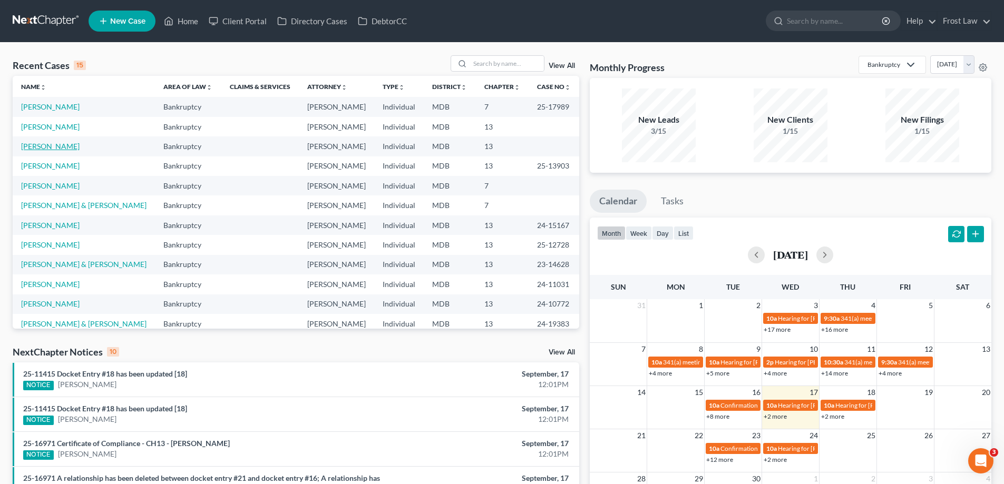
click at [51, 149] on link "[PERSON_NAME]" at bounding box center [50, 146] width 58 height 9
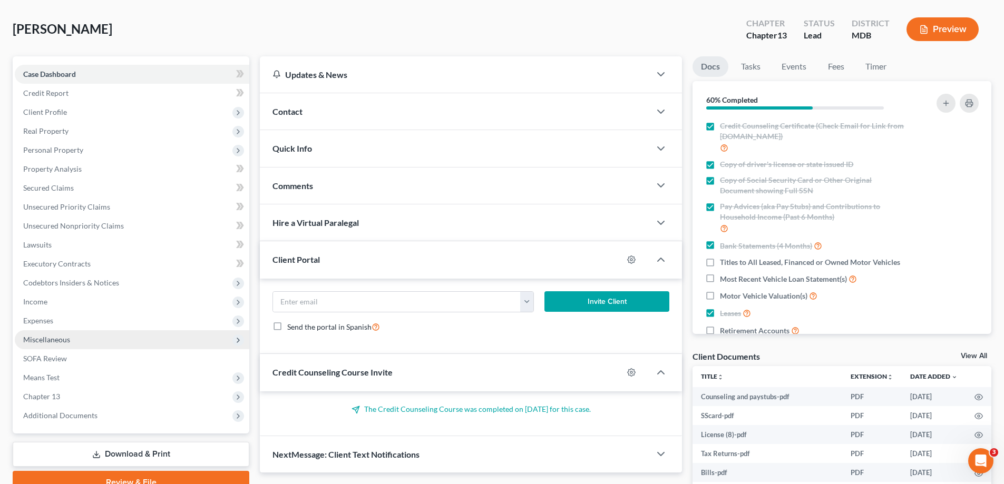
scroll to position [105, 0]
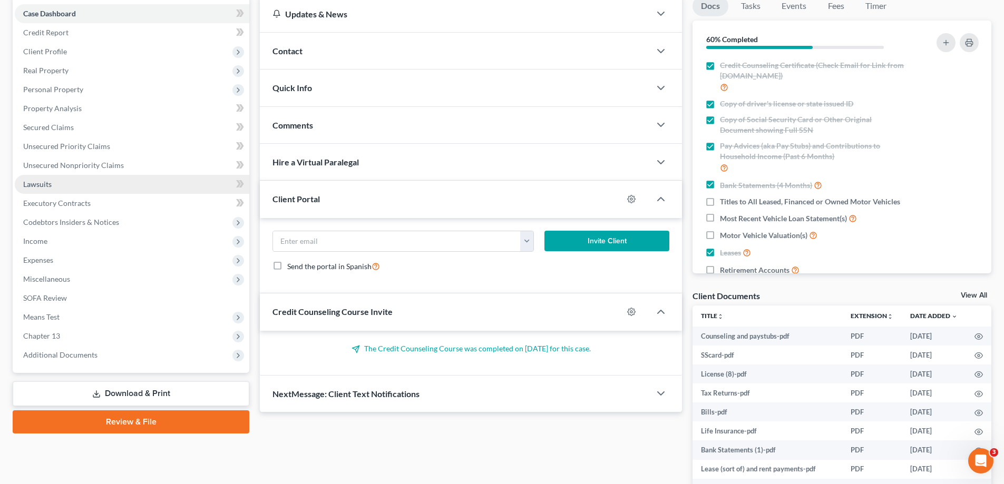
click at [110, 178] on link "Lawsuits" at bounding box center [132, 184] width 234 height 19
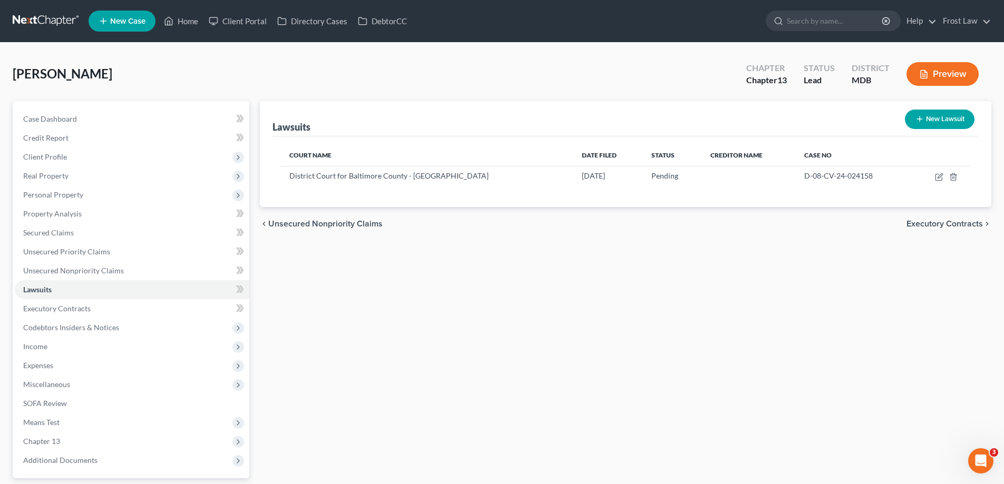
click at [921, 121] on icon "button" at bounding box center [919, 119] width 8 height 8
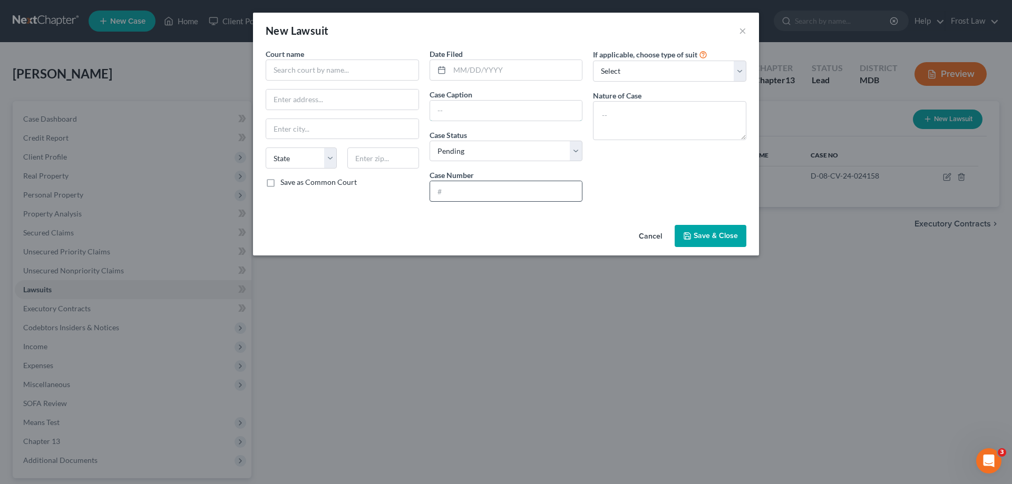
drag, startPoint x: 493, startPoint y: 119, endPoint x: 472, endPoint y: 193, distance: 77.2
click at [493, 119] on input "text" at bounding box center [506, 111] width 152 height 20
click at [470, 194] on input "text" at bounding box center [506, 191] width 152 height 20
paste input "D-08-LT-25-62948-022"
drag, startPoint x: 492, startPoint y: 108, endPoint x: 558, endPoint y: 100, distance: 65.8
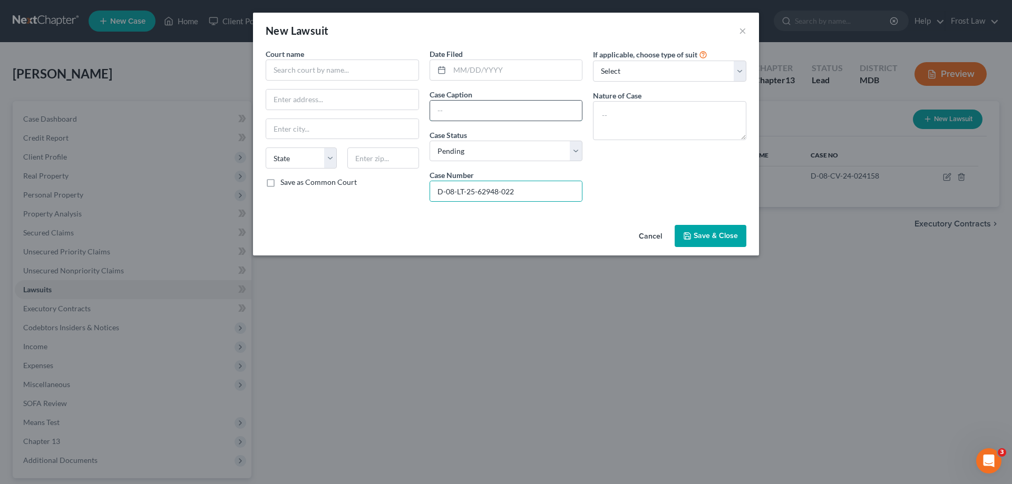
click at [492, 108] on input "text" at bounding box center [506, 111] width 152 height 20
paste input "RICHMAR II APARTMENTS LLC vs. [PERSON_NAME]"
drag, startPoint x: 293, startPoint y: 70, endPoint x: 299, endPoint y: 73, distance: 6.9
click at [294, 70] on input "text" at bounding box center [342, 70] width 153 height 21
paste input "District Court For [GEOGRAPHIC_DATA]"
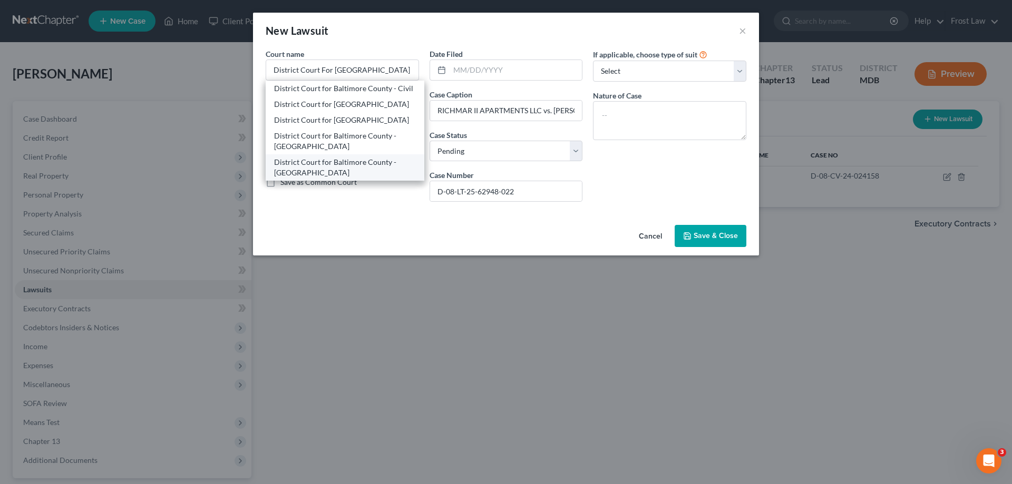
click at [331, 175] on div "District Court for Baltimore County - [GEOGRAPHIC_DATA]" at bounding box center [345, 167] width 142 height 21
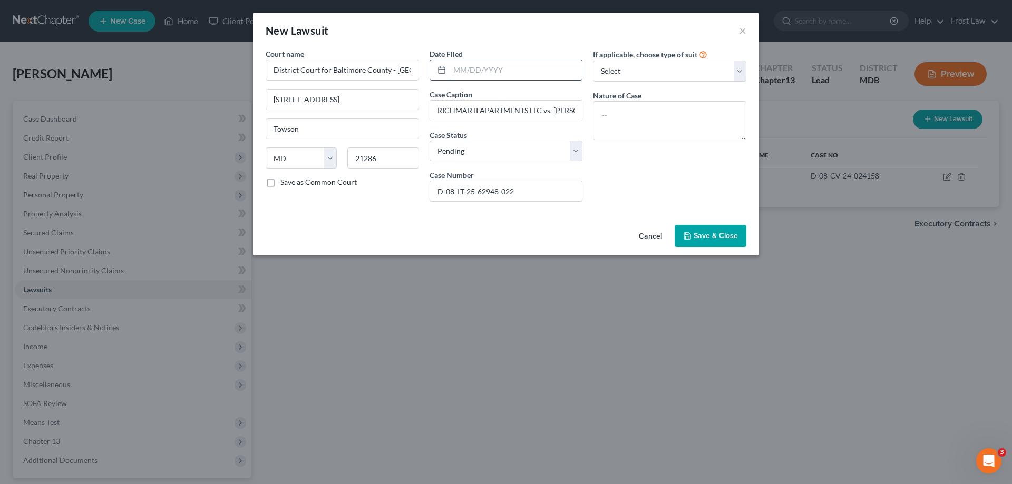
drag, startPoint x: 493, startPoint y: 73, endPoint x: 498, endPoint y: 74, distance: 5.9
click at [493, 73] on input "text" at bounding box center [515, 70] width 133 height 20
paste input "[DATE]"
drag, startPoint x: 501, startPoint y: 154, endPoint x: 503, endPoint y: 161, distance: 7.0
click at [501, 153] on select "Select Pending On Appeal Concluded" at bounding box center [505, 151] width 153 height 21
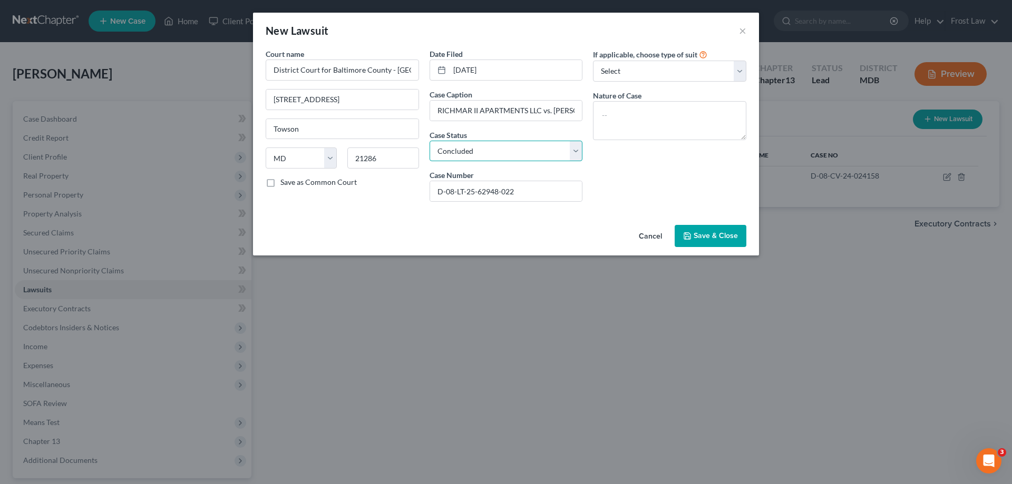
click at [429, 141] on select "Select Pending On Appeal Concluded" at bounding box center [505, 151] width 153 height 21
click at [652, 128] on textarea at bounding box center [669, 120] width 153 height 39
paste textarea "Failure to Pay Rent"
click at [608, 116] on textarea "Failure to Pay Rent" at bounding box center [669, 120] width 153 height 39
click at [726, 233] on span "Save & Close" at bounding box center [715, 235] width 44 height 9
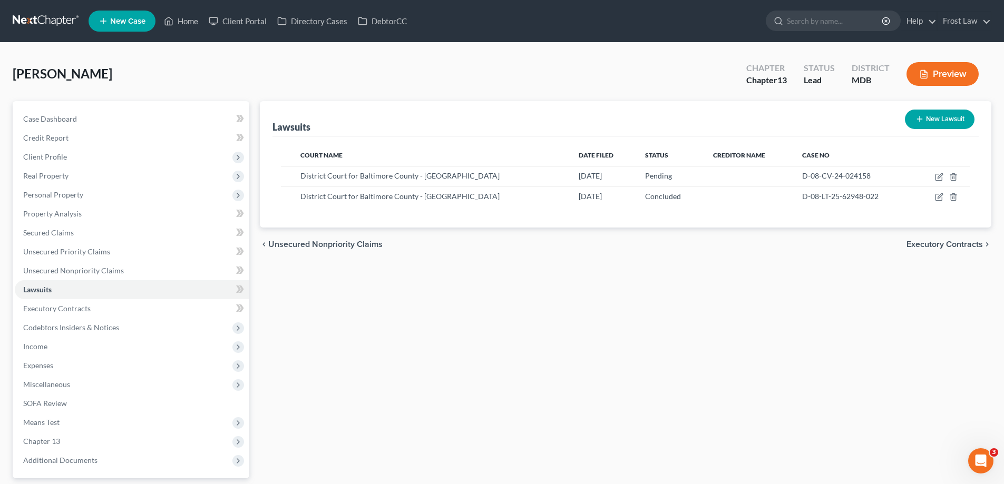
click at [922, 126] on button "New Lawsuit" at bounding box center [940, 119] width 70 height 19
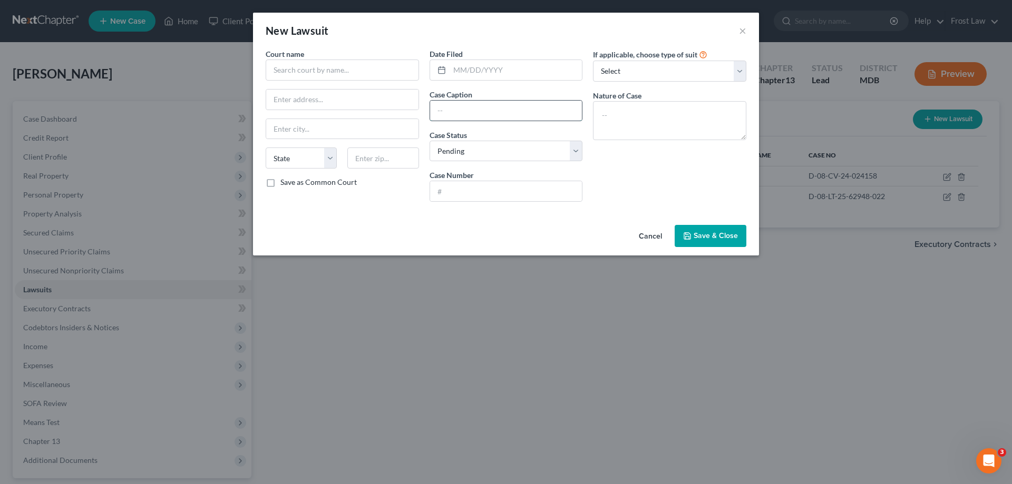
click at [516, 116] on input "text" at bounding box center [506, 111] width 152 height 20
paste input "RICHMAR II APARTMENTS LLC vs. [PERSON_NAME]"
click at [681, 134] on textarea at bounding box center [669, 120] width 153 height 39
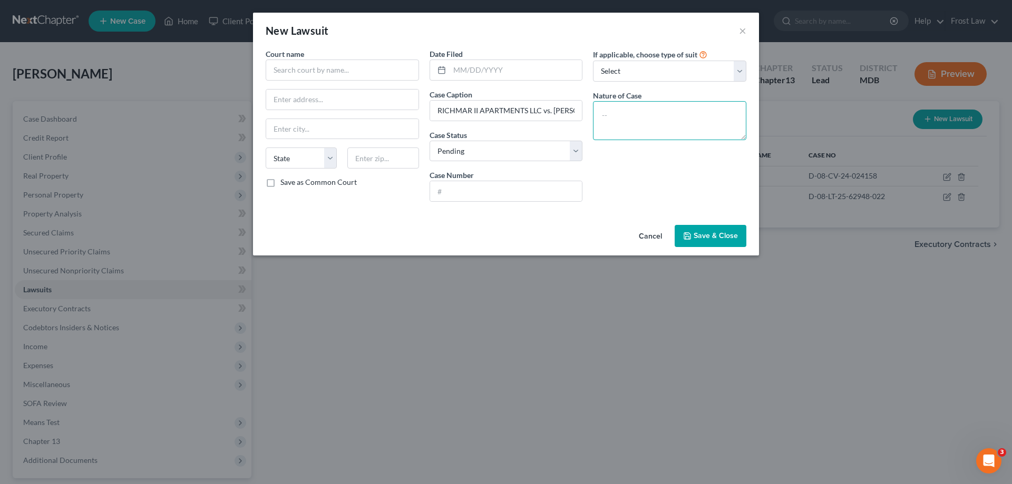
click at [666, 116] on textarea at bounding box center [669, 120] width 153 height 39
paste textarea "Failure to Pay Rent"
drag, startPoint x: 522, startPoint y: 67, endPoint x: 689, endPoint y: 23, distance: 172.7
click at [522, 67] on input "text" at bounding box center [515, 70] width 133 height 20
paste input "[DATE]"
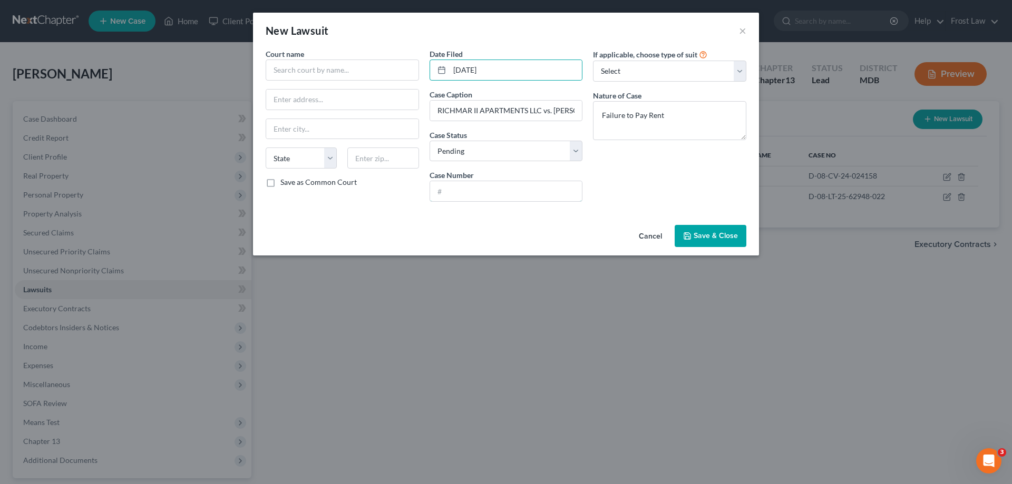
drag, startPoint x: 452, startPoint y: 183, endPoint x: 458, endPoint y: 164, distance: 20.0
click at [452, 183] on input "text" at bounding box center [506, 191] width 152 height 20
paste input "D-08-LT-25-66350-025"
click at [461, 158] on select "Select Pending On Appeal Concluded" at bounding box center [505, 151] width 153 height 21
click at [429, 141] on select "Select Pending On Appeal Concluded" at bounding box center [505, 151] width 153 height 21
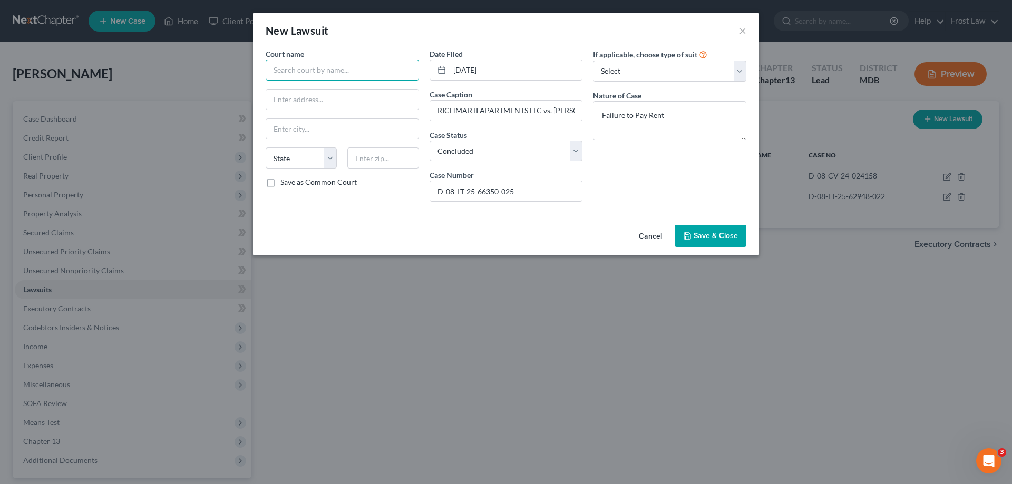
click at [387, 75] on input "text" at bounding box center [342, 70] width 153 height 21
paste input "District Court For [GEOGRAPHIC_DATA]"
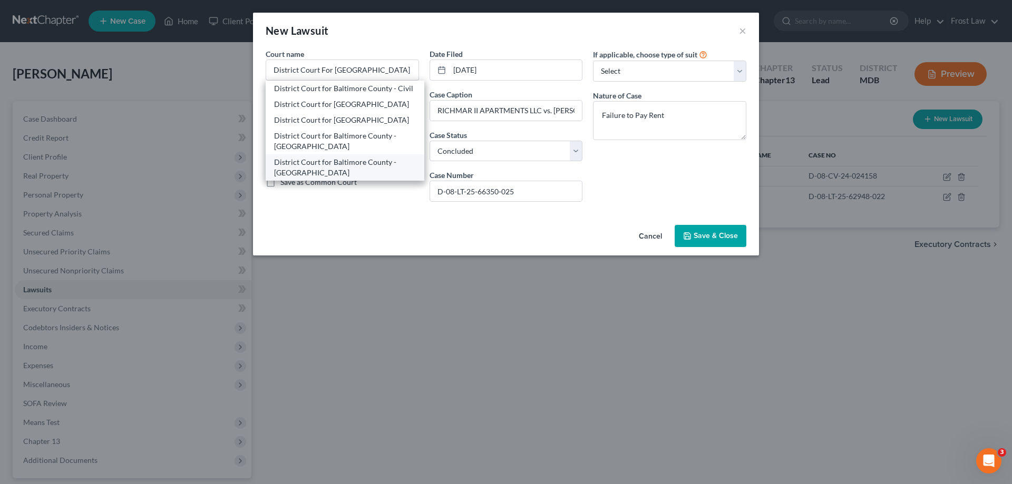
click at [306, 173] on div "District Court for Baltimore County - [GEOGRAPHIC_DATA]" at bounding box center [345, 167] width 142 height 21
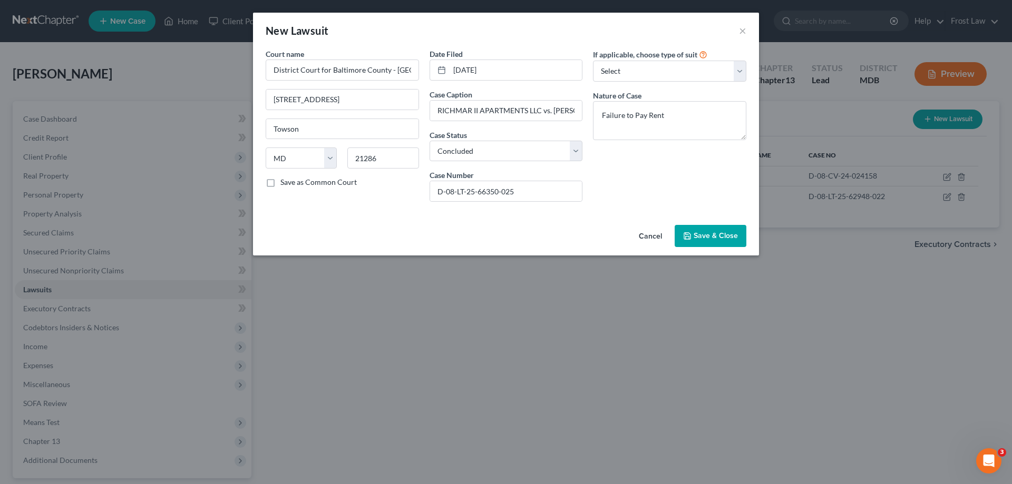
click at [707, 232] on span "Save & Close" at bounding box center [715, 235] width 44 height 9
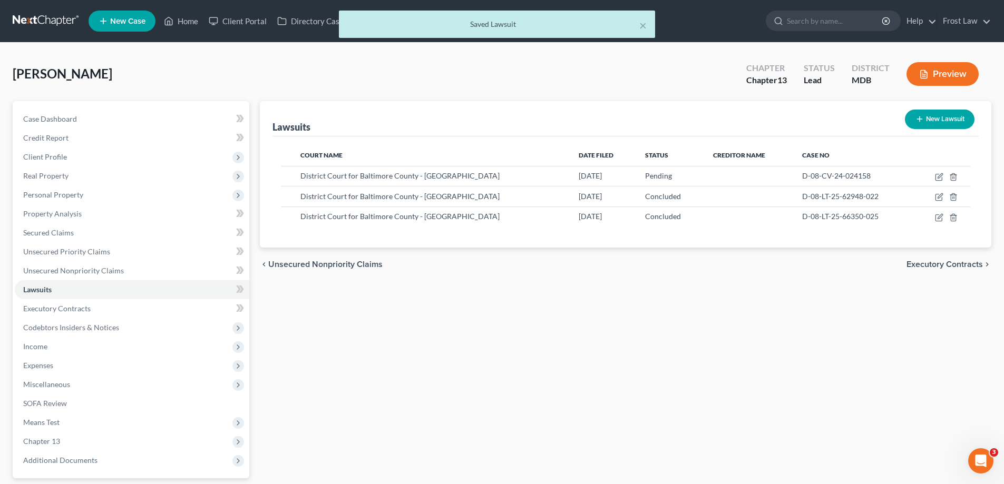
click at [933, 111] on button "New Lawsuit" at bounding box center [940, 119] width 70 height 19
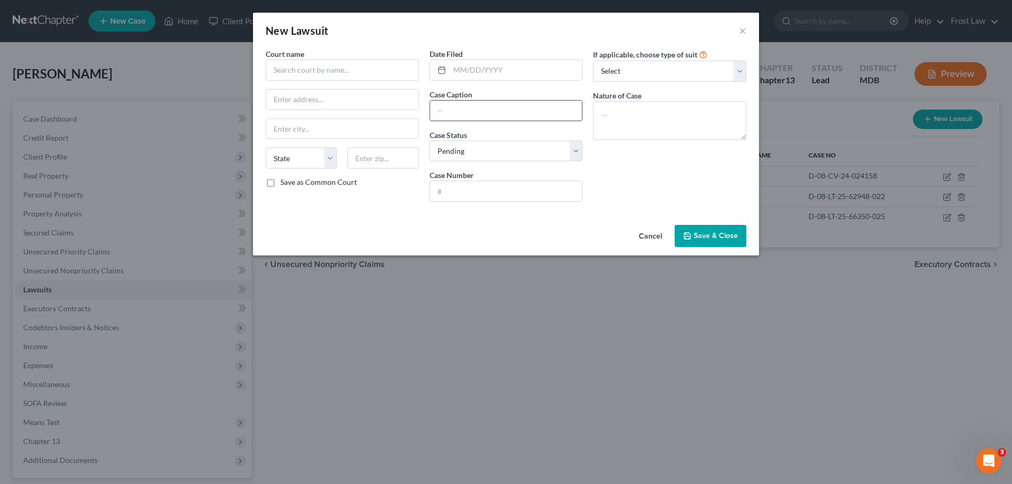
drag, startPoint x: 468, startPoint y: 104, endPoint x: 477, endPoint y: 119, distance: 17.3
click at [468, 104] on input "text" at bounding box center [506, 111] width 152 height 20
paste input "RICHMAR II APARTMENTS LLC vs. [PERSON_NAME]"
drag, startPoint x: 621, startPoint y: 118, endPoint x: 896, endPoint y: 12, distance: 294.1
click at [622, 118] on textarea at bounding box center [669, 120] width 153 height 39
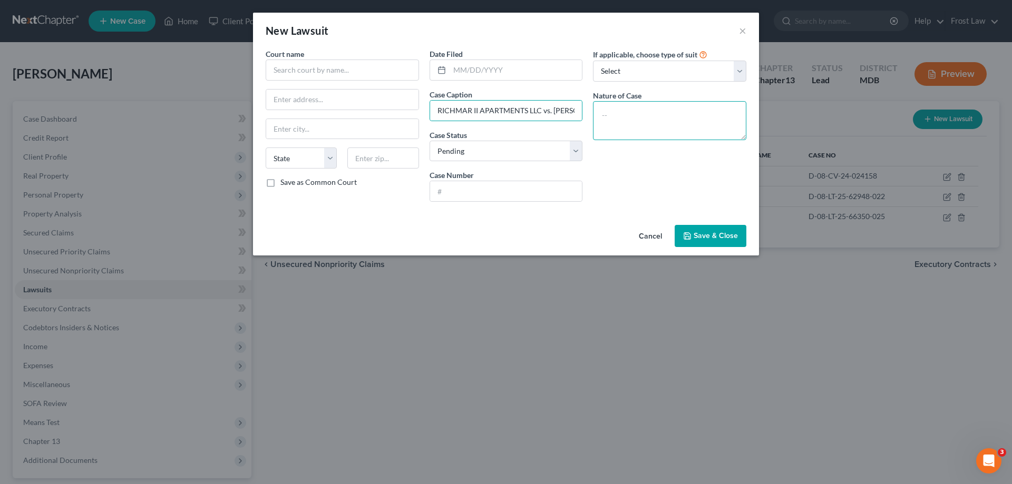
paste textarea "Failure to Pay Rent"
click at [608, 114] on textarea "Failure to Pay Rent" at bounding box center [669, 120] width 153 height 39
click at [471, 82] on div "Date Filed Case Caption RICHMAR II APARTMENTS LLC vs. [PERSON_NAME] Case Status…" at bounding box center [506, 129] width 164 height 162
click at [476, 69] on input "text" at bounding box center [515, 70] width 133 height 20
click at [477, 69] on input "text" at bounding box center [515, 70] width 133 height 20
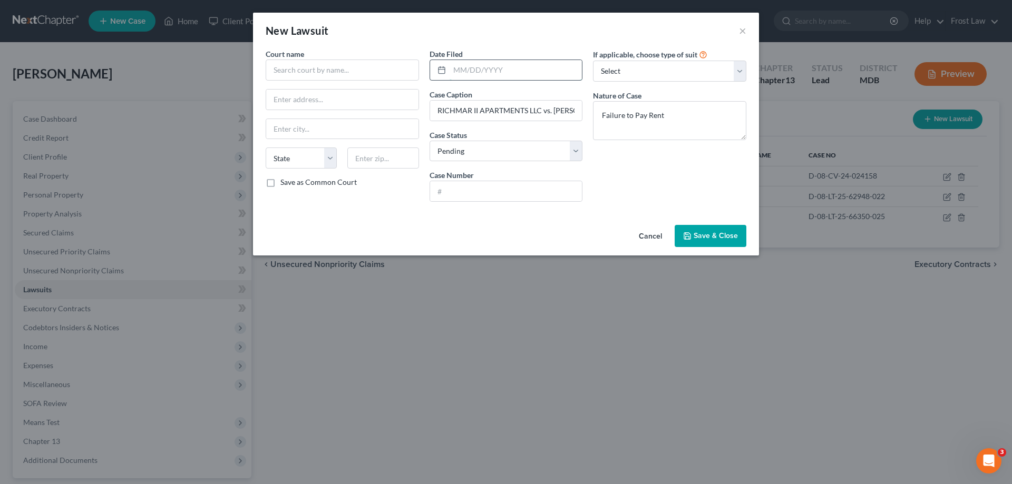
paste input "[DATE]"
click at [443, 197] on input "text" at bounding box center [506, 191] width 152 height 20
paste input "D-08-LT-25-70150-023"
drag, startPoint x: 463, startPoint y: 154, endPoint x: 462, endPoint y: 160, distance: 6.3
click at [463, 154] on select "Select Pending On Appeal Concluded" at bounding box center [505, 151] width 153 height 21
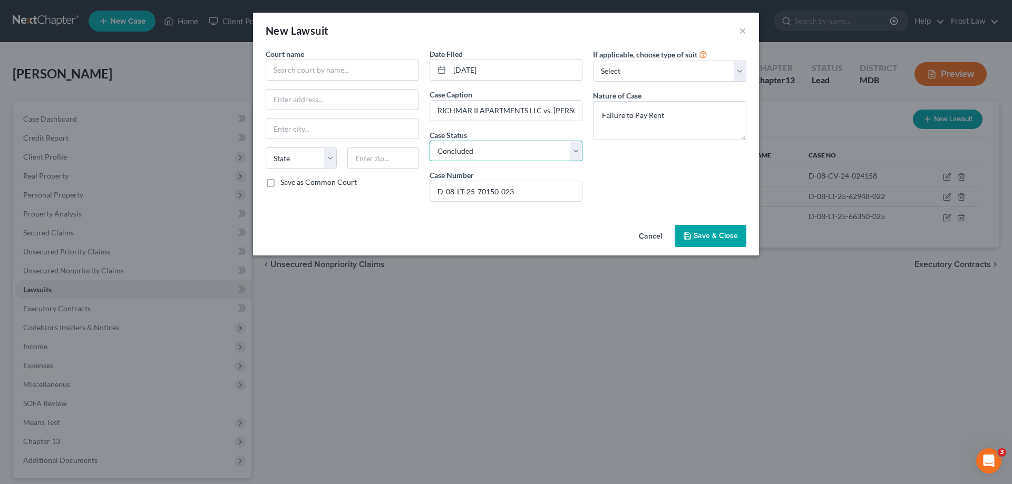
click at [429, 141] on select "Select Pending On Appeal Concluded" at bounding box center [505, 151] width 153 height 21
click at [447, 192] on input "D-08-LT-25-70150-023" at bounding box center [506, 191] width 152 height 20
click at [291, 57] on span "Court name" at bounding box center [285, 54] width 38 height 9
click at [286, 69] on input "text" at bounding box center [342, 70] width 153 height 21
paste input "District Court For [GEOGRAPHIC_DATA]"
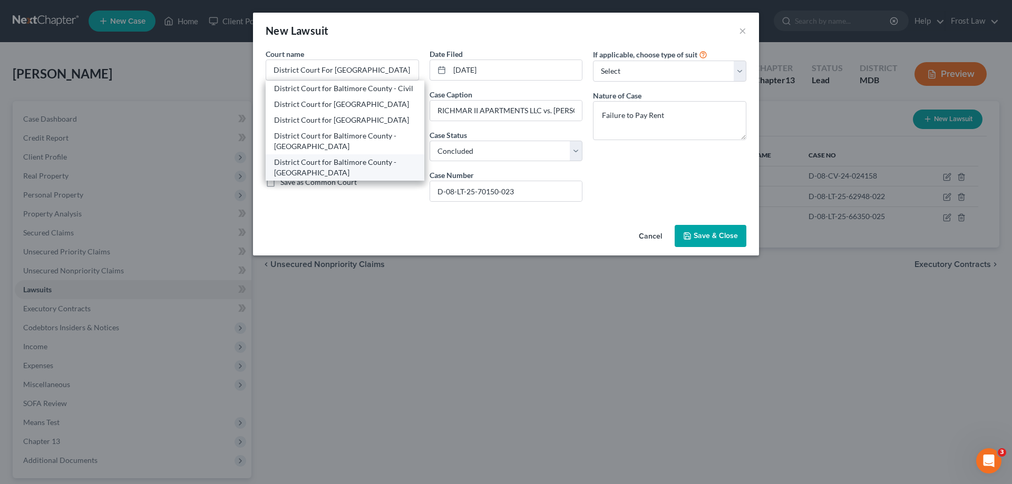
click at [339, 175] on div "District Court for Baltimore County - [GEOGRAPHIC_DATA]" at bounding box center [345, 167] width 142 height 21
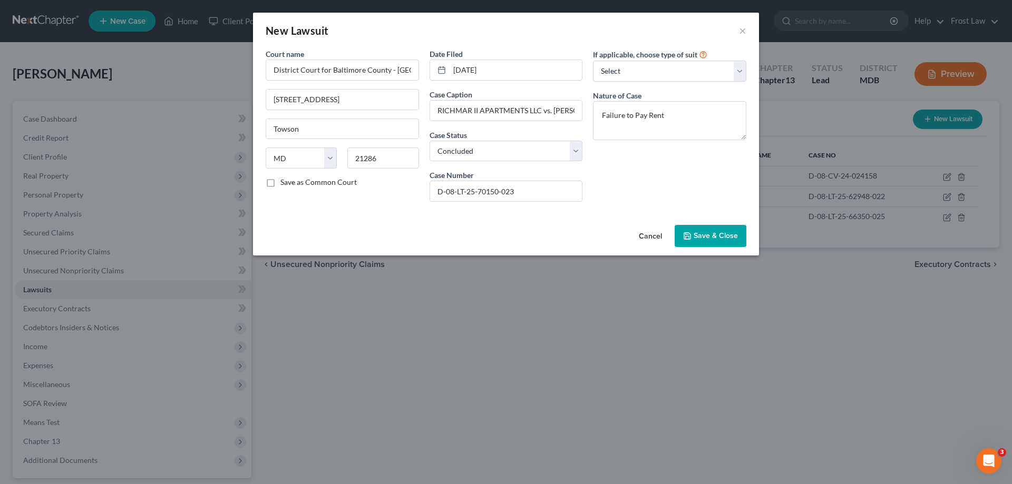
drag, startPoint x: 707, startPoint y: 236, endPoint x: 701, endPoint y: 235, distance: 5.8
click at [705, 237] on span "Save & Close" at bounding box center [715, 235] width 44 height 9
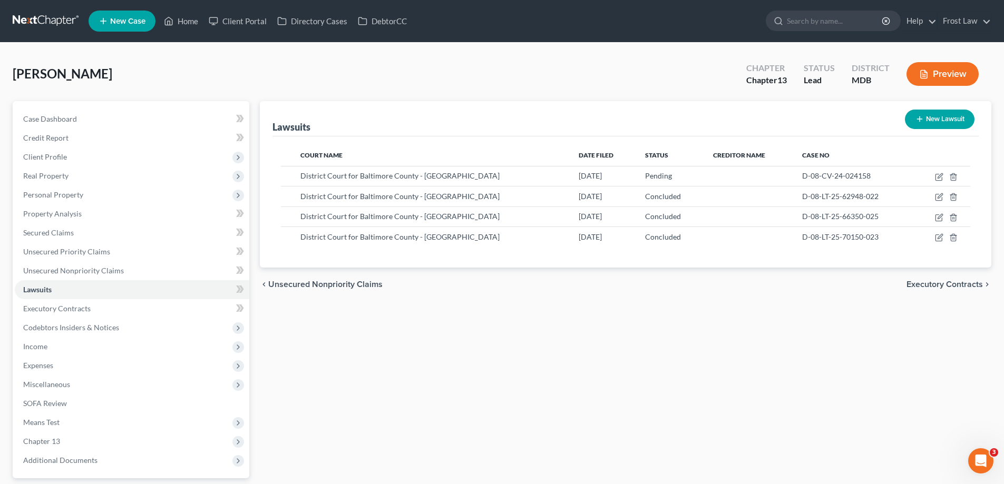
click at [948, 119] on button "New Lawsuit" at bounding box center [940, 119] width 70 height 19
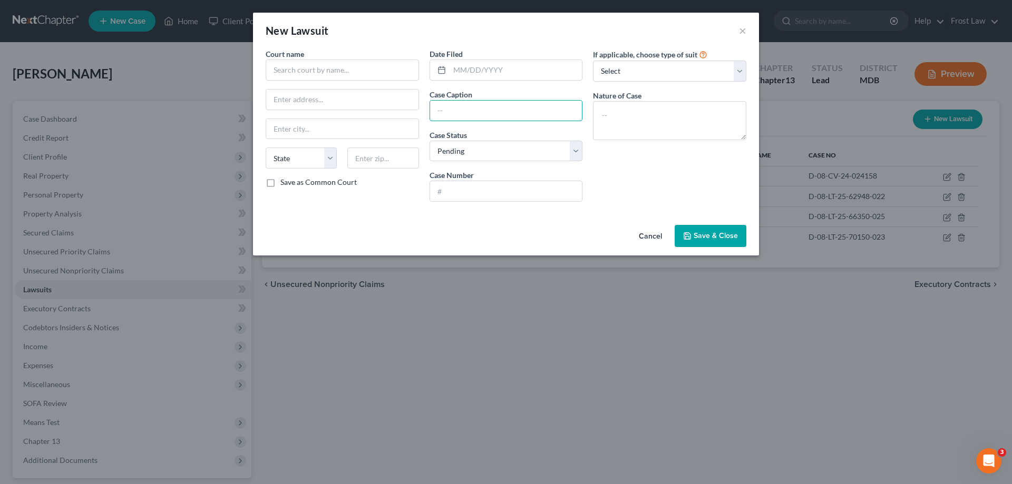
drag, startPoint x: 483, startPoint y: 116, endPoint x: 524, endPoint y: 123, distance: 41.2
click at [483, 116] on input "text" at bounding box center [506, 111] width 152 height 20
paste input "CAPITAL ONE, N.A. vs. [PERSON_NAME]"
click at [613, 110] on textarea at bounding box center [669, 120] width 153 height 39
paste textarea "Contract - Large Claims Consumer Debt - Original"
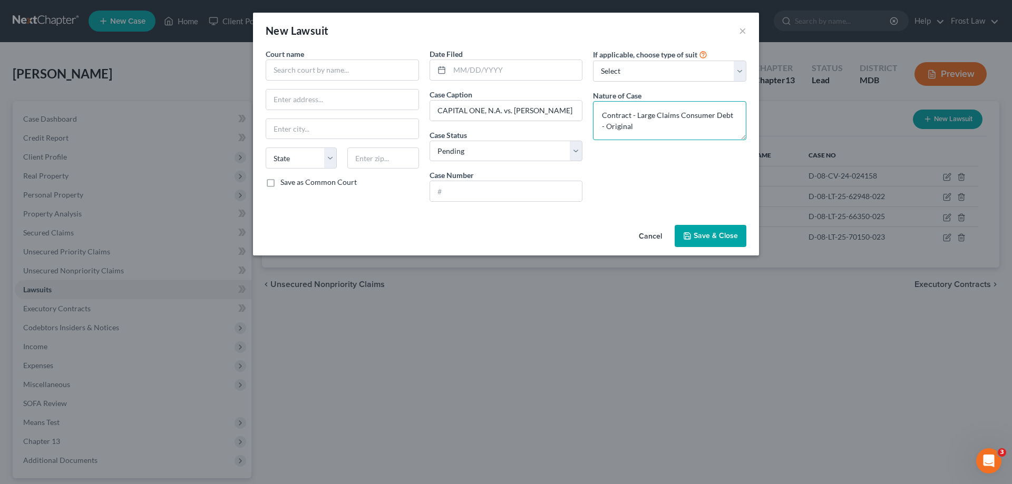
drag, startPoint x: 609, startPoint y: 121, endPoint x: 614, endPoint y: 141, distance: 20.6
click at [609, 120] on textarea "Contract - Large Claims Consumer Debt - Original" at bounding box center [669, 120] width 153 height 39
drag, startPoint x: 613, startPoint y: 120, endPoint x: 614, endPoint y: 111, distance: 9.1
click at [613, 119] on textarea "Contract - Large Claims Consumer Debt - Original" at bounding box center [669, 120] width 153 height 39
click at [614, 109] on textarea "Contract - Large Claims Consumer Debt - Original" at bounding box center [669, 120] width 153 height 39
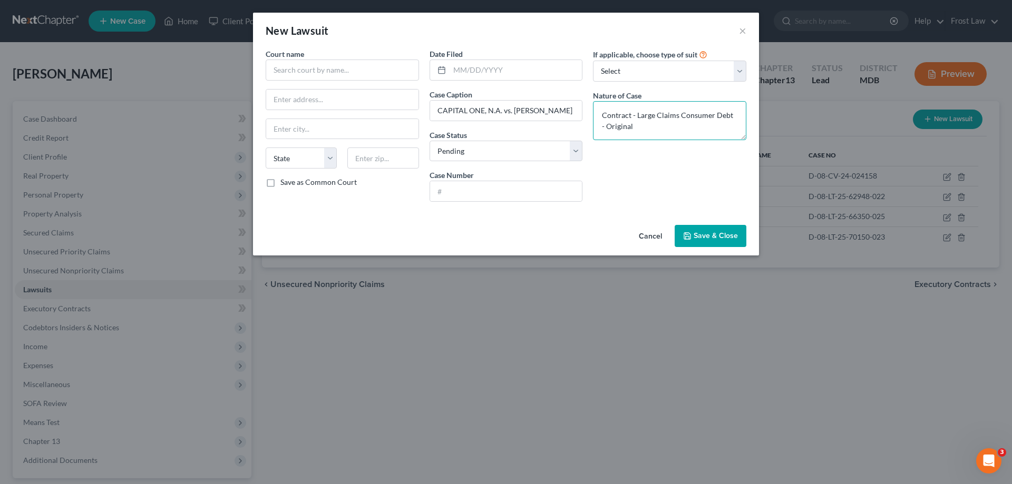
click at [662, 131] on textarea "Contract - Large Claims Consumer Debt - Original" at bounding box center [669, 120] width 153 height 39
click at [609, 117] on textarea "Contract - Large Claims Consumer Debt - Original" at bounding box center [669, 120] width 153 height 39
click at [455, 184] on input "text" at bounding box center [506, 191] width 152 height 20
drag, startPoint x: 470, startPoint y: 68, endPoint x: 459, endPoint y: 147, distance: 79.7
click at [470, 68] on input "text" at bounding box center [515, 70] width 133 height 20
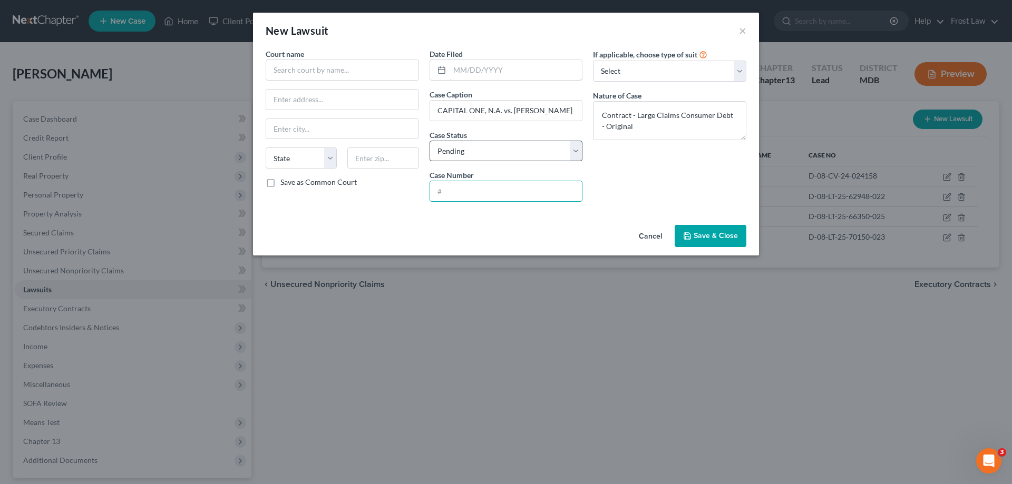
paste input "[DATE]"
click at [459, 149] on select "Select Pending On Appeal Concluded" at bounding box center [505, 151] width 153 height 21
click at [429, 141] on select "Select Pending On Appeal Concluded" at bounding box center [505, 151] width 153 height 21
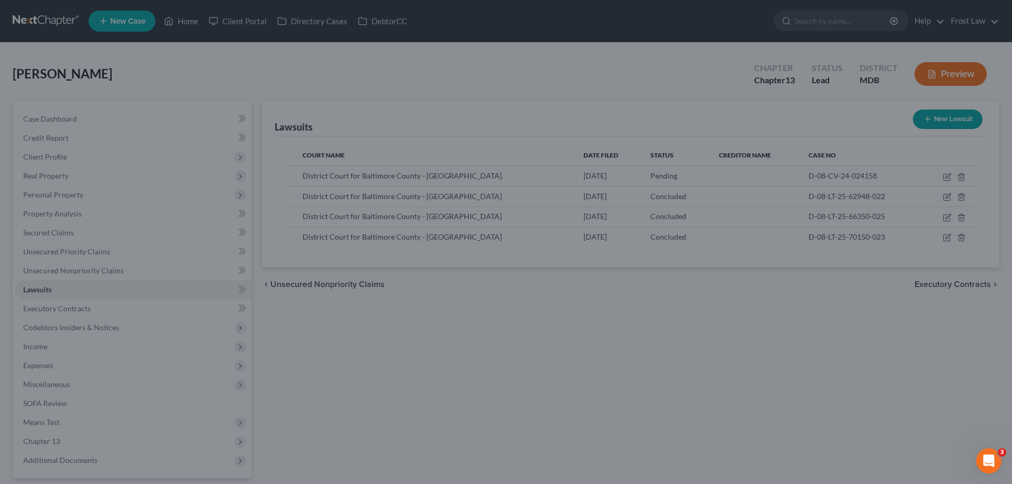
click at [761, 159] on div "New Lawsuit × Court name * State [US_STATE] AK AR AZ CA CO CT DE DC [GEOGRAPHIC…" at bounding box center [506, 242] width 1012 height 484
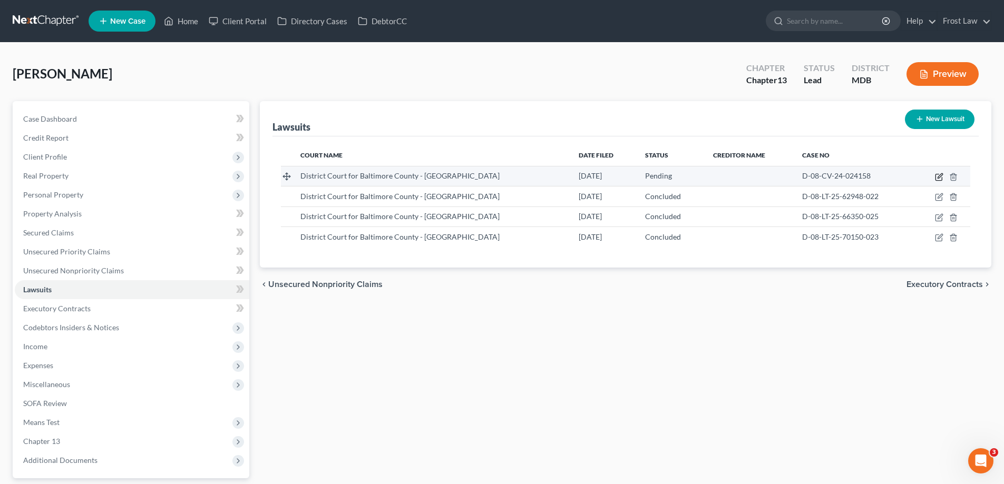
click at [936, 175] on icon "button" at bounding box center [939, 177] width 8 height 8
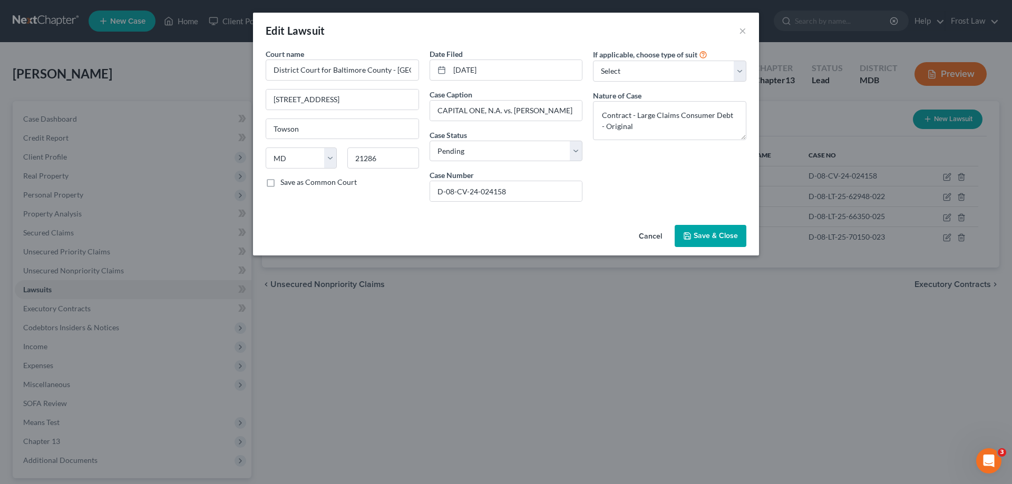
click at [717, 236] on span "Save & Close" at bounding box center [715, 235] width 44 height 9
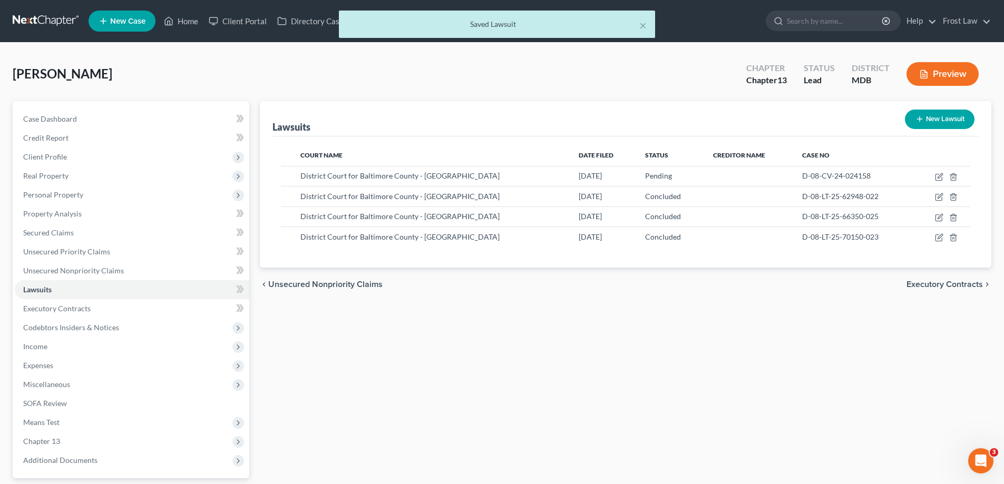
click at [931, 121] on button "New Lawsuit" at bounding box center [940, 119] width 70 height 19
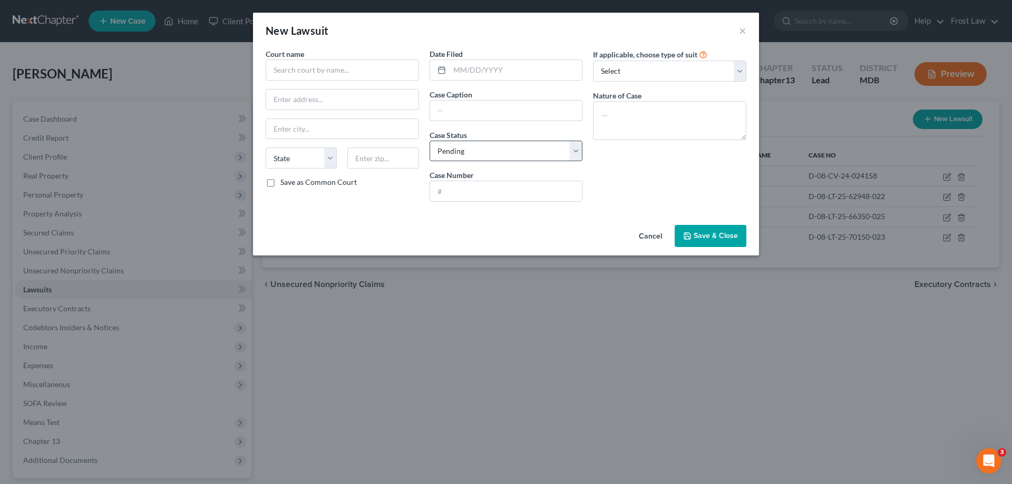
drag, startPoint x: 466, startPoint y: 119, endPoint x: 466, endPoint y: 146, distance: 27.9
click at [466, 118] on input "text" at bounding box center [506, 111] width 152 height 20
paste input "[DATE]"
drag, startPoint x: 502, startPoint y: 112, endPoint x: 405, endPoint y: 119, distance: 97.2
click at [405, 117] on div "Court name * State [US_STATE] AK AR AZ CA CO CT DE DC [GEOGRAPHIC_DATA] [GEOGRA…" at bounding box center [505, 129] width 491 height 162
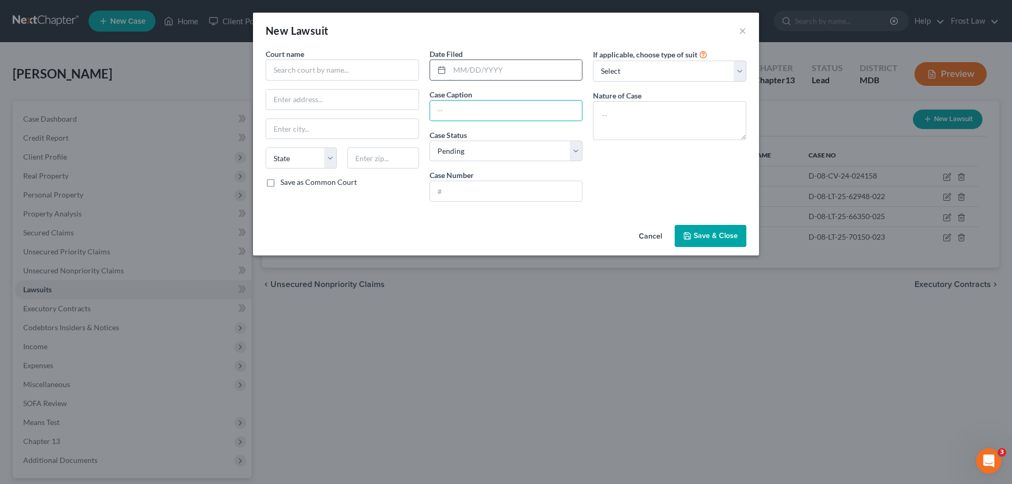
click at [518, 64] on input "text" at bounding box center [515, 70] width 133 height 20
paste input "[DATE]"
click at [698, 114] on textarea at bounding box center [669, 120] width 153 height 39
paste textarea "Contract - Large Claims Consumer Debt - Original"
drag, startPoint x: 469, startPoint y: 110, endPoint x: 618, endPoint y: 115, distance: 149.2
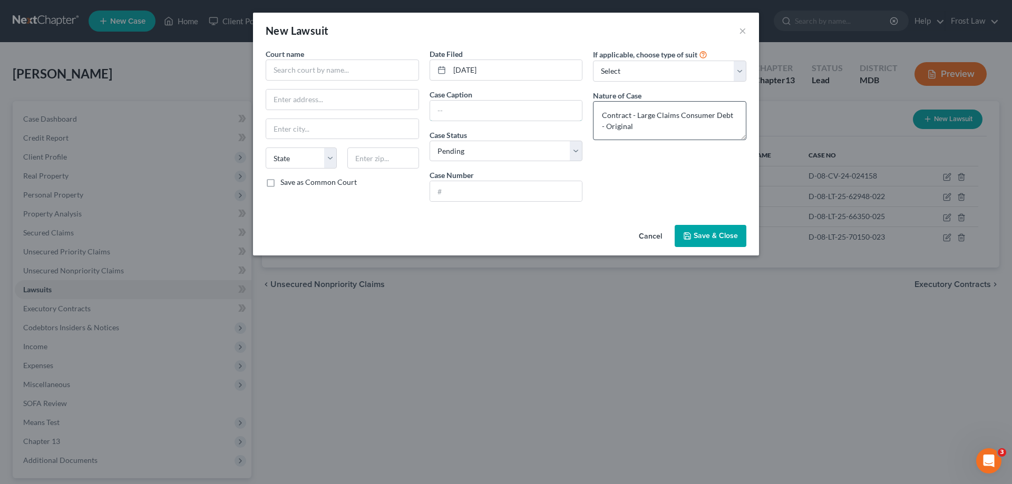
click at [470, 110] on input "text" at bounding box center [506, 111] width 152 height 20
paste input "CAPITAL ONE, N.A. vs. [PERSON_NAME]"
click at [445, 112] on input "CAPITAL ONE, N.A. vs. [PERSON_NAME]" at bounding box center [506, 111] width 152 height 20
drag, startPoint x: 484, startPoint y: 193, endPoint x: 559, endPoint y: 163, distance: 80.8
click at [484, 193] on input "text" at bounding box center [506, 191] width 152 height 20
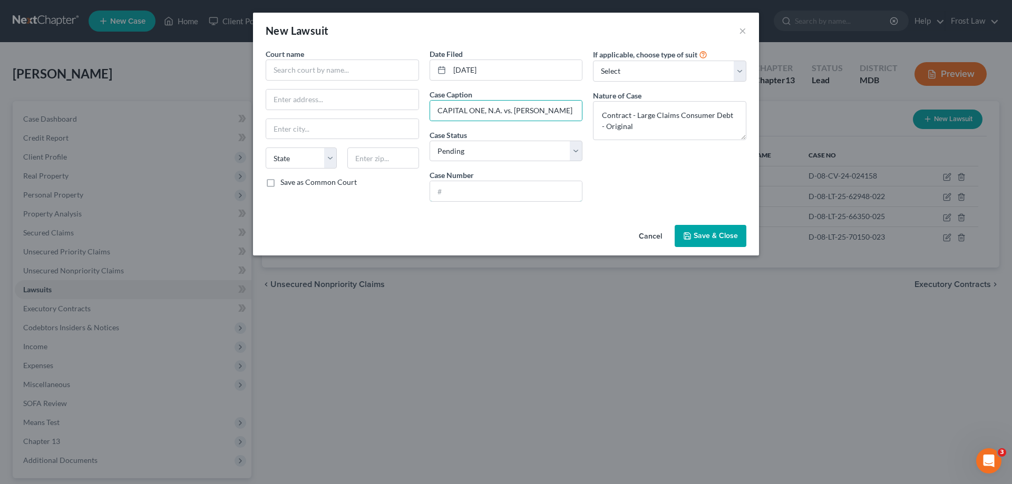
paste input "D-08-CV-23-035452"
click at [331, 56] on div "Court name *" at bounding box center [342, 64] width 153 height 32
click at [346, 70] on input "text" at bounding box center [342, 70] width 153 height 21
paste input "District Court For [GEOGRAPHIC_DATA]"
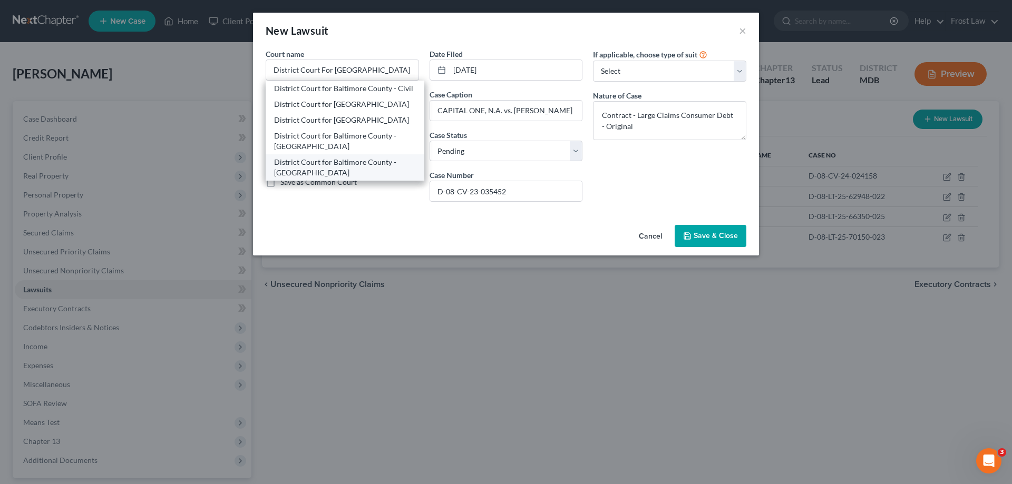
click at [357, 175] on div "District Court for Baltimore County - [GEOGRAPHIC_DATA]" at bounding box center [345, 167] width 142 height 21
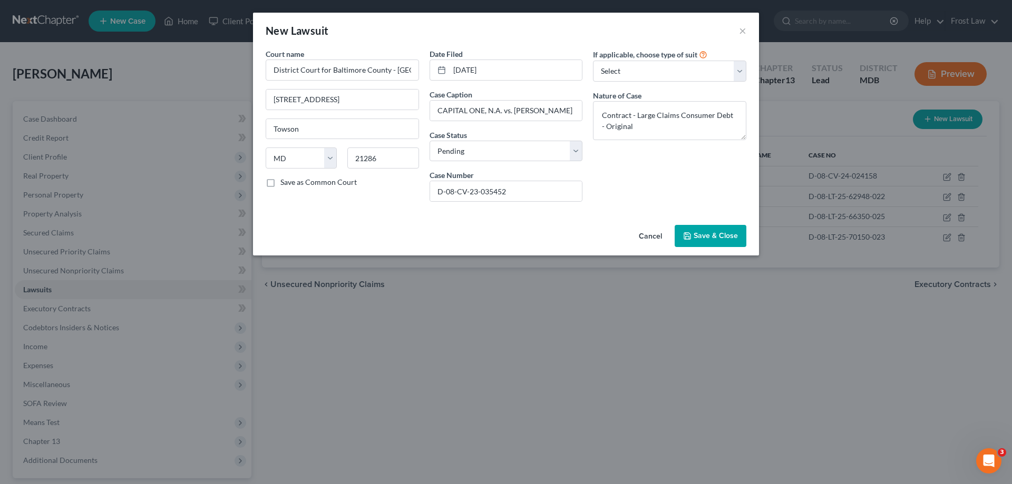
click at [723, 194] on div "If applicable, choose type of suit Select Repossession Garnishment Foreclosure …" at bounding box center [670, 129] width 164 height 162
click at [714, 233] on span "Save & Close" at bounding box center [715, 235] width 44 height 9
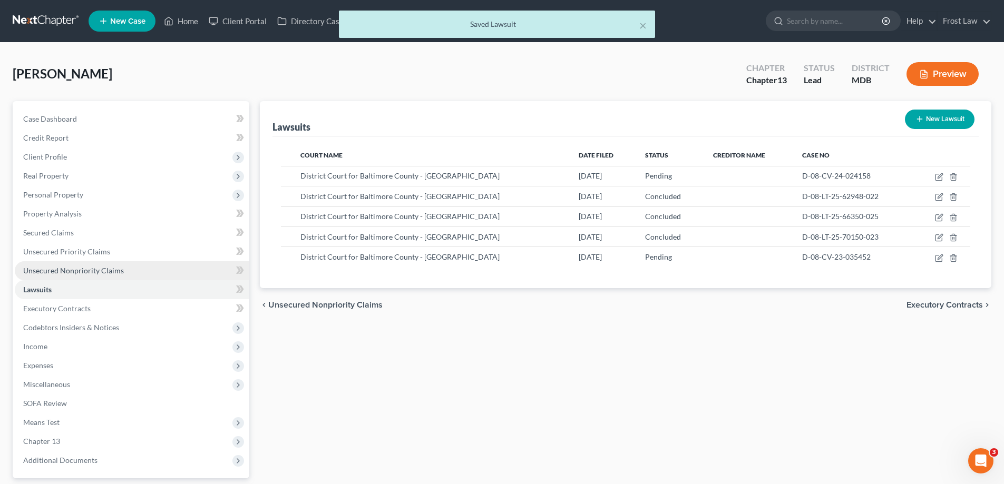
click at [77, 269] on span "Unsecured Nonpriority Claims" at bounding box center [73, 270] width 101 height 9
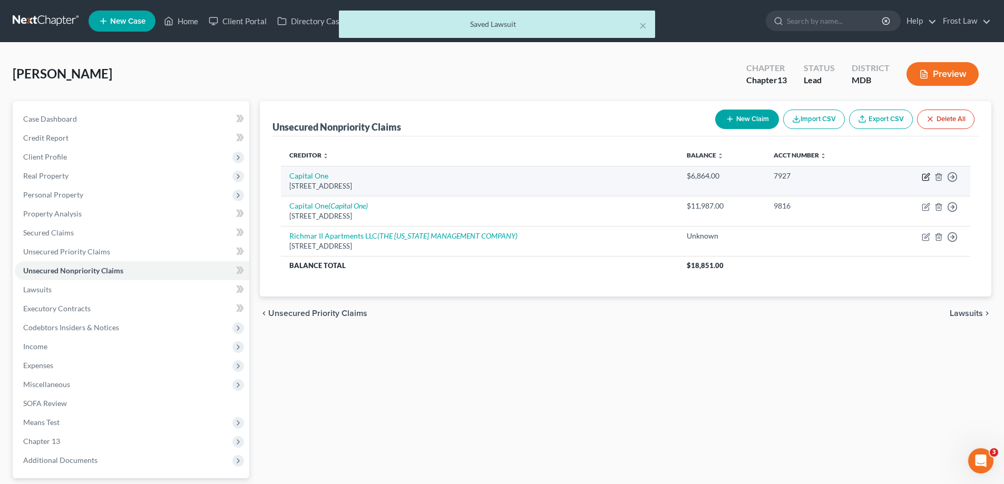
click at [924, 174] on icon "button" at bounding box center [925, 177] width 6 height 6
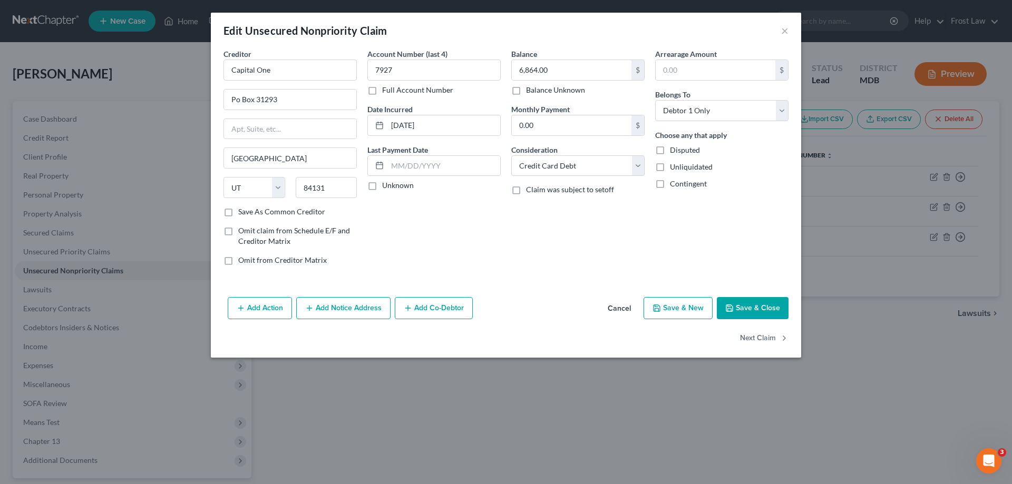
click at [341, 300] on button "Add Notice Address" at bounding box center [343, 308] width 94 height 22
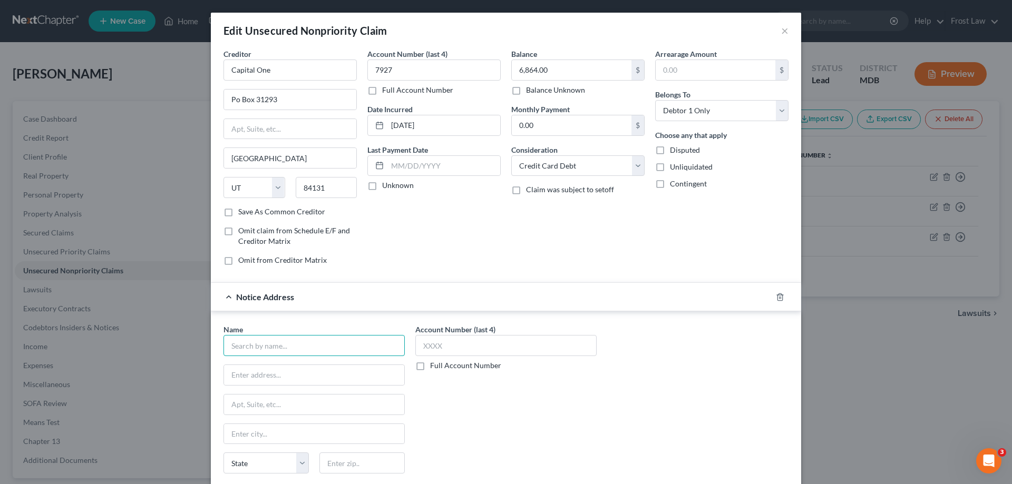
click at [272, 336] on input "text" at bounding box center [313, 345] width 181 height 21
drag, startPoint x: 326, startPoint y: 374, endPoint x: 778, endPoint y: 204, distance: 482.7
click at [326, 374] on input "text" at bounding box center [314, 375] width 180 height 20
paste input "[PERSON_NAME], [PERSON_NAME] & [PERSON_NAME], P.C.,"
drag, startPoint x: 327, startPoint y: 406, endPoint x: 706, endPoint y: 403, distance: 378.9
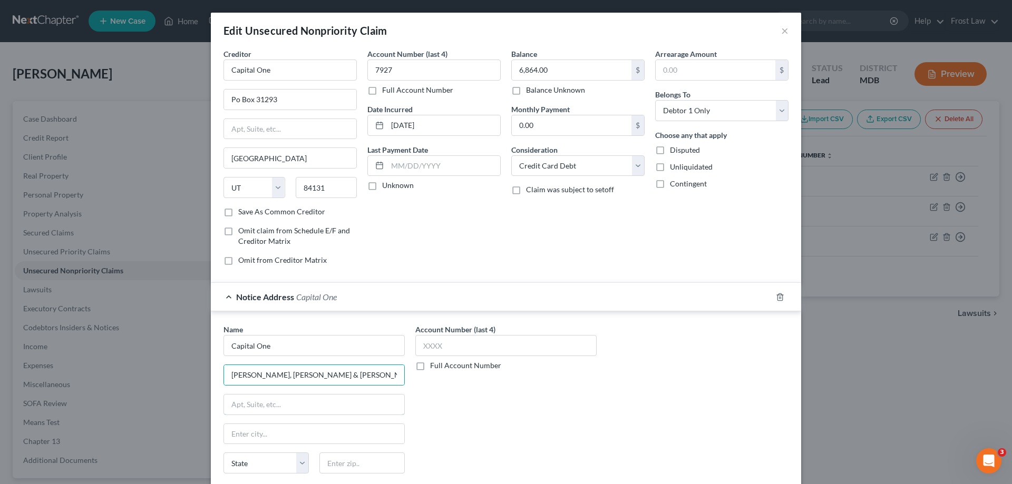
click at [327, 406] on input "text" at bounding box center [314, 405] width 180 height 20
paste input "[STREET_ADDRESS]"
click at [327, 463] on input "text" at bounding box center [361, 463] width 85 height 21
paste input "08053"
drag, startPoint x: 503, startPoint y: 454, endPoint x: 349, endPoint y: 433, distance: 155.3
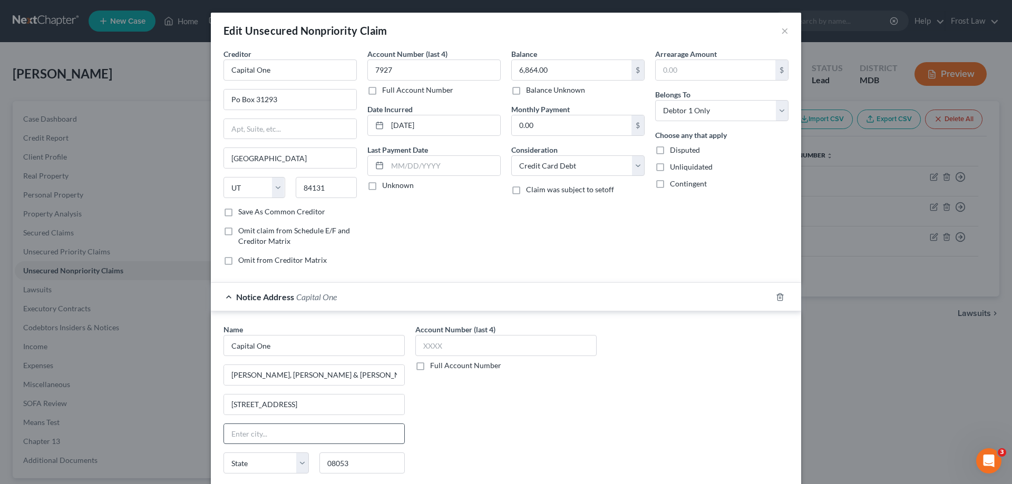
click at [503, 454] on div "Account Number (last 4) Full Account Number" at bounding box center [506, 412] width 192 height 177
click at [523, 436] on div "Account Number (last 4) Full Account Number" at bounding box center [506, 412] width 192 height 177
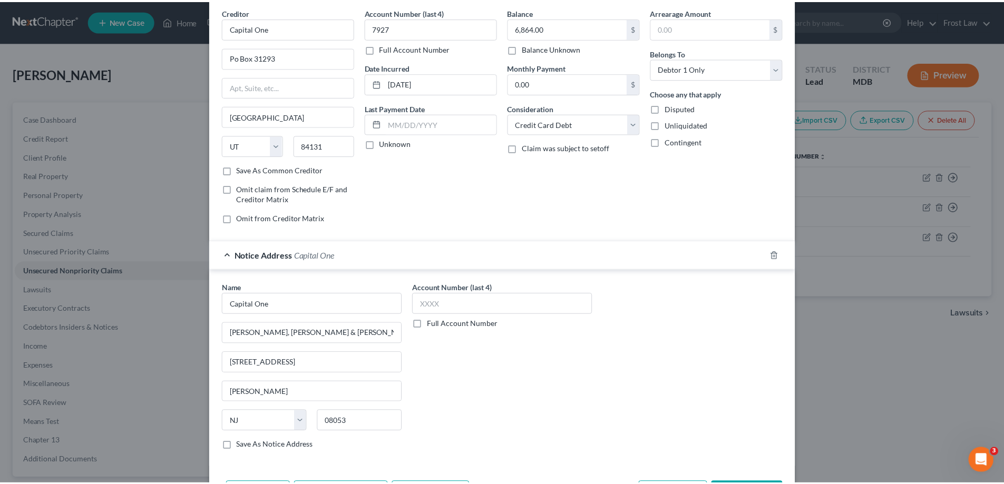
scroll to position [113, 0]
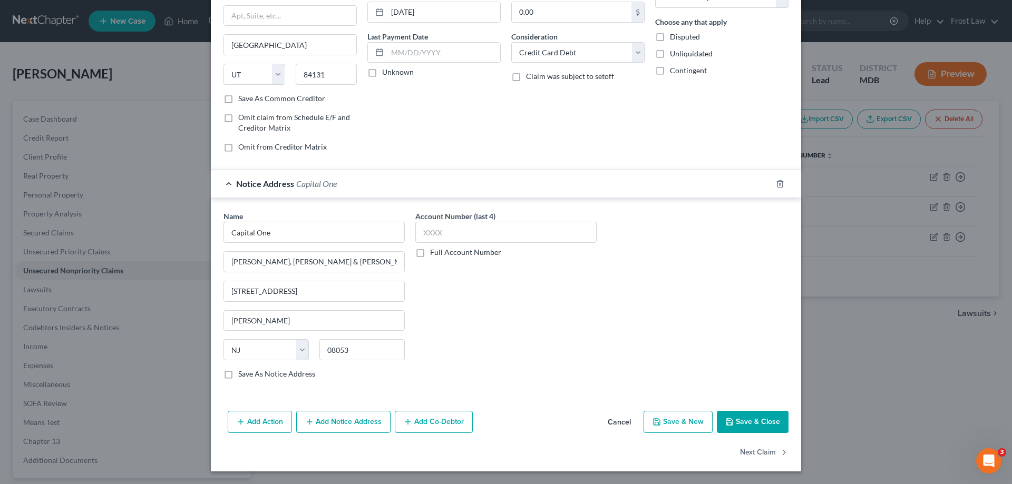
click at [743, 420] on button "Save & Close" at bounding box center [753, 422] width 72 height 22
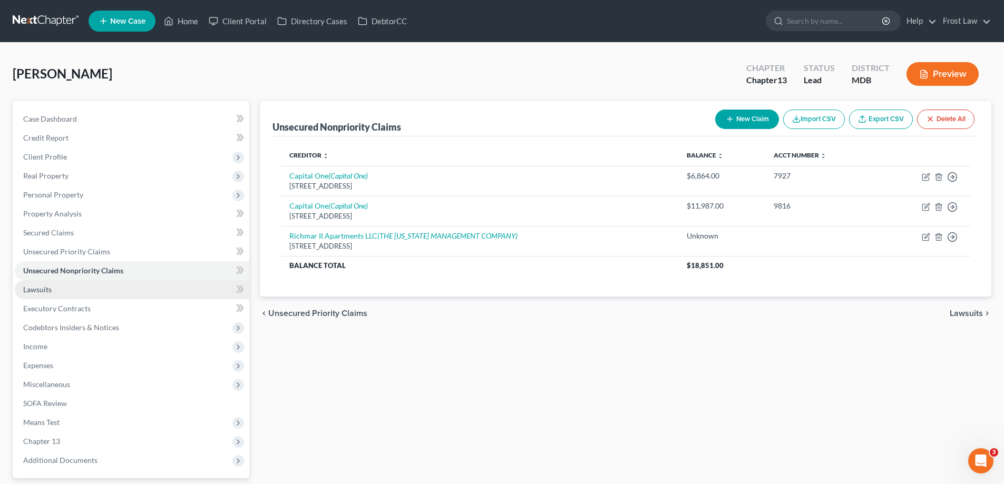
click at [80, 290] on link "Lawsuits" at bounding box center [132, 289] width 234 height 19
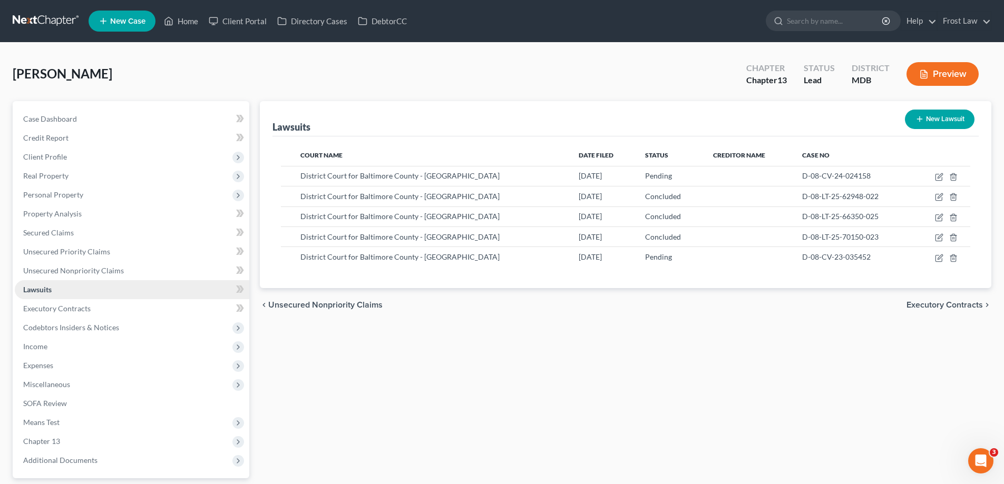
click at [82, 288] on link "Lawsuits" at bounding box center [132, 289] width 234 height 19
click at [79, 353] on span "Income" at bounding box center [132, 346] width 234 height 19
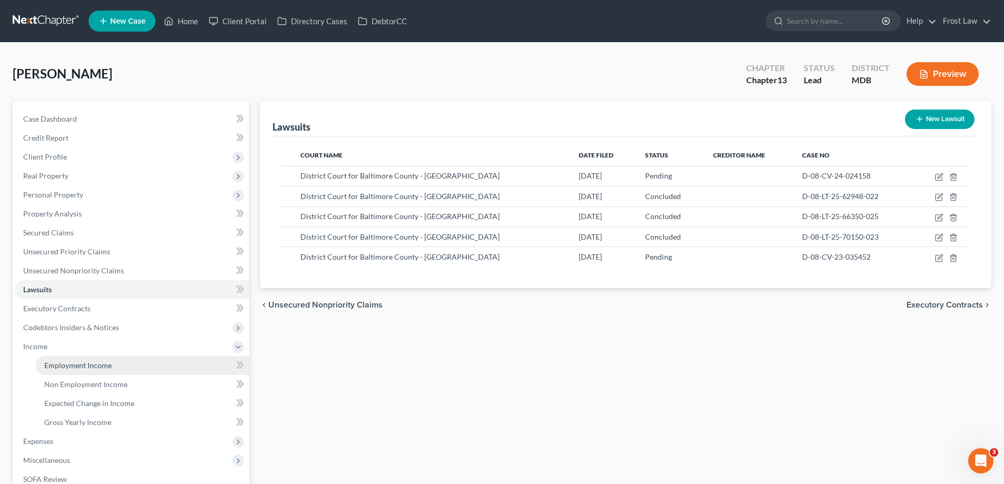
click at [80, 365] on span "Employment Income" at bounding box center [77, 365] width 67 height 9
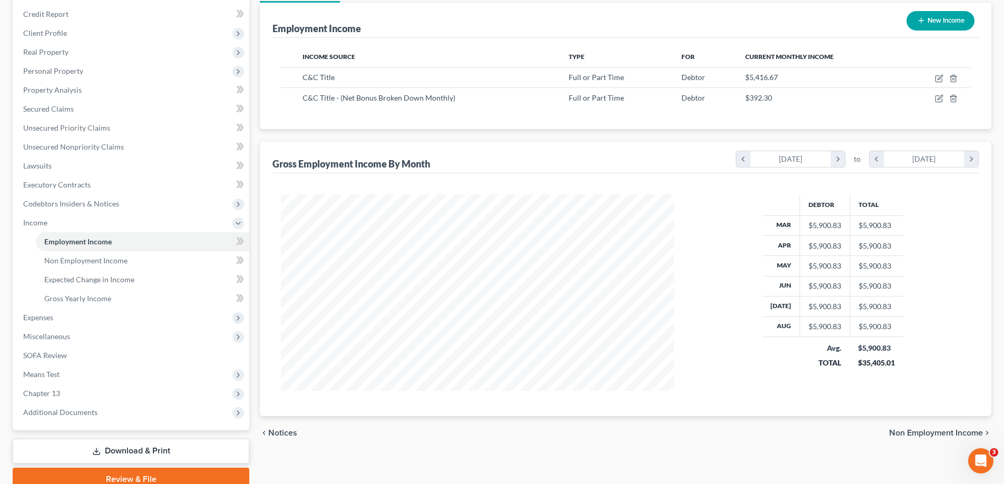
scroll to position [105, 0]
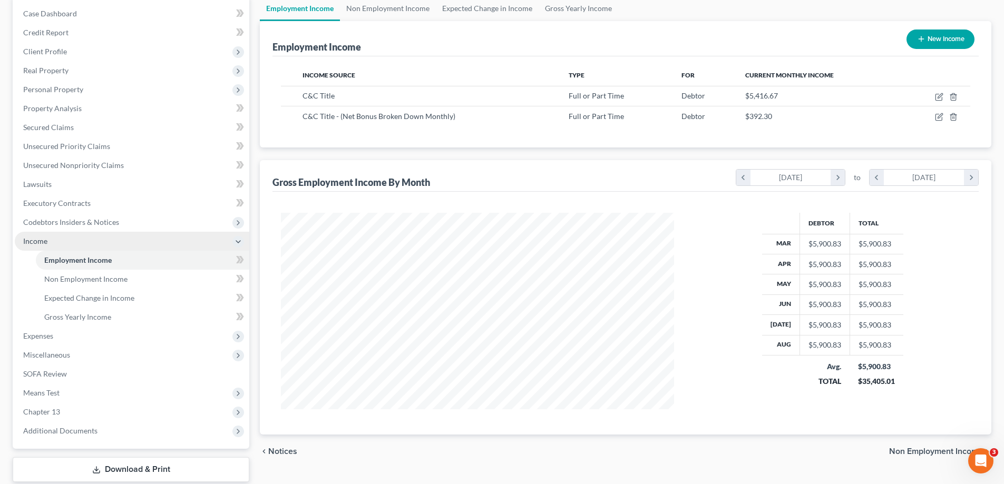
click at [71, 240] on span "Income" at bounding box center [132, 241] width 234 height 19
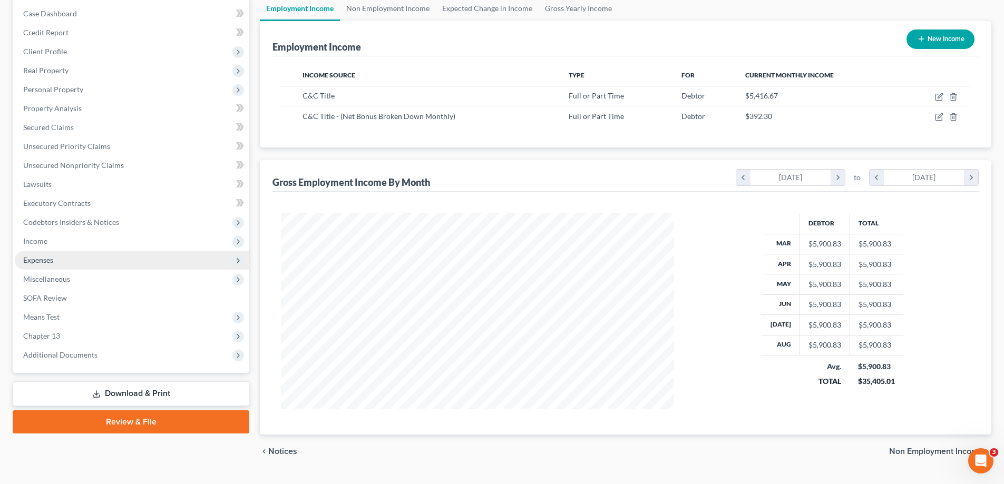
click at [67, 255] on span "Expenses" at bounding box center [132, 260] width 234 height 19
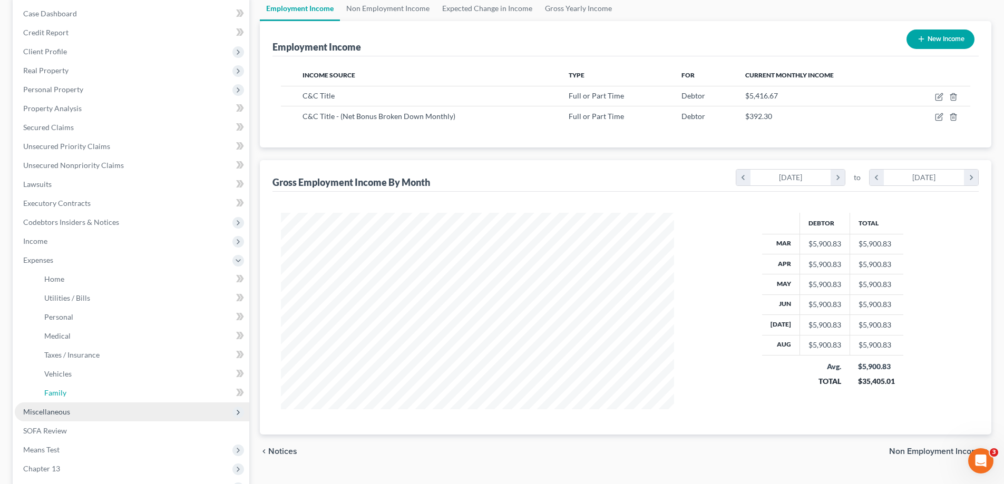
click at [62, 392] on span "Family" at bounding box center [55, 392] width 22 height 9
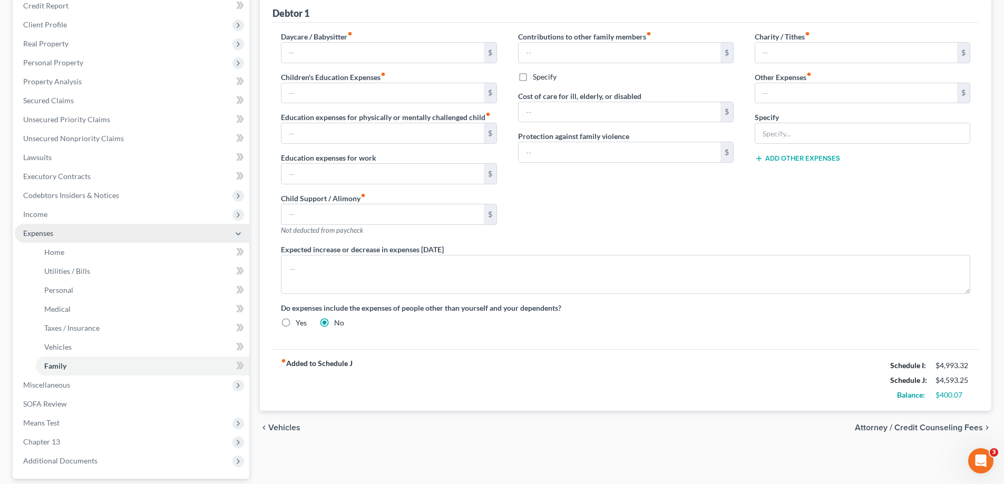
scroll to position [228, 0]
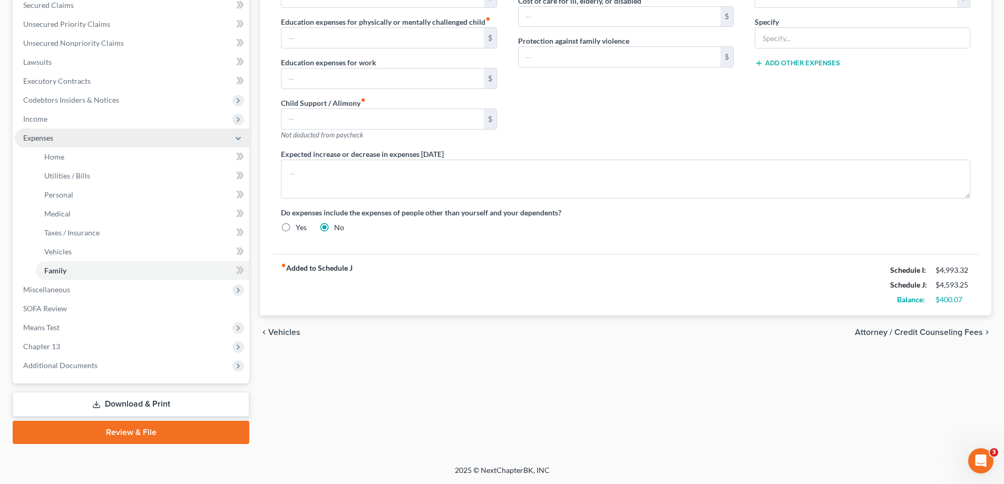
click at [34, 143] on span "Expenses" at bounding box center [132, 138] width 234 height 19
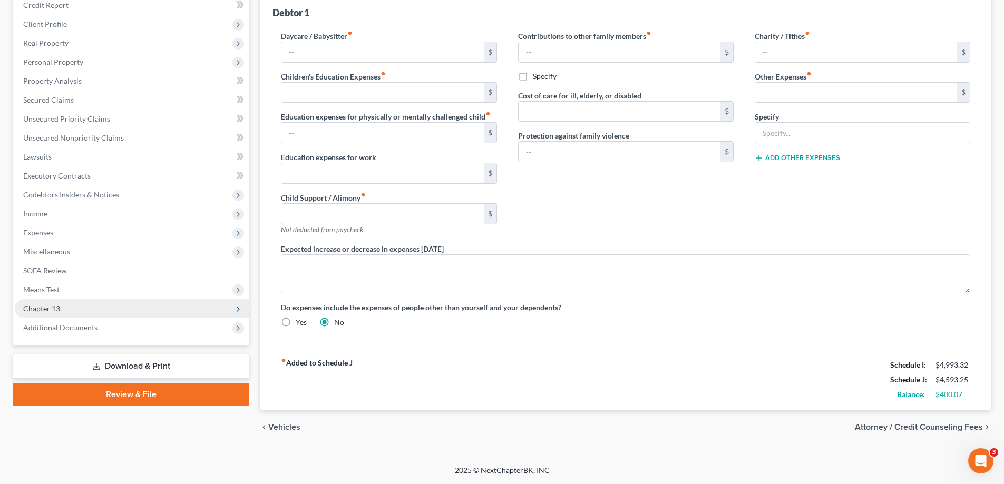
scroll to position [133, 0]
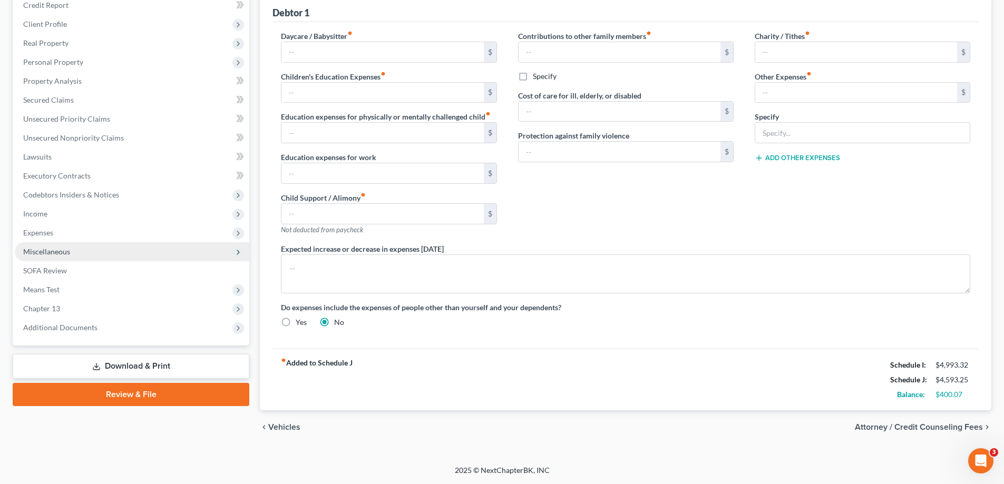
click at [58, 254] on span "Miscellaneous" at bounding box center [46, 251] width 47 height 9
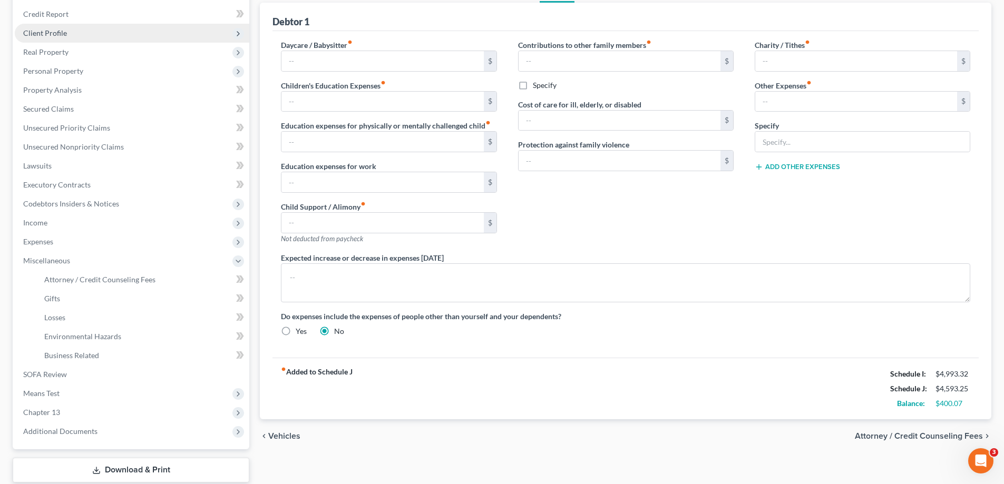
scroll to position [32, 0]
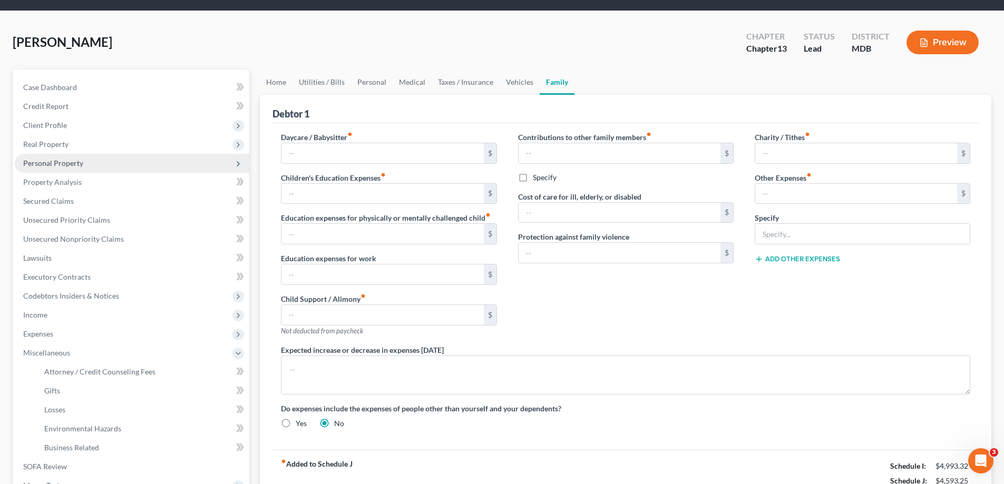
click at [76, 164] on span "Personal Property" at bounding box center [53, 163] width 60 height 9
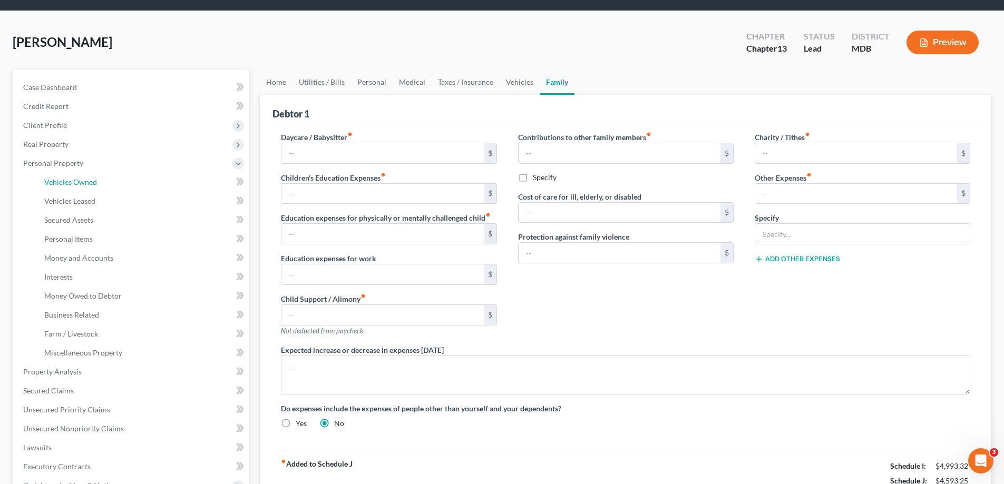
click at [93, 183] on span "Vehicles Owned" at bounding box center [70, 182] width 53 height 9
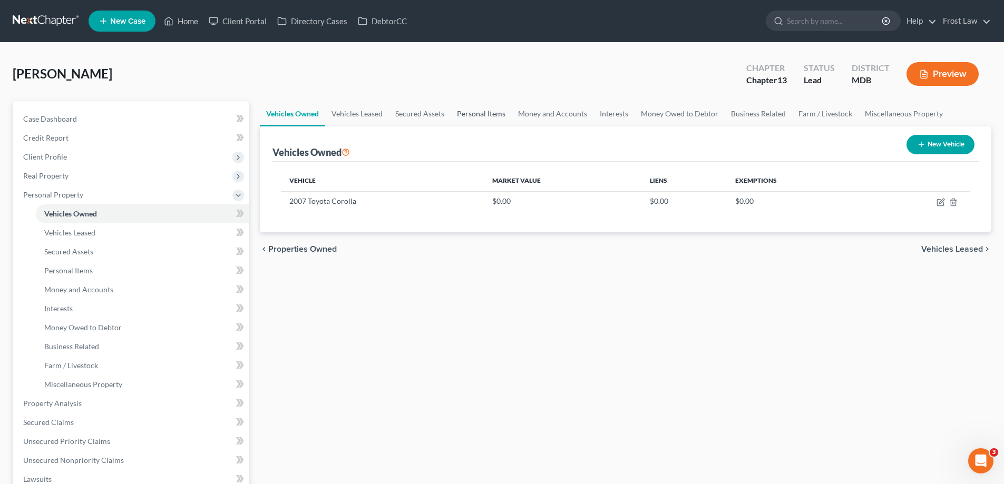
click at [477, 112] on link "Personal Items" at bounding box center [481, 113] width 61 height 25
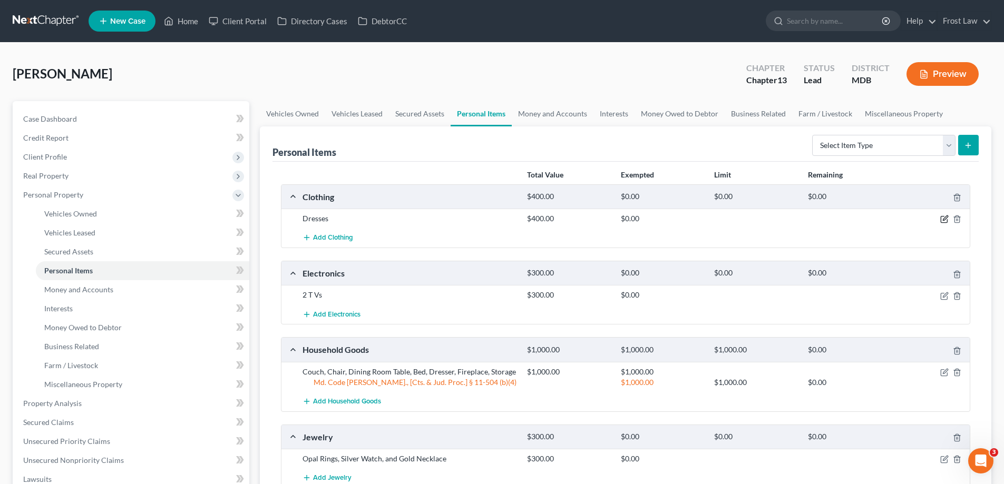
click at [945, 220] on icon "button" at bounding box center [945, 218] width 5 height 5
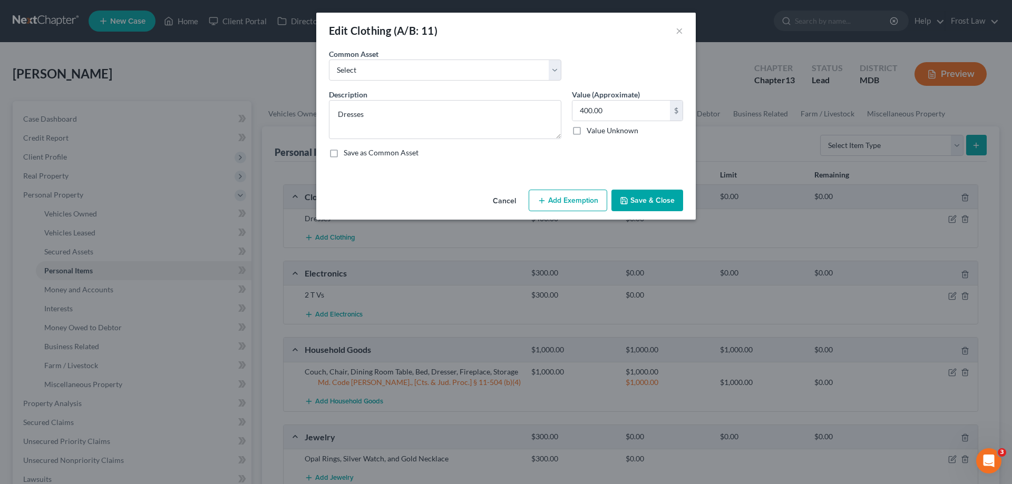
click at [553, 197] on button "Add Exemption" at bounding box center [568, 201] width 79 height 22
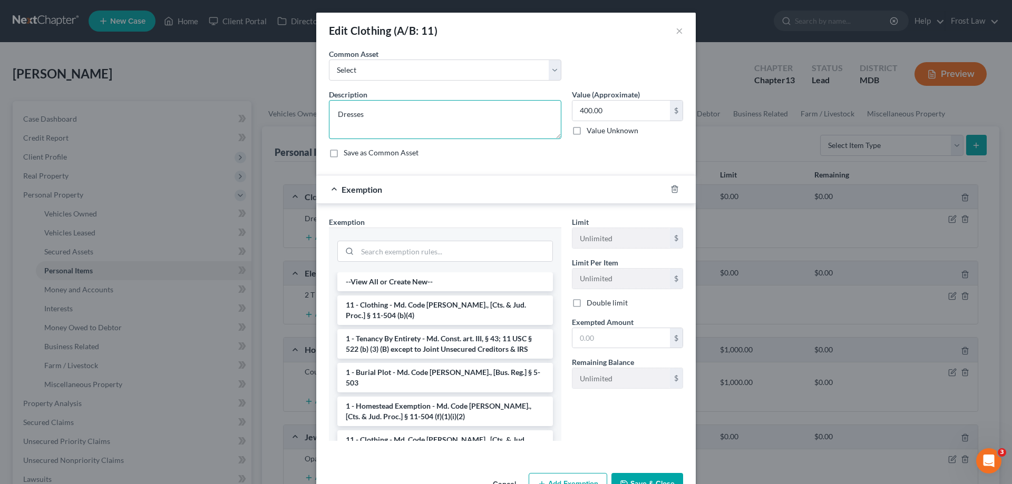
click at [376, 111] on textarea "Dresses" at bounding box center [445, 119] width 232 height 39
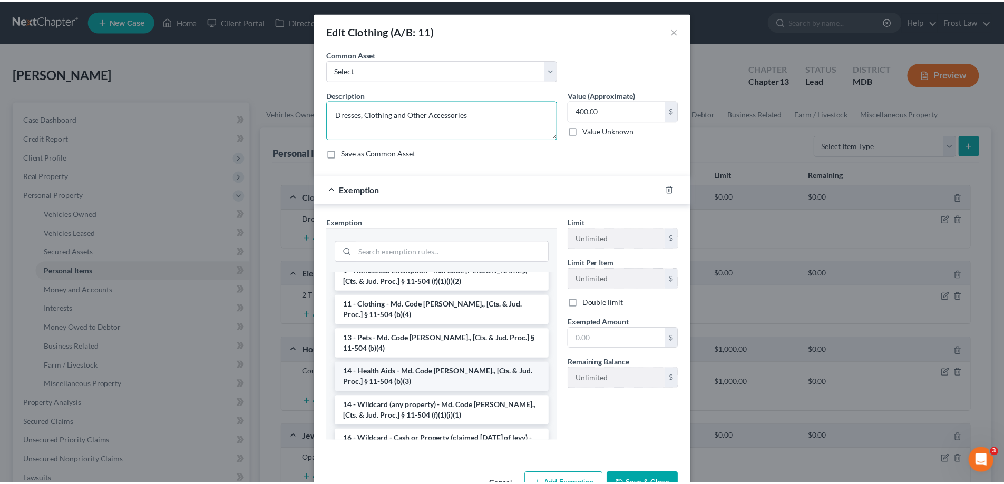
scroll to position [158, 0]
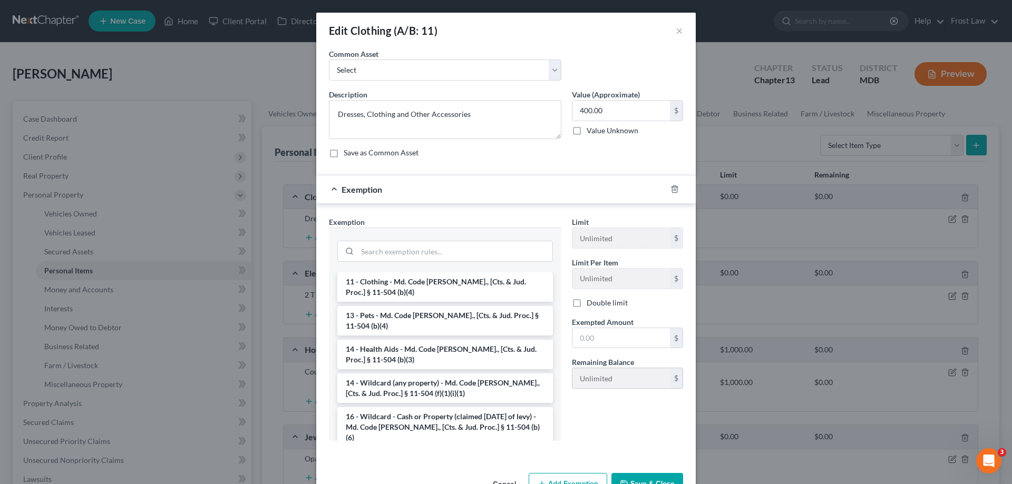
click at [413, 385] on li "14 - Wildcard (any property) - Md. Code [PERSON_NAME]., [Cts. & Jud. Proc.] § 1…" at bounding box center [445, 389] width 216 height 30
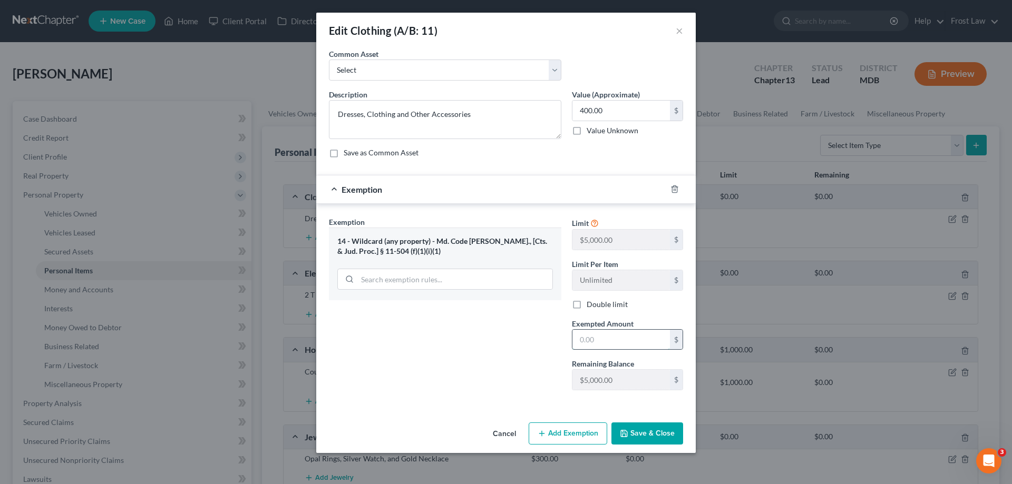
click at [612, 344] on input "text" at bounding box center [620, 340] width 97 height 20
click at [635, 441] on button "Save & Close" at bounding box center [647, 434] width 72 height 22
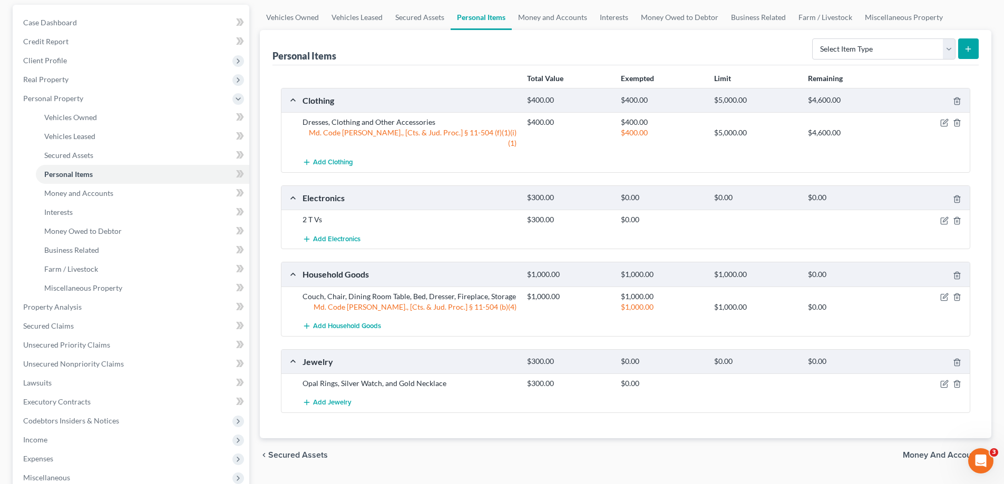
scroll to position [105, 0]
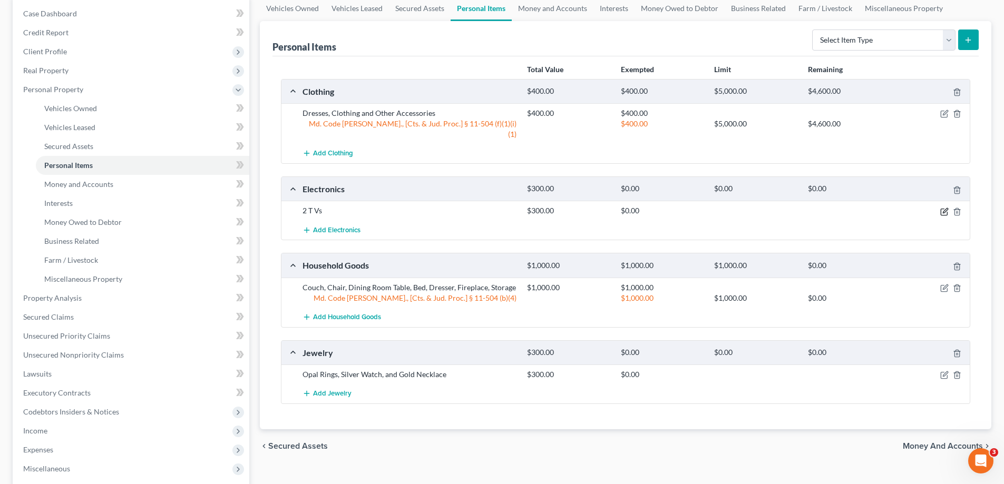
click at [945, 208] on icon "button" at bounding box center [944, 212] width 8 height 8
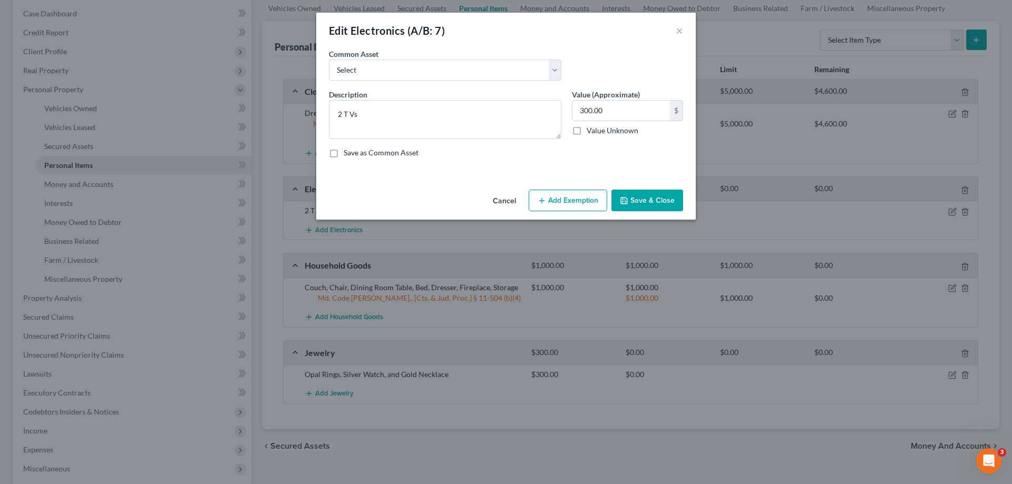
click at [569, 206] on button "Add Exemption" at bounding box center [568, 201] width 79 height 22
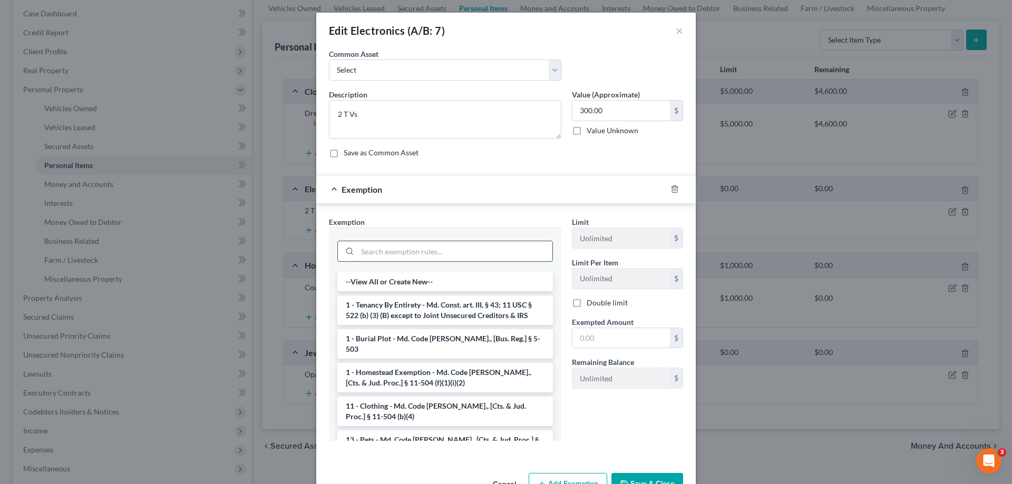
click at [394, 250] on input "search" at bounding box center [454, 251] width 195 height 20
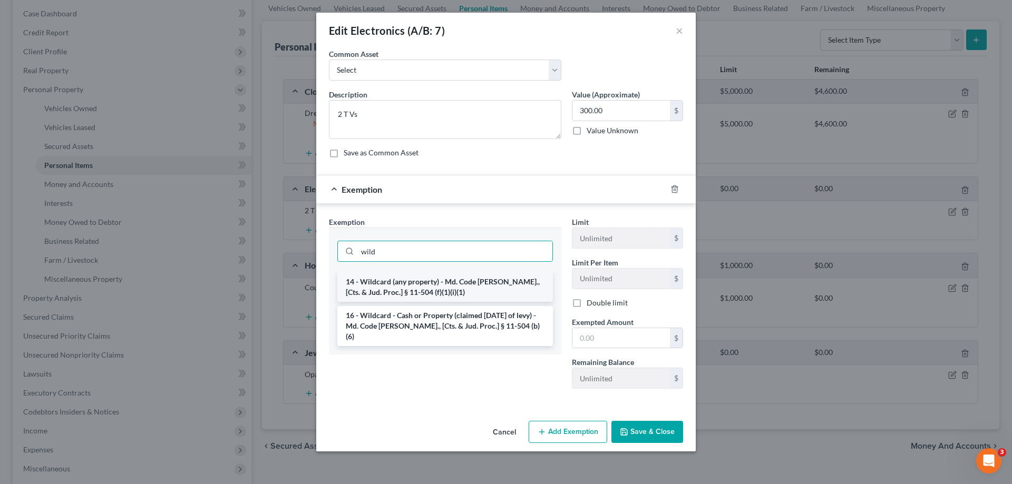
click at [407, 288] on li "14 - Wildcard (any property) - Md. Code [PERSON_NAME]., [Cts. & Jud. Proc.] § 1…" at bounding box center [445, 287] width 216 height 30
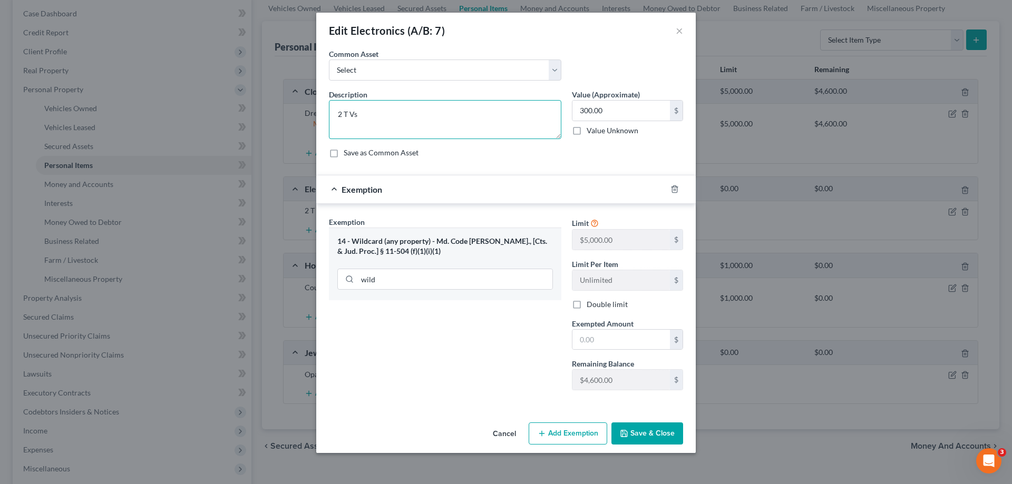
click at [351, 116] on textarea "2 T Vs" at bounding box center [445, 119] width 232 height 39
click at [615, 340] on input "text" at bounding box center [620, 340] width 97 height 20
click at [655, 439] on button "Save & Close" at bounding box center [647, 434] width 72 height 22
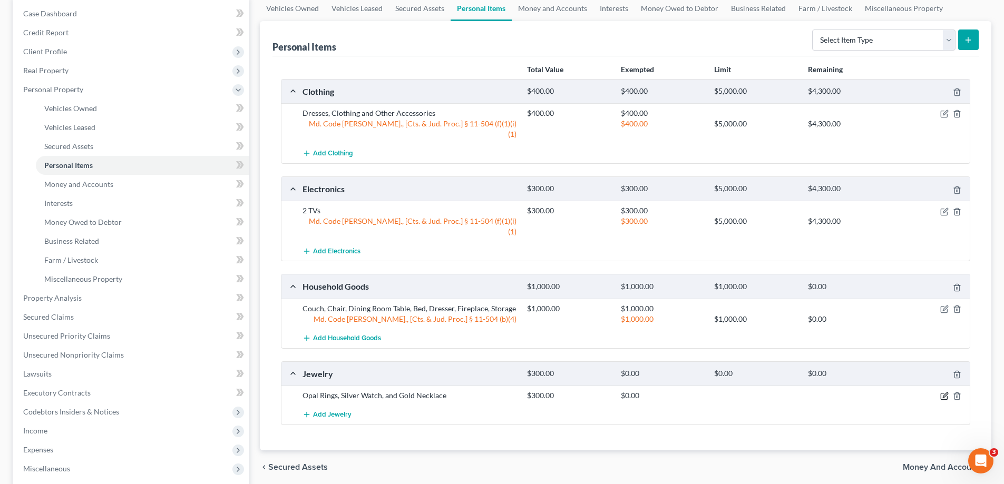
click at [942, 392] on icon "button" at bounding box center [944, 396] width 8 height 8
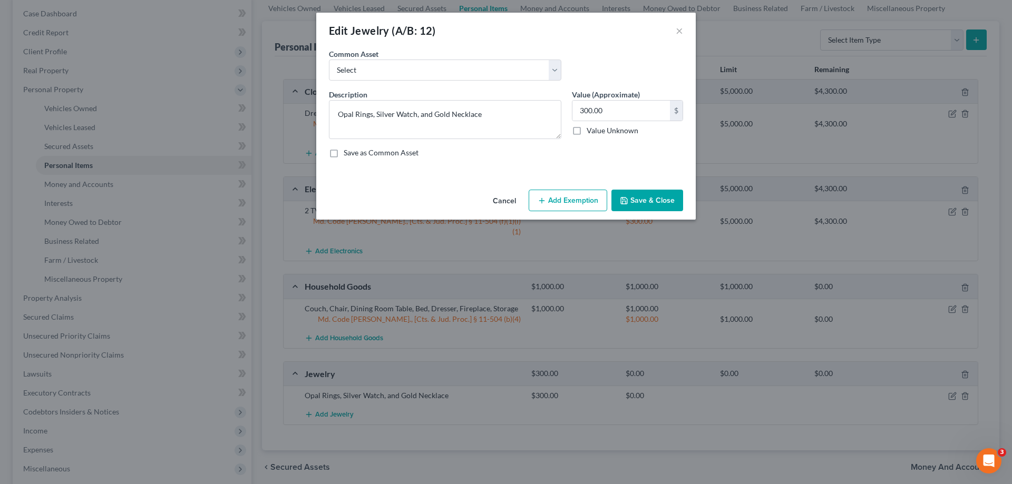
click at [558, 202] on button "Add Exemption" at bounding box center [568, 201] width 79 height 22
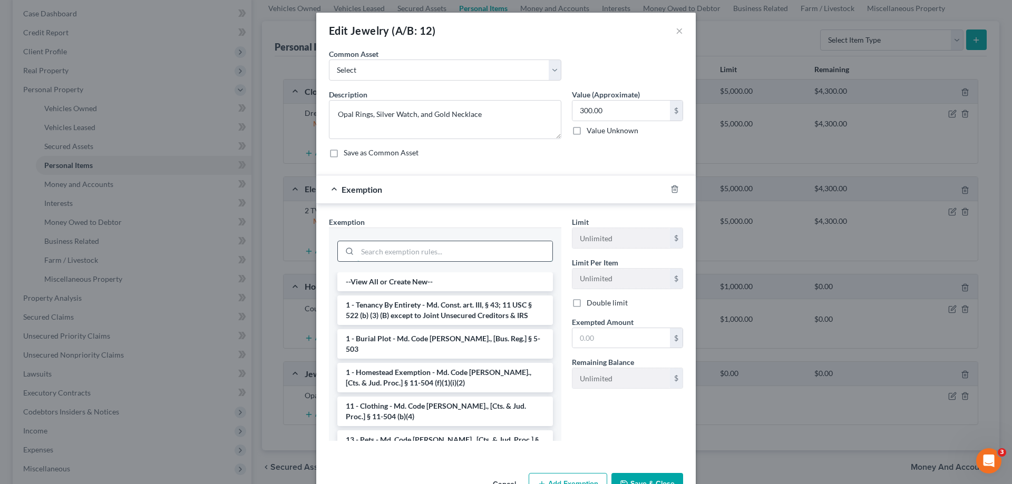
click at [424, 260] on input "search" at bounding box center [454, 251] width 195 height 20
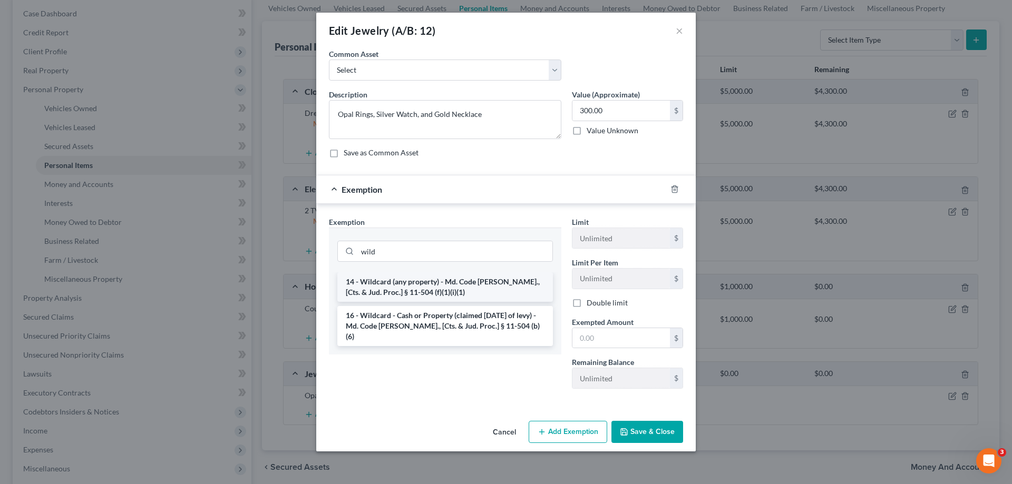
drag, startPoint x: 473, startPoint y: 291, endPoint x: 644, endPoint y: 369, distance: 188.0
click at [473, 292] on li "14 - Wildcard (any property) - Md. Code [PERSON_NAME]., [Cts. & Jud. Proc.] § 1…" at bounding box center [445, 287] width 216 height 30
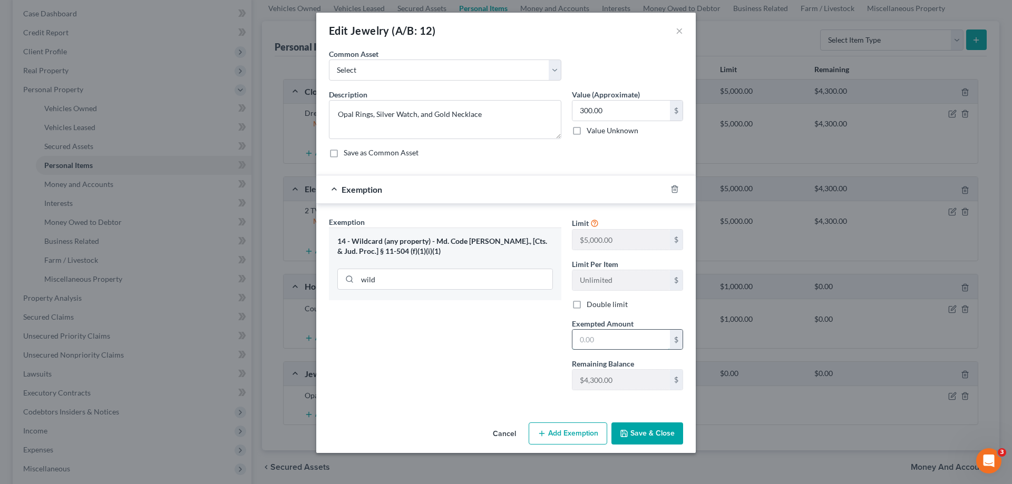
click at [614, 340] on input "text" at bounding box center [620, 340] width 97 height 20
click at [640, 433] on button "Save & Close" at bounding box center [647, 434] width 72 height 22
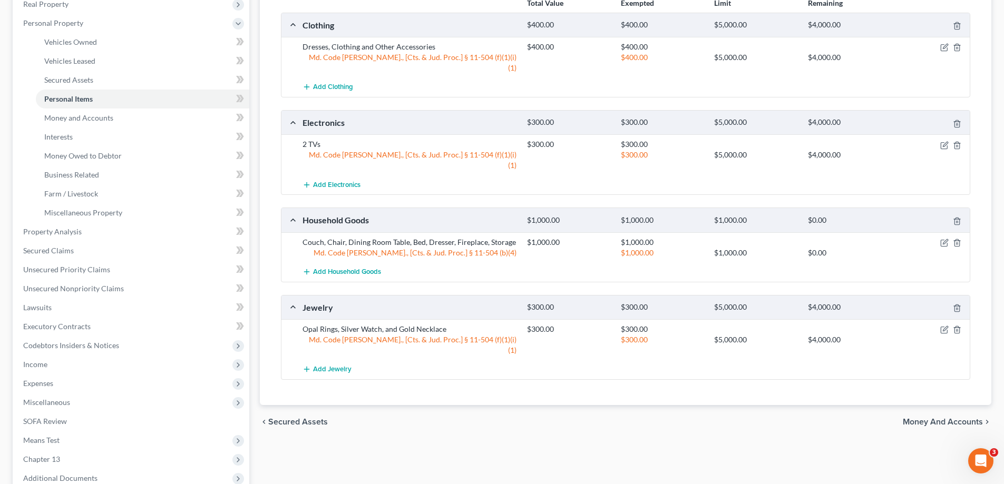
scroll to position [0, 0]
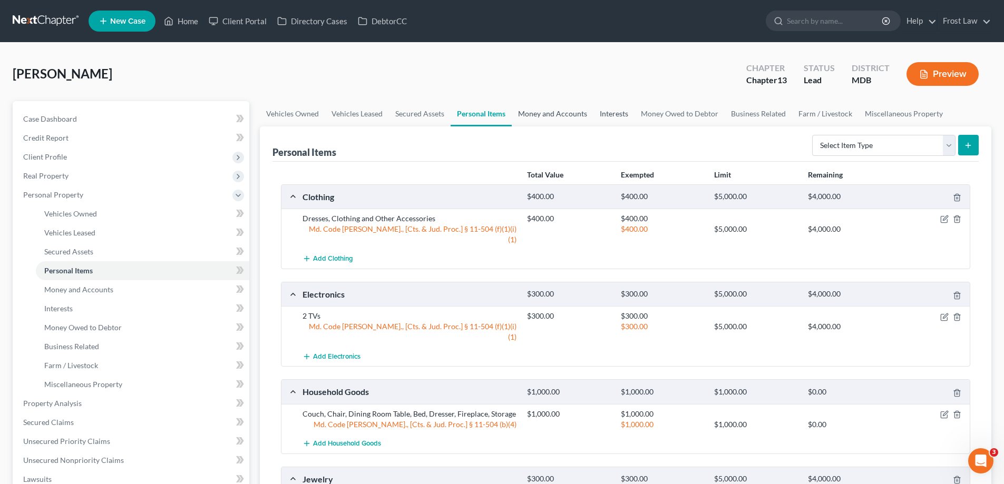
drag, startPoint x: 537, startPoint y: 113, endPoint x: 622, endPoint y: 119, distance: 84.5
click at [538, 113] on link "Money and Accounts" at bounding box center [553, 113] width 82 height 25
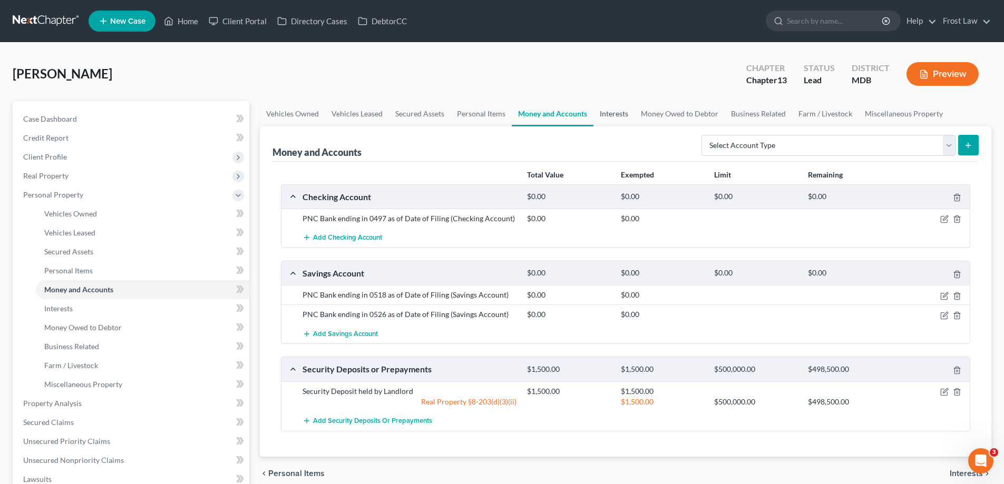
click at [618, 115] on link "Interests" at bounding box center [613, 113] width 41 height 25
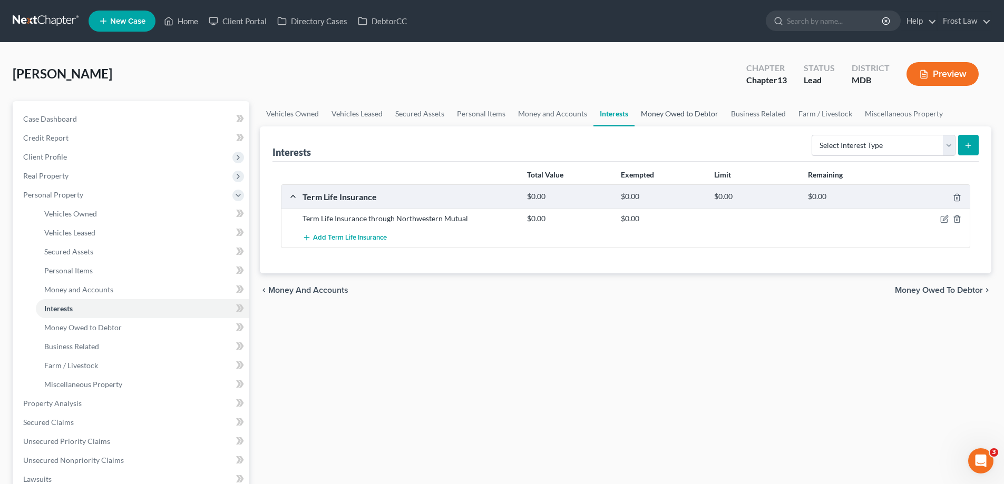
click at [646, 121] on link "Money Owed to Debtor" at bounding box center [679, 113] width 90 height 25
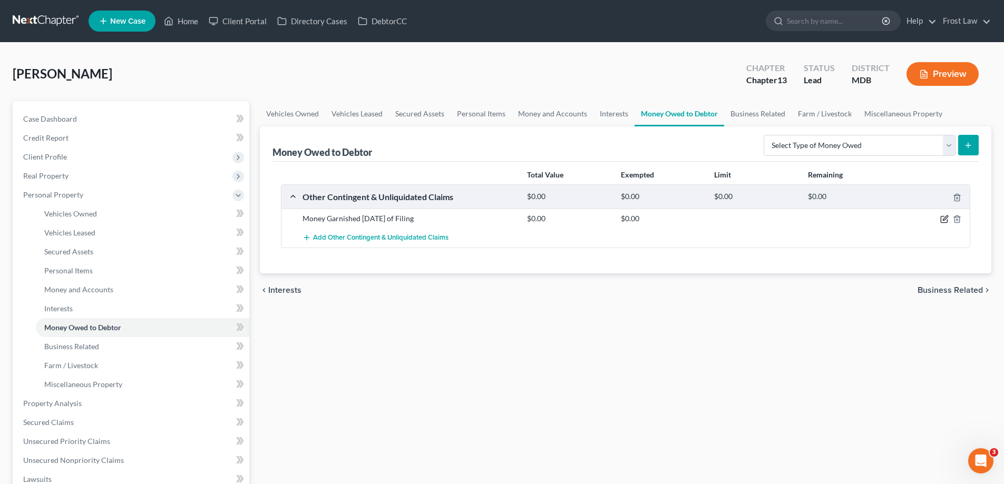
click at [946, 217] on icon "button" at bounding box center [945, 218] width 5 height 5
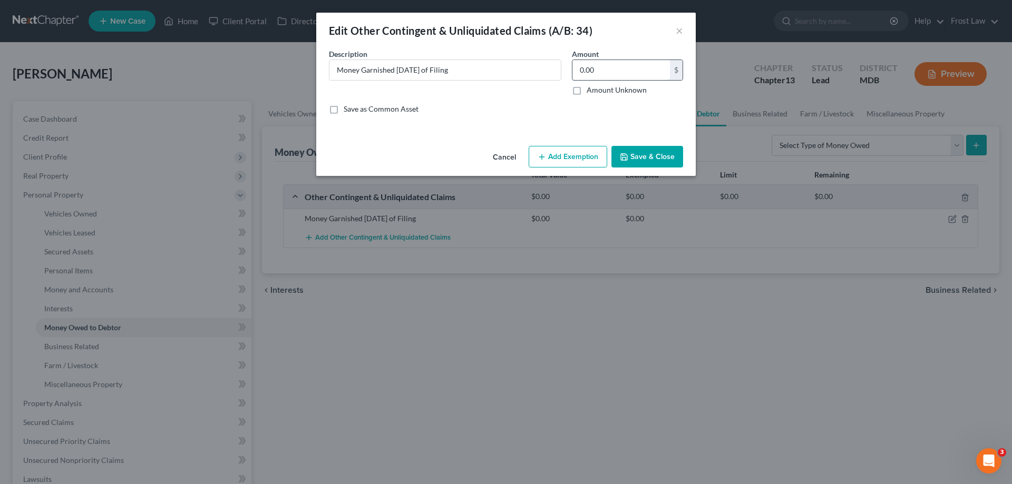
click at [600, 69] on input "0.00" at bounding box center [620, 70] width 97 height 20
paste input "1622.76"
click at [528, 75] on input "Money Garnished [DATE] of Filing" at bounding box center [444, 70] width 231 height 20
click at [578, 151] on button "Add Exemption" at bounding box center [568, 157] width 79 height 22
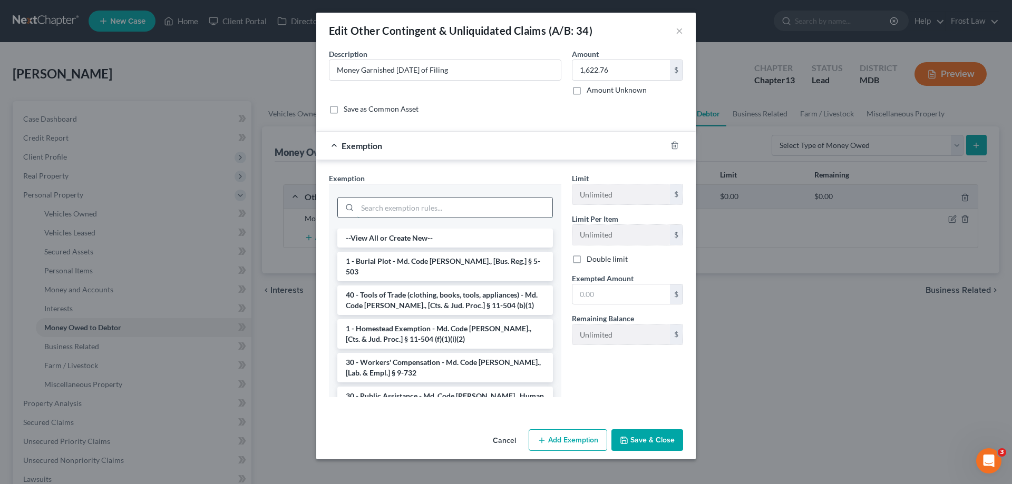
click at [414, 203] on input "search" at bounding box center [454, 208] width 195 height 20
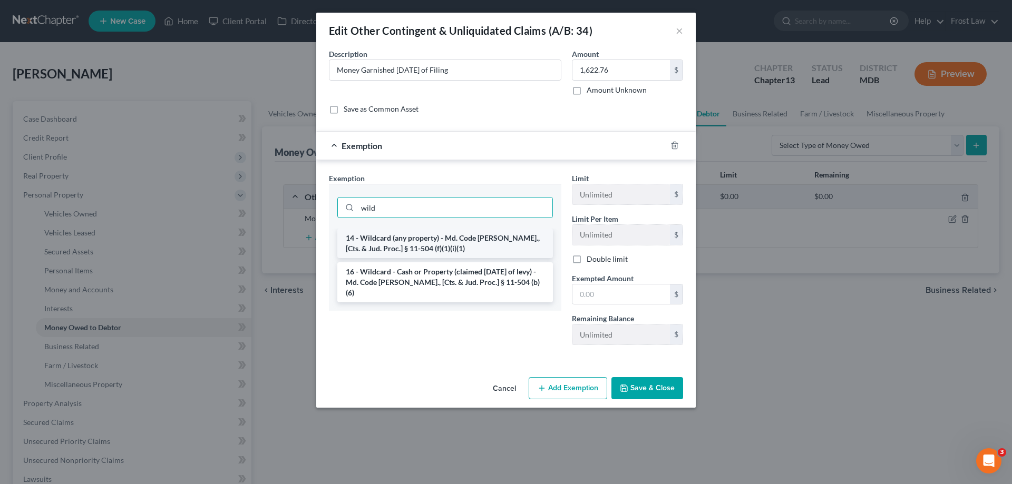
click at [509, 245] on li "14 - Wildcard (any property) - Md. Code [PERSON_NAME]., [Cts. & Jud. Proc.] § 1…" at bounding box center [445, 244] width 216 height 30
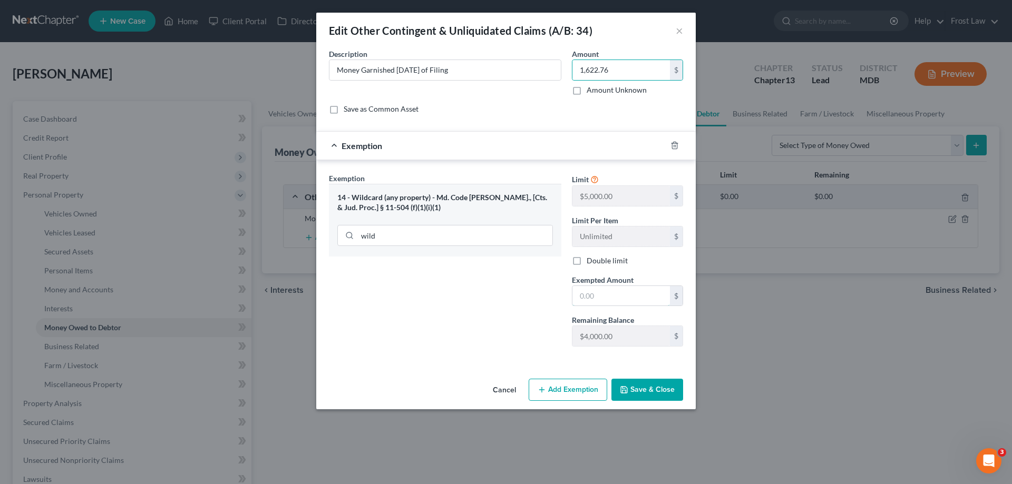
drag, startPoint x: 622, startPoint y: 301, endPoint x: 590, endPoint y: 390, distance: 94.4
click at [623, 301] on input "text" at bounding box center [620, 296] width 97 height 20
paste input "1,622.76"
click at [641, 393] on button "Save & Close" at bounding box center [647, 390] width 72 height 22
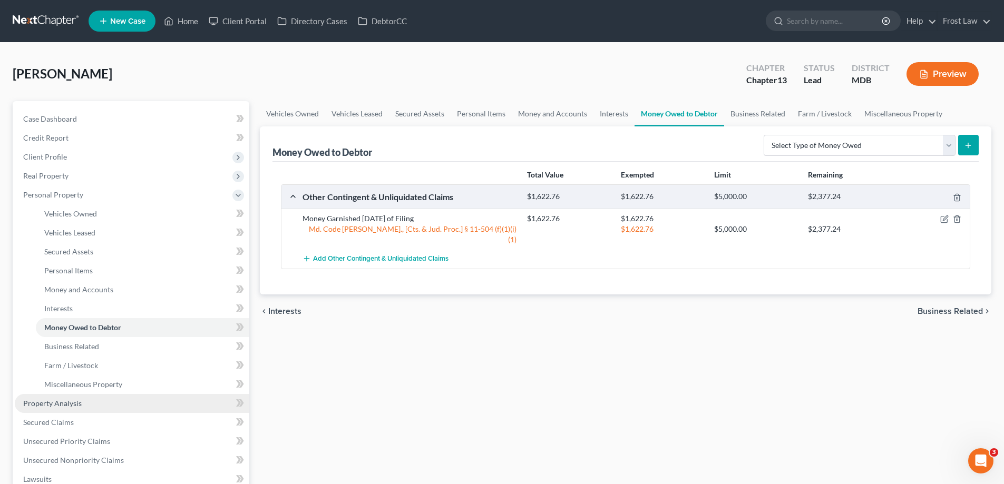
click at [72, 402] on span "Property Analysis" at bounding box center [52, 403] width 58 height 9
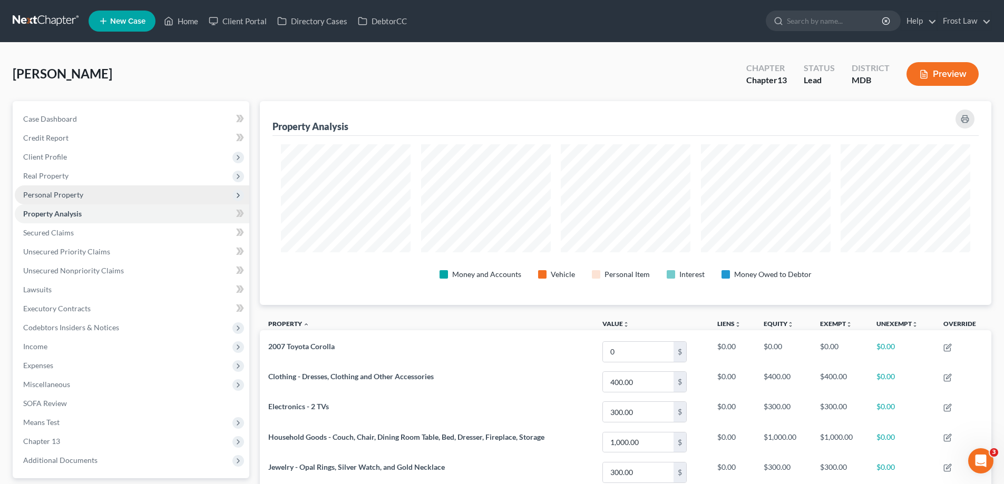
click at [91, 200] on span "Personal Property" at bounding box center [132, 194] width 234 height 19
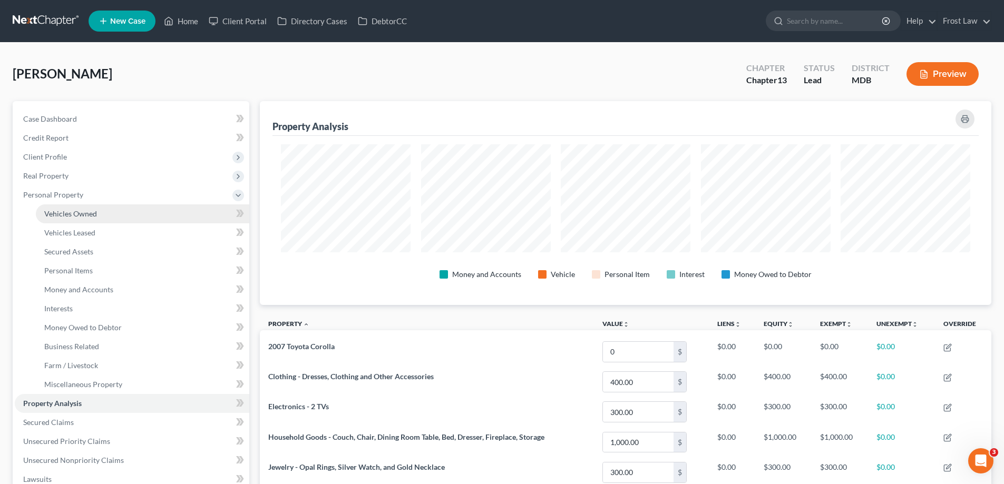
click at [93, 212] on span "Vehicles Owned" at bounding box center [70, 213] width 53 height 9
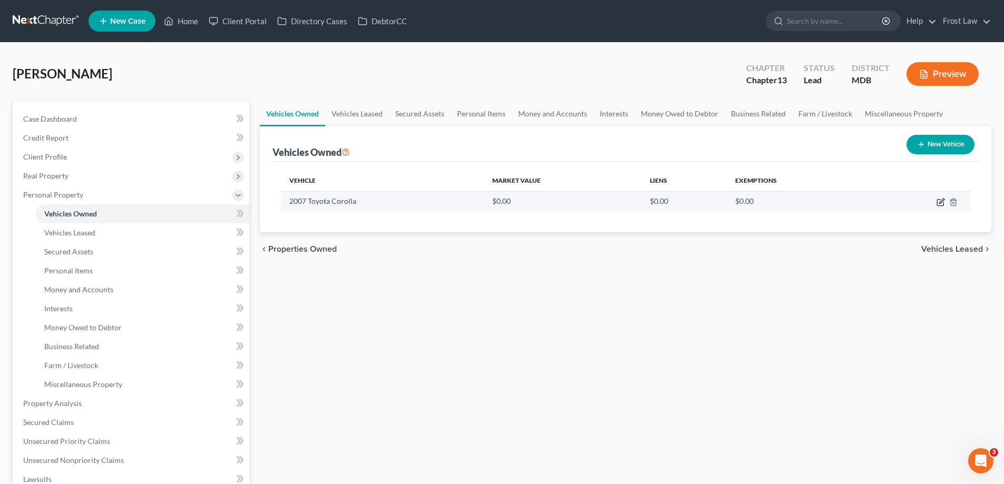
click at [940, 203] on icon "button" at bounding box center [941, 201] width 5 height 5
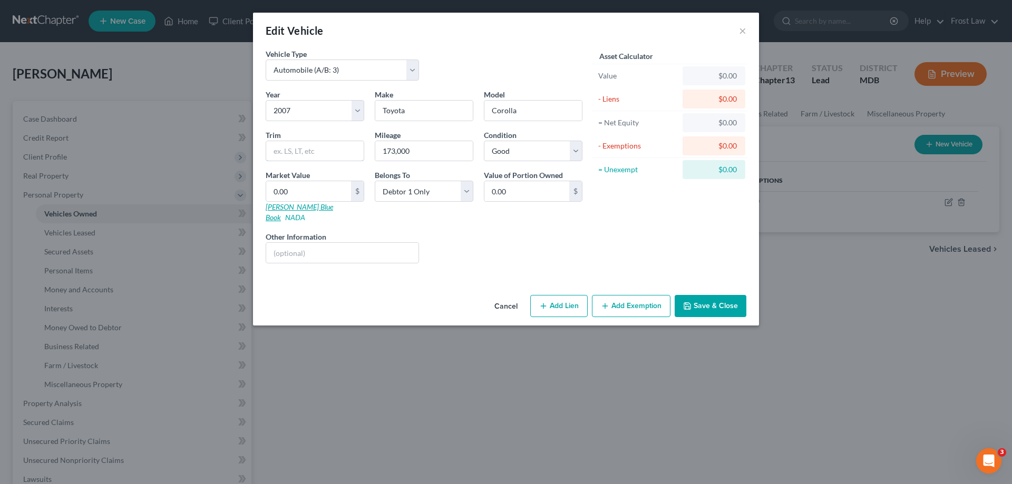
drag, startPoint x: 320, startPoint y: 154, endPoint x: 266, endPoint y: 210, distance: 77.9
click at [320, 154] on input "text" at bounding box center [314, 151] width 97 height 20
drag, startPoint x: 297, startPoint y: 193, endPoint x: 304, endPoint y: 194, distance: 6.9
click at [297, 193] on input "0.00" at bounding box center [308, 191] width 85 height 20
click at [670, 248] on div "Asset Calculator Value $1,889.00 - Liens $0.00 = Net Equity $1,889.00 - Exempti…" at bounding box center [670, 159] width 164 height 223
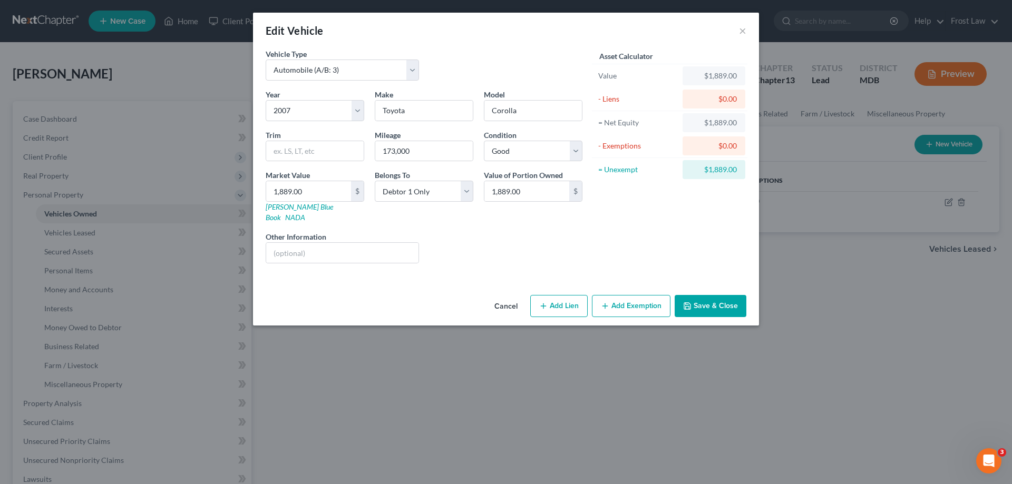
click at [646, 295] on button "Add Exemption" at bounding box center [631, 306] width 79 height 22
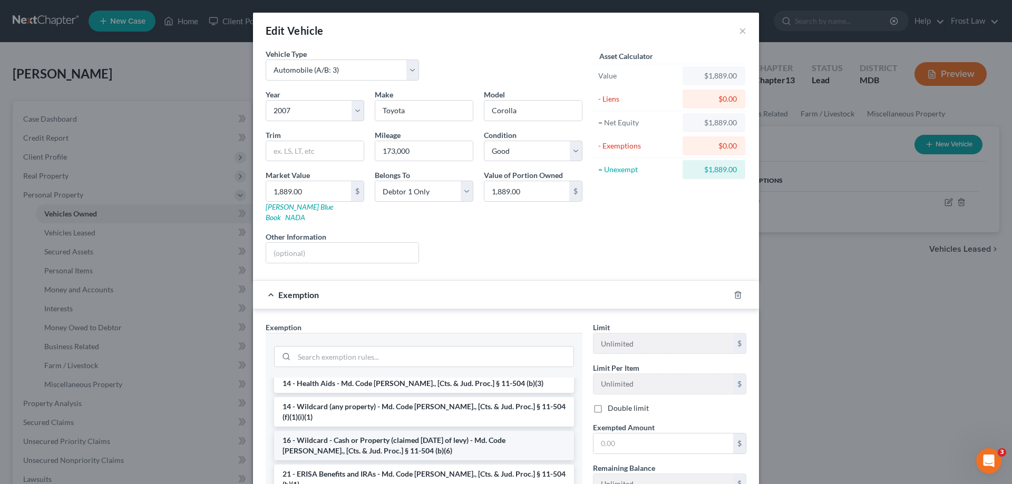
scroll to position [105, 0]
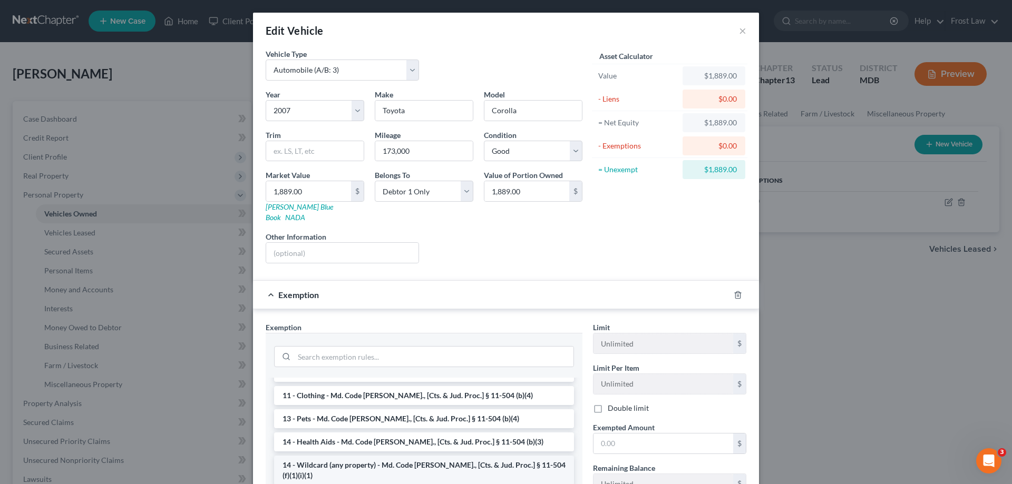
click at [366, 456] on li "14 - Wildcard (any property) - Md. Code [PERSON_NAME]., [Cts. & Jud. Proc.] § 1…" at bounding box center [424, 471] width 300 height 30
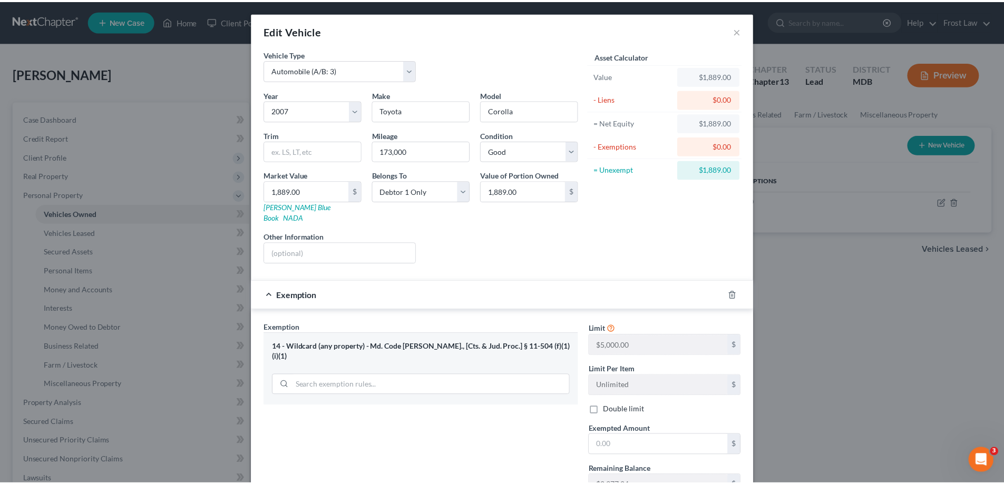
scroll to position [53, 0]
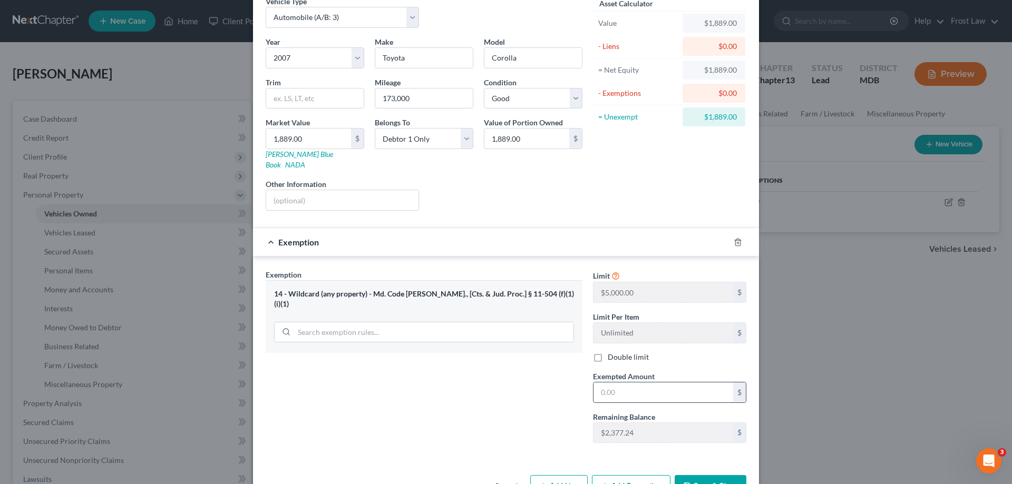
click at [634, 383] on input "text" at bounding box center [663, 393] width 140 height 20
click at [711, 477] on button "Save & Close" at bounding box center [710, 486] width 72 height 22
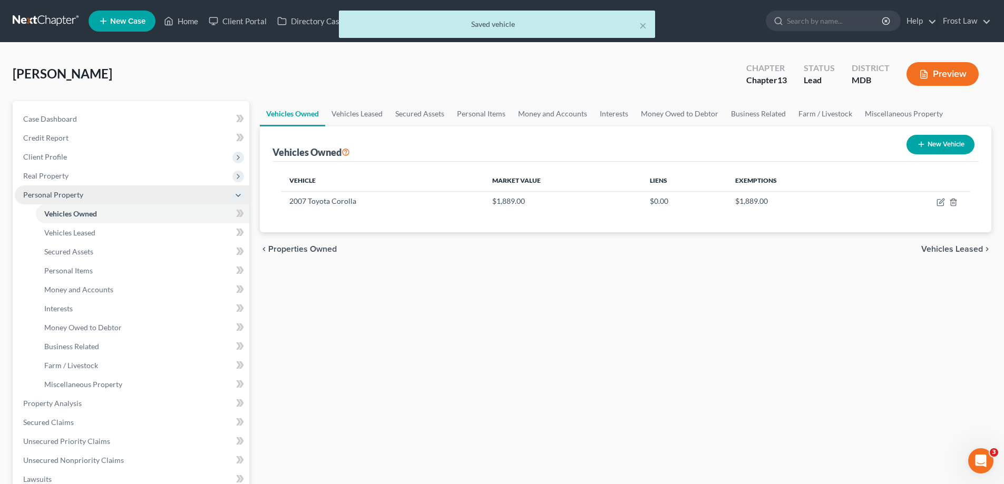
click at [93, 192] on span "Personal Property" at bounding box center [132, 194] width 234 height 19
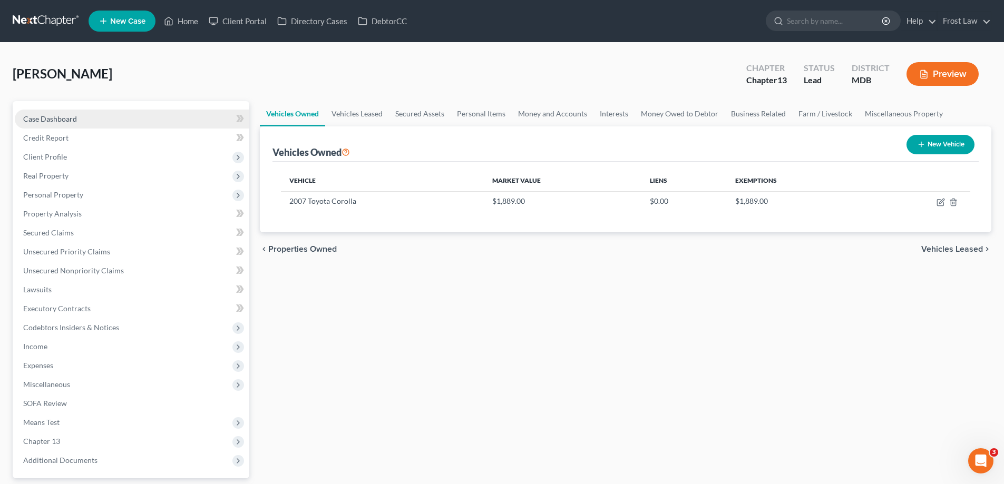
click at [48, 121] on span "Case Dashboard" at bounding box center [50, 118] width 54 height 9
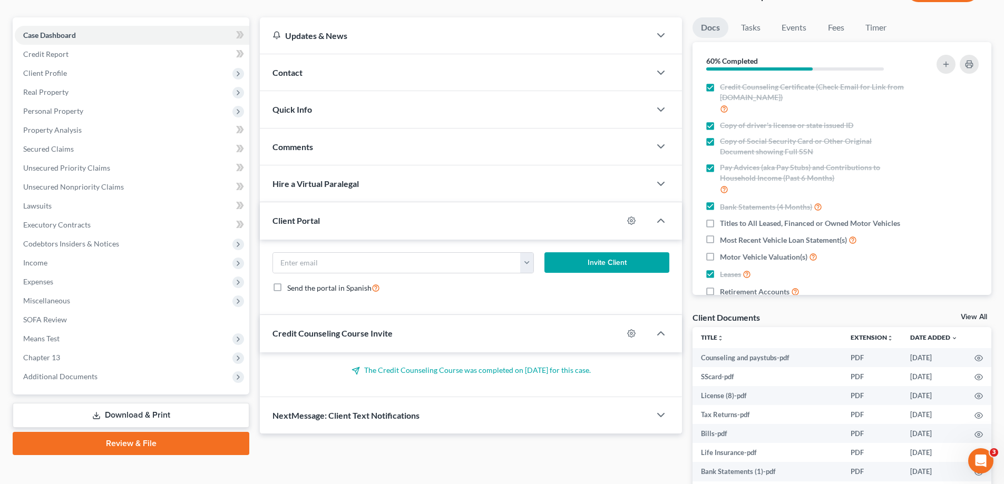
scroll to position [184, 0]
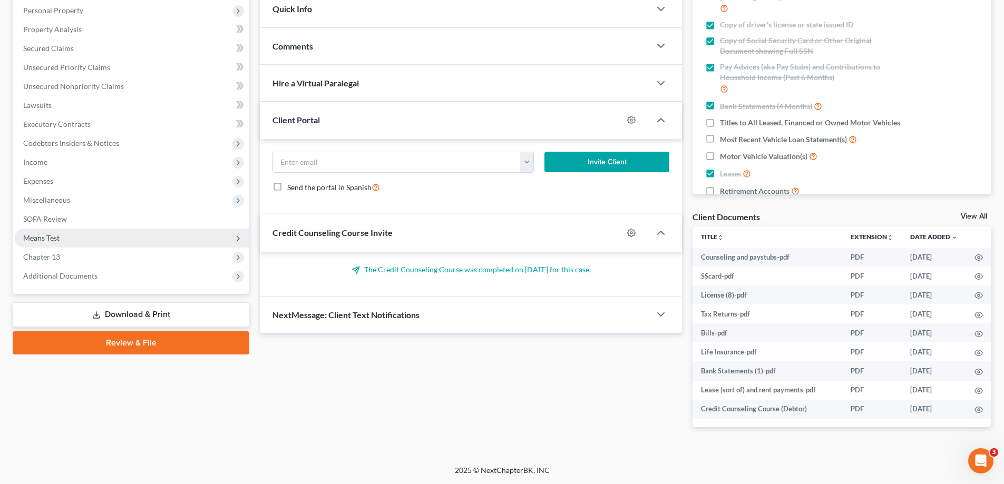
click at [62, 242] on span "Means Test" at bounding box center [132, 238] width 234 height 19
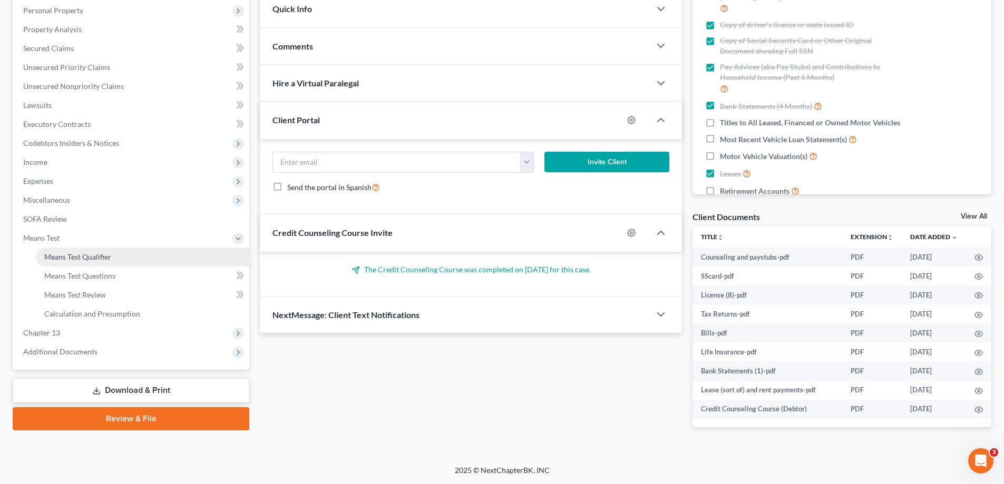
click at [126, 262] on link "Means Test Qualifier" at bounding box center [142, 257] width 213 height 19
